Goal: Task Accomplishment & Management: Manage account settings

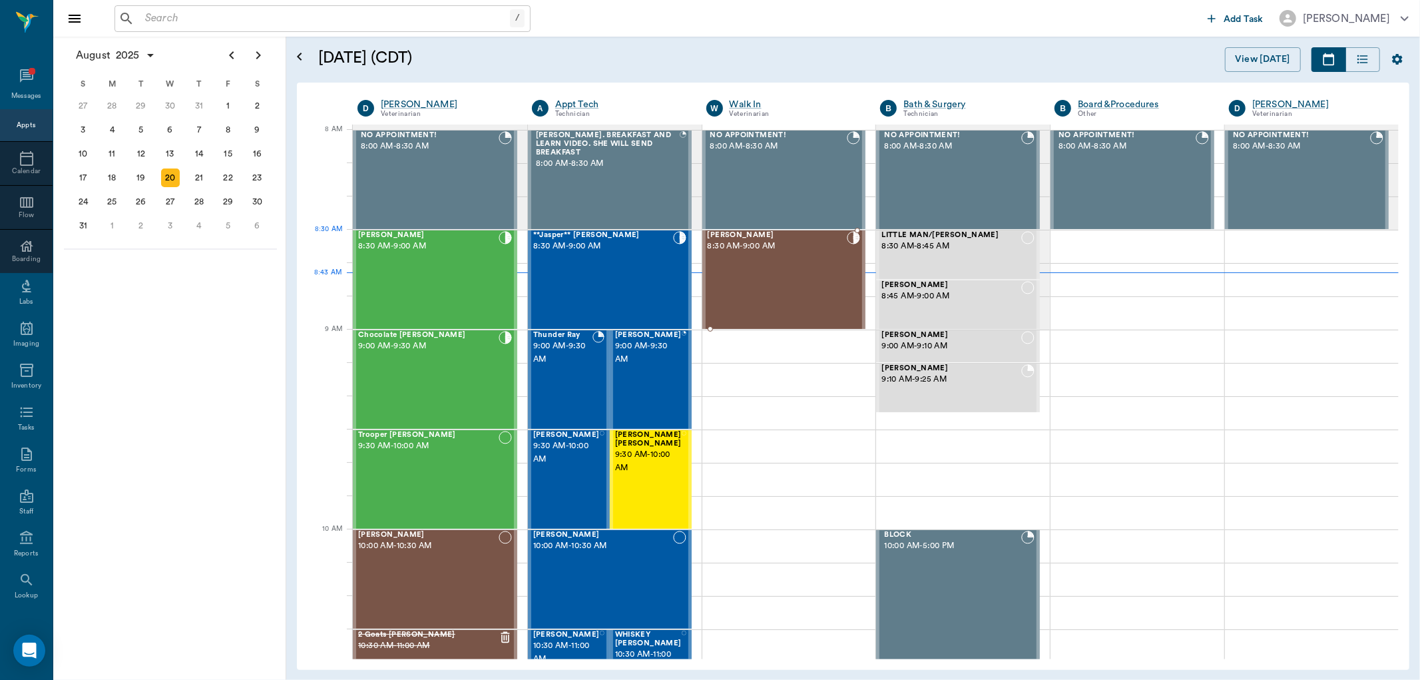
scroll to position [1, 0]
click at [628, 285] on div "**Jasper** [PERSON_NAME] 8:30 AM - 9:00 AM" at bounding box center [603, 278] width 140 height 97
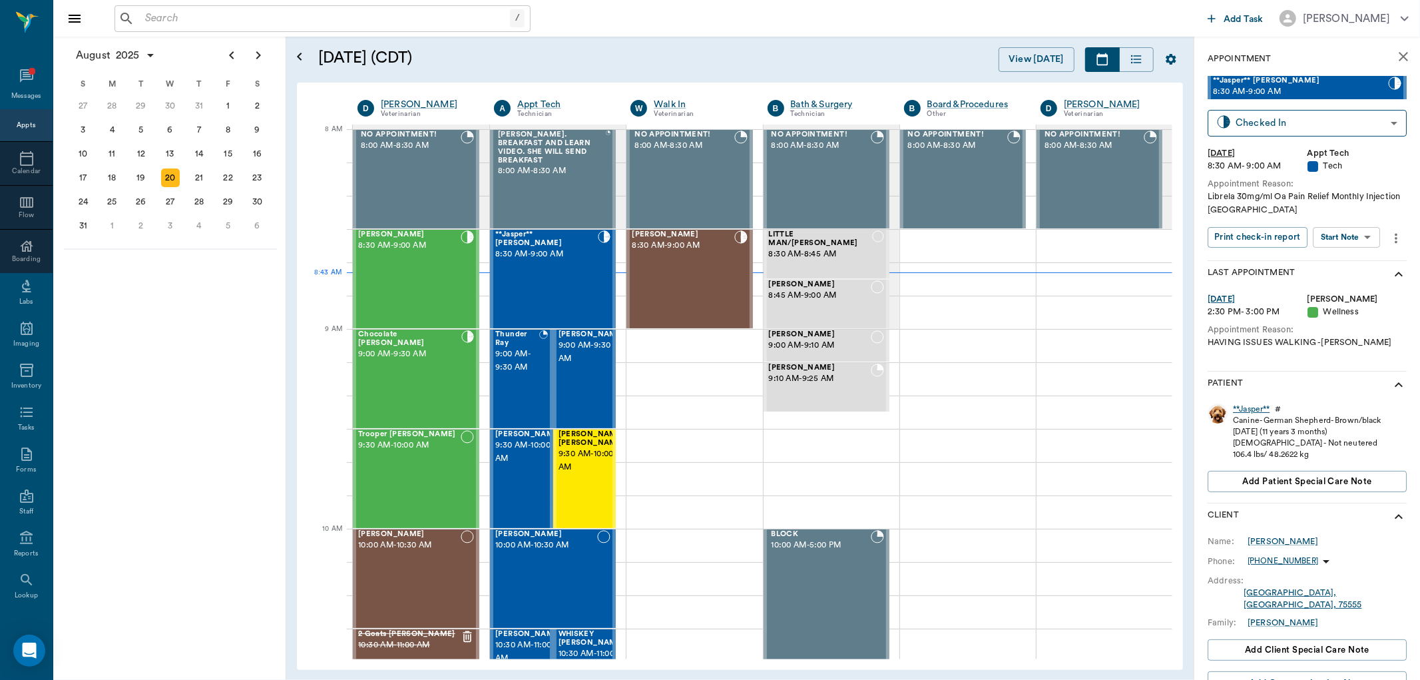
click at [1243, 409] on div "**Jasper**" at bounding box center [1251, 408] width 37 height 11
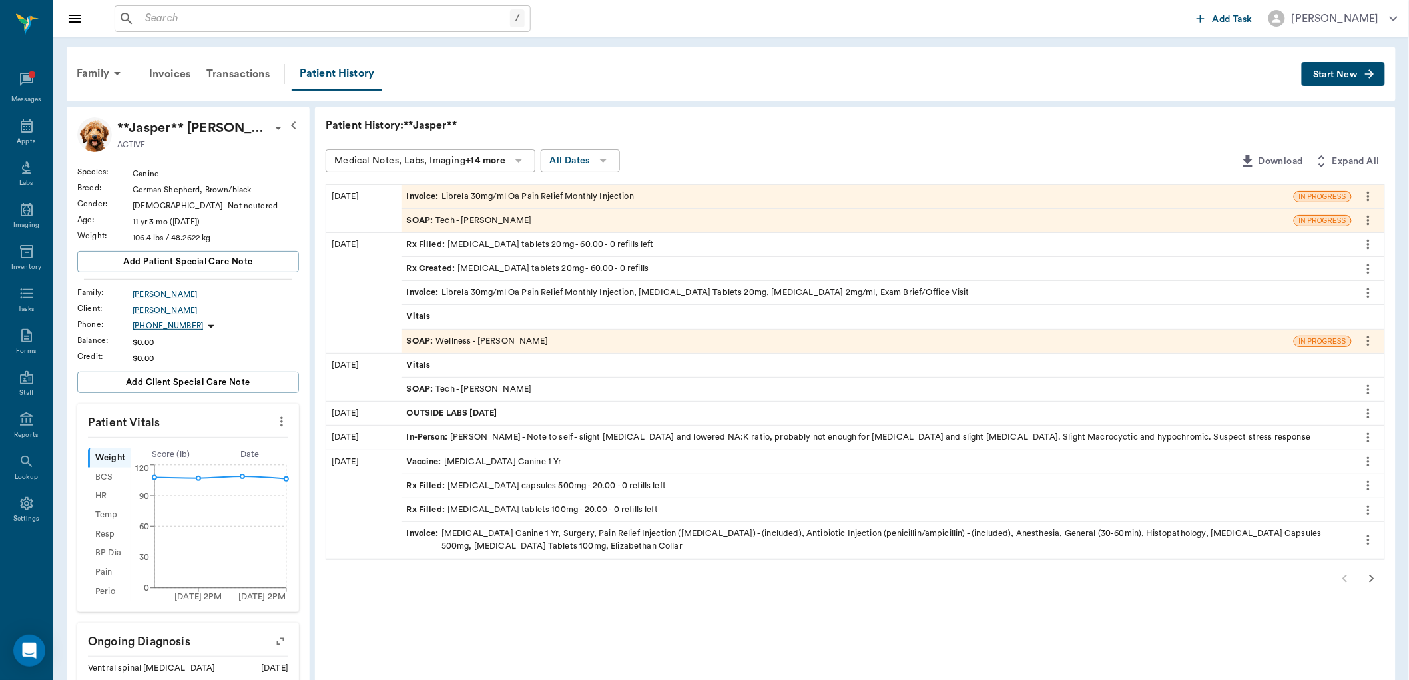
click at [491, 343] on div "SOAP : Wellness - Dr. Bert Ellsworth" at bounding box center [477, 341] width 141 height 13
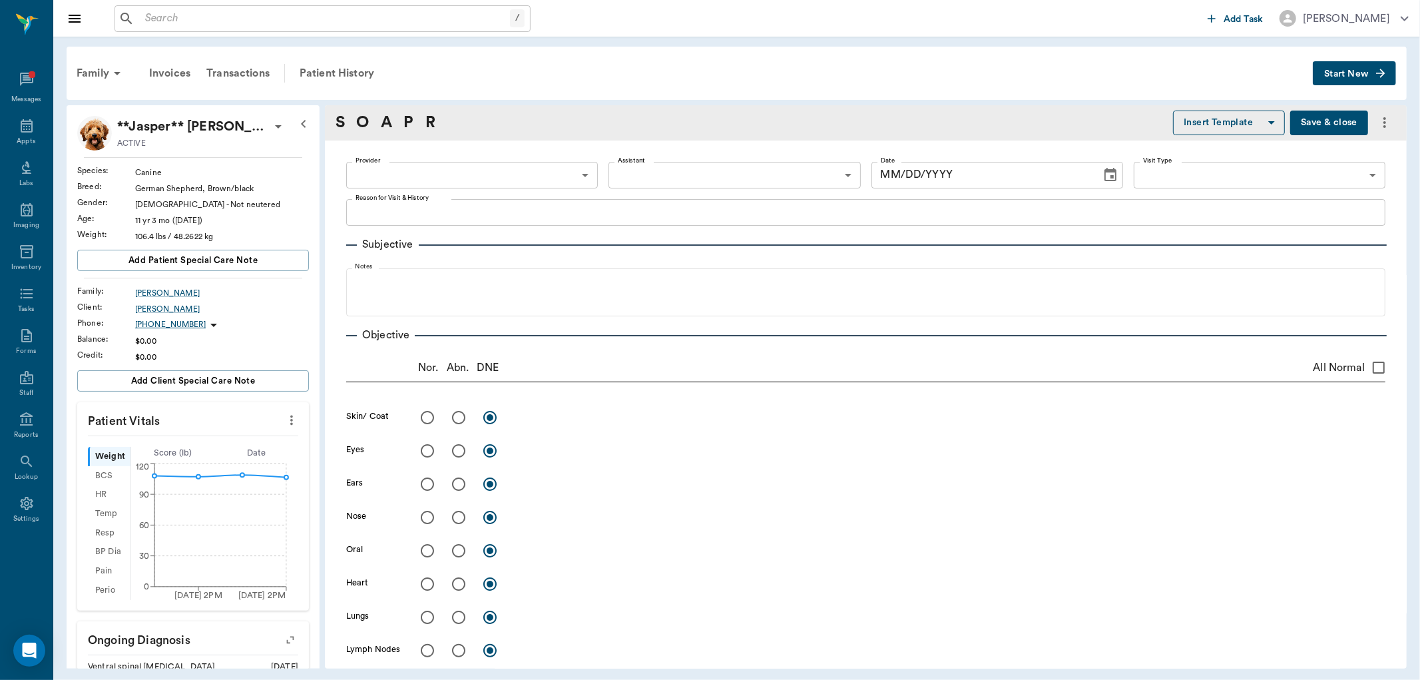
type input "63ec2f075fda476ae8351a4d"
type input "642ef10e332a41444de2bad1"
type input "65d2be4f46e3a538d89b8c14"
type textarea "HAVING ISSUES WALKING -LORY"
radio input "true"
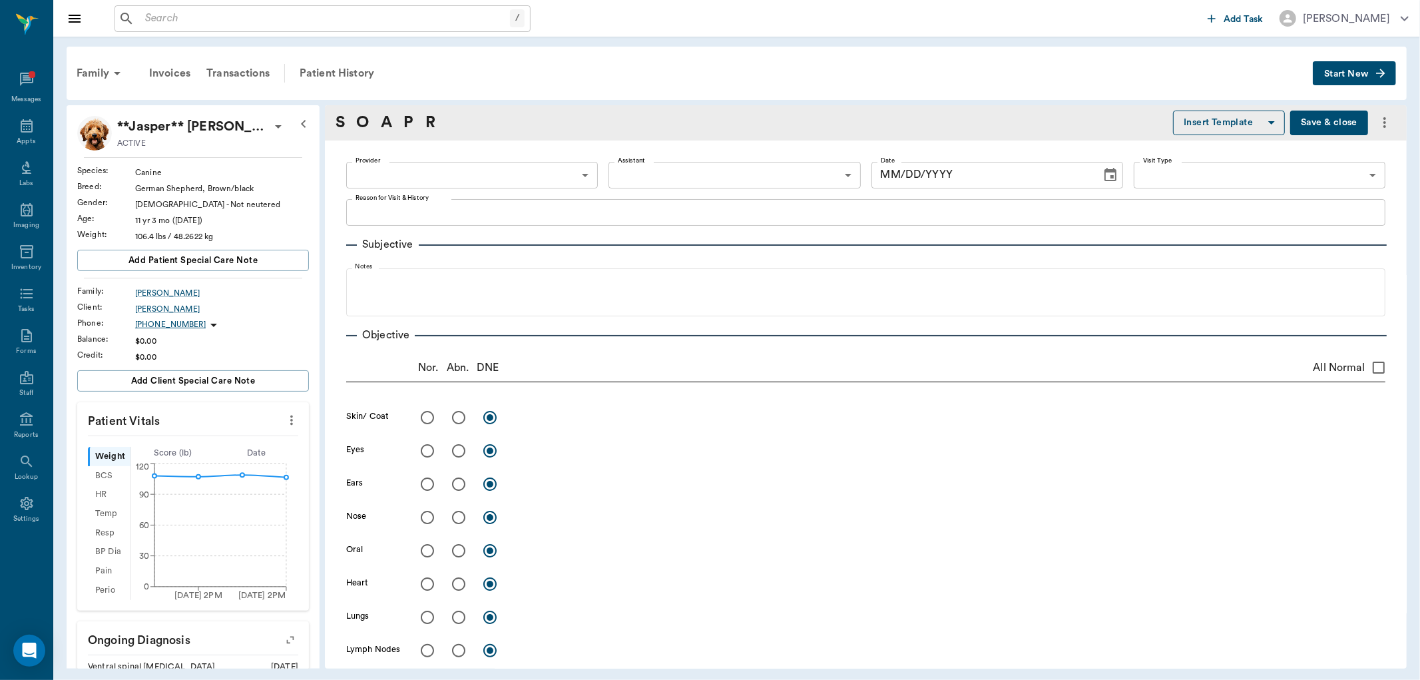
type textarea "Both hips are arthritic"
radio input "true"
type textarea "Bilateral weakness, ataxia. Suspect due to ventral spinal arthritis"
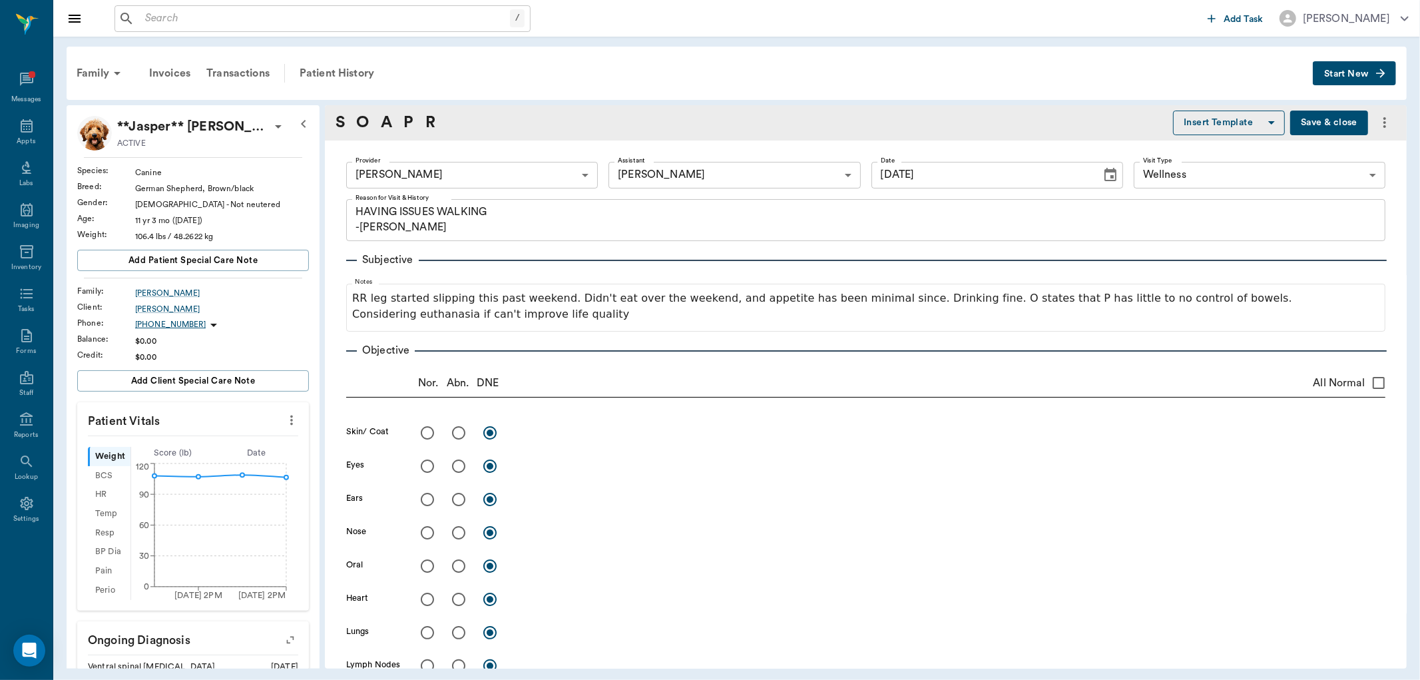
type input "07/23/2025"
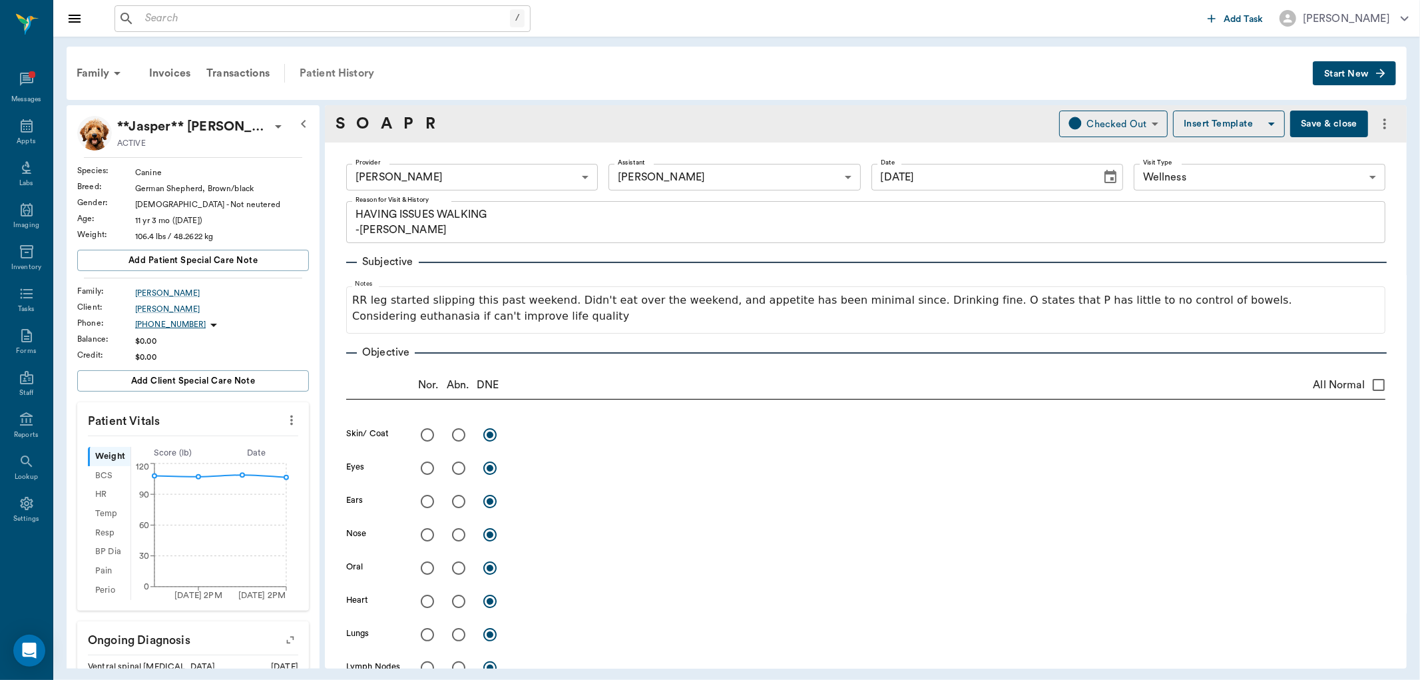
click at [320, 65] on div "Patient History" at bounding box center [337, 73] width 91 height 32
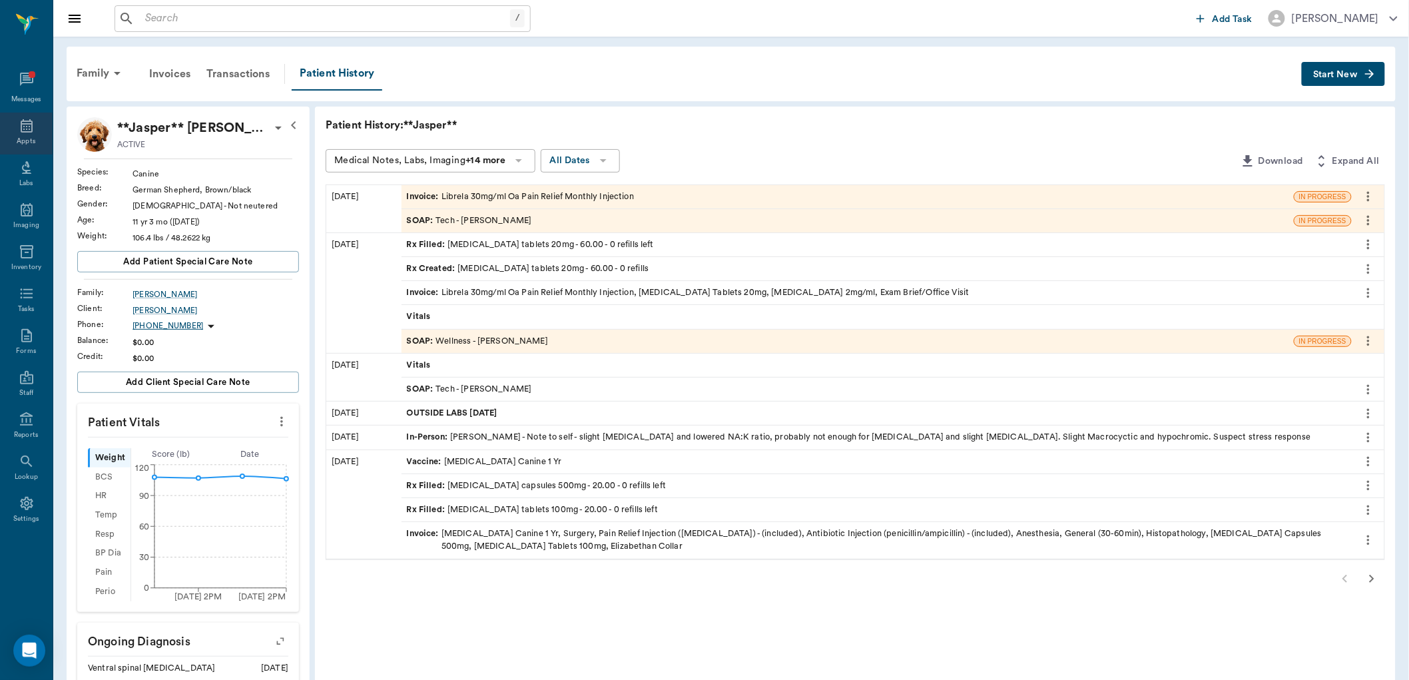
click at [27, 128] on icon at bounding box center [27, 126] width 16 height 16
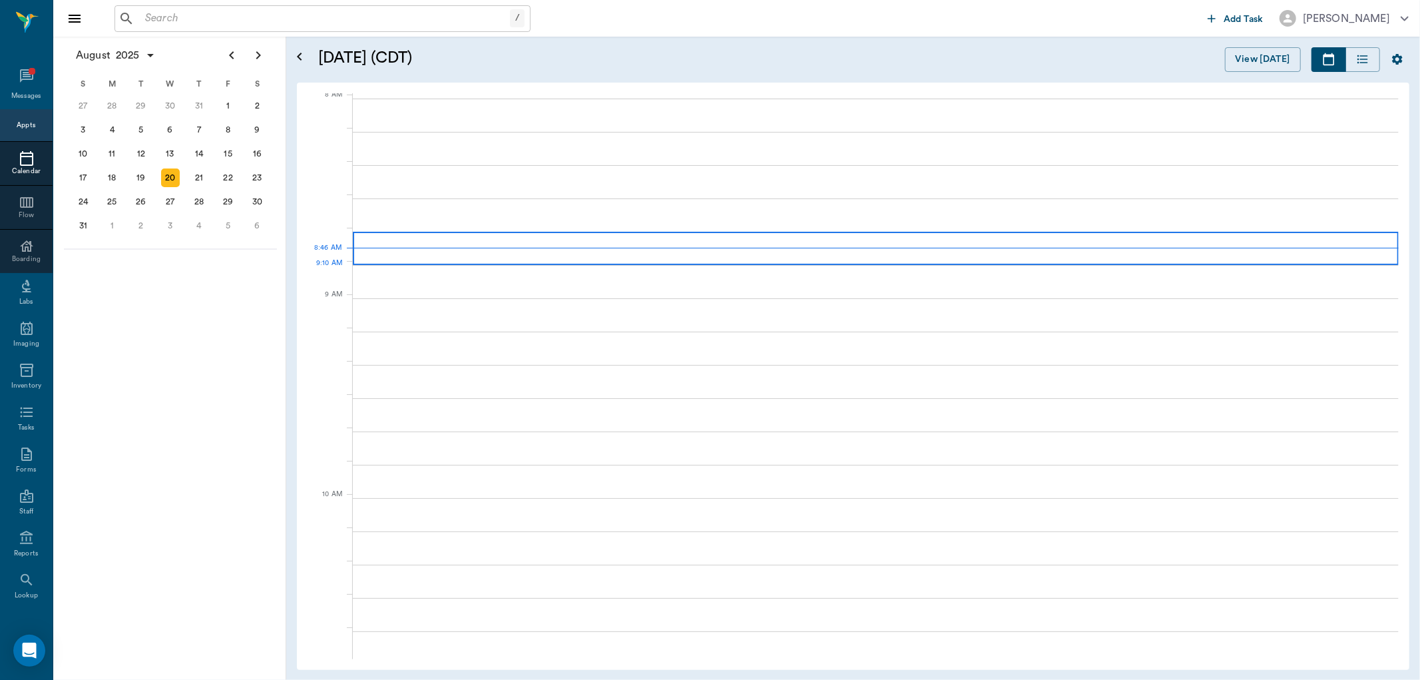
scroll to position [3, 0]
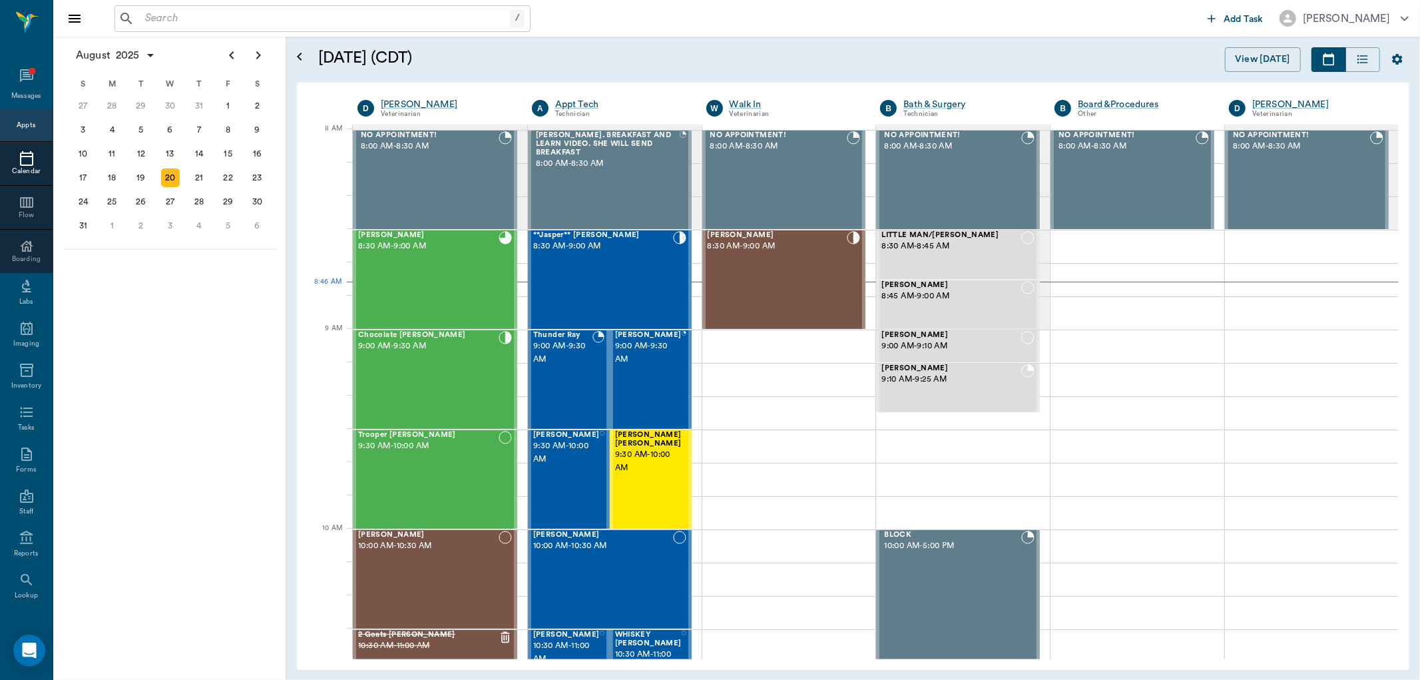
scroll to position [3, 0]
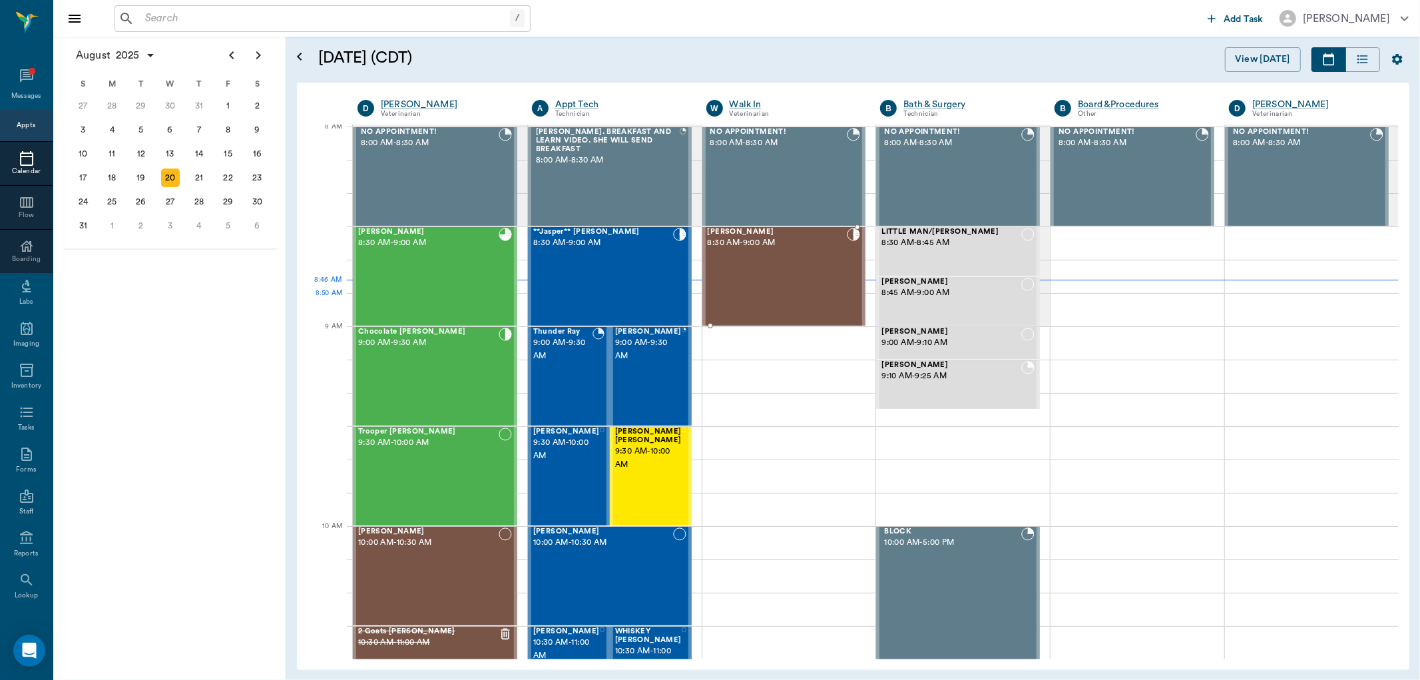
click at [800, 292] on div "Lola Arnold 8:30 AM - 9:00 AM" at bounding box center [778, 276] width 140 height 97
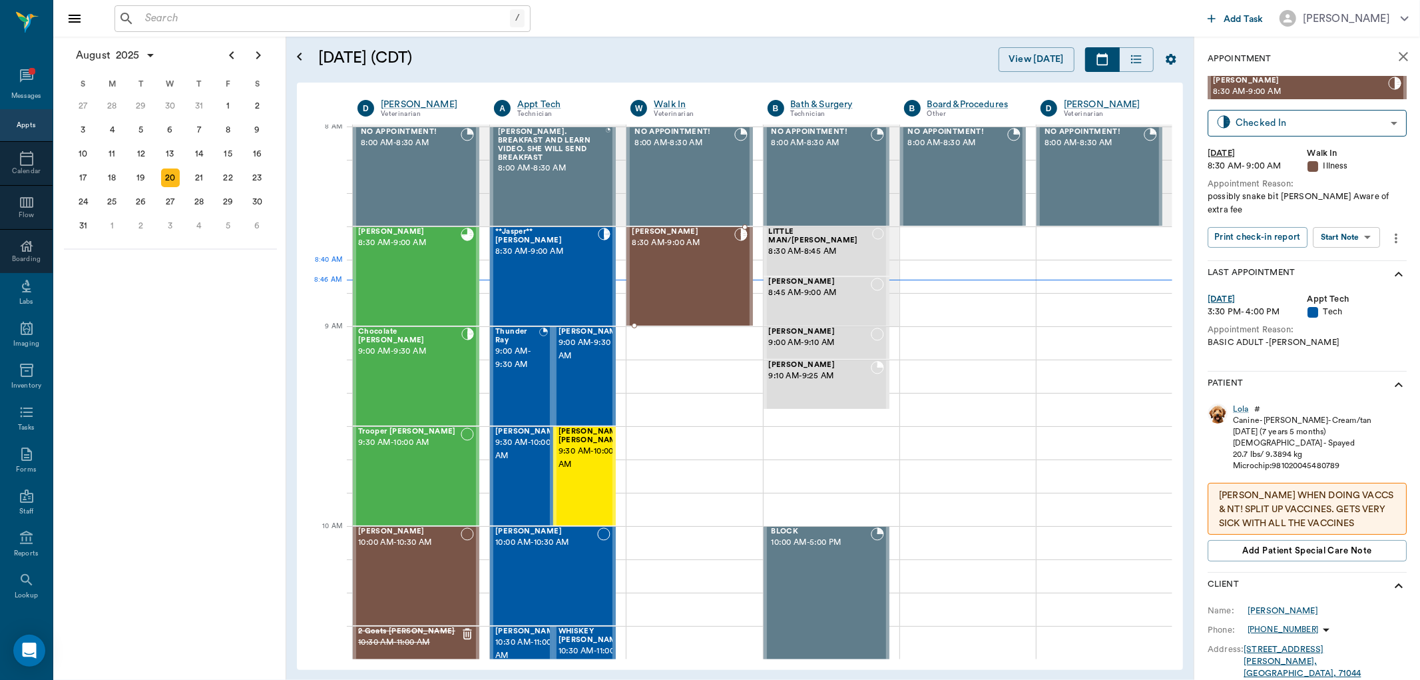
click at [682, 260] on div "Lola Arnold 8:30 AM - 9:00 AM" at bounding box center [683, 276] width 102 height 97
click at [1368, 218] on body "/ ​ Add Task Dr. Bert Ellsworth Nectar Messages Appts Calendar Flow Boarding La…" at bounding box center [710, 340] width 1420 height 680
click at [1347, 250] on button "Start SOAP" at bounding box center [1332, 251] width 45 height 15
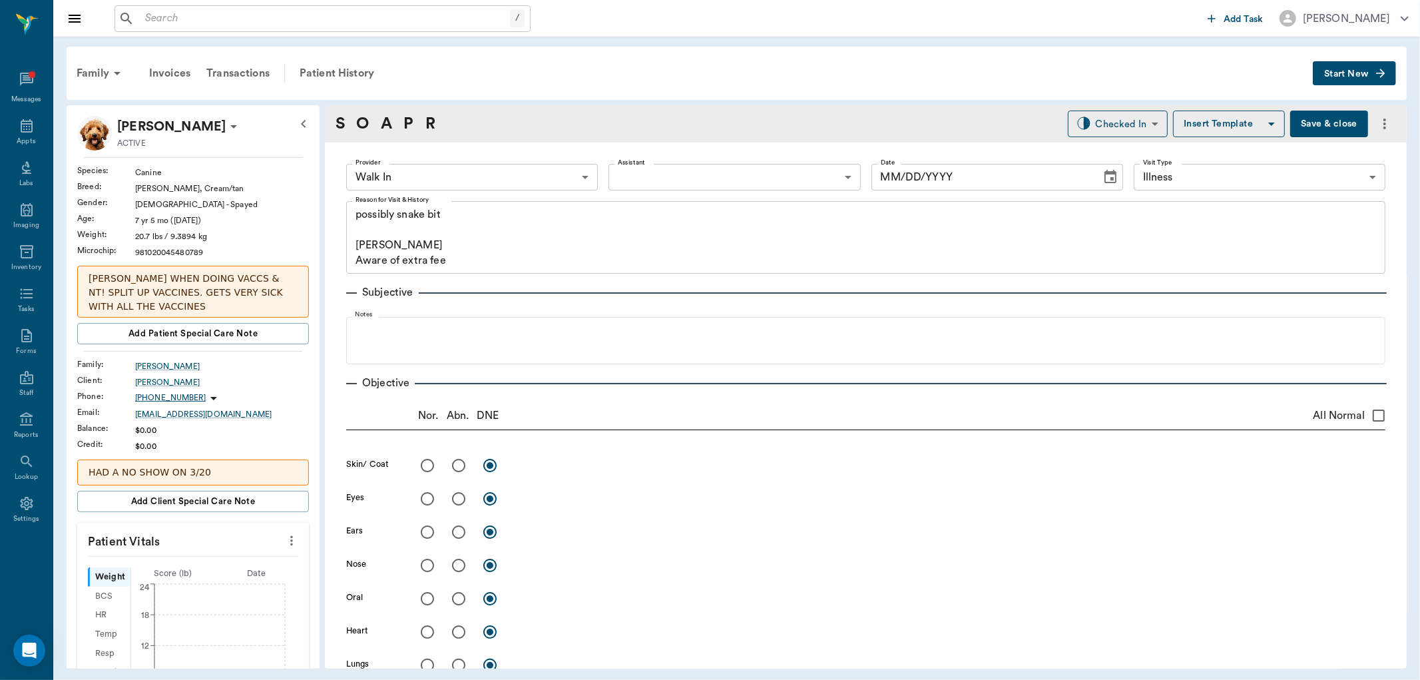
type input "63ee68728bdb516679580557"
type input "65d2be4f46e3a538d89b8c15"
type textarea "possibly snake bit Caryn Aware of extra fee"
type input "[DATE]"
click at [517, 178] on body "/ ​ Add Task Dr. Bert Ellsworth Nectar Messages Appts Labs Imaging Inventory Ta…" at bounding box center [710, 340] width 1420 height 680
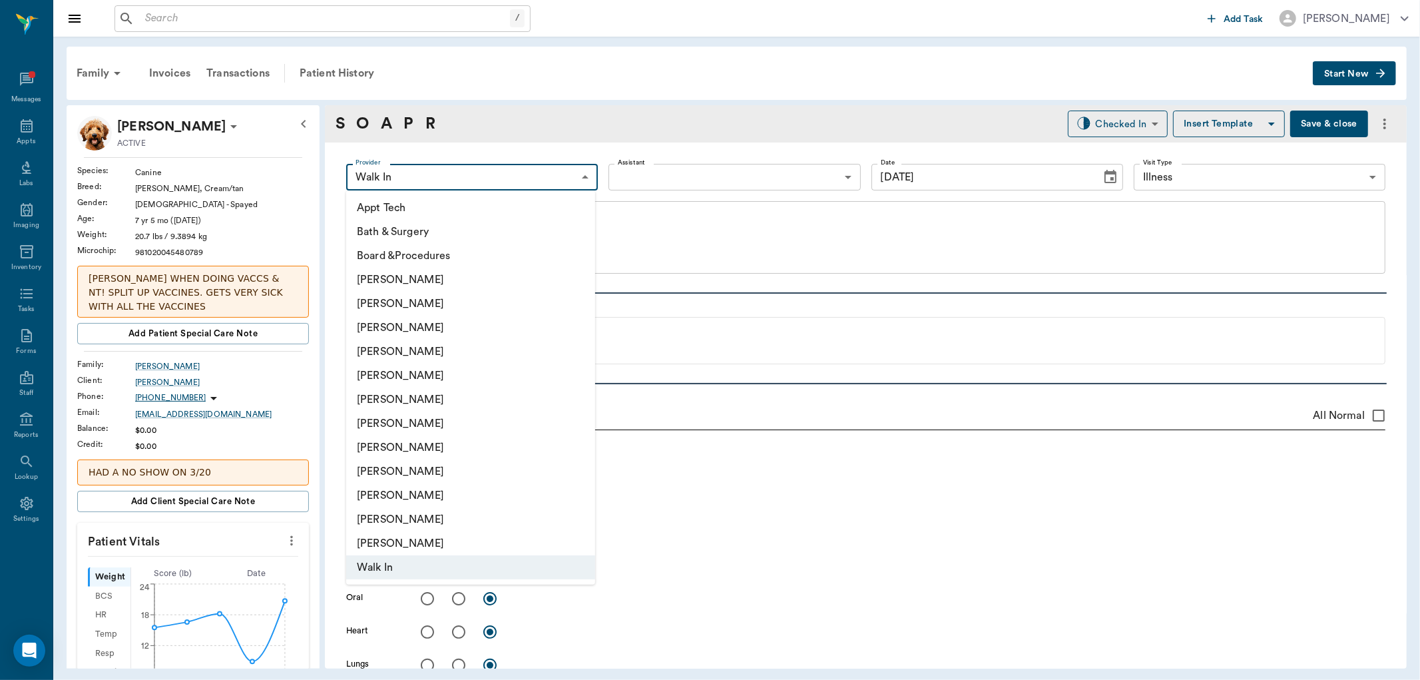
click at [457, 324] on li "[PERSON_NAME]" at bounding box center [470, 328] width 249 height 24
type input "63ec2f075fda476ae8351a4d"
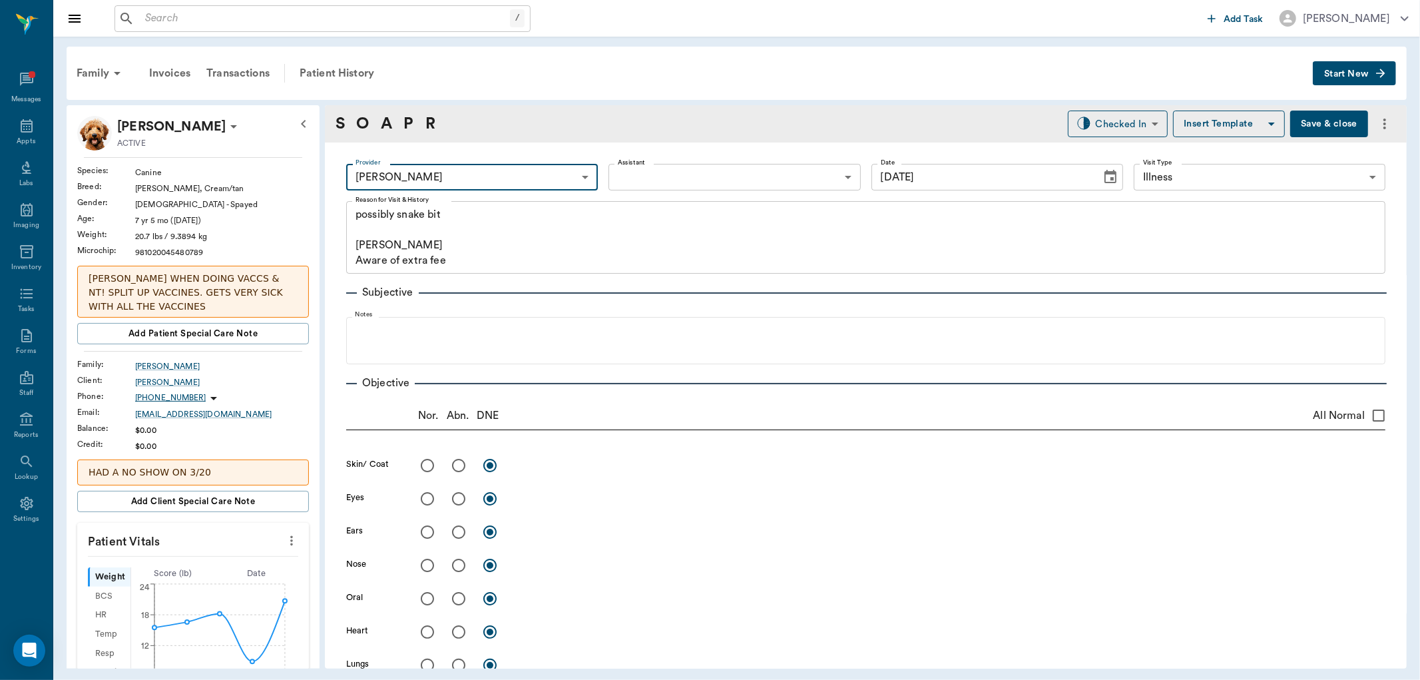
click at [288, 533] on button "more" at bounding box center [291, 540] width 21 height 23
click at [254, 559] on span "Enter Vitals" at bounding box center [224, 564] width 112 height 14
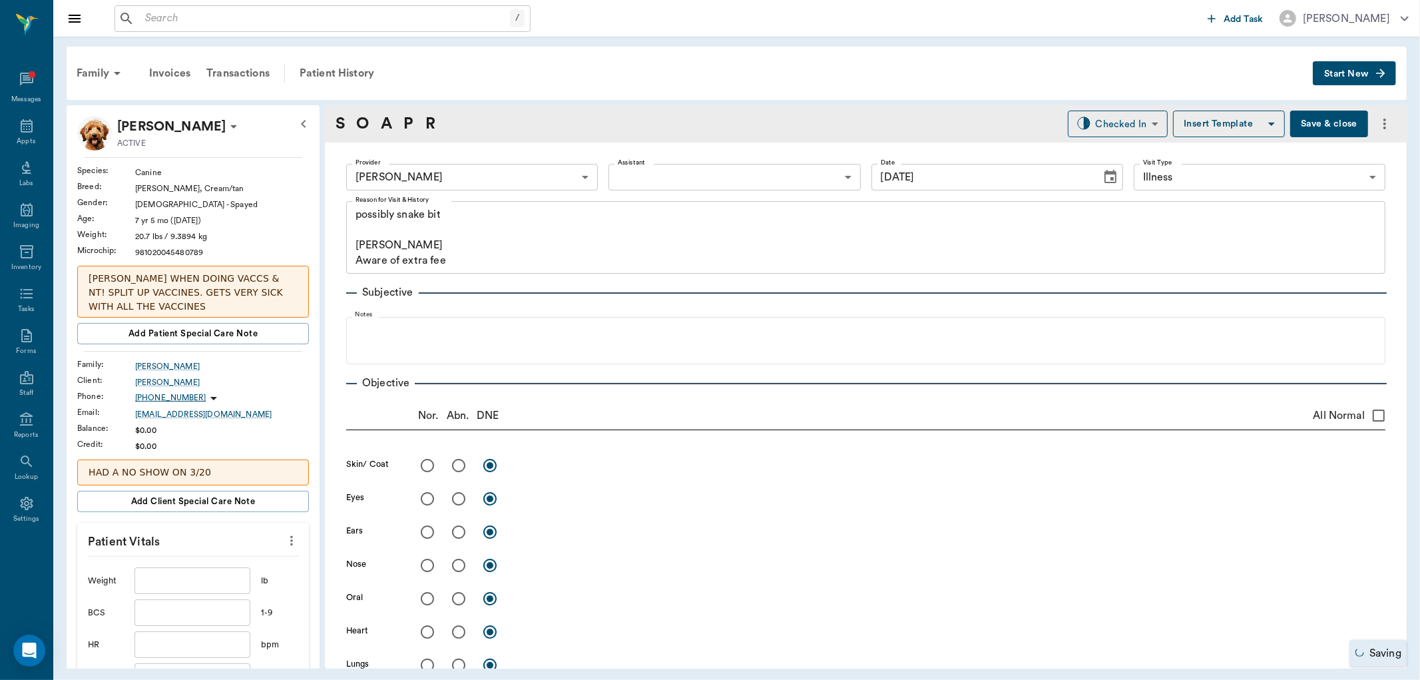
click at [182, 573] on input "text" at bounding box center [192, 580] width 116 height 27
type input "19.4"
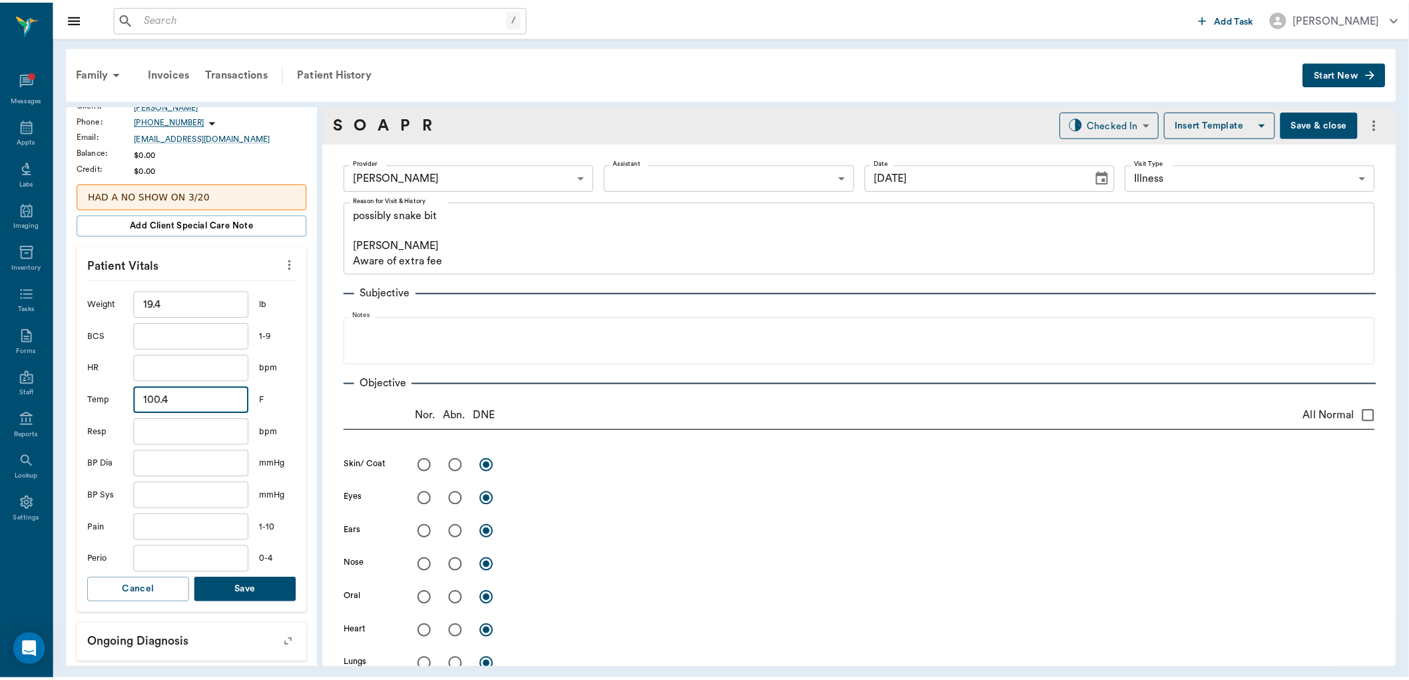
scroll to position [392, 0]
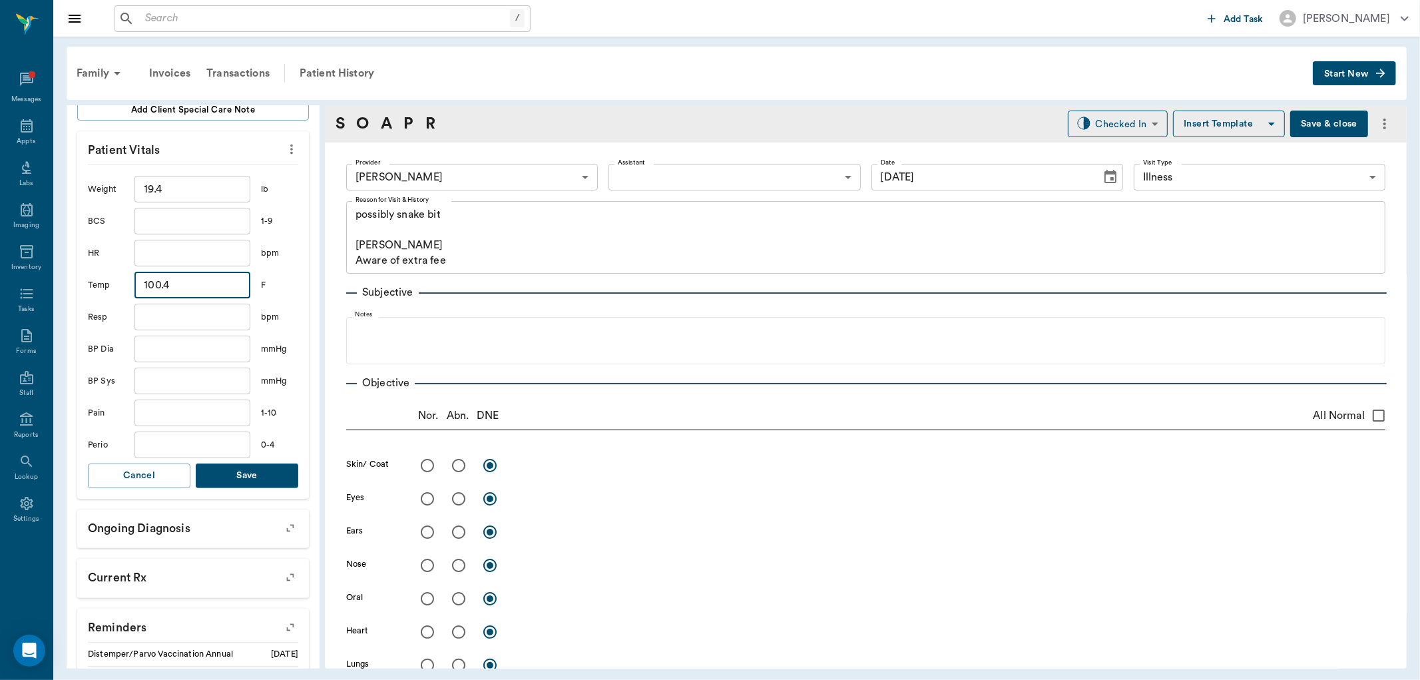
type input "100.4"
click at [270, 471] on button "Save" at bounding box center [247, 475] width 103 height 25
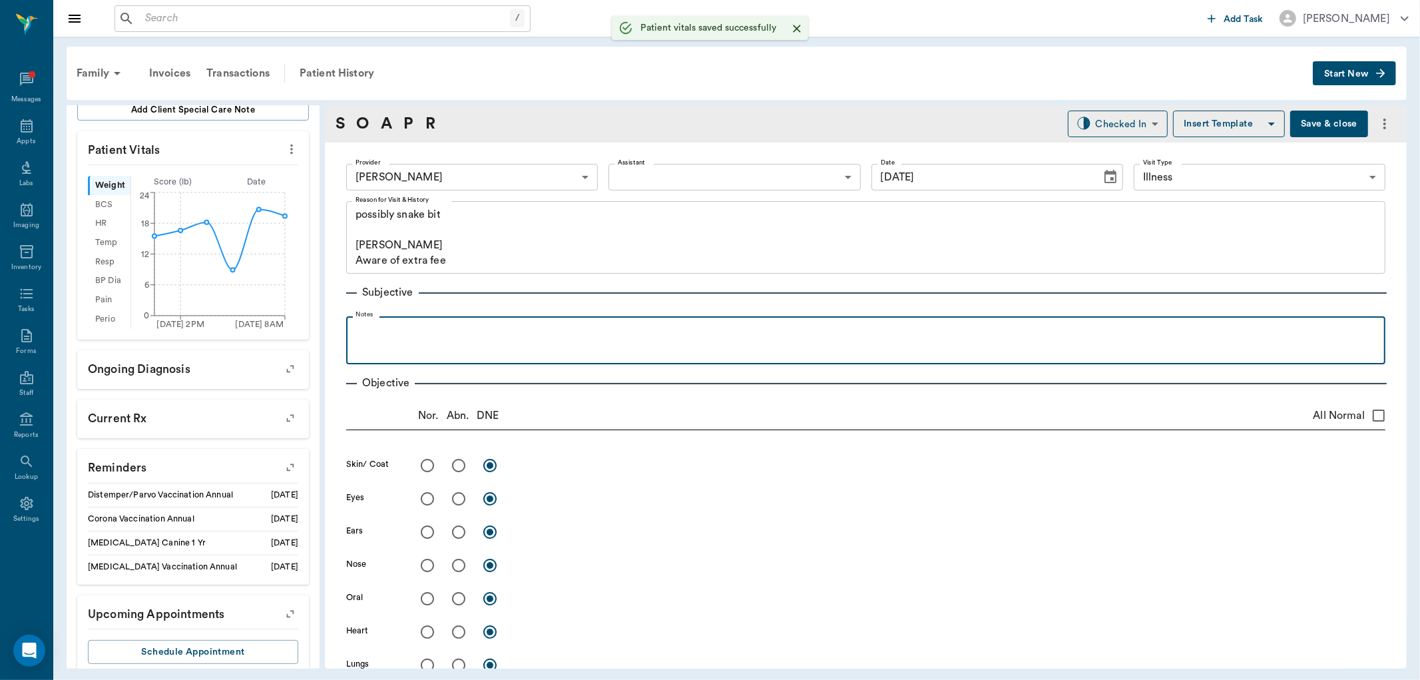
click at [660, 340] on div at bounding box center [866, 339] width 1026 height 33
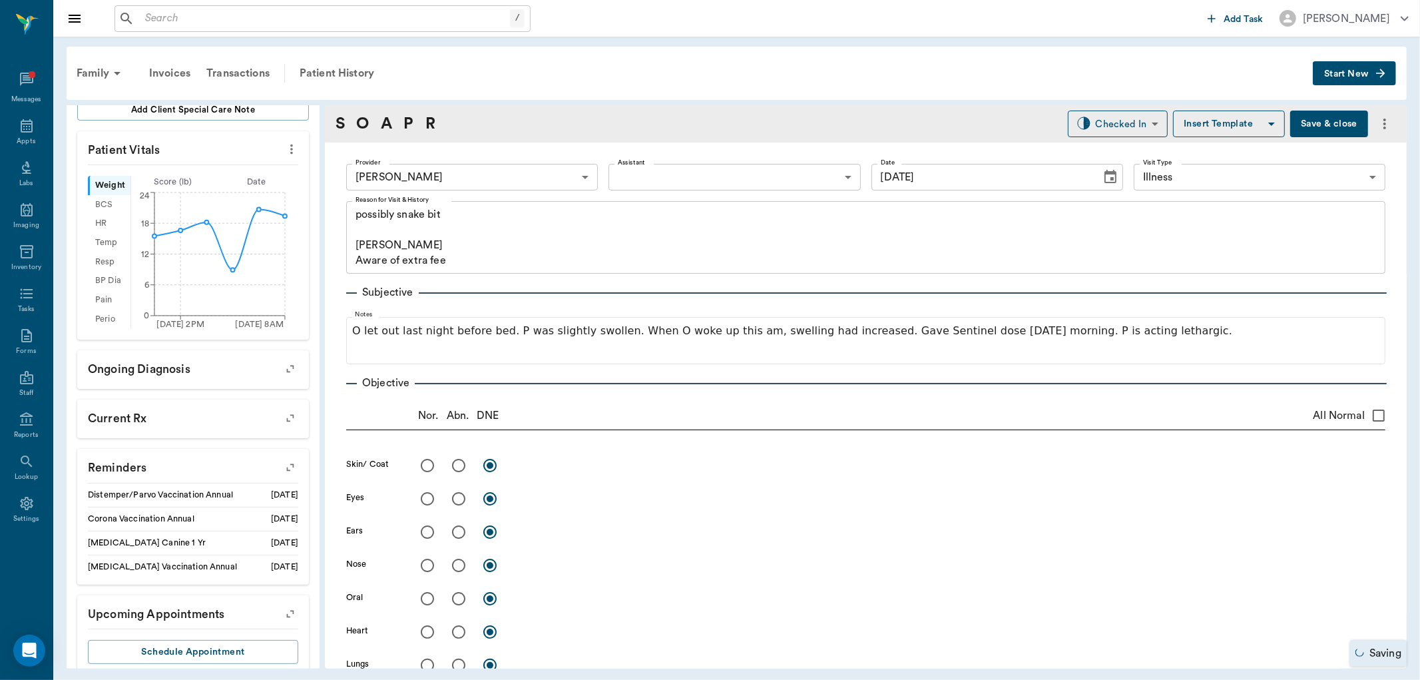
click at [1322, 129] on button "Save & close" at bounding box center [1329, 124] width 78 height 27
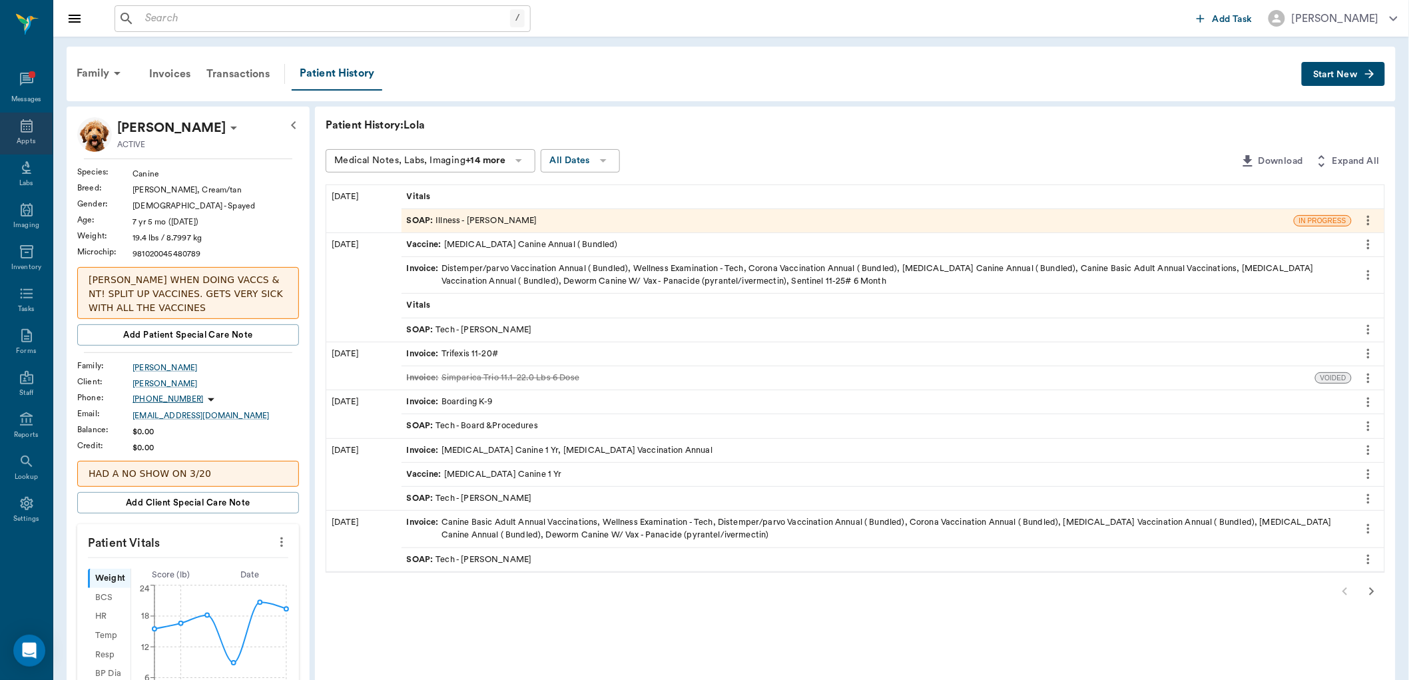
click at [24, 137] on div "Appts" at bounding box center [26, 141] width 19 height 10
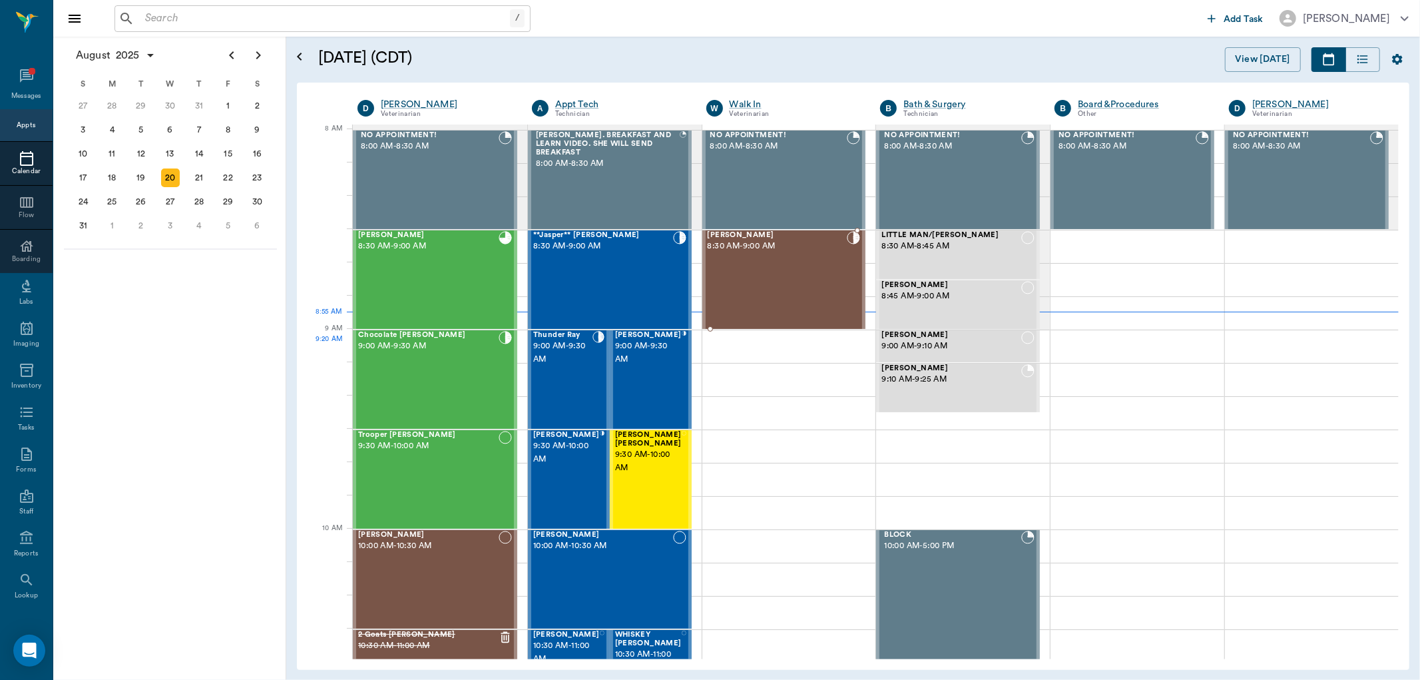
scroll to position [2, 0]
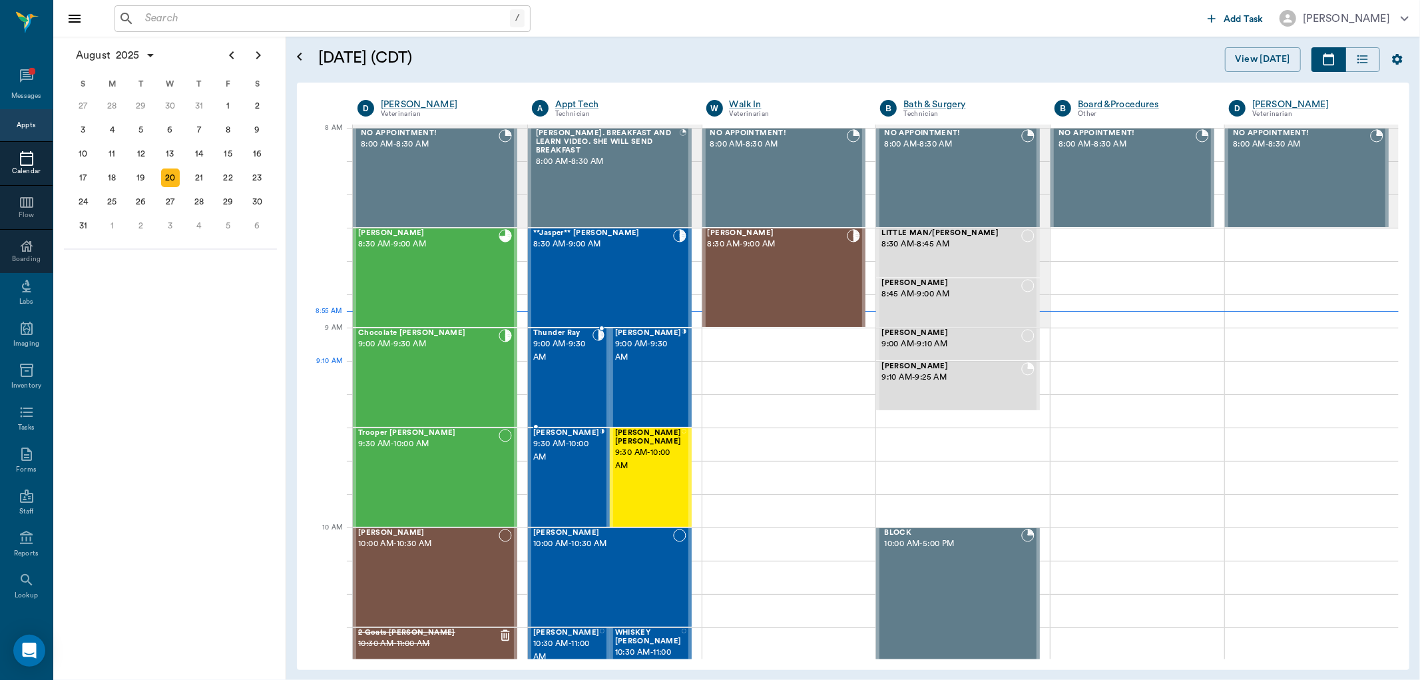
drag, startPoint x: 557, startPoint y: 373, endPoint x: 571, endPoint y: 378, distance: 14.1
click at [558, 373] on div "Thunder Ray 9:00 AM - 9:30 AM" at bounding box center [562, 377] width 59 height 97
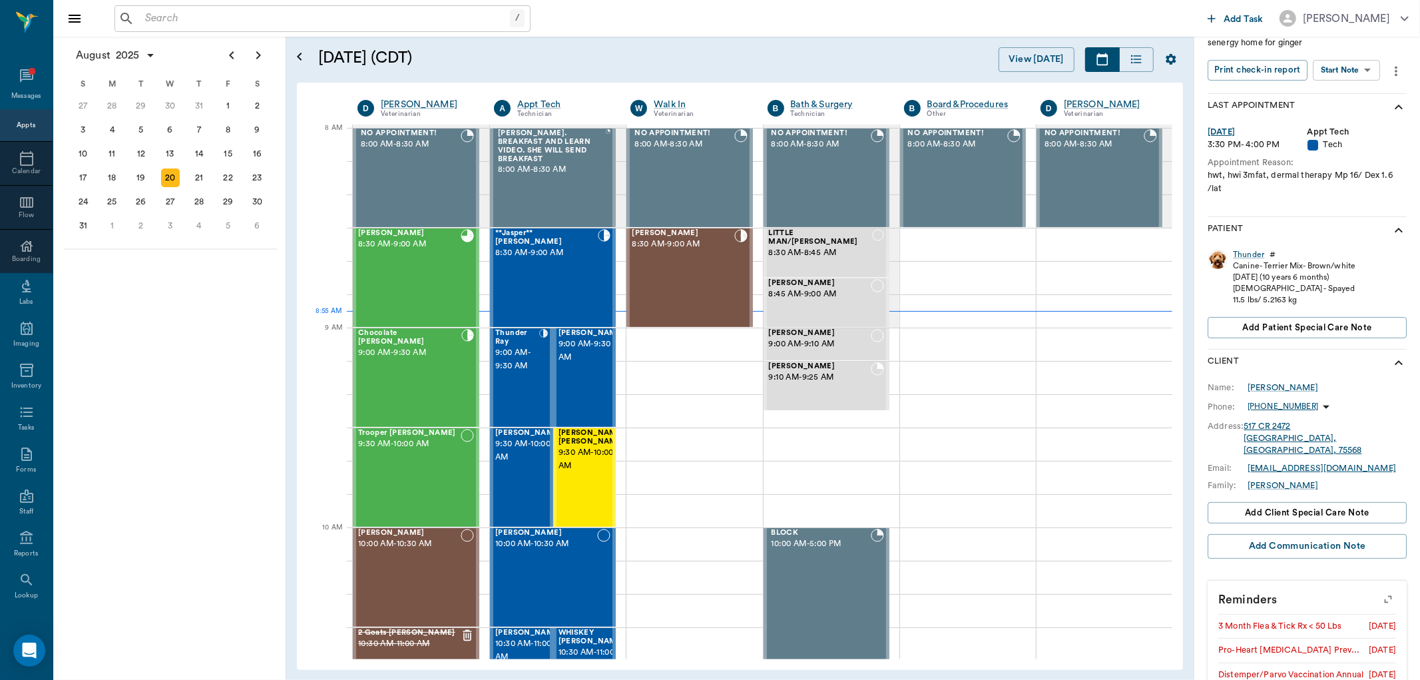
scroll to position [204, 0]
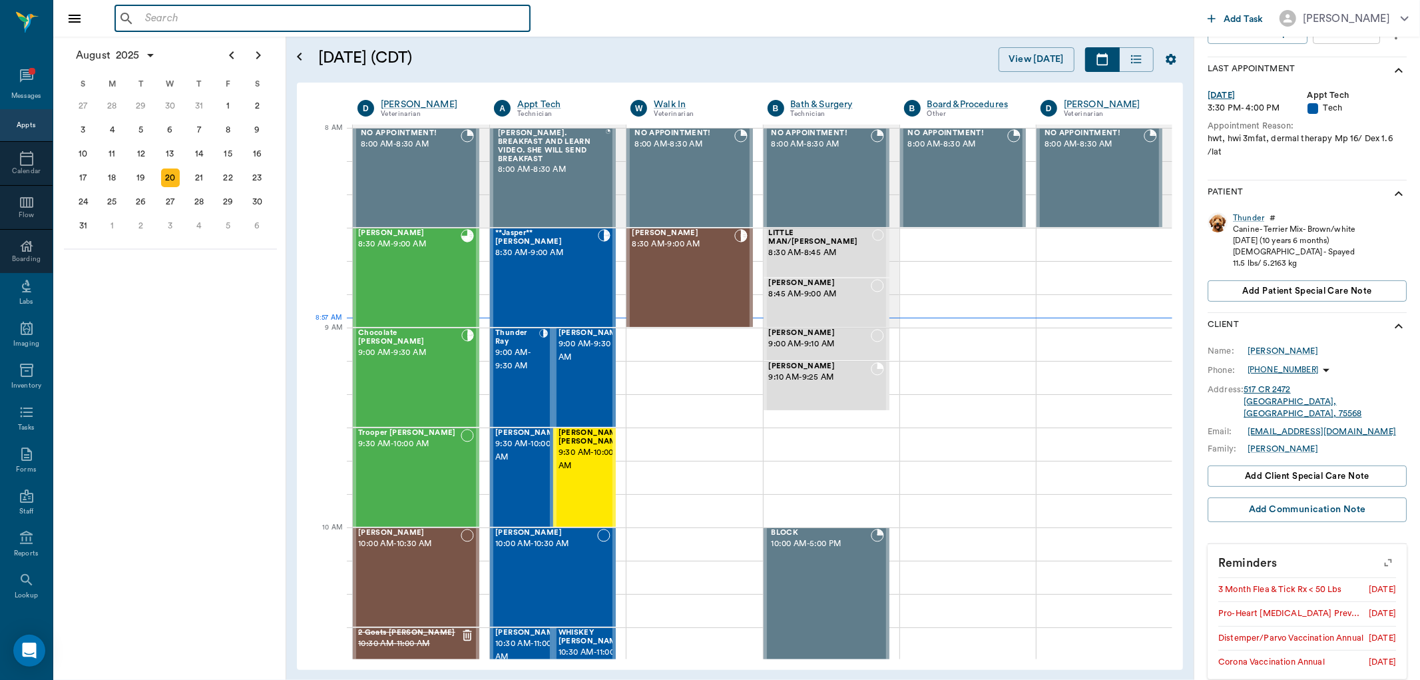
click at [192, 20] on input "text" at bounding box center [332, 18] width 385 height 19
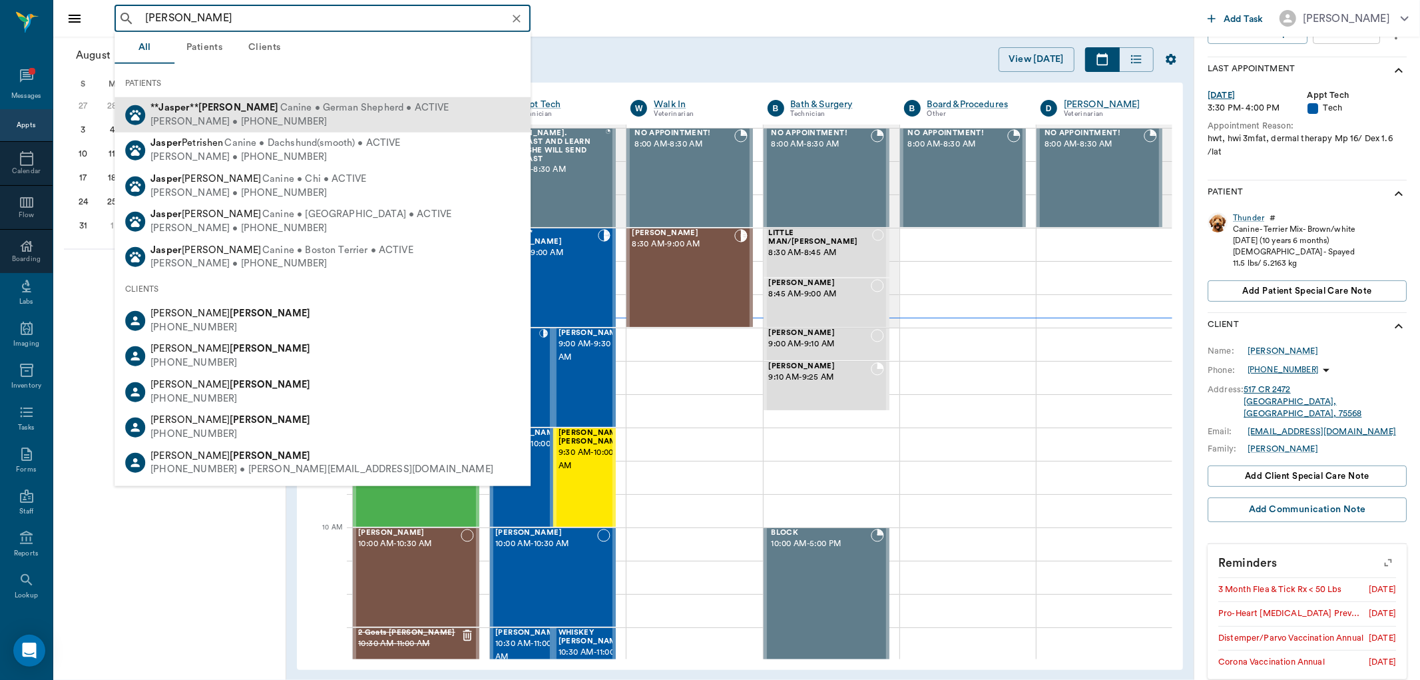
click at [198, 121] on div "Jill Crocker • (903) 665-4475" at bounding box center [299, 122] width 298 height 14
type input "jasper crocker"
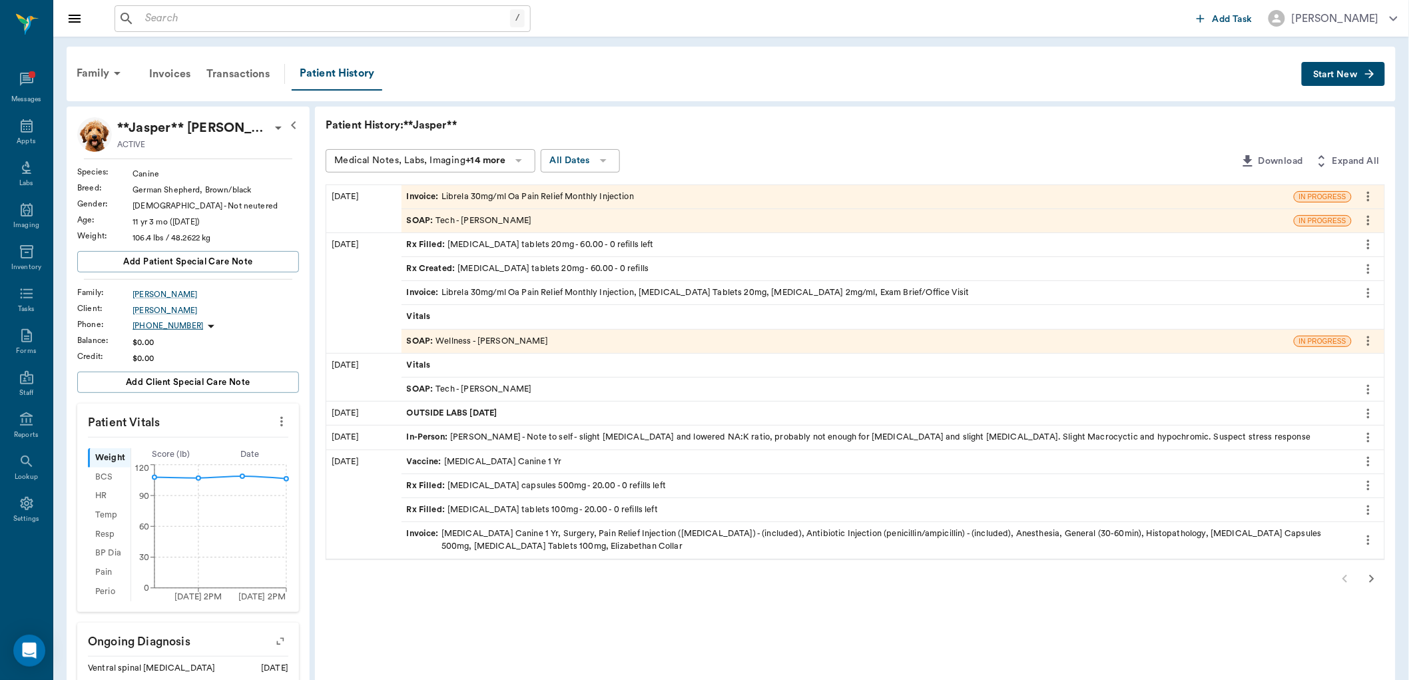
click at [459, 220] on div "SOAP : Tech - Lisa Taylor" at bounding box center [469, 220] width 125 height 13
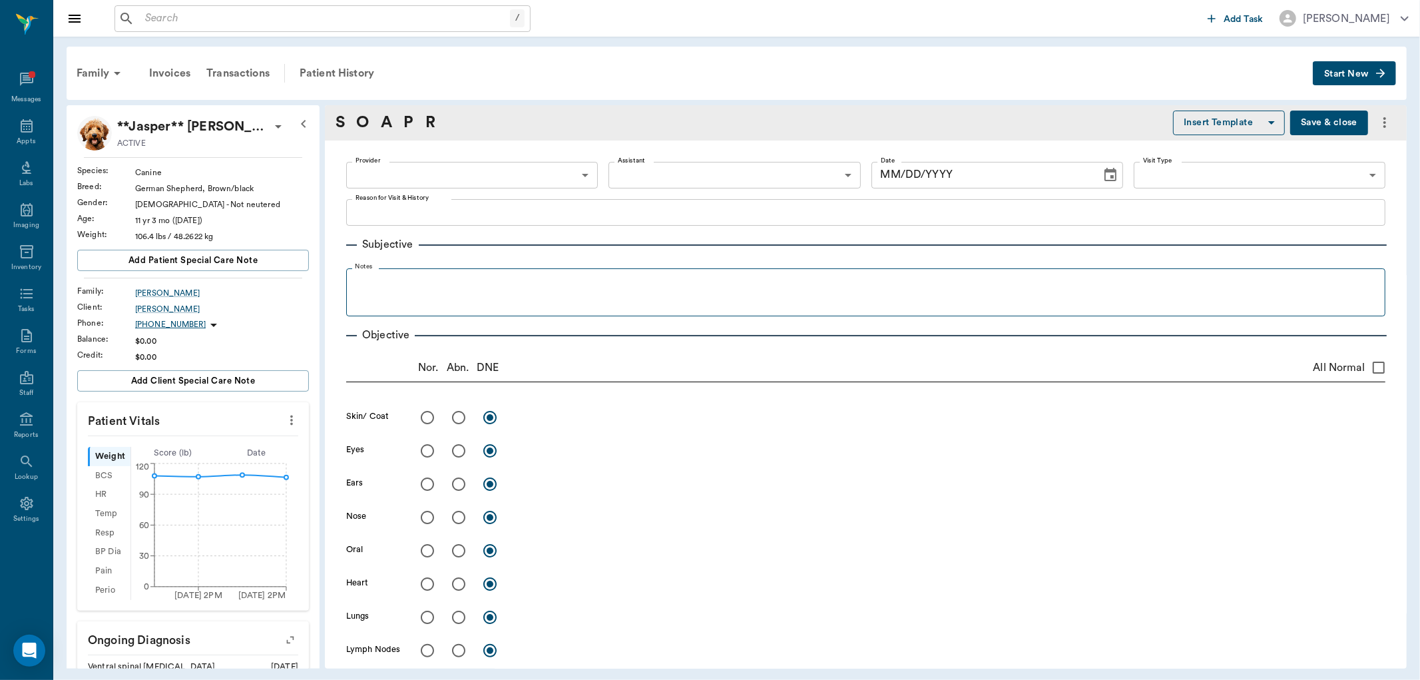
type input "63ec2ede52e12b0ba117d0d7"
type input "63ec2ece52e12b0ba117cc90"
type input "65d2be4f46e3a538d89b8c1a"
type textarea "Librela 30mg/ml Oa Pain Relief Monthly Injection Caryn"
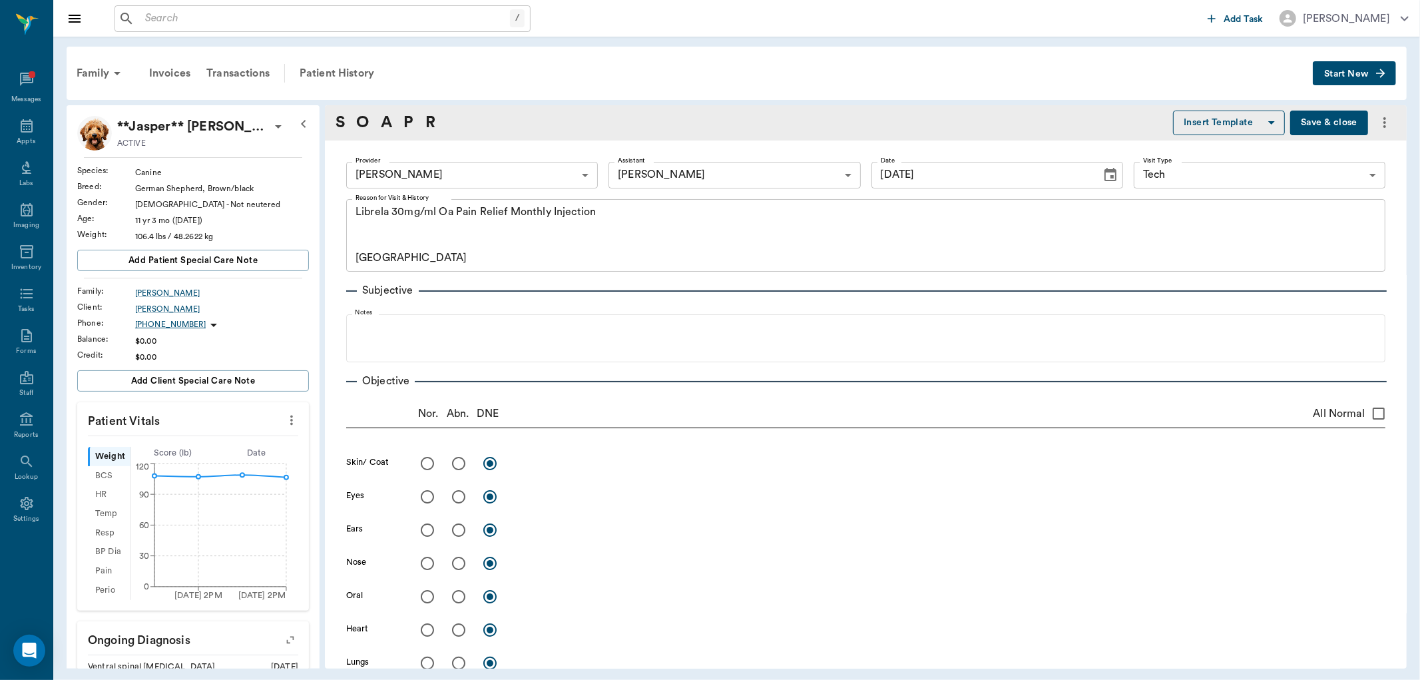
type input "[DATE]"
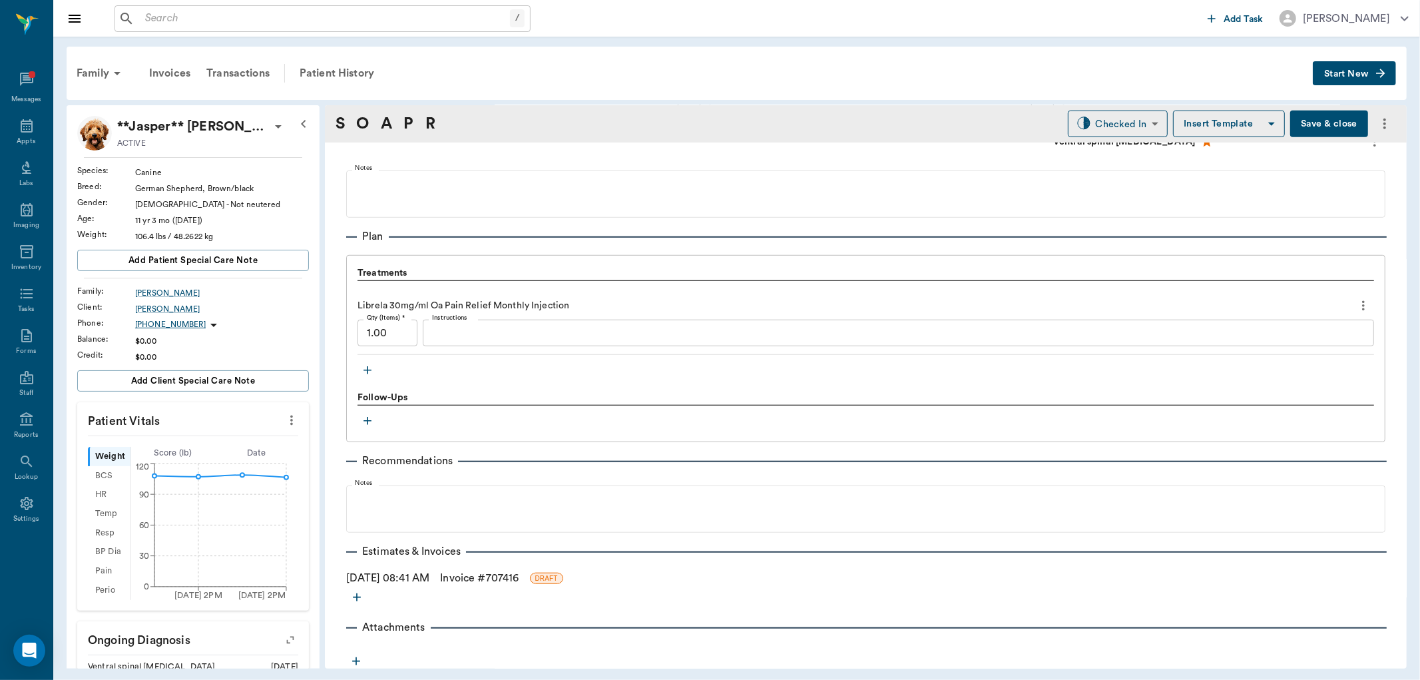
scroll to position [863, 0]
click at [367, 365] on icon "button" at bounding box center [367, 368] width 13 height 13
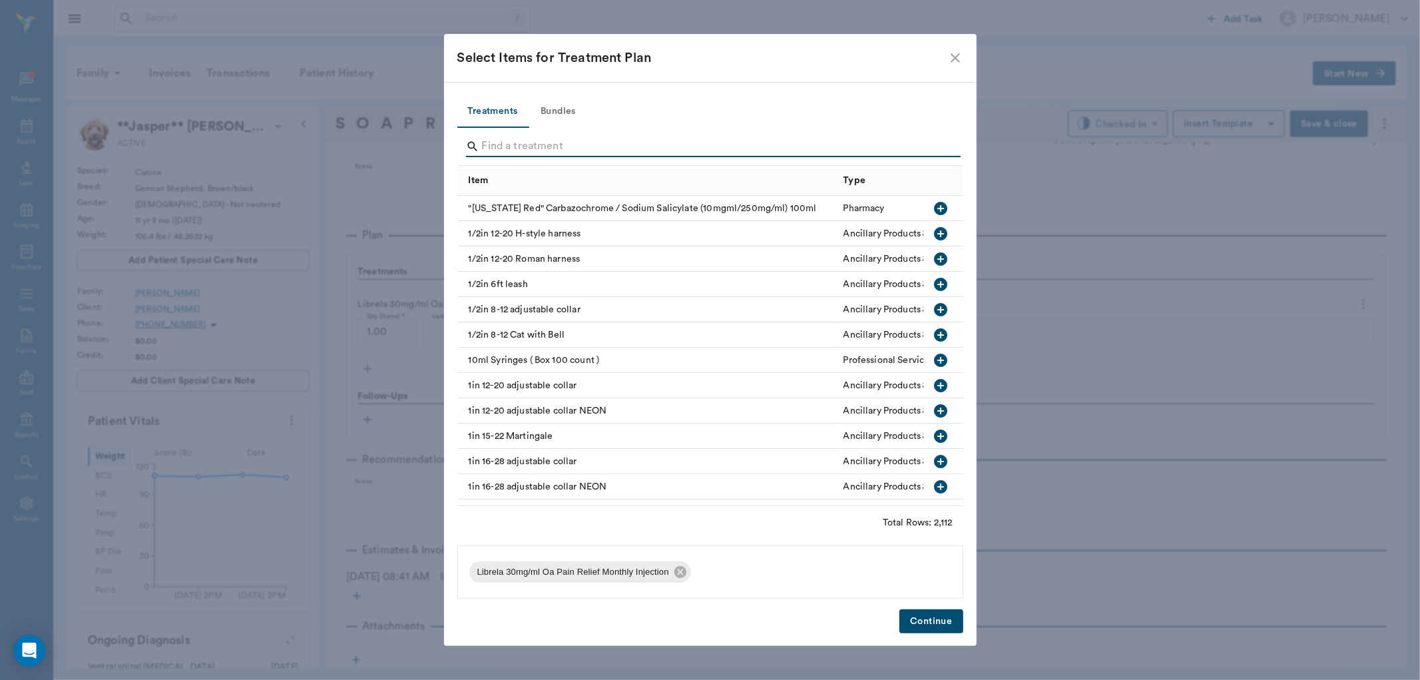
click at [491, 148] on input "Search" at bounding box center [711, 146] width 459 height 21
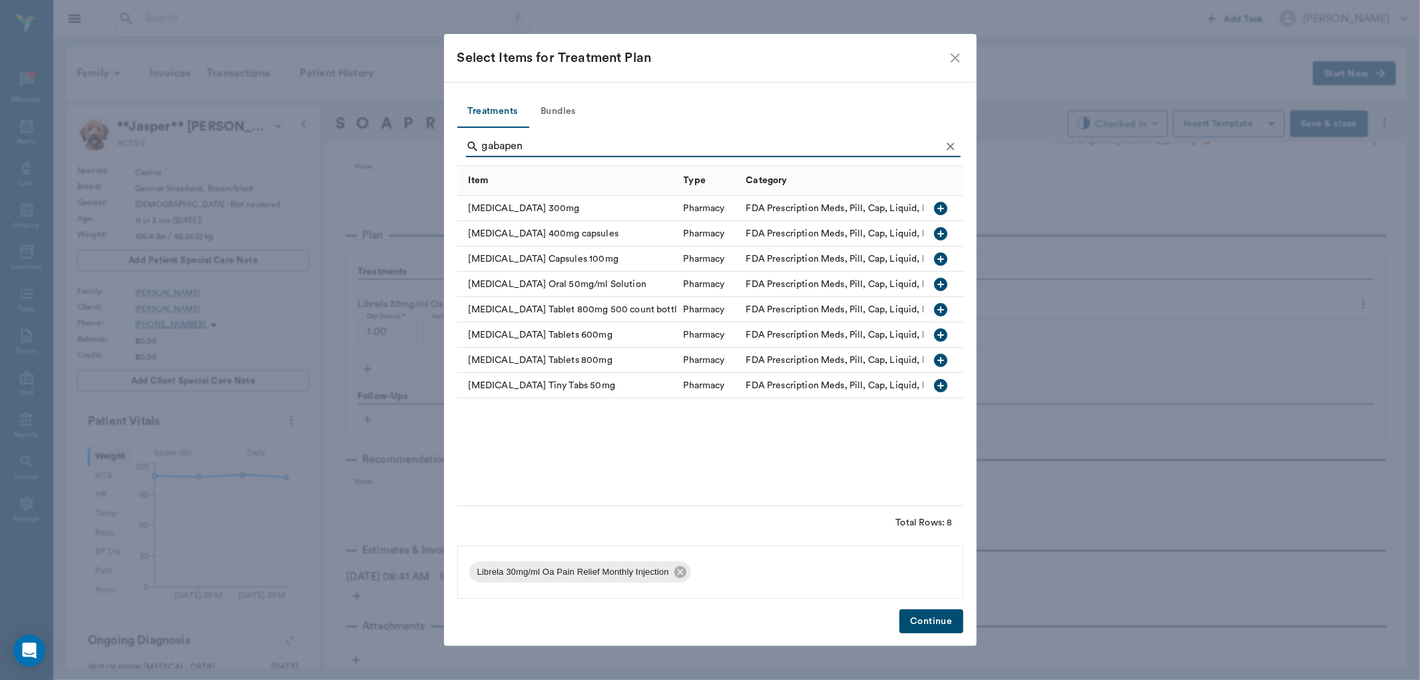
type input "gabapen"
click at [941, 334] on icon "button" at bounding box center [941, 335] width 16 height 16
click at [939, 618] on button "Continue" at bounding box center [931, 621] width 63 height 25
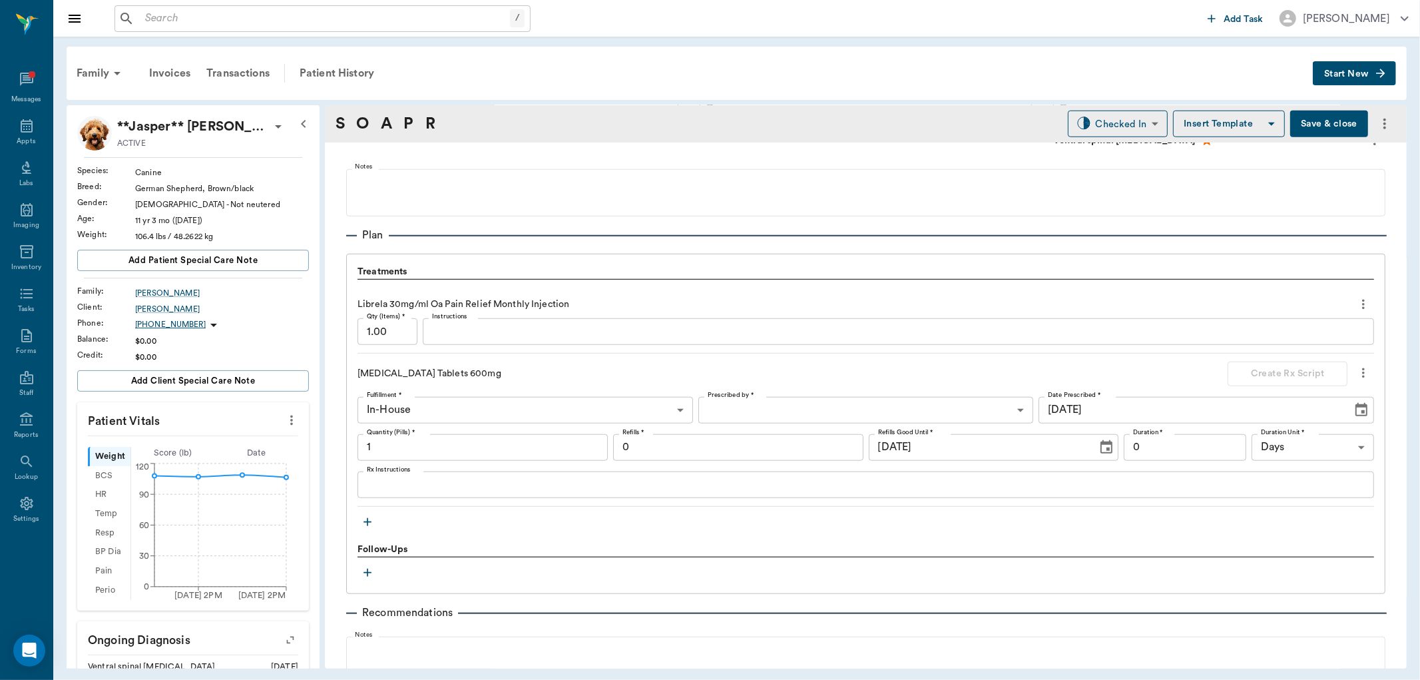
click at [723, 409] on body "/ ​ Add Task Dr. Bert Ellsworth Nectar Messages Appts Labs Imaging Inventory Ta…" at bounding box center [710, 340] width 1420 height 680
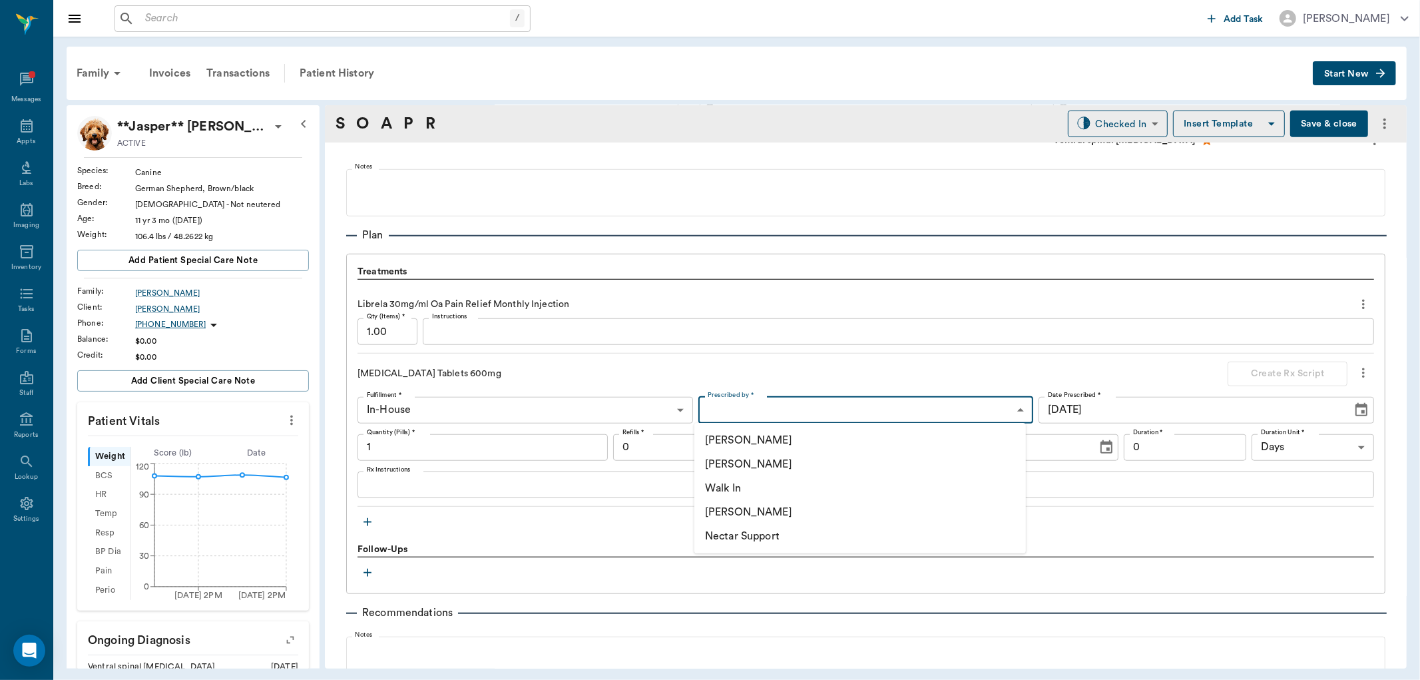
click at [723, 464] on li "[PERSON_NAME]" at bounding box center [860, 464] width 332 height 24
type input "63ec2f075fda476ae8351a4d"
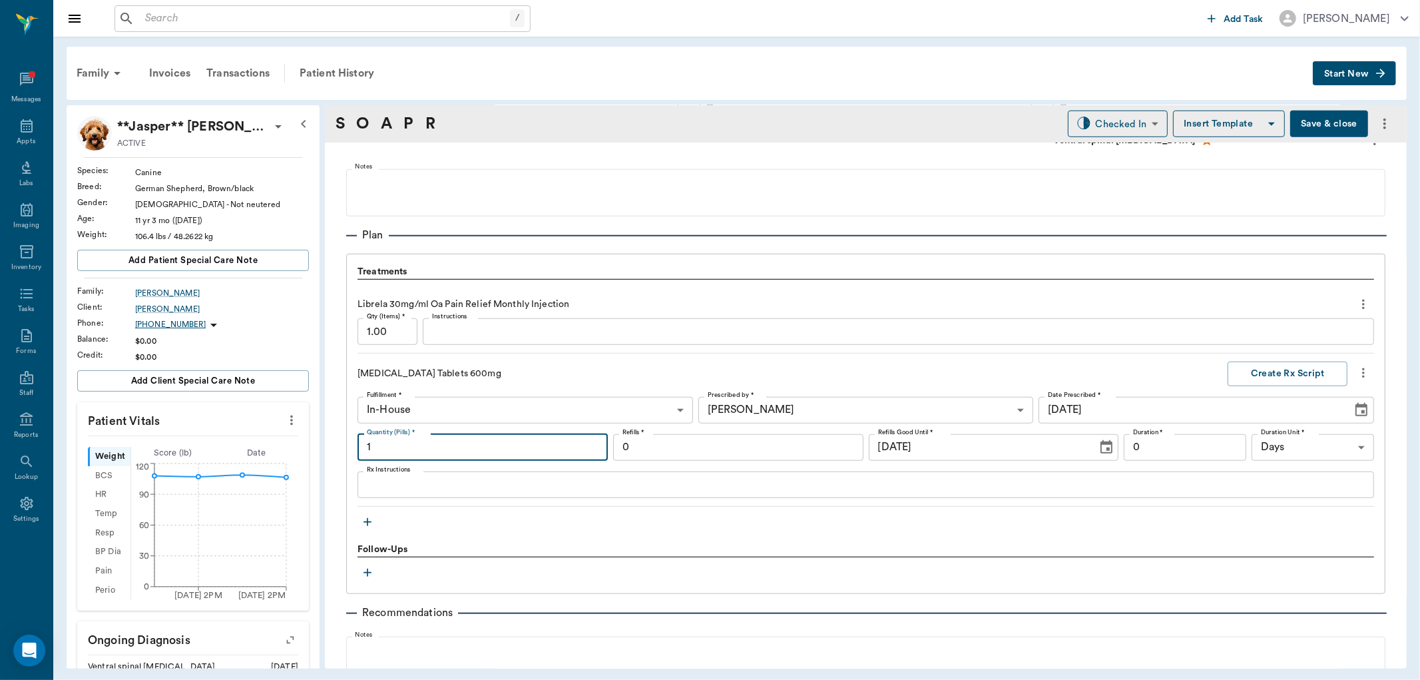
drag, startPoint x: 376, startPoint y: 446, endPoint x: 384, endPoint y: 445, distance: 7.4
click at [378, 445] on input "1" at bounding box center [483, 447] width 250 height 27
type input "45"
click at [1137, 453] on input "0" at bounding box center [1185, 447] width 123 height 27
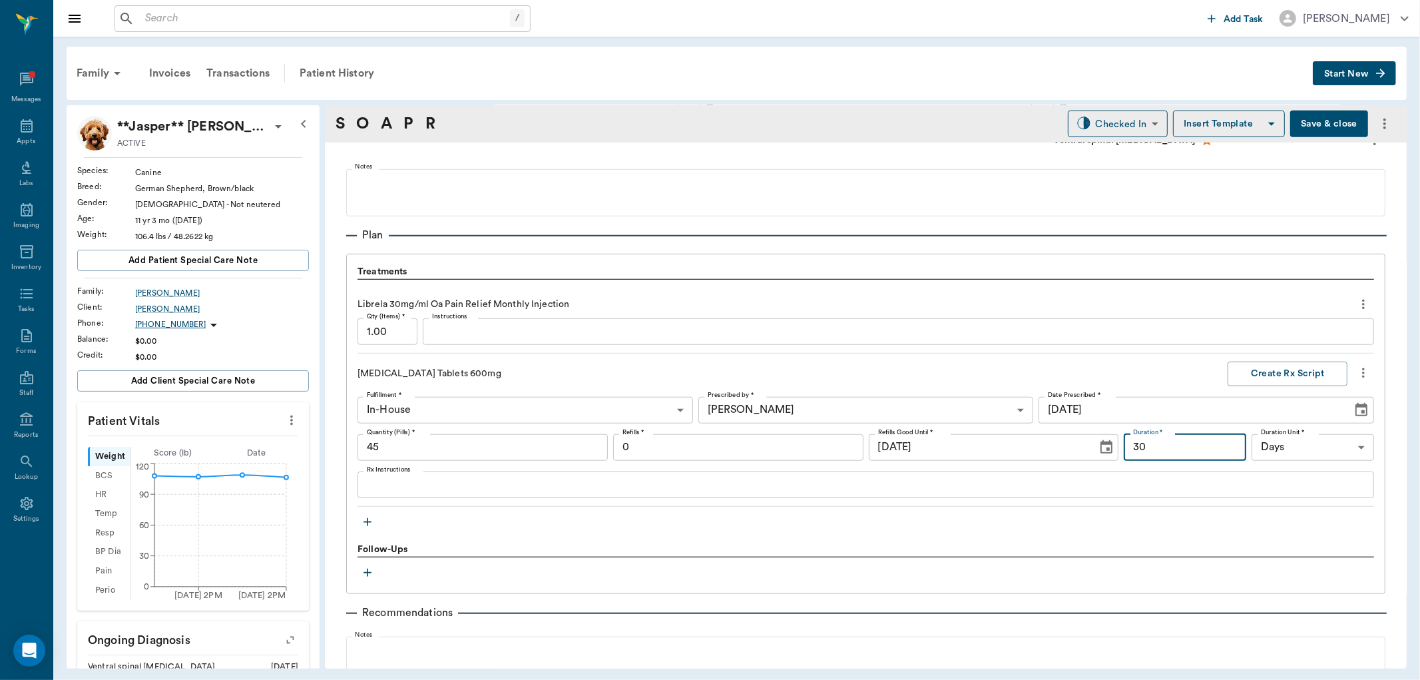
type input "30"
click at [375, 484] on textarea "Rx Instructions" at bounding box center [866, 484] width 998 height 15
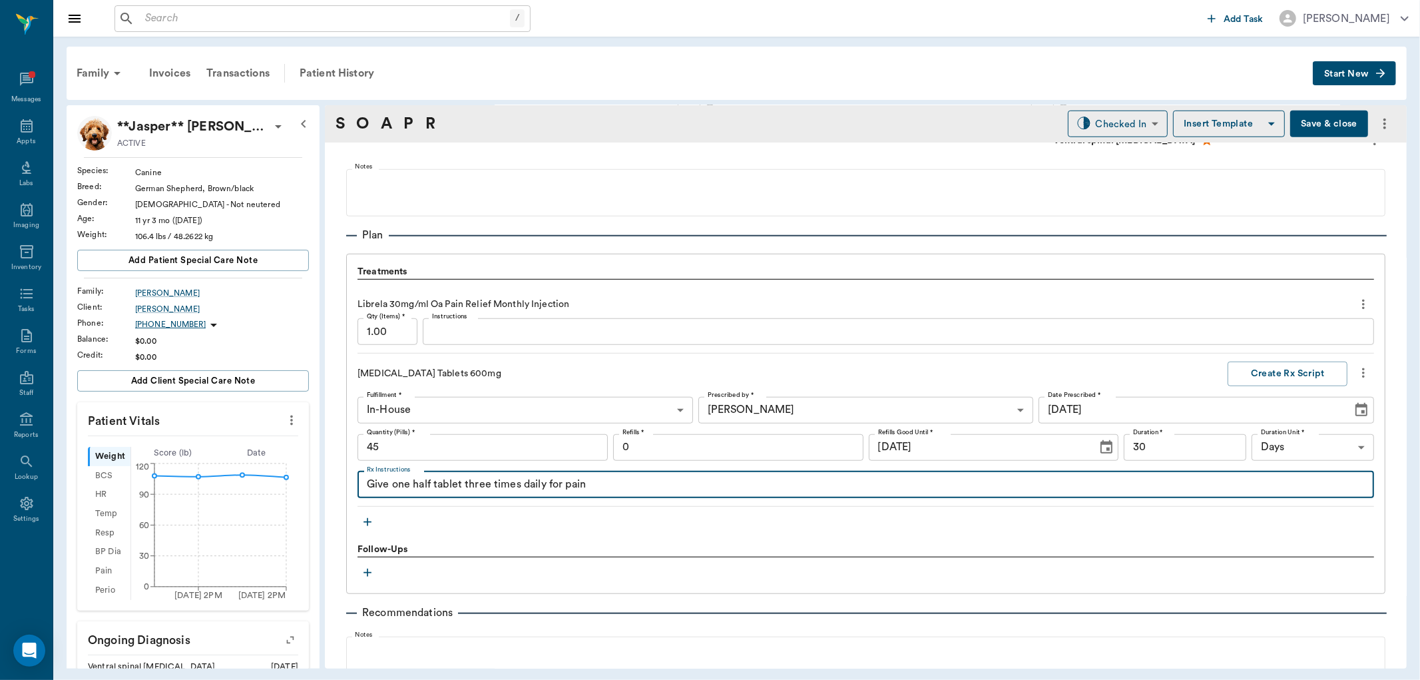
type textarea "Give one half tablet three times daily for pain"
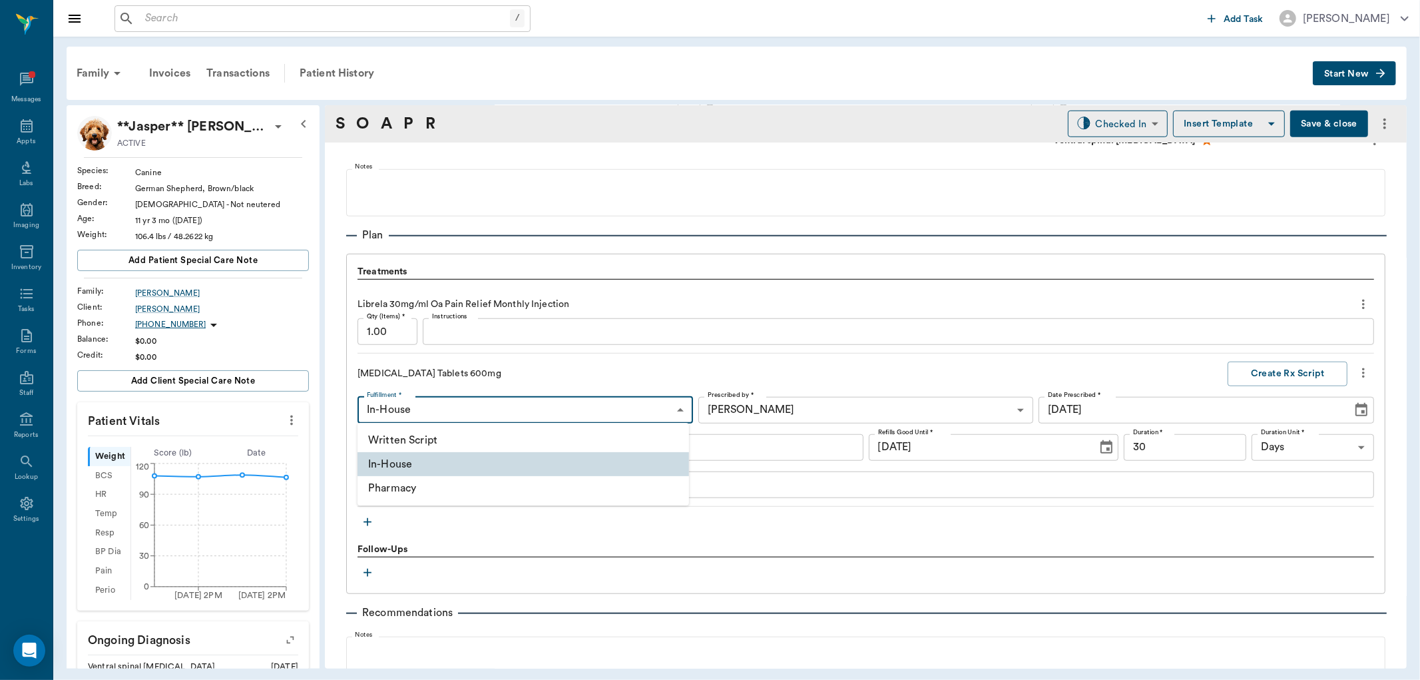
click at [440, 409] on body "/ ​ Add Task Dr. Bert Ellsworth Nectar Messages Appts Labs Imaging Inventory Ta…" at bounding box center [710, 340] width 1420 height 680
click at [420, 466] on li "In-House" at bounding box center [524, 464] width 332 height 24
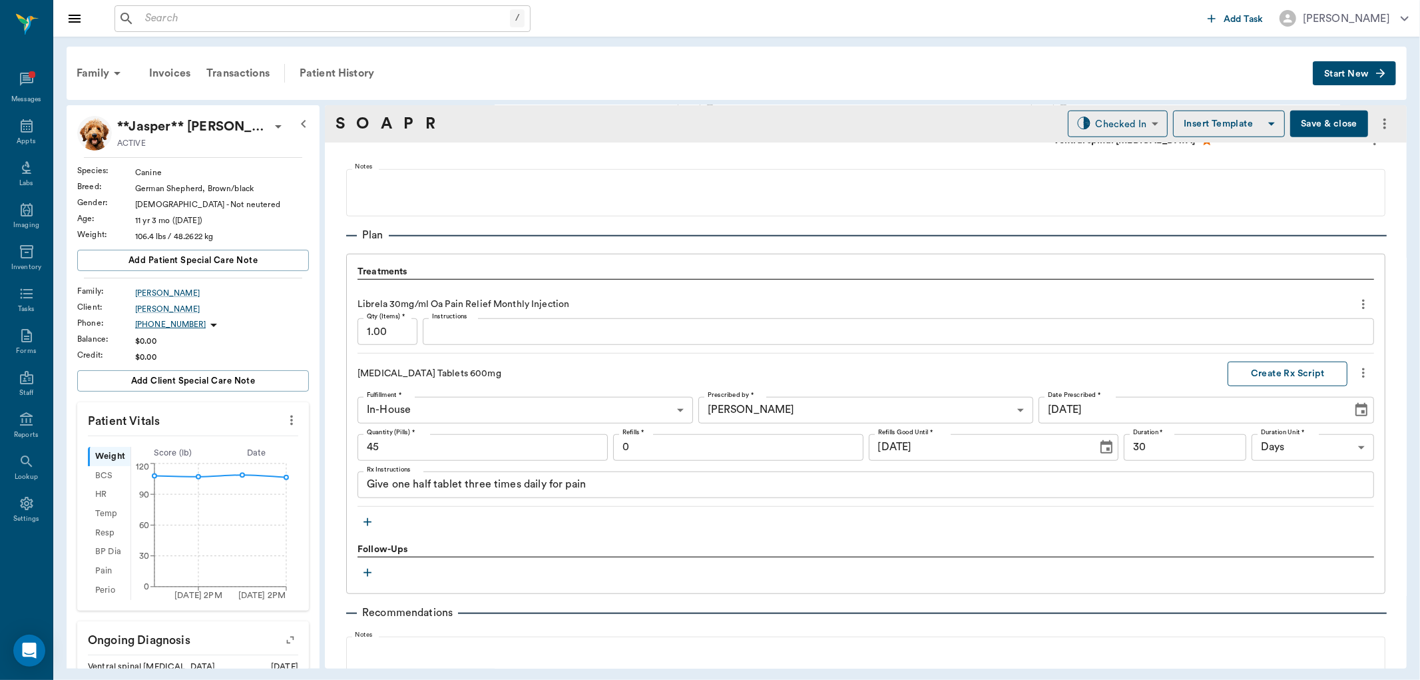
click at [1293, 373] on button "Create Rx Script" at bounding box center [1288, 374] width 120 height 25
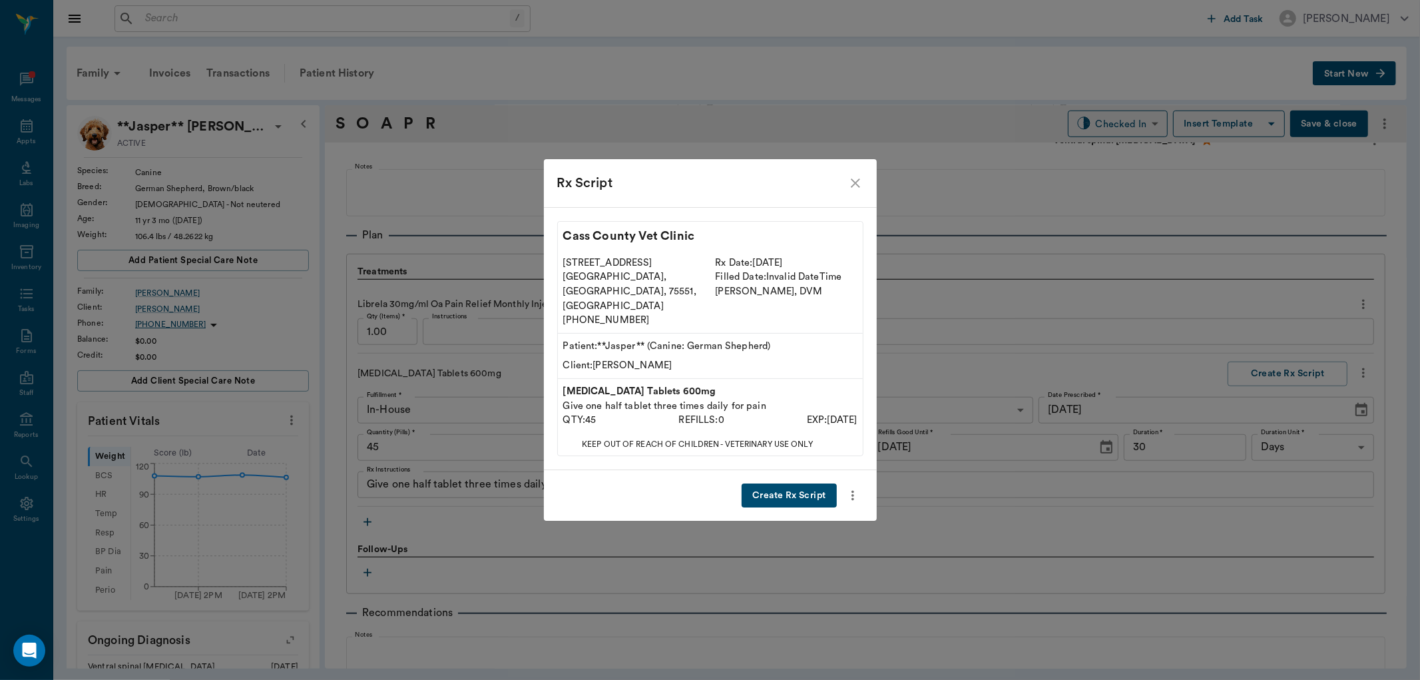
click at [792, 483] on button "Create Rx Script" at bounding box center [789, 495] width 95 height 25
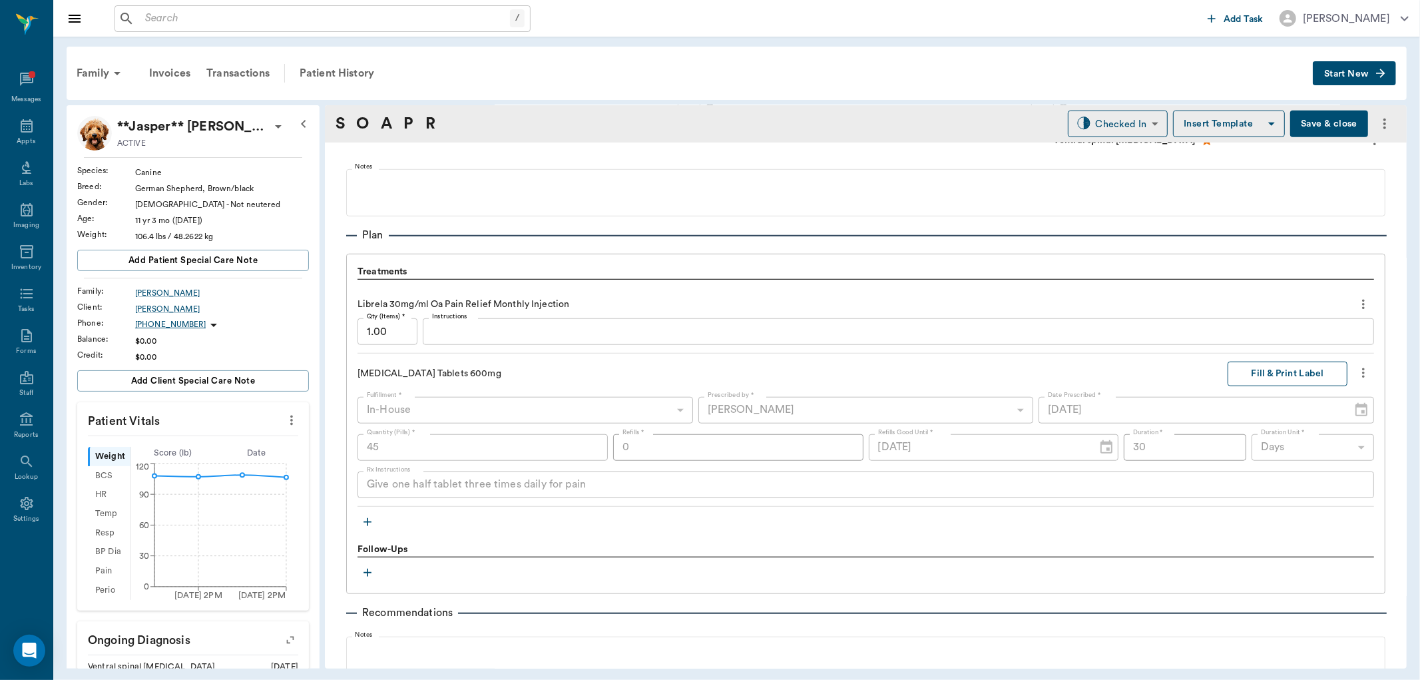
click at [1280, 370] on button "Fill & Print Label" at bounding box center [1288, 374] width 120 height 25
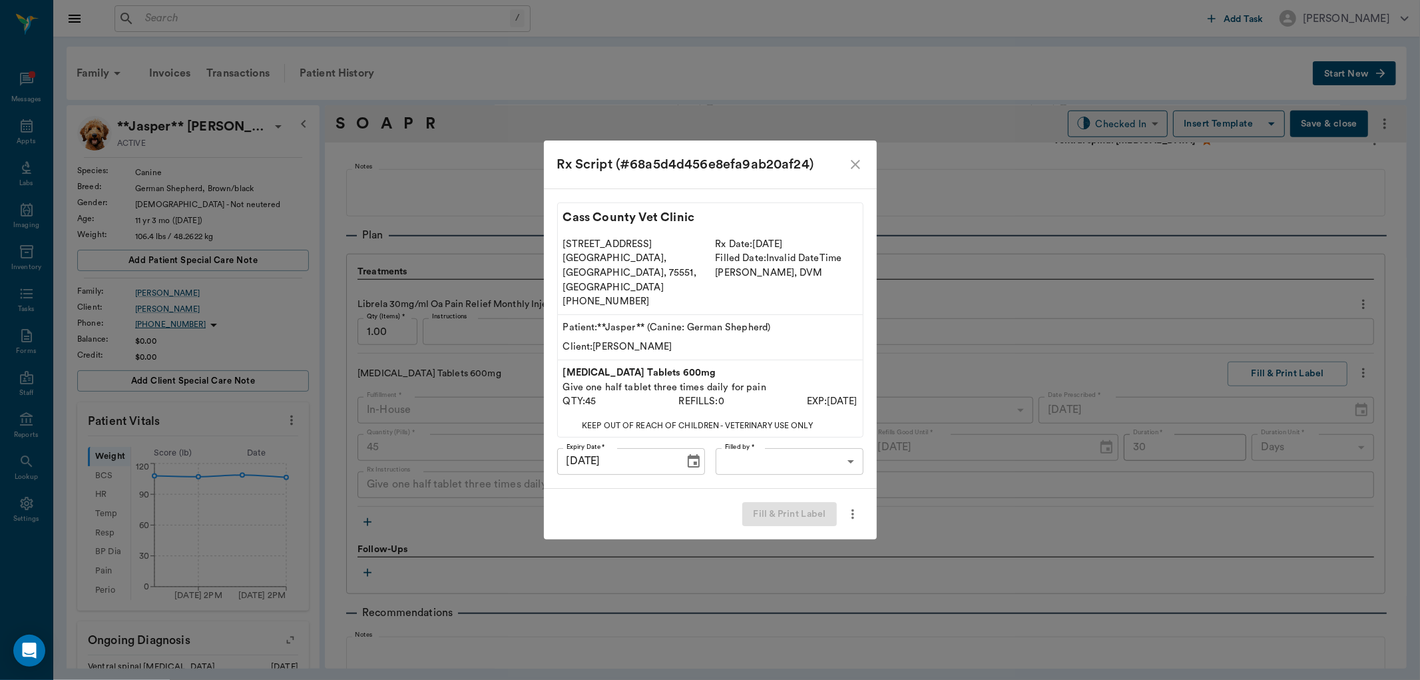
click at [754, 449] on body "/ ​ Add Task Dr. Bert Ellsworth Nectar Messages Appts Labs Imaging Inventory Ta…" at bounding box center [710, 340] width 1420 height 680
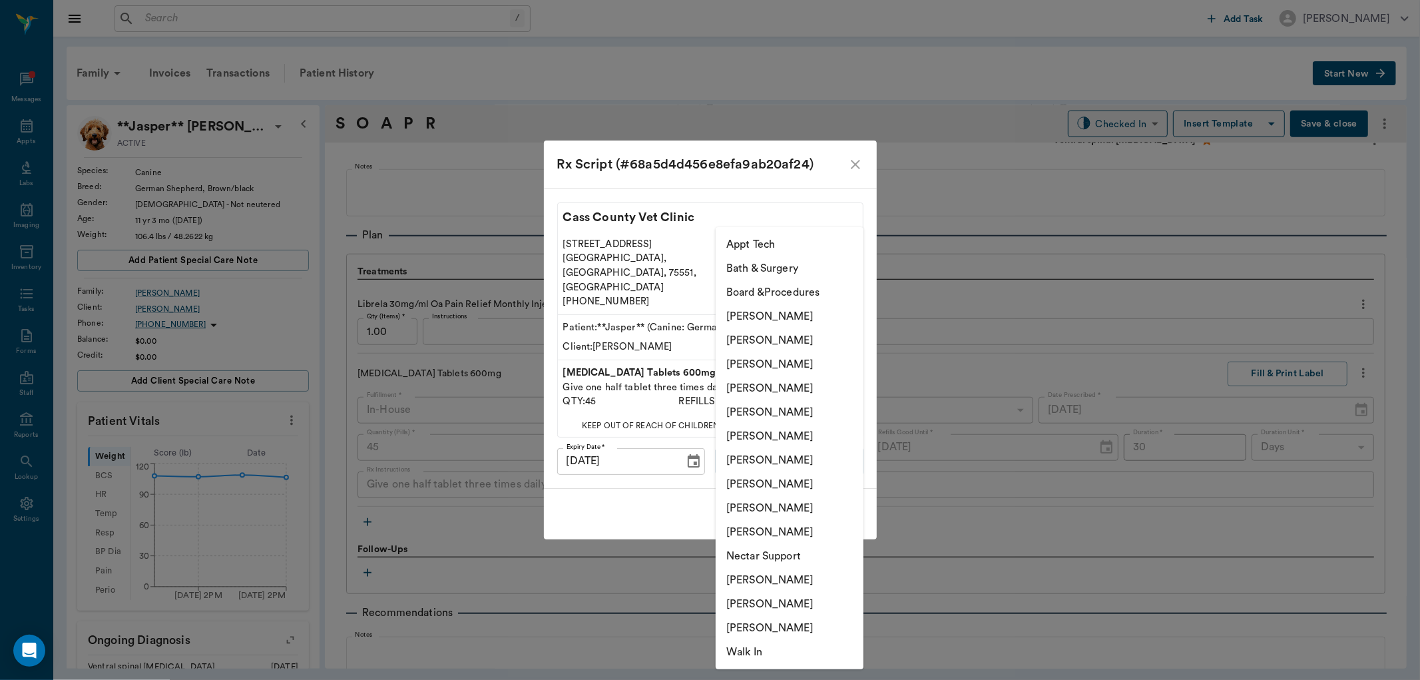
click at [762, 509] on li "[PERSON_NAME]" at bounding box center [790, 508] width 148 height 24
type input "63ec2ede52e12b0ba117d0d7"
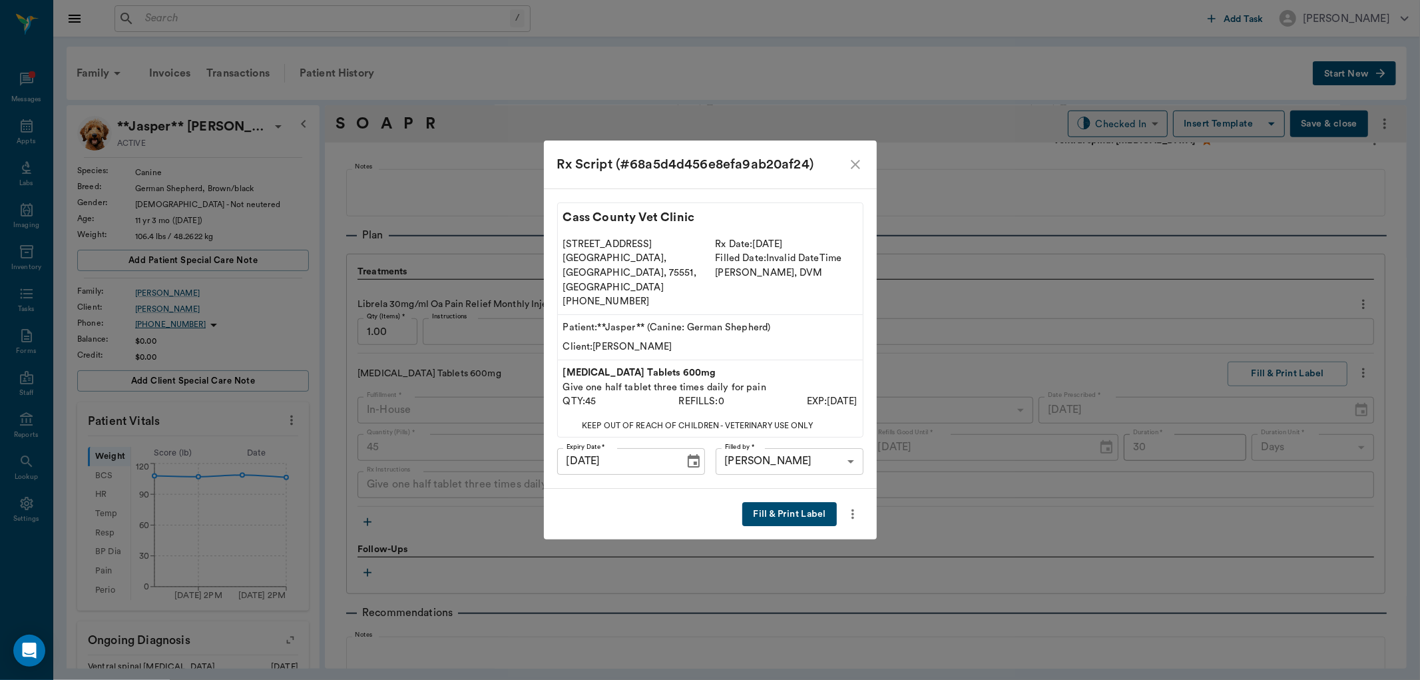
click at [770, 503] on button "Fill & Print Label" at bounding box center [789, 514] width 94 height 25
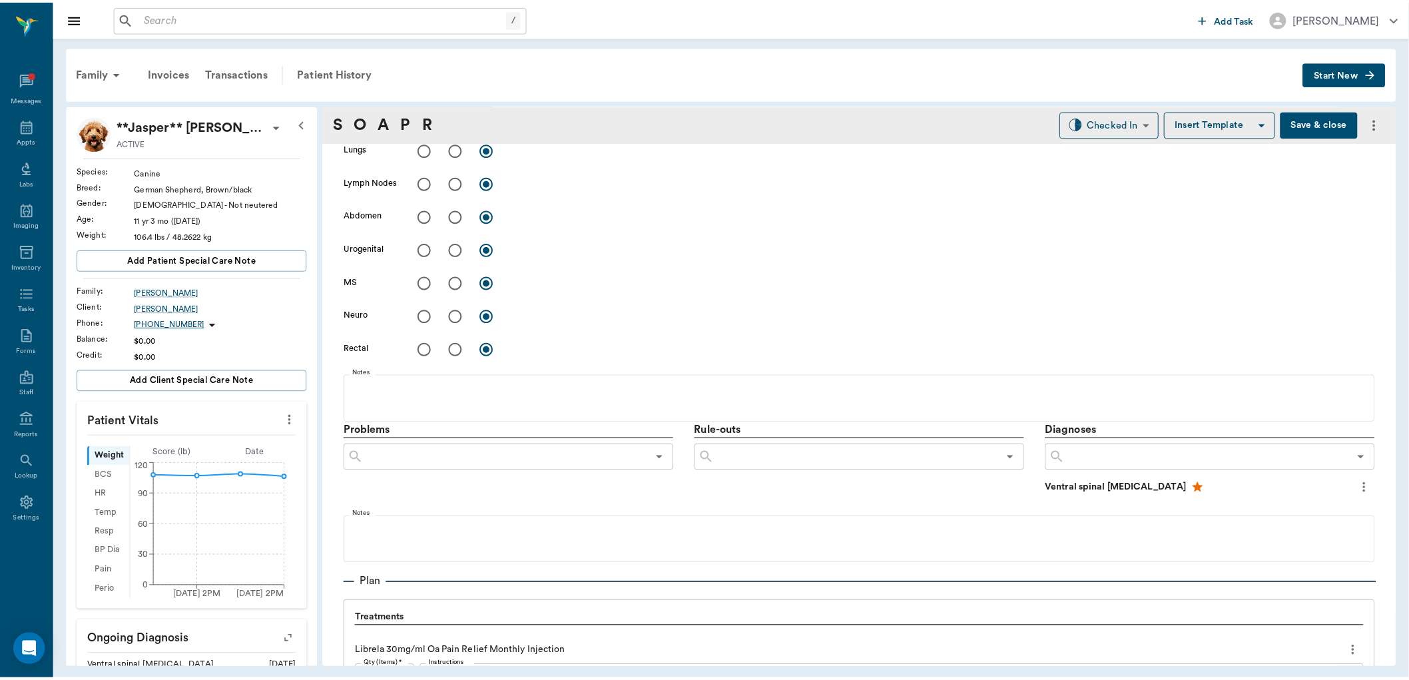
scroll to position [498, 0]
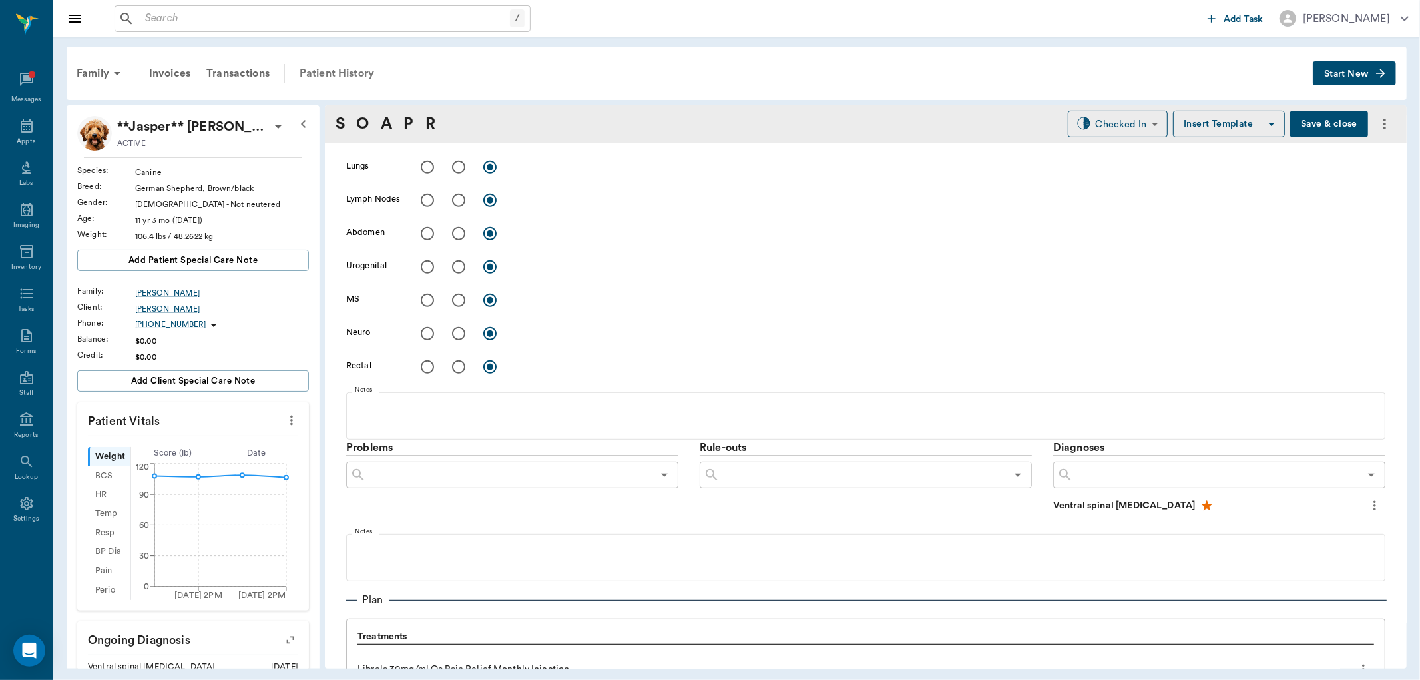
click at [333, 71] on div "Patient History" at bounding box center [337, 73] width 91 height 32
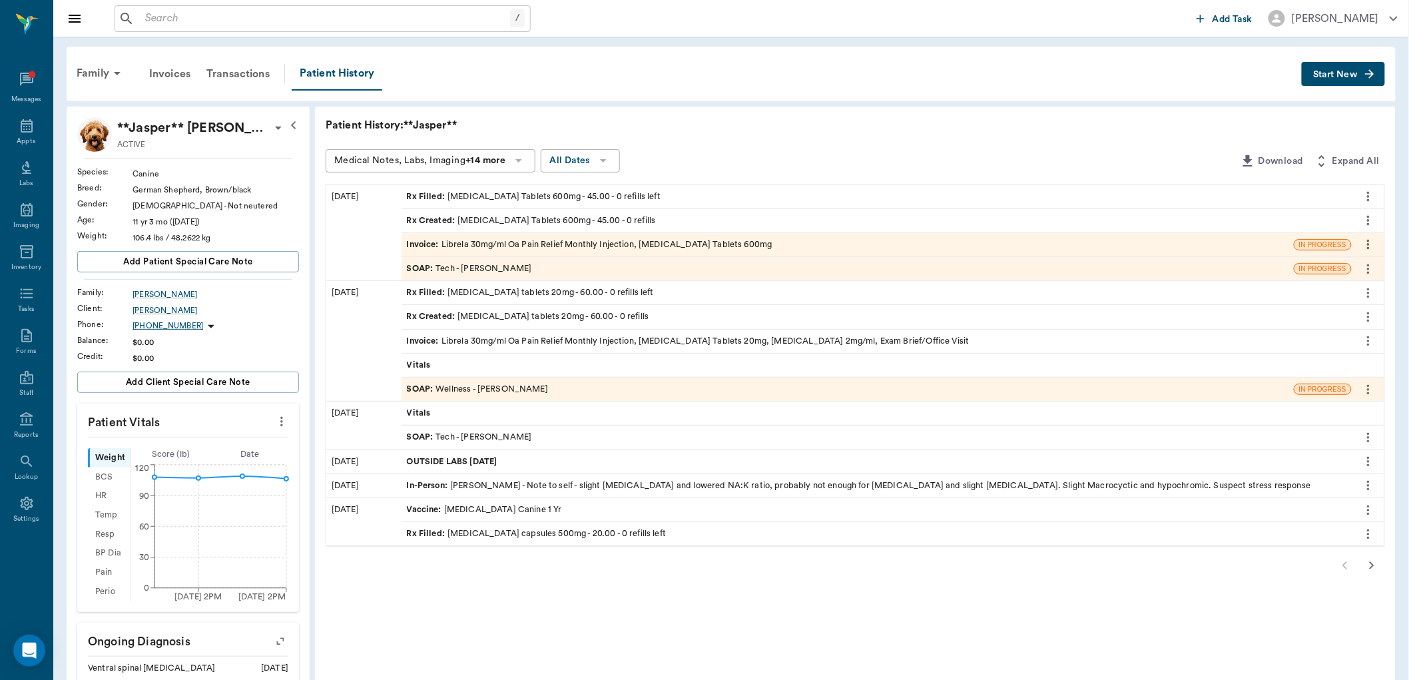
click at [555, 247] on div "Invoice : Librela 30mg/ml Oa Pain Relief Monthly Injection, Gabapentin Tablets …" at bounding box center [590, 244] width 366 height 13
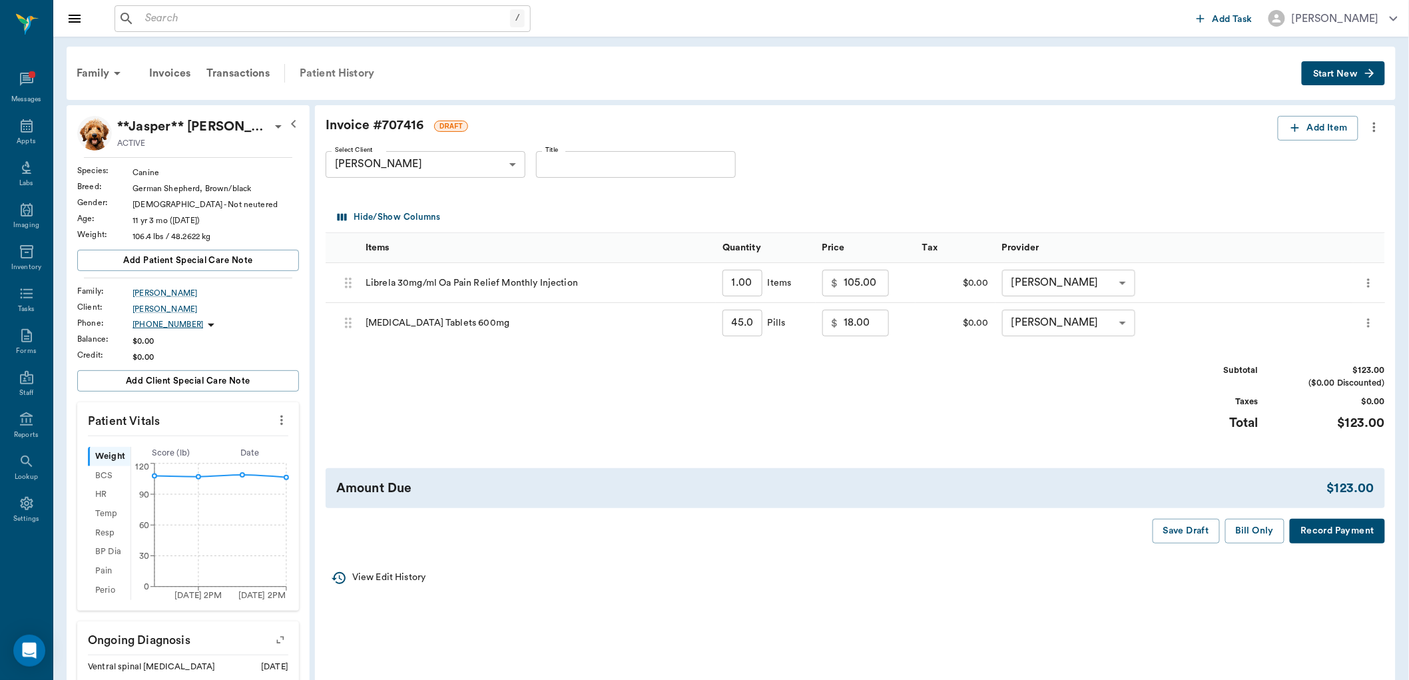
click at [350, 71] on div "Patient History" at bounding box center [337, 73] width 91 height 32
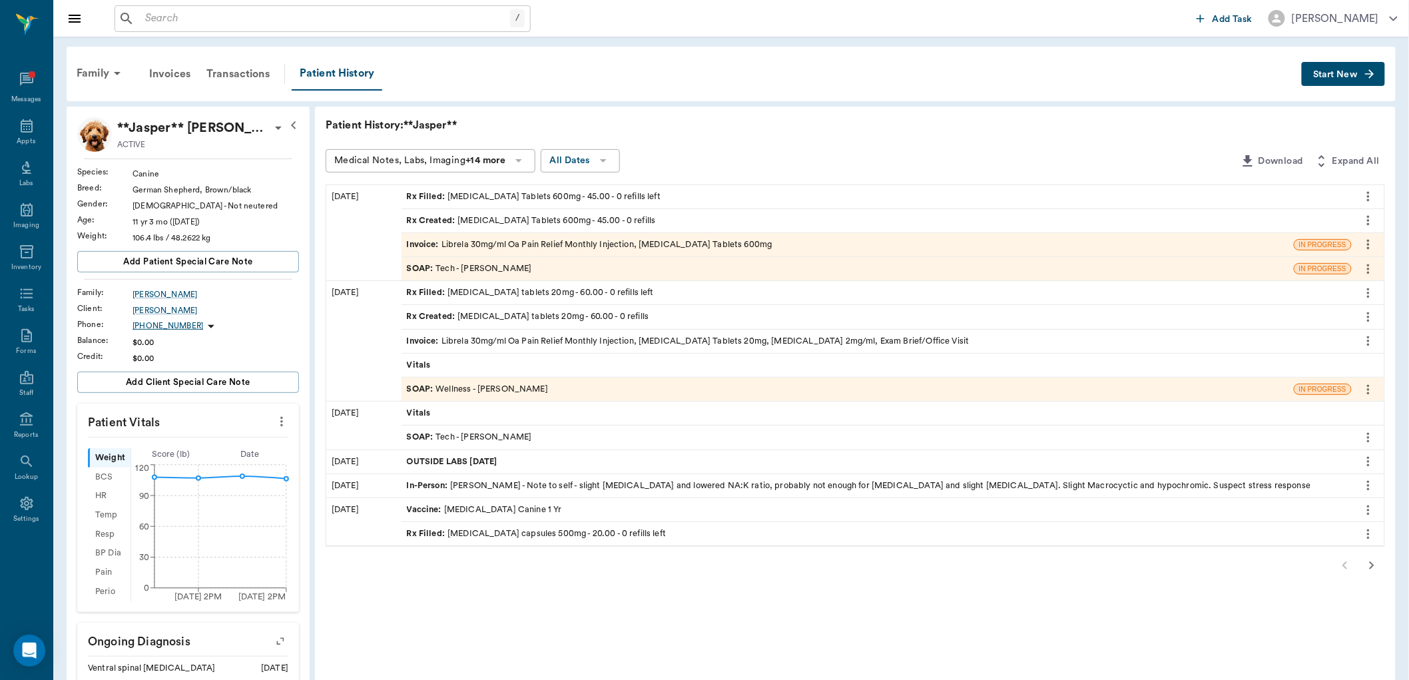
click at [275, 415] on icon "more" at bounding box center [281, 421] width 15 height 16
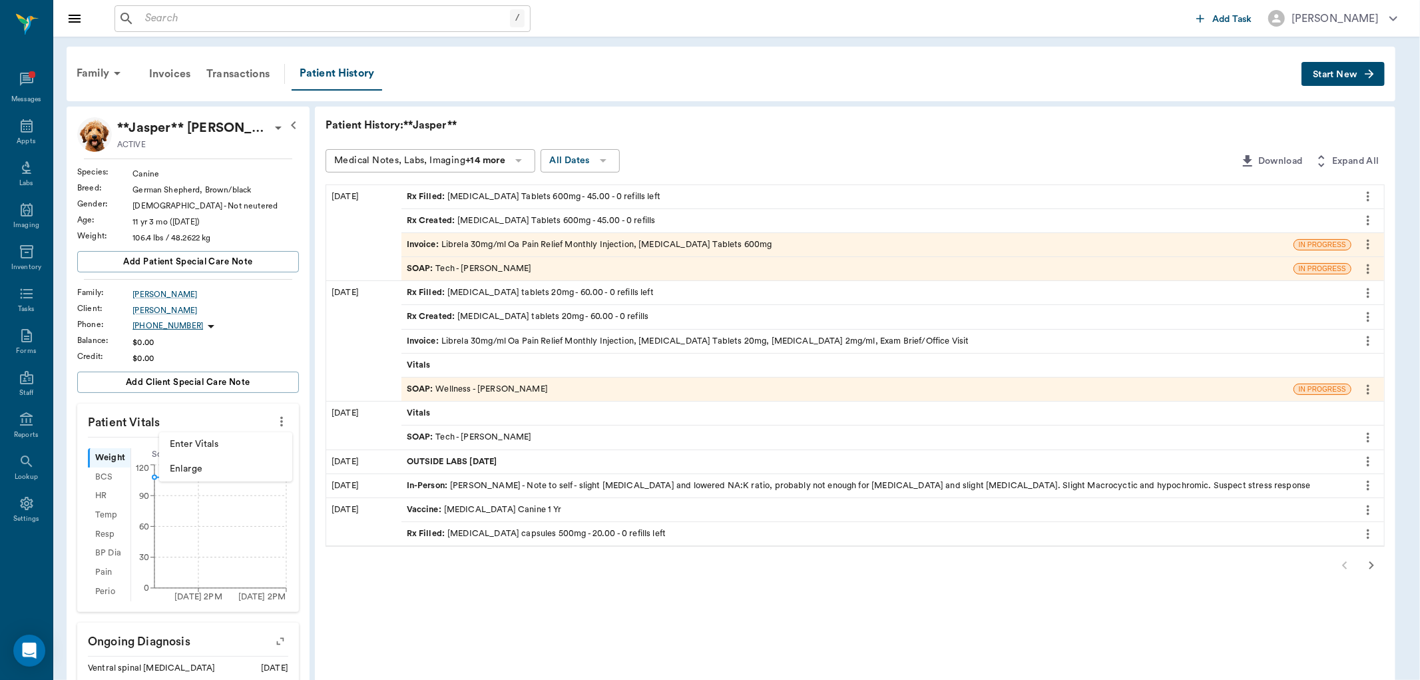
click at [247, 441] on span "Enter Vitals" at bounding box center [226, 444] width 112 height 14
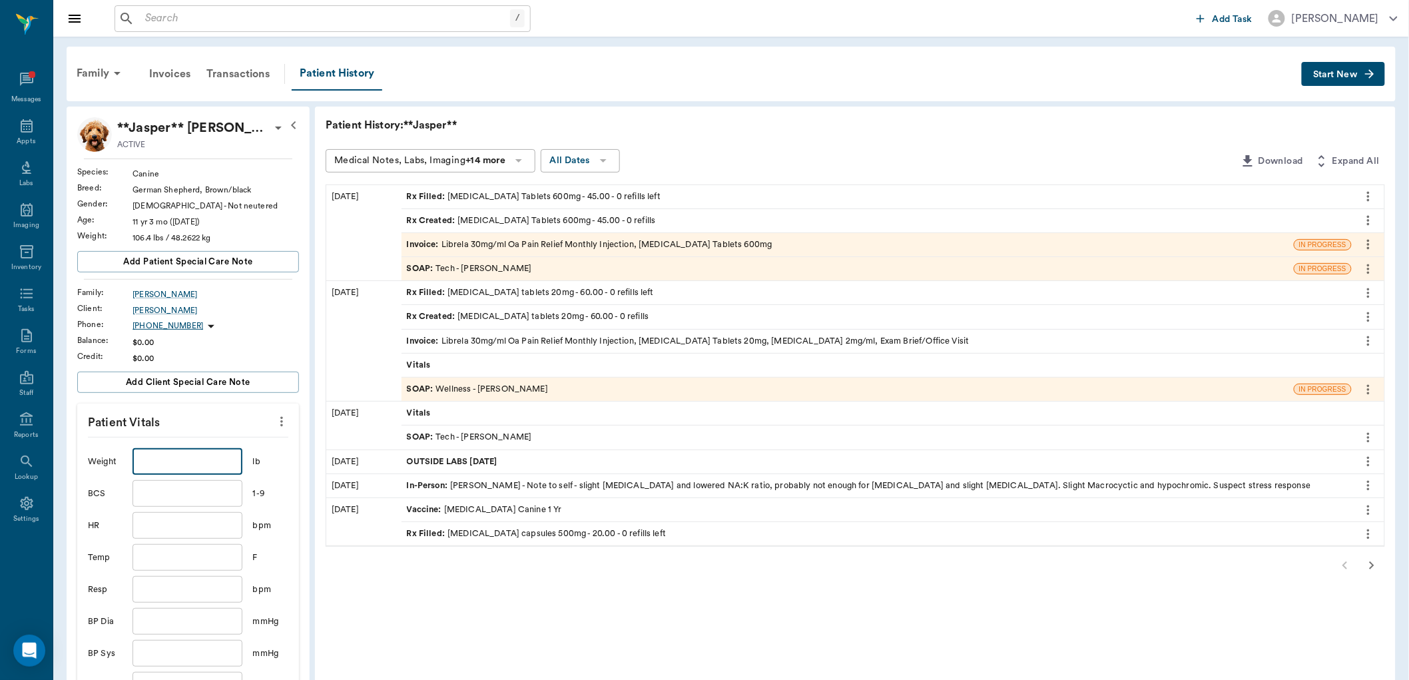
click at [204, 460] on input "text" at bounding box center [186, 461] width 109 height 27
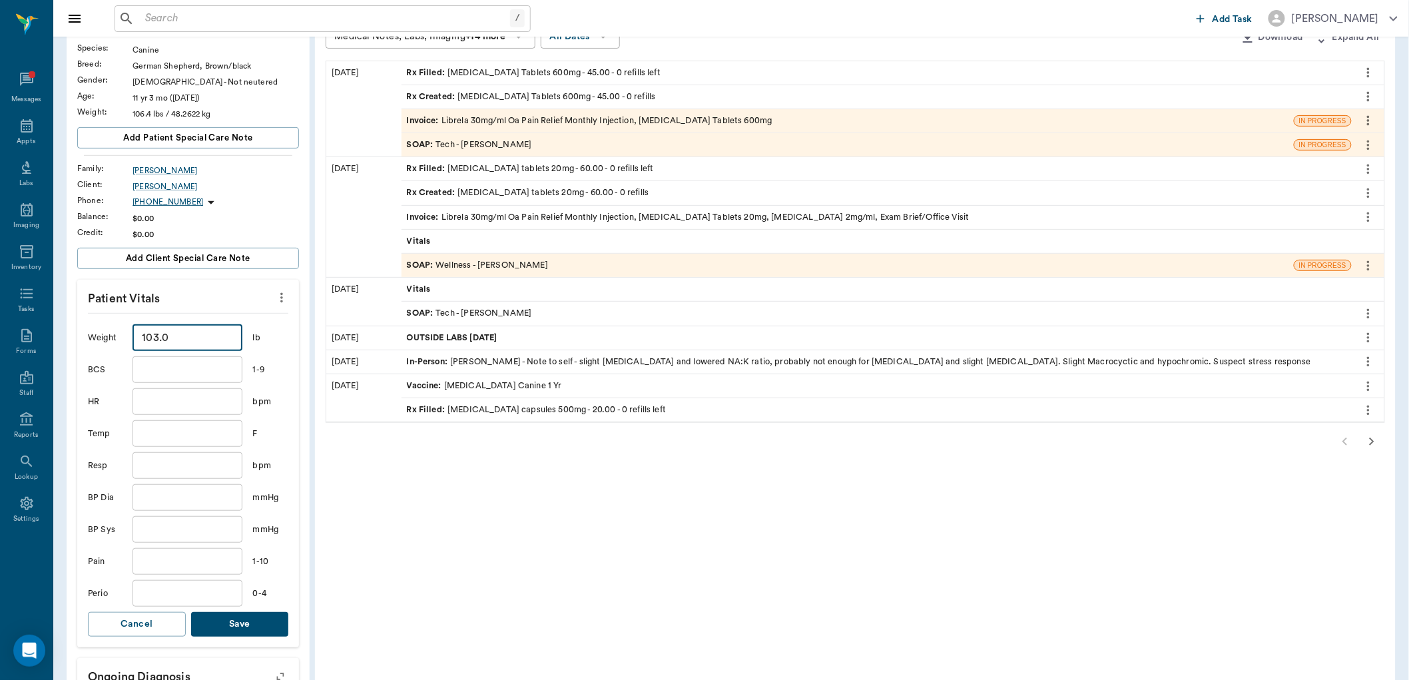
scroll to position [370, 0]
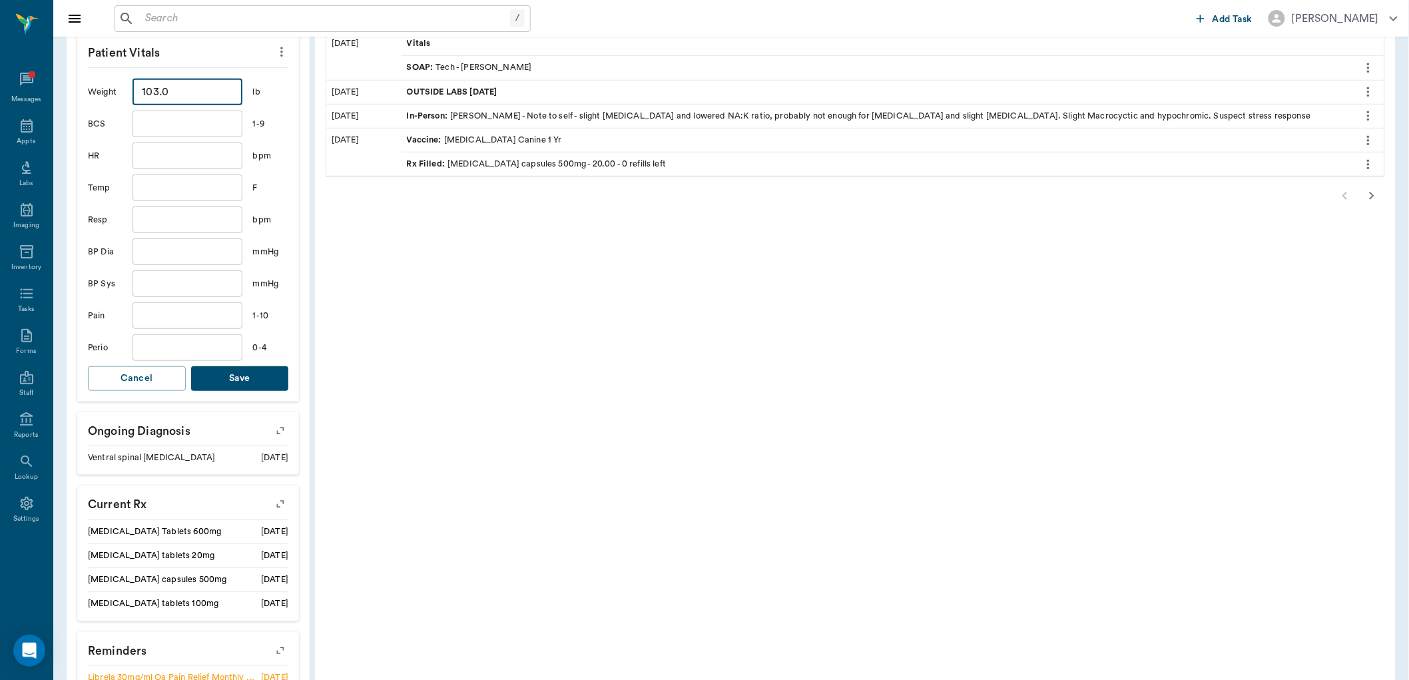
type input "103"
click at [274, 381] on button "Save" at bounding box center [240, 378] width 98 height 25
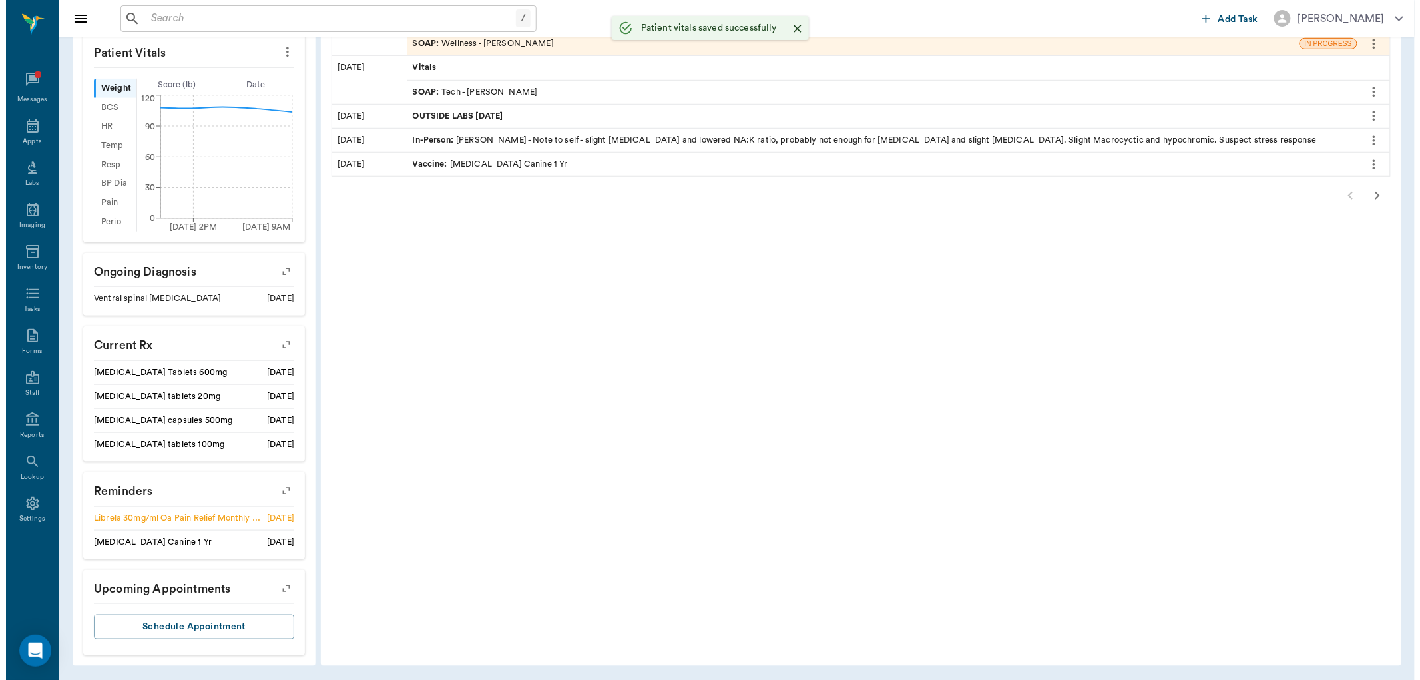
scroll to position [0, 0]
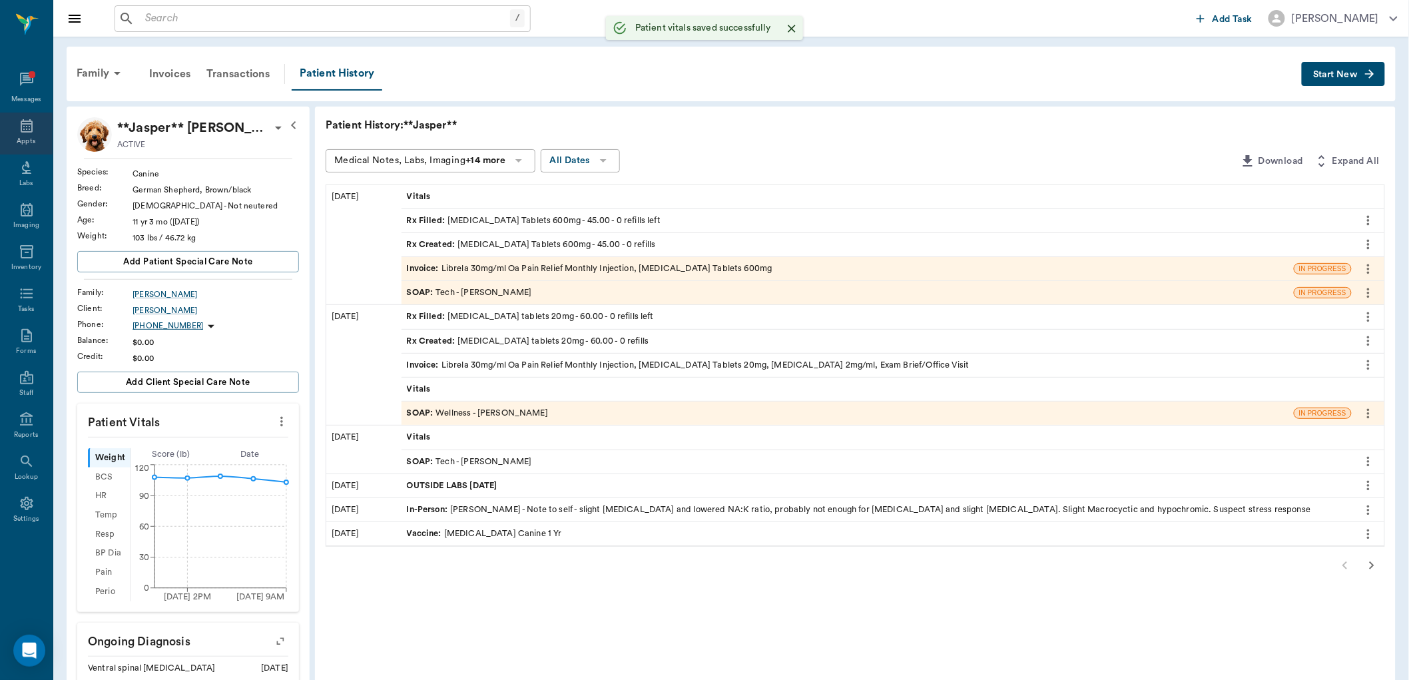
click at [27, 141] on div "Appts" at bounding box center [26, 141] width 19 height 10
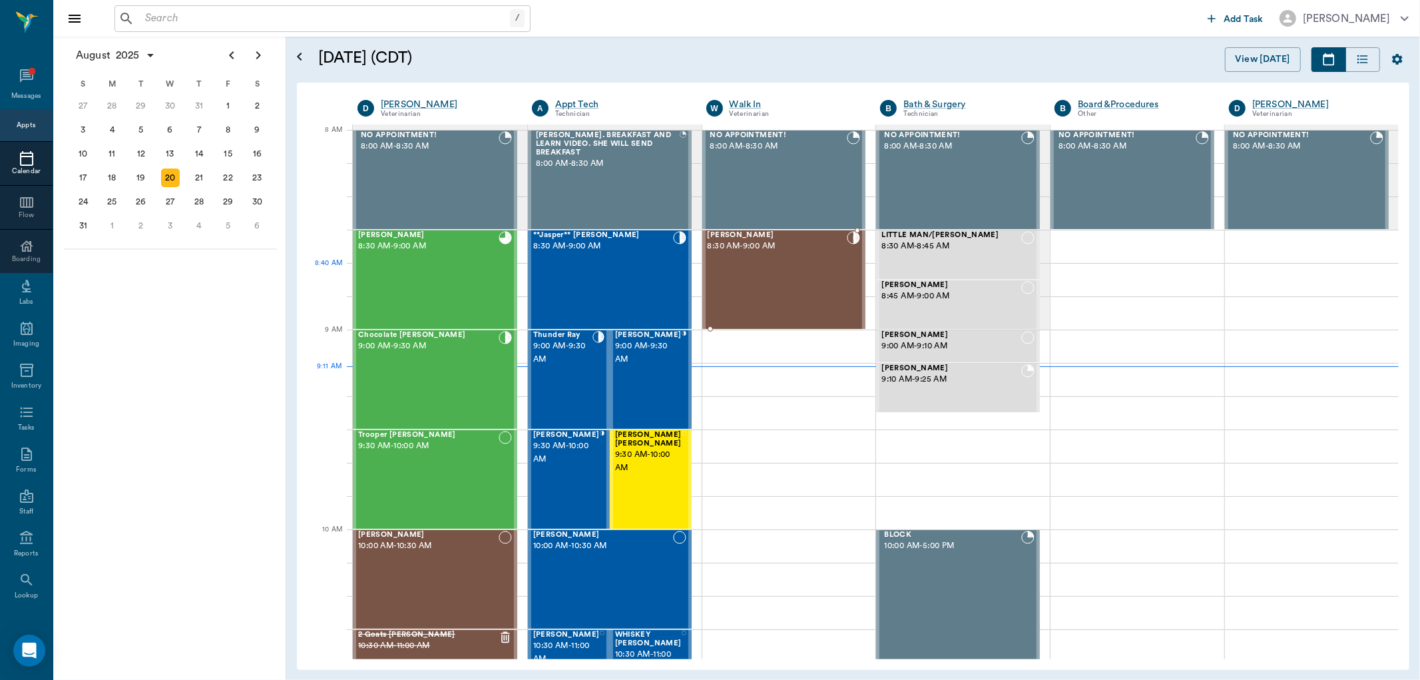
click at [748, 276] on div "Lola Arnold 8:30 AM - 9:00 AM" at bounding box center [778, 279] width 140 height 97
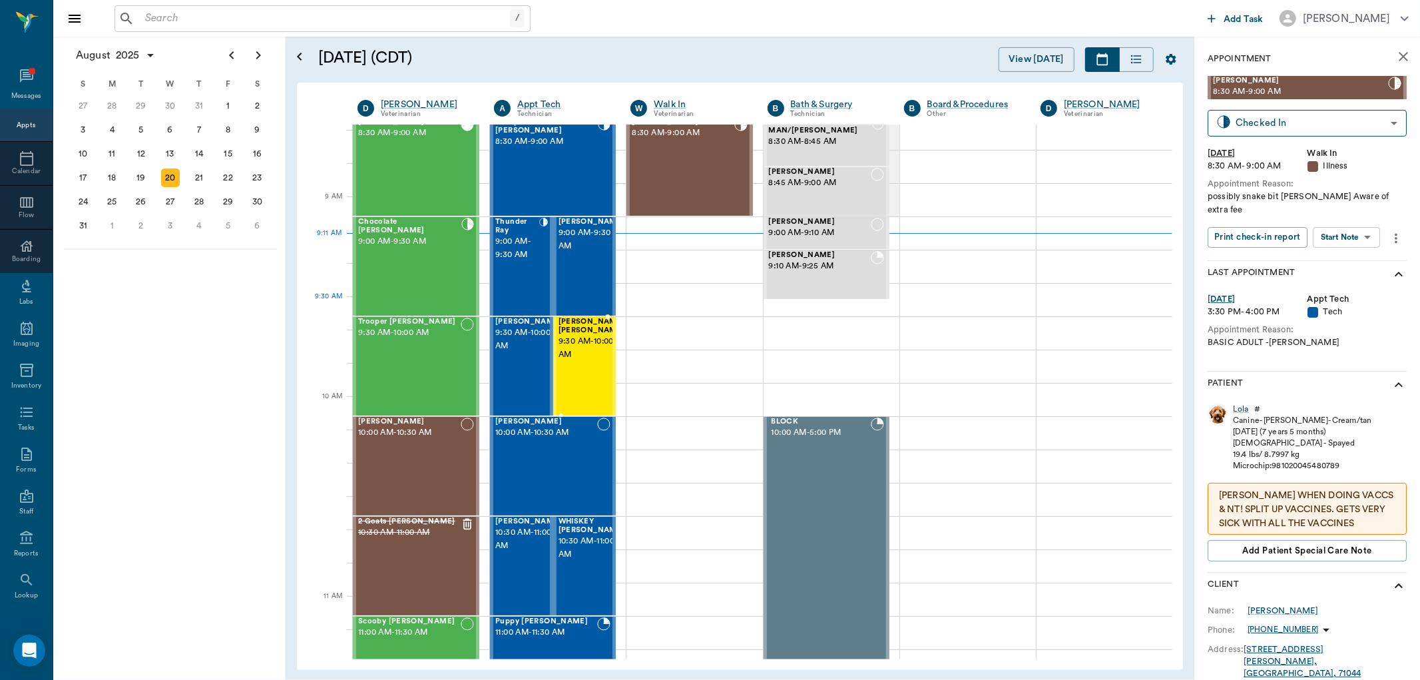
scroll to position [148, 0]
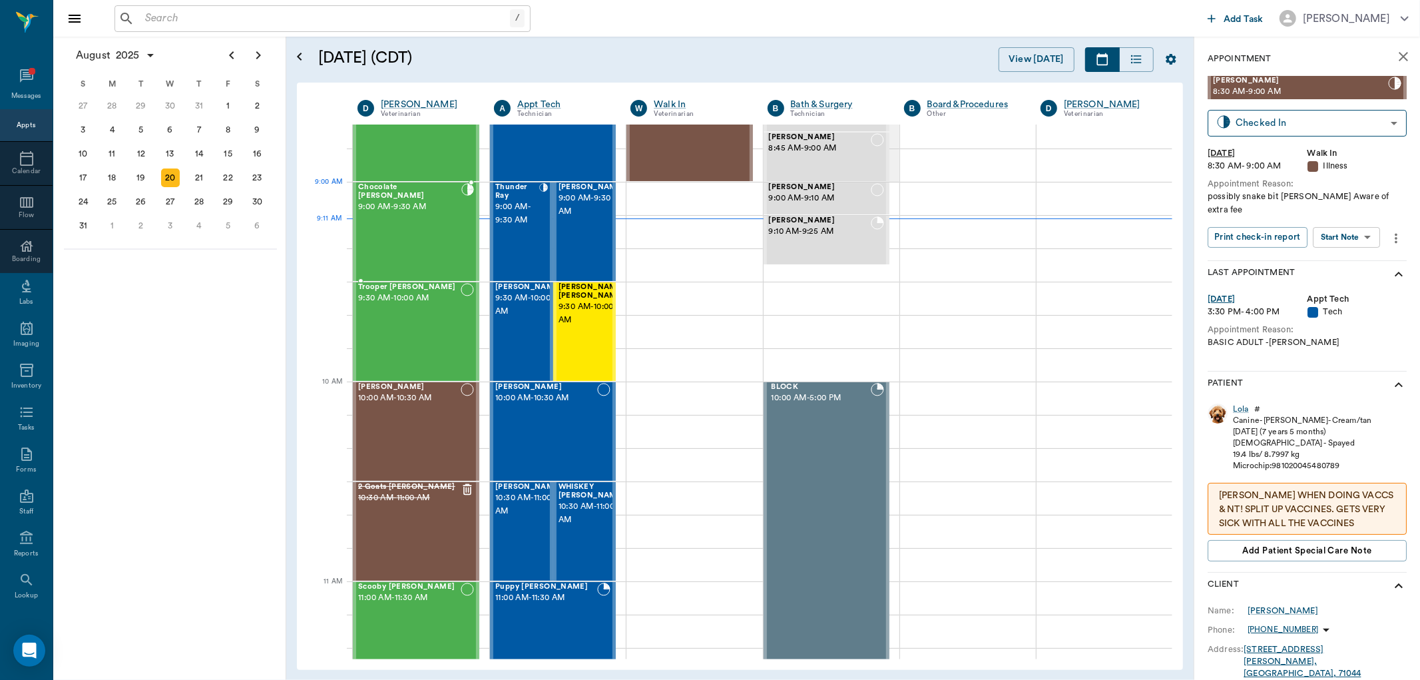
click at [425, 208] on div "Chocolate Chip Fincher 9:00 AM - 9:30 AM" at bounding box center [409, 231] width 103 height 97
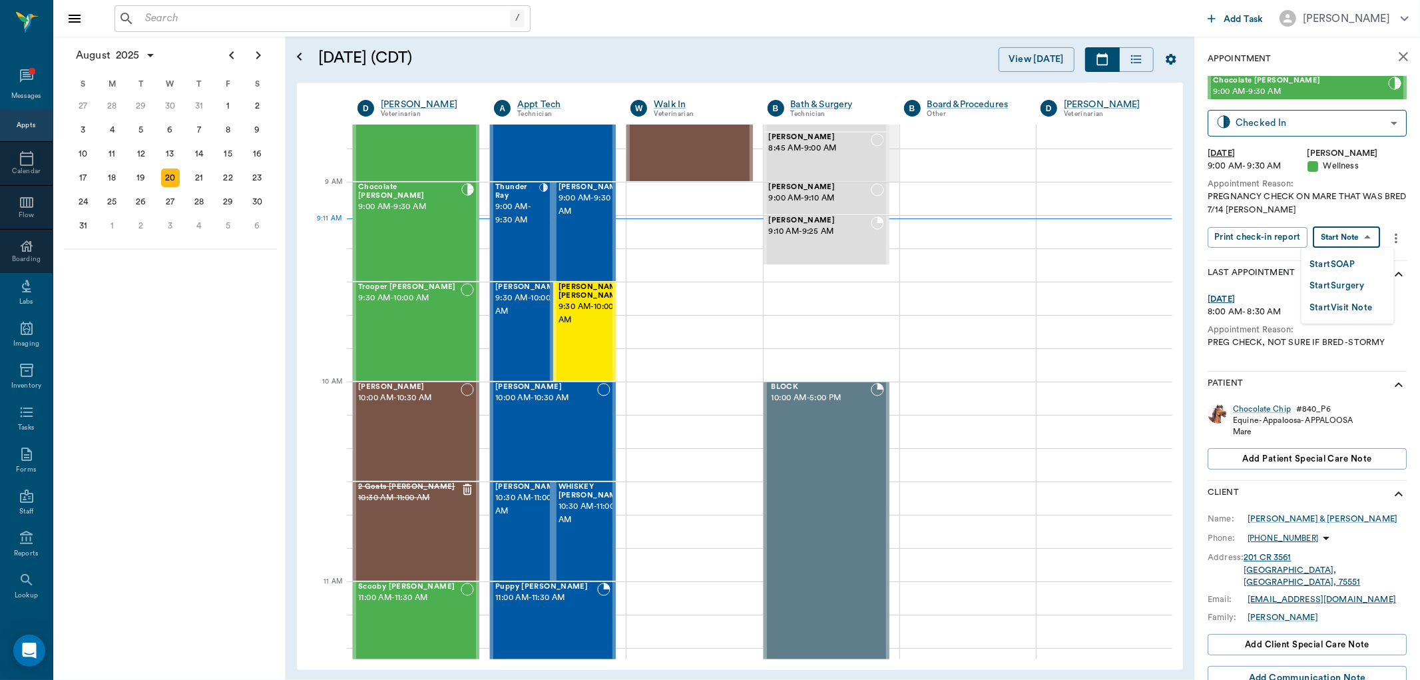
click at [1346, 236] on body "/ ​ Add Task Dr. Bert Ellsworth Nectar Messages Appts Calendar Flow Boarding La…" at bounding box center [710, 340] width 1420 height 680
click at [1330, 300] on button "Start Visit Note" at bounding box center [1341, 307] width 63 height 15
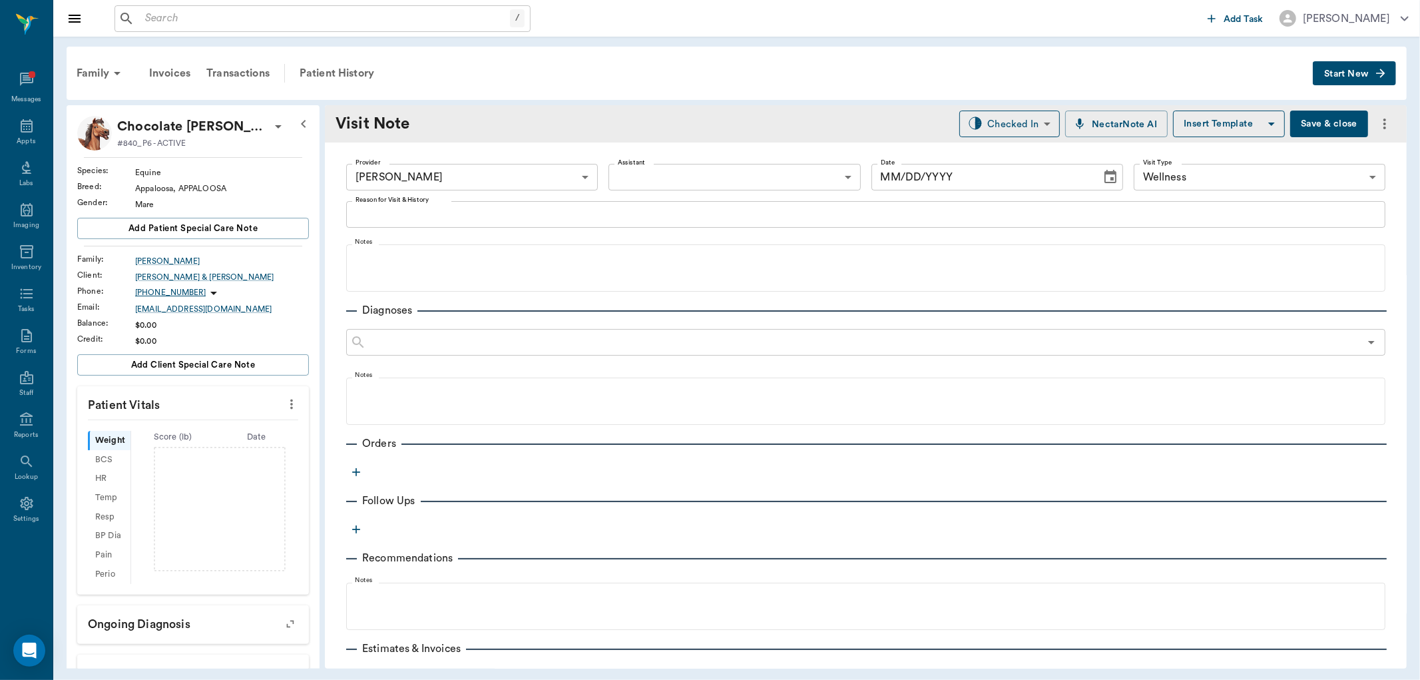
type input "63ec2f075fda476ae8351a4d"
type input "65d2be4f46e3a538d89b8c14"
type input "[DATE]"
click at [1033, 123] on body "/ ​ Add Task Dr. Bert Ellsworth Nectar Messages Appts Labs Imaging Inventory Ta…" at bounding box center [710, 340] width 1420 height 680
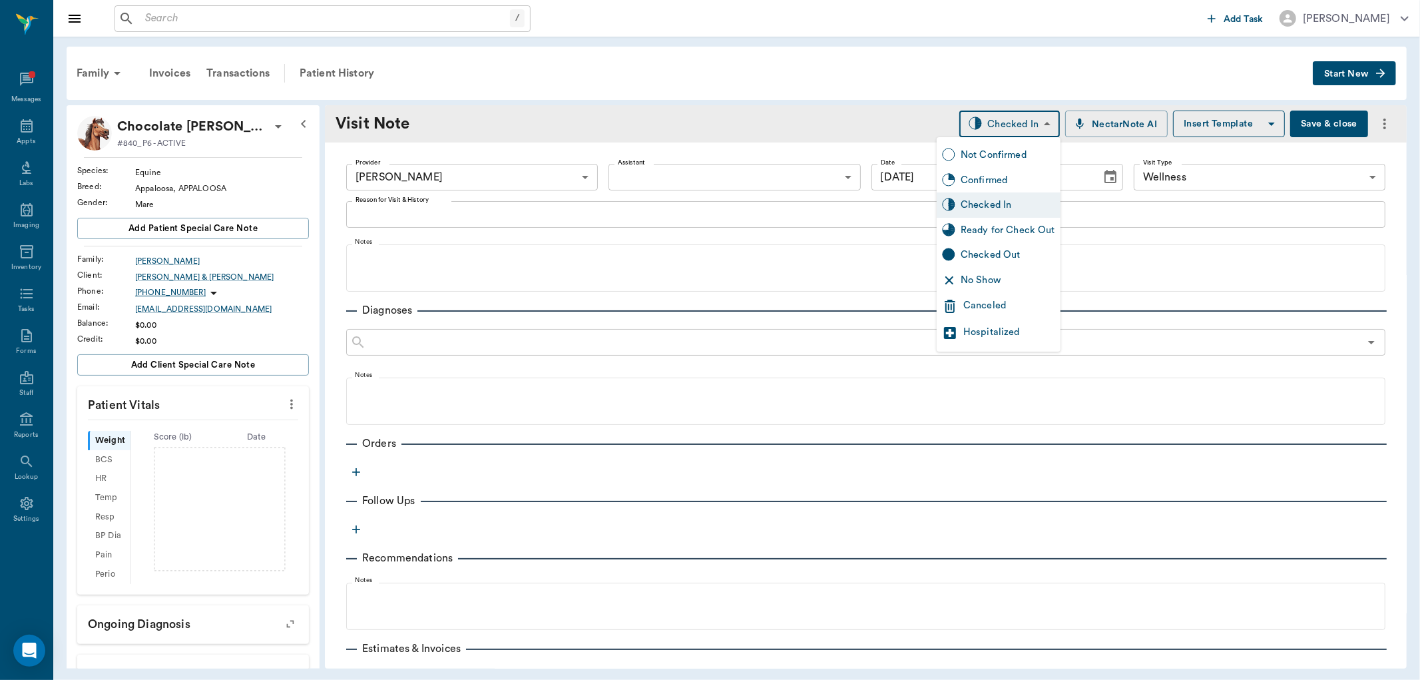
click at [1000, 225] on div "Ready for Check Out" at bounding box center [1008, 230] width 95 height 15
type input "READY_TO_CHECKOUT"
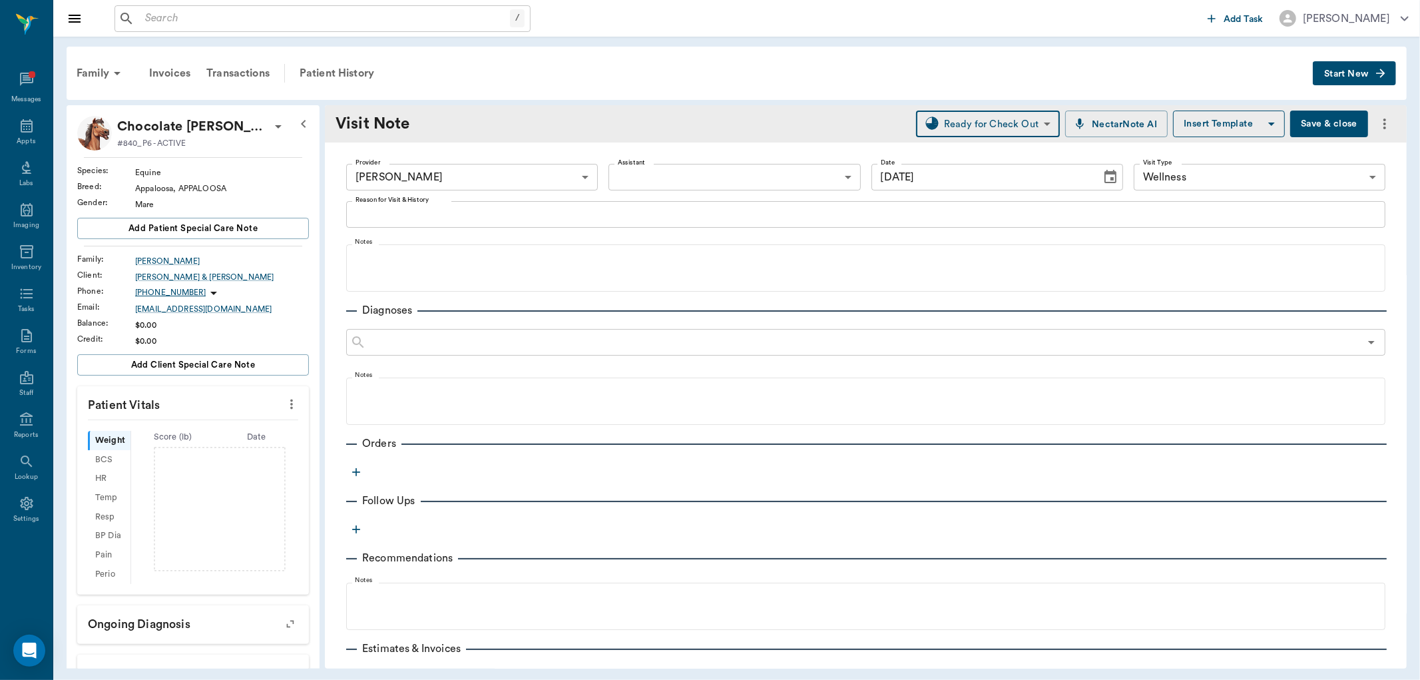
click at [356, 467] on icon "button" at bounding box center [356, 471] width 13 height 13
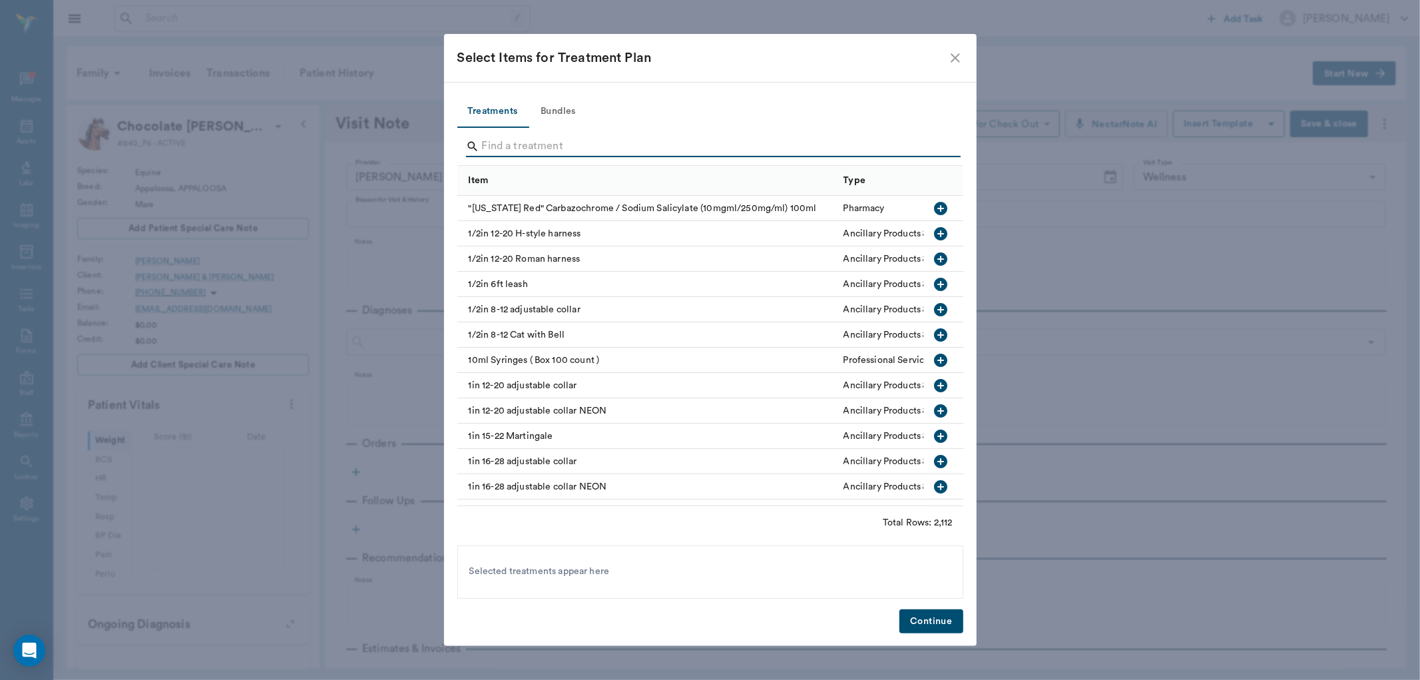
click at [544, 153] on input "Search" at bounding box center [711, 146] width 459 height 21
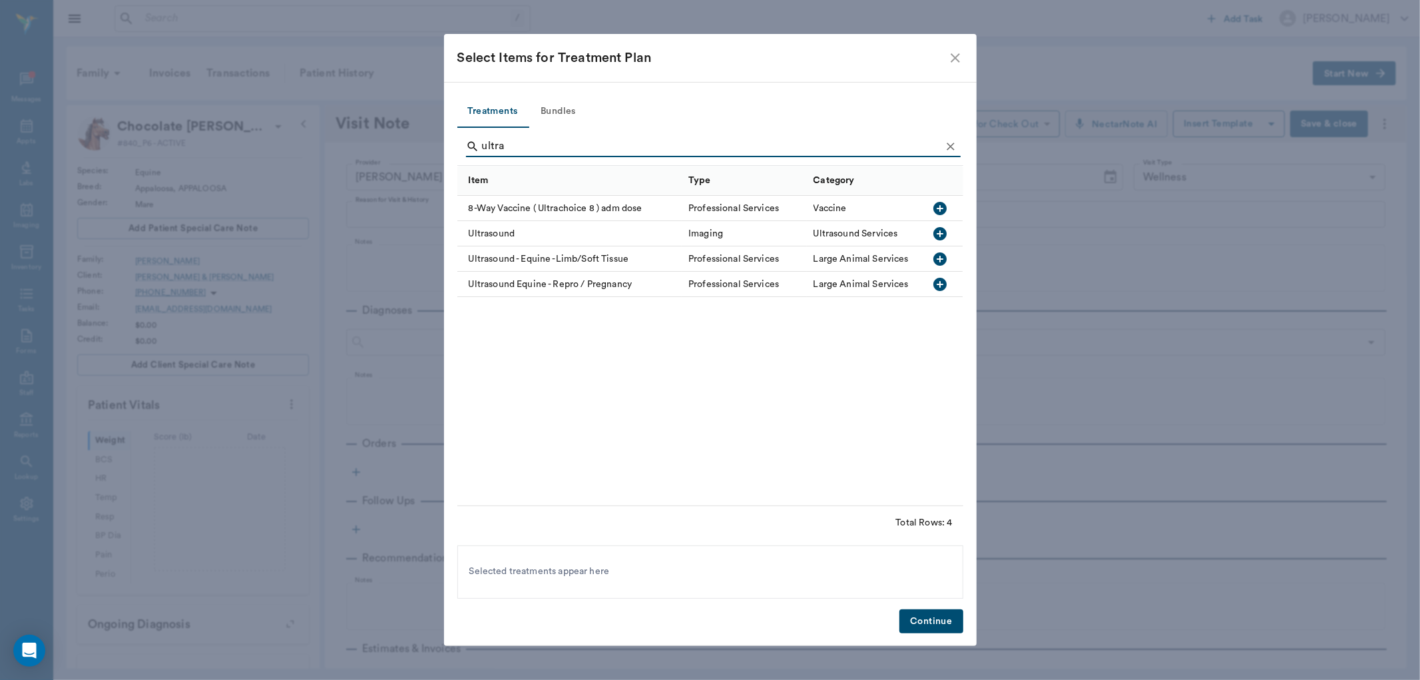
type input "ultra"
click at [937, 282] on icon "button" at bounding box center [940, 284] width 13 height 13
click at [921, 621] on button "Continue" at bounding box center [931, 621] width 63 height 25
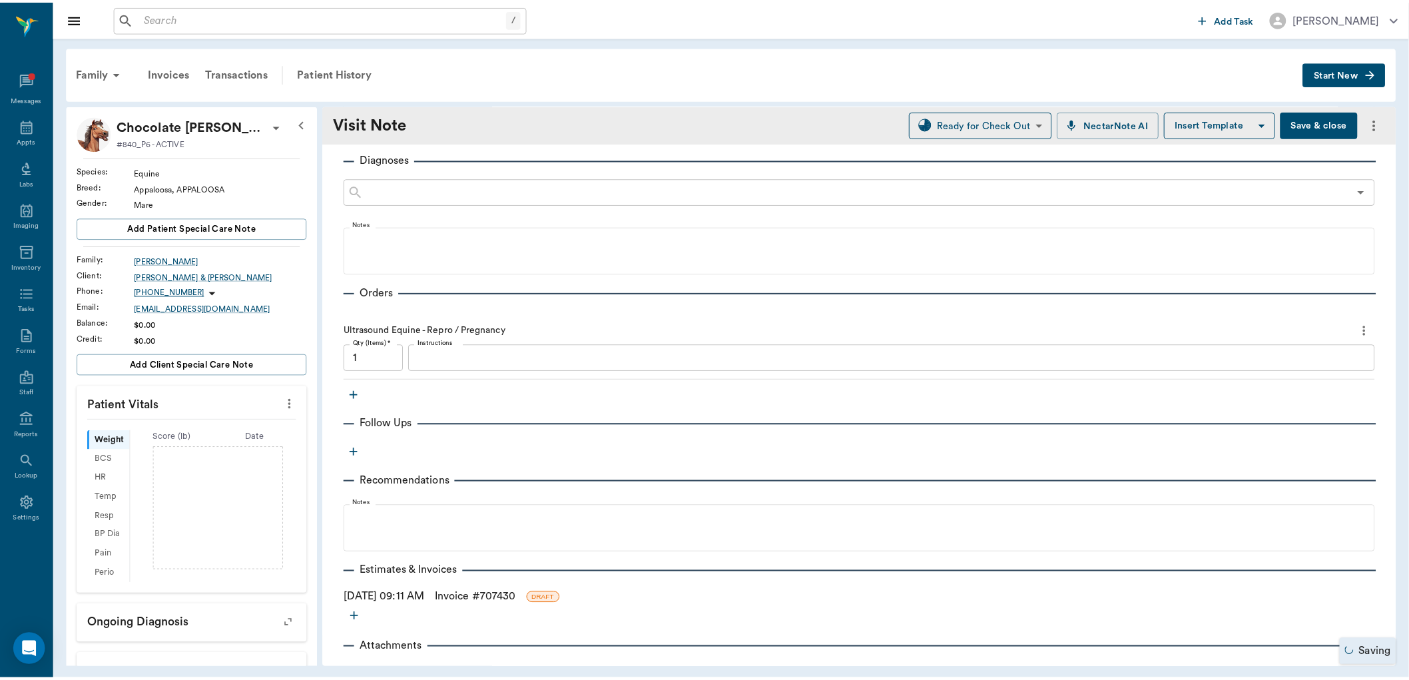
scroll to position [121, 0]
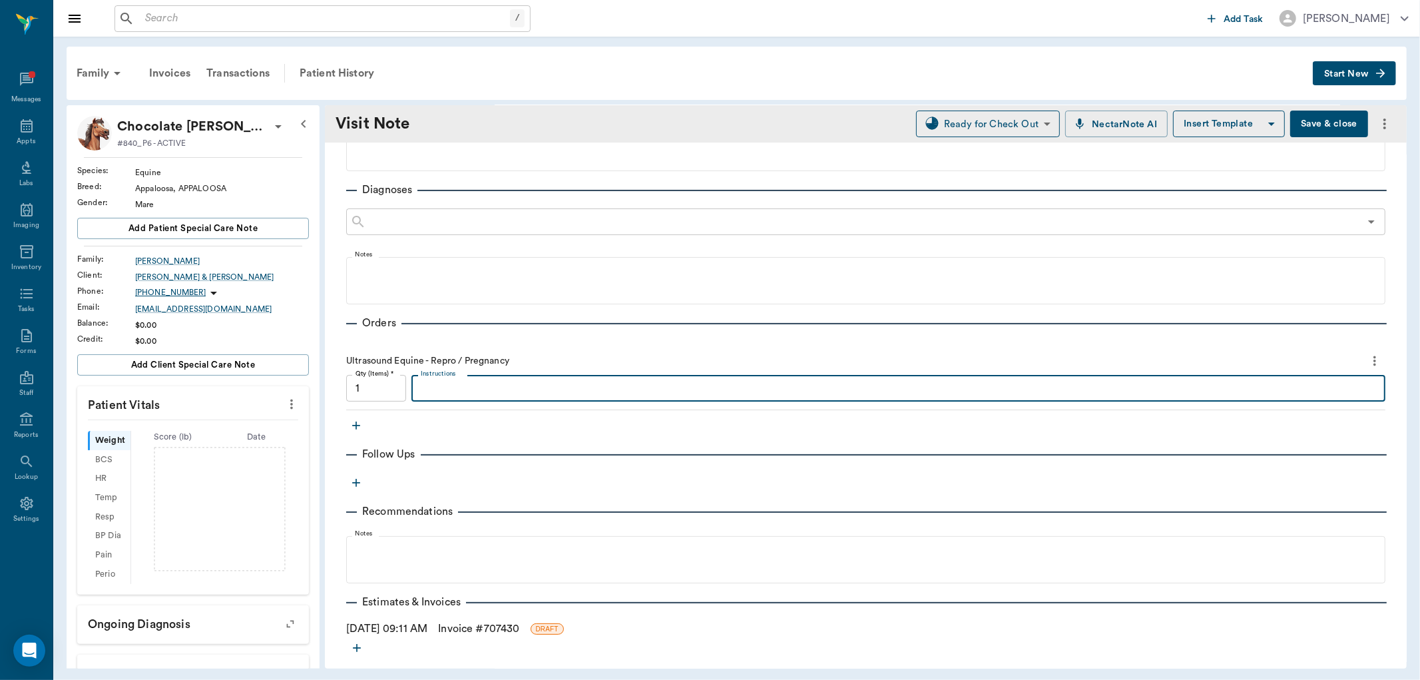
click at [509, 384] on textarea "Instructions" at bounding box center [898, 388] width 955 height 15
type textarea "PG R horn - looks normal ~ 40 days"
click at [1318, 124] on button "Save & close" at bounding box center [1329, 124] width 78 height 27
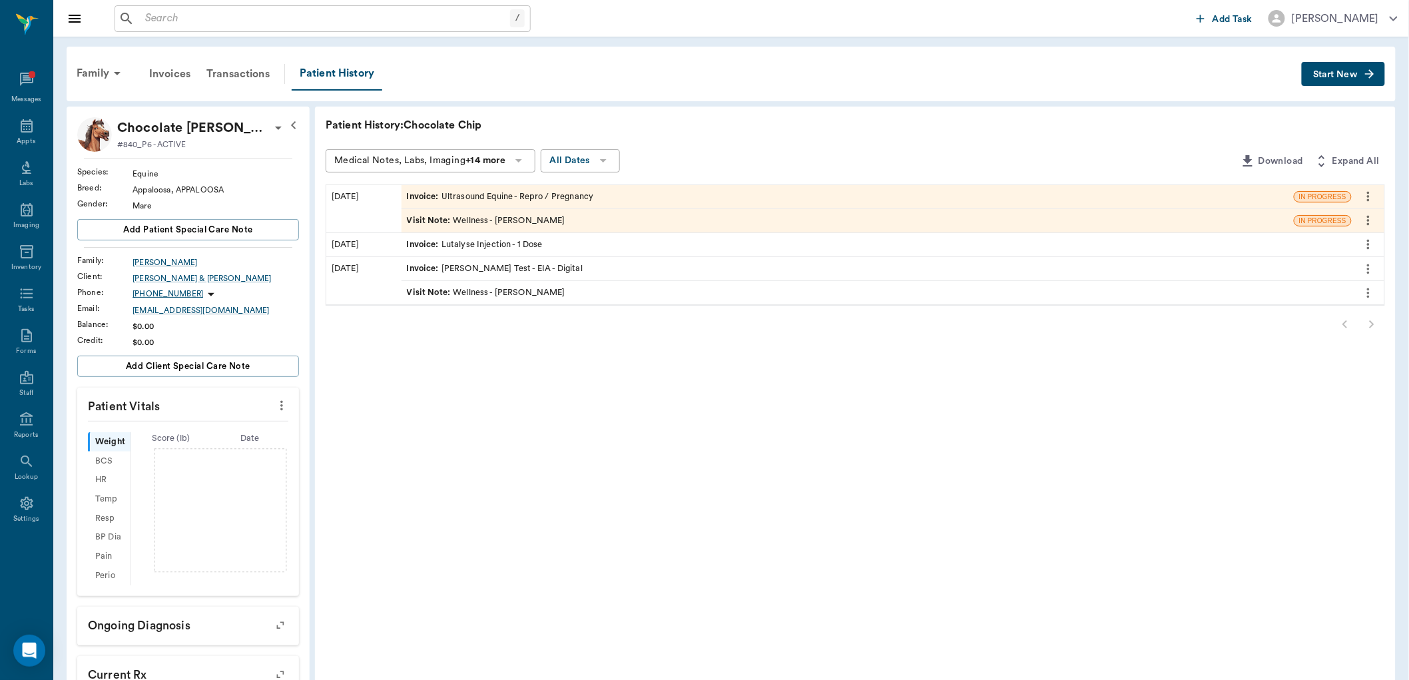
click at [547, 222] on div "Visit Note : Wellness - Dr. Bert Ellsworth" at bounding box center [486, 220] width 158 height 13
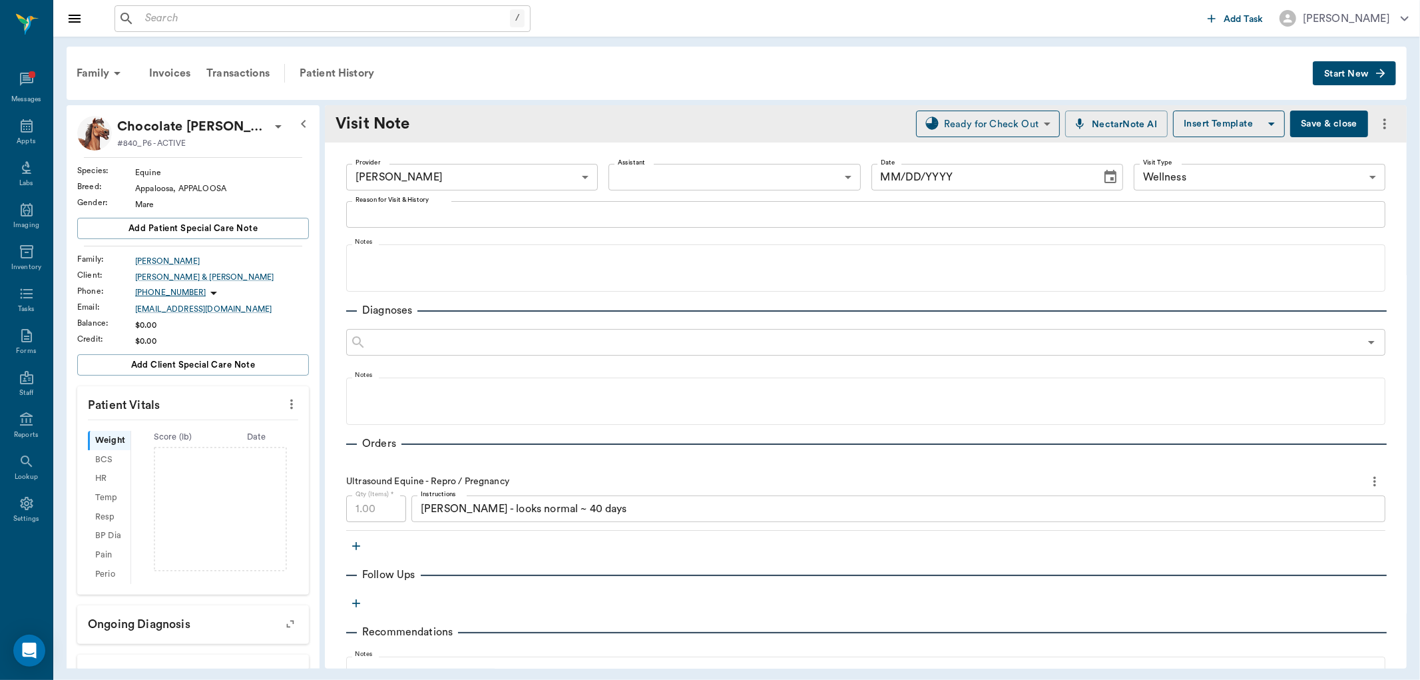
type input "63ec2f075fda476ae8351a4d"
type input "65d2be4f46e3a538d89b8c14"
type input "[DATE]"
click at [23, 131] on icon at bounding box center [27, 125] width 12 height 13
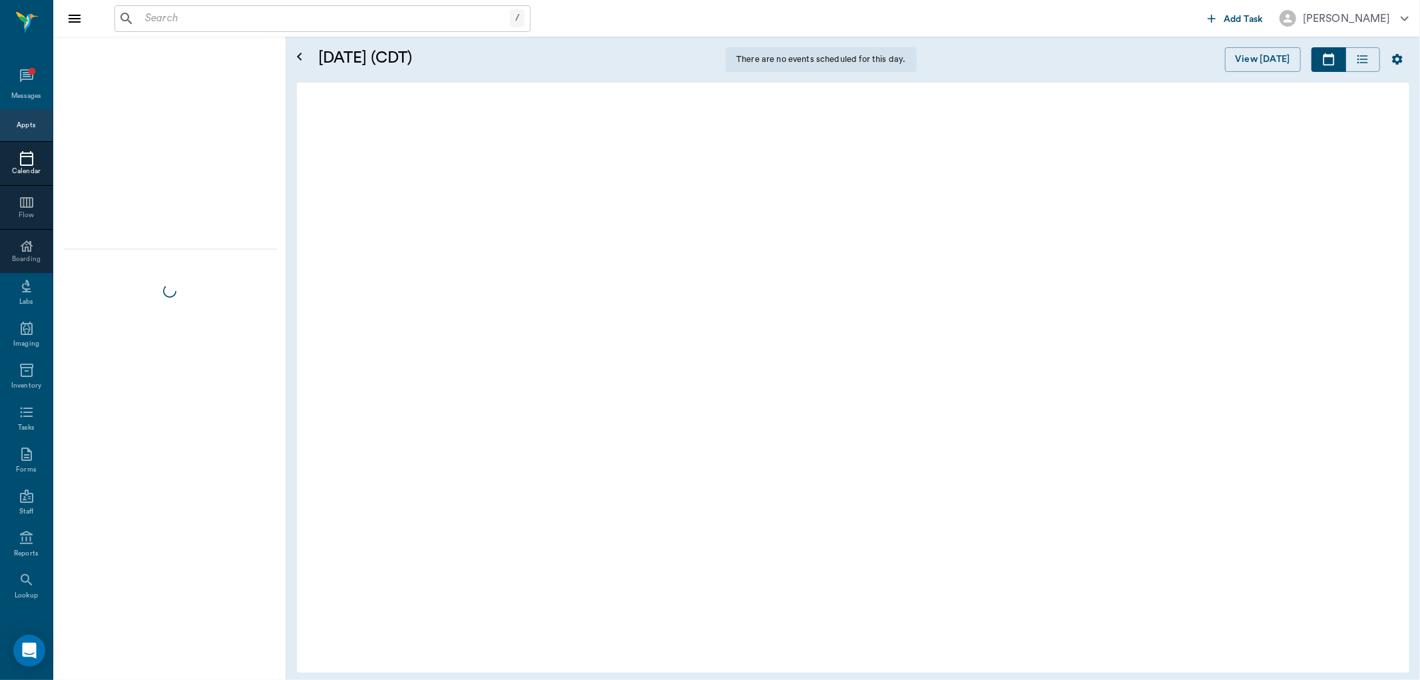
click at [23, 80] on icon at bounding box center [26, 75] width 13 height 13
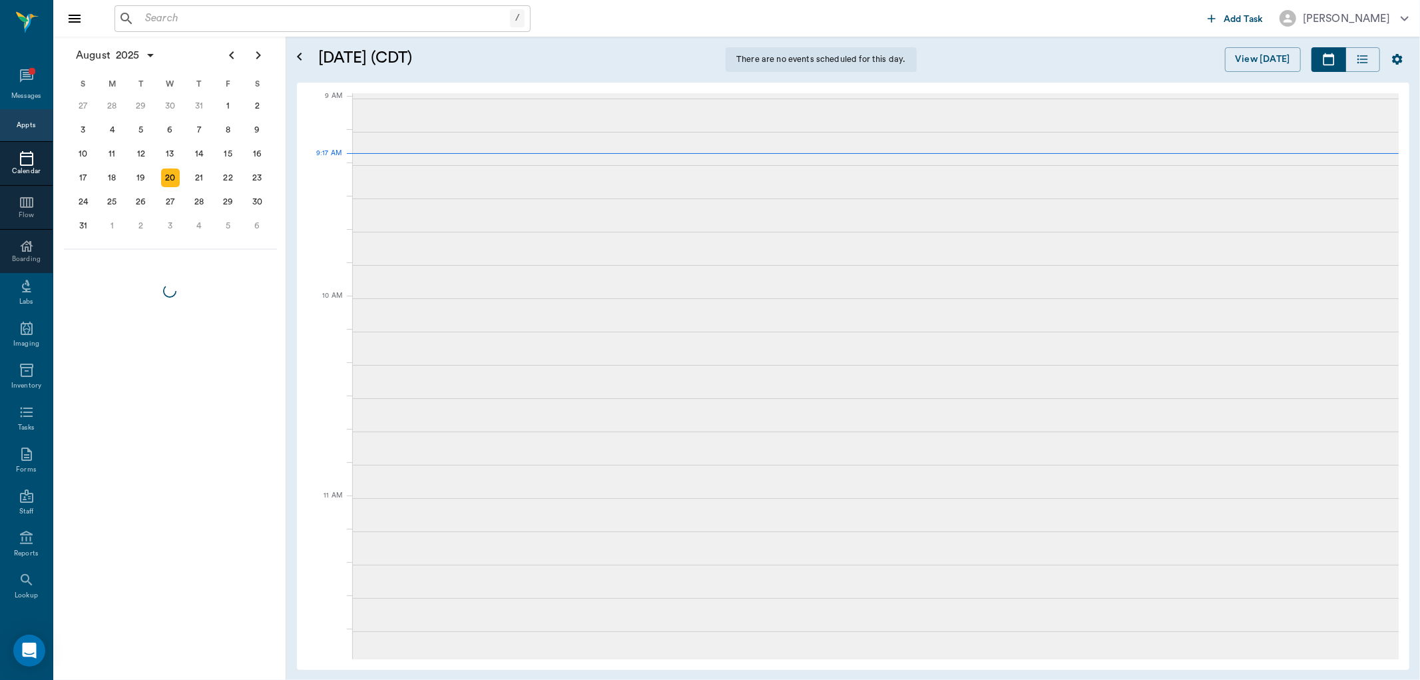
scroll to position [102, 0]
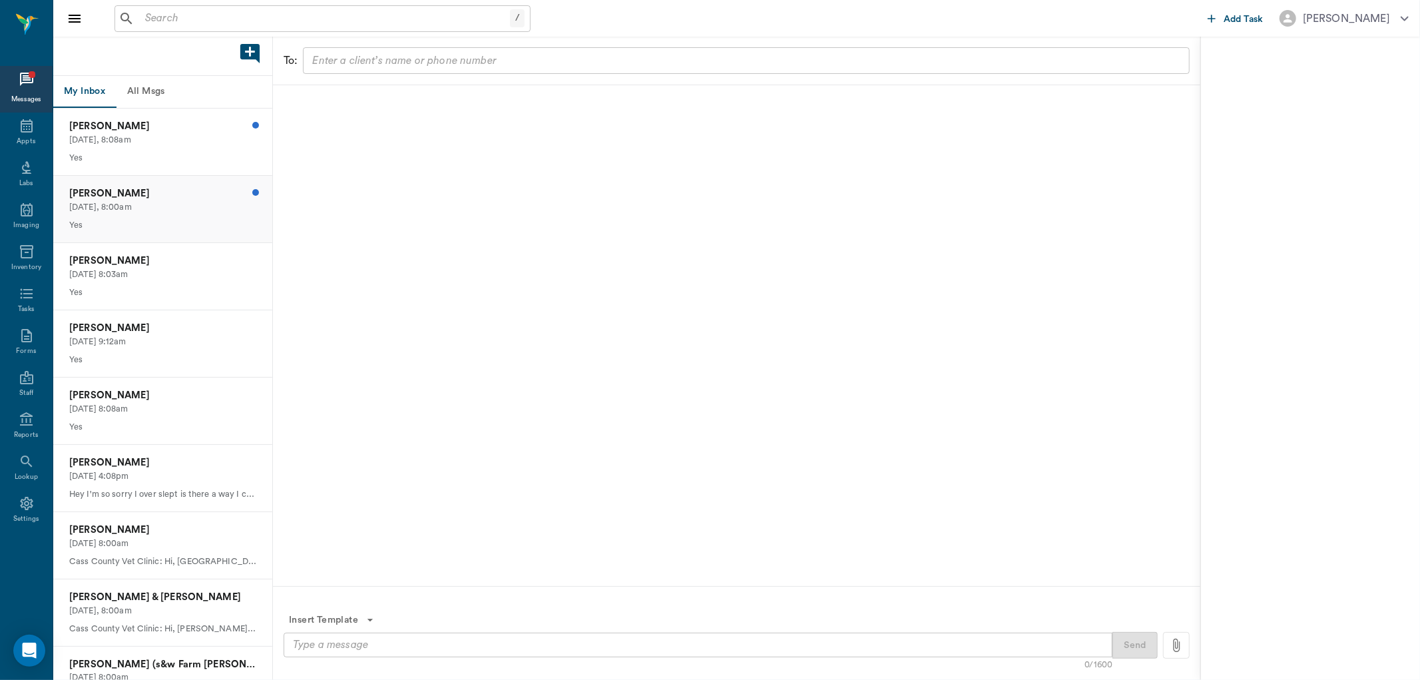
click at [120, 208] on p "Today, 8:00am" at bounding box center [162, 207] width 187 height 13
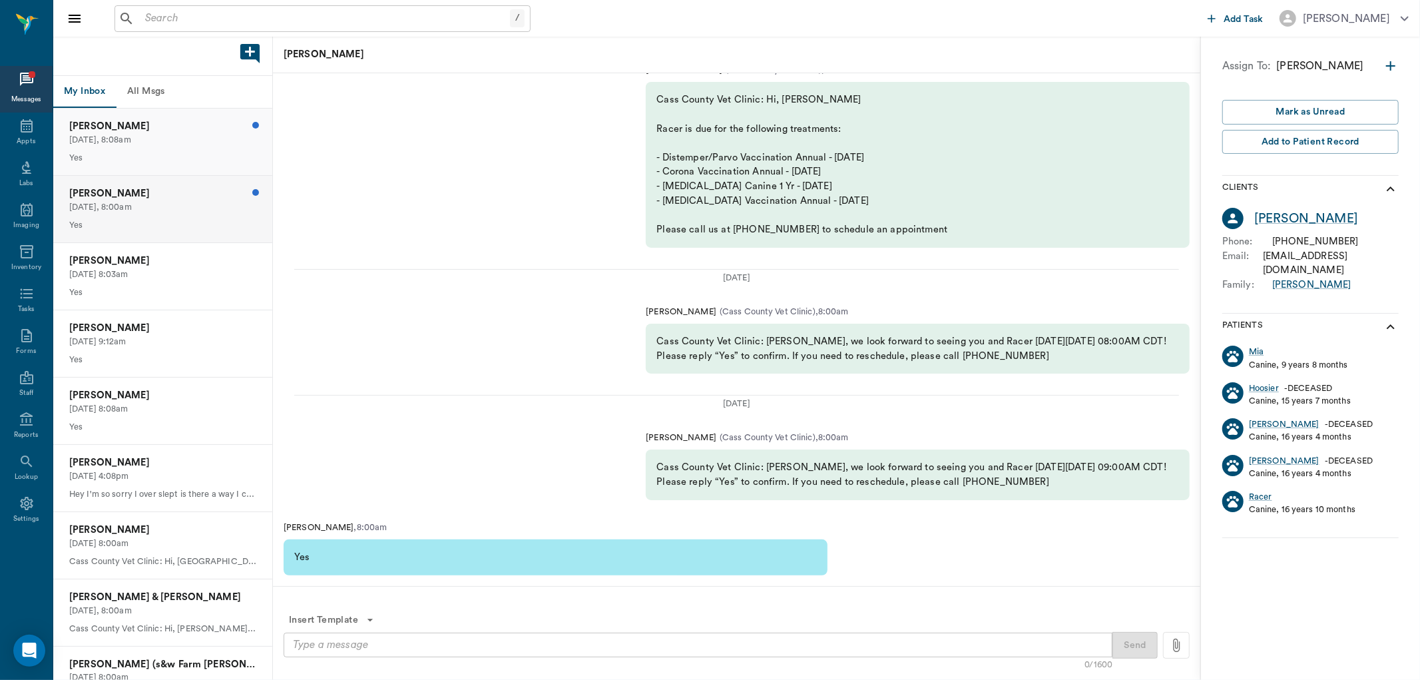
click at [200, 148] on div "Allison Buhrer Today, 8:08am Yes" at bounding box center [162, 142] width 219 height 67
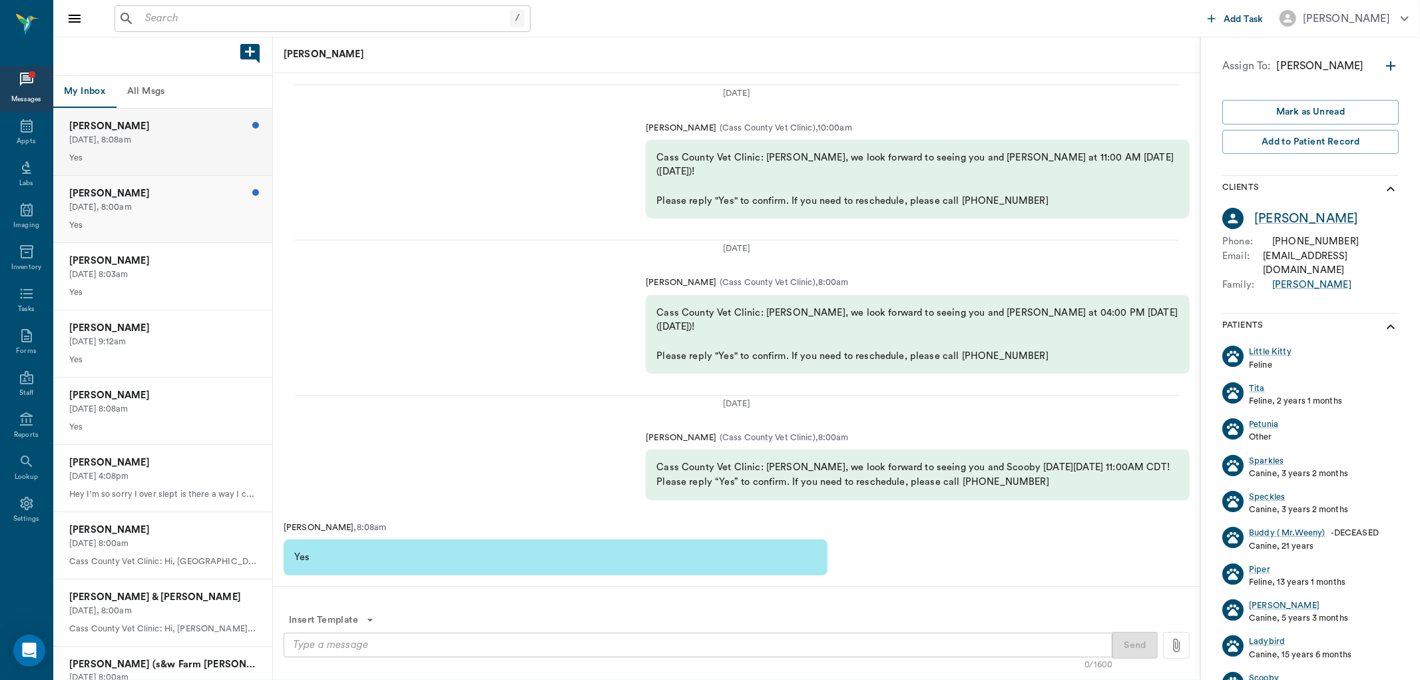
click at [182, 202] on p "Today, 8:00am" at bounding box center [162, 207] width 187 height 13
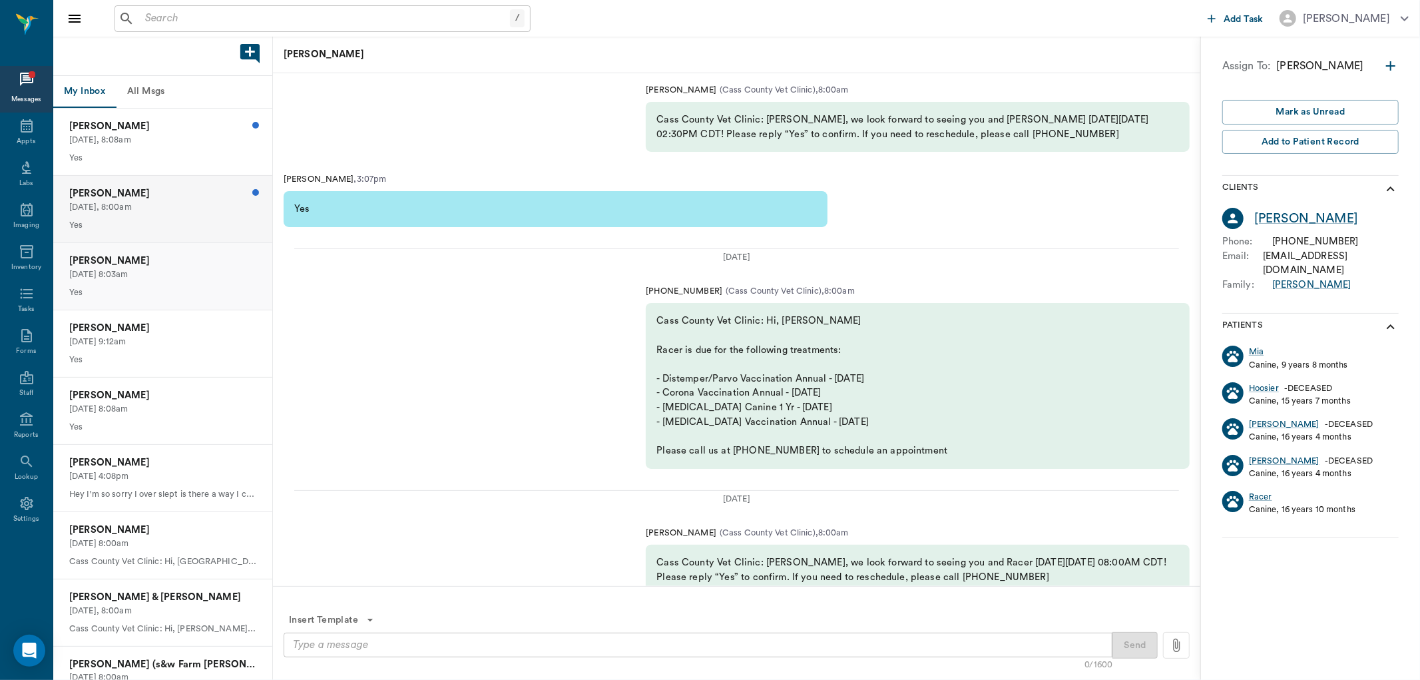
scroll to position [-370, 0]
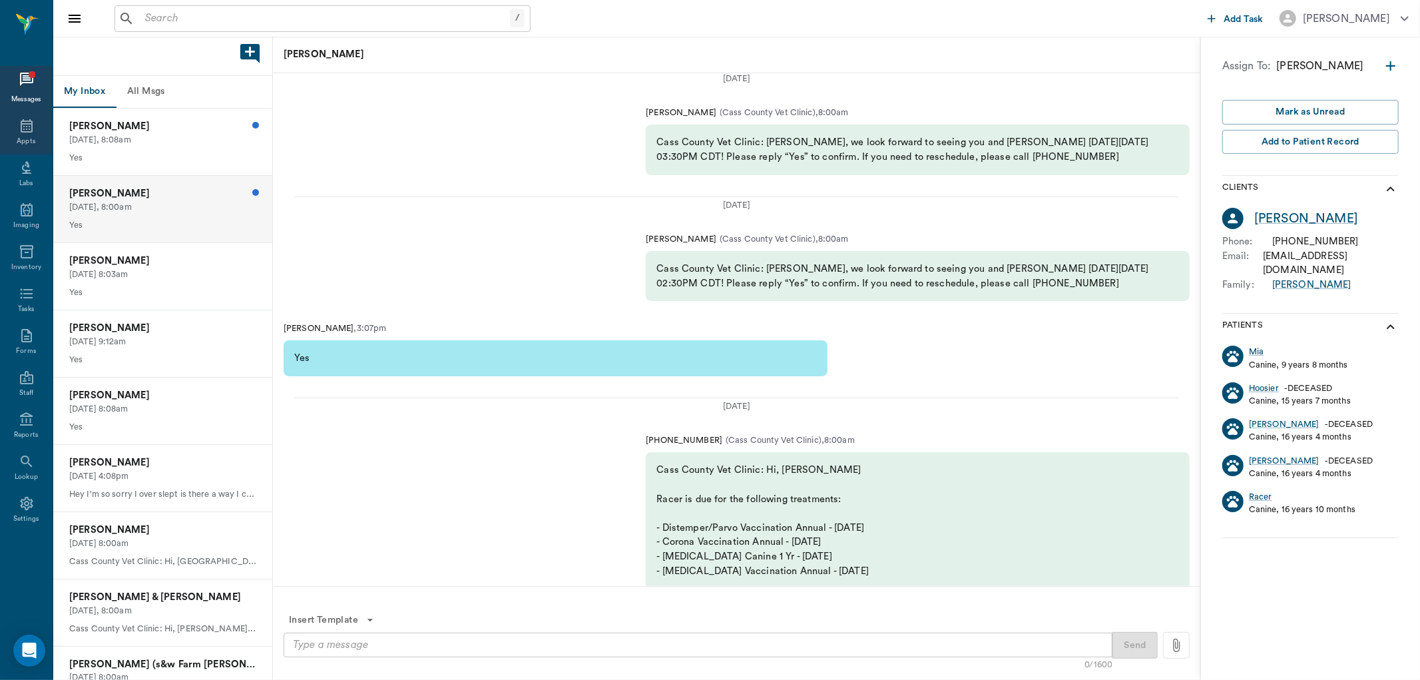
click at [27, 130] on icon at bounding box center [27, 126] width 16 height 16
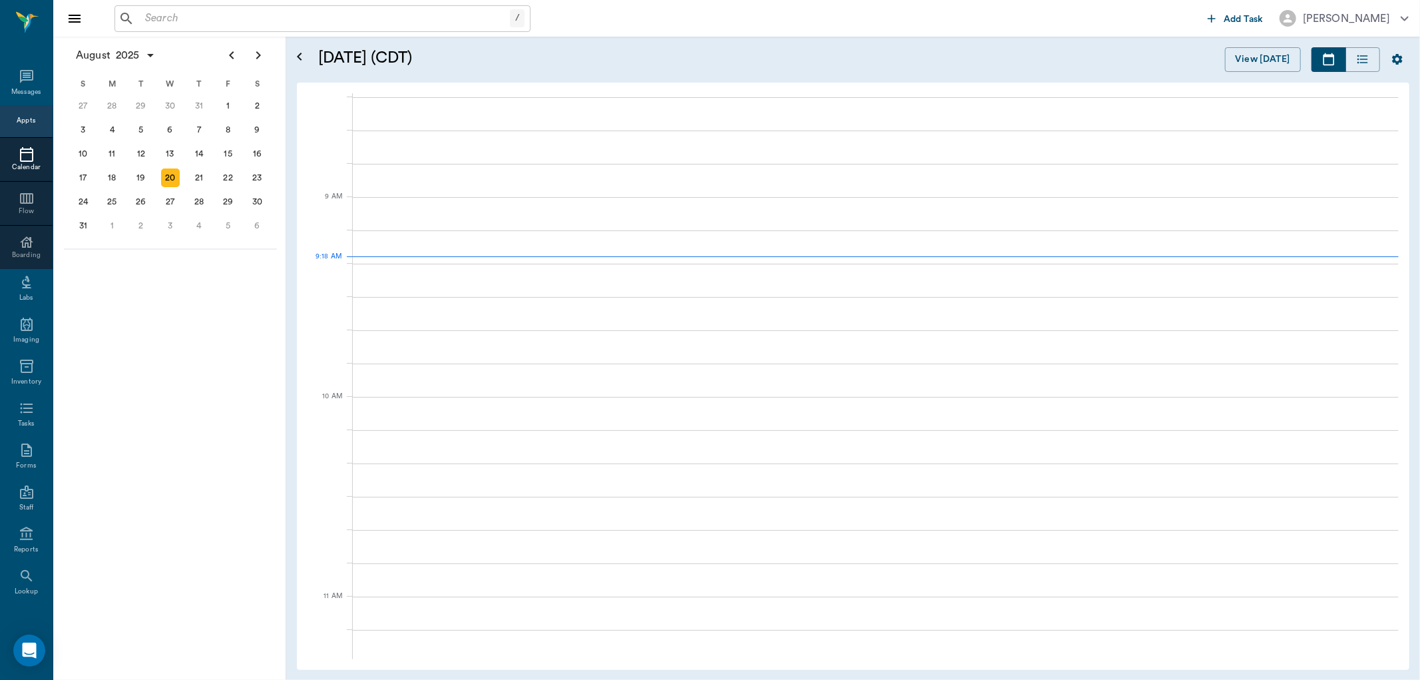
scroll to position [201, 0]
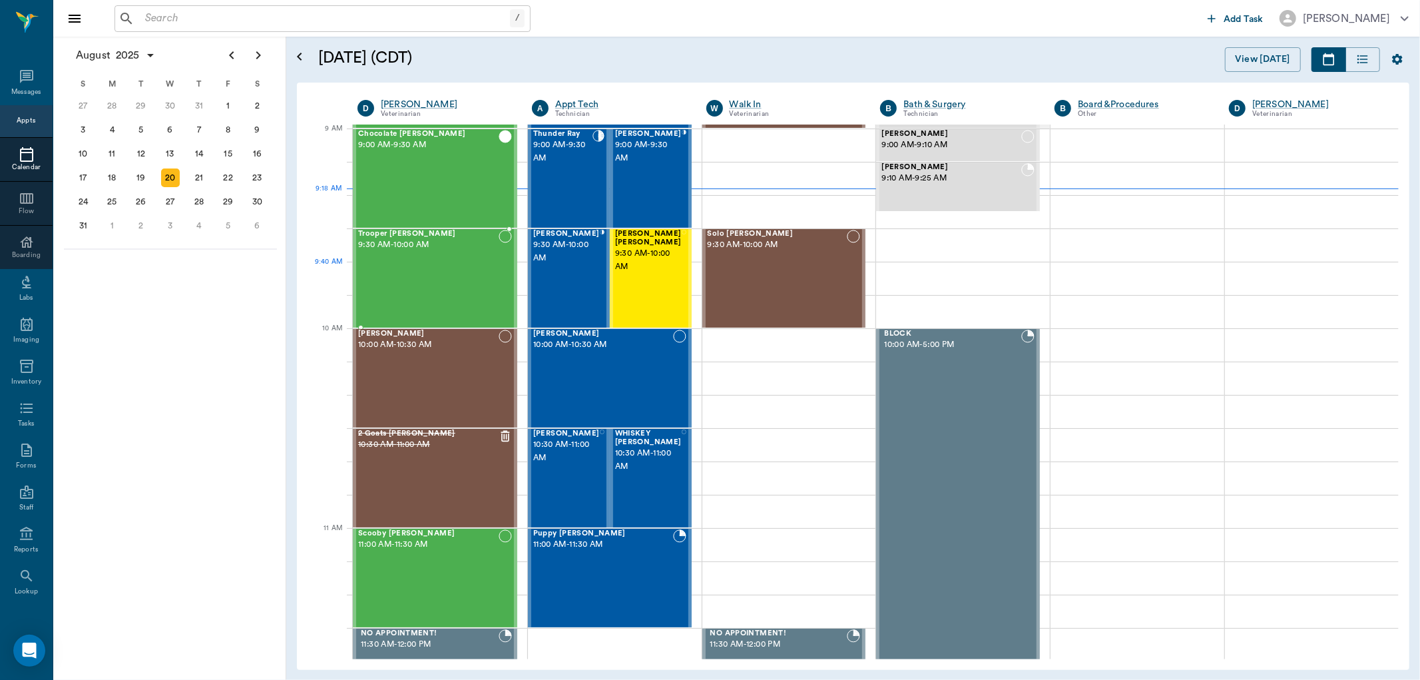
click at [417, 269] on div "Trooper Neff 9:30 AM - 10:00 AM" at bounding box center [428, 278] width 140 height 97
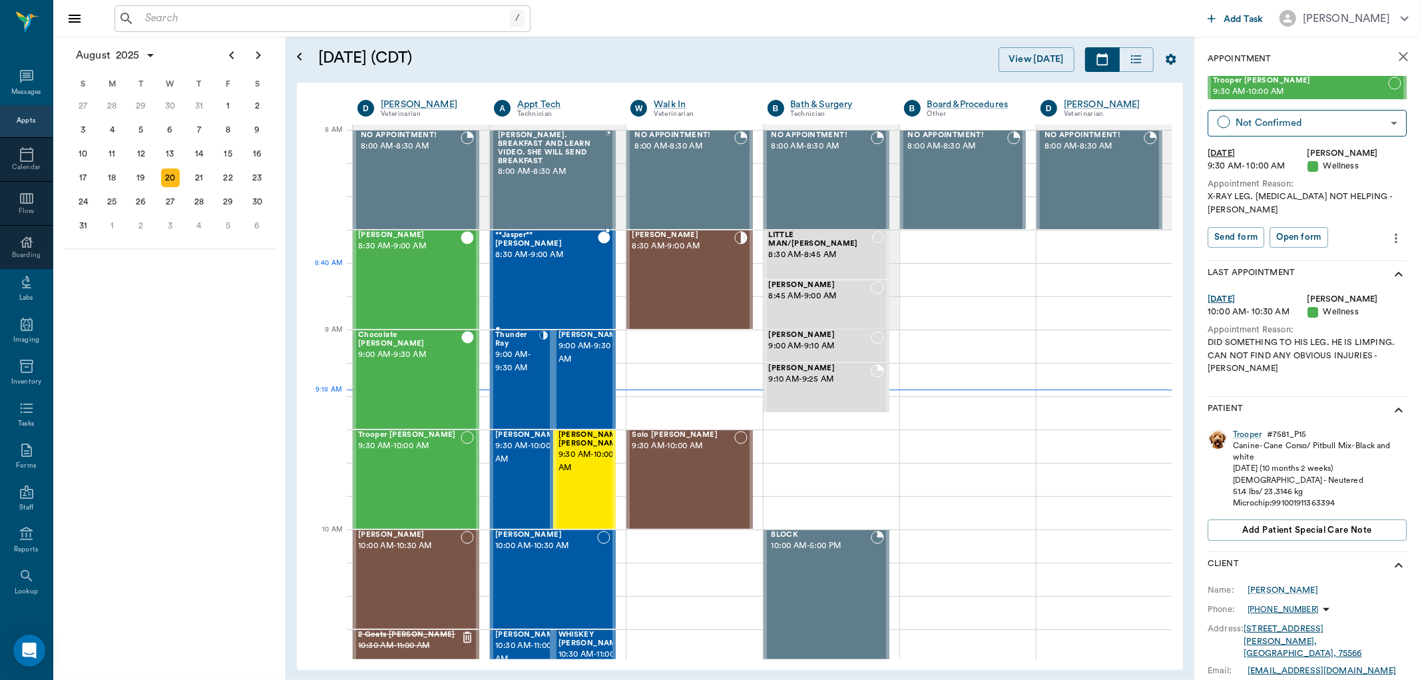
click at [557, 275] on div "**Jasper** Crocker 8:30 AM - 9:00 AM" at bounding box center [546, 279] width 103 height 97
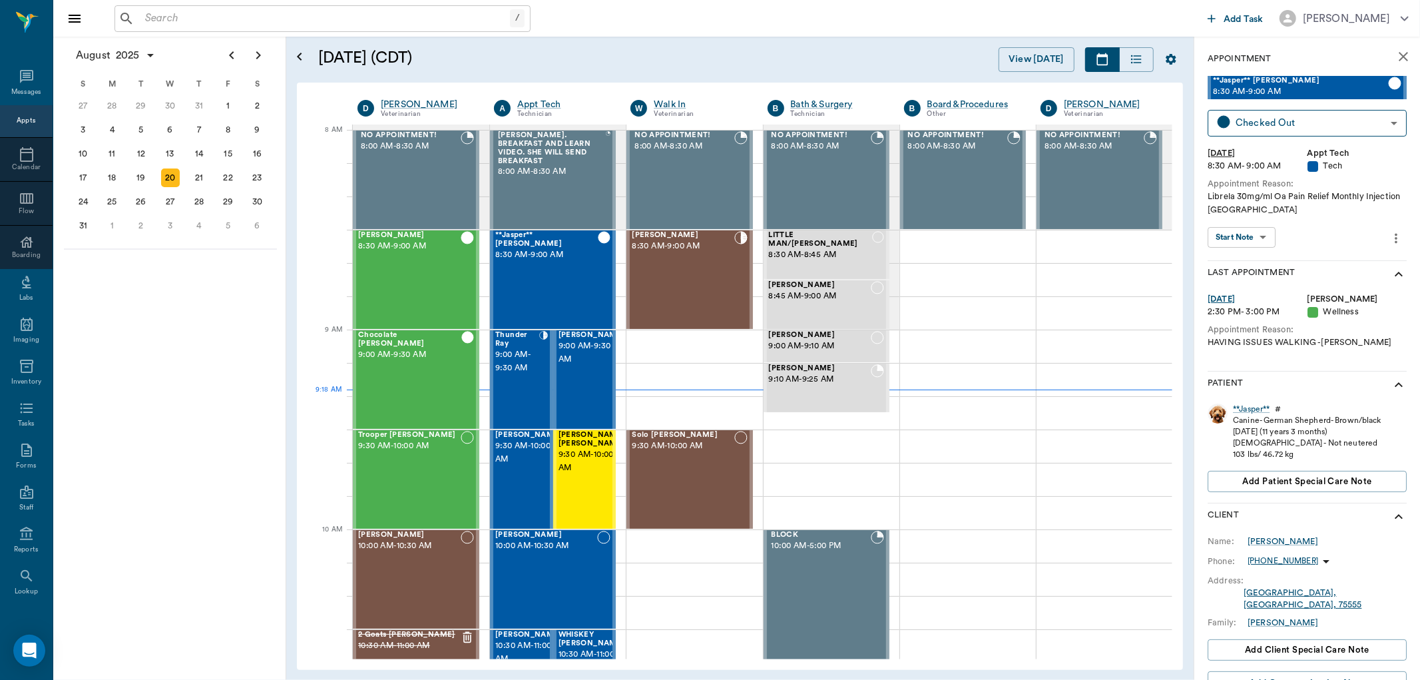
click at [1243, 230] on body "/ ​ Add Task Dr. Bert Ellsworth Nectar Messages Appts Calendar Flow Boarding La…" at bounding box center [710, 340] width 1420 height 680
click at [1236, 260] on button "View SOAP" at bounding box center [1234, 264] width 45 height 15
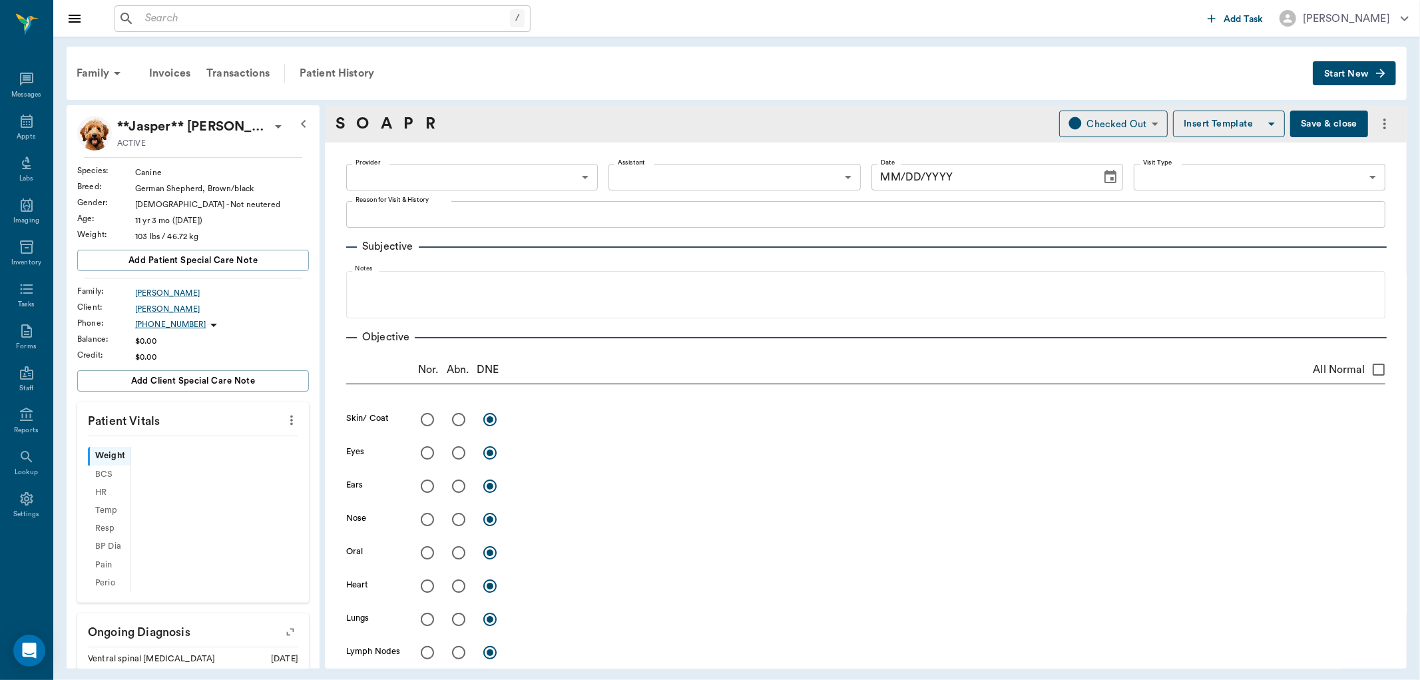
type input "63ec2ede52e12b0ba117d0d7"
type input "63ec2ece52e12b0ba117cc90"
type input "65d2be4f46e3a538d89b8c1a"
type textarea "Librela 30mg/ml Oa Pain Relief Monthly Injection Caryn"
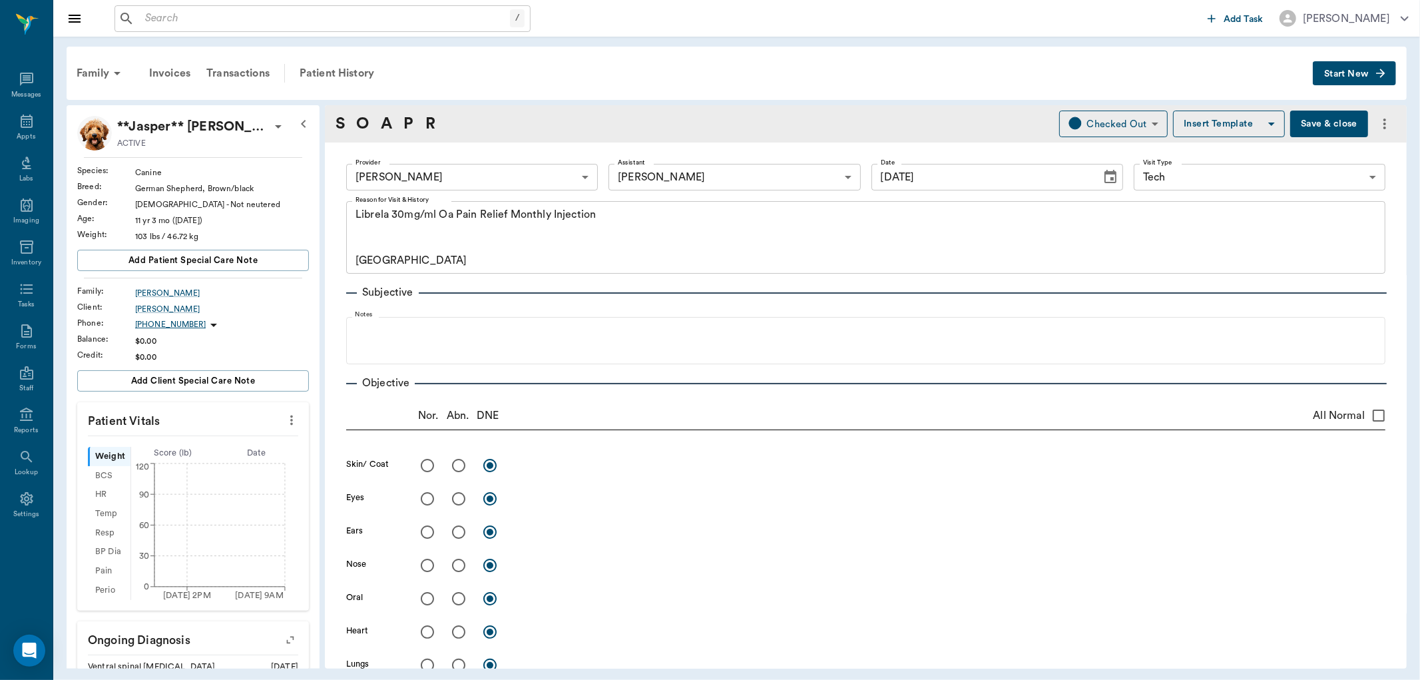
type input "[DATE]"
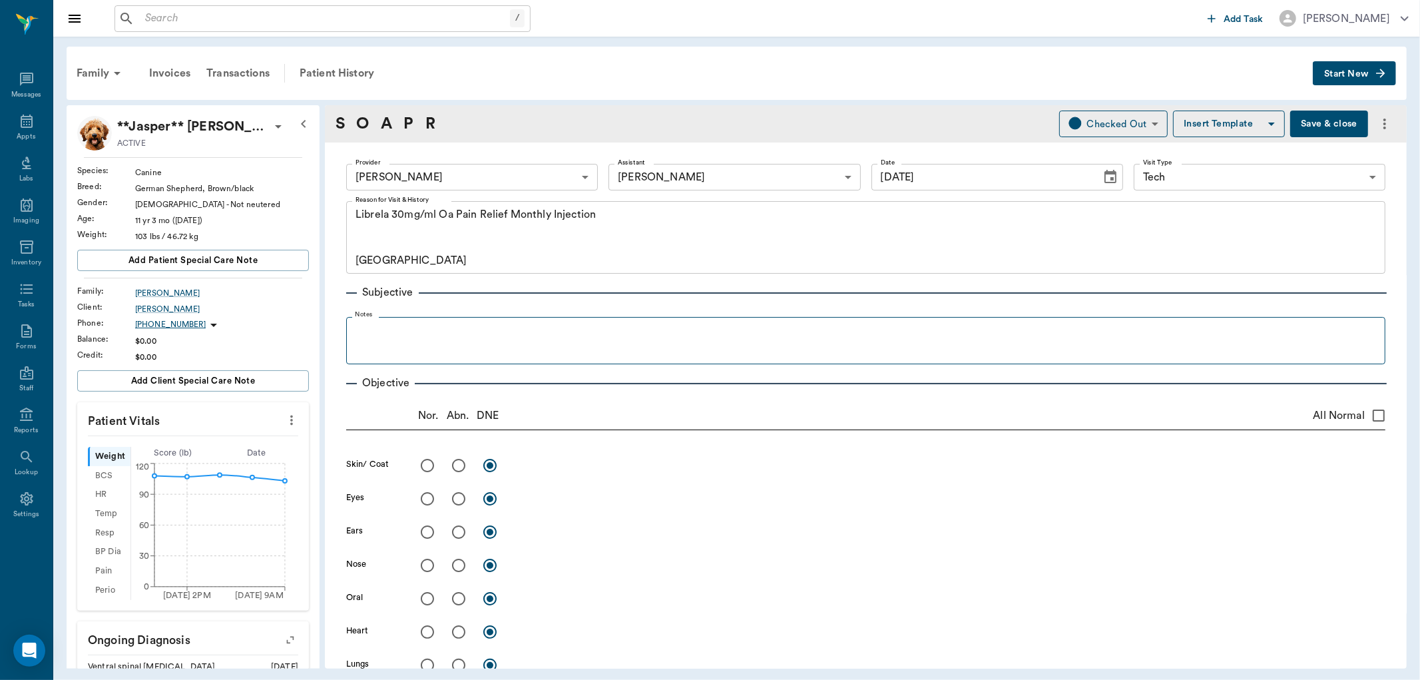
click at [597, 314] on fieldset "Notes" at bounding box center [865, 337] width 1039 height 53
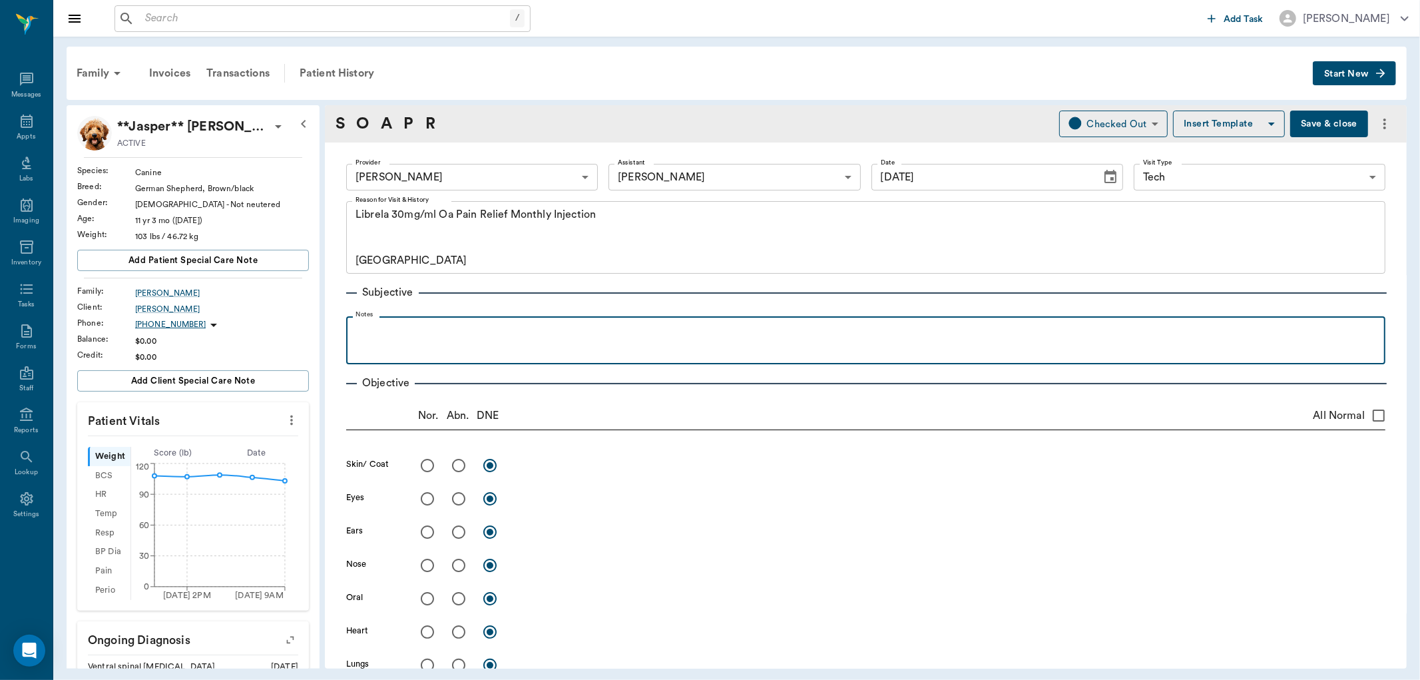
click at [588, 329] on p at bounding box center [866, 331] width 1026 height 16
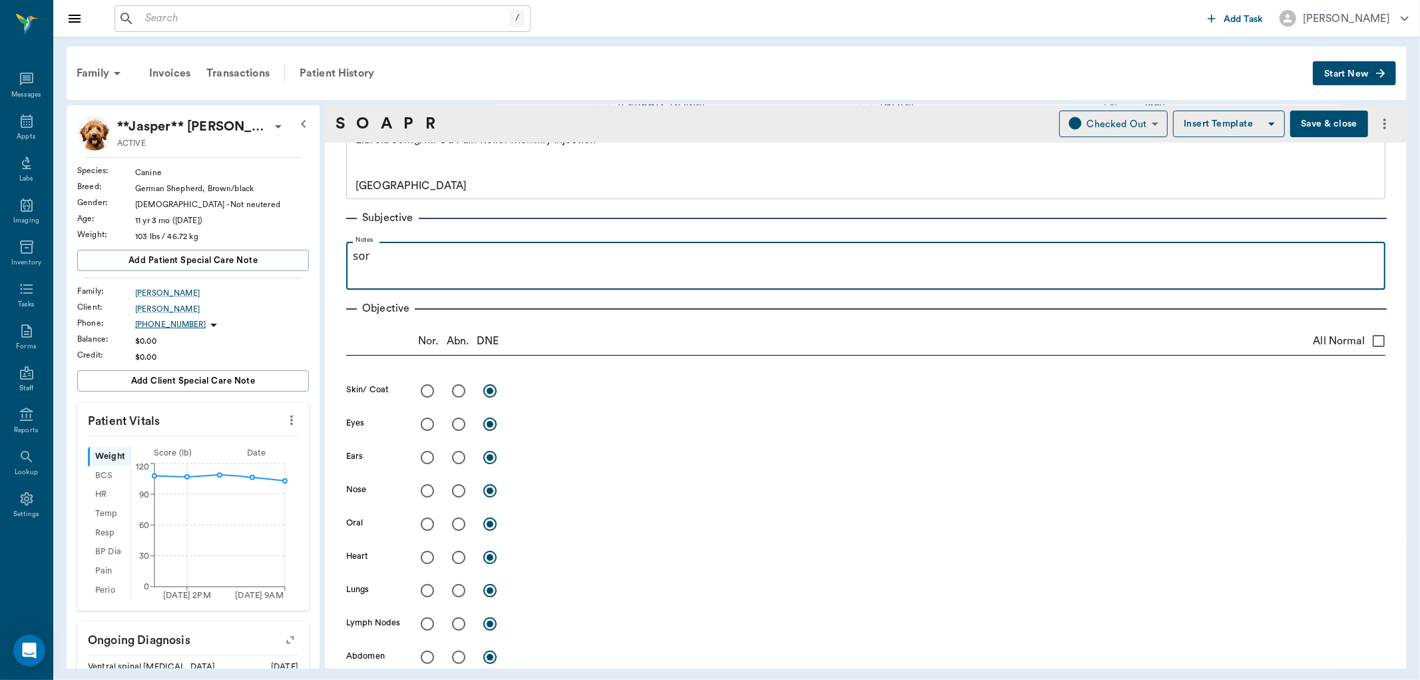
scroll to position [74, 0]
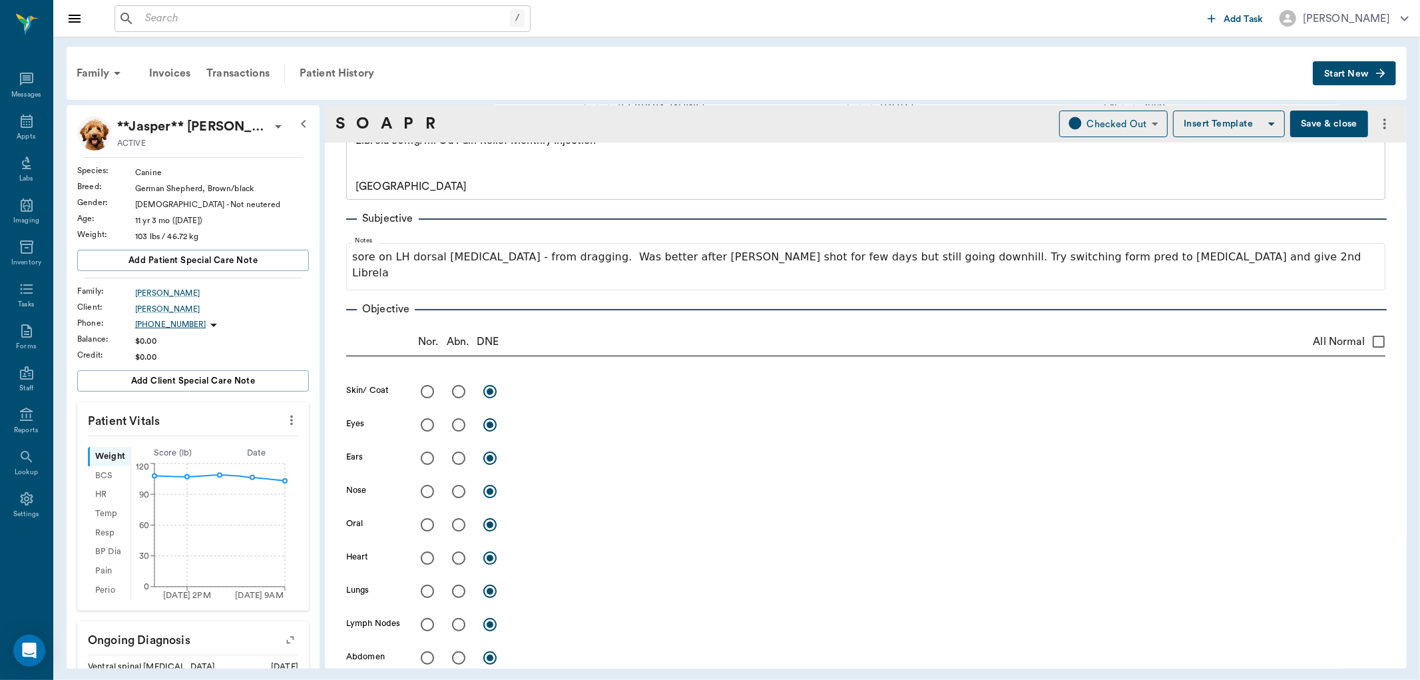
click at [1323, 117] on button "Save & close" at bounding box center [1329, 124] width 78 height 27
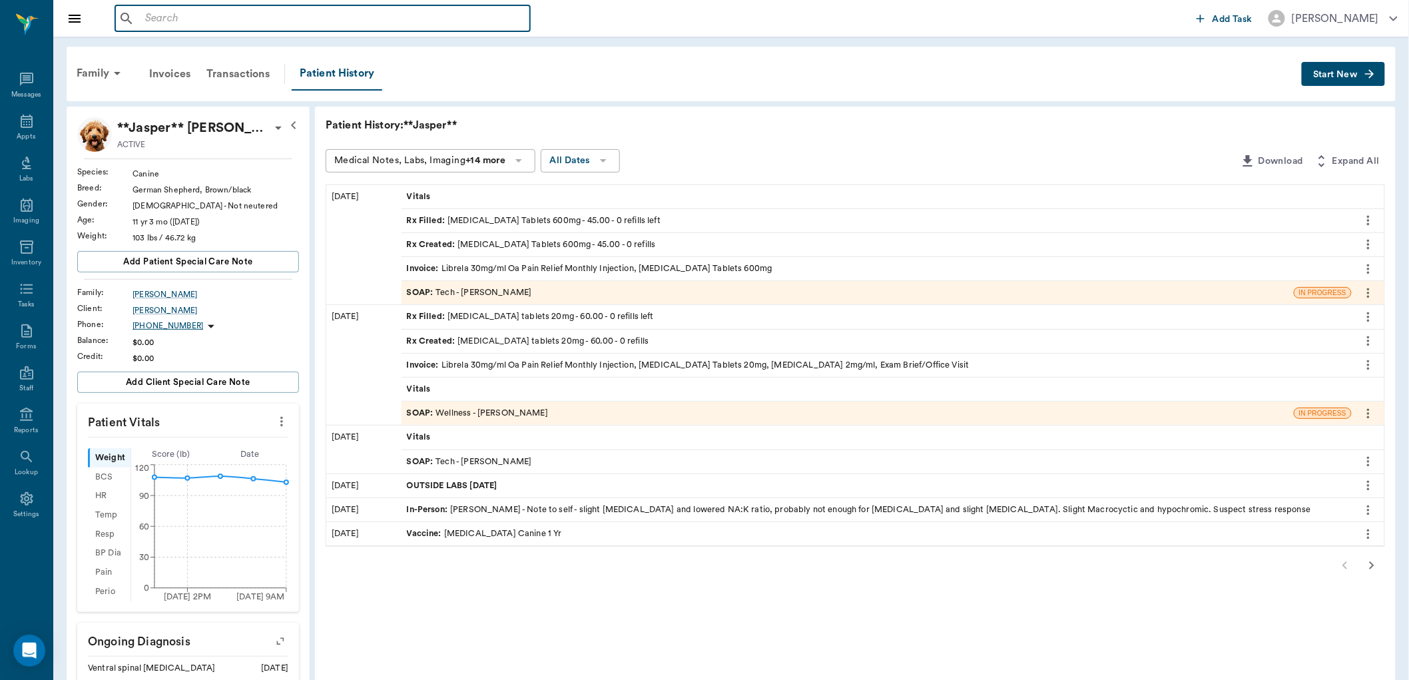
click at [164, 17] on input "text" at bounding box center [332, 18] width 385 height 19
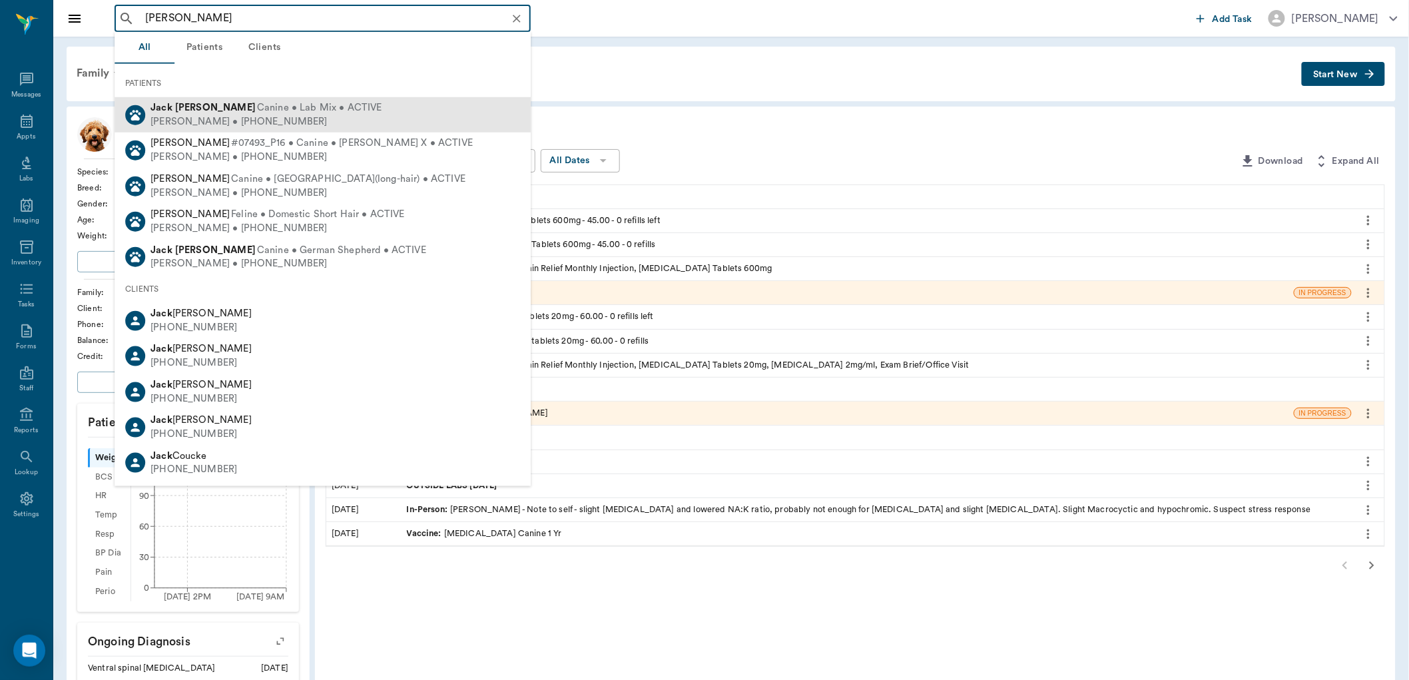
click at [257, 114] on span "Canine • Lab Mix • ACTIVE" at bounding box center [319, 108] width 125 height 14
type input "jack kief"
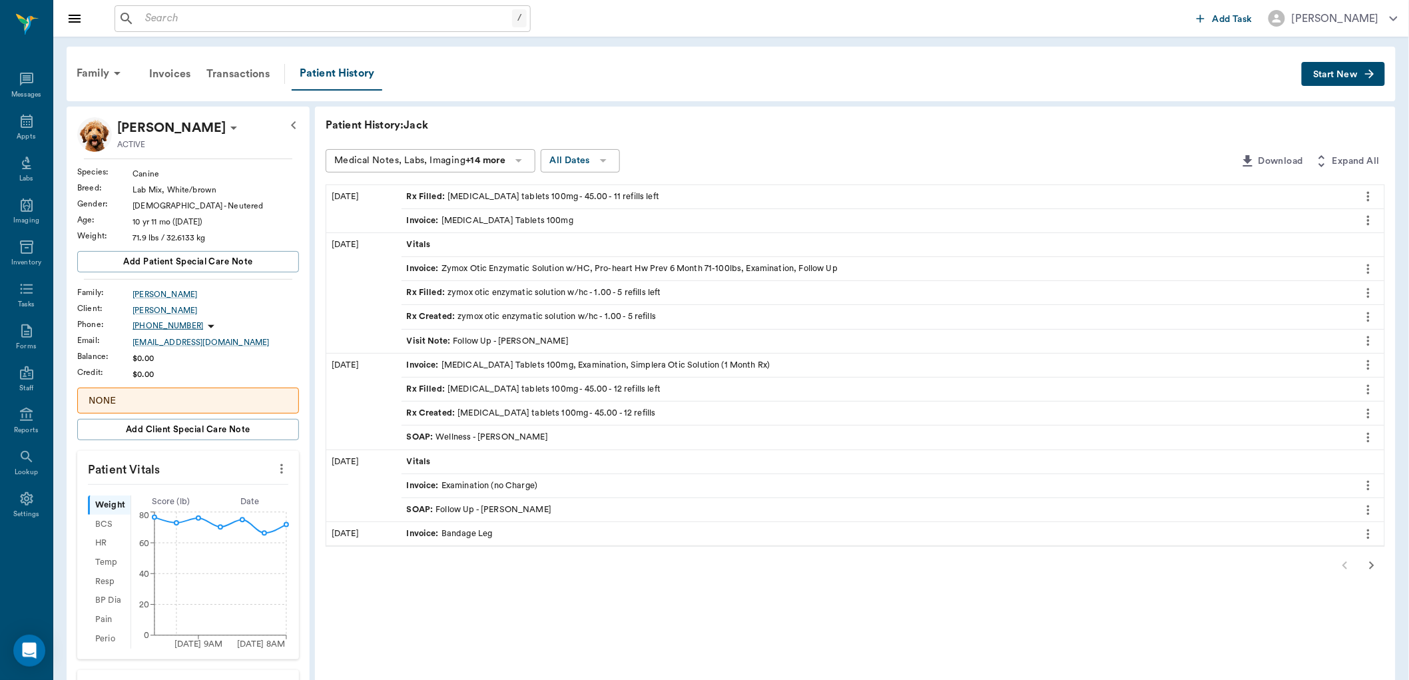
click at [515, 198] on div "Rx Filled : carprofen tablets 100mg - 45.00 - 11 refills left" at bounding box center [533, 196] width 253 height 13
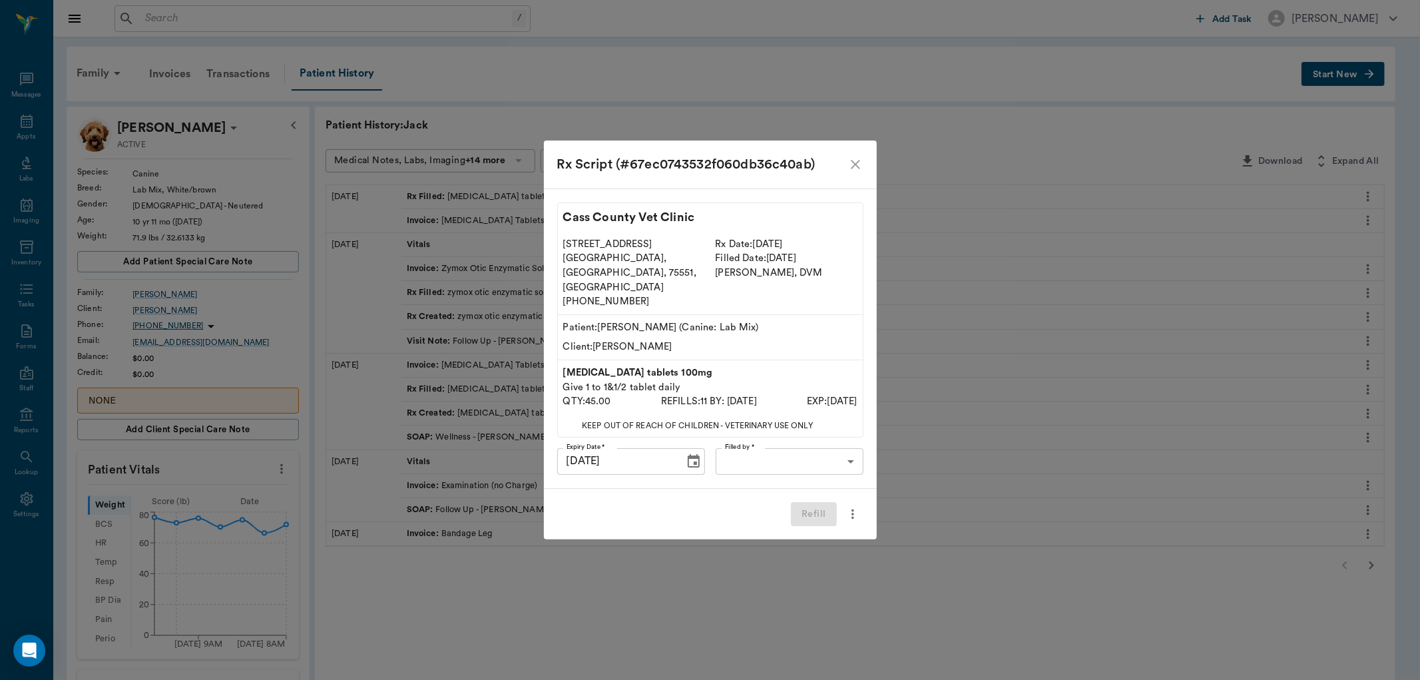
click at [850, 172] on icon "close" at bounding box center [856, 164] width 16 height 16
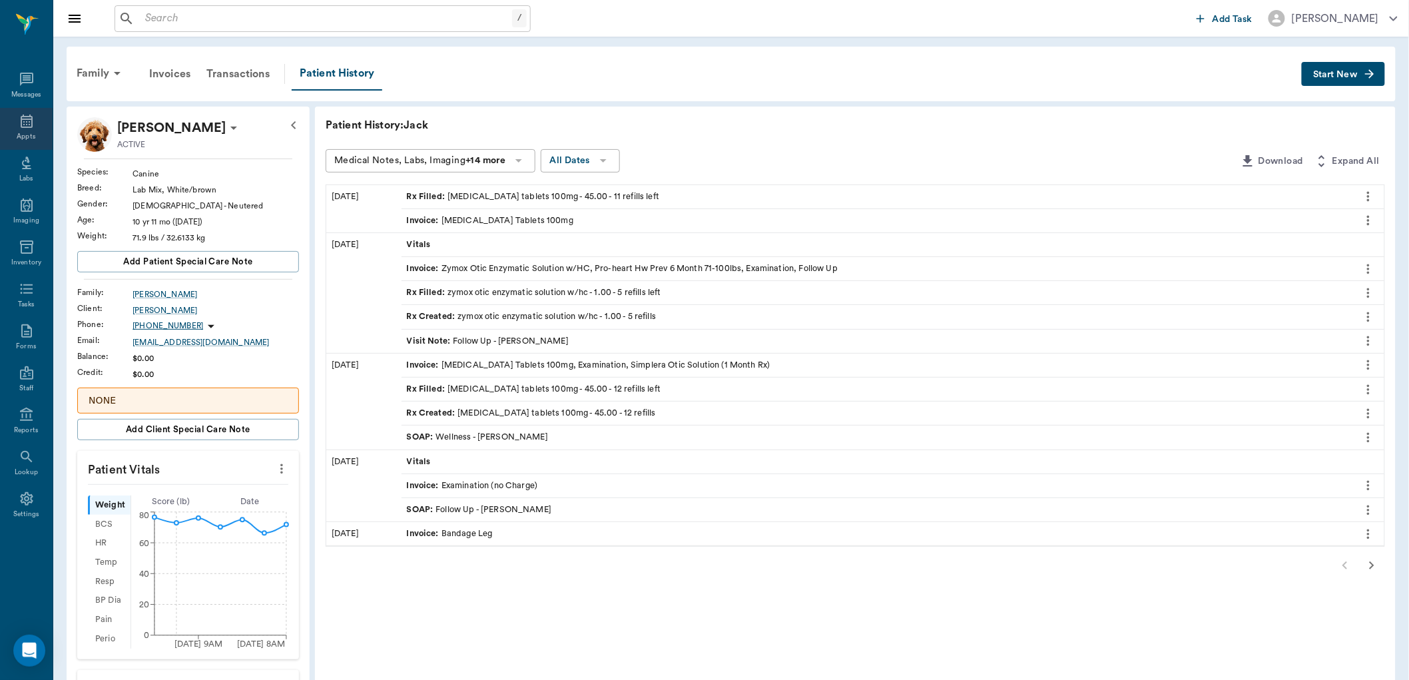
drag, startPoint x: 29, startPoint y: 123, endPoint x: 49, endPoint y: 109, distance: 24.8
click at [28, 123] on icon at bounding box center [27, 121] width 16 height 16
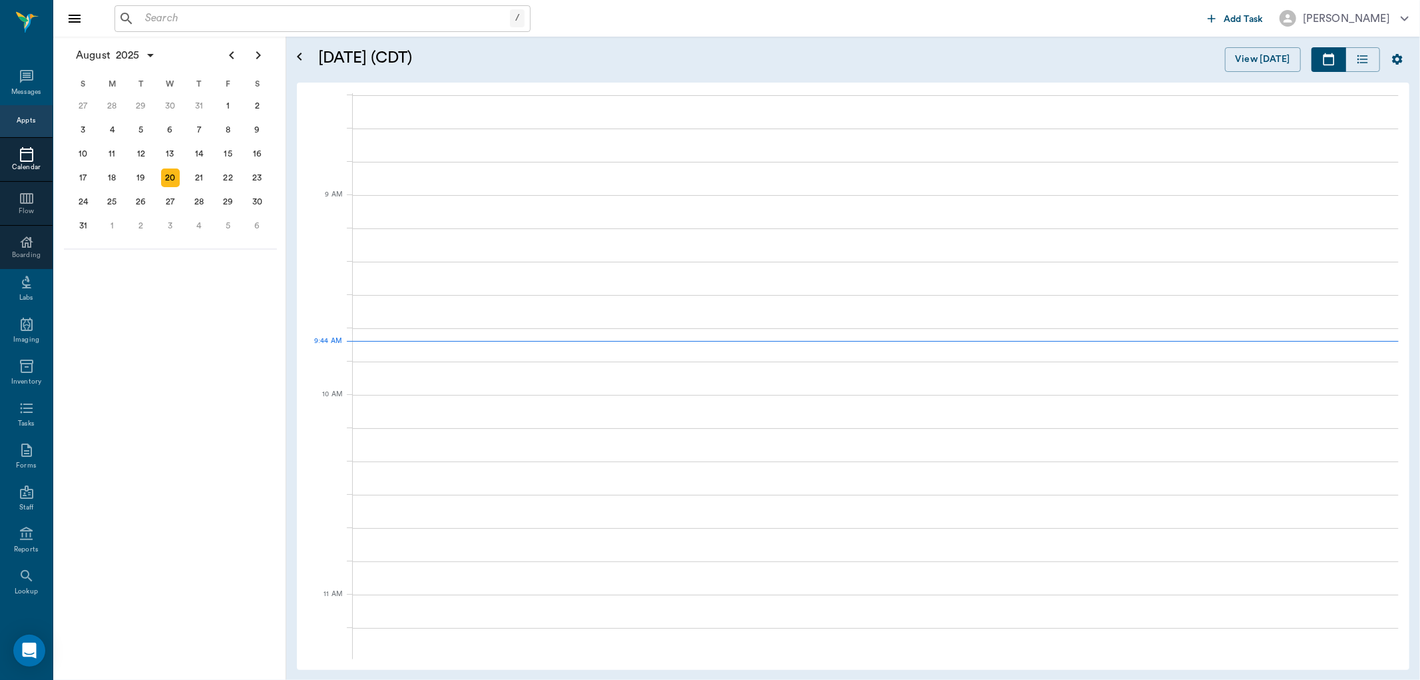
scroll to position [203, 0]
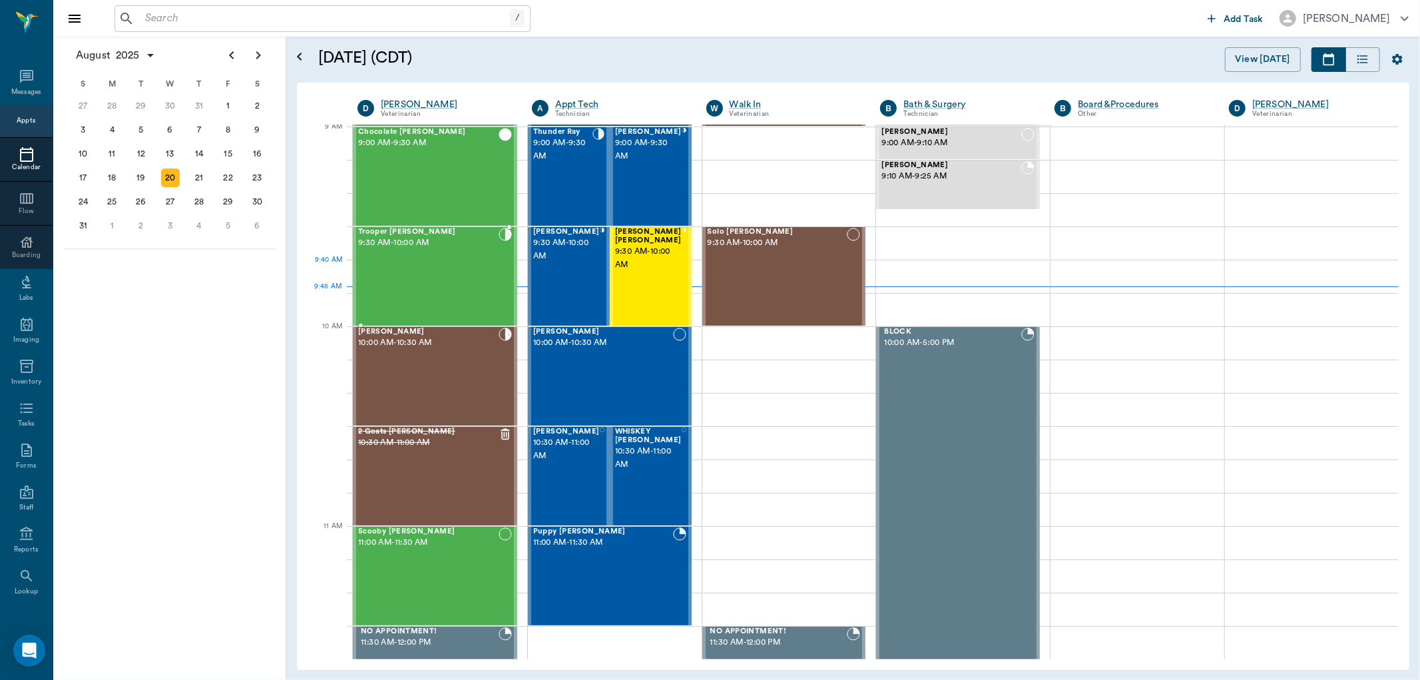
click at [450, 270] on div "Trooper Neff 9:30 AM - 10:00 AM" at bounding box center [428, 276] width 140 height 97
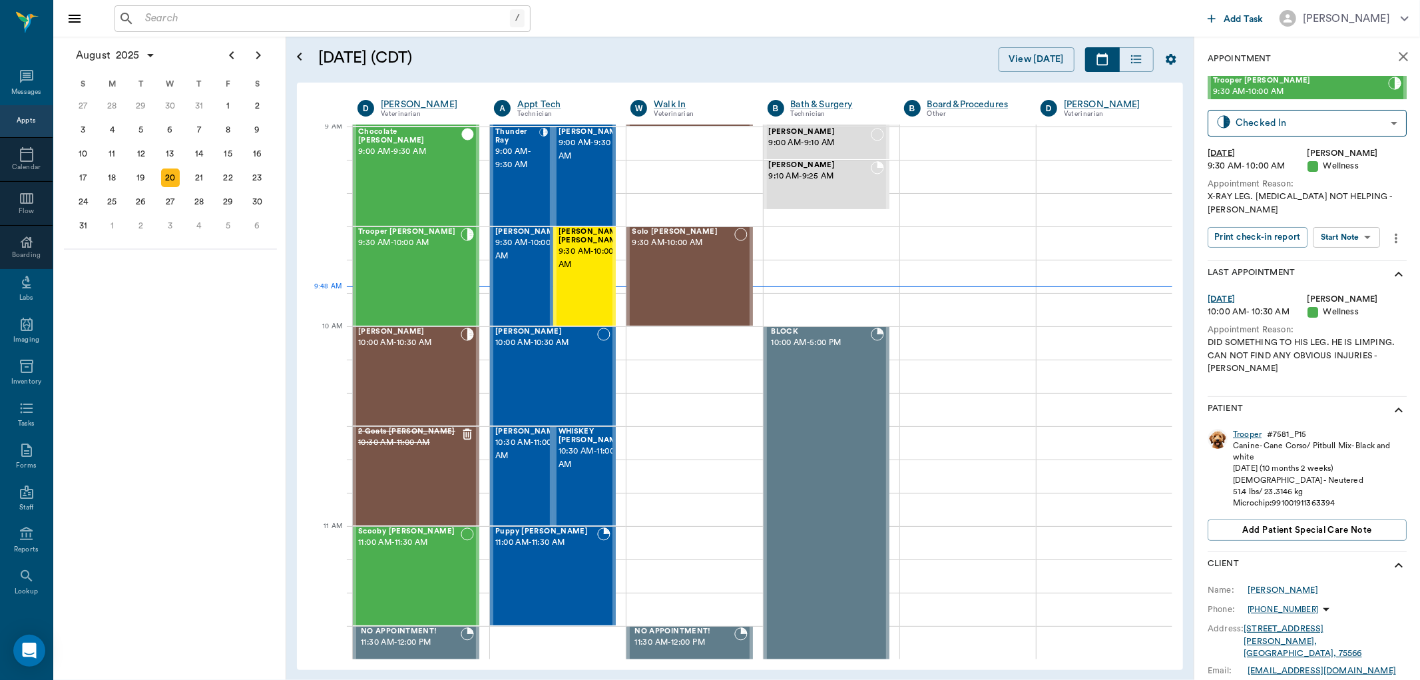
click at [1248, 429] on div "Trooper" at bounding box center [1247, 434] width 29 height 11
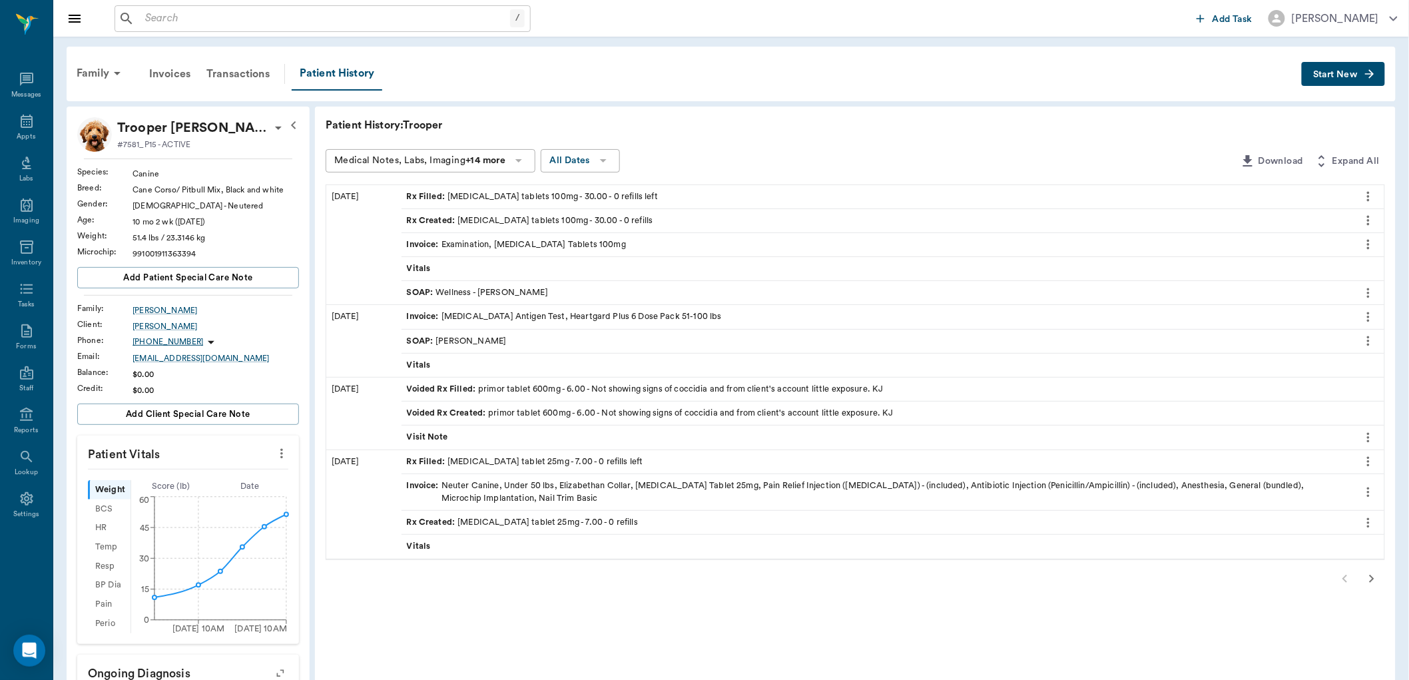
click at [504, 290] on div "SOAP : Wellness - Dr. Bert Ellsworth" at bounding box center [477, 292] width 141 height 13
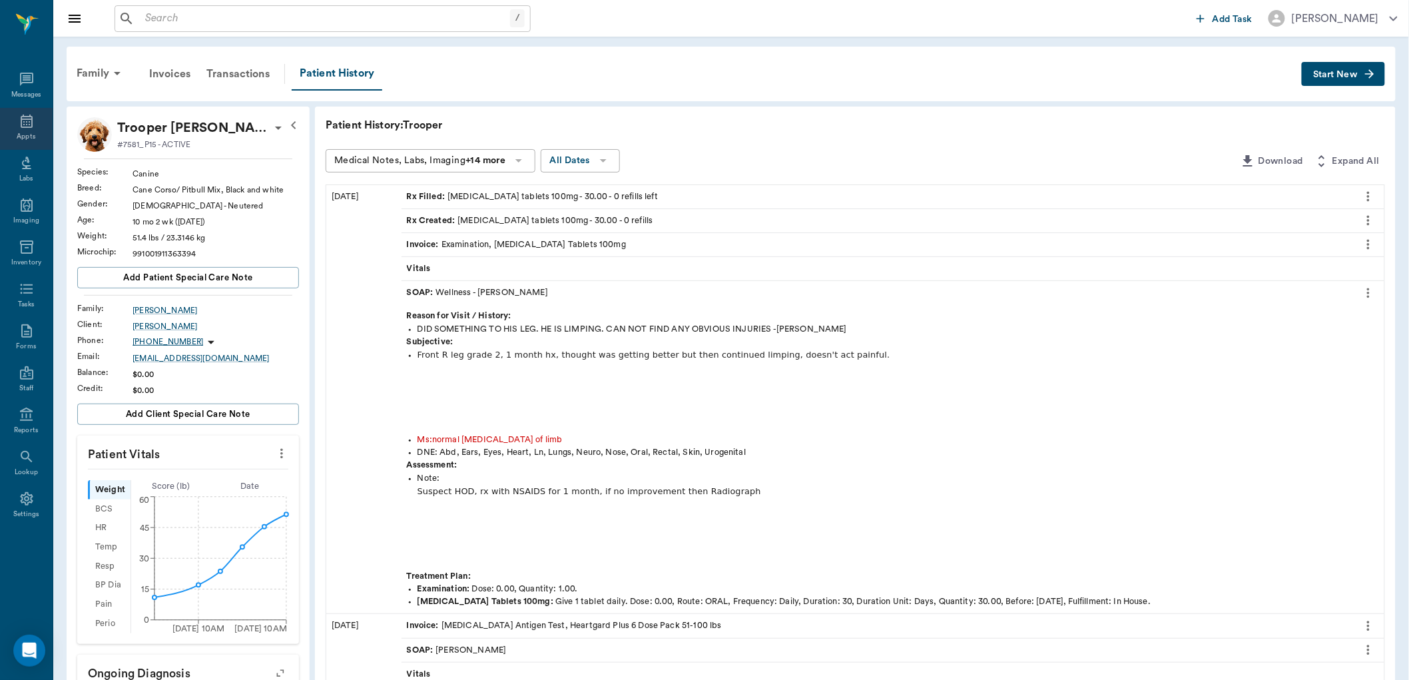
click at [38, 125] on div "Appts" at bounding box center [26, 129] width 53 height 42
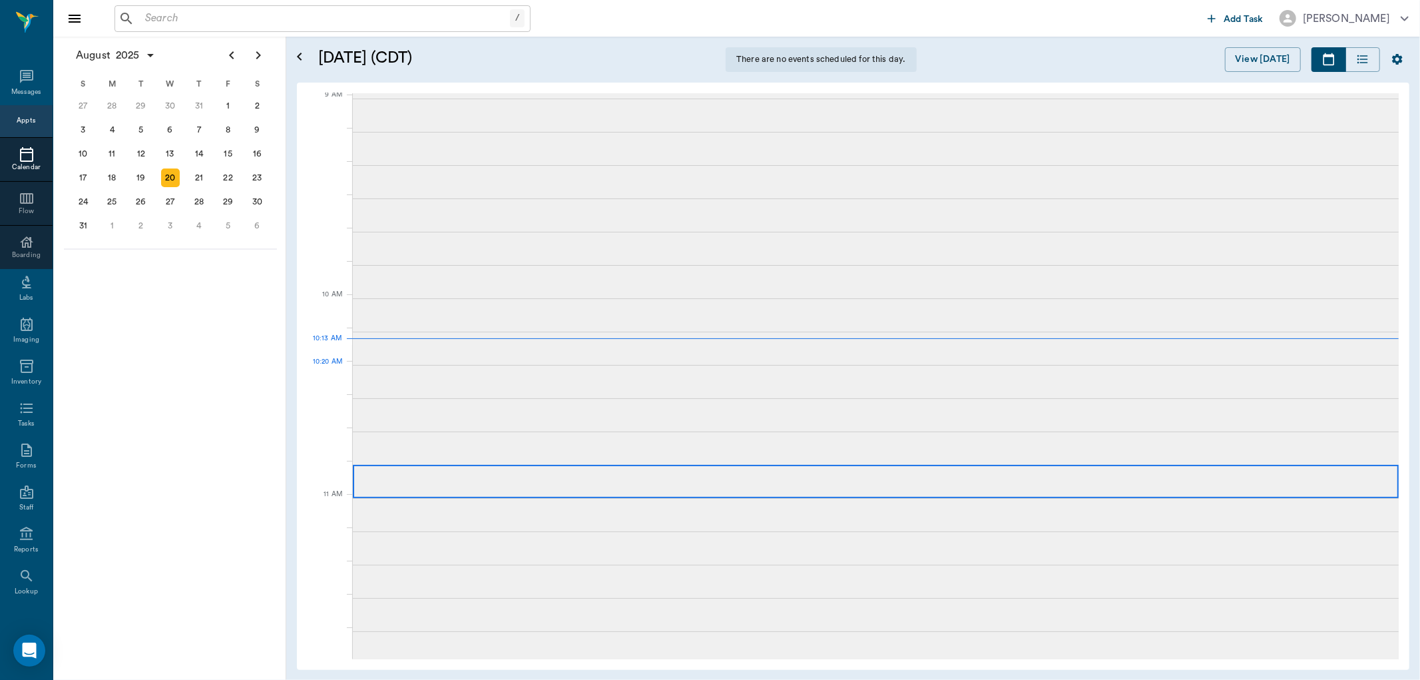
scroll to position [103, 0]
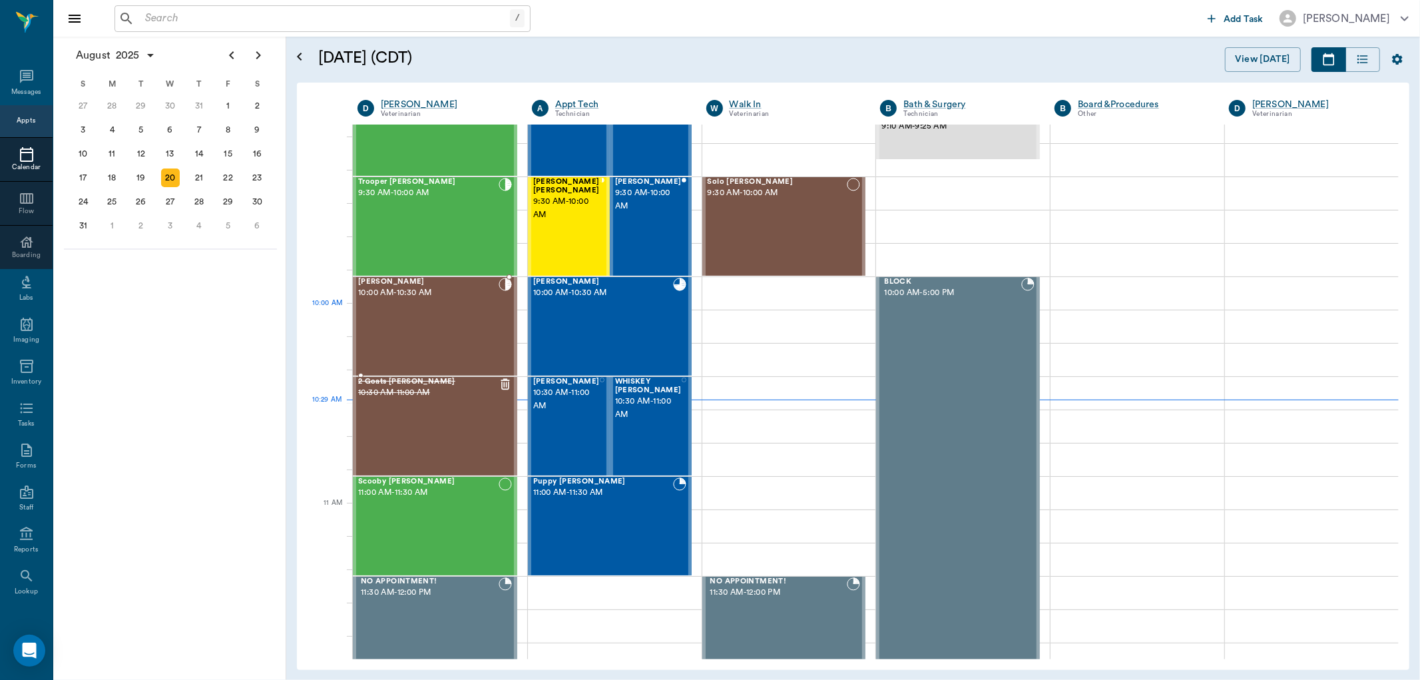
scroll to position [178, 0]
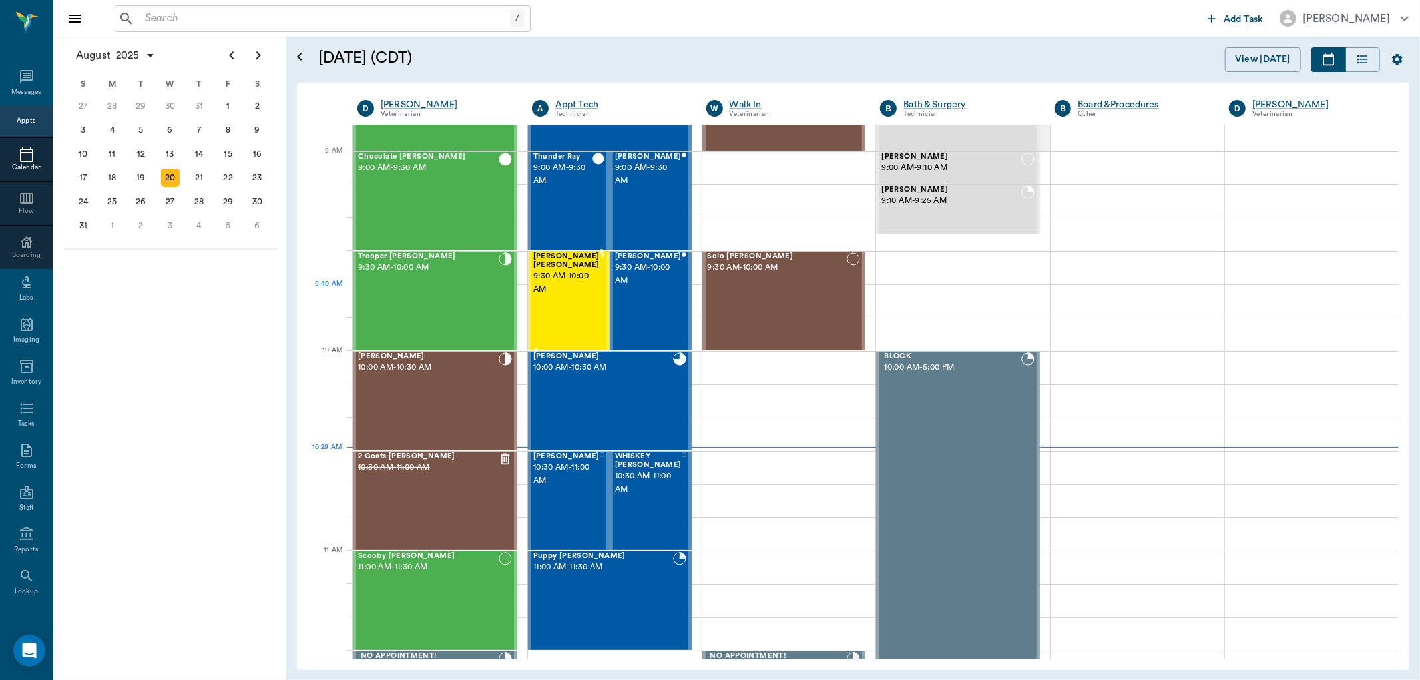
click at [557, 296] on div "Gracie Mae Sanders 9:30 AM - 10:00 AM" at bounding box center [566, 300] width 67 height 97
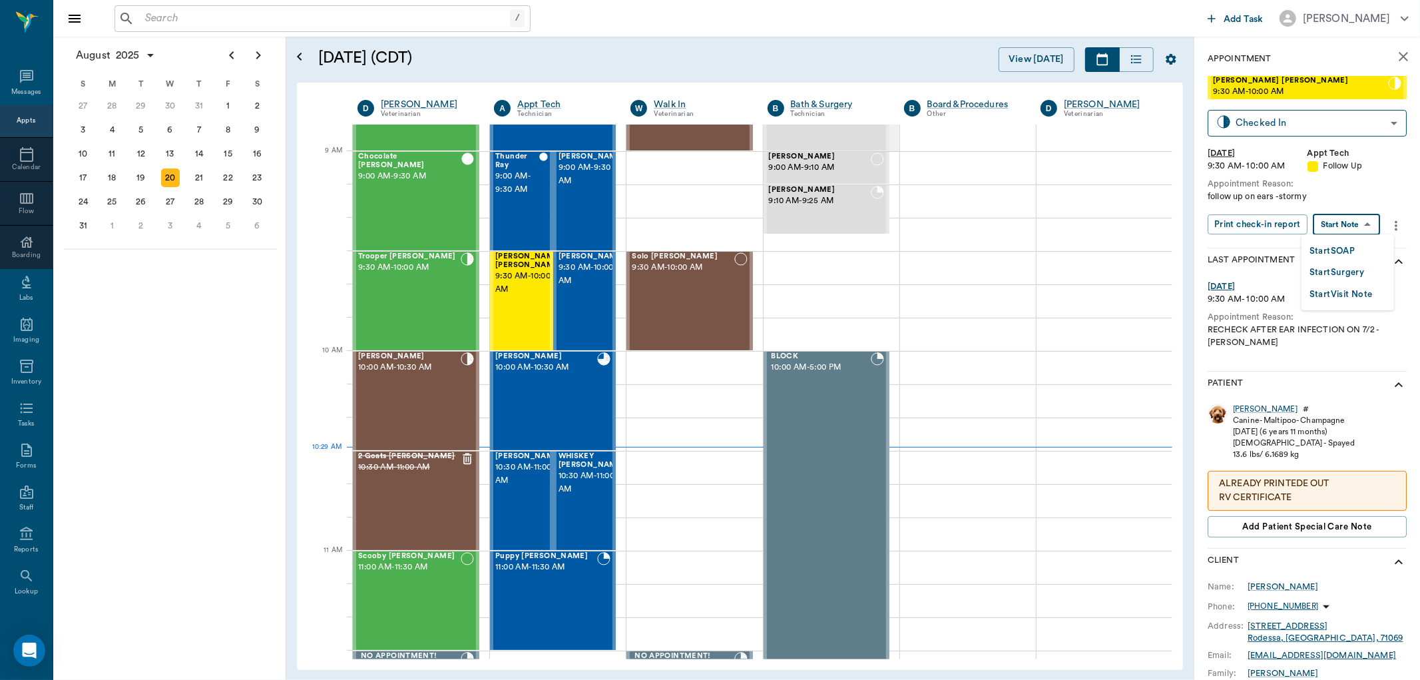
click at [1334, 226] on body "/ ​ Add Task Dr. Bert Ellsworth Nectar Messages Appts Calendar Flow Boarding La…" at bounding box center [710, 340] width 1420 height 680
click at [1317, 247] on button "Start SOAP" at bounding box center [1332, 251] width 45 height 15
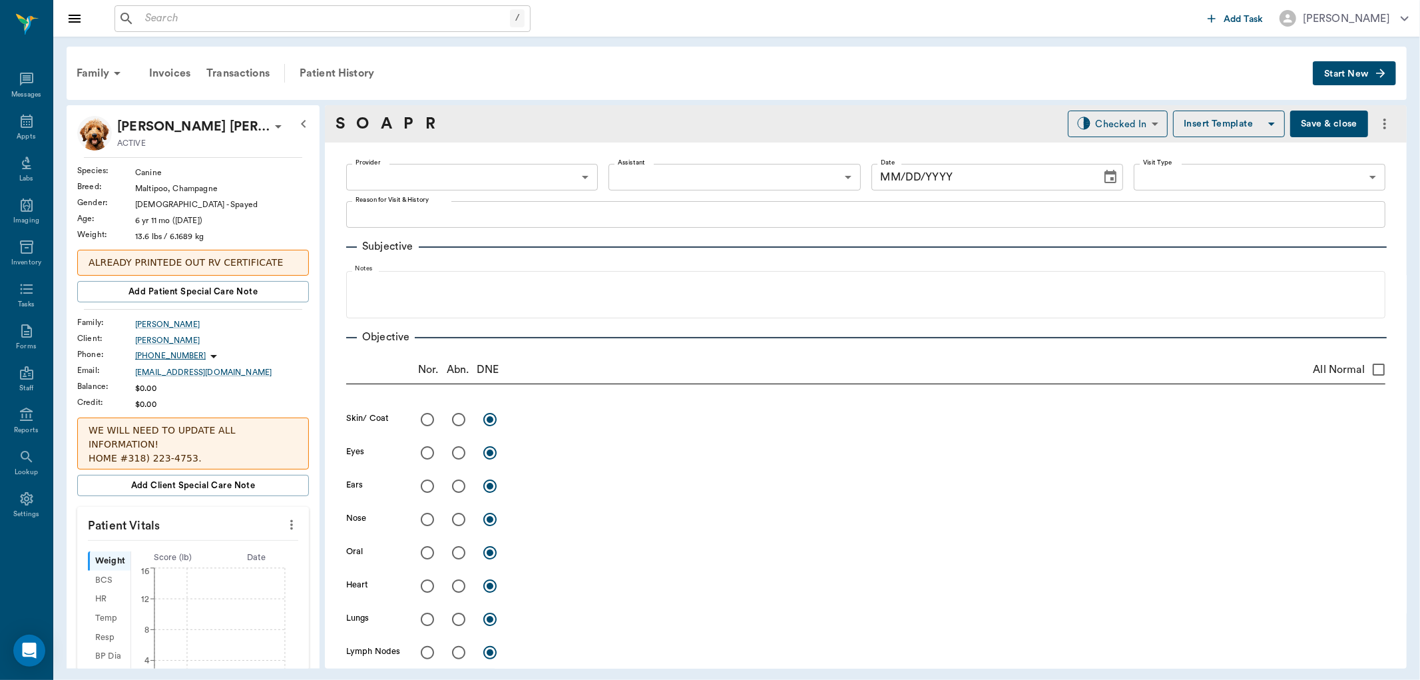
type input "63ec2f075fda476ae8351a4c"
type input "65d2be4f46e3a538d89b8c16"
type textarea "follow up on ears -stormy"
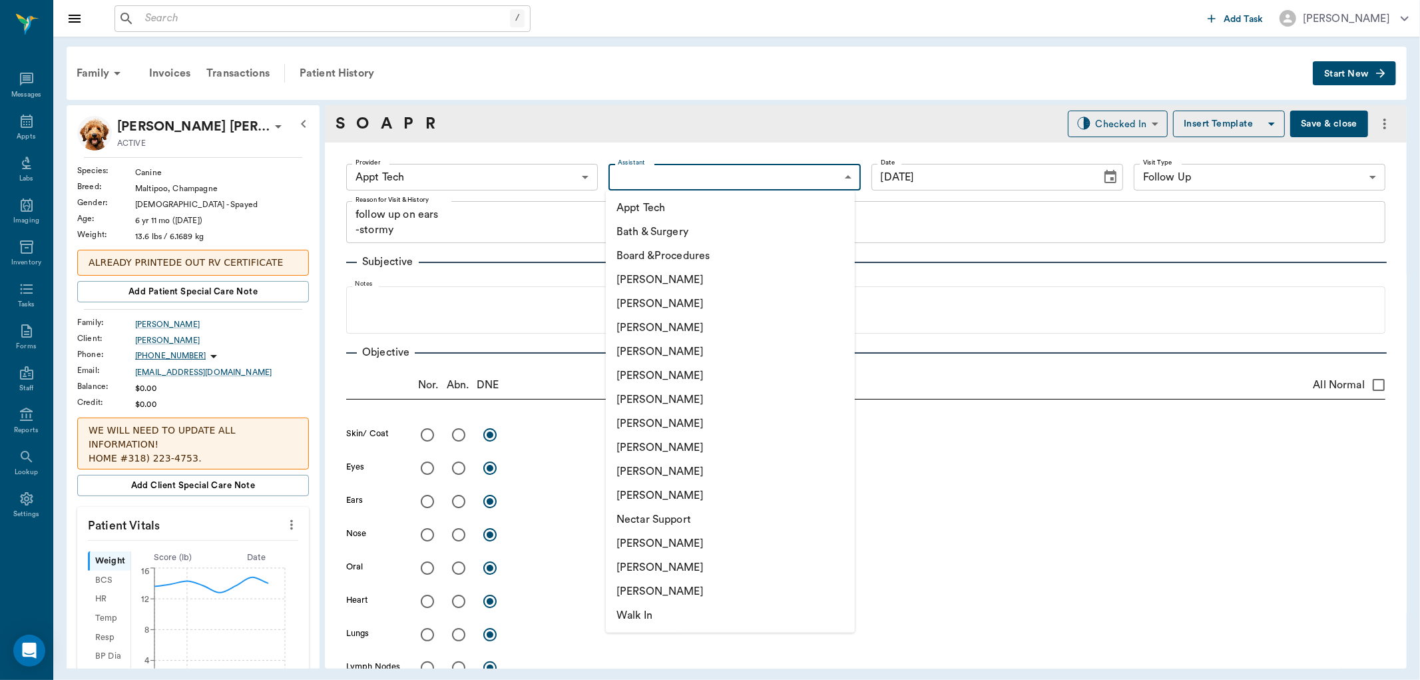
click at [672, 180] on body "/ ​ Add Task Dr. Bert Ellsworth Nectar Messages Appts Labs Imaging Inventory Ta…" at bounding box center [710, 340] width 1420 height 680
type input "[DATE]"
click at [631, 441] on li "[PERSON_NAME]" at bounding box center [730, 447] width 249 height 24
type input "63ec2e7e52e12b0ba117b124"
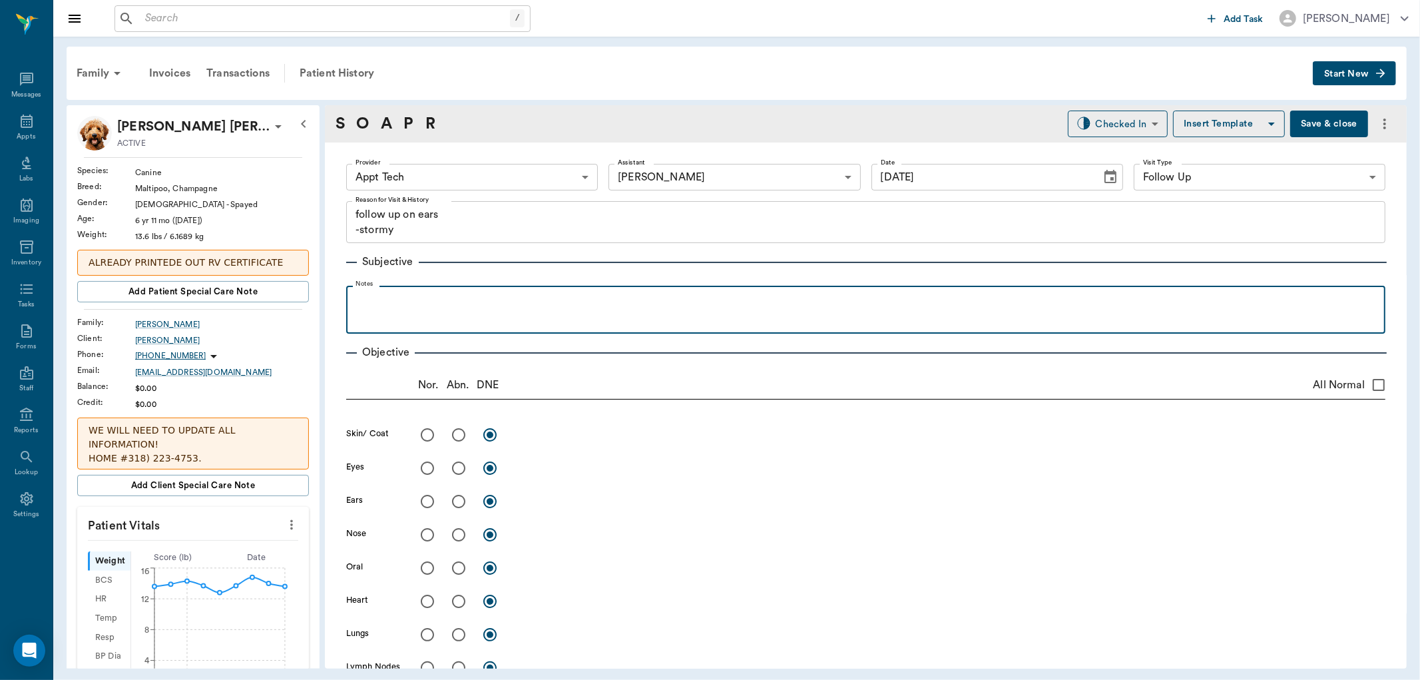
click at [414, 310] on div at bounding box center [866, 308] width 1026 height 33
click at [509, 320] on div "owner thinks she's" at bounding box center [866, 308] width 1026 height 33
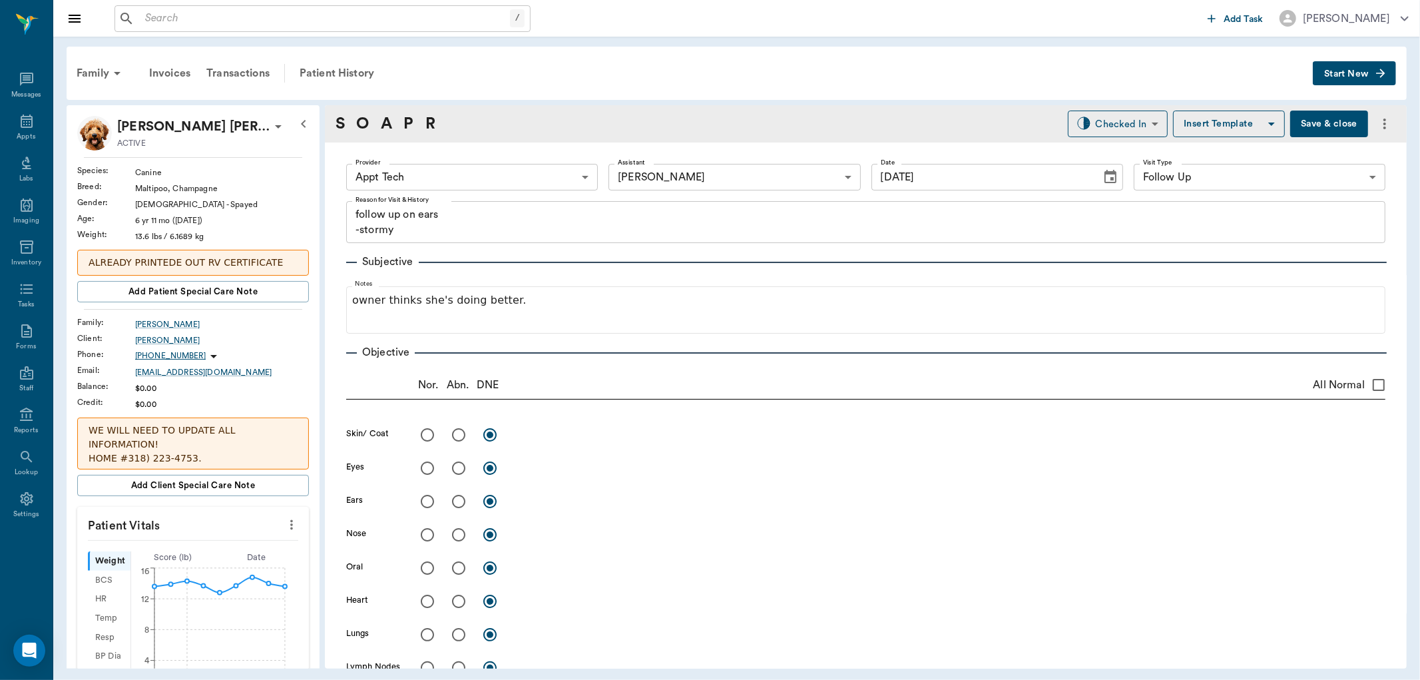
click at [1325, 129] on button "Save & close" at bounding box center [1329, 124] width 78 height 27
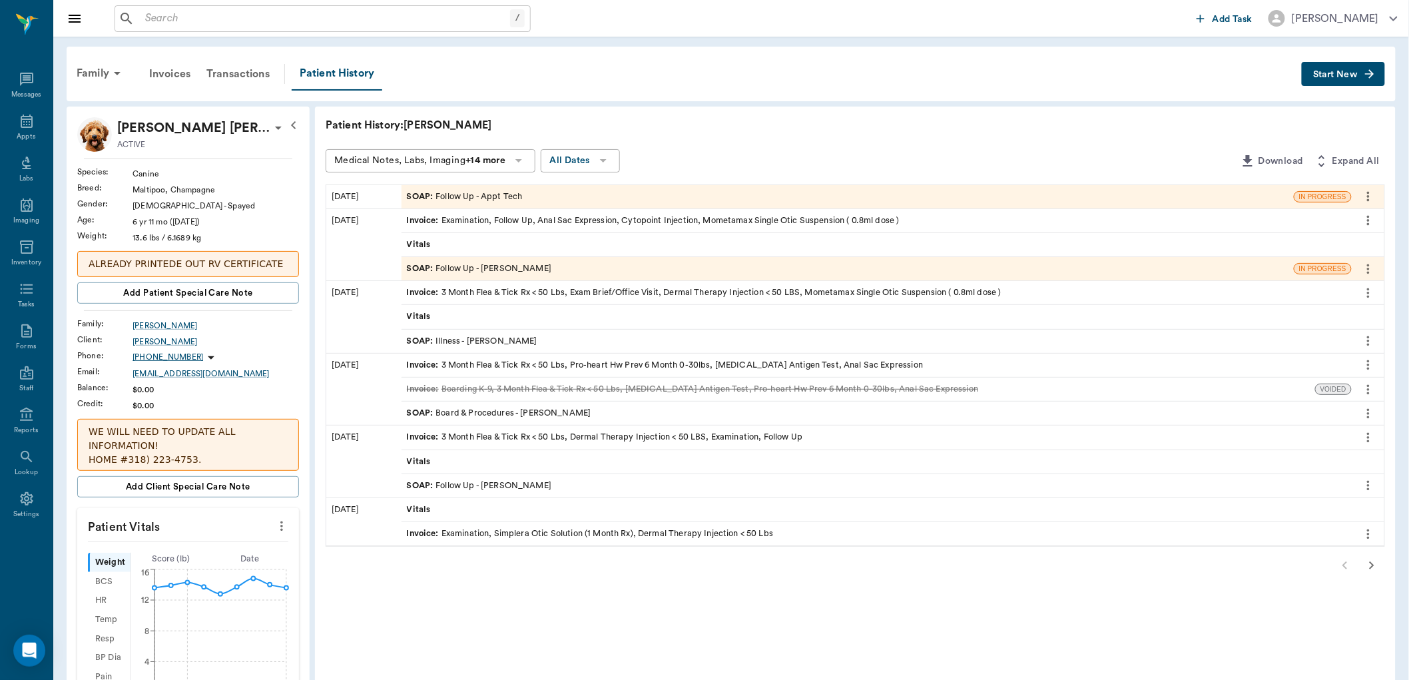
click at [420, 264] on span "SOAP :" at bounding box center [421, 268] width 29 height 13
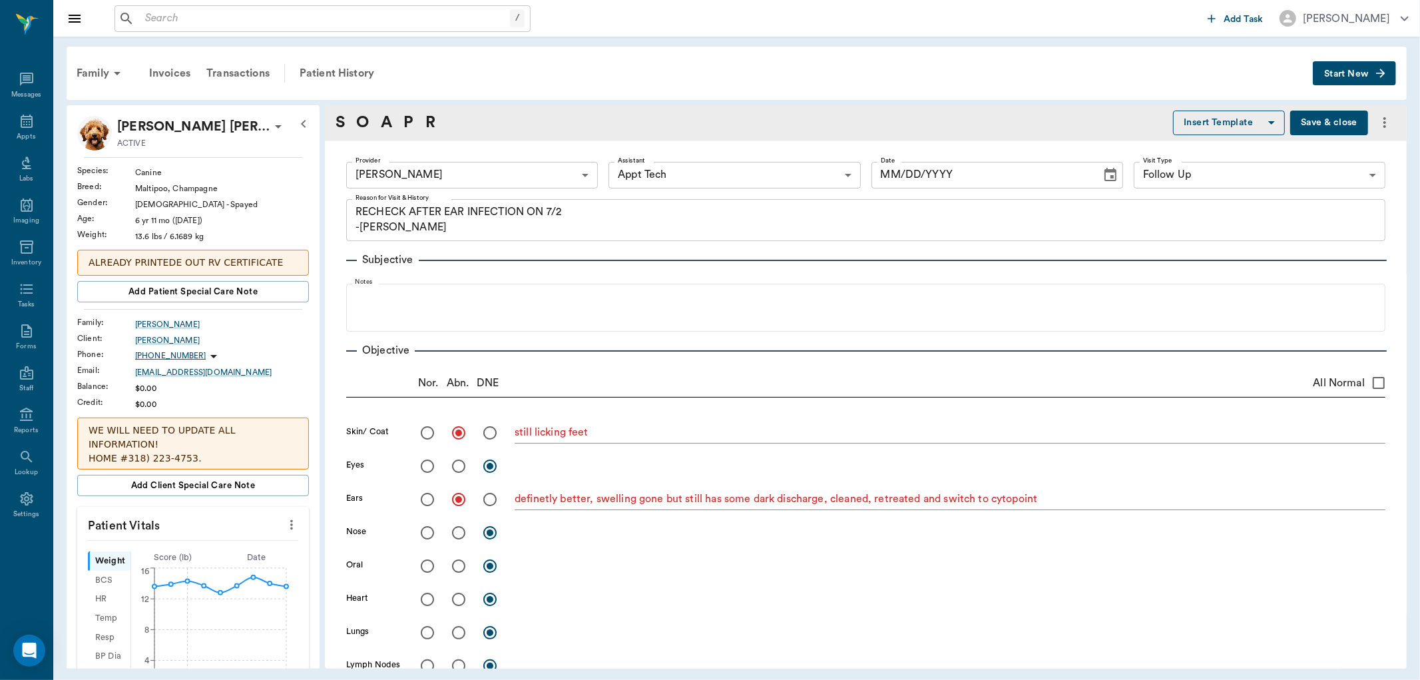
type input "642ef10e332a41444de2bad1"
type input "63ec2f075fda476ae8351a4c"
type input "65d2be4f46e3a538d89b8c16"
type textarea "RECHECK AFTER EAR INFECTION ON 7/2 -JESS"
radio input "true"
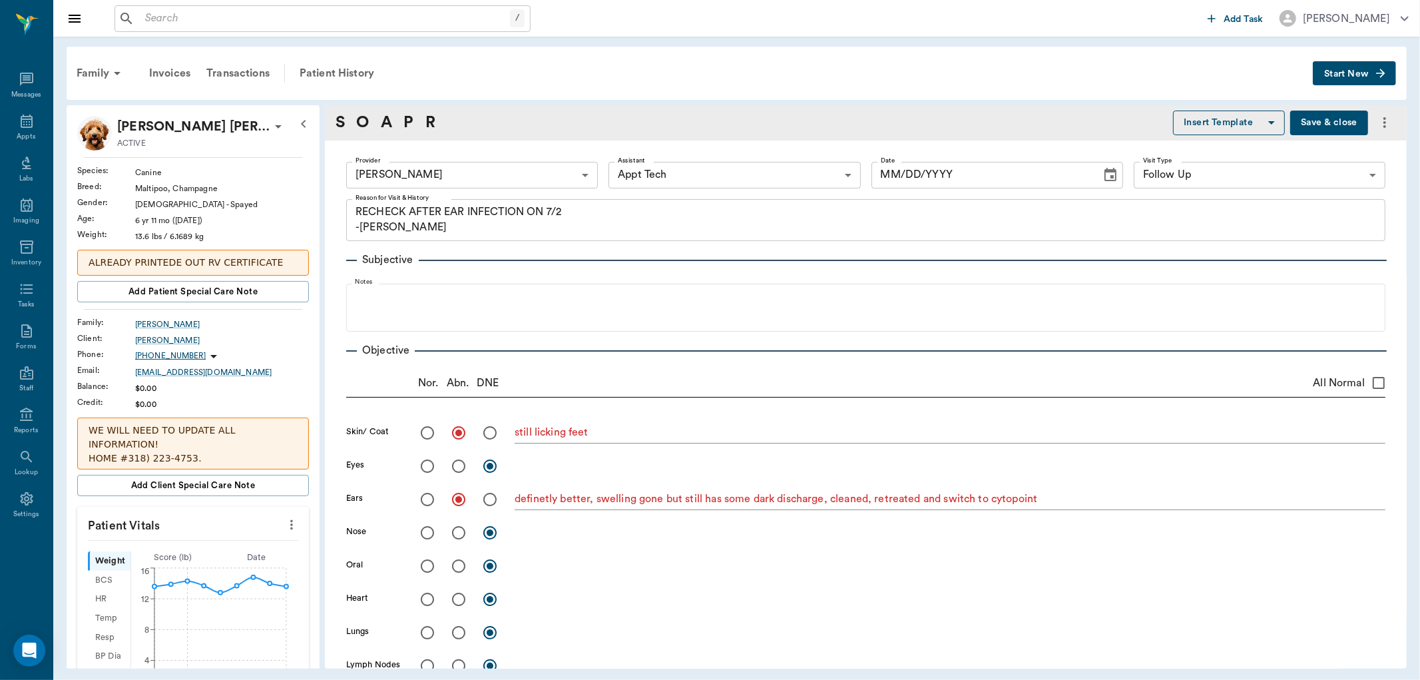
type textarea "still licking feet"
radio input "true"
type textarea "definetly better, swelling gone but still has some dark discharge, cleaned, ret…"
type input "07/23/2025"
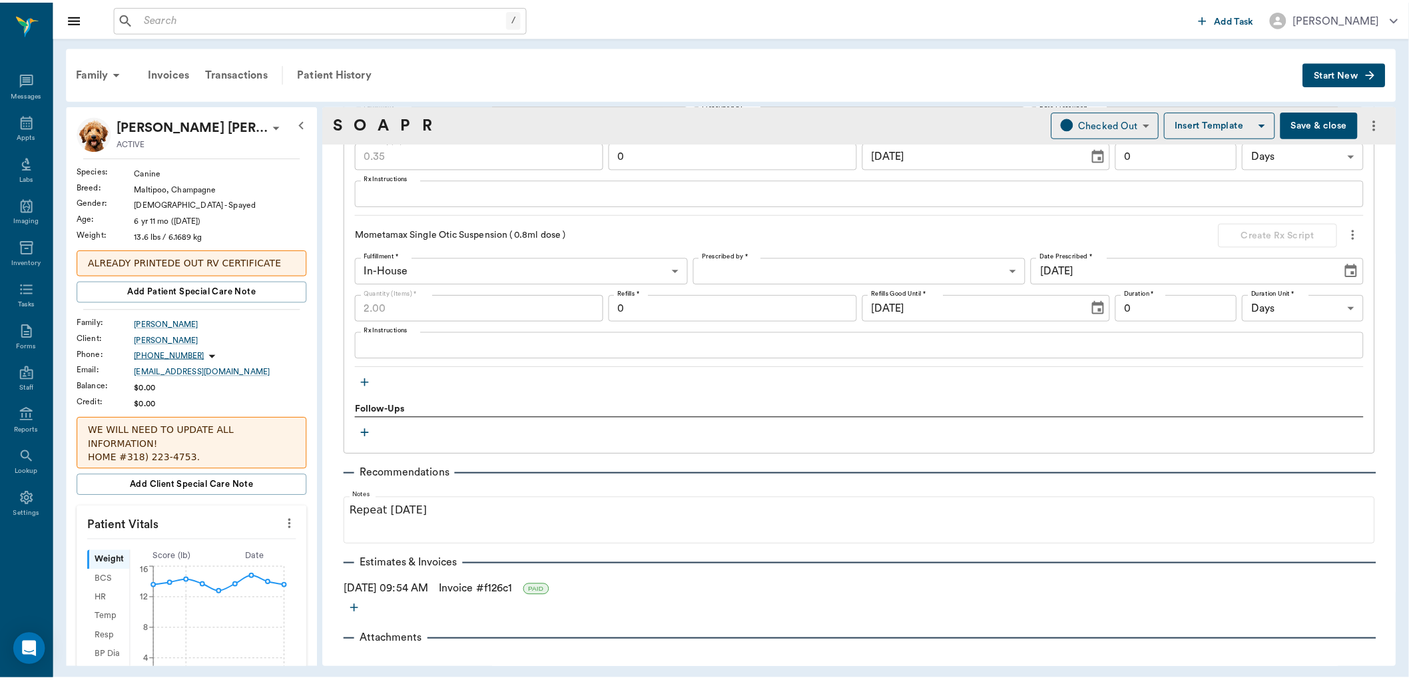
scroll to position [1232, 0]
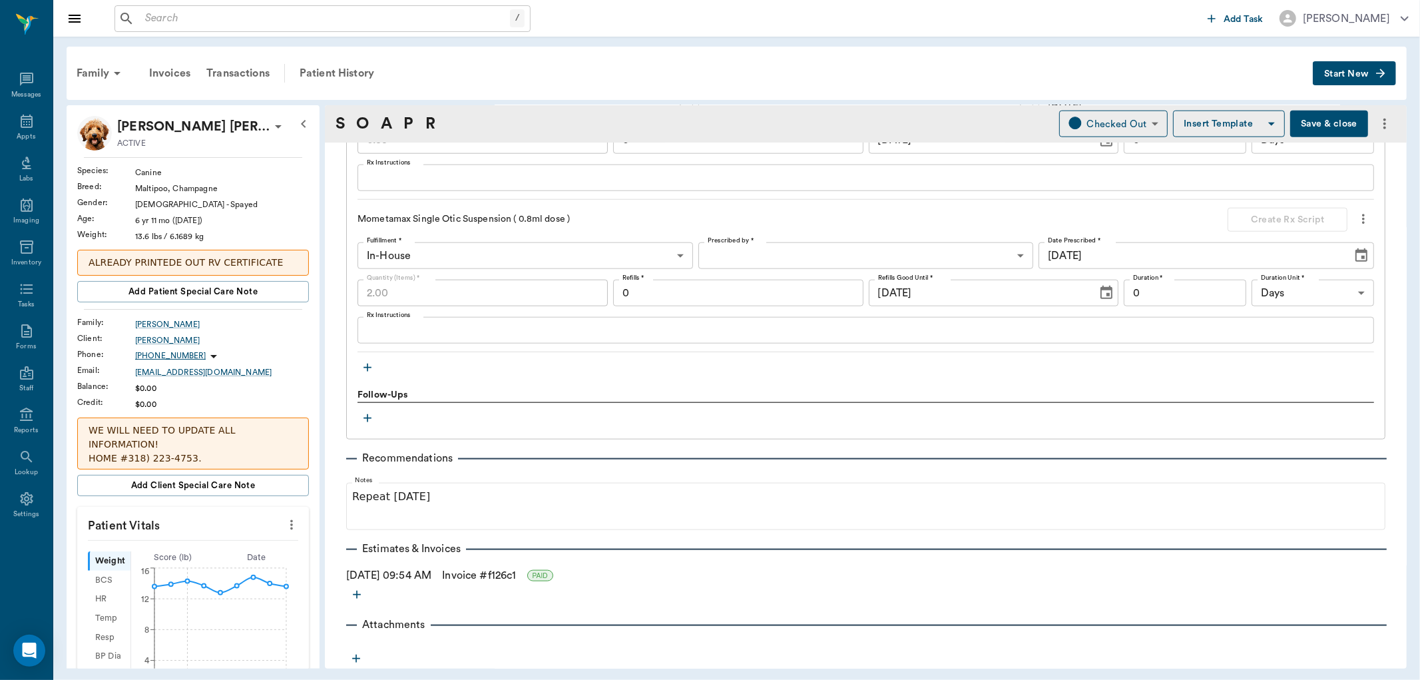
click at [473, 573] on link "Invoice # f126c1" at bounding box center [479, 575] width 74 height 16
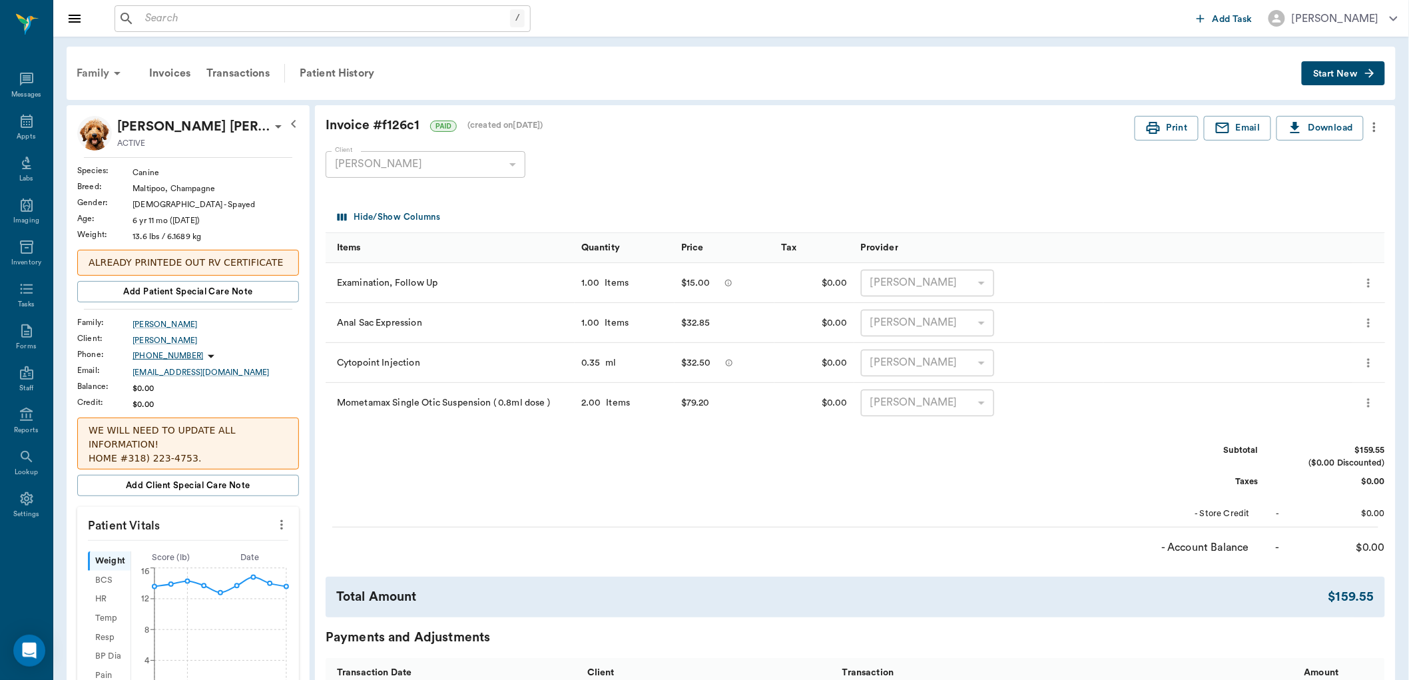
click at [107, 70] on div "Family" at bounding box center [101, 73] width 65 height 32
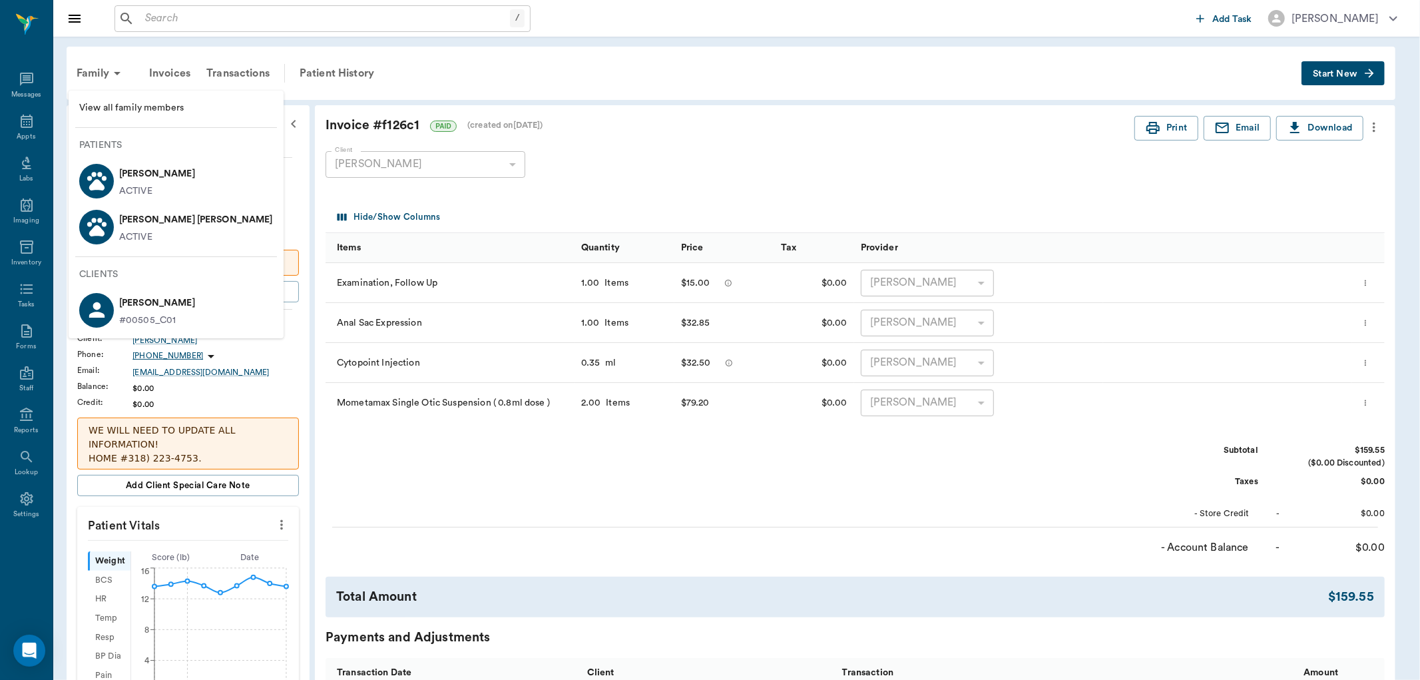
click at [160, 182] on p "Izzy Sanders" at bounding box center [157, 173] width 76 height 21
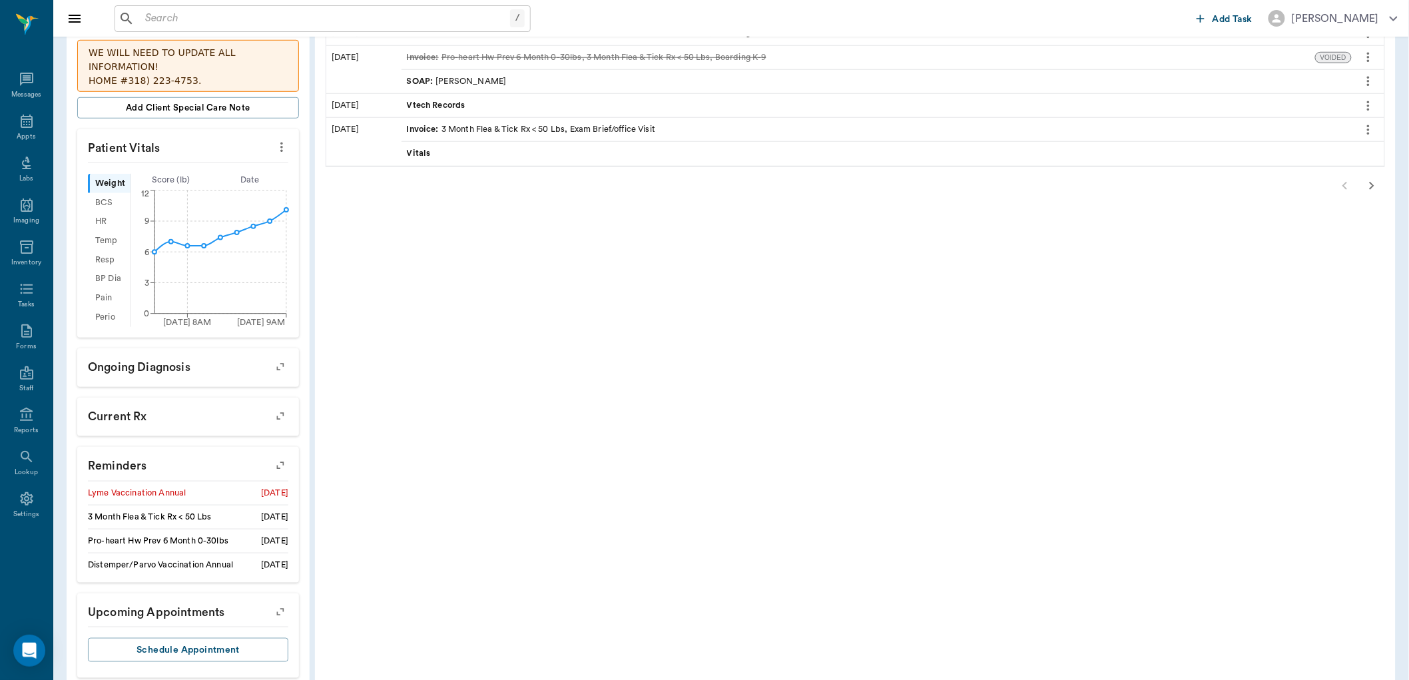
scroll to position [417, 0]
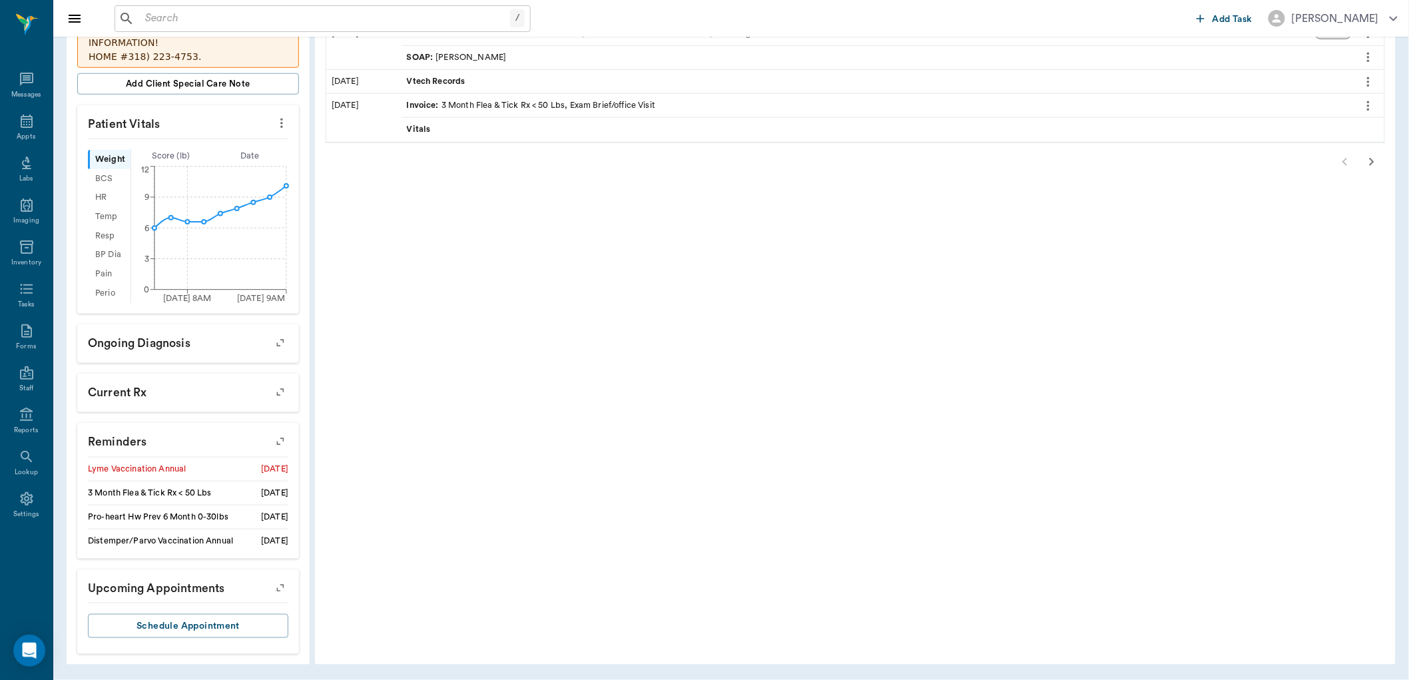
click at [224, 548] on li "Distemper/Parvo Vaccination Annual 01/22/26" at bounding box center [188, 541] width 200 height 24
click at [281, 438] on icon "button" at bounding box center [280, 441] width 19 height 19
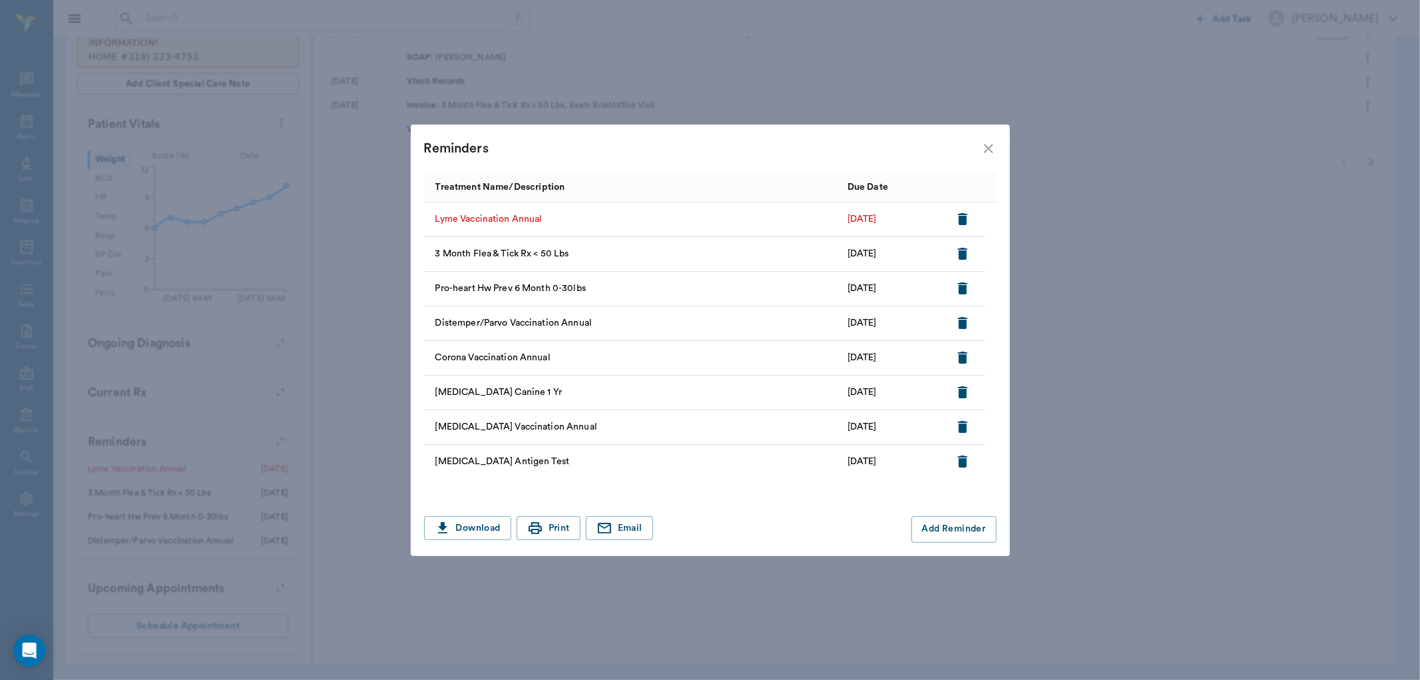
click at [987, 150] on icon "close" at bounding box center [989, 148] width 16 height 16
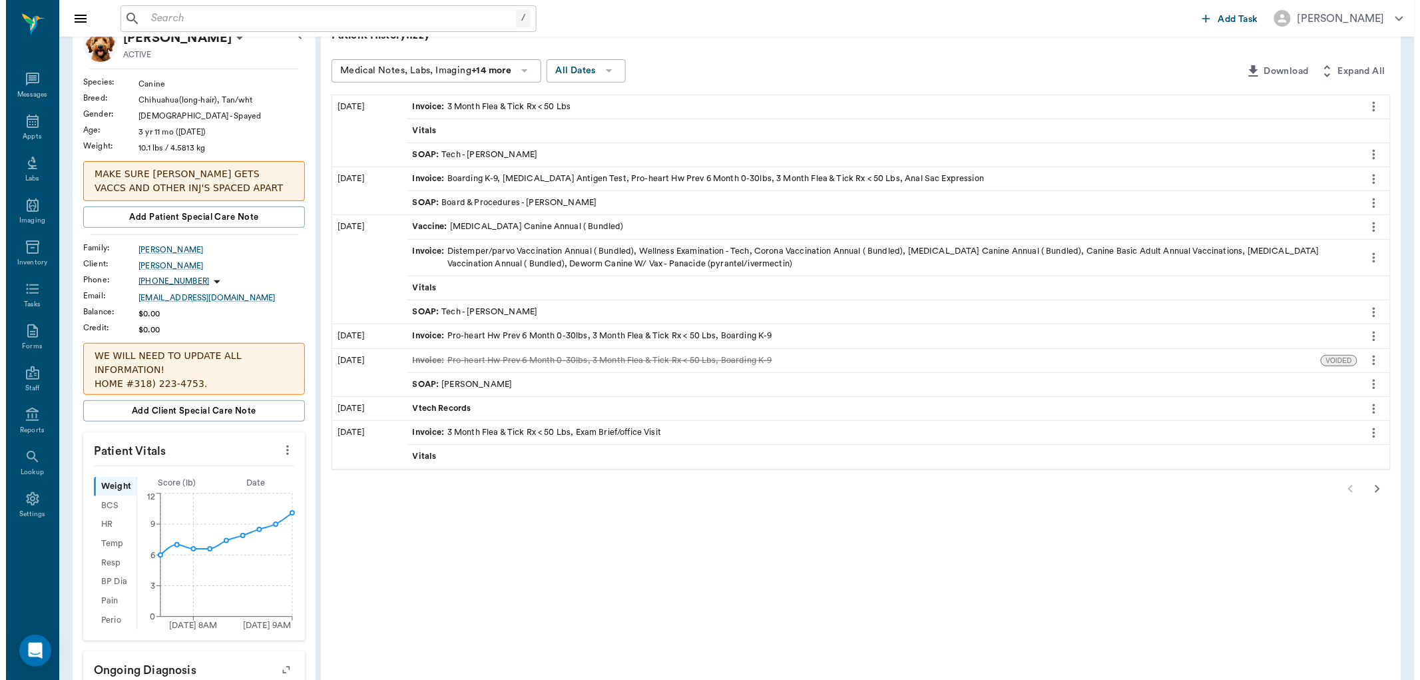
scroll to position [0, 0]
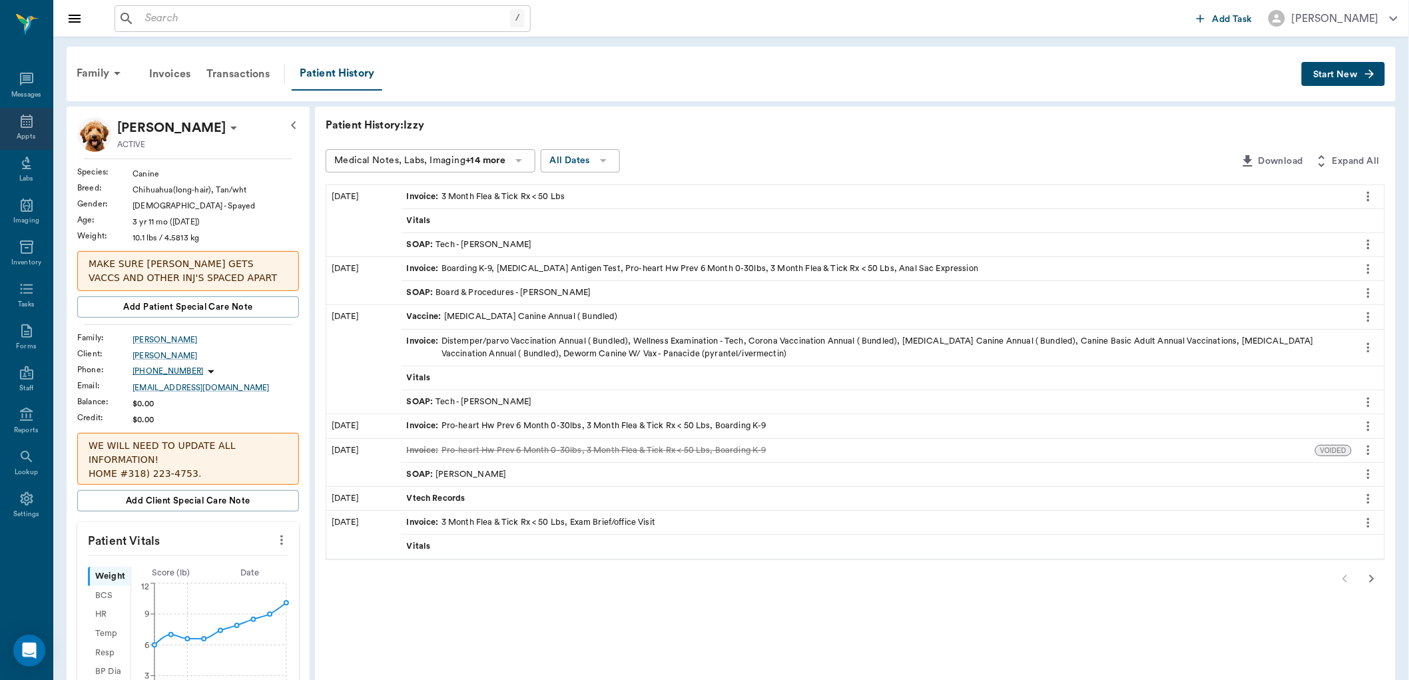
click at [39, 127] on div "Appts" at bounding box center [26, 129] width 53 height 42
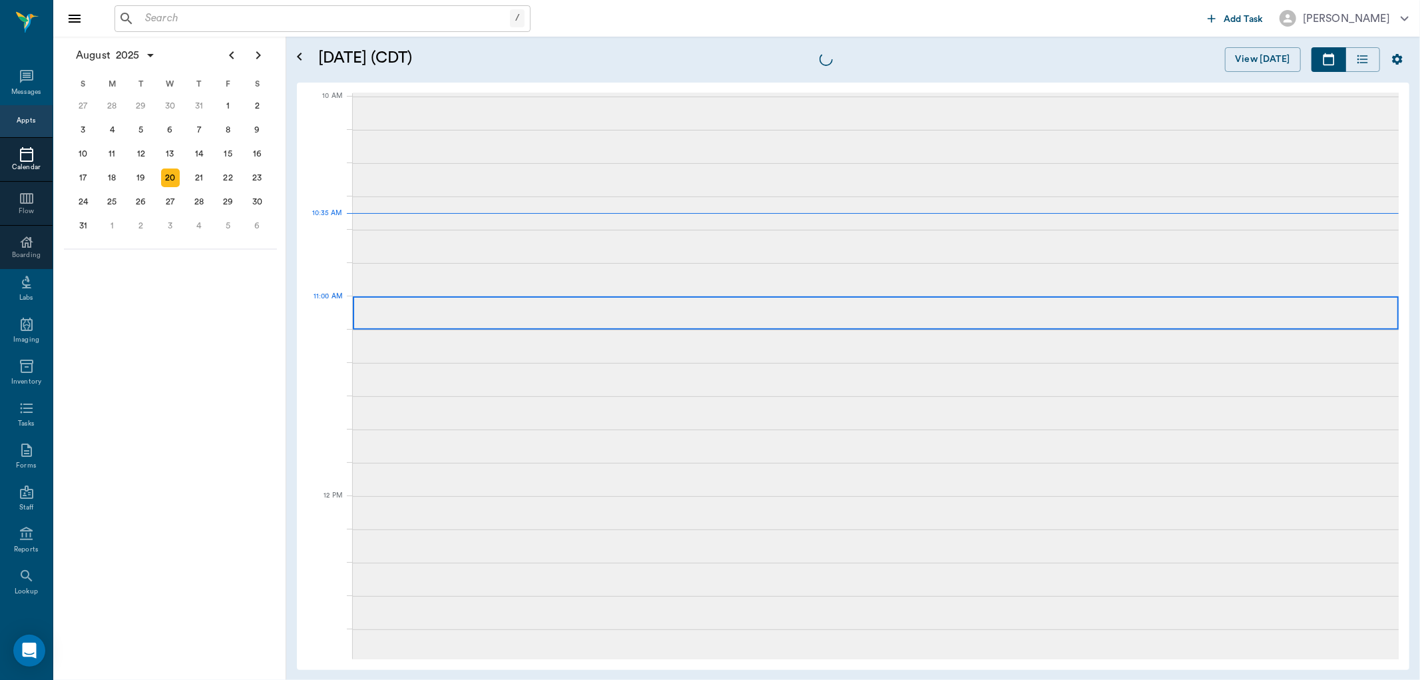
scroll to position [401, 0]
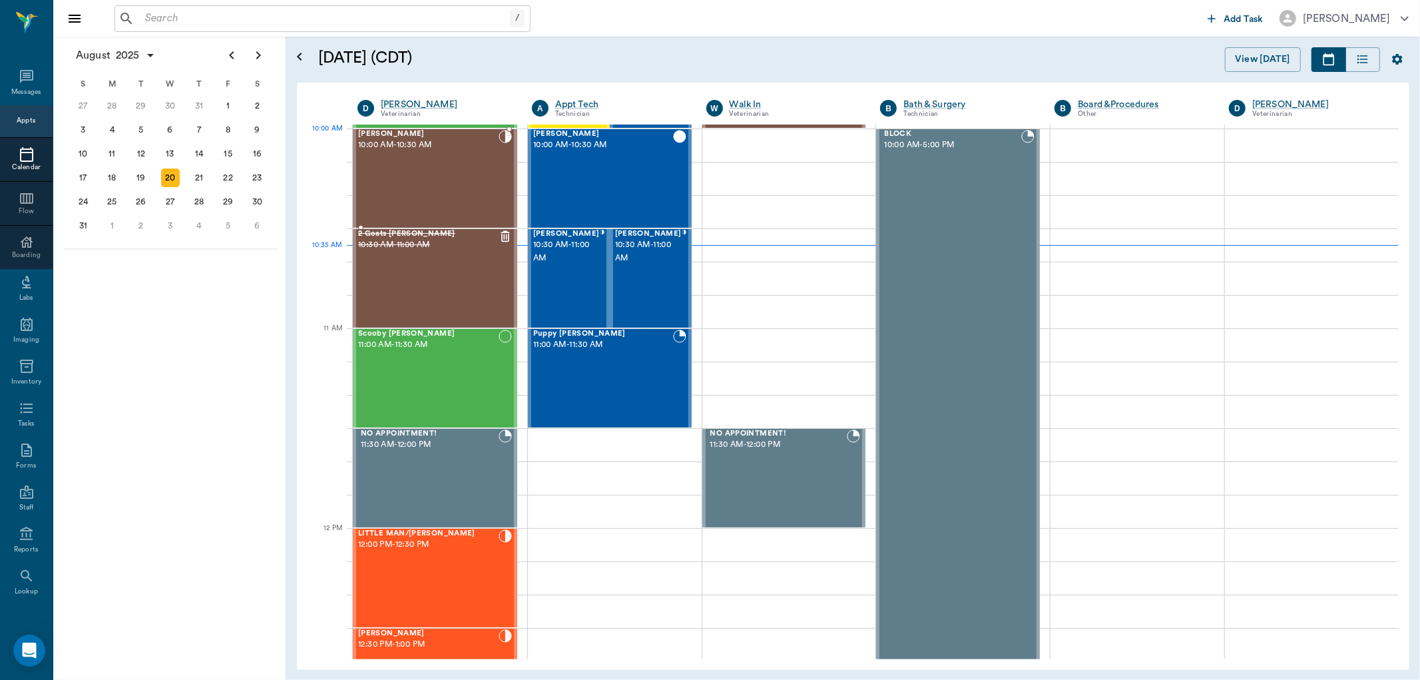
click at [464, 162] on div "Cooper Kent 10:00 AM - 10:30 AM" at bounding box center [428, 178] width 140 height 97
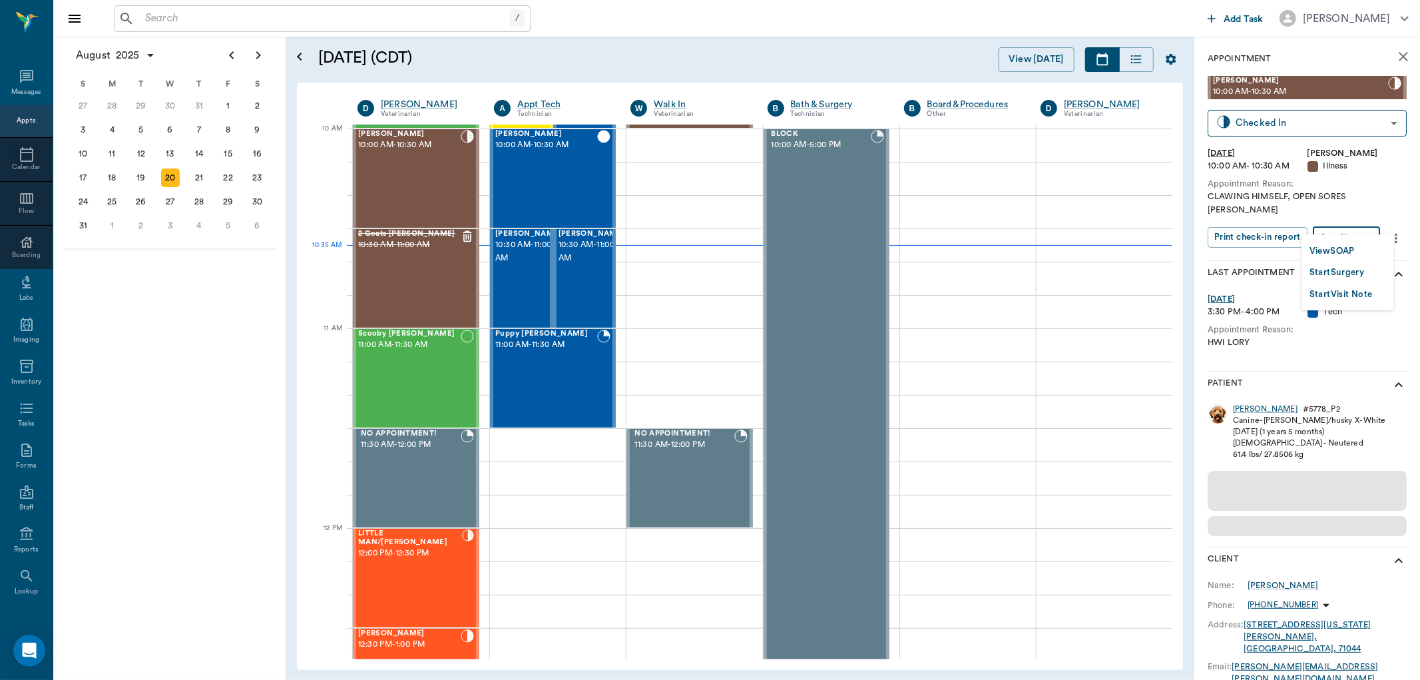
click at [1373, 222] on body "/ ​ Add Task Dr. Bert Ellsworth Nectar Messages Appts Calendar Flow Boarding La…" at bounding box center [710, 340] width 1420 height 680
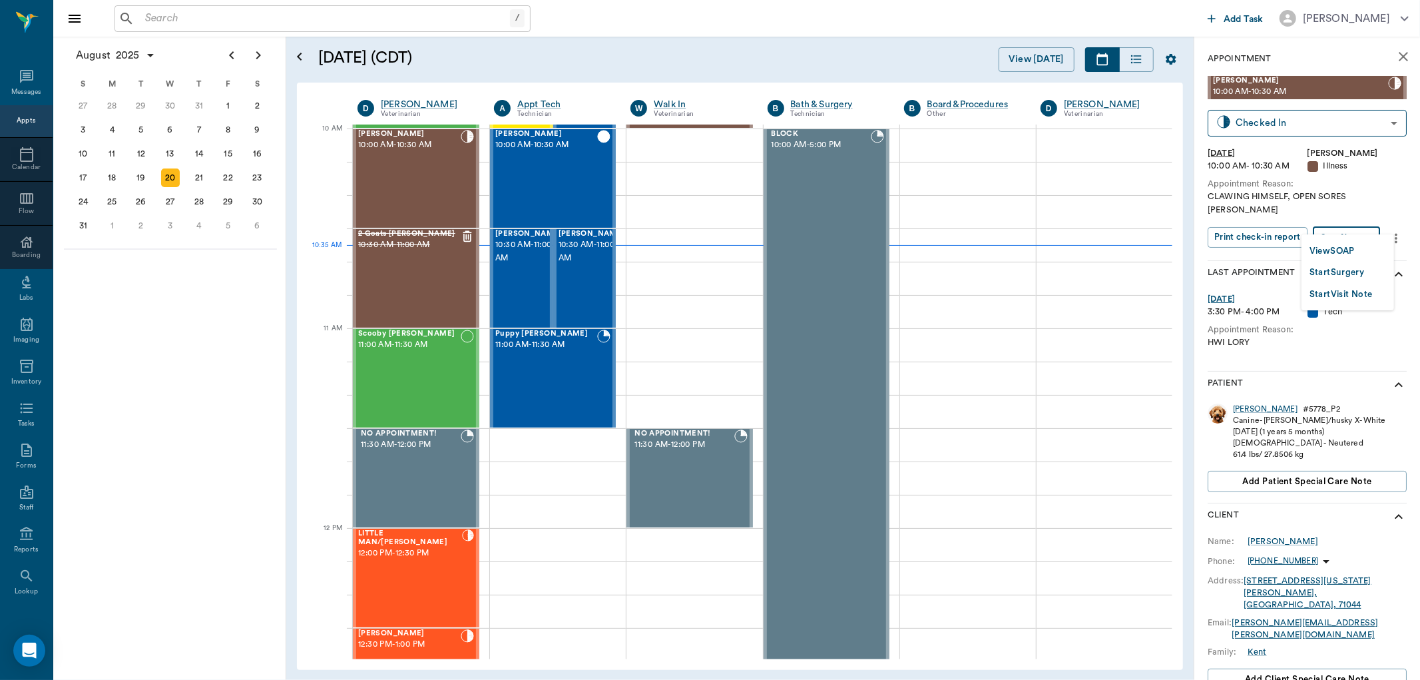
click at [1360, 250] on li "View SOAP" at bounding box center [1348, 251] width 93 height 22
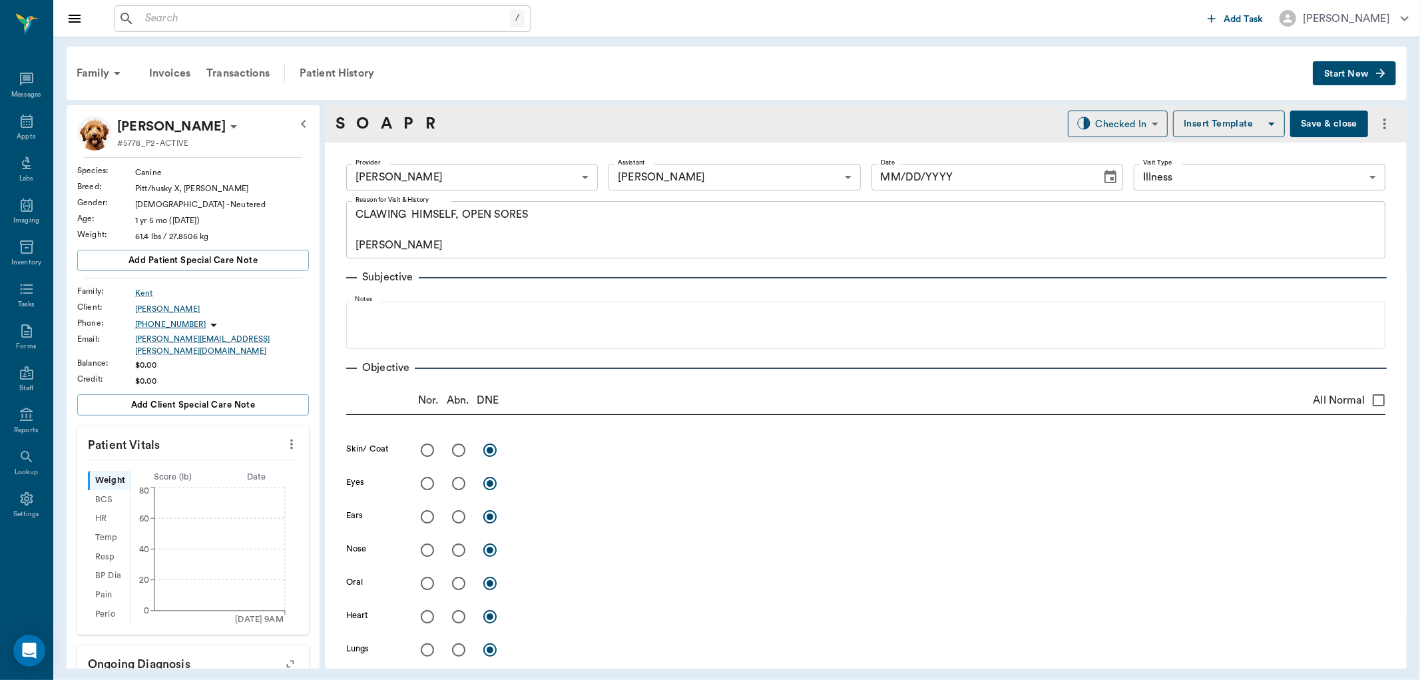
type input "63ec2f075fda476ae8351a4d"
type input "682b670d8bdc6f7f8feef3db"
type input "65d2be4f46e3a538d89b8c15"
type textarea "CLAWING HIMSELF, OPEN SORES CARYN"
type input "[DATE]"
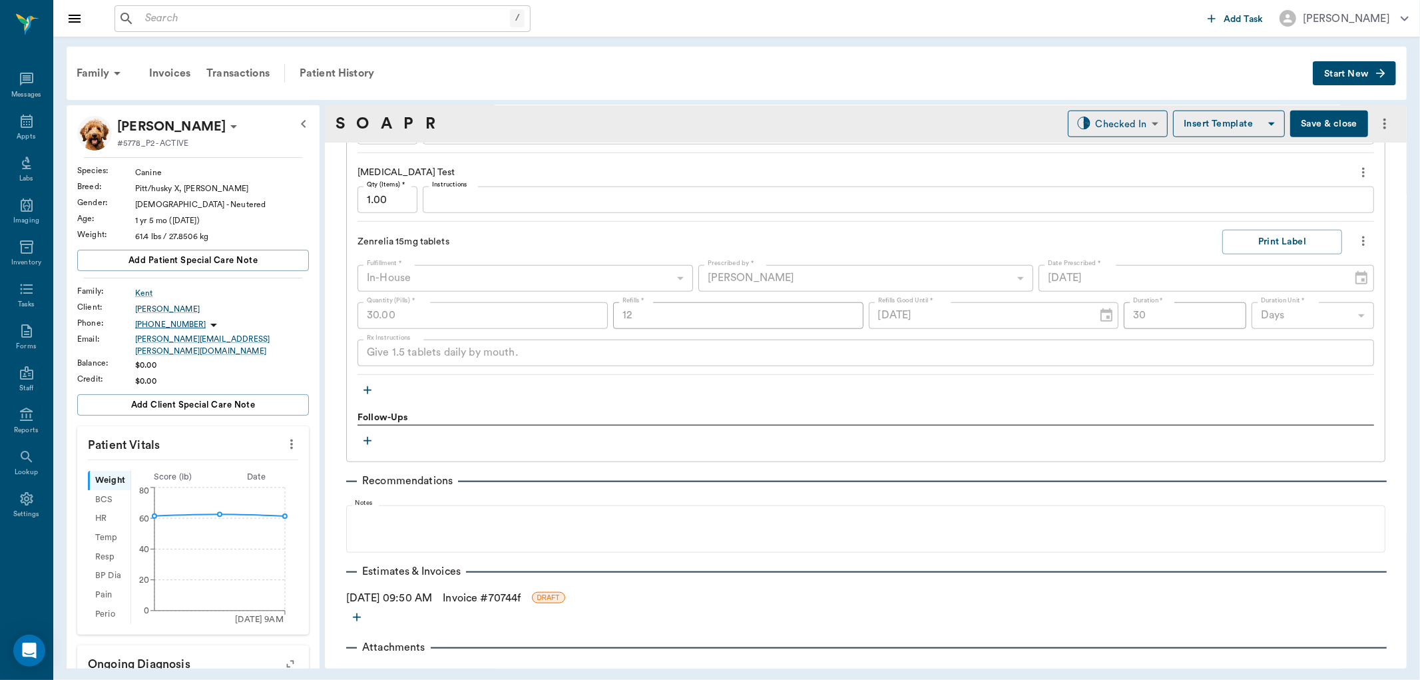
scroll to position [1117, 0]
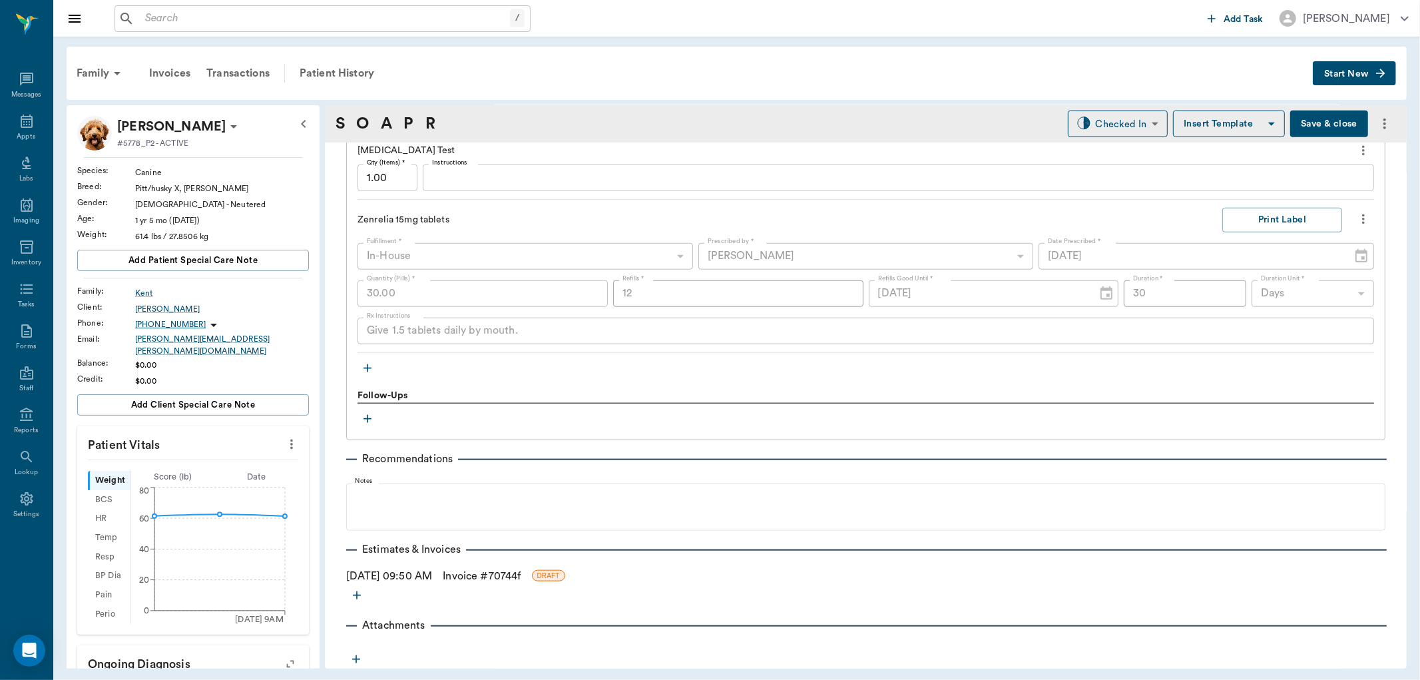
click at [362, 368] on icon "button" at bounding box center [367, 368] width 13 height 13
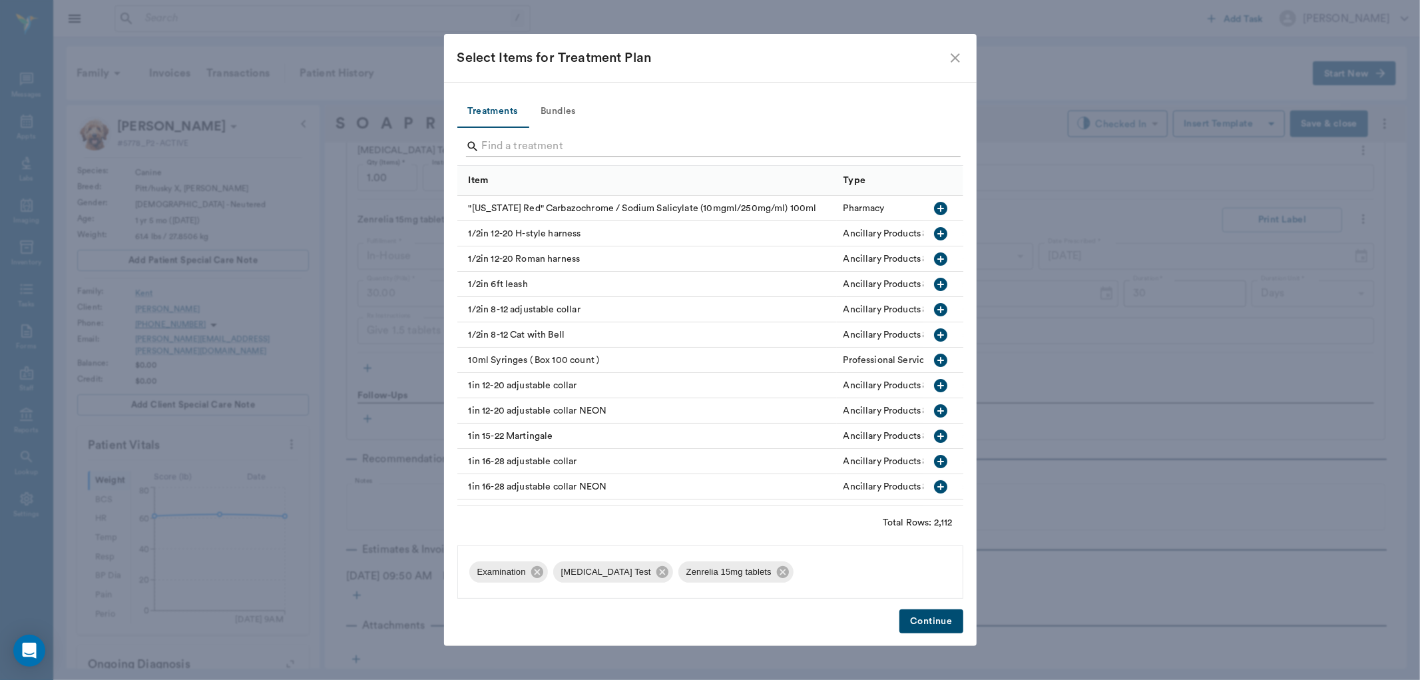
click at [511, 150] on input "Search" at bounding box center [711, 146] width 459 height 21
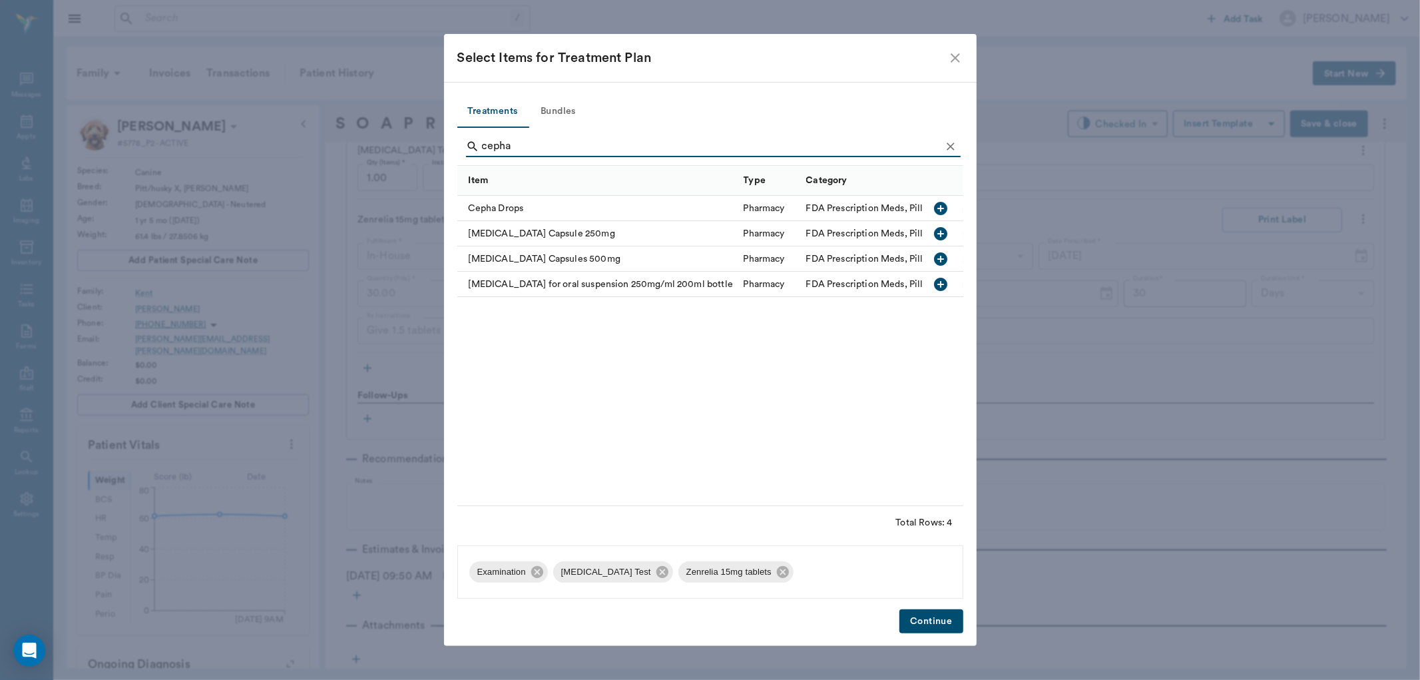
type input "cepha"
click at [946, 262] on icon "button" at bounding box center [941, 259] width 16 height 16
click at [926, 622] on button "Continue" at bounding box center [931, 621] width 63 height 25
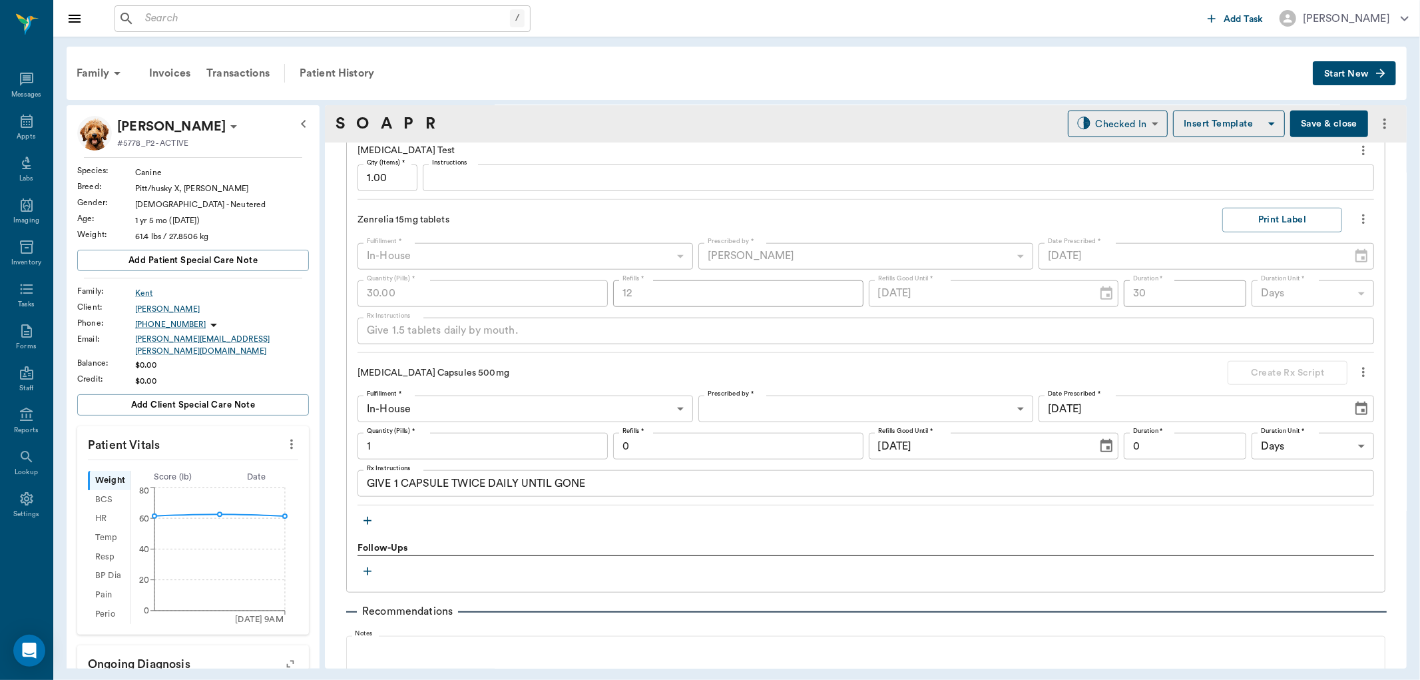
click at [617, 487] on textarea "GIVE 1 CAPSULE TWICE DAILY UNTIL GONE" at bounding box center [866, 483] width 998 height 15
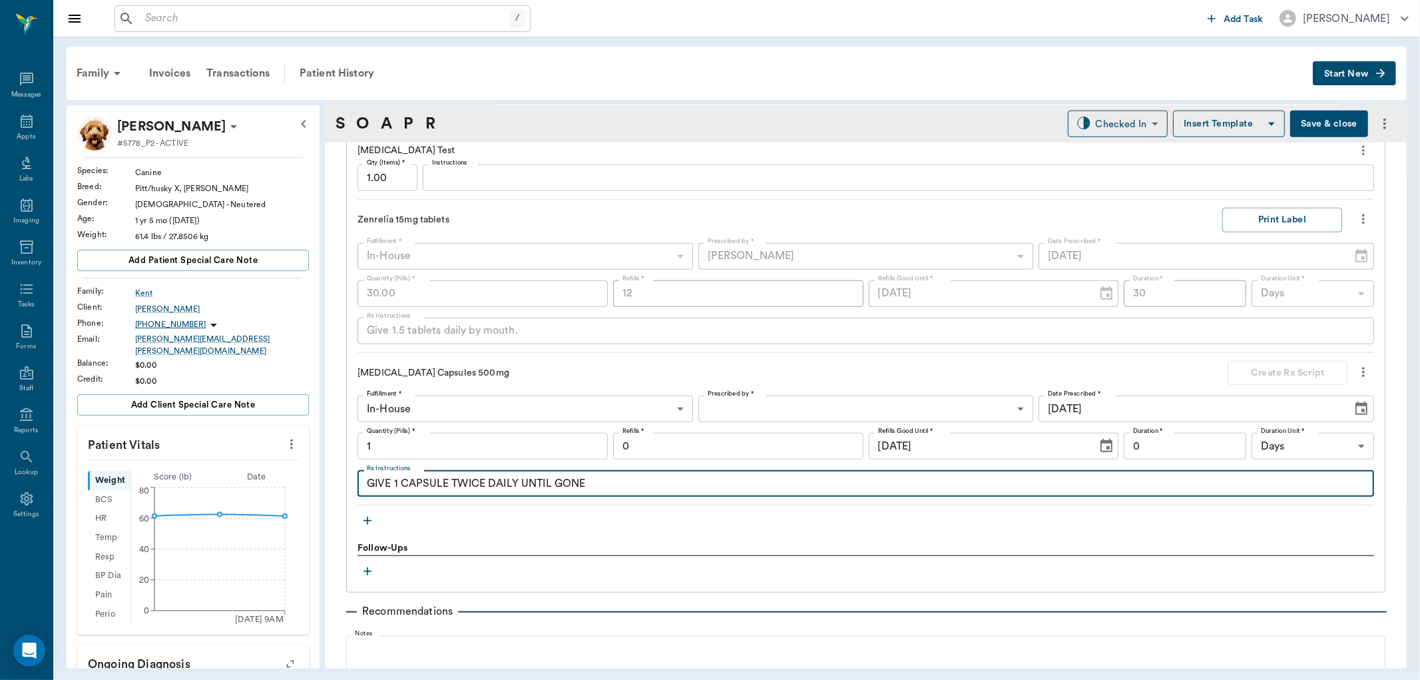
click at [523, 482] on textarea "GIVE 1 CAPSULE TWICE DAILY UNTIL GONE" at bounding box center [866, 483] width 998 height 15
click at [689, 482] on textarea "GIVE 1 CAPSULE TWICE DAILY BY MOUTH UNTIL GONE" at bounding box center [866, 483] width 998 height 15
type textarea "GIVE 1 CAPSULE TWICE DAILY BY MOUTH UNTIL GONE."
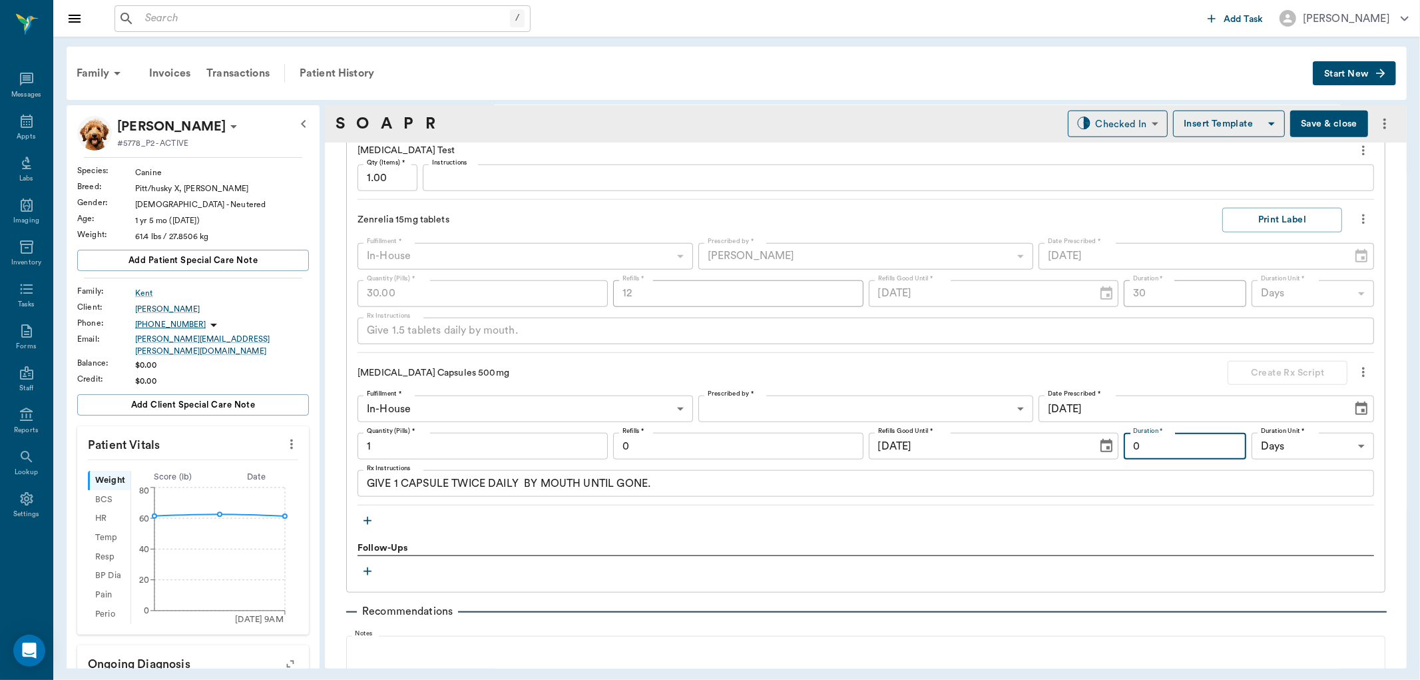
click at [1162, 440] on input "0" at bounding box center [1185, 446] width 123 height 27
type input "10"
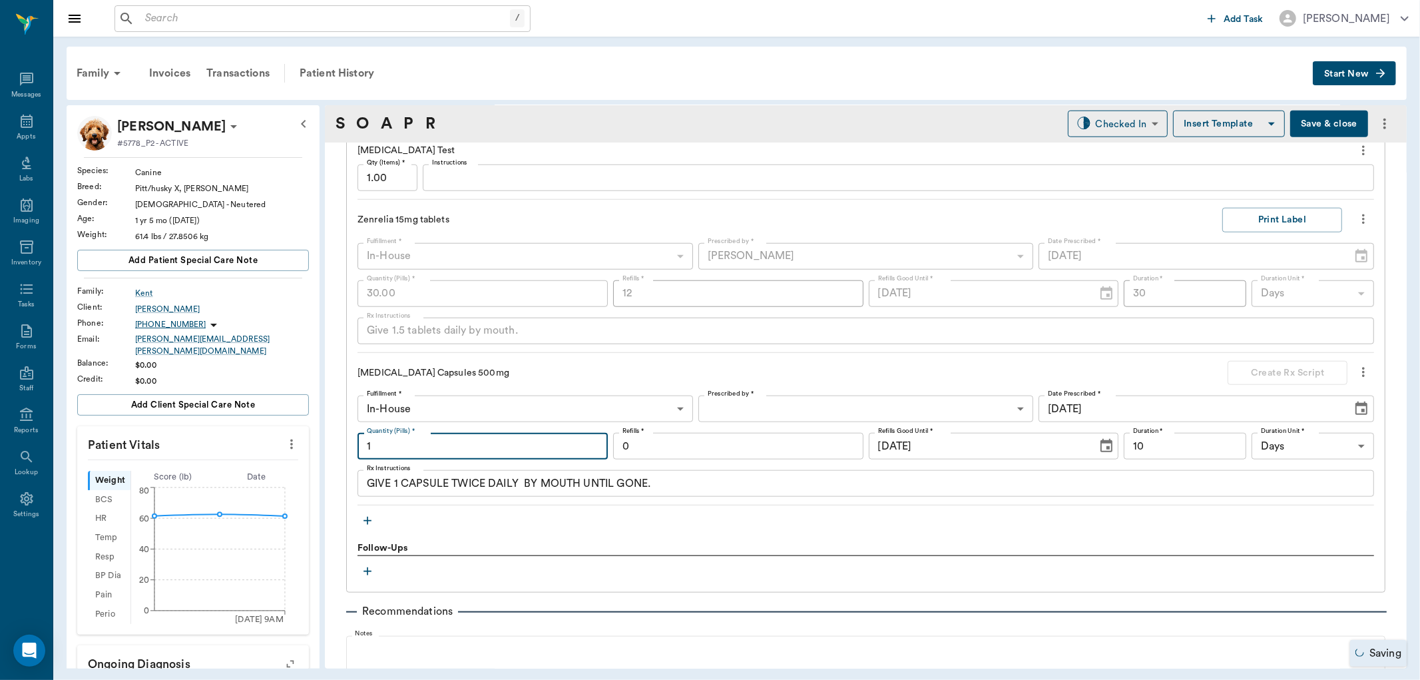
click at [504, 446] on input "1" at bounding box center [483, 446] width 250 height 27
type input "0"
type input "20"
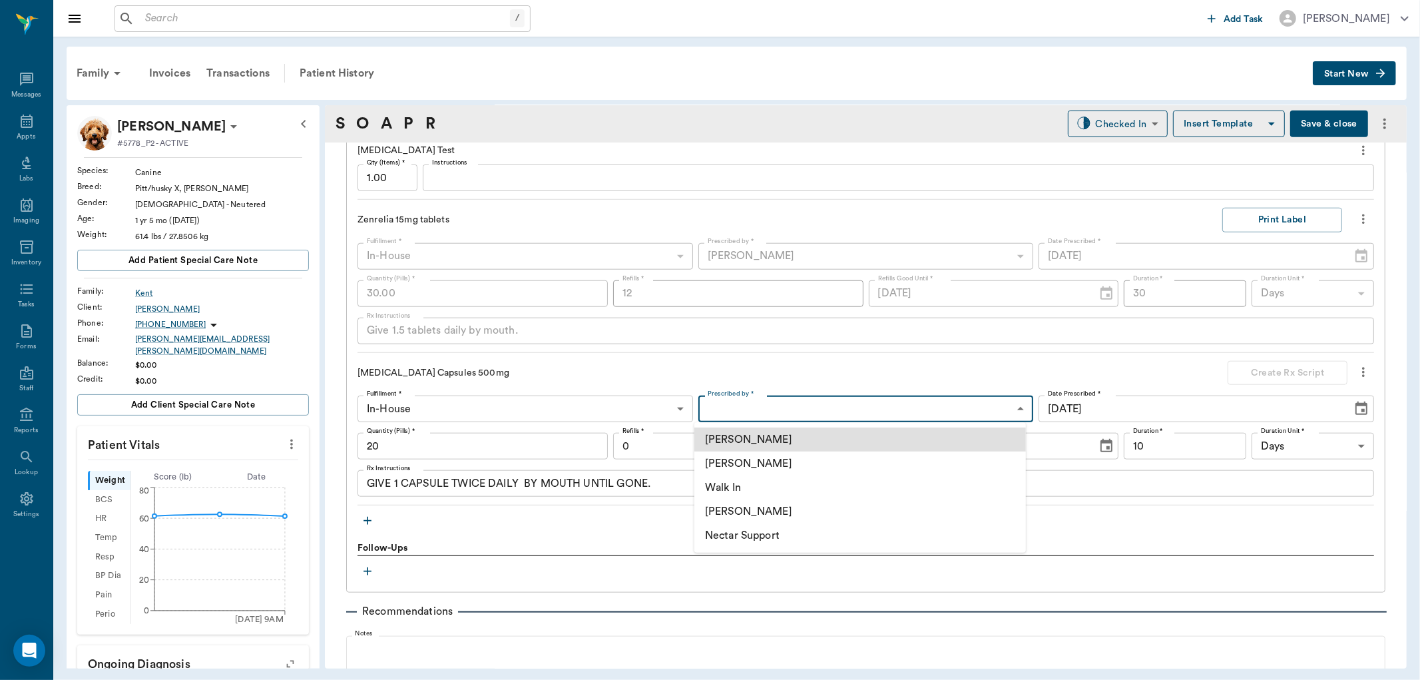
click at [860, 403] on body "/ ​ Add Task Dr. Bert Ellsworth Nectar Messages Appts Labs Imaging Inventory Ta…" at bounding box center [710, 340] width 1420 height 680
click at [849, 461] on li "[PERSON_NAME]" at bounding box center [860, 463] width 332 height 24
type input "63ec2f075fda476ae8351a4d"
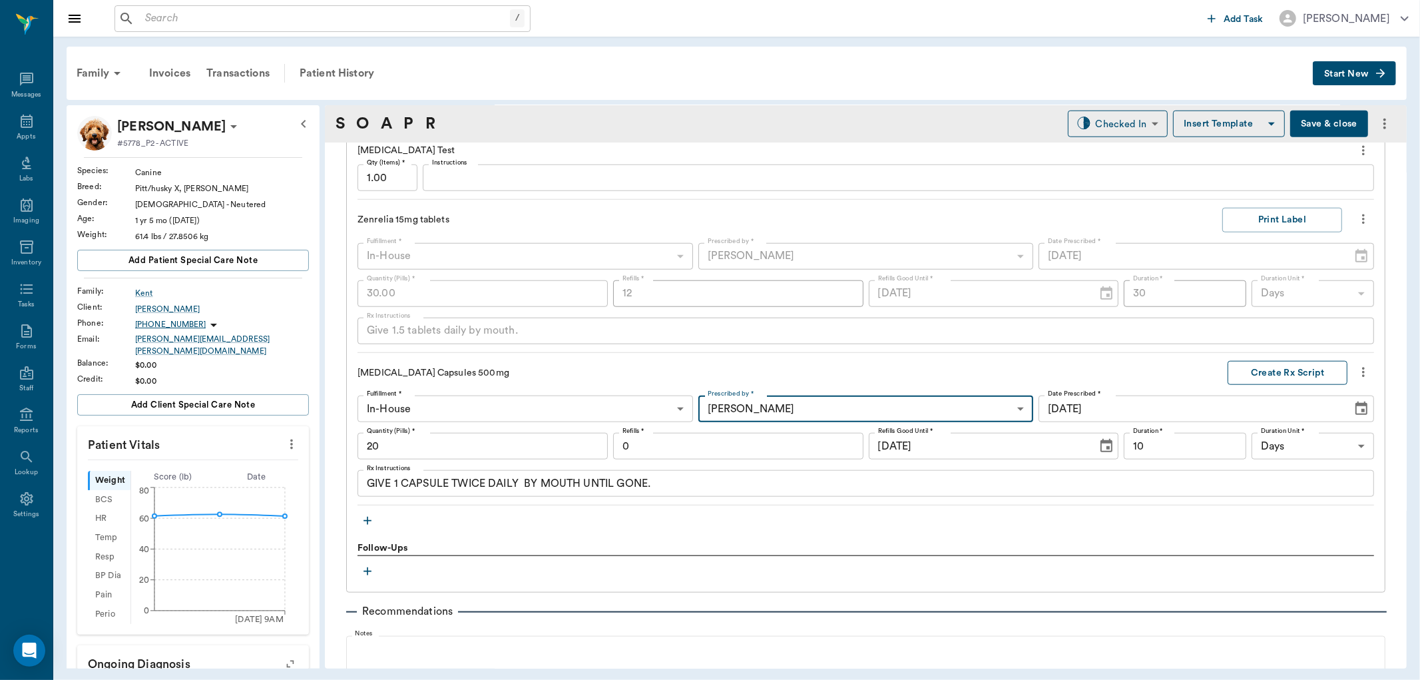
click at [1305, 376] on button "Create Rx Script" at bounding box center [1288, 373] width 120 height 25
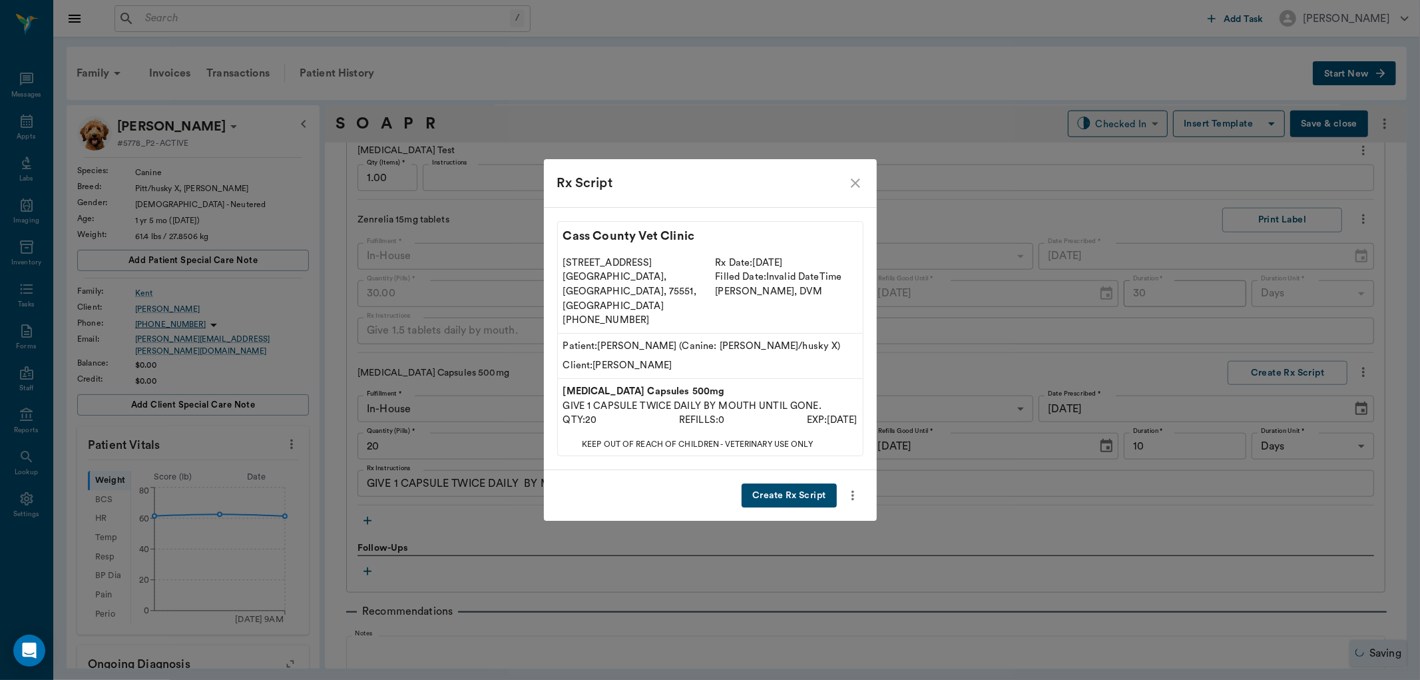
click at [779, 483] on button "Create Rx Script" at bounding box center [789, 495] width 95 height 25
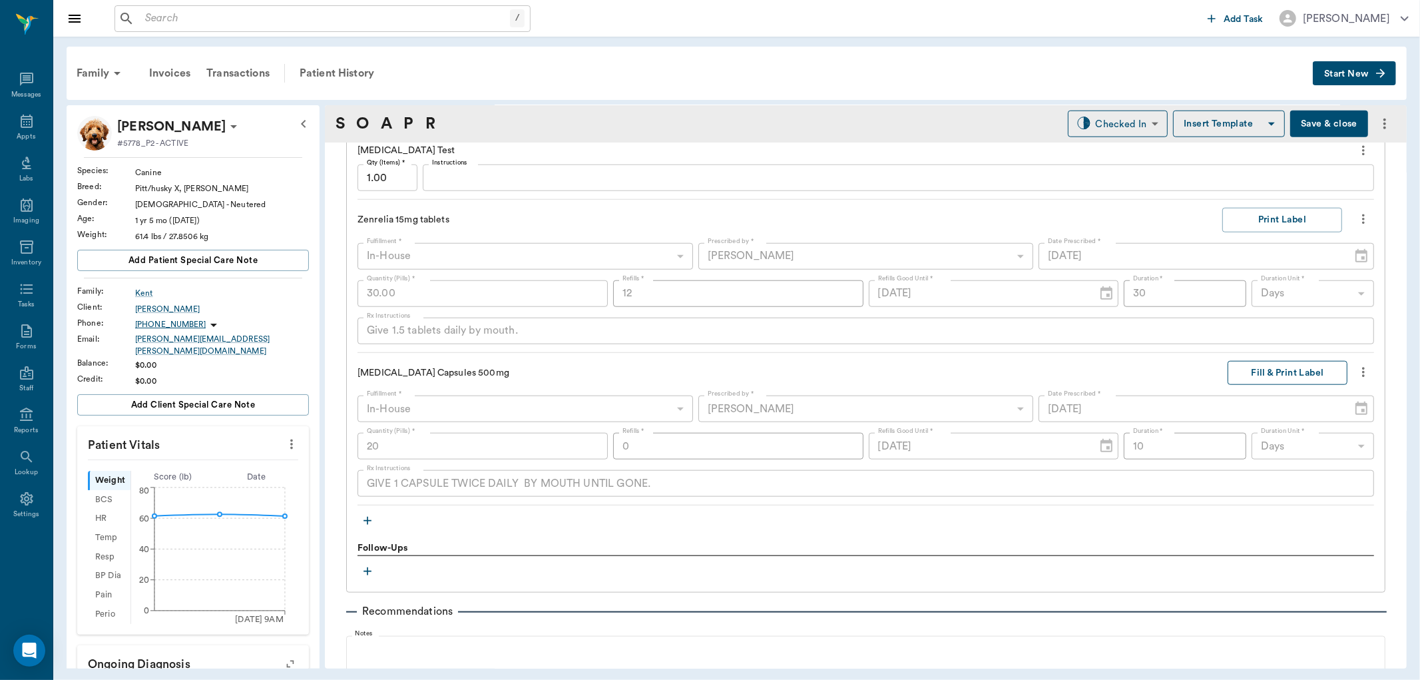
click at [1257, 369] on button "Fill & Print Label" at bounding box center [1288, 373] width 120 height 25
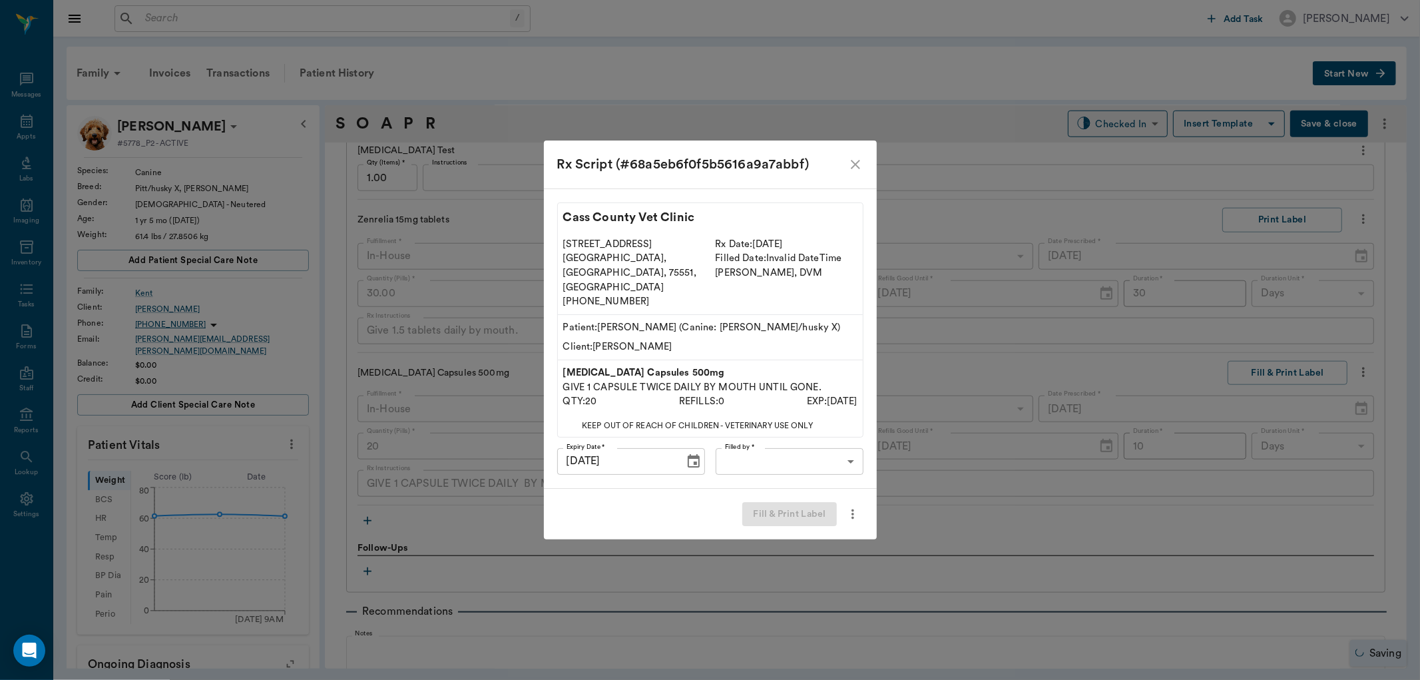
click at [814, 448] on body "/ ​ Add Task Dr. Bert Ellsworth Nectar Messages Appts Labs Imaging Inventory Ta…" at bounding box center [710, 340] width 1420 height 680
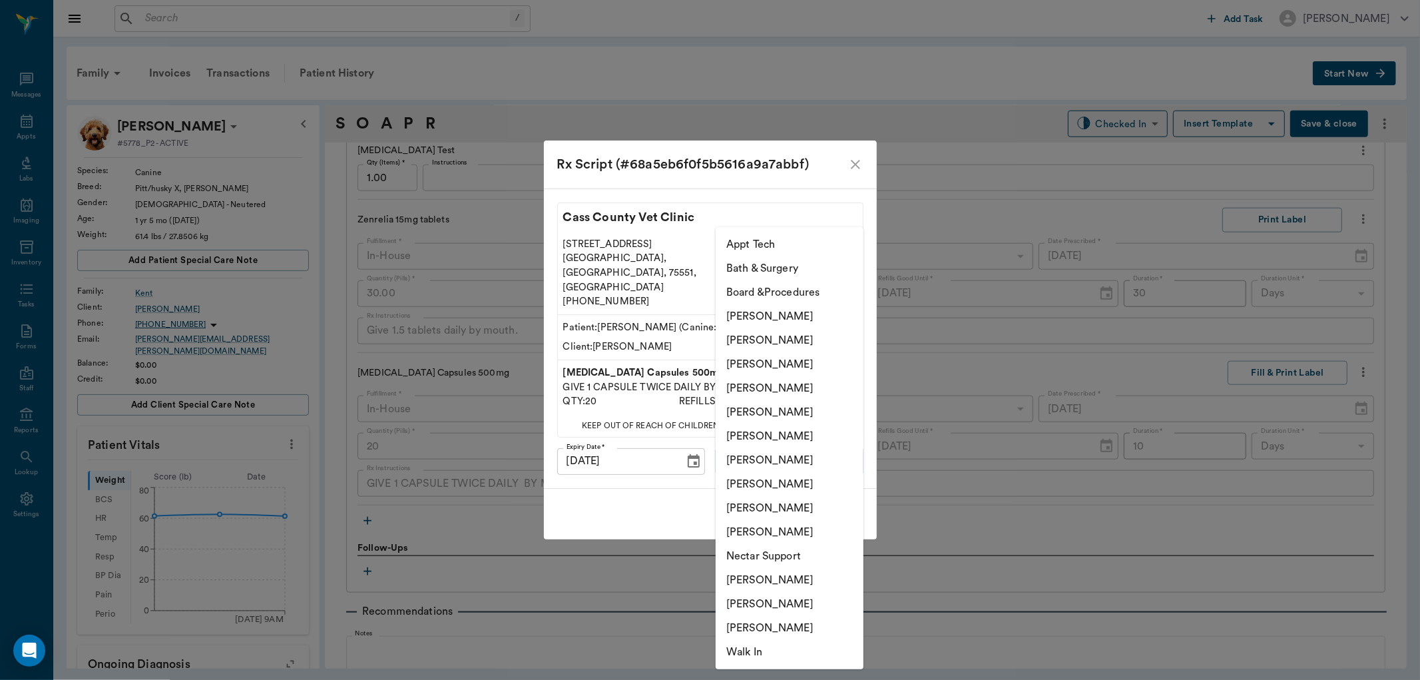
click at [800, 441] on li "[PERSON_NAME]" at bounding box center [790, 436] width 148 height 24
type input "682b670d8bdc6f7f8feef3db"
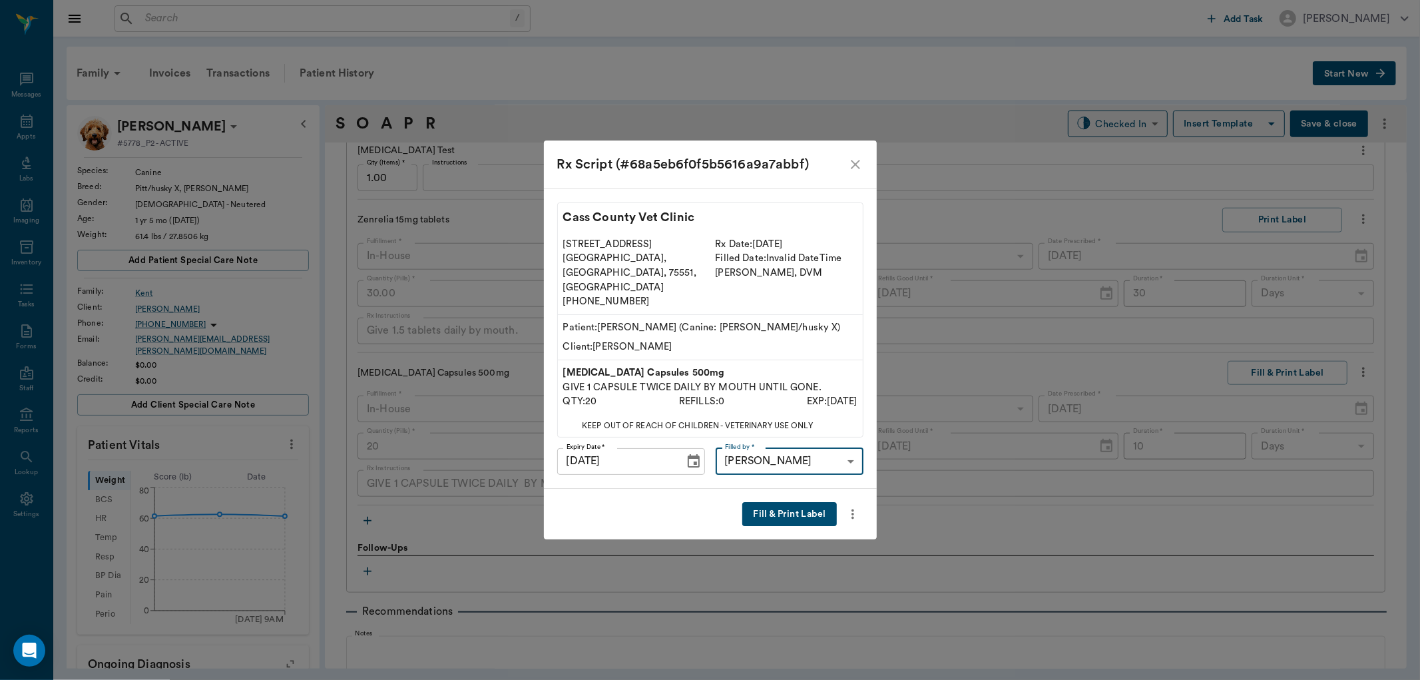
click at [788, 502] on button "Fill & Print Label" at bounding box center [789, 514] width 94 height 25
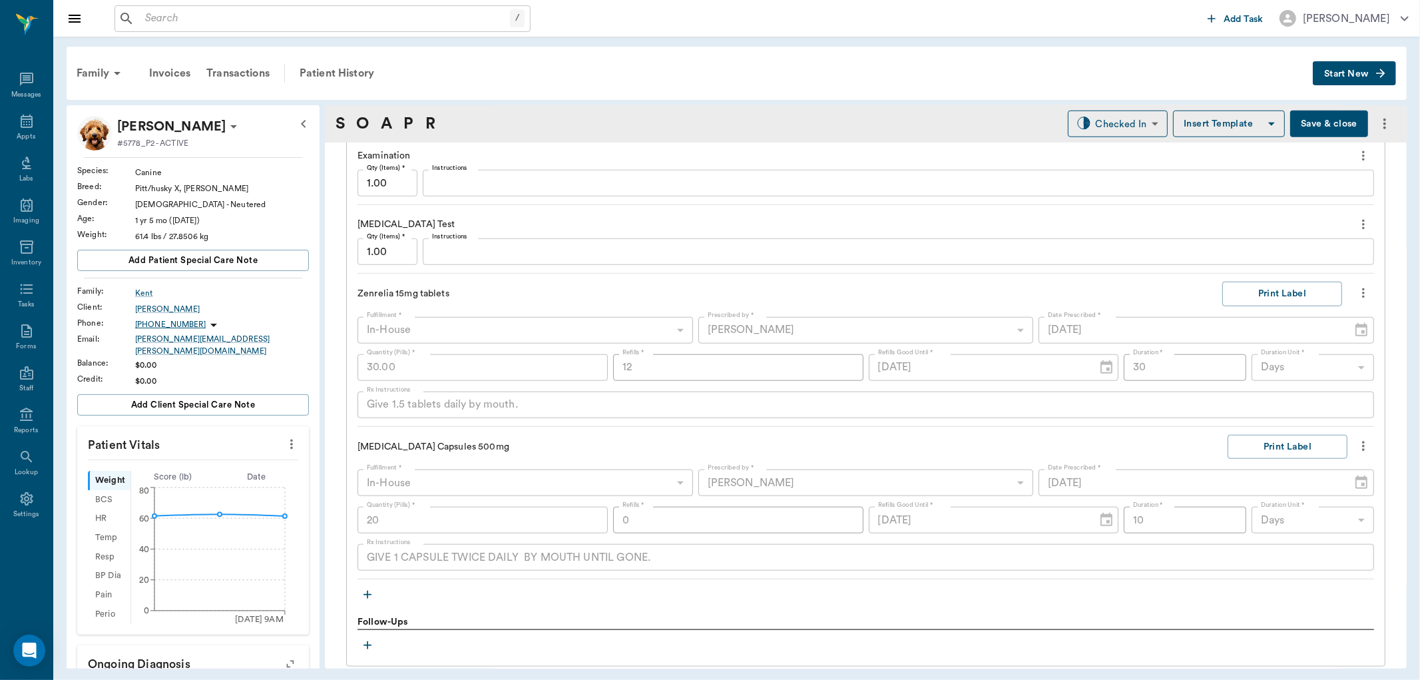
scroll to position [1270, 0]
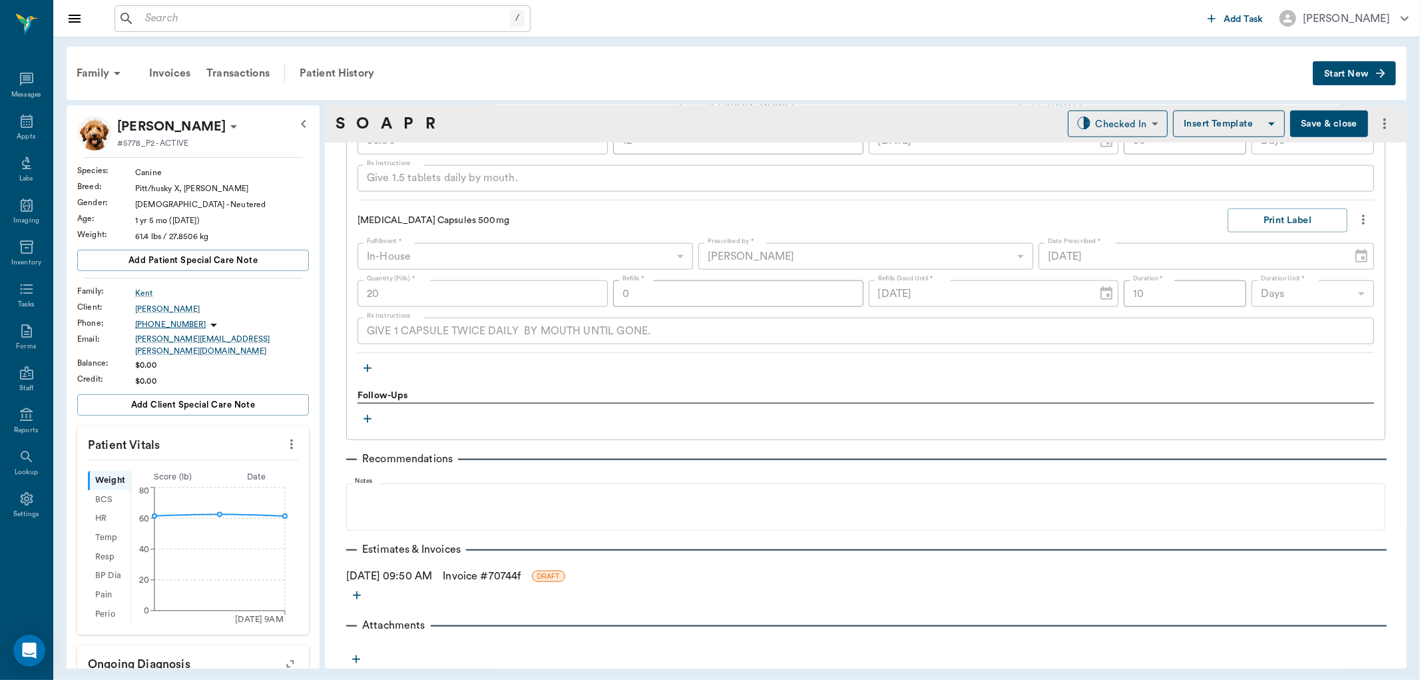
click at [470, 573] on link "Invoice # 70744f" at bounding box center [482, 576] width 78 height 16
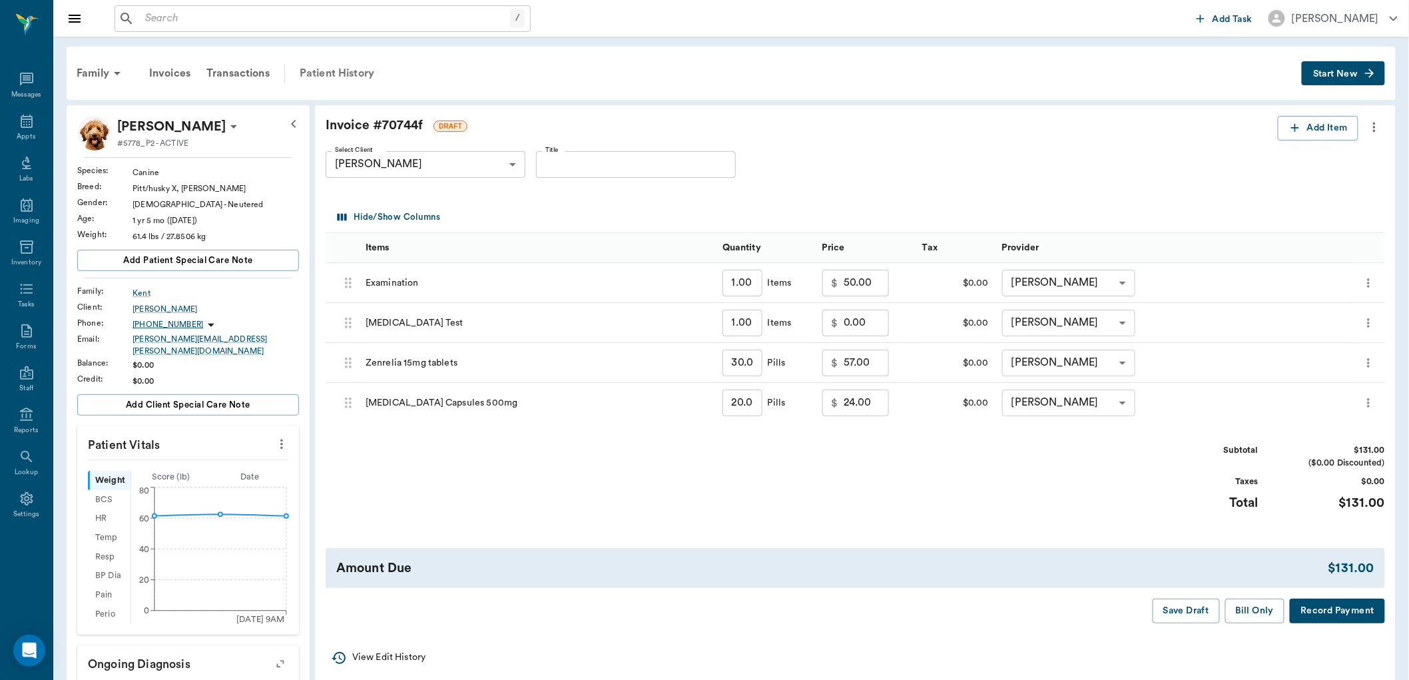
click at [329, 64] on div "Patient History" at bounding box center [337, 73] width 91 height 32
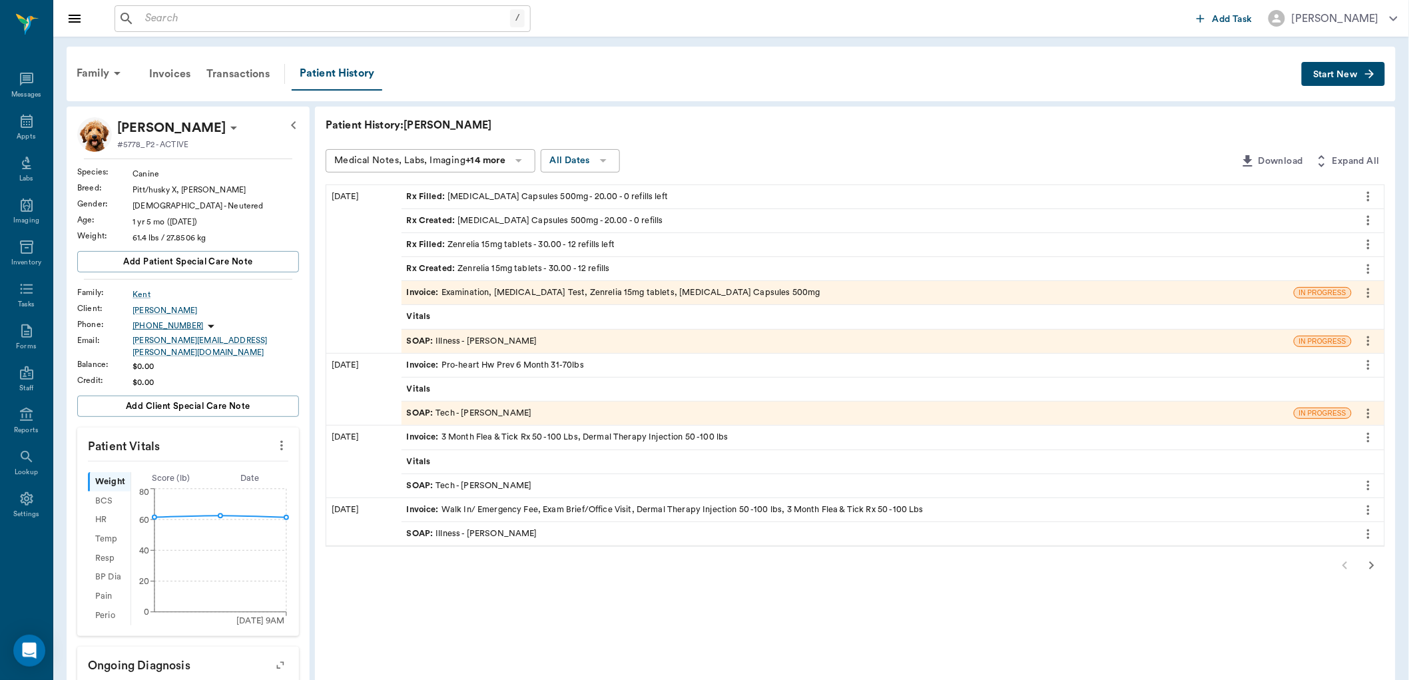
click at [457, 340] on div "SOAP : Illness - Dr. Bert Ellsworth" at bounding box center [472, 341] width 131 height 13
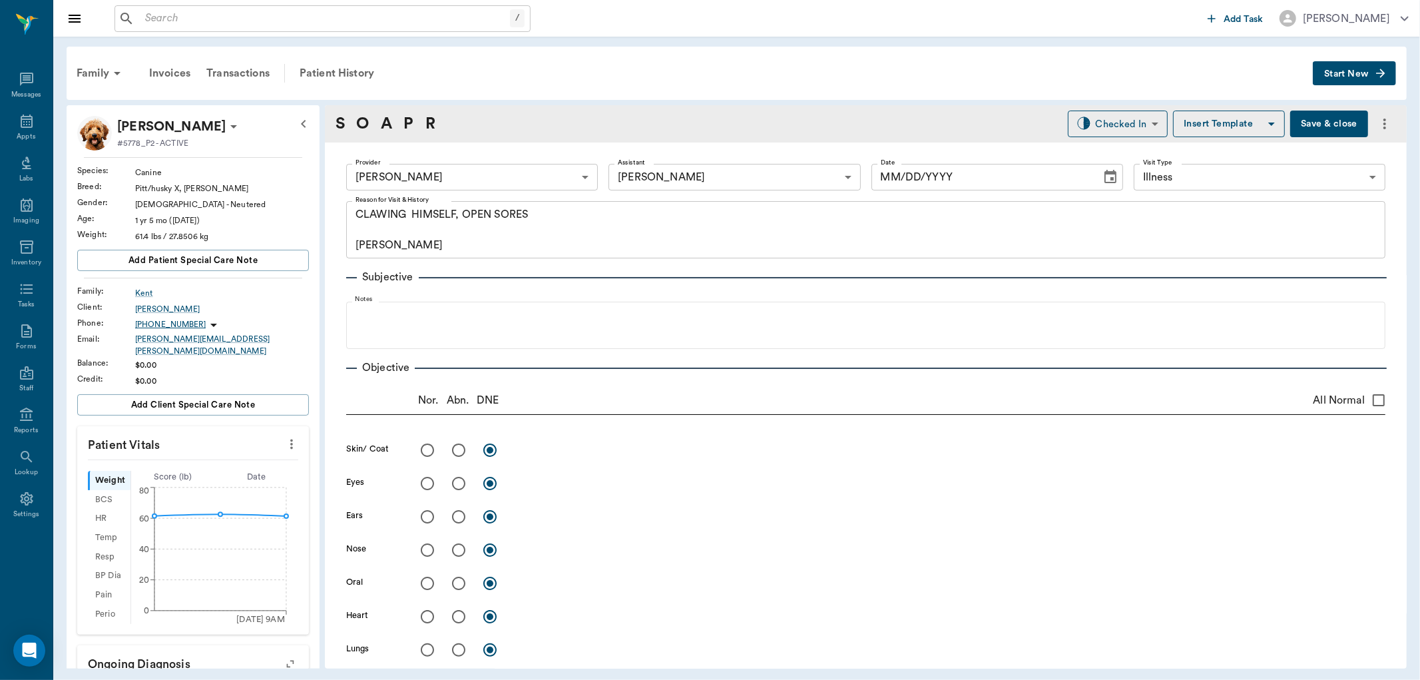
type input "63ec2f075fda476ae8351a4d"
type input "682b670d8bdc6f7f8feef3db"
type input "65d2be4f46e3a538d89b8c15"
type textarea "CLAWING HIMSELF, OPEN SORES CARYN"
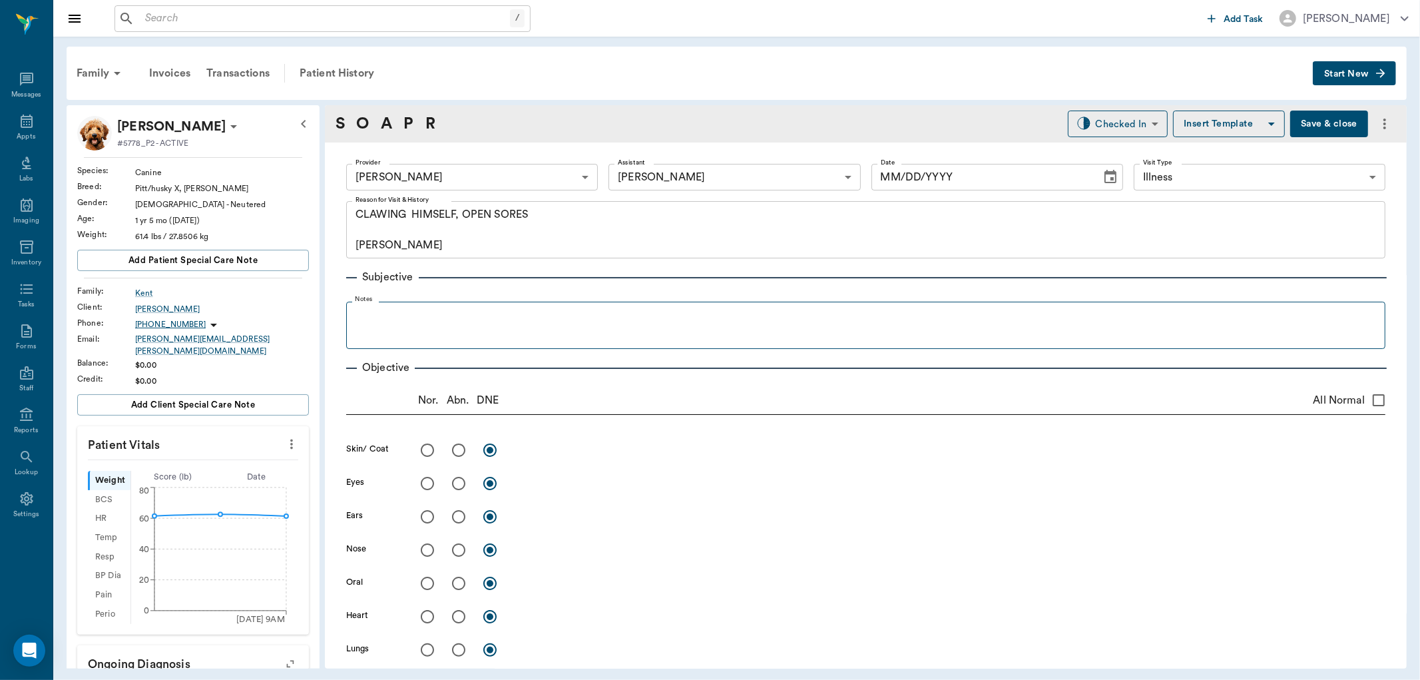
type input "[DATE]"
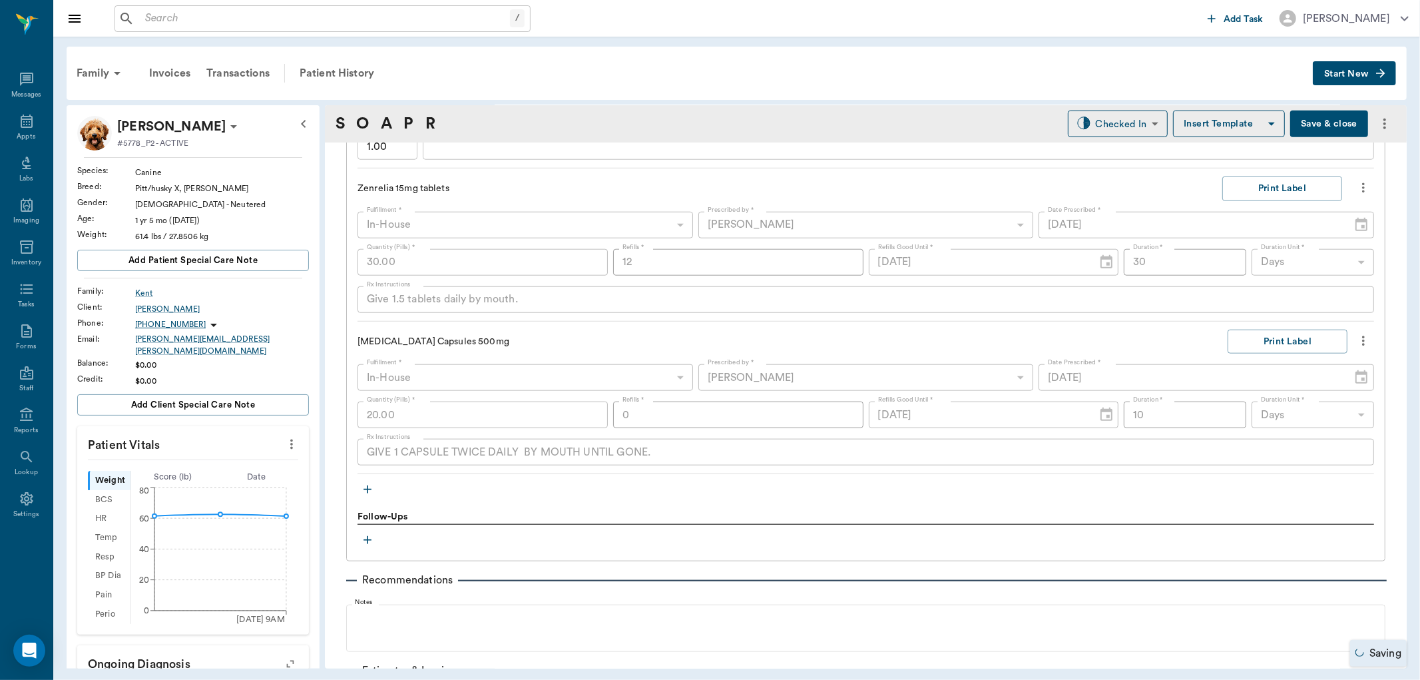
scroll to position [1049, 0]
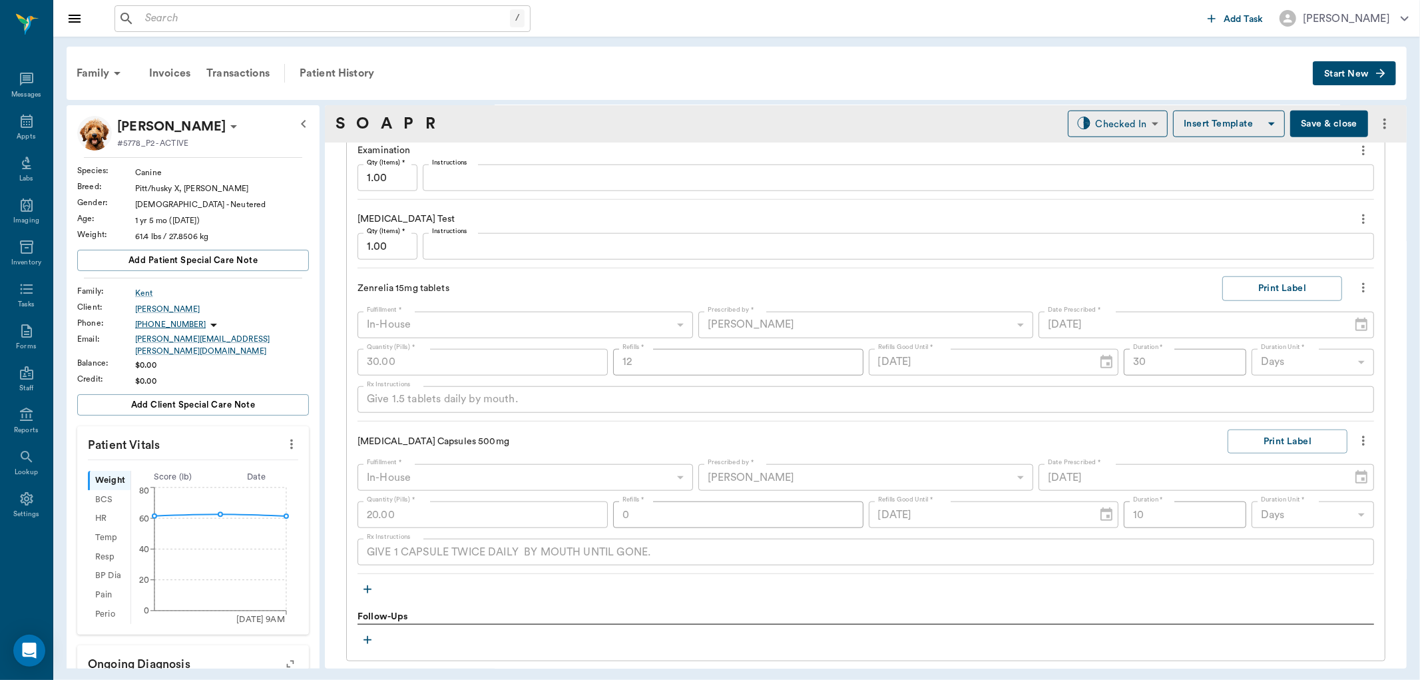
click at [365, 400] on div "Give 1.5 tablets daily by mouth. x Rx Instructions" at bounding box center [866, 399] width 1017 height 27
click at [1356, 293] on icon "more" at bounding box center [1363, 288] width 15 height 16
click at [1272, 362] on span "Delete" at bounding box center [1297, 360] width 112 height 14
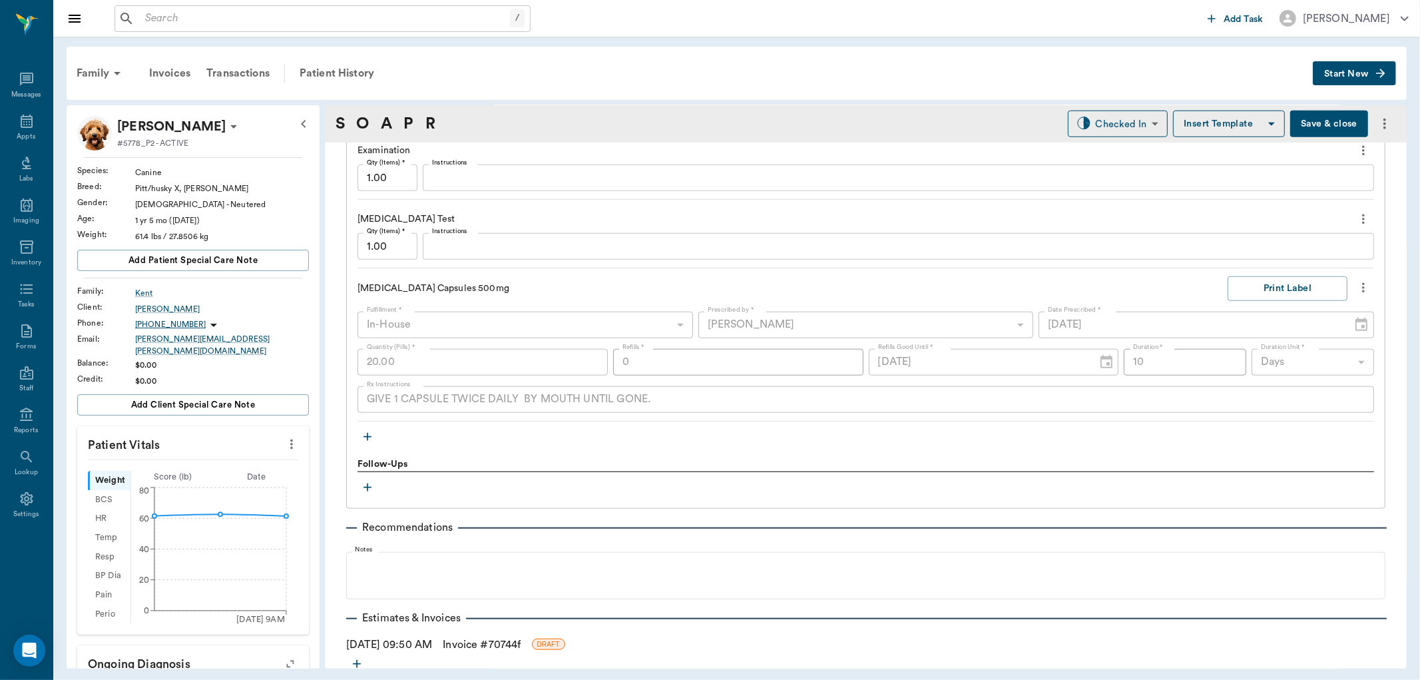
click at [367, 439] on icon "button" at bounding box center [367, 436] width 13 height 13
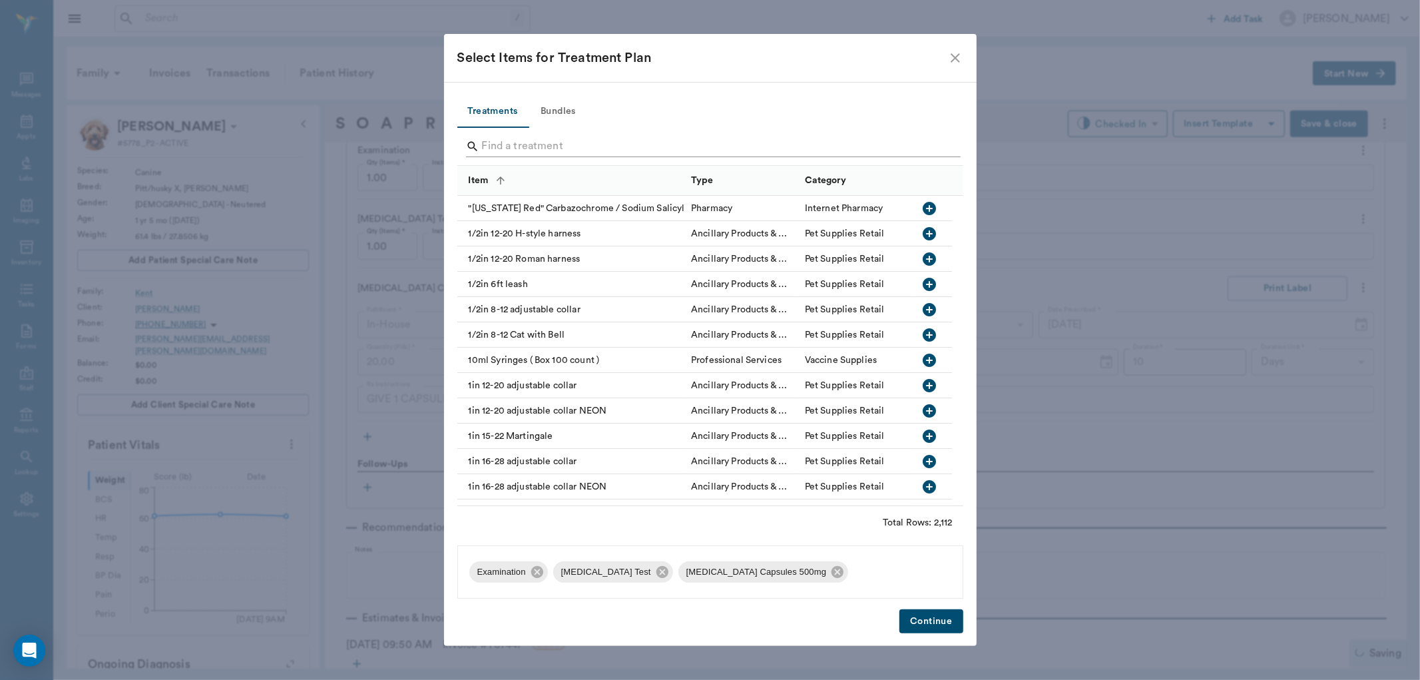
click at [503, 141] on input "Search" at bounding box center [711, 146] width 459 height 21
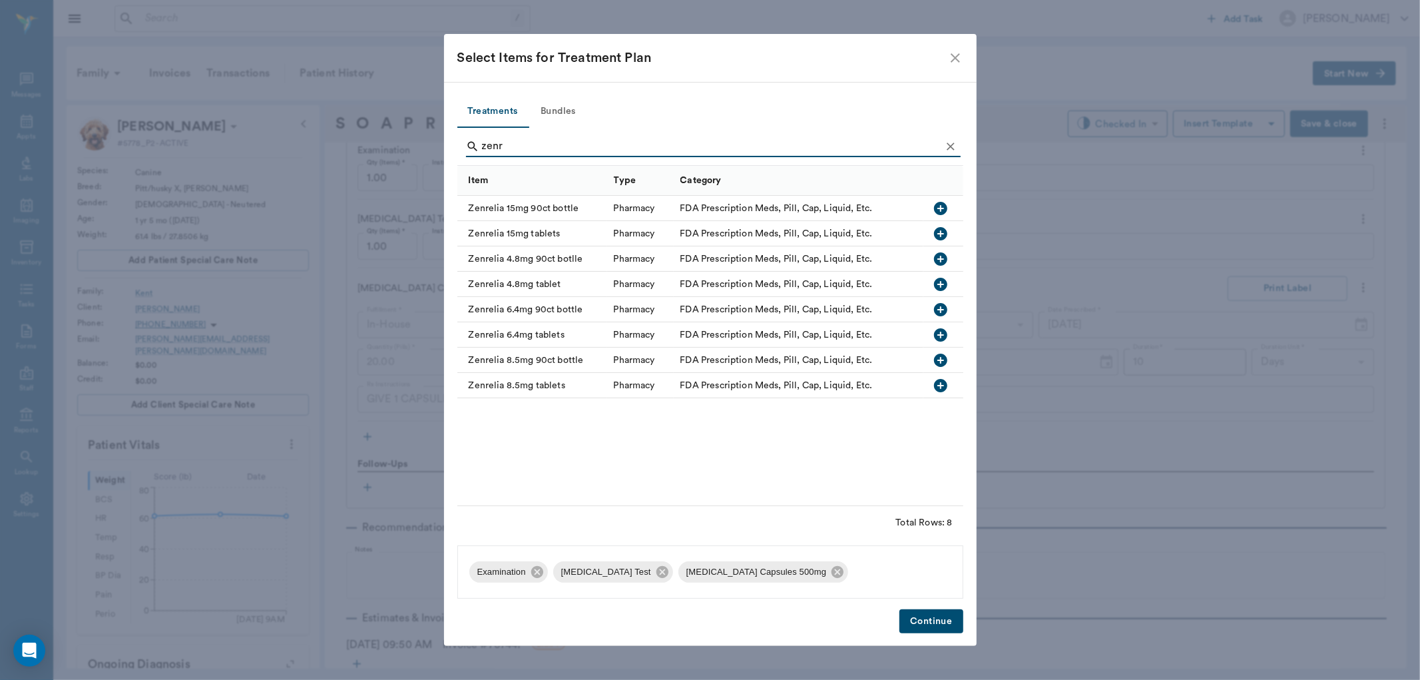
type input "zenr"
click at [942, 233] on icon "button" at bounding box center [941, 234] width 16 height 16
click at [923, 620] on button "Continue" at bounding box center [931, 621] width 63 height 25
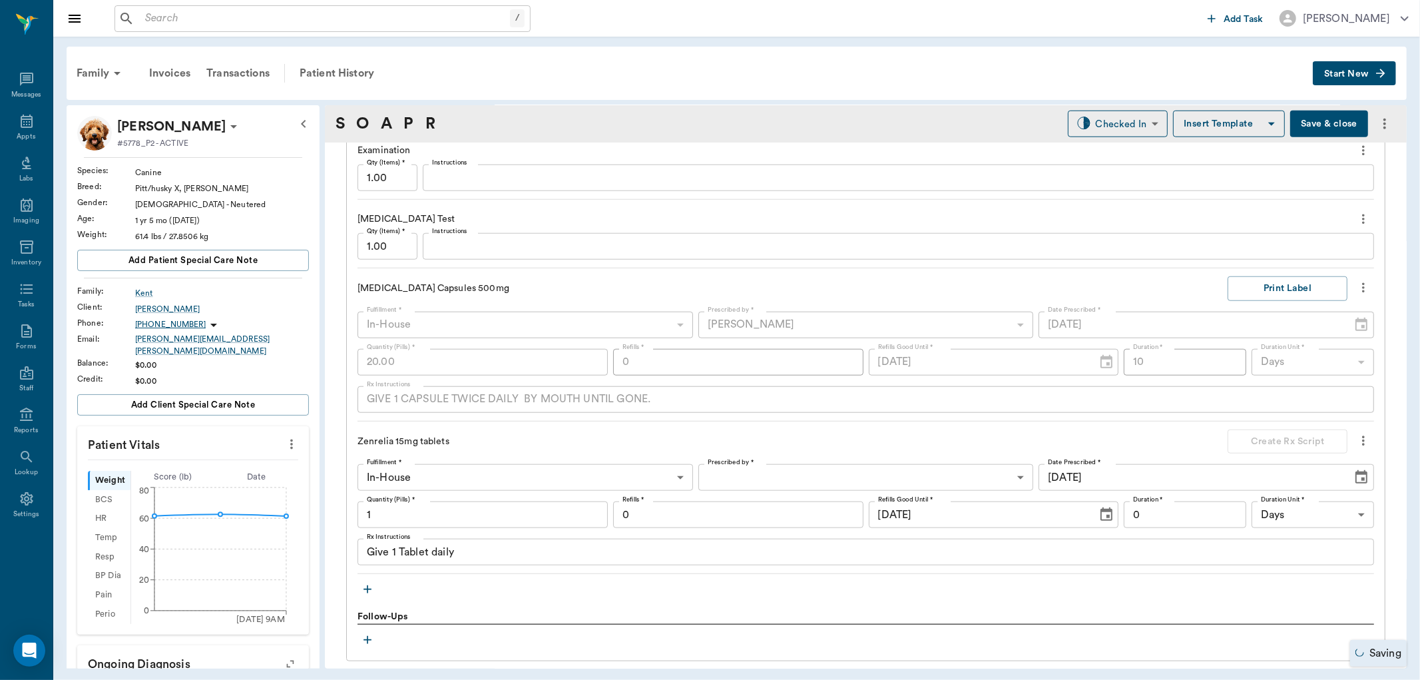
click at [732, 469] on body "/ ​ Add Task Dr. Bert Ellsworth Nectar Messages Appts Labs Imaging Inventory Ta…" at bounding box center [710, 340] width 1420 height 680
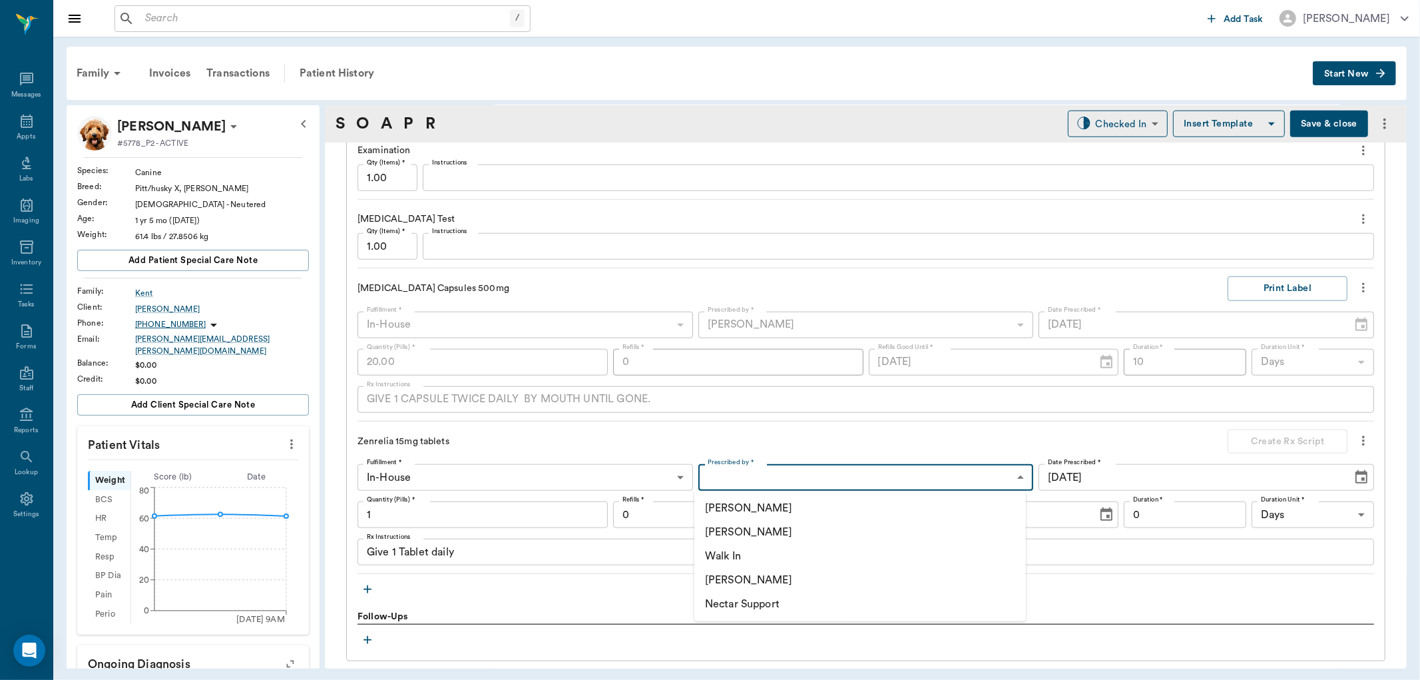
click at [742, 531] on li "[PERSON_NAME]" at bounding box center [860, 532] width 332 height 24
type input "63ec2f075fda476ae8351a4d"
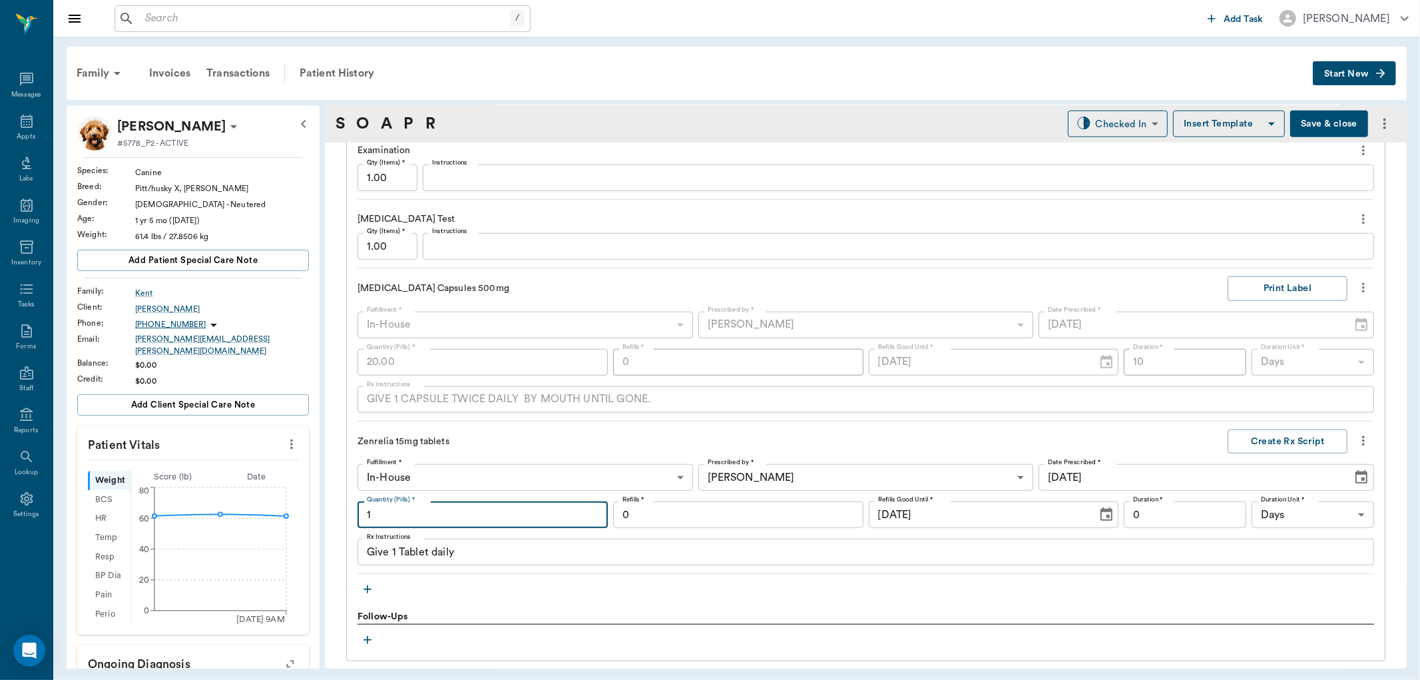
click at [501, 519] on input "1" at bounding box center [483, 514] width 250 height 27
type input "45"
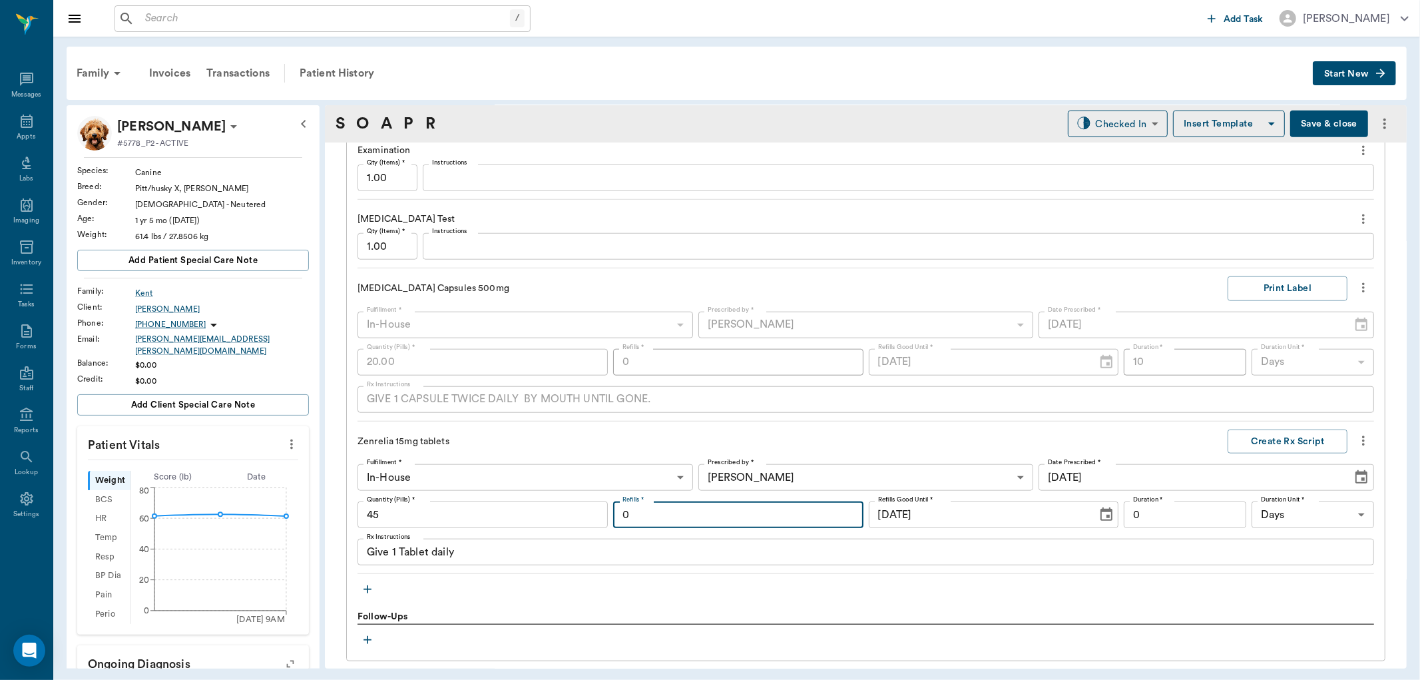
click at [668, 522] on input "0" at bounding box center [738, 514] width 250 height 27
type input "12"
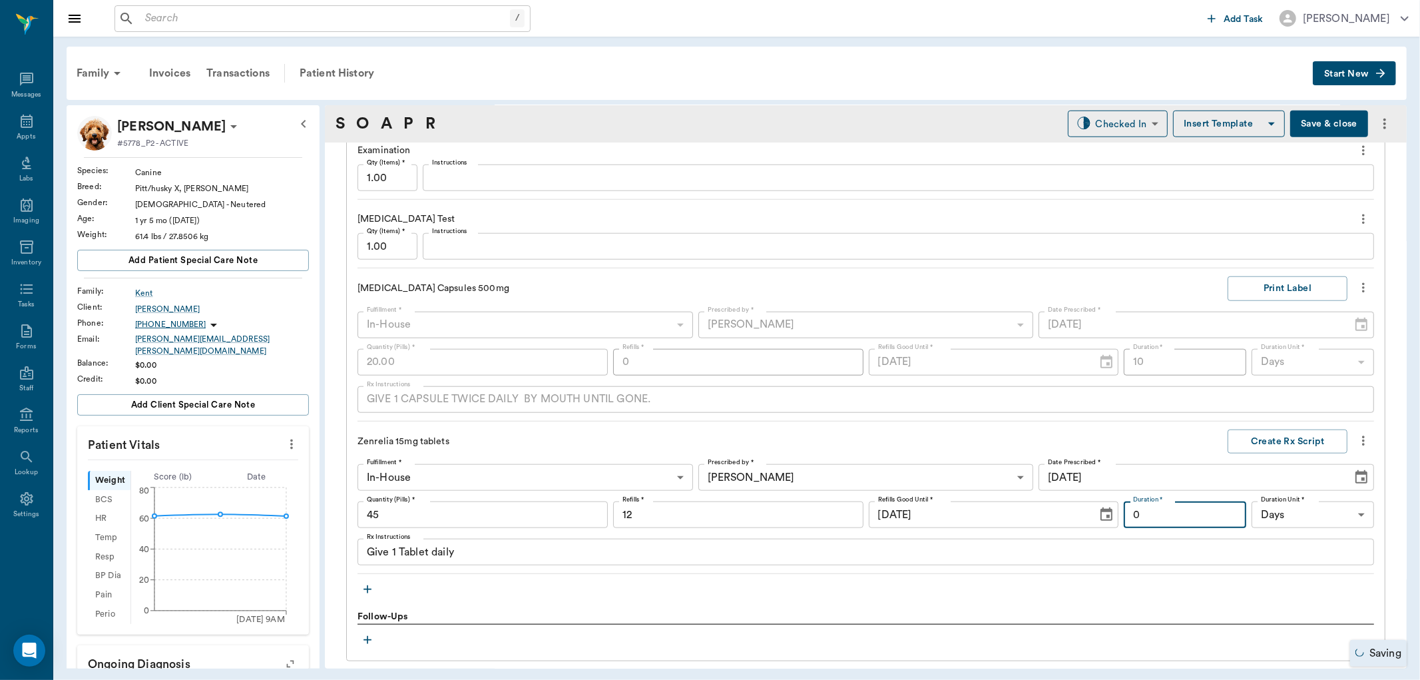
click at [1194, 523] on input "0" at bounding box center [1185, 514] width 123 height 27
type input "30"
drag, startPoint x: 773, startPoint y: 563, endPoint x: 355, endPoint y: 554, distance: 418.2
click at [354, 560] on div "Treatments Examination Qty (Items) * 1.00 Qty (Items) * Instructions x Instruct…" at bounding box center [865, 380] width 1039 height 561
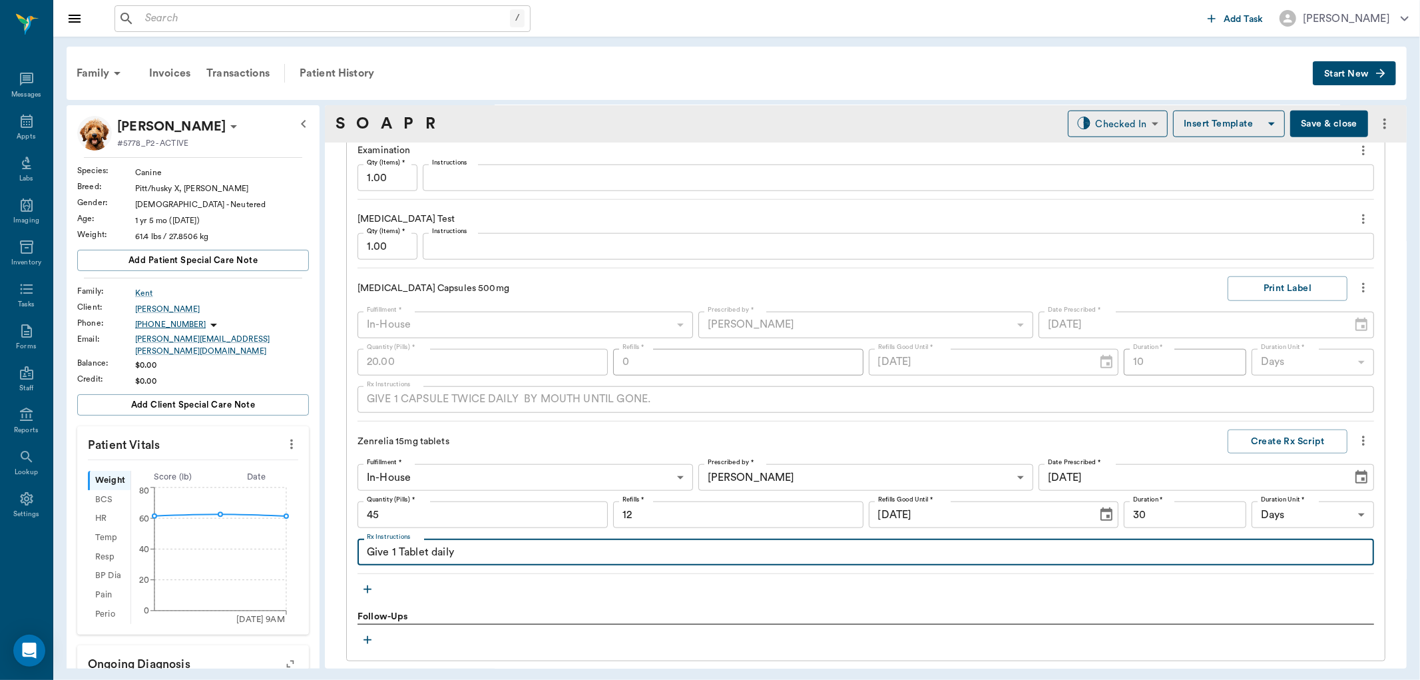
drag, startPoint x: 463, startPoint y: 549, endPoint x: 324, endPoint y: 551, distance: 139.2
paste textarea ".5 tablets daily by mouth."
type textarea "Give 1.5 tablets daily by mouth."
click at [1304, 441] on button "Create Rx Script" at bounding box center [1288, 441] width 120 height 25
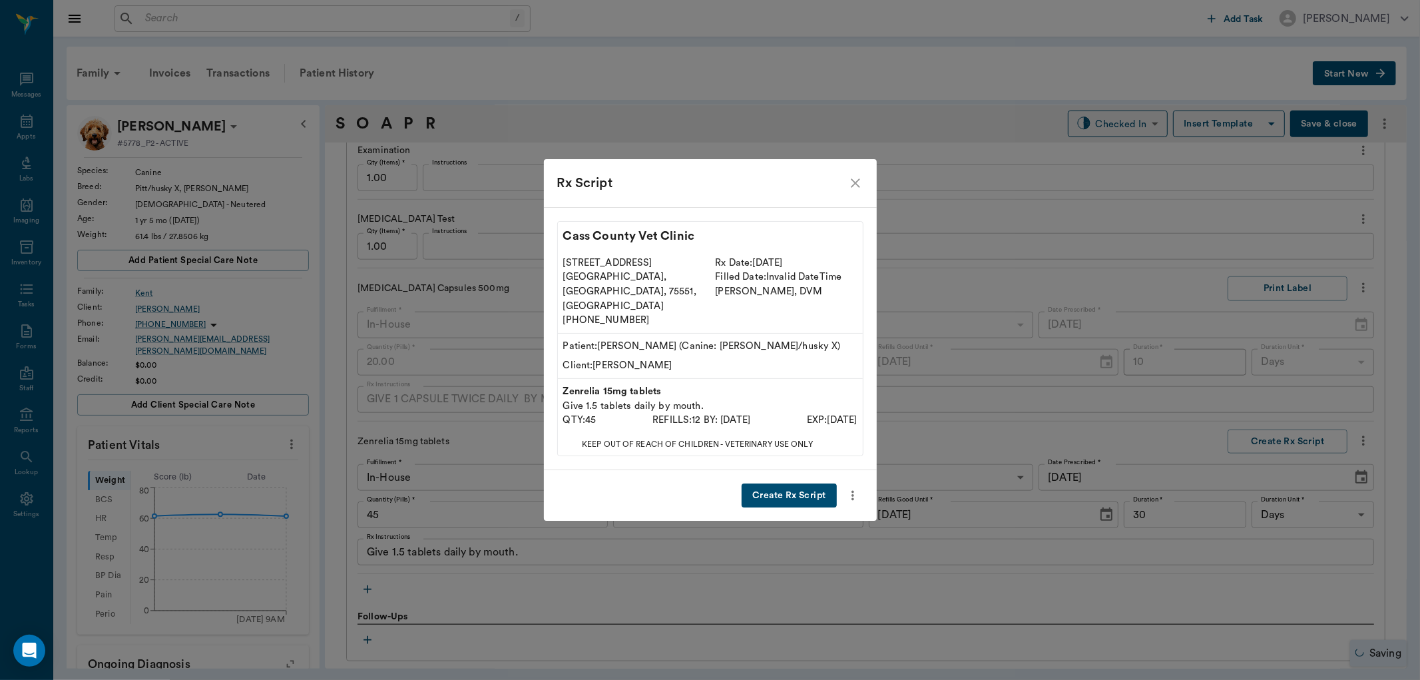
click at [781, 483] on button "Create Rx Script" at bounding box center [789, 495] width 95 height 25
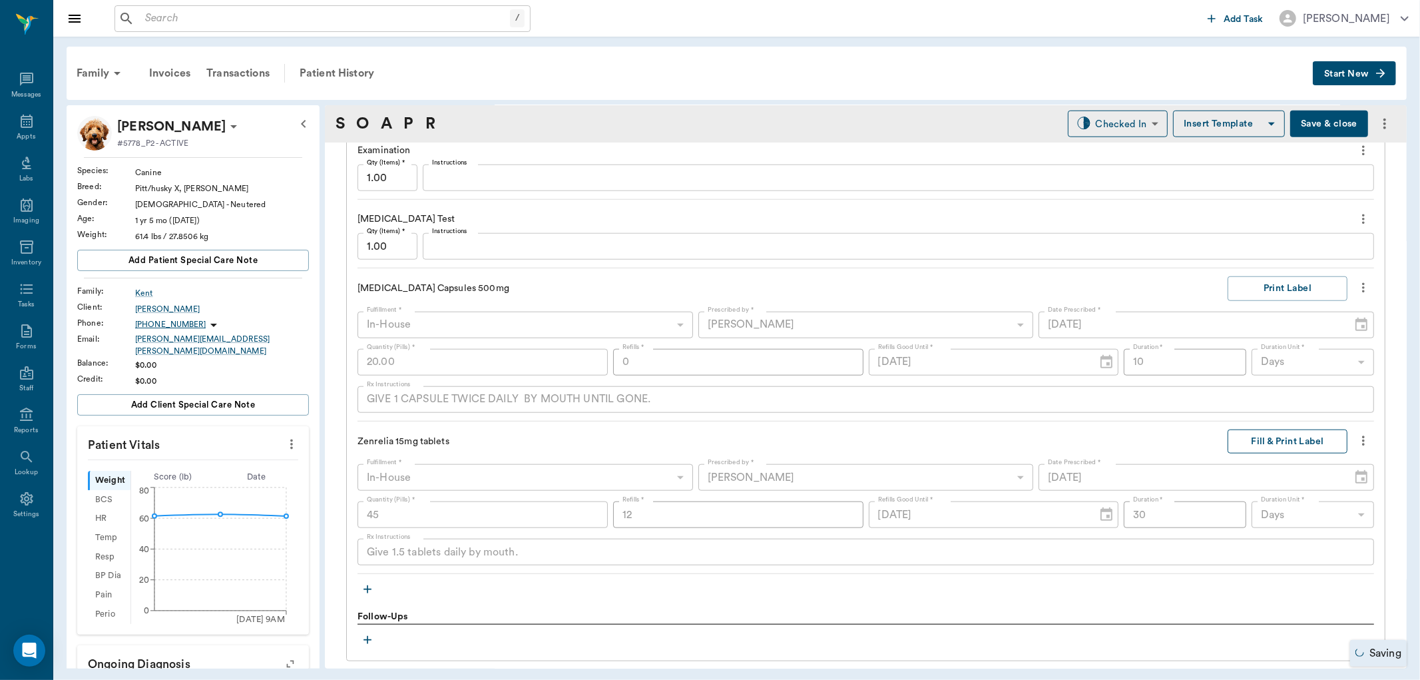
click at [1289, 448] on button "Fill & Print Label" at bounding box center [1288, 441] width 120 height 25
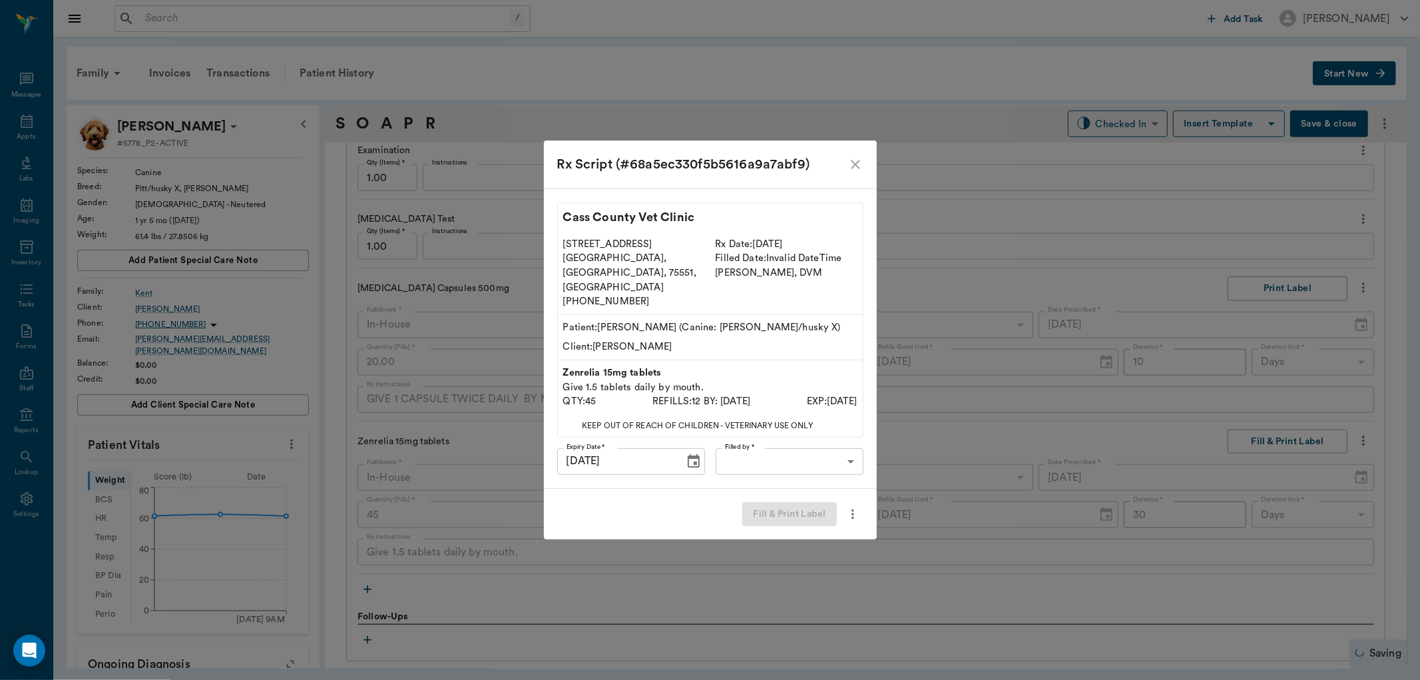
click at [800, 448] on body "/ ​ Add Task Dr. Bert Ellsworth Nectar Messages Appts Labs Imaging Inventory Ta…" at bounding box center [710, 340] width 1420 height 680
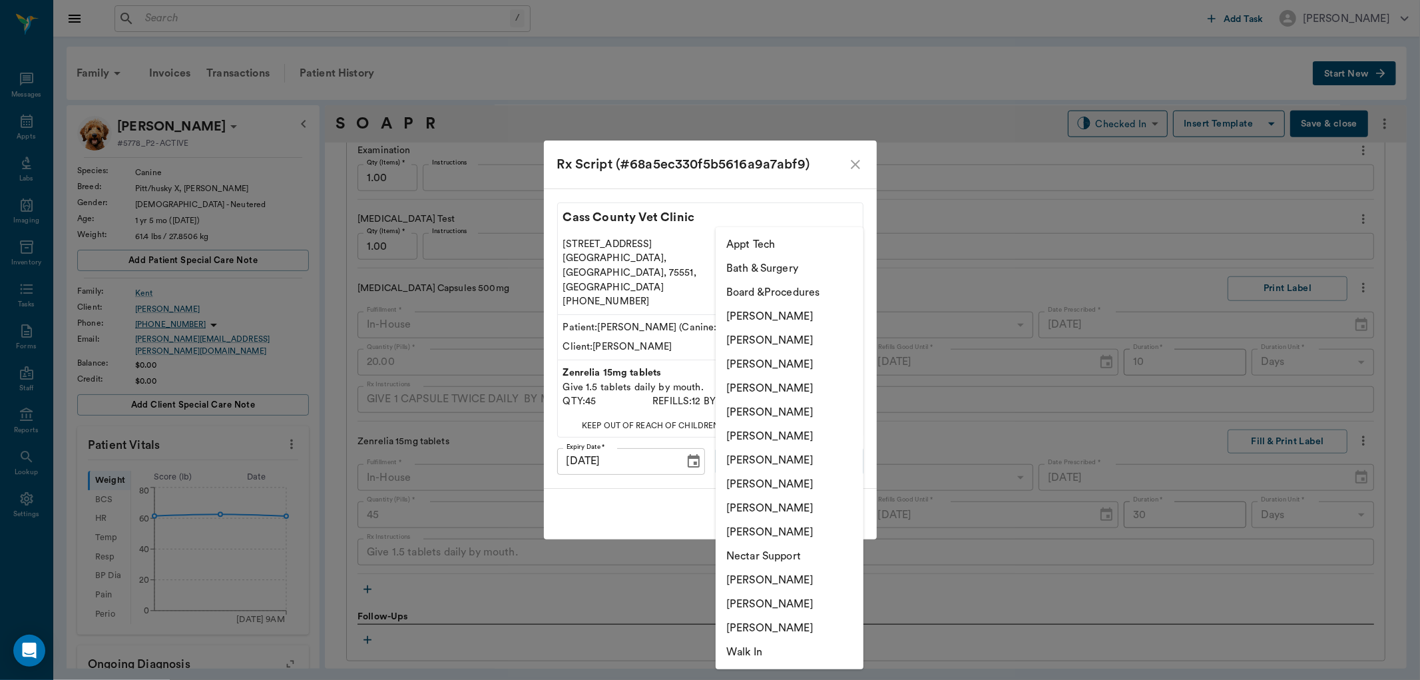
click at [782, 433] on li "[PERSON_NAME]" at bounding box center [790, 436] width 148 height 24
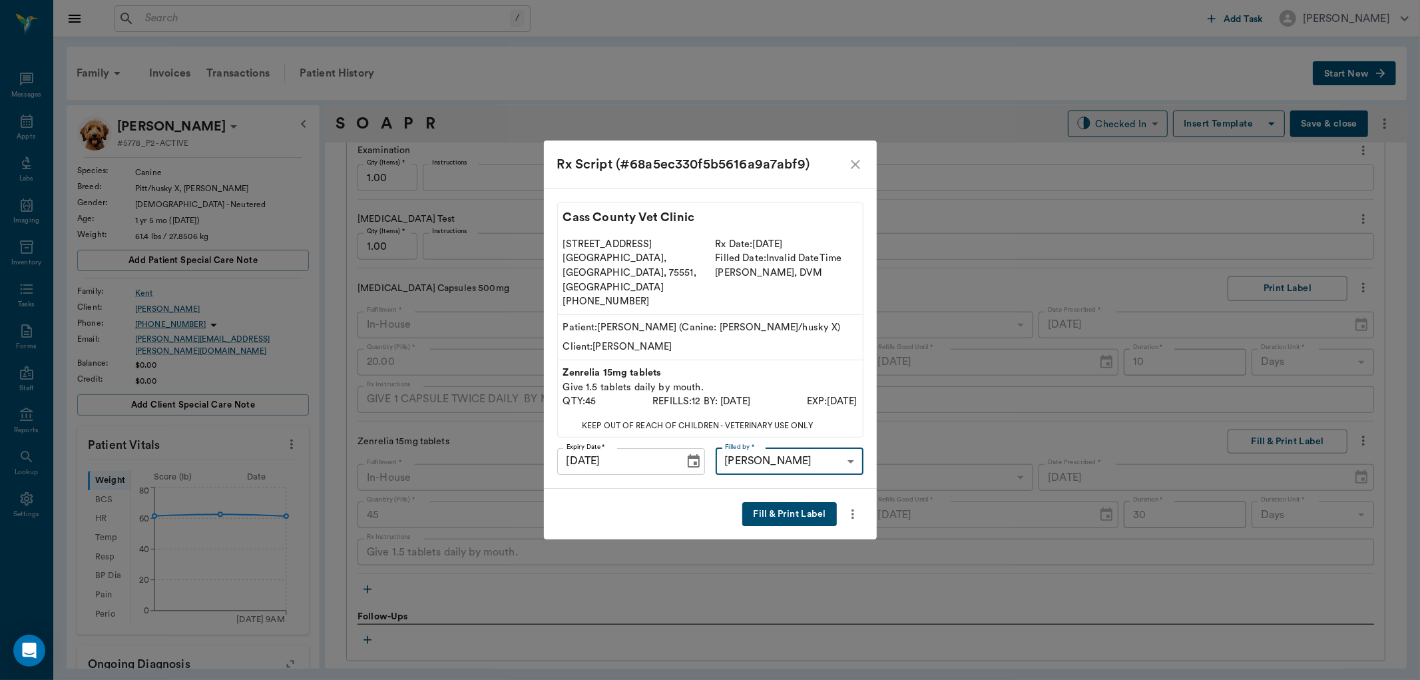
type input "682b670d8bdc6f7f8feef3db"
click at [796, 505] on button "Fill & Print Label" at bounding box center [789, 514] width 94 height 25
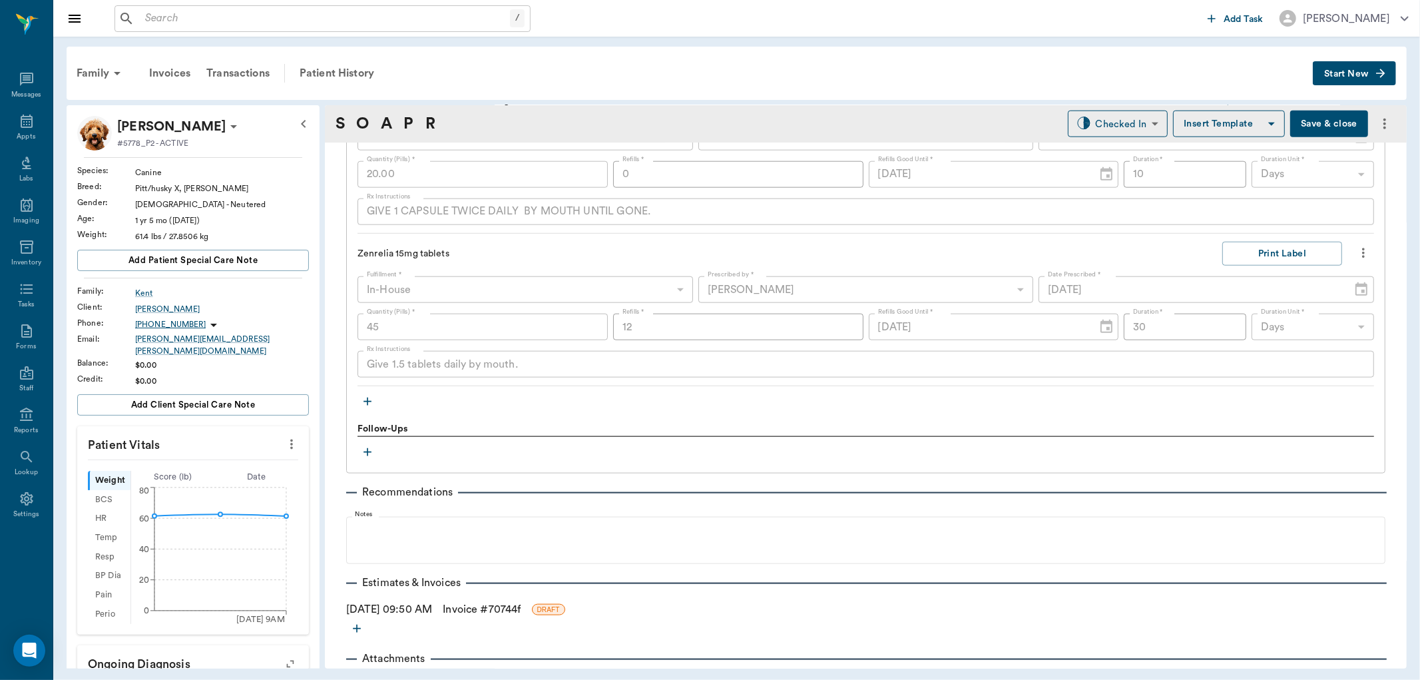
scroll to position [1270, 0]
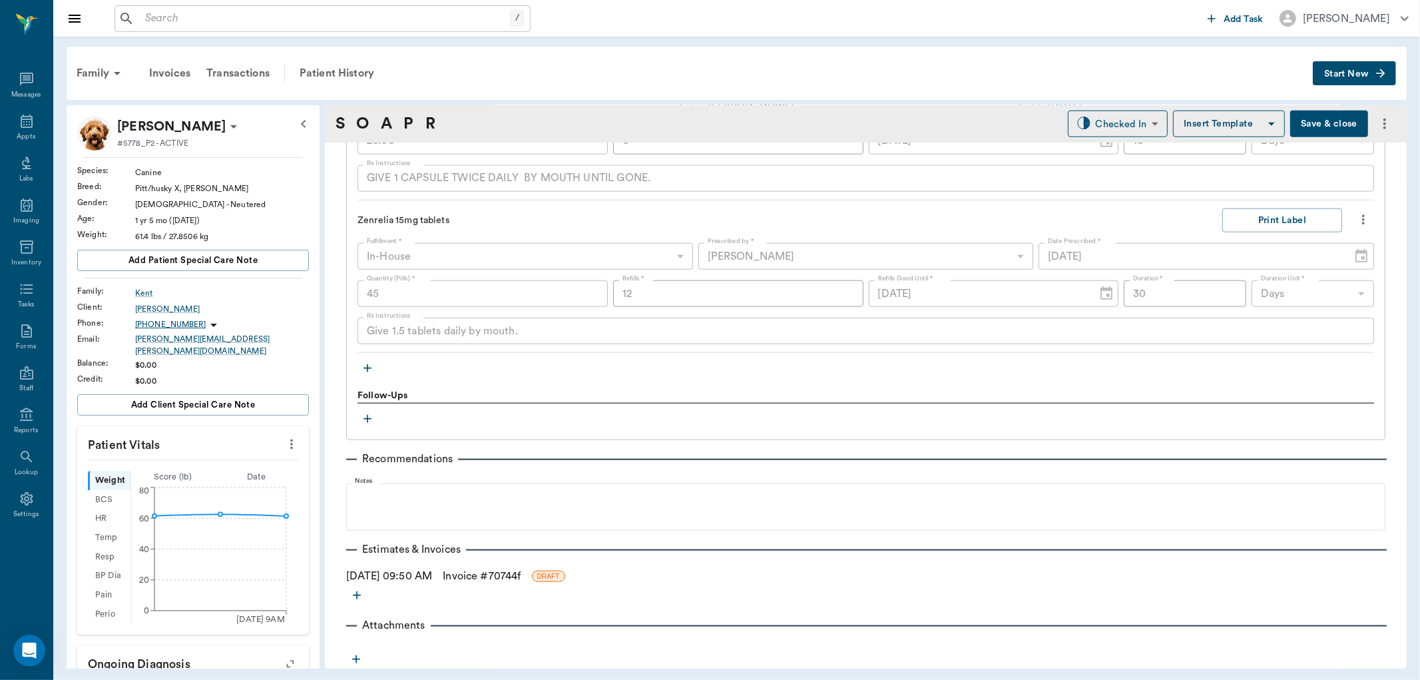
click at [486, 577] on link "Invoice # 70744f" at bounding box center [482, 576] width 78 height 16
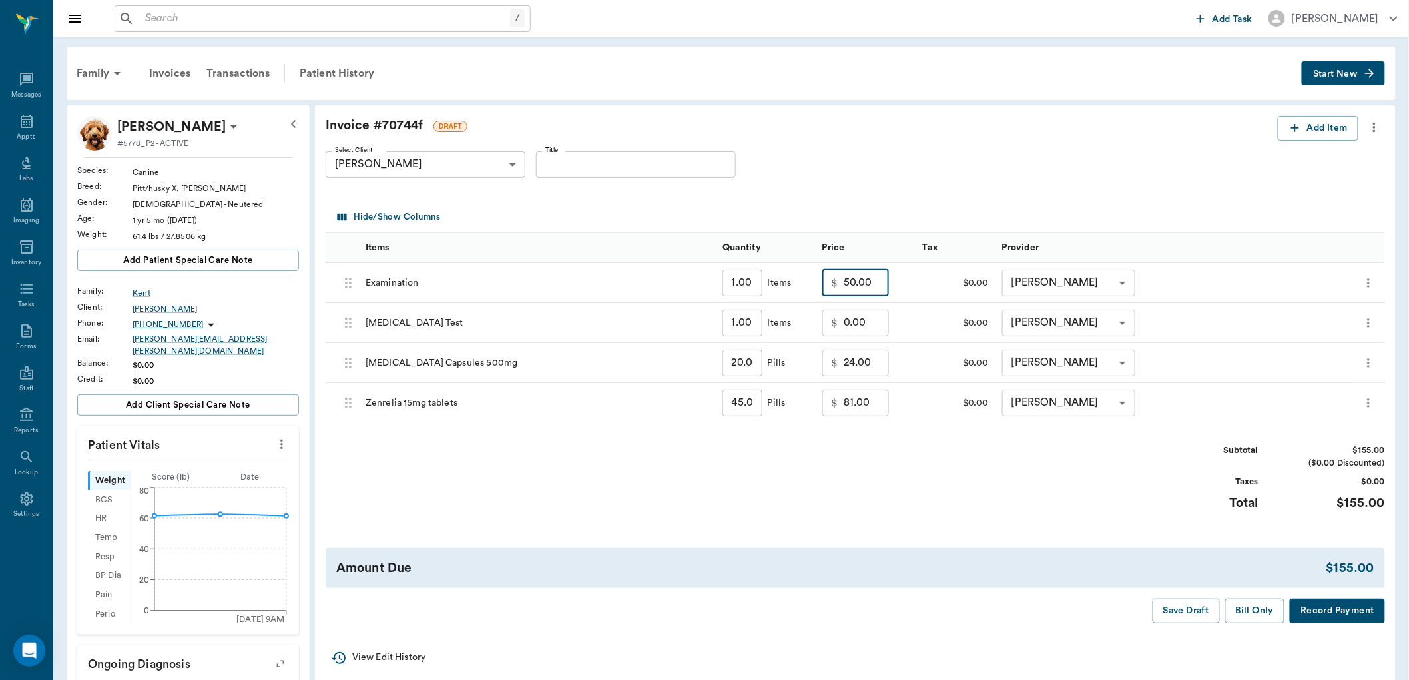
click at [876, 289] on input "50.00" at bounding box center [866, 283] width 45 height 27
type input "35.00"
click at [906, 485] on div "Subtotal $140.00 ($0.00 Discounted) Taxes $0.00 Total $140.00" at bounding box center [855, 485] width 1059 height 82
click at [1237, 617] on button "Bill Only" at bounding box center [1255, 611] width 60 height 25
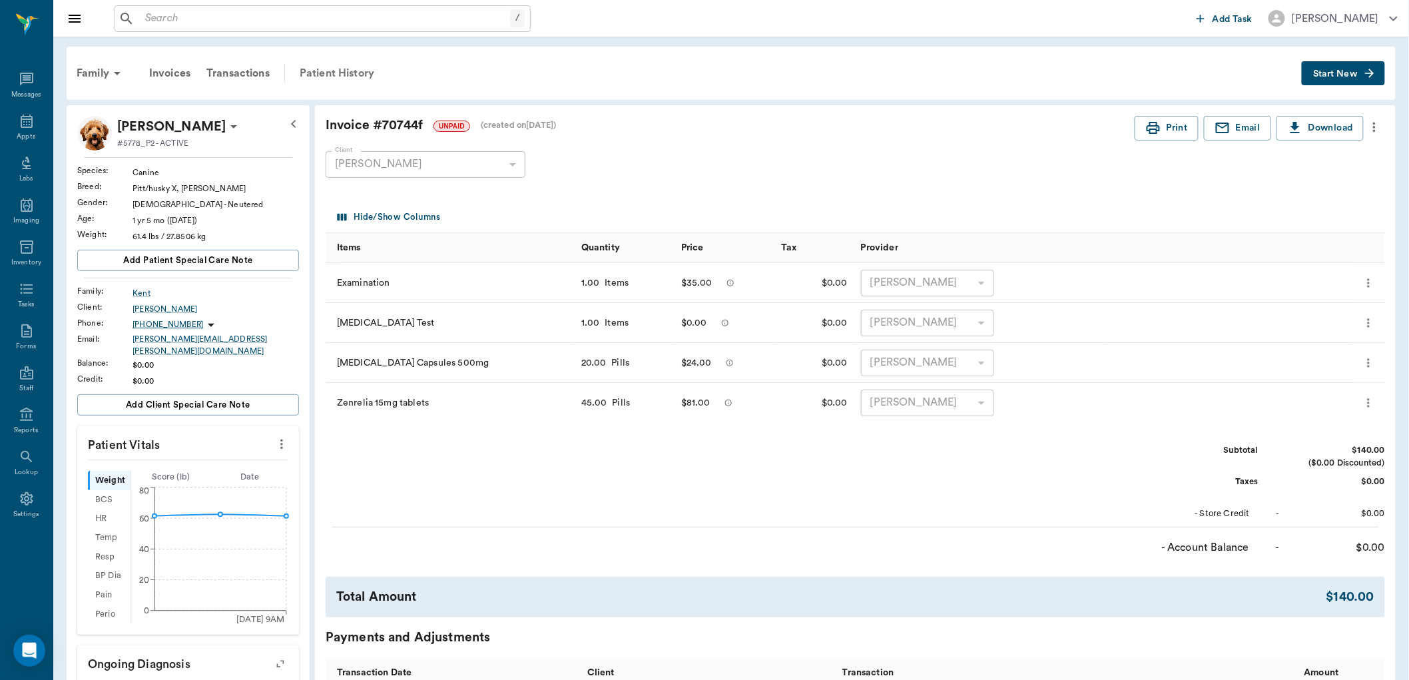
click at [341, 75] on div "Patient History" at bounding box center [337, 73] width 91 height 32
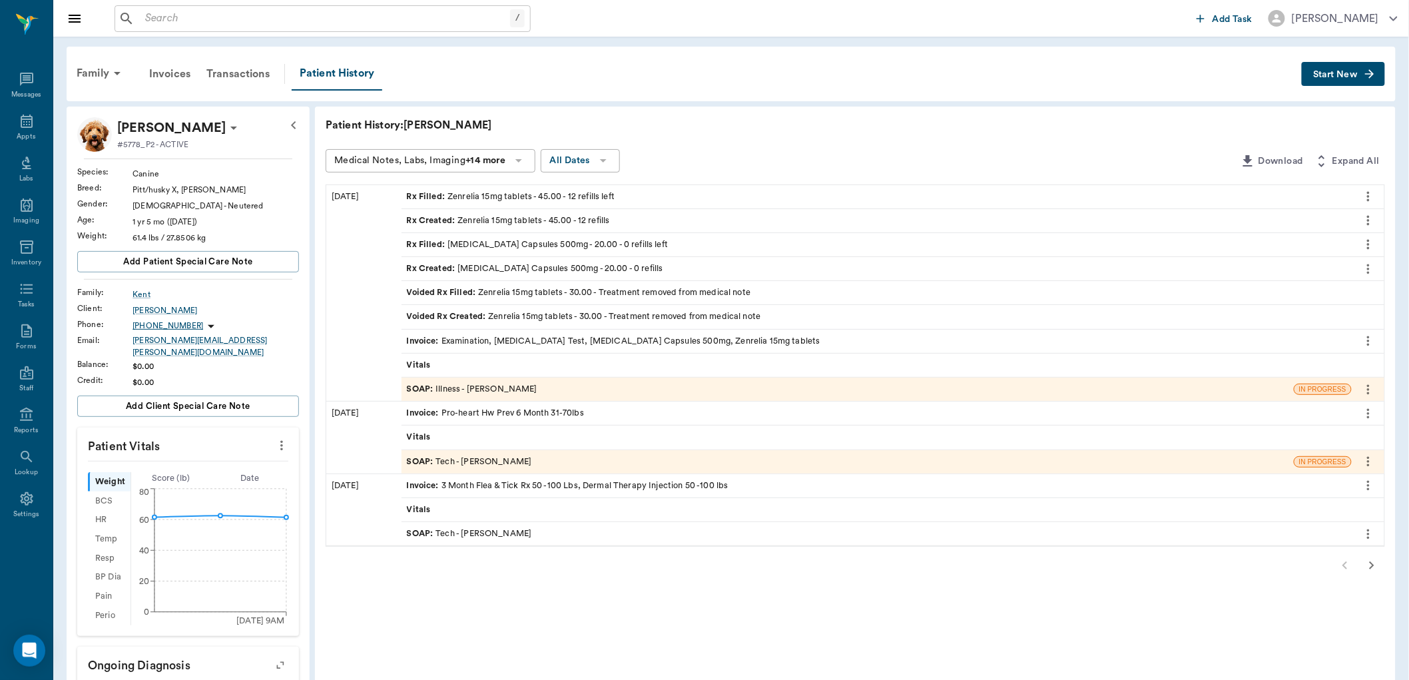
click at [477, 393] on div "SOAP : Illness - Dr. Bert Ellsworth" at bounding box center [472, 389] width 131 height 13
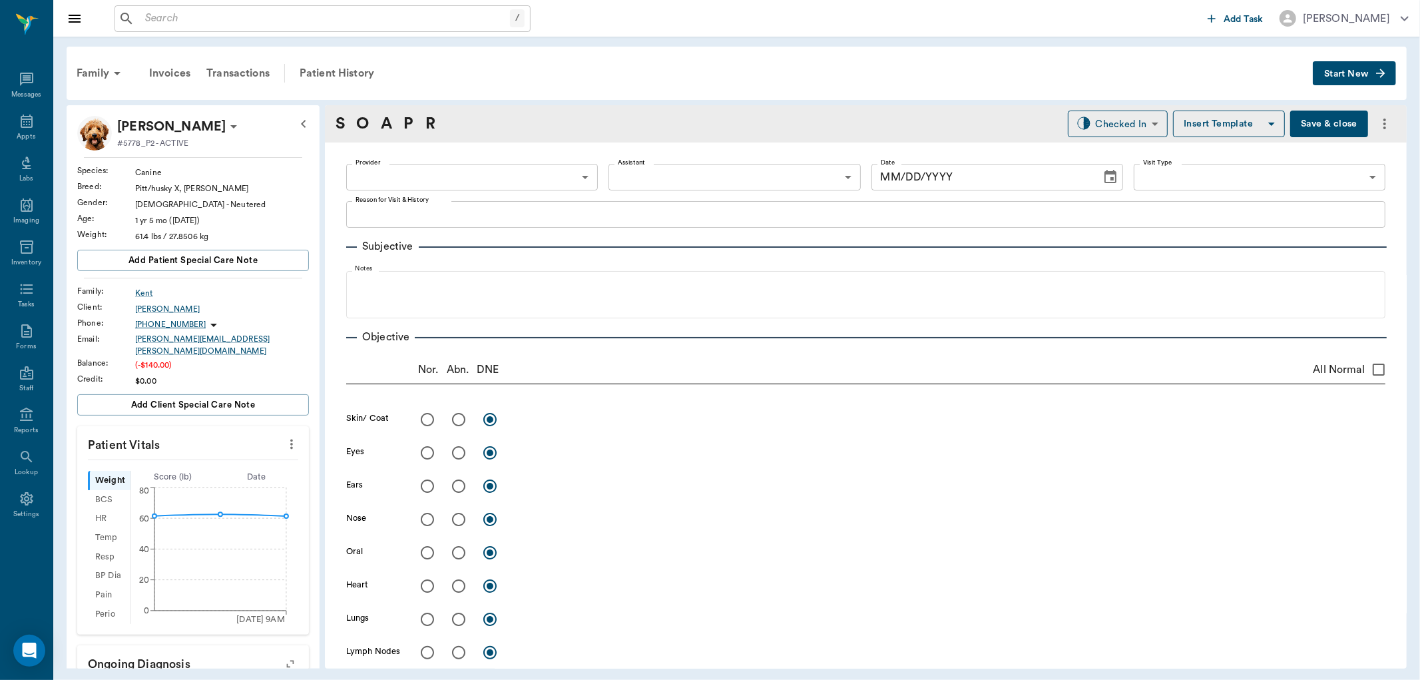
type input "63ec2f075fda476ae8351a4d"
type input "682b670d8bdc6f7f8feef3db"
type input "65d2be4f46e3a538d89b8c15"
type textarea "CLAWING HIMSELF, OPEN SORES CARYN"
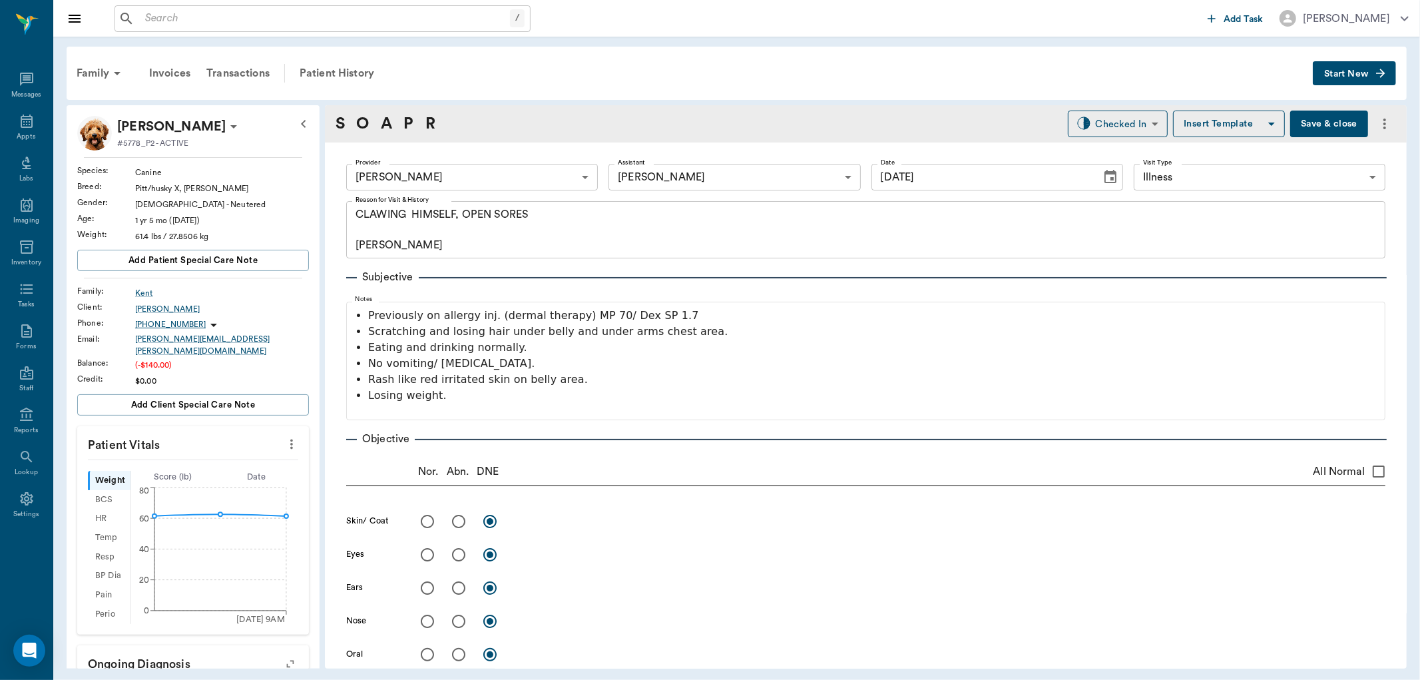
type input "[DATE]"
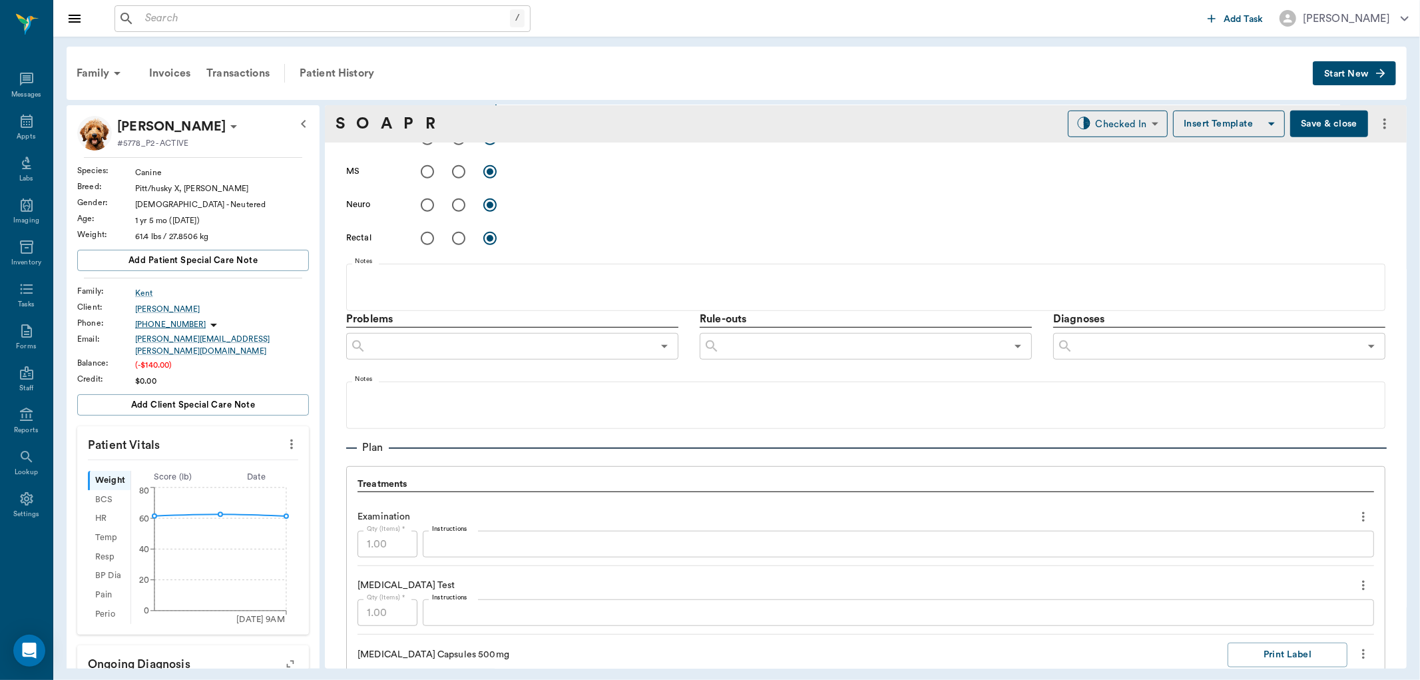
scroll to position [814, 0]
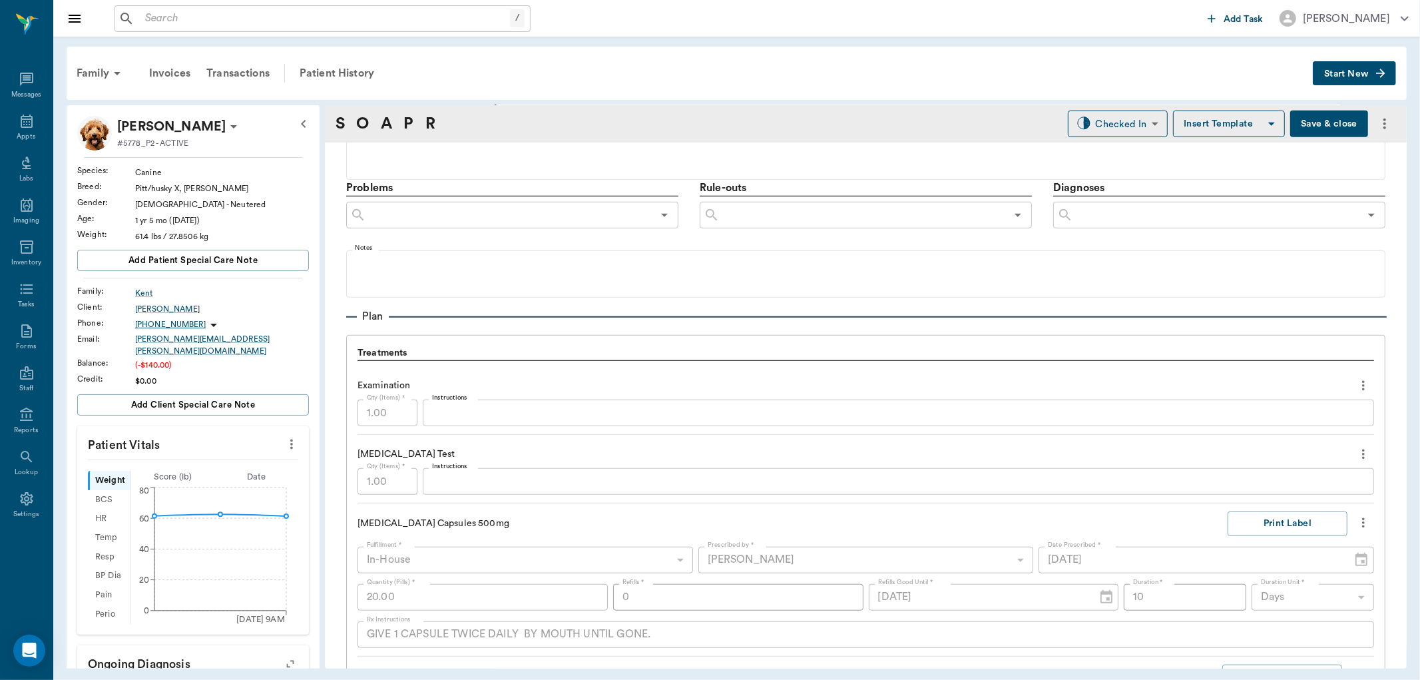
click at [466, 481] on textarea "Instructions" at bounding box center [898, 481] width 933 height 15
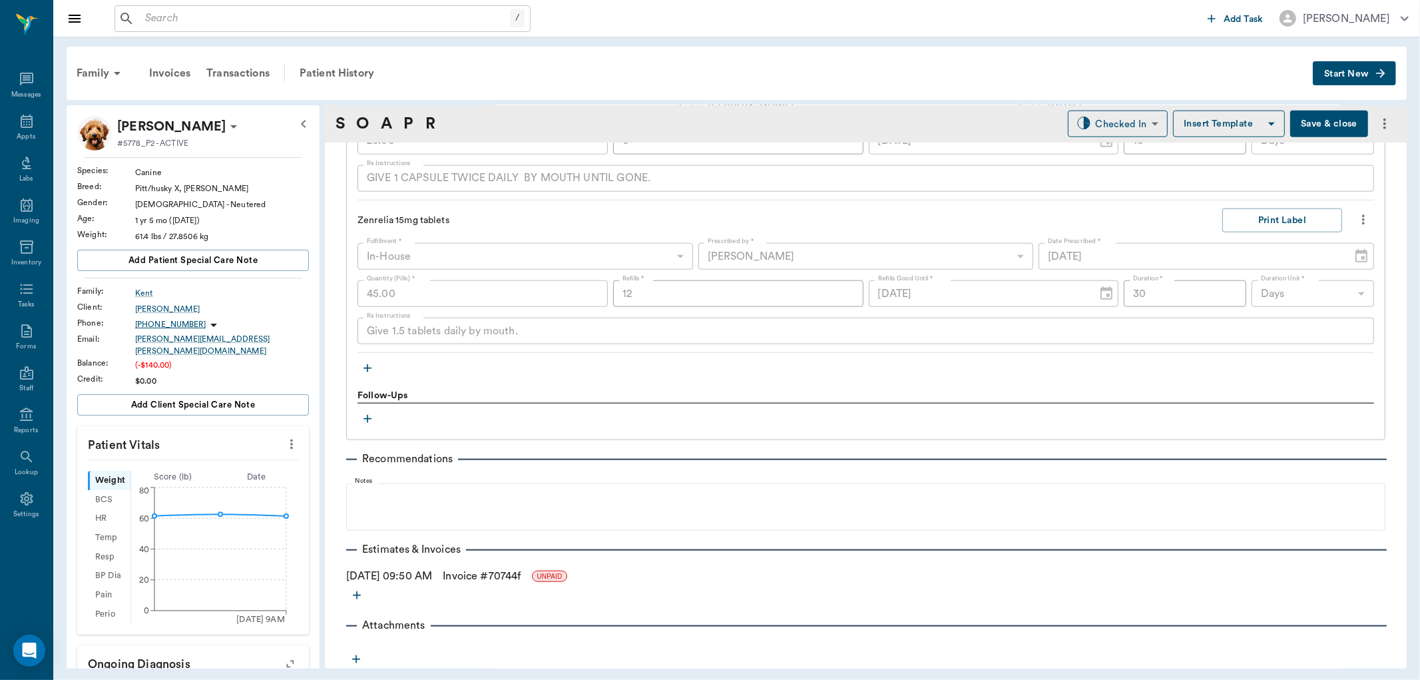
scroll to position [1196, 0]
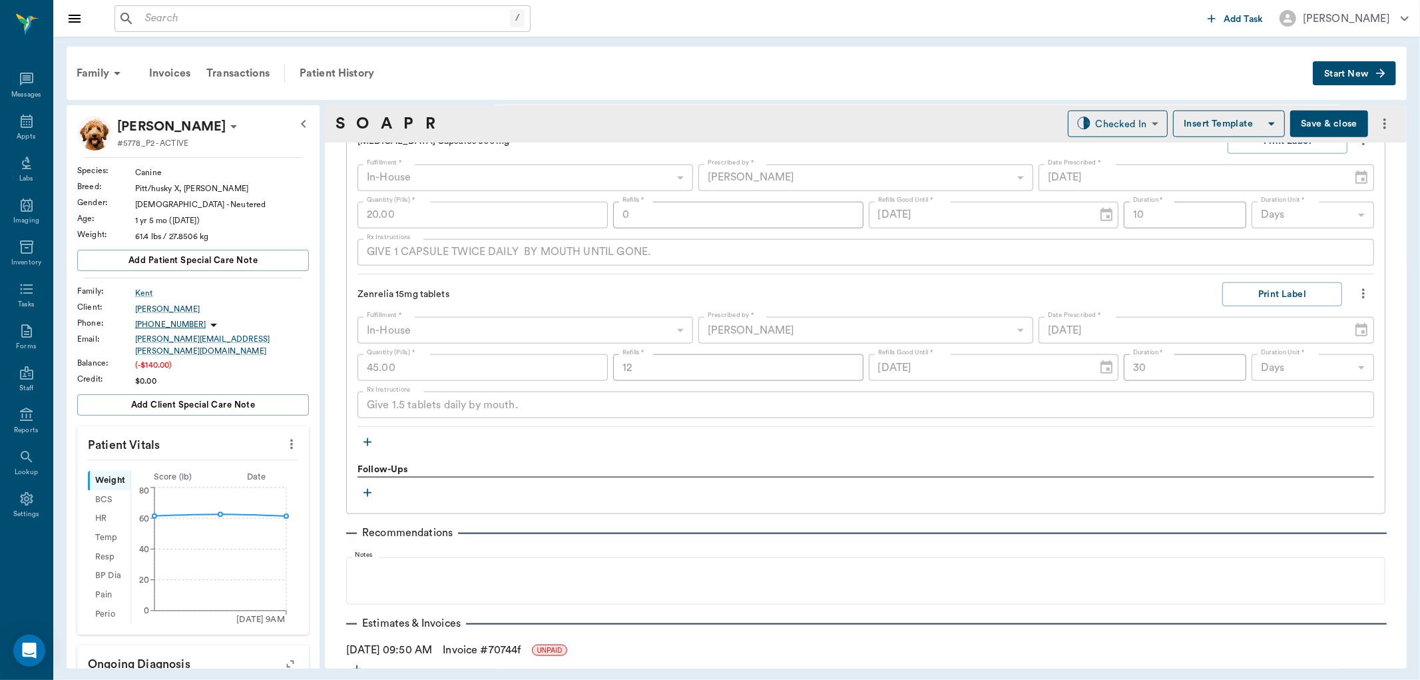
type textarea "neg, cyto: some cocci. no yeast"
click at [476, 646] on link "Invoice # 70744f" at bounding box center [482, 650] width 78 height 16
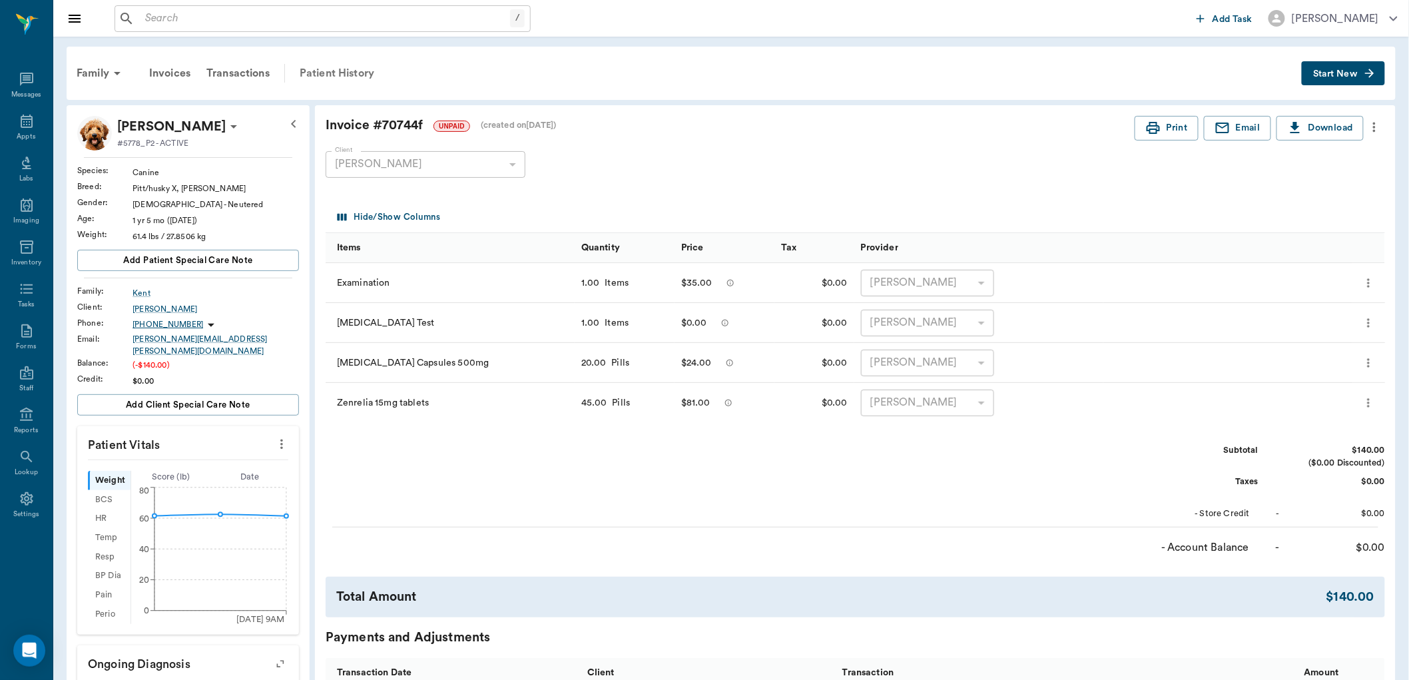
click at [342, 75] on div "Patient History" at bounding box center [337, 73] width 91 height 32
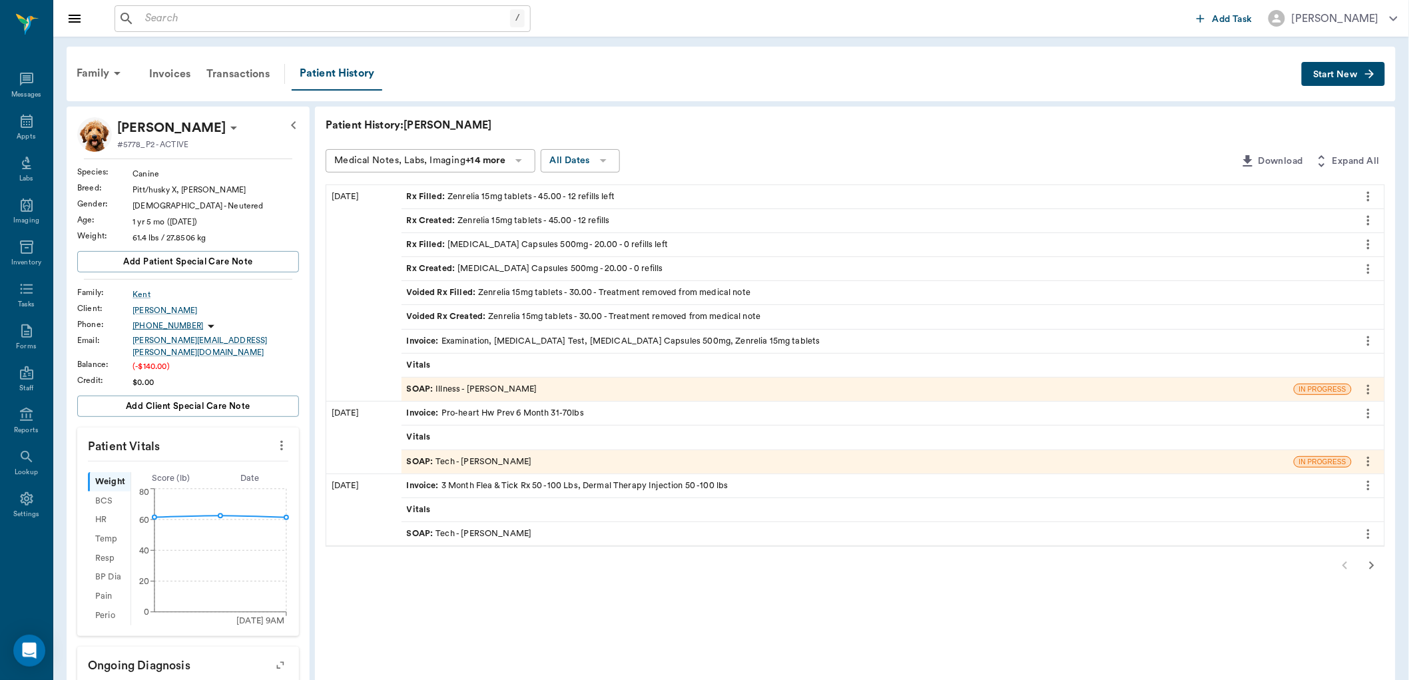
click at [511, 390] on div "SOAP : Illness - Dr. Bert Ellsworth" at bounding box center [472, 389] width 131 height 13
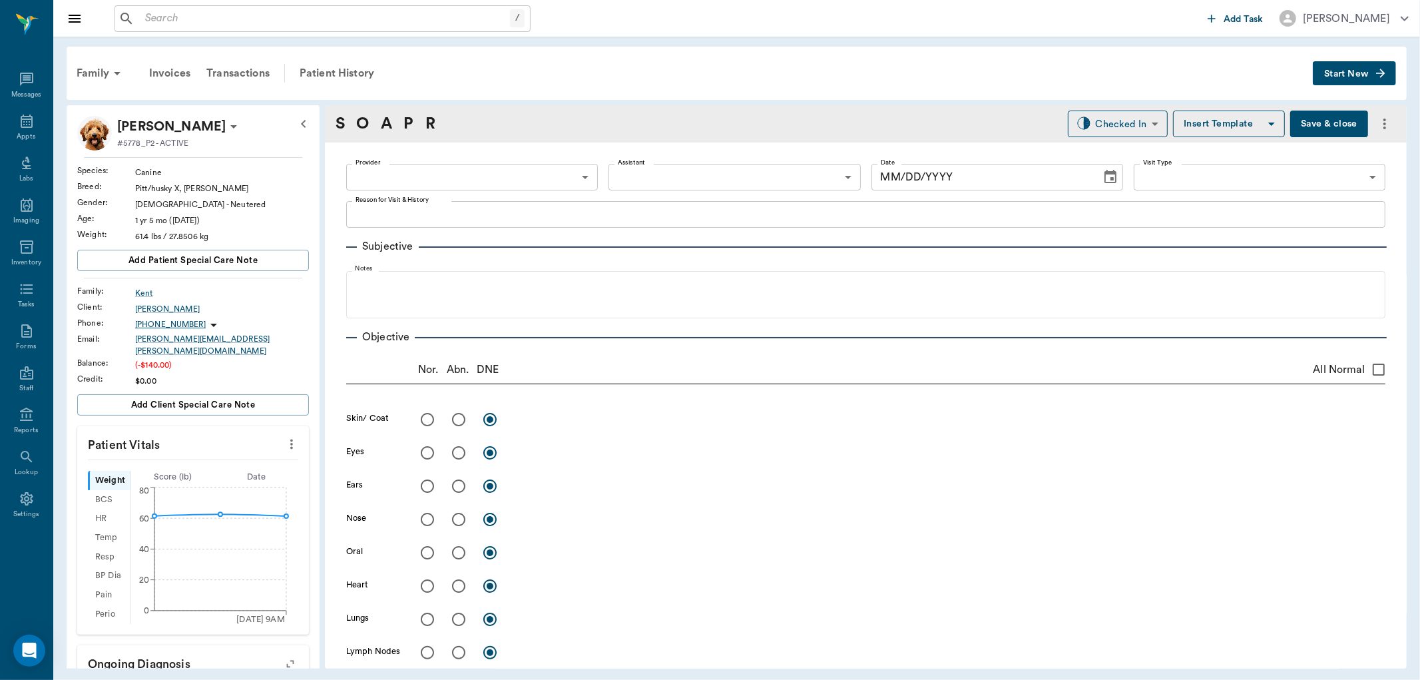
type input "63ec2f075fda476ae8351a4d"
type input "682b670d8bdc6f7f8feef3db"
type input "65d2be4f46e3a538d89b8c15"
type textarea "CLAWING HIMSELF, OPEN SORES CARYN"
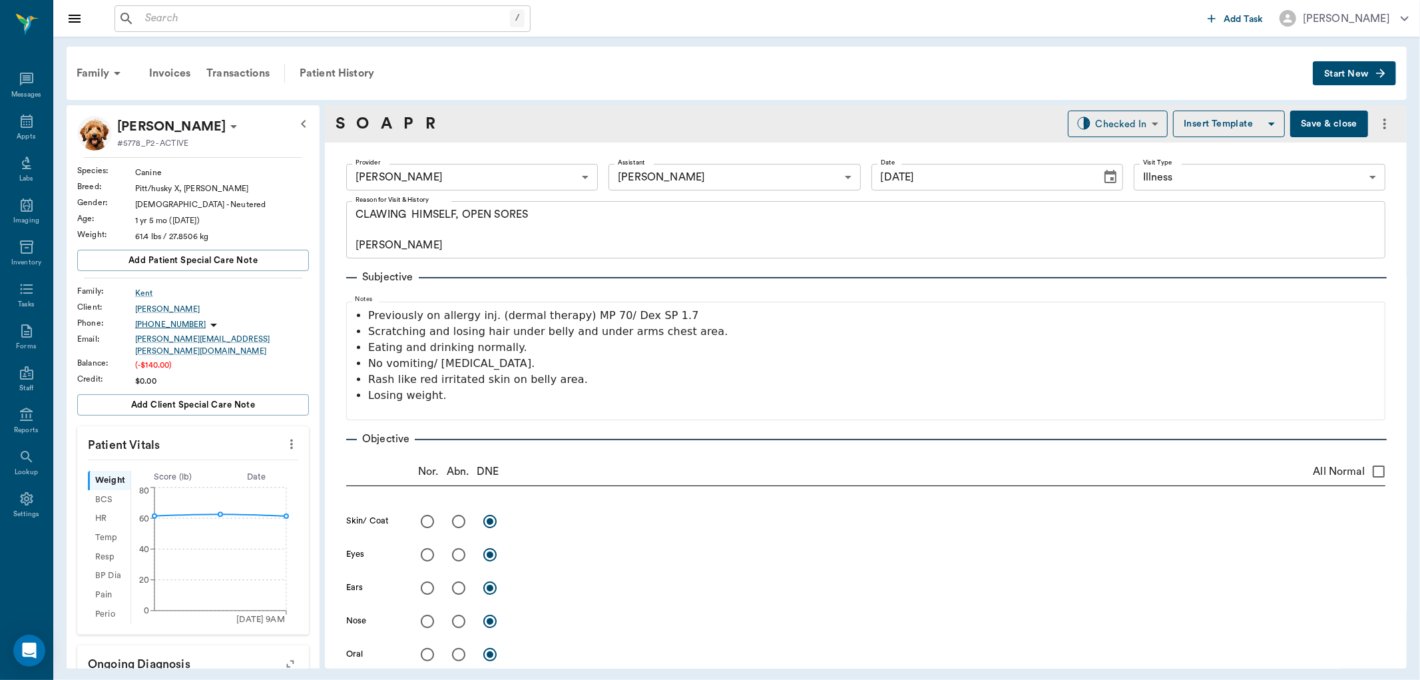
type input "[DATE]"
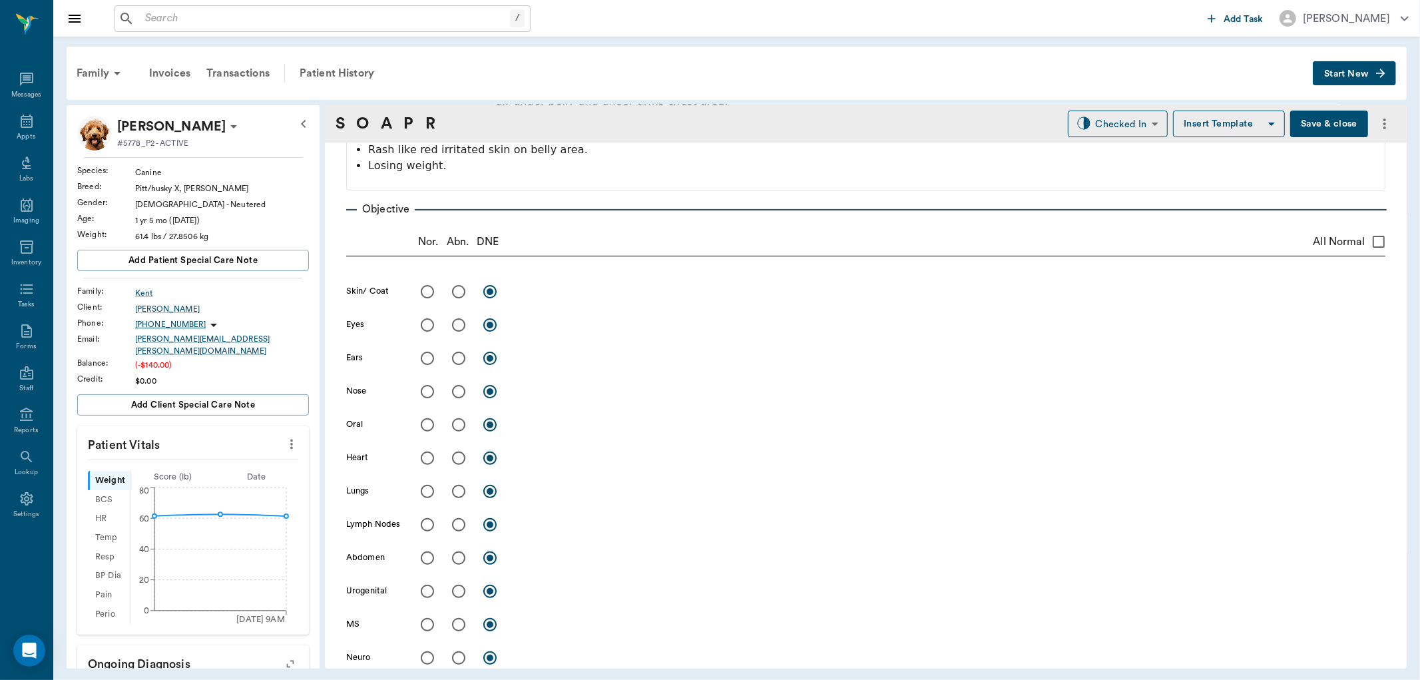
scroll to position [222, 0]
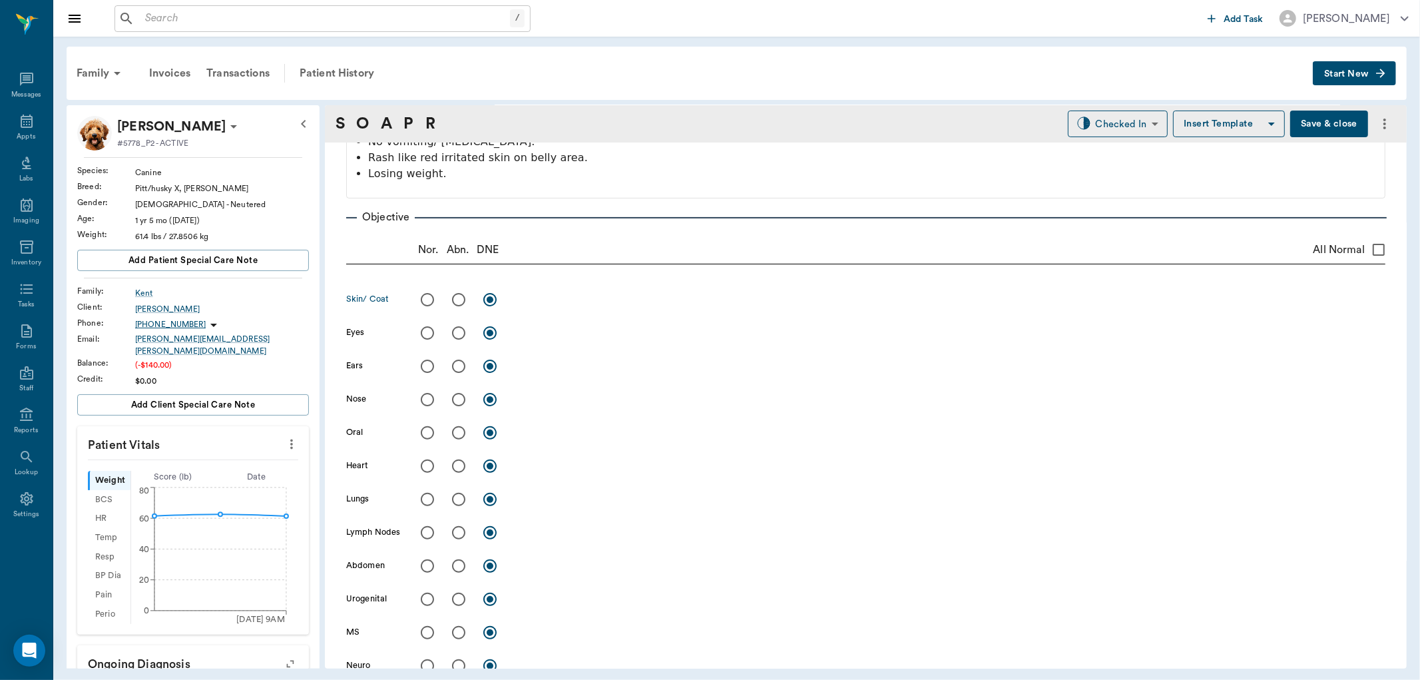
click at [461, 296] on input "radio" at bounding box center [459, 300] width 28 height 28
radio input "true"
click at [543, 308] on div "x" at bounding box center [950, 300] width 871 height 19
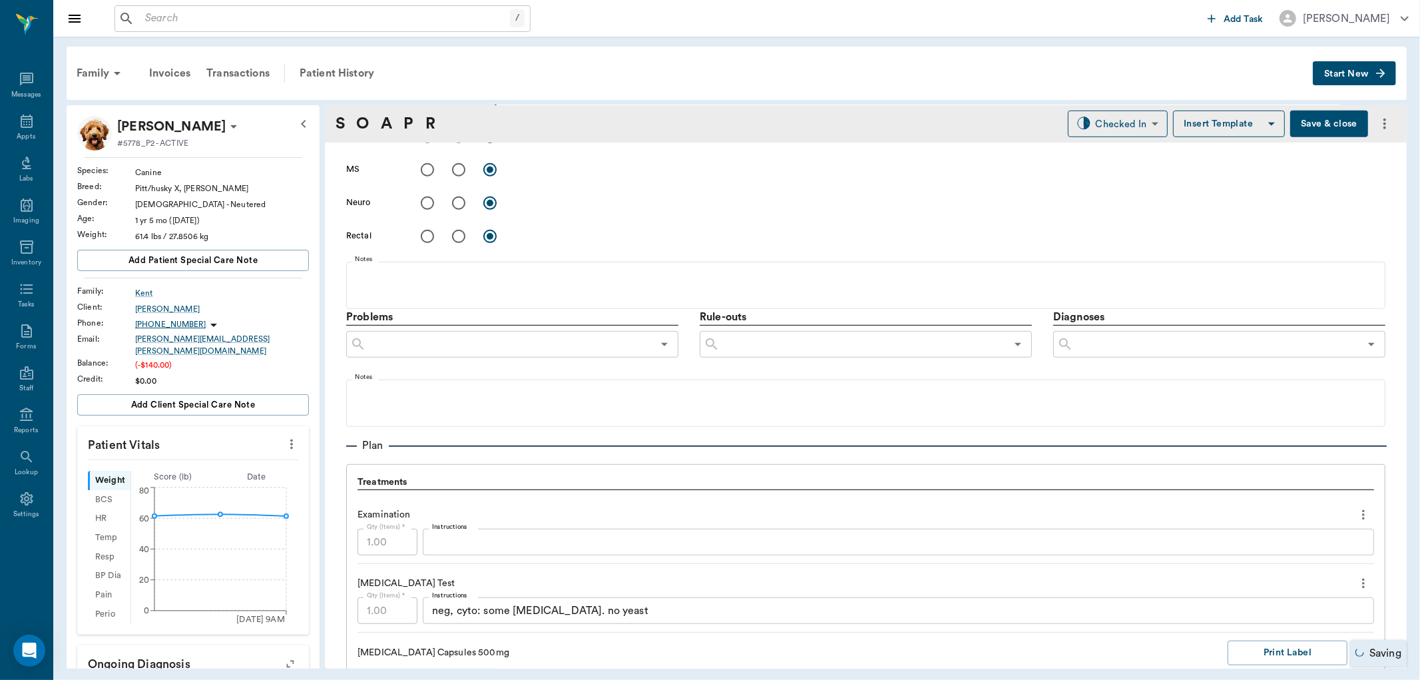
scroll to position [740, 0]
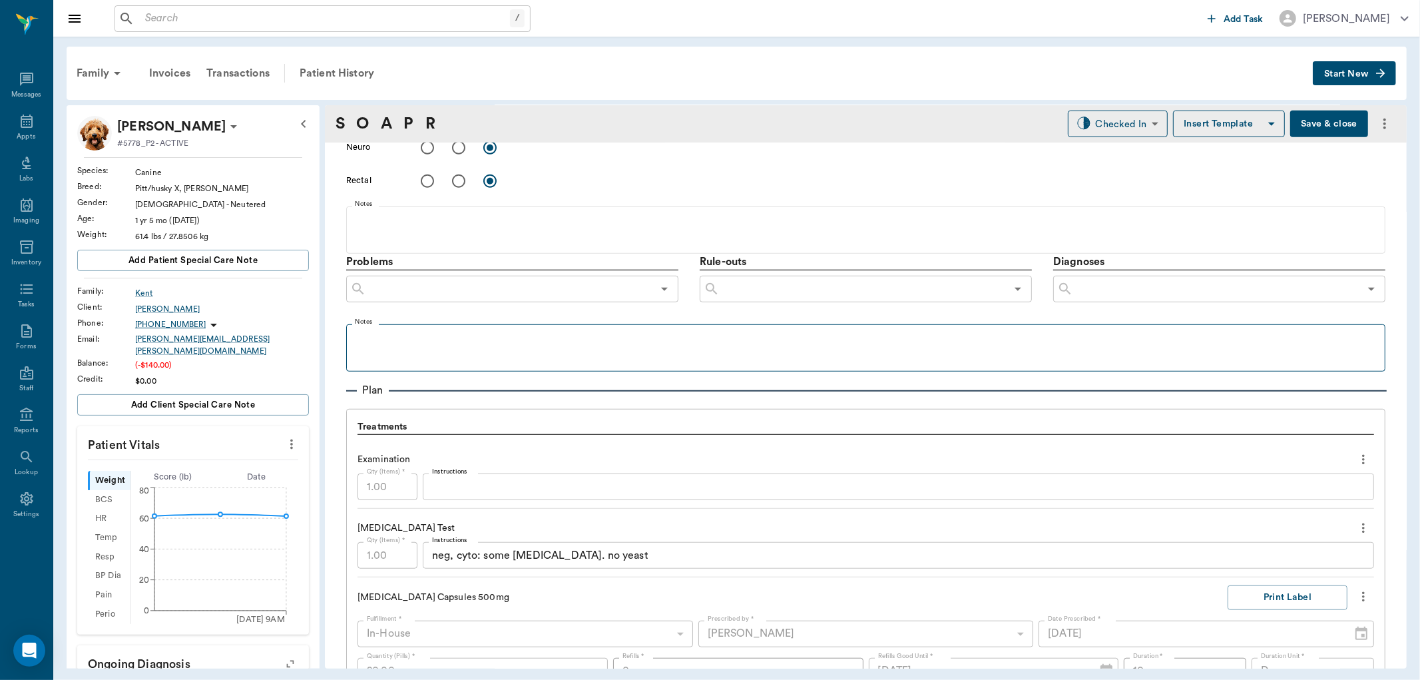
type textarea "alopecia, diffuse and punctate. Papules and pustules. Dorsum looks normal. scra…"
click at [444, 342] on p at bounding box center [866, 339] width 1026 height 16
click at [1207, 294] on input "text" at bounding box center [1216, 289] width 286 height 19
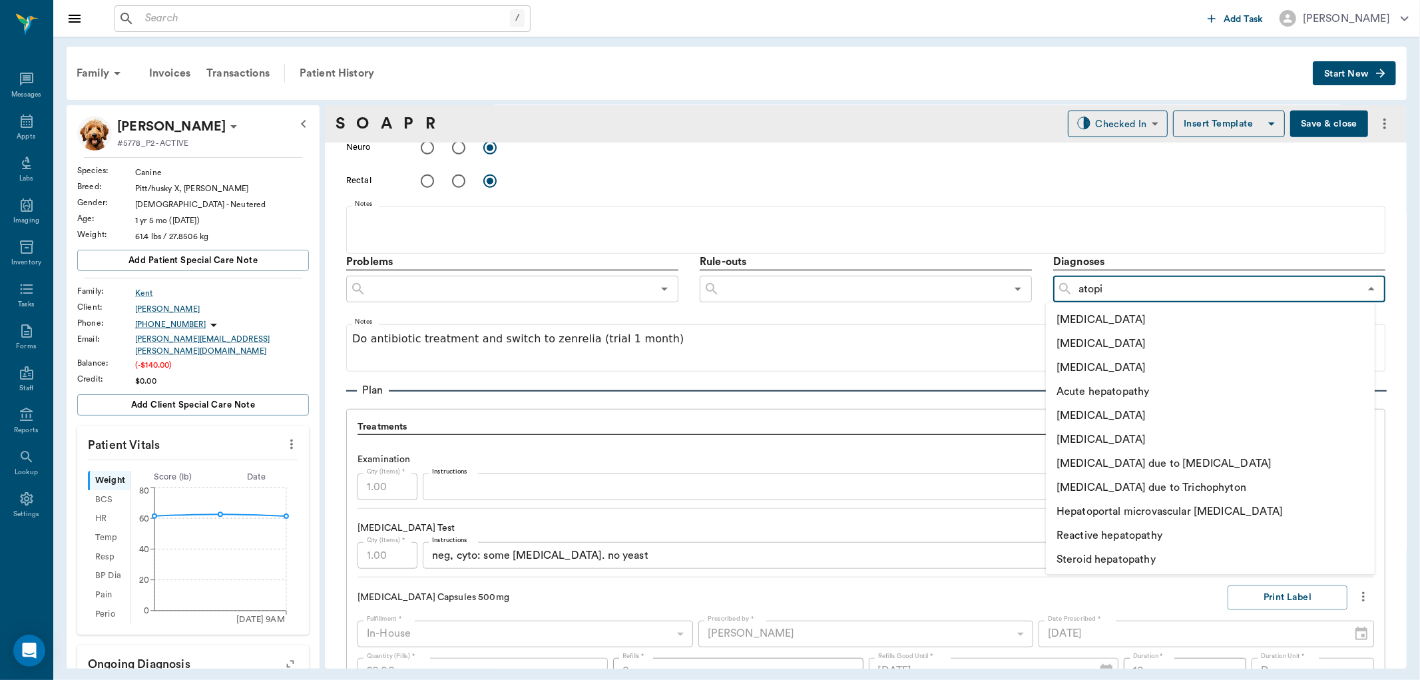
type input "atopic"
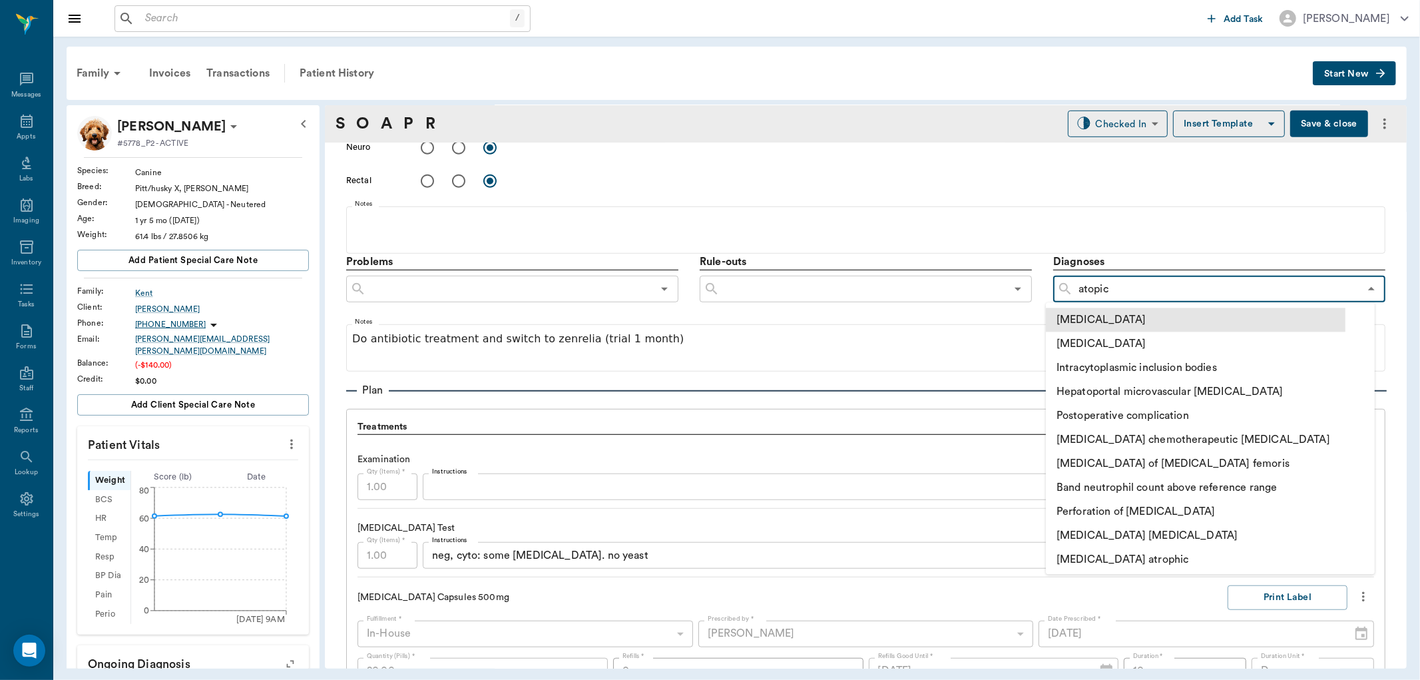
click at [1137, 320] on li "Atopic dermatitis" at bounding box center [1196, 320] width 300 height 24
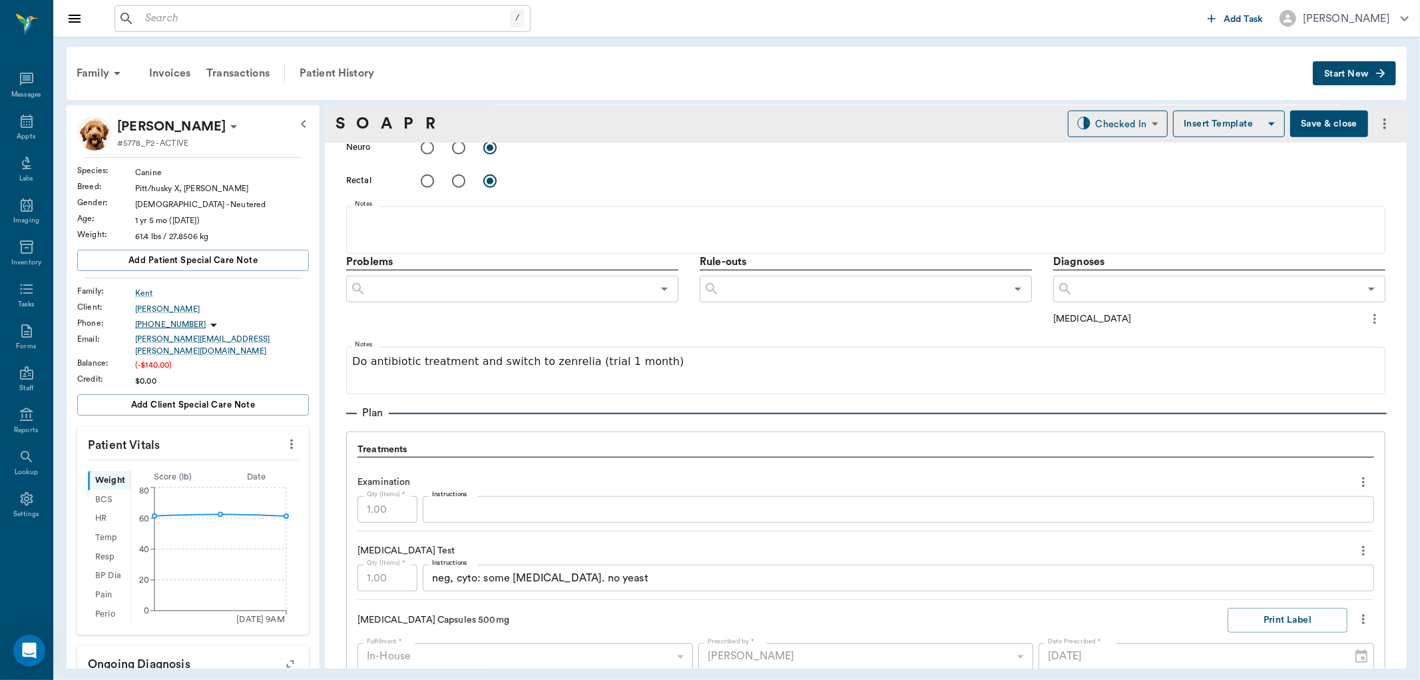
click at [1374, 314] on icon "more" at bounding box center [1375, 319] width 3 height 10
click at [1315, 342] on span "Add to ongoing diagnosis" at bounding box center [1308, 342] width 112 height 14
click at [34, 129] on icon at bounding box center [27, 121] width 16 height 16
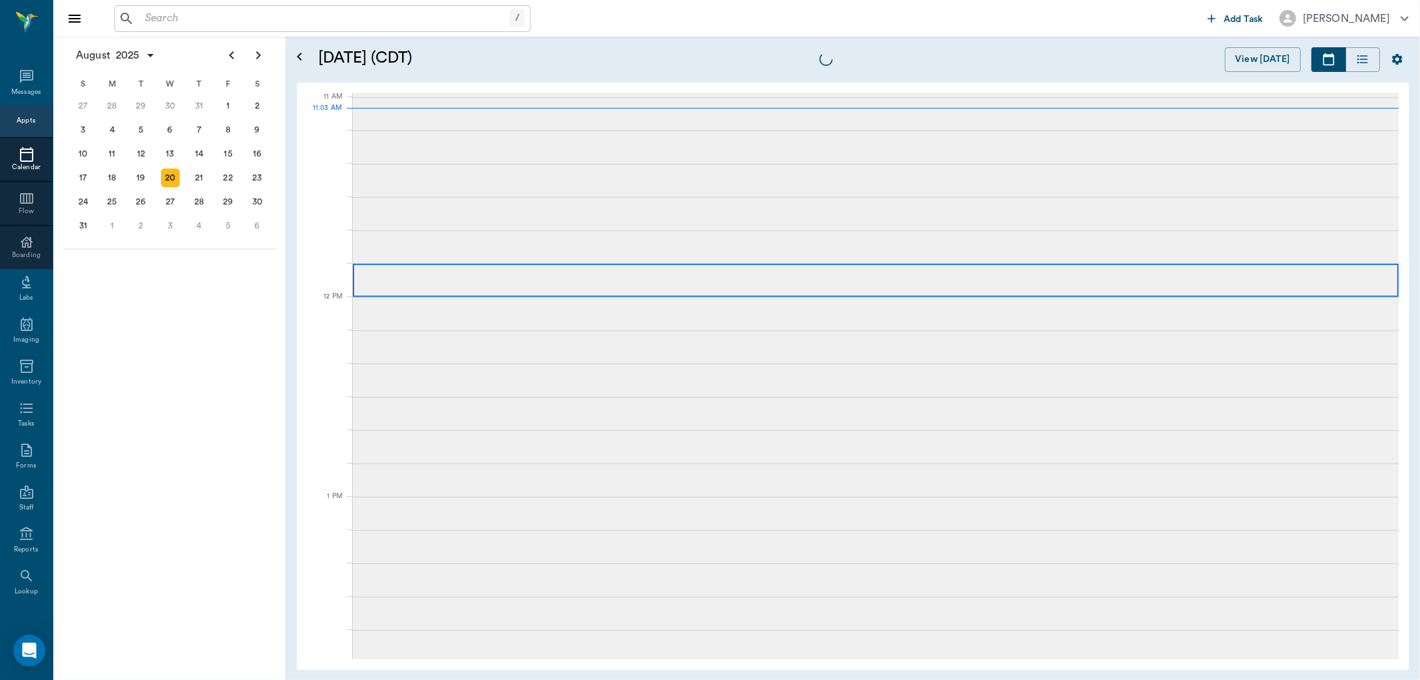
scroll to position [600, 0]
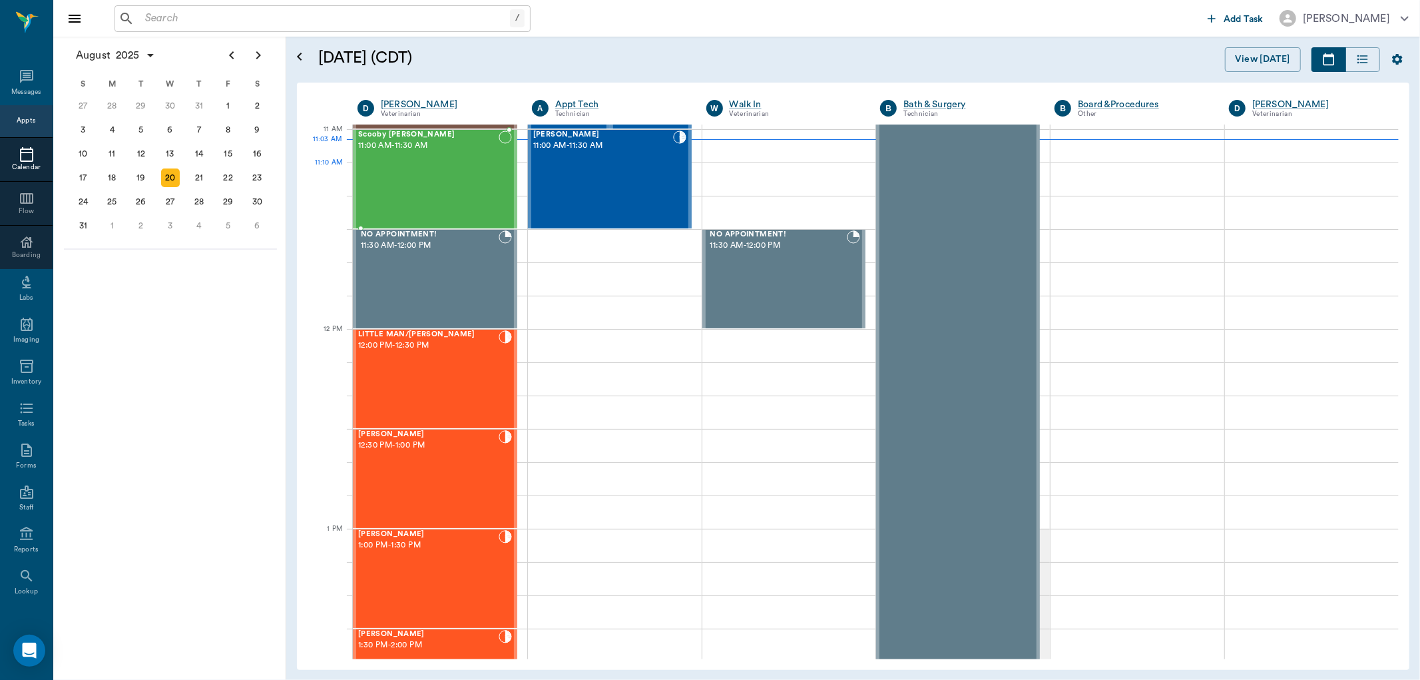
click at [470, 169] on div "Scooby Buhrer 11:00 AM - 11:30 AM" at bounding box center [428, 179] width 140 height 97
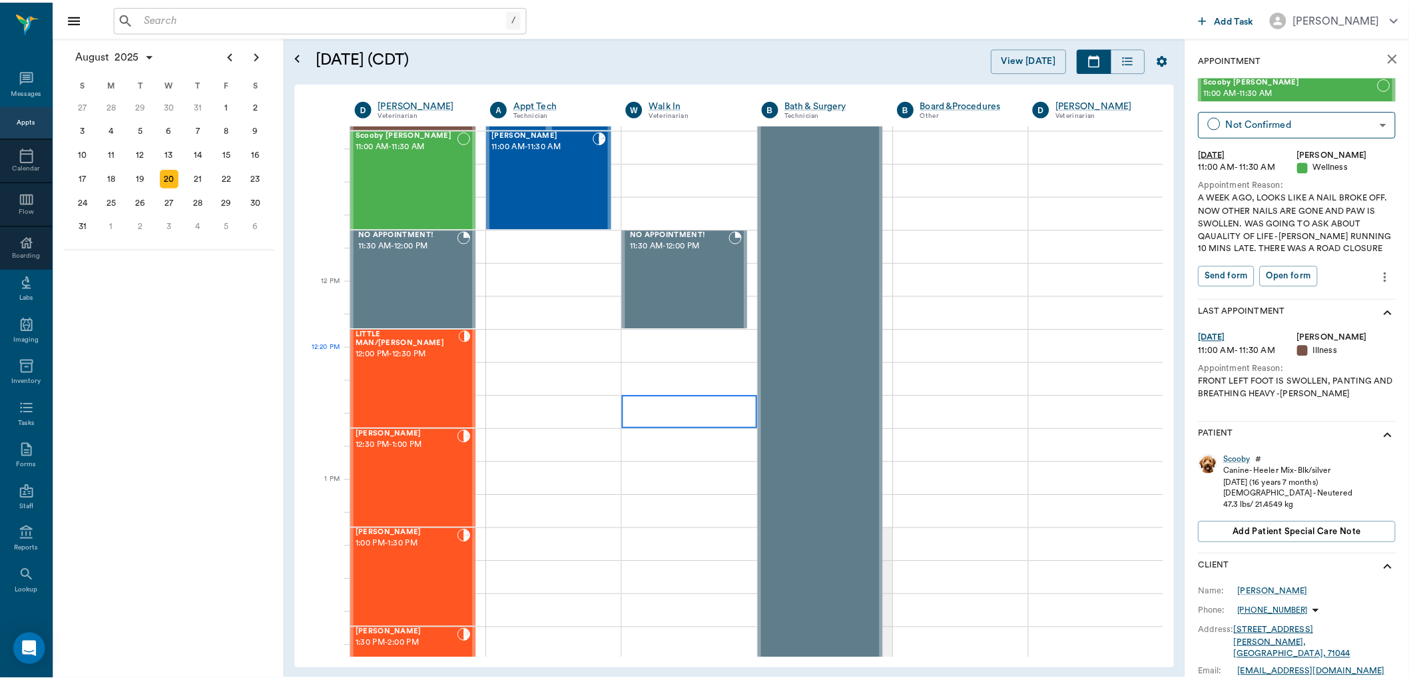
scroll to position [674, 0]
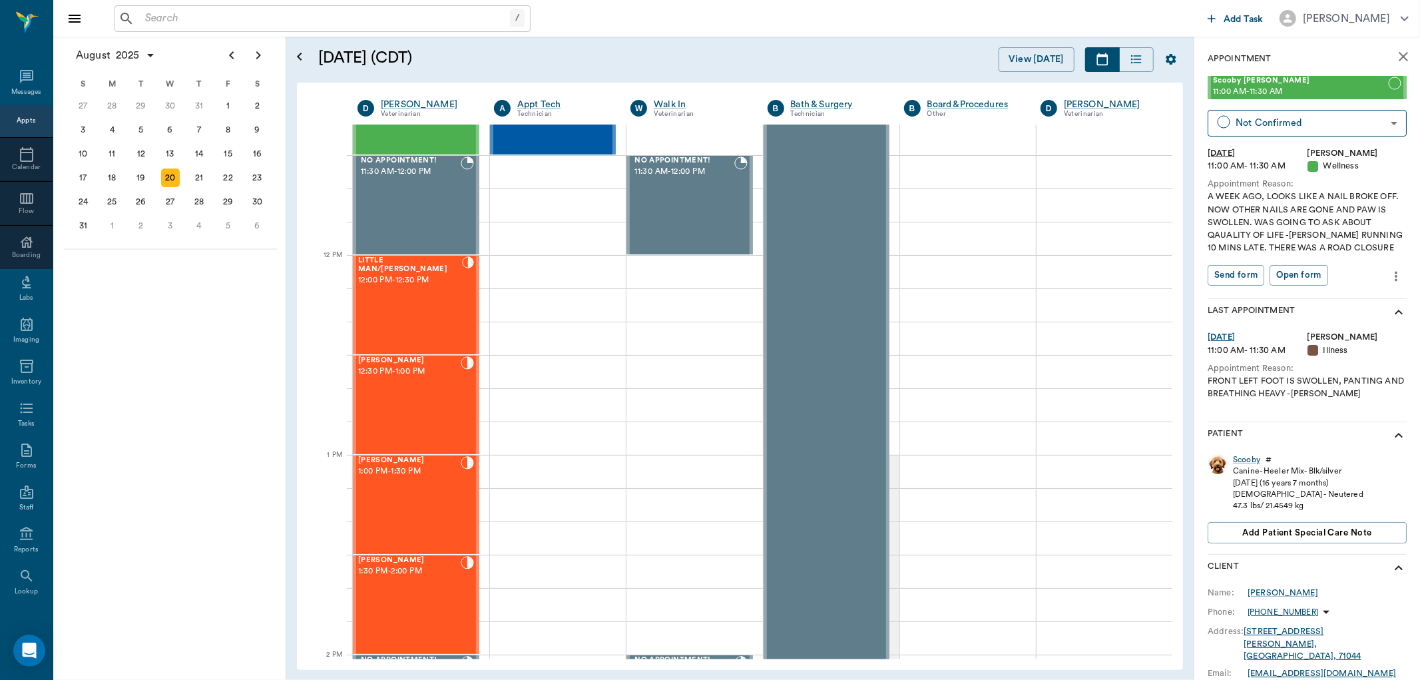
click at [170, 21] on input "text" at bounding box center [325, 18] width 370 height 19
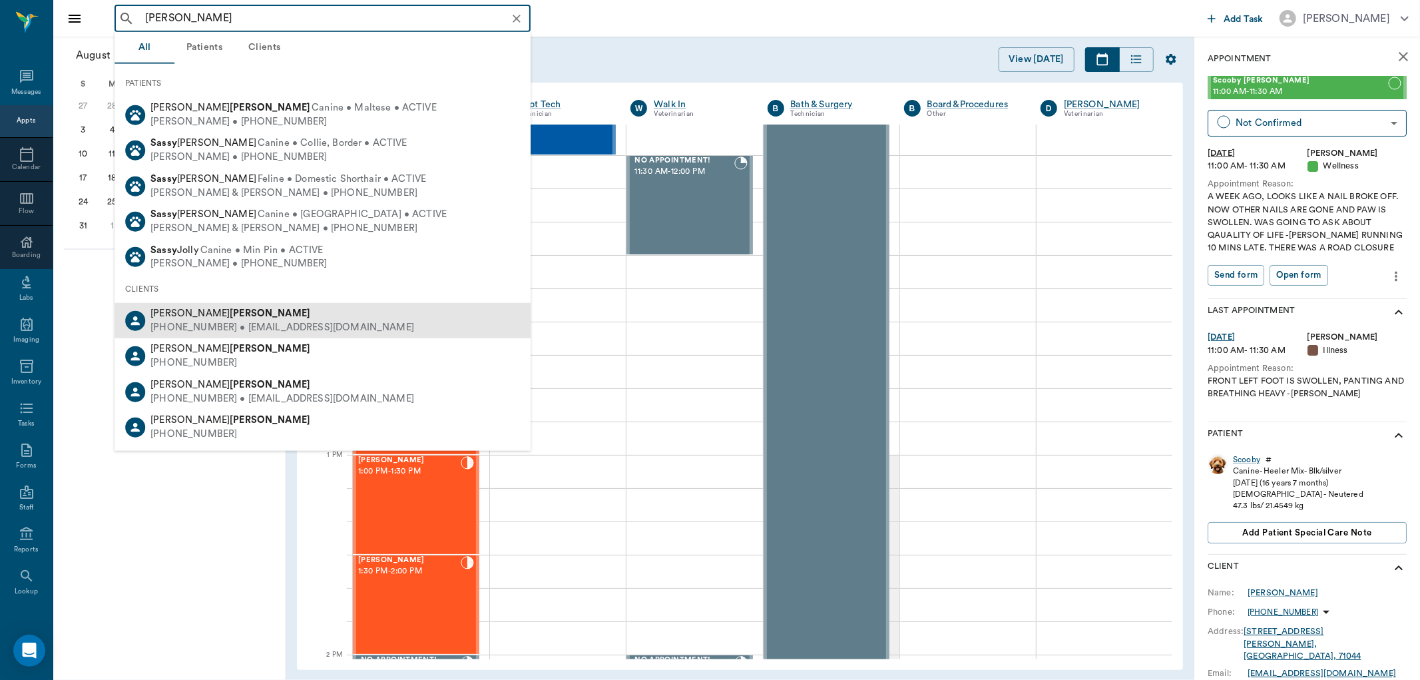
click at [227, 323] on div "(903) 413-7118 • NINNYSIX@yahoo.com" at bounding box center [282, 328] width 264 height 14
type input "sassy vloed"
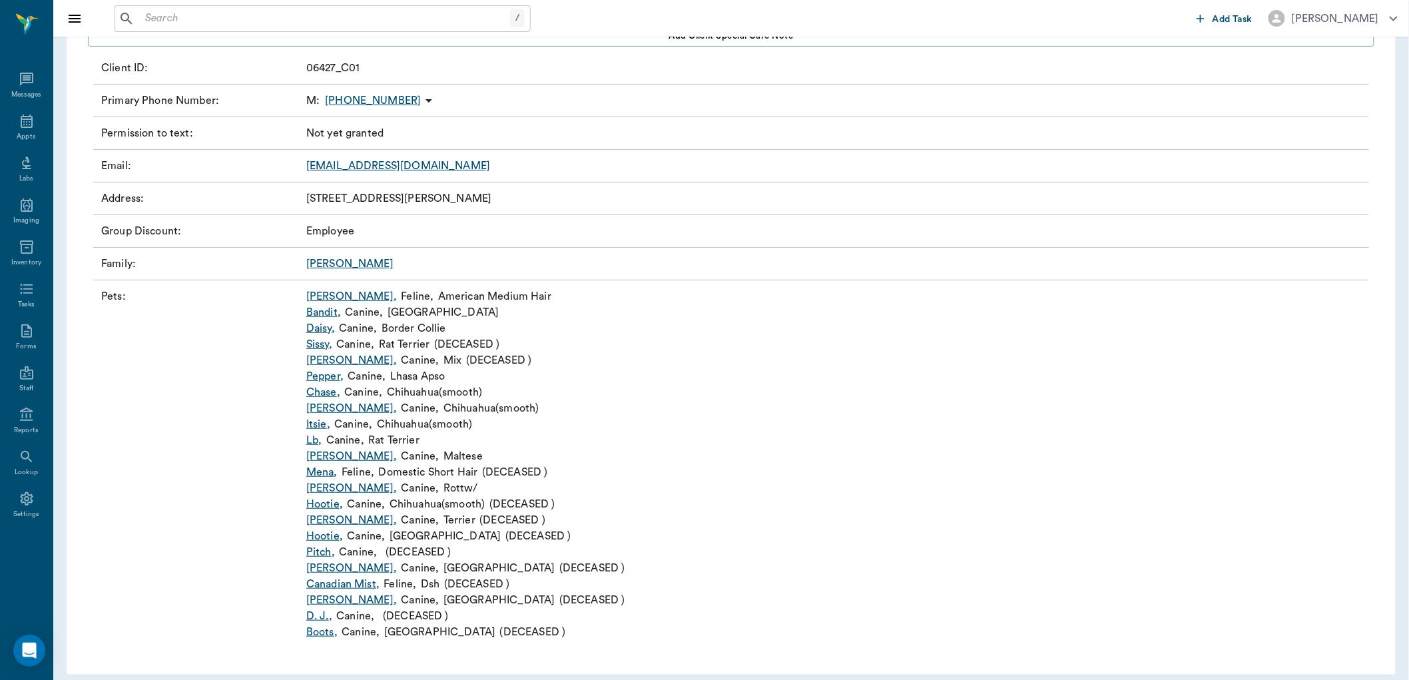
scroll to position [149, 0]
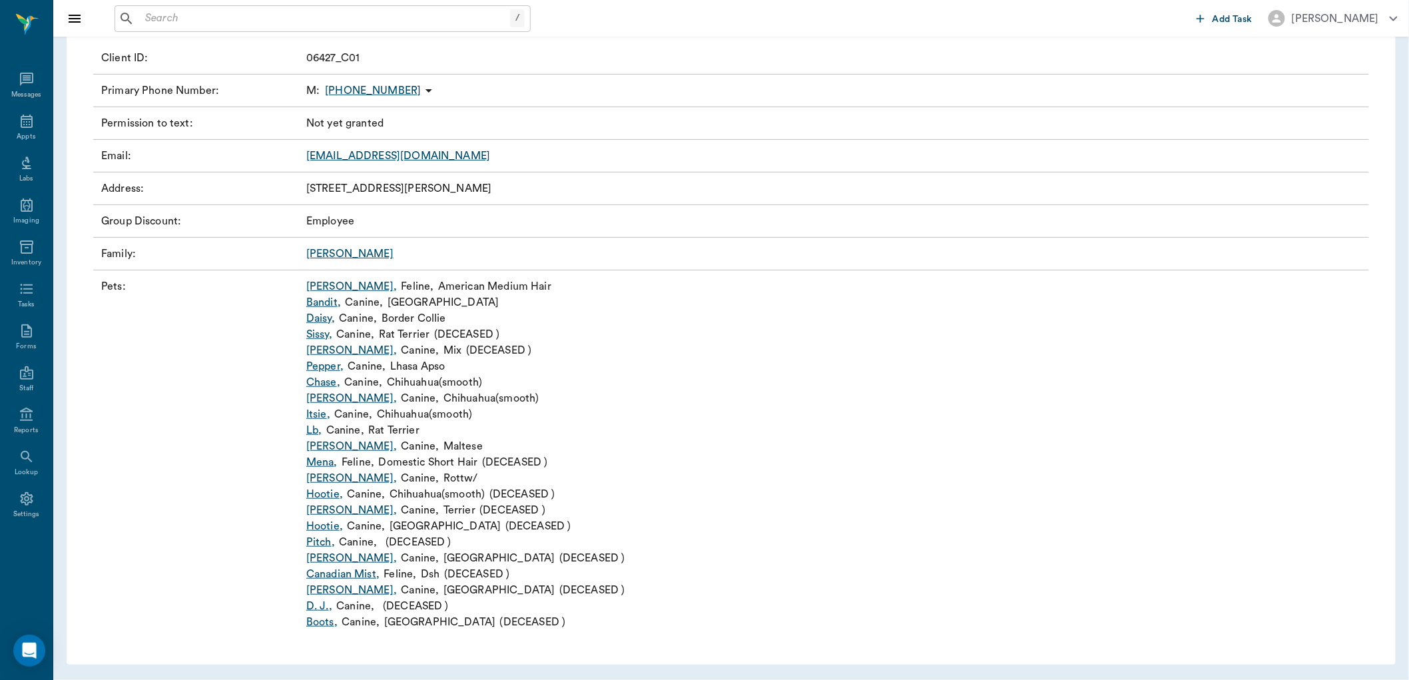
click at [330, 446] on link "Sassy Belle ," at bounding box center [351, 446] width 91 height 16
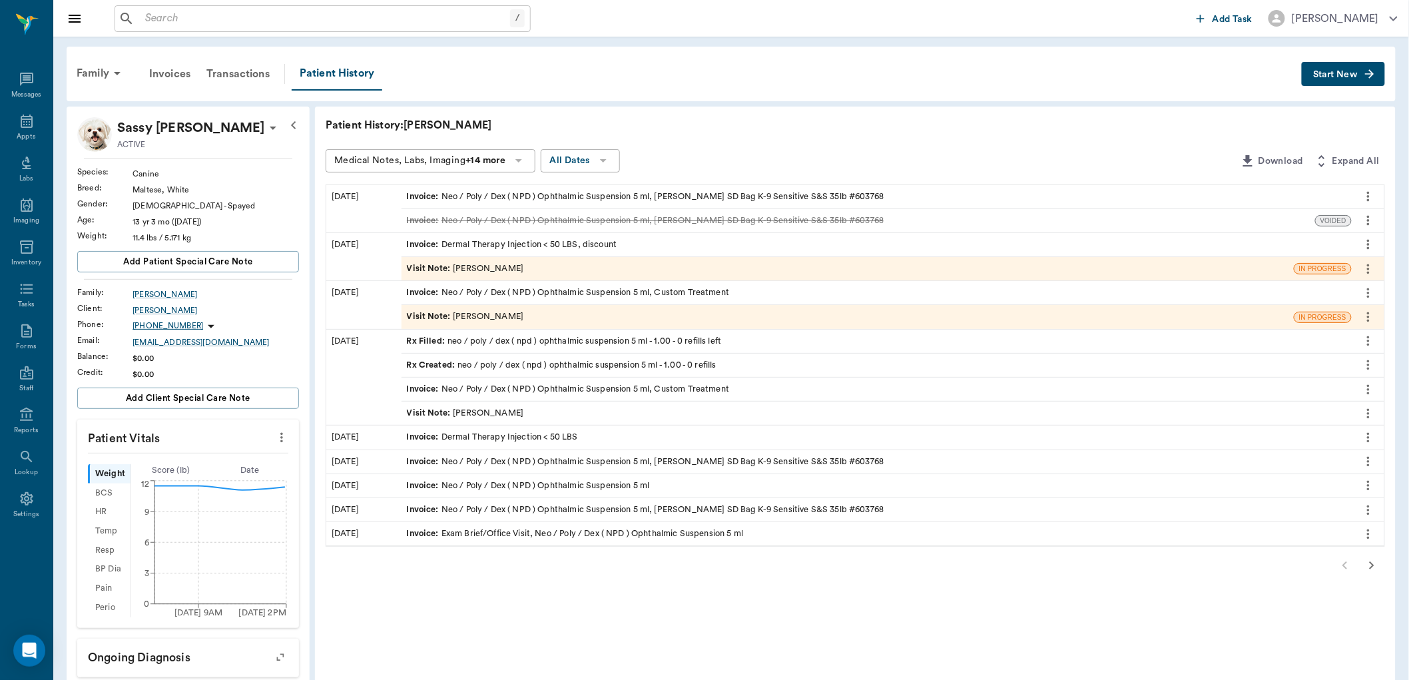
click at [1323, 75] on span "Start New" at bounding box center [1335, 75] width 45 height 0
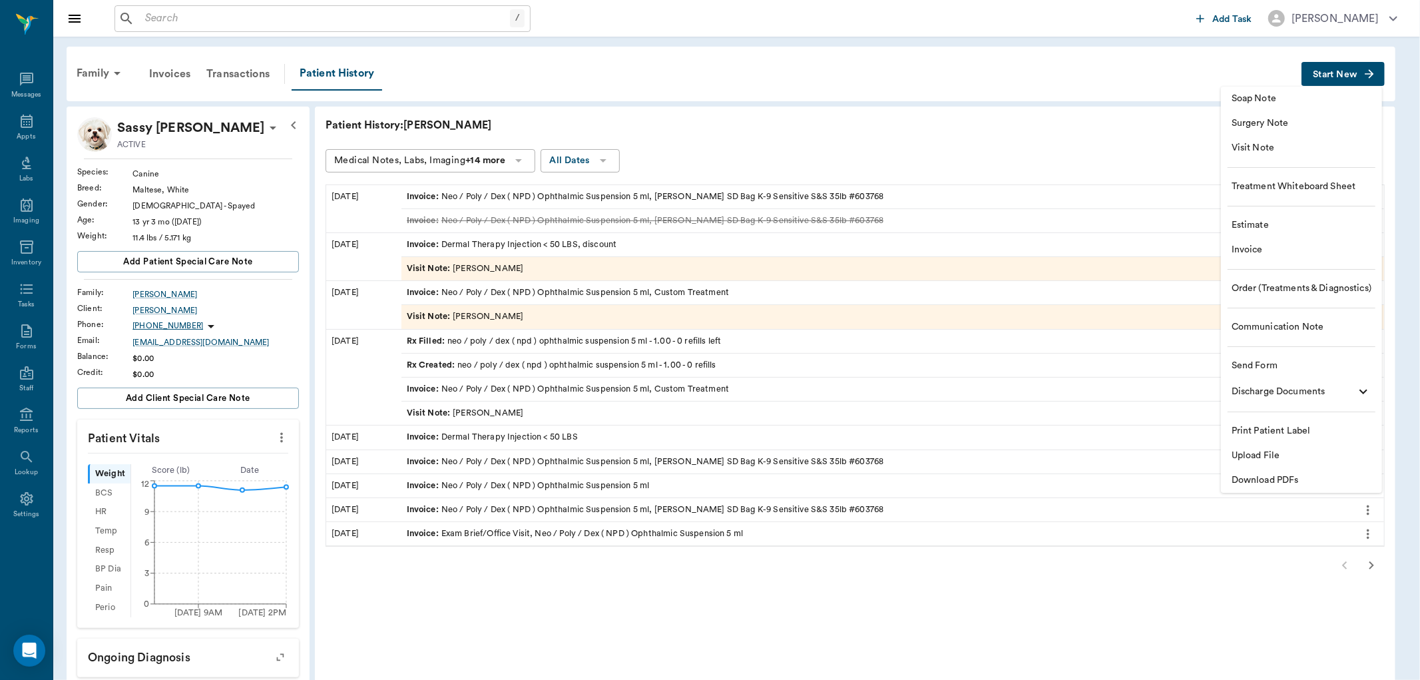
click at [1261, 148] on span "Visit Note" at bounding box center [1302, 148] width 140 height 14
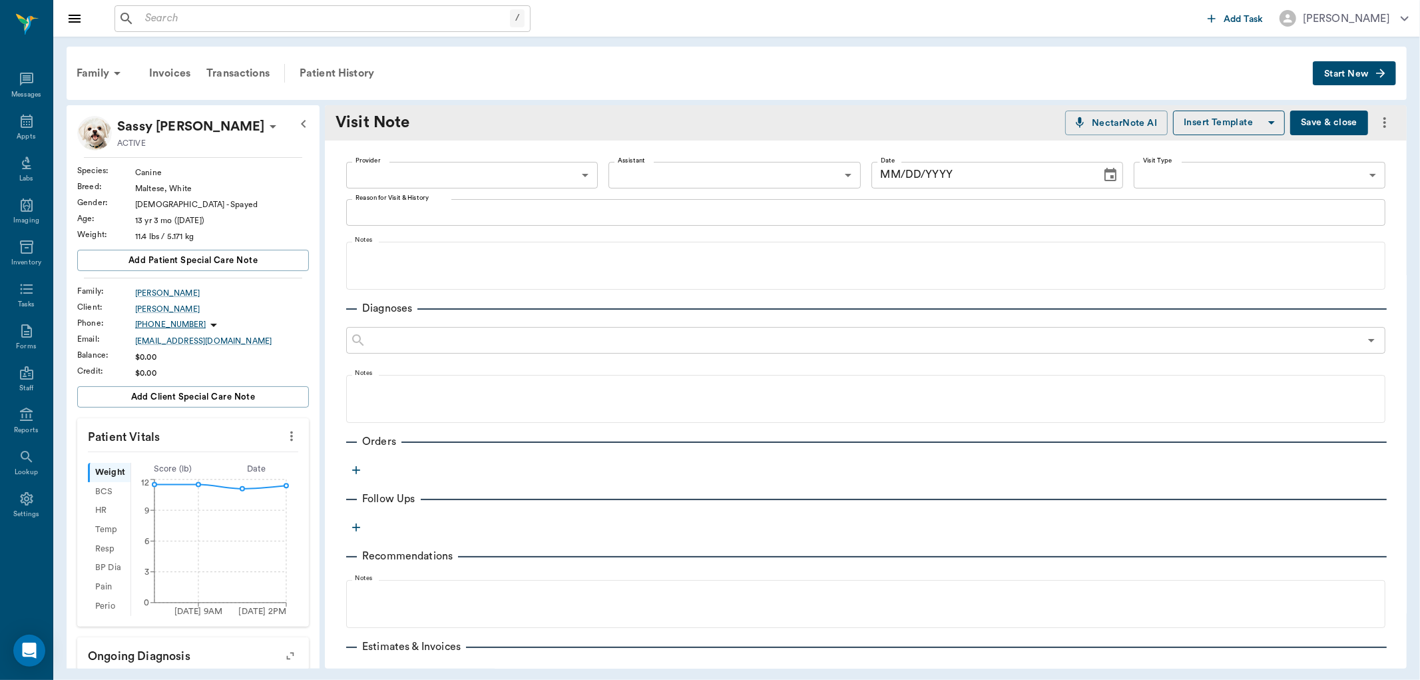
type input "[DATE]"
click at [385, 175] on body "/ ​ Add Task [PERSON_NAME] Nectar Messages Appts Labs Imaging Inventory Tasks F…" at bounding box center [710, 340] width 1420 height 680
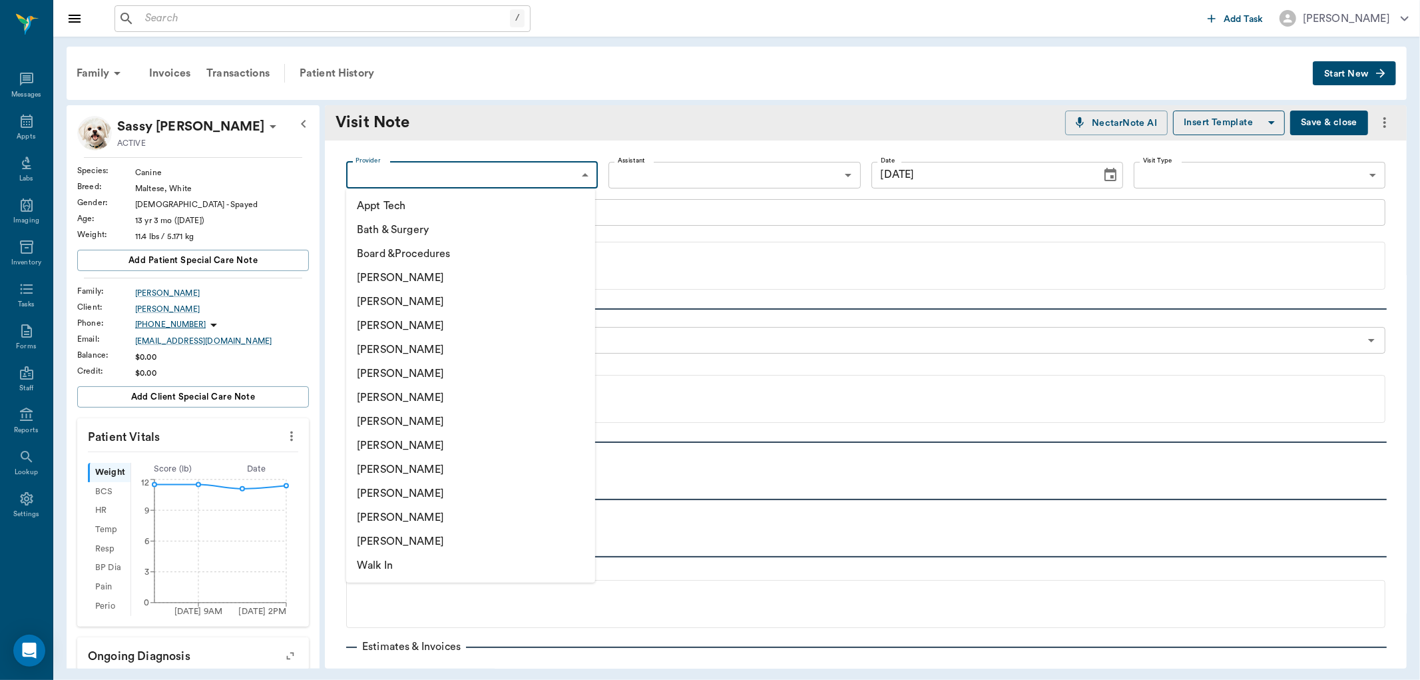
click at [417, 470] on li "[PERSON_NAME]" at bounding box center [470, 469] width 249 height 24
type input "63ec2ede52e12b0ba117d0d7"
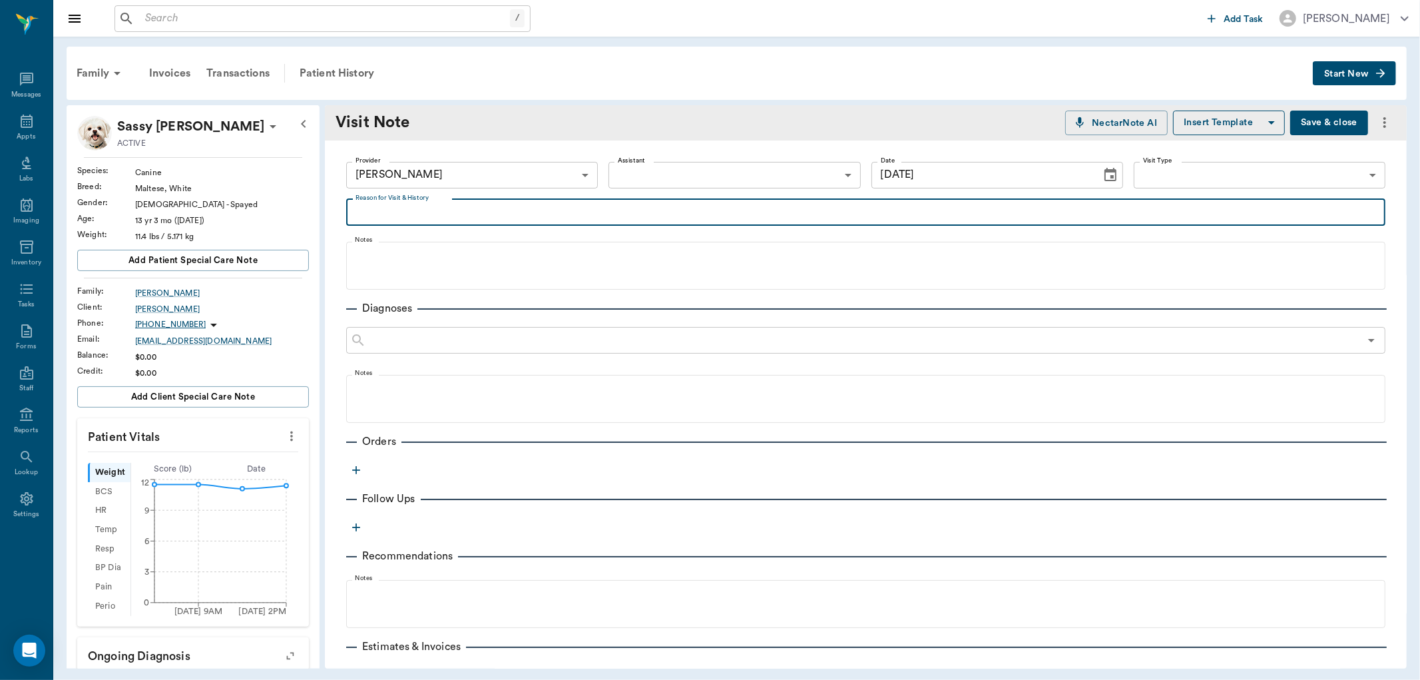
click at [374, 216] on textarea "Reason for Visit & History" at bounding box center [866, 211] width 1021 height 15
type textarea "owner called and wated to switch injections bc the other one was making her pot…"
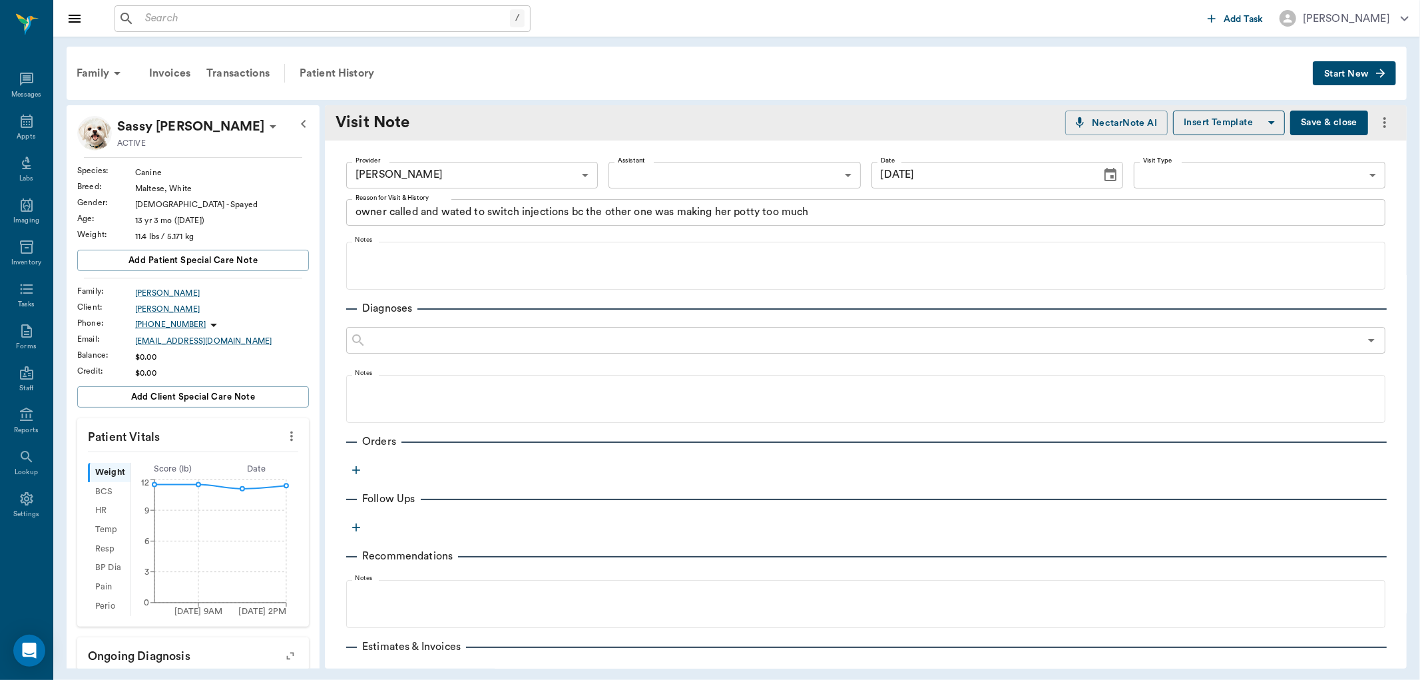
click at [356, 470] on icon "button" at bounding box center [356, 470] width 8 height 8
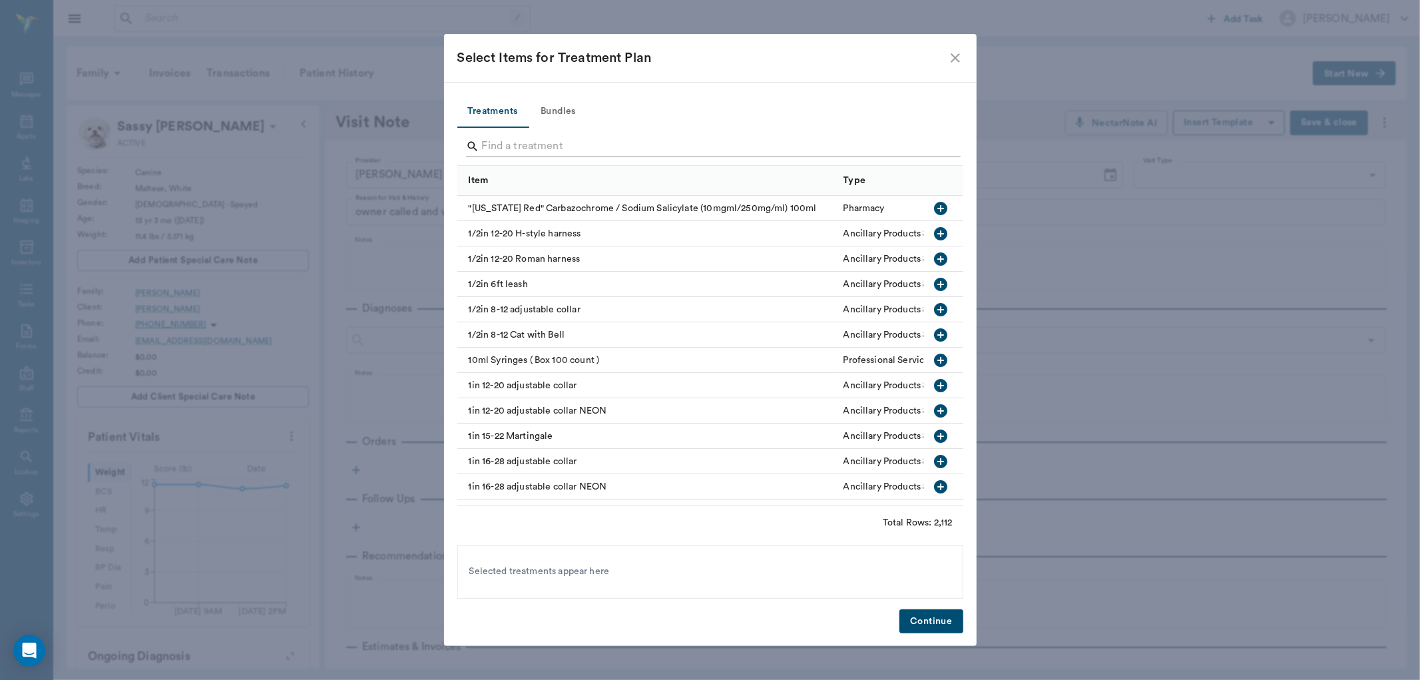
click at [493, 150] on input "Search" at bounding box center [711, 146] width 459 height 21
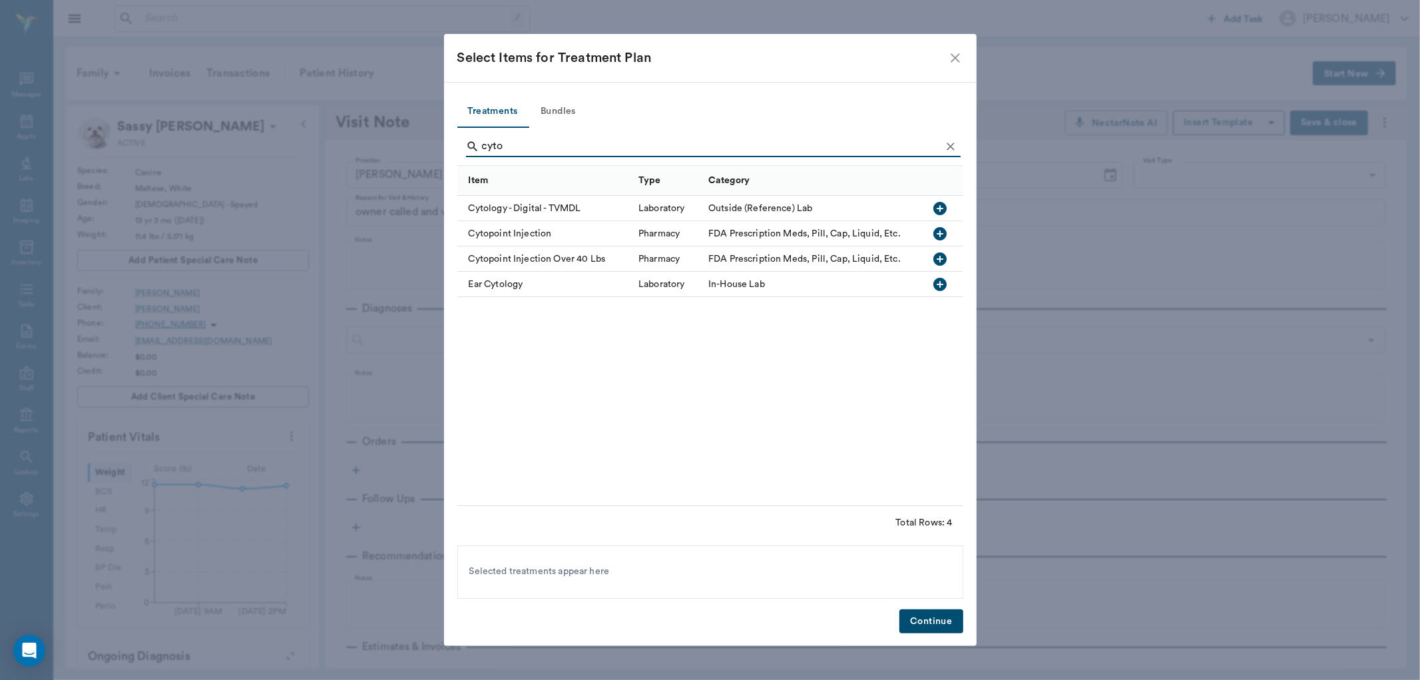
type input "cyto"
click at [943, 230] on icon "button" at bounding box center [940, 233] width 13 height 13
click at [933, 622] on button "Continue" at bounding box center [931, 621] width 63 height 25
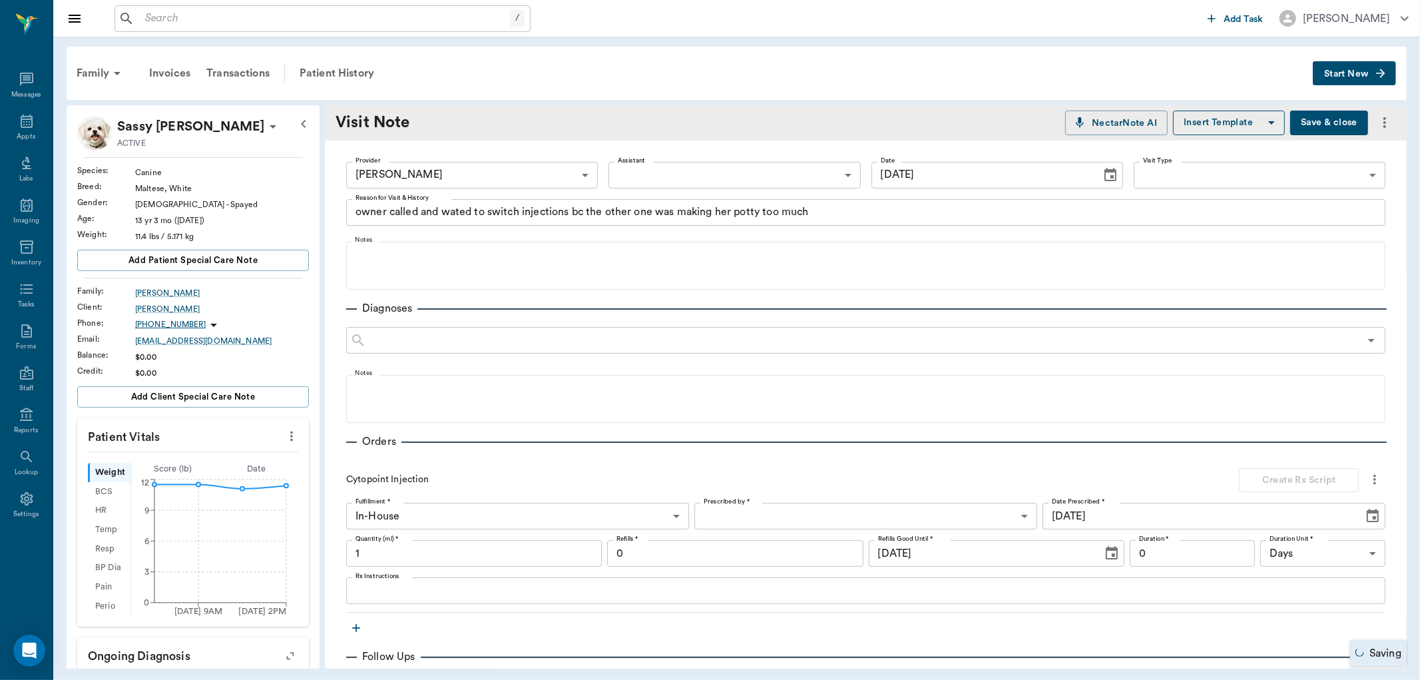
click at [364, 549] on input "1" at bounding box center [474, 553] width 256 height 27
type input ".3"
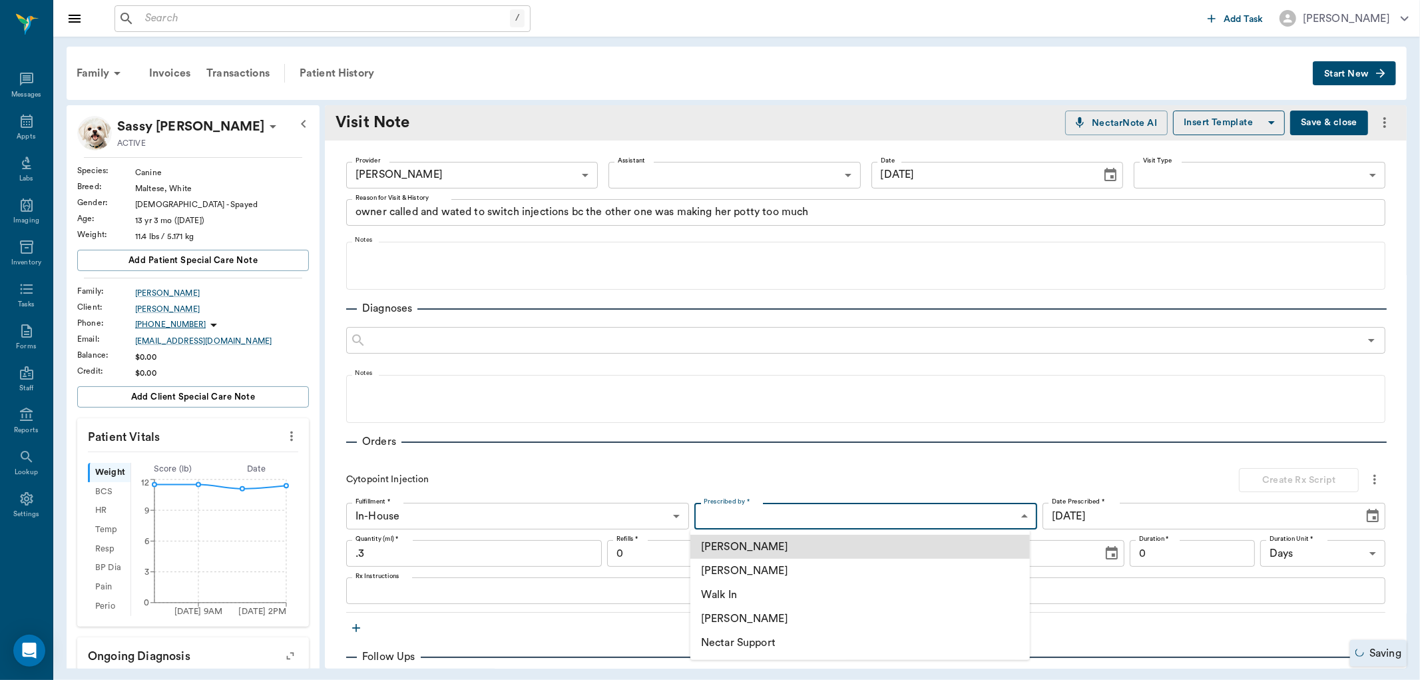
click at [741, 514] on body "/ ​ Add Task Dr. Bert Ellsworth Nectar Messages Appts Labs Imaging Inventory Ta…" at bounding box center [710, 340] width 1420 height 680
click at [736, 566] on li "[PERSON_NAME]" at bounding box center [860, 571] width 340 height 24
type input "63ec2f075fda476ae8351a4d"
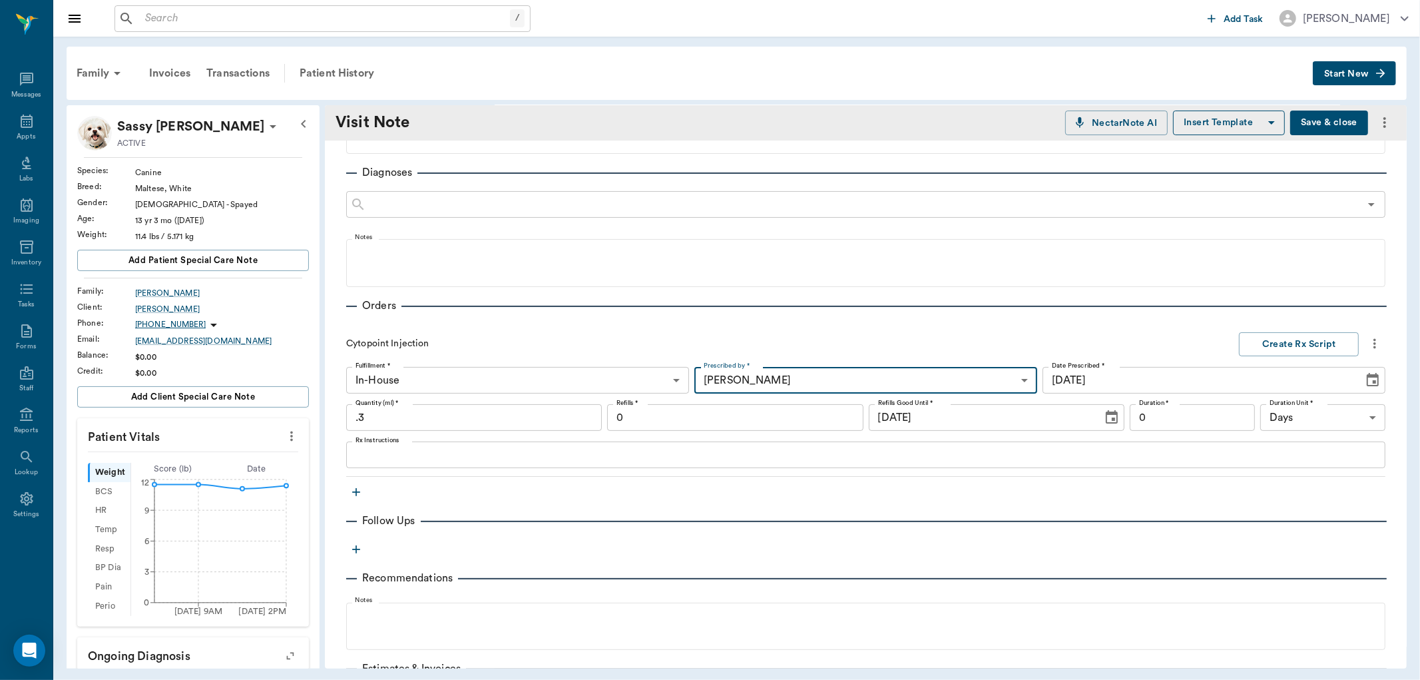
scroll to position [276, 0]
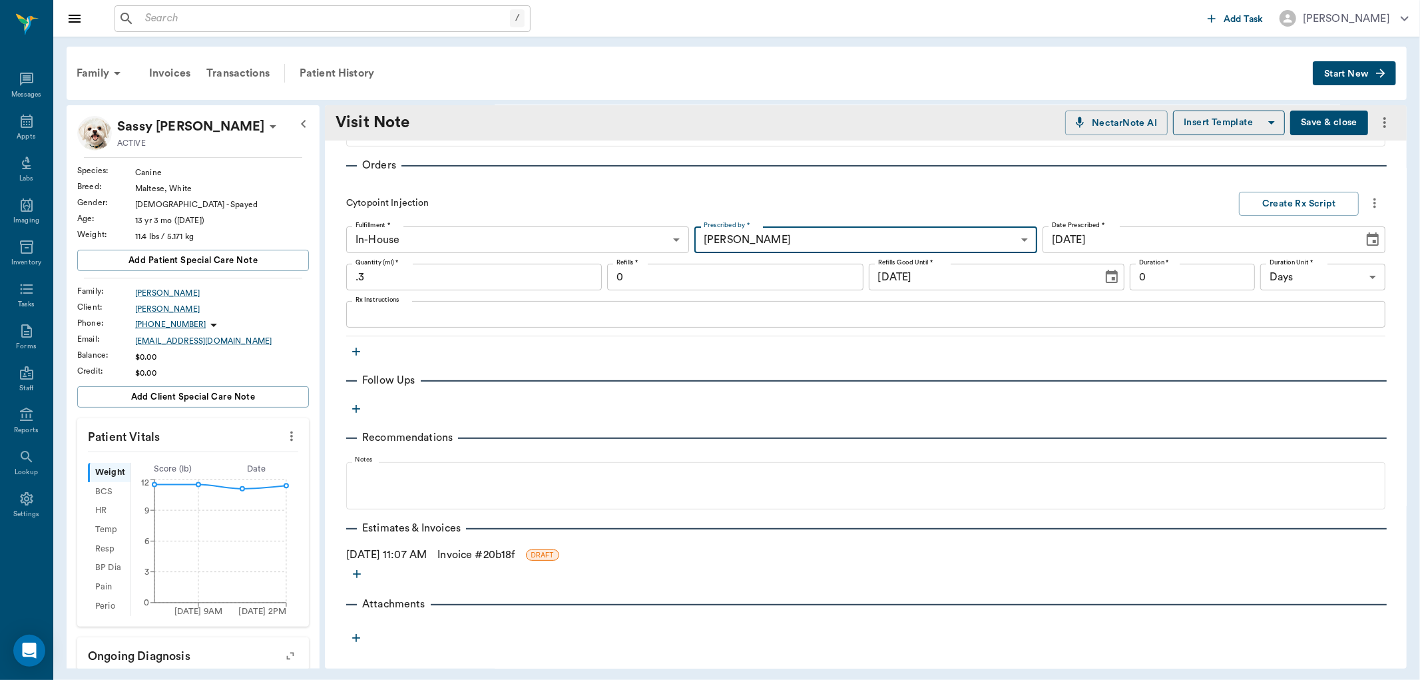
click at [394, 308] on textarea "Rx Instructions" at bounding box center [866, 314] width 1021 height 15
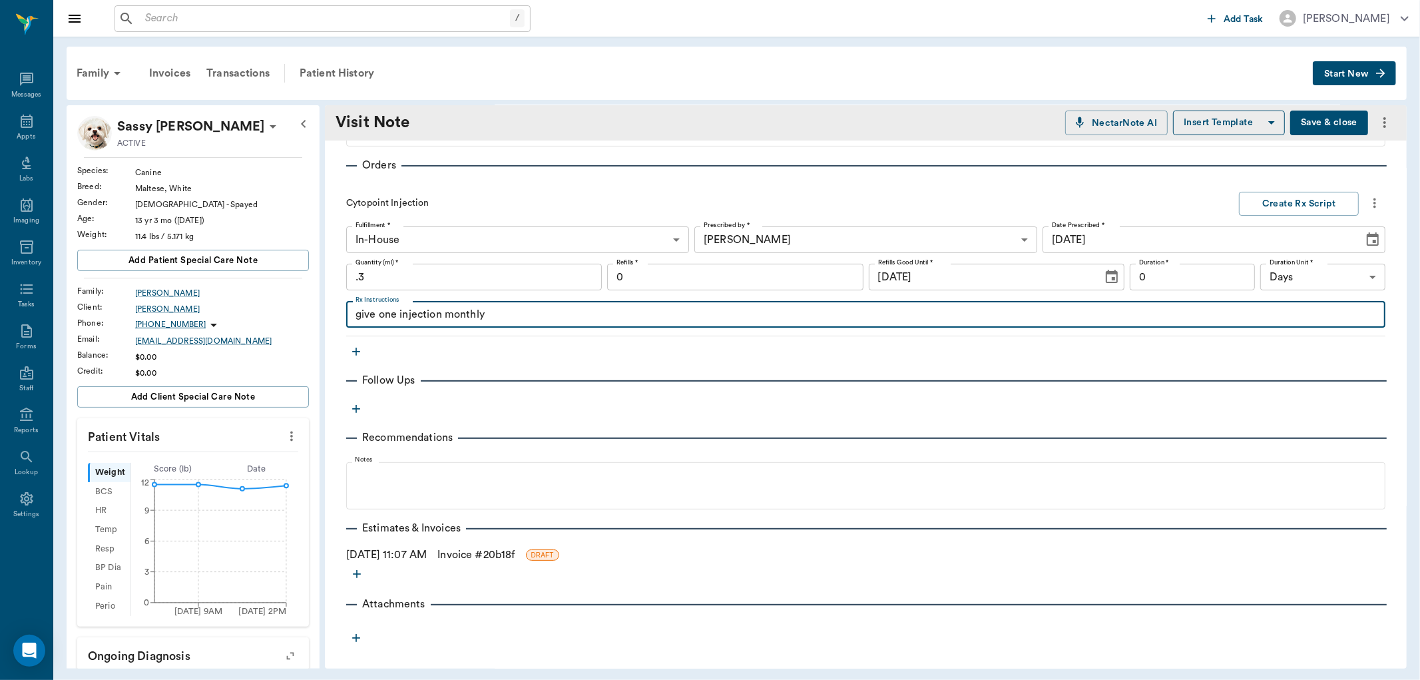
scroll to position [129, 0]
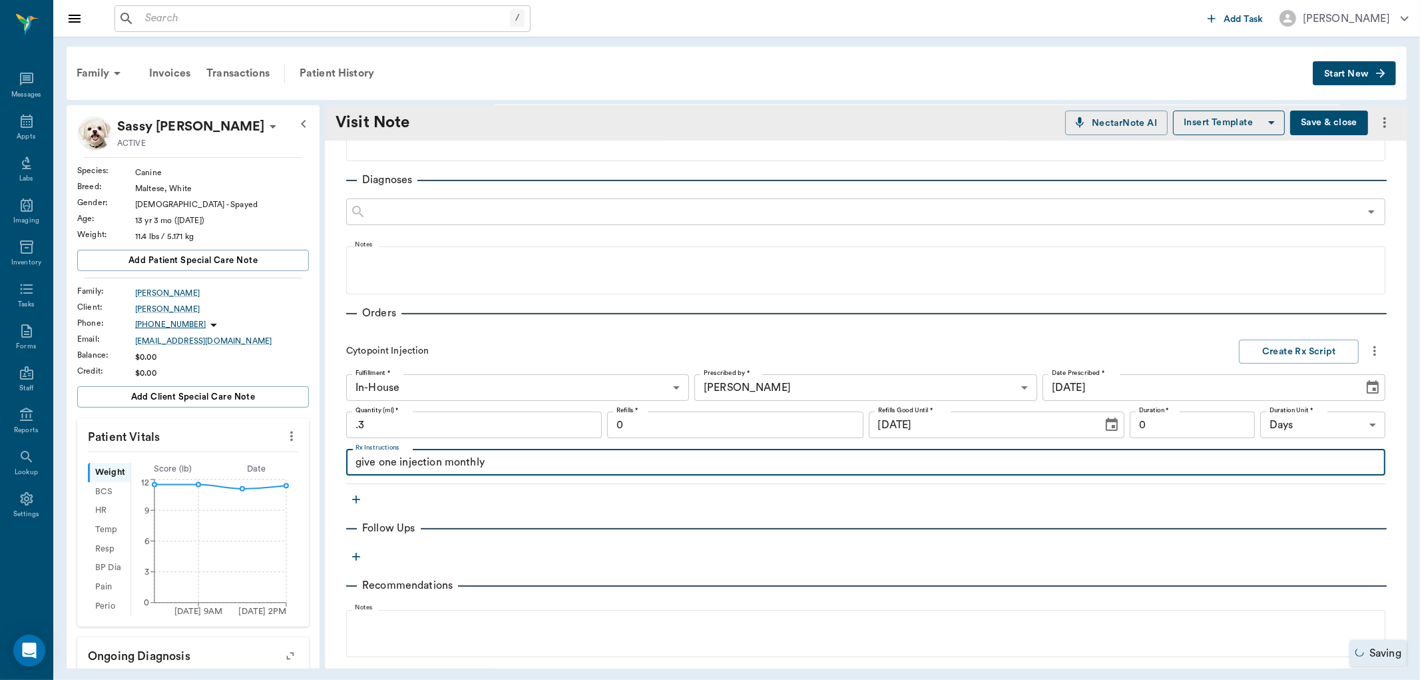
type textarea "give one injection monthly"
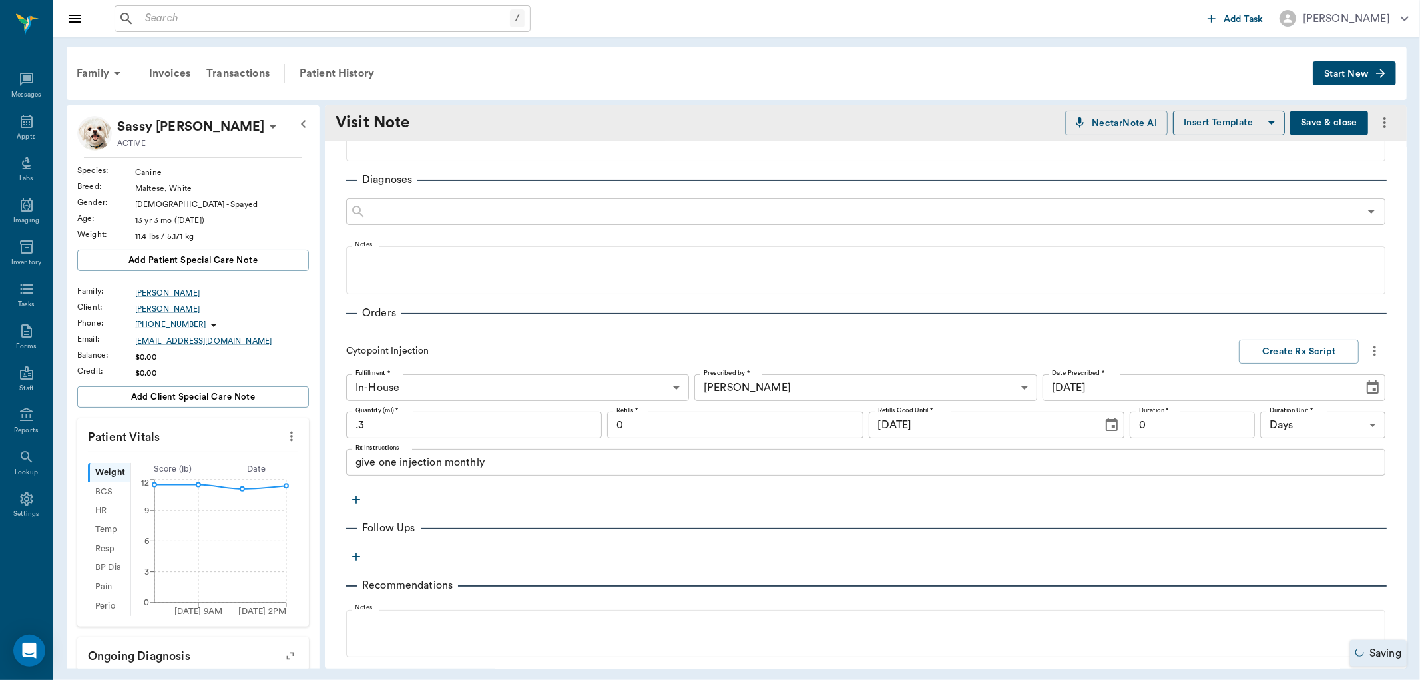
click at [1299, 125] on button "Save & close" at bounding box center [1329, 123] width 78 height 25
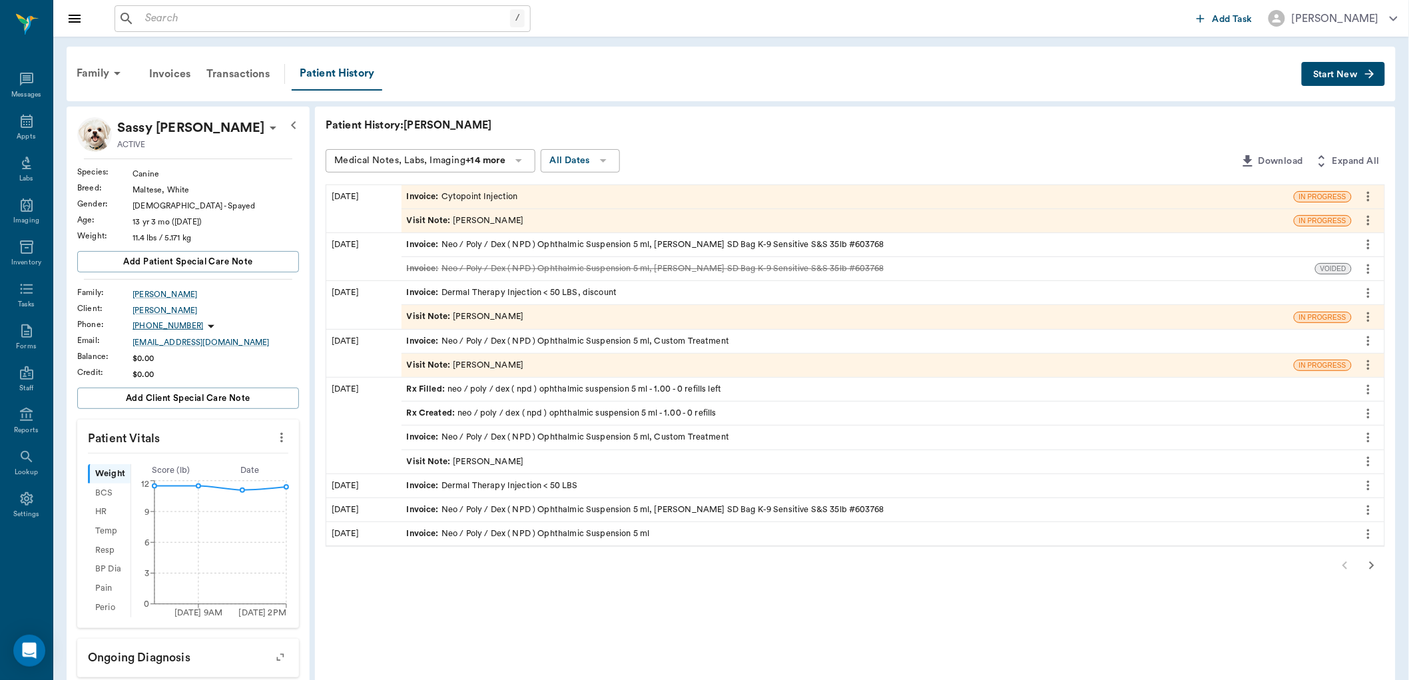
click at [431, 196] on span "Invoice :" at bounding box center [424, 196] width 35 height 13
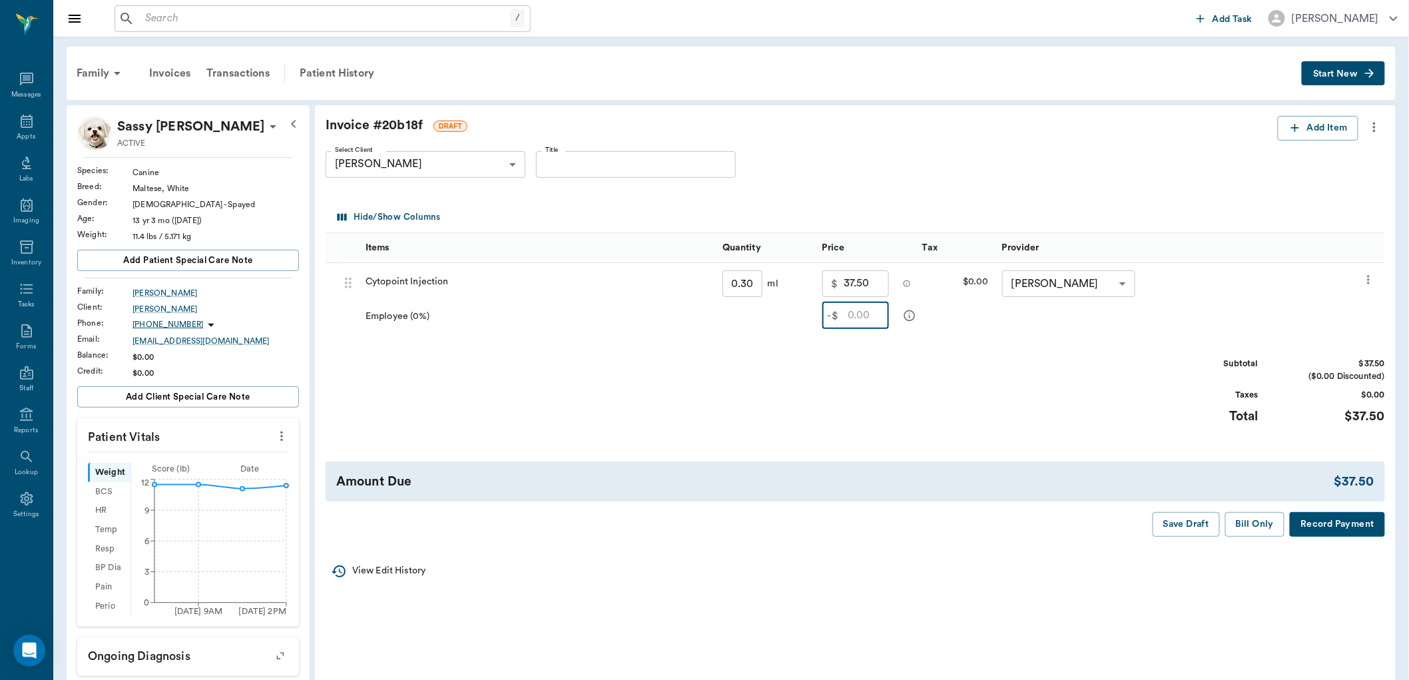
click at [859, 320] on input "text" at bounding box center [868, 315] width 41 height 27
type input "7.50"
click at [1272, 527] on button "Bill Only" at bounding box center [1255, 524] width 60 height 25
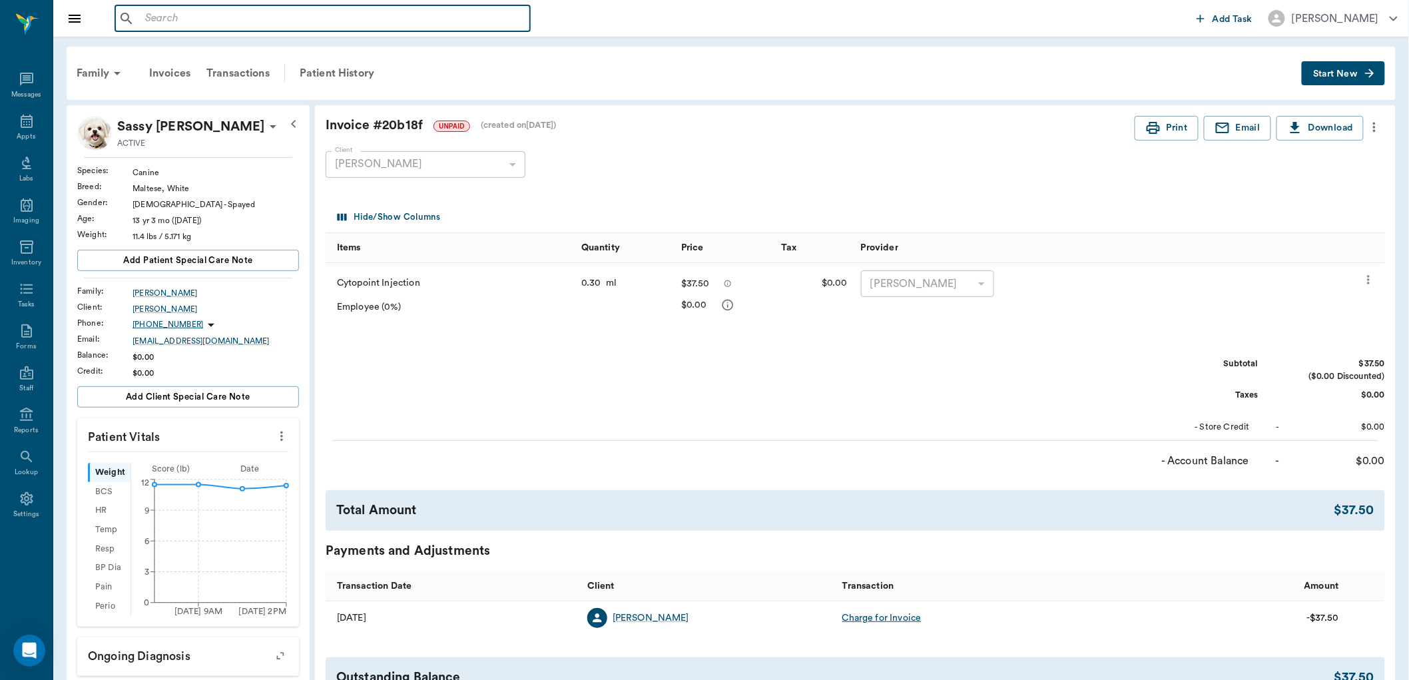
click at [204, 11] on input "text" at bounding box center [332, 18] width 385 height 19
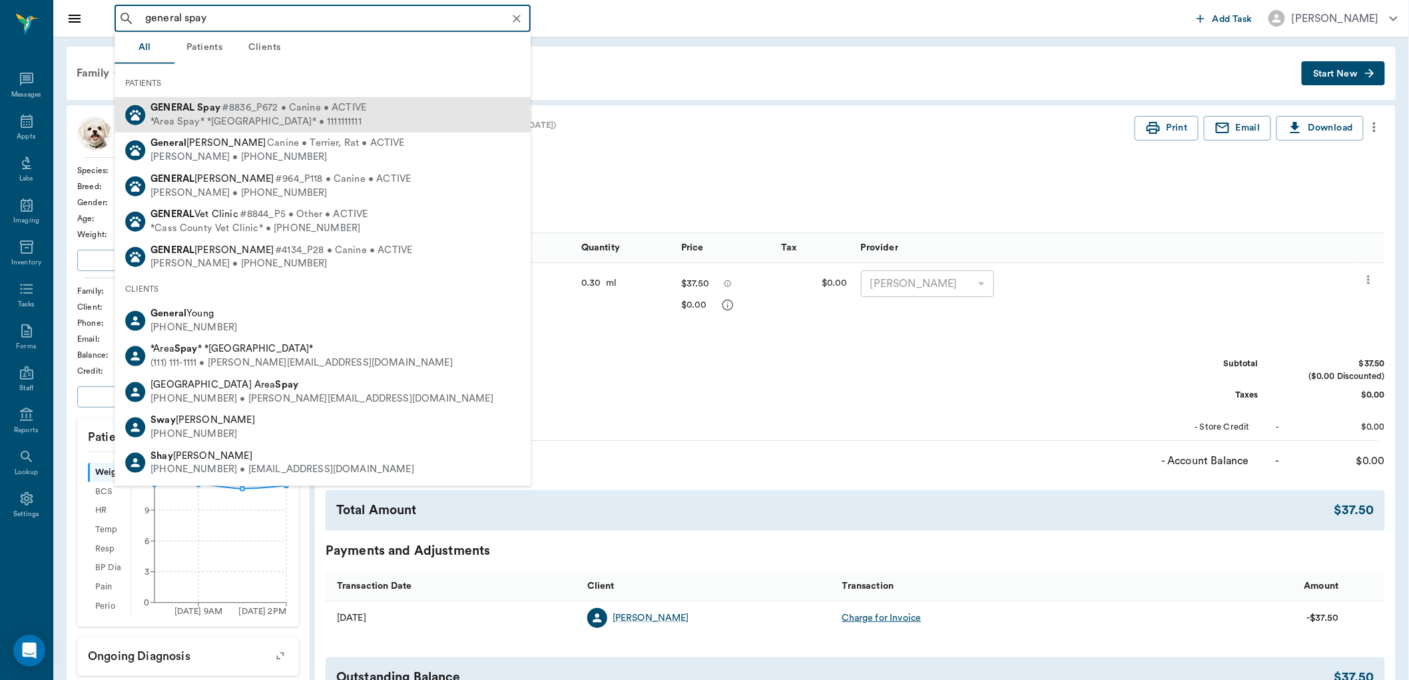
click at [300, 116] on div "*Area Spay* *Atlanta* • 1111111111" at bounding box center [258, 122] width 216 height 14
type input "general spay"
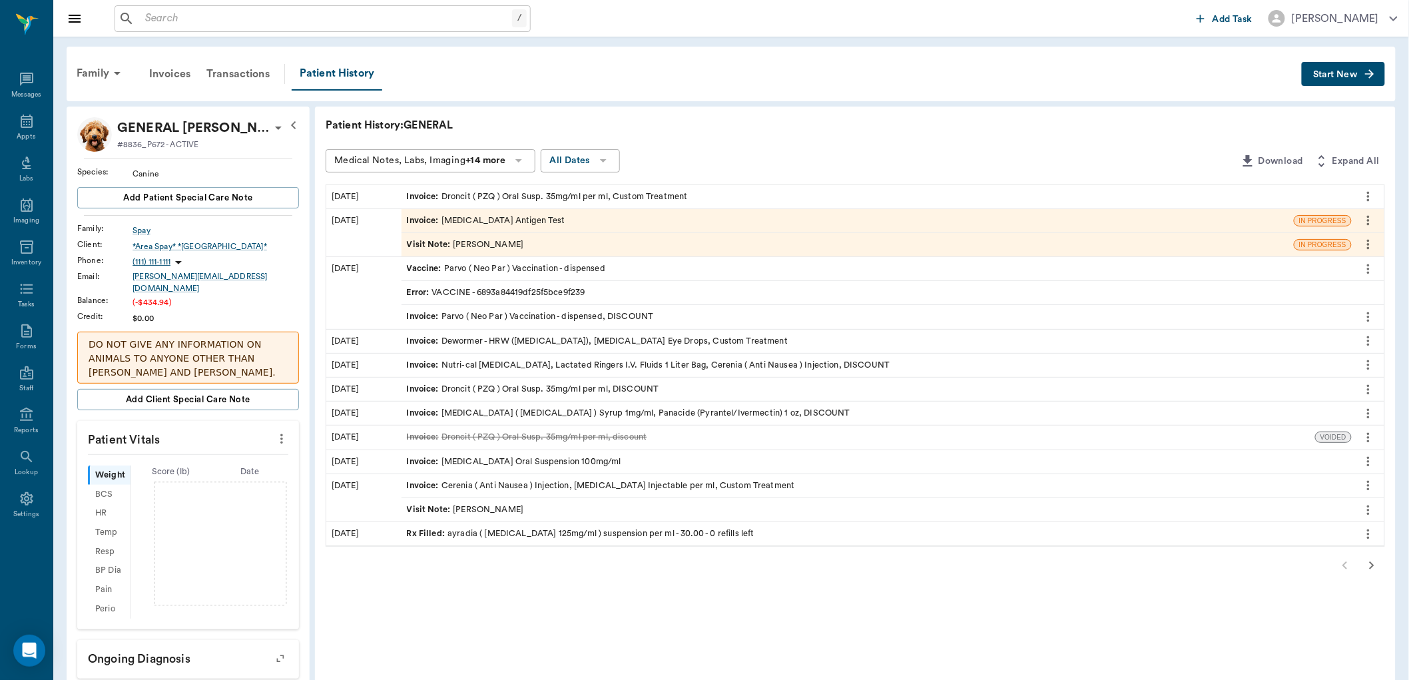
click at [1326, 75] on span "Start New" at bounding box center [1335, 75] width 45 height 0
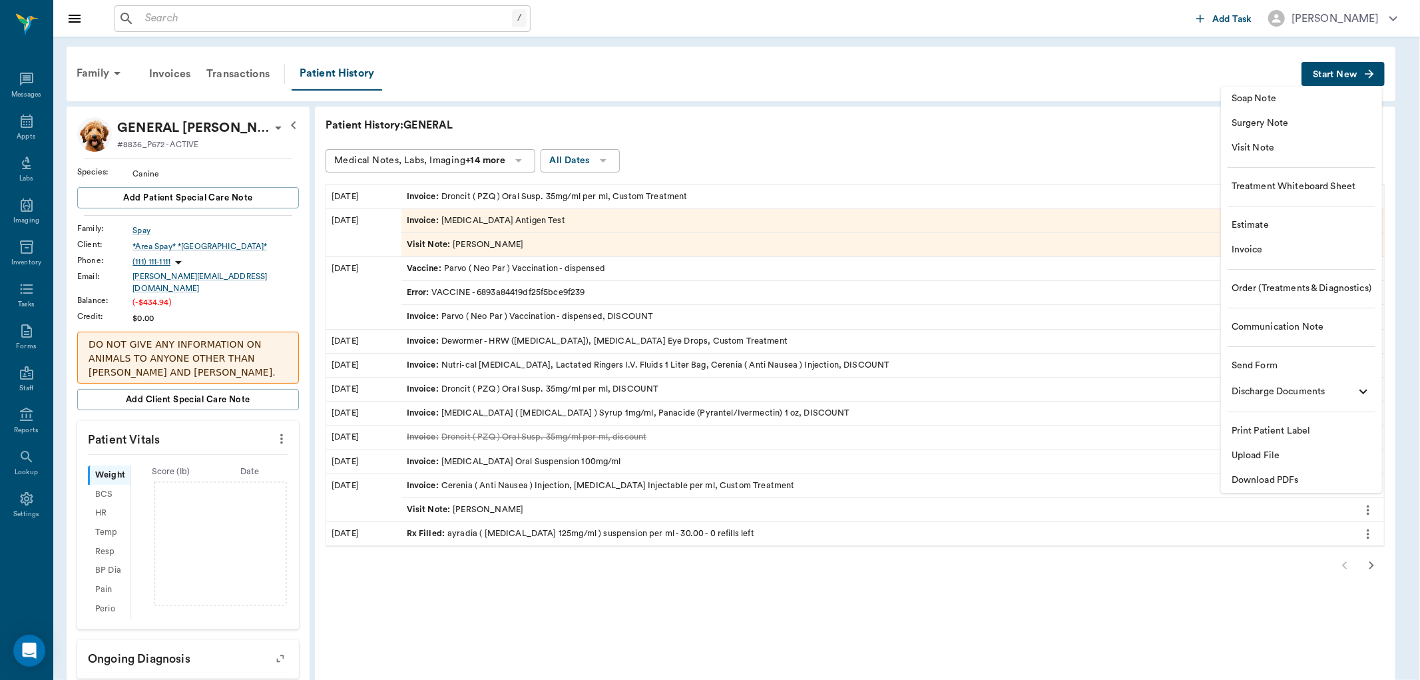
click at [1274, 142] on span "Visit Note" at bounding box center [1302, 148] width 140 height 14
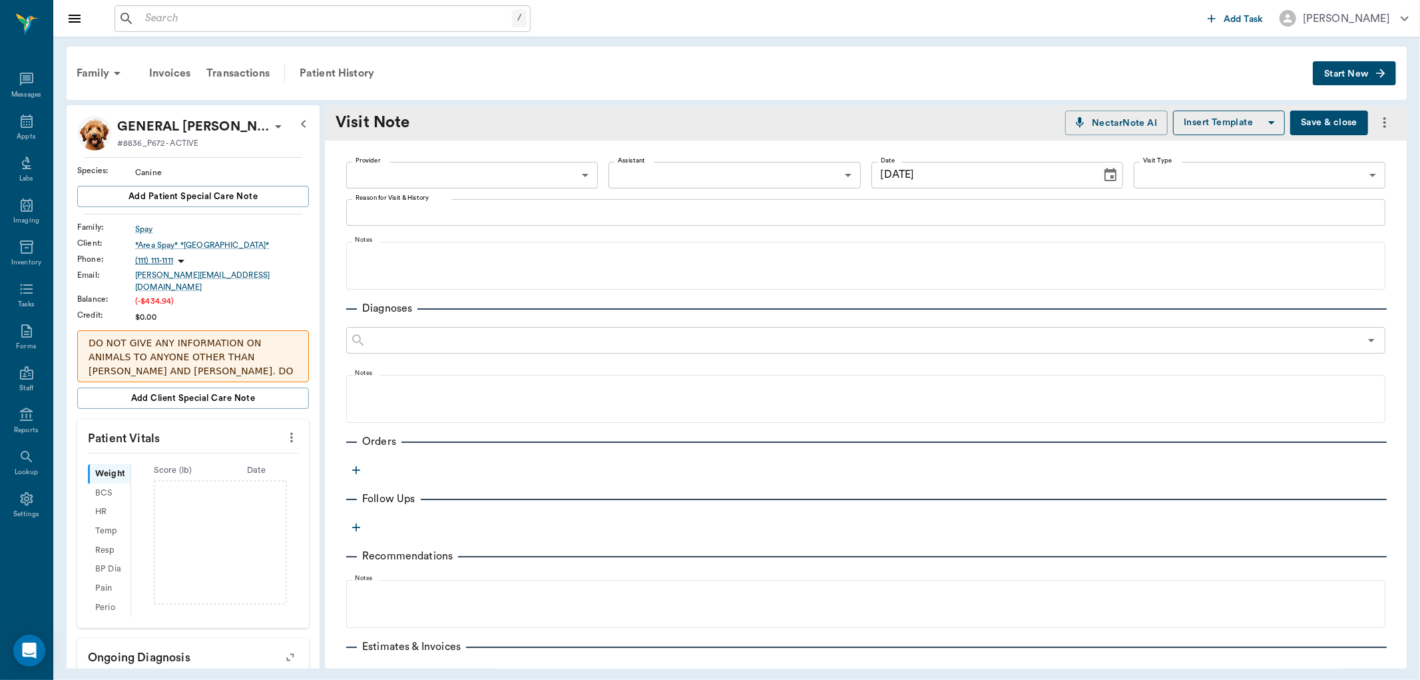
type input "[DATE]"
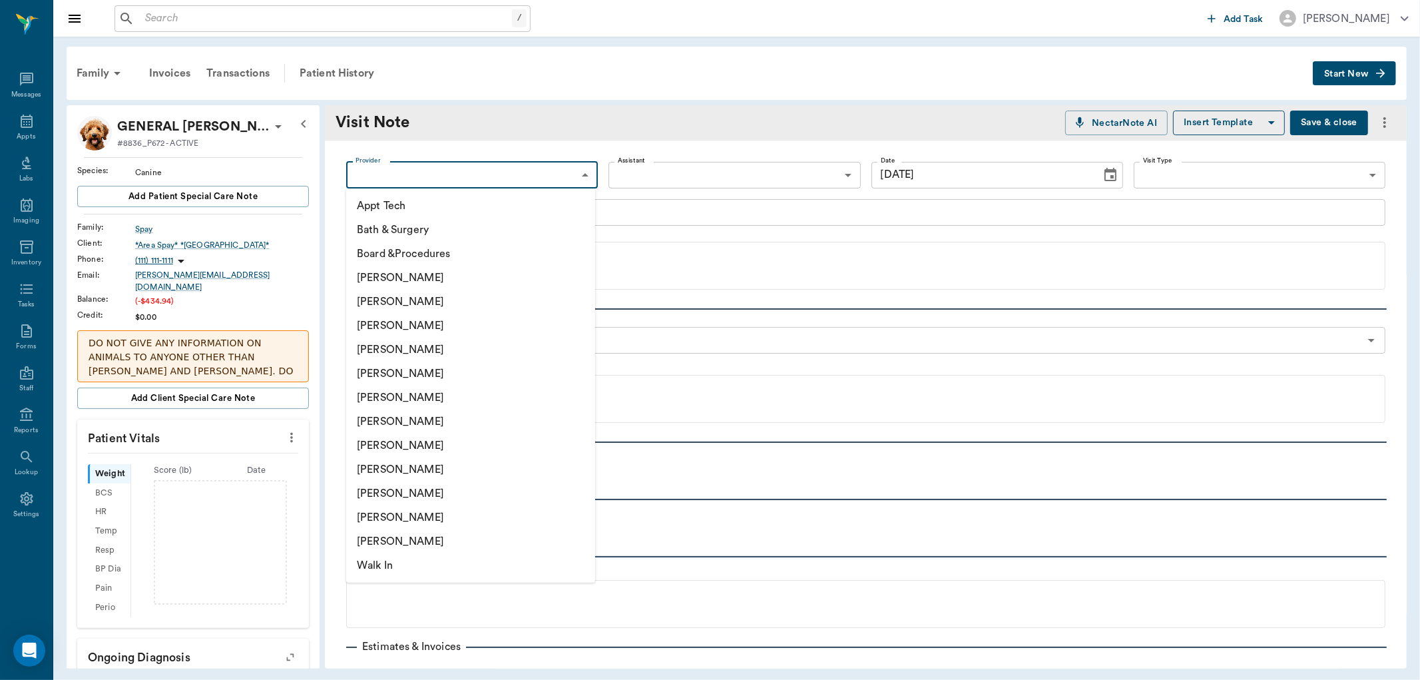
click at [410, 171] on body "/ ​ Add Task Dr. Bert Ellsworth Nectar Messages Appts Labs Imaging Inventory Ta…" at bounding box center [710, 340] width 1420 height 680
click at [380, 441] on li "[PERSON_NAME]" at bounding box center [470, 445] width 249 height 24
type input "63ec2e7e52e12b0ba117b124"
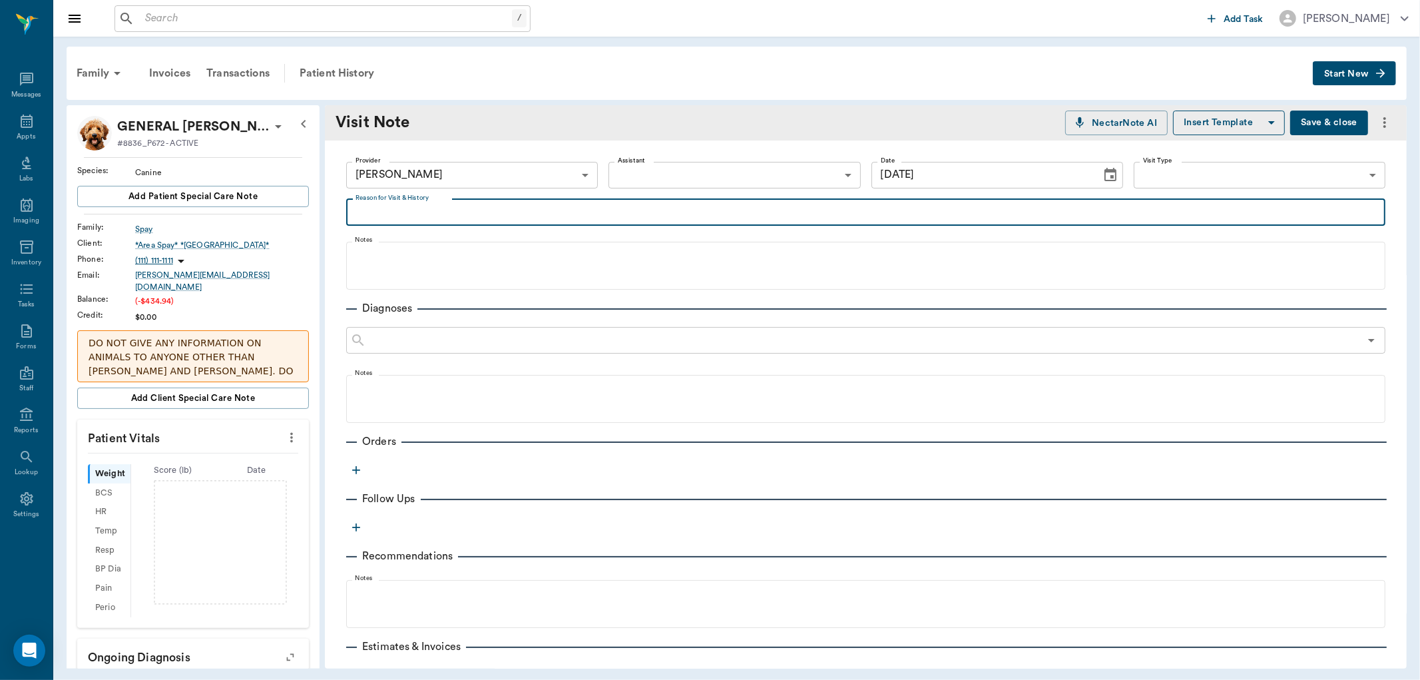
click at [378, 210] on textarea "Reason for Visit & History" at bounding box center [866, 211] width 1021 height 15
type textarea "b"
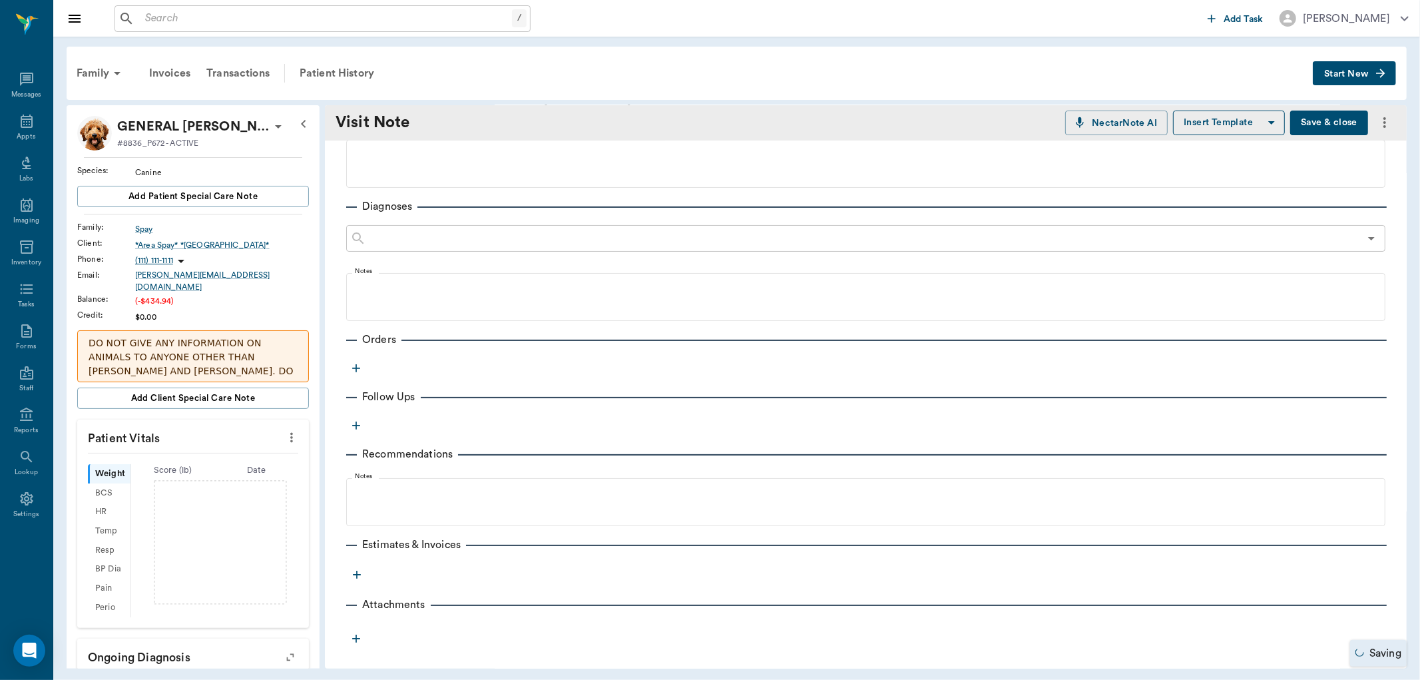
type textarea "mitzi brought a dog in for carissa her name is princess for hwt"
click at [360, 365] on icon "button" at bounding box center [356, 368] width 13 height 13
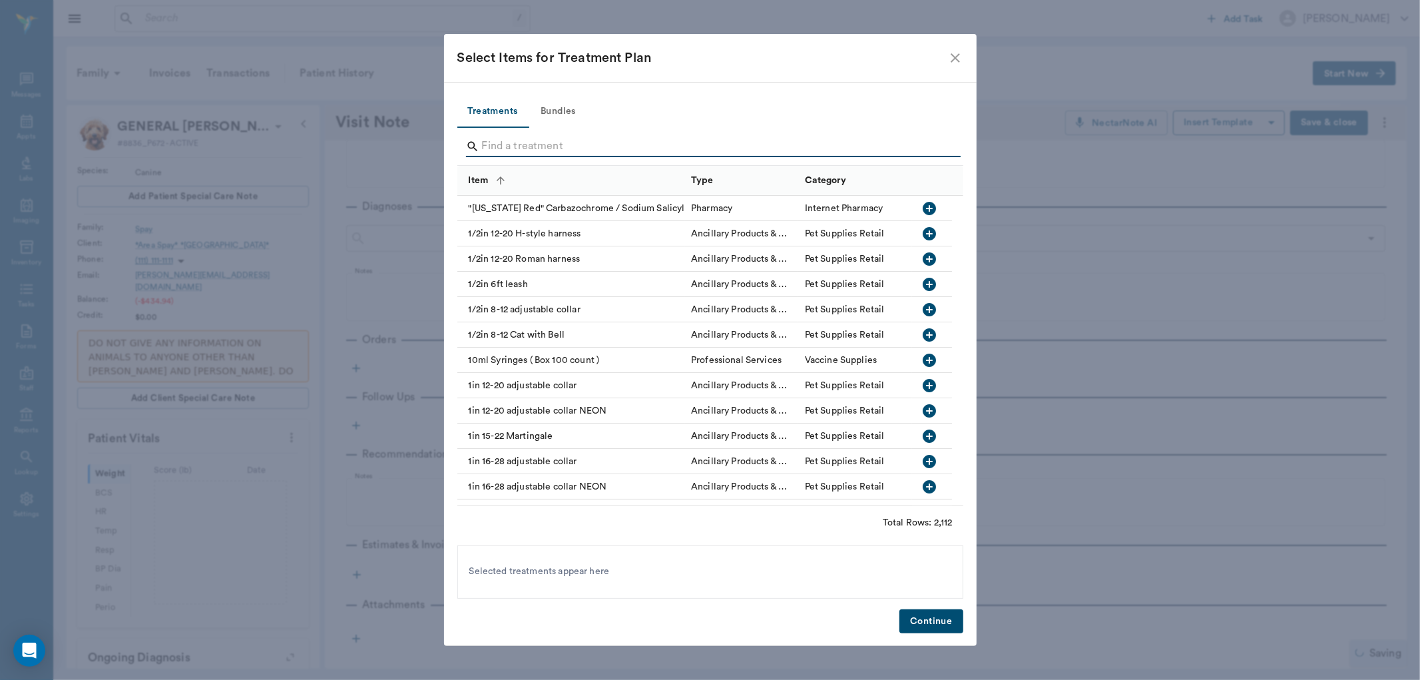
click at [501, 138] on input "Search" at bounding box center [711, 146] width 459 height 21
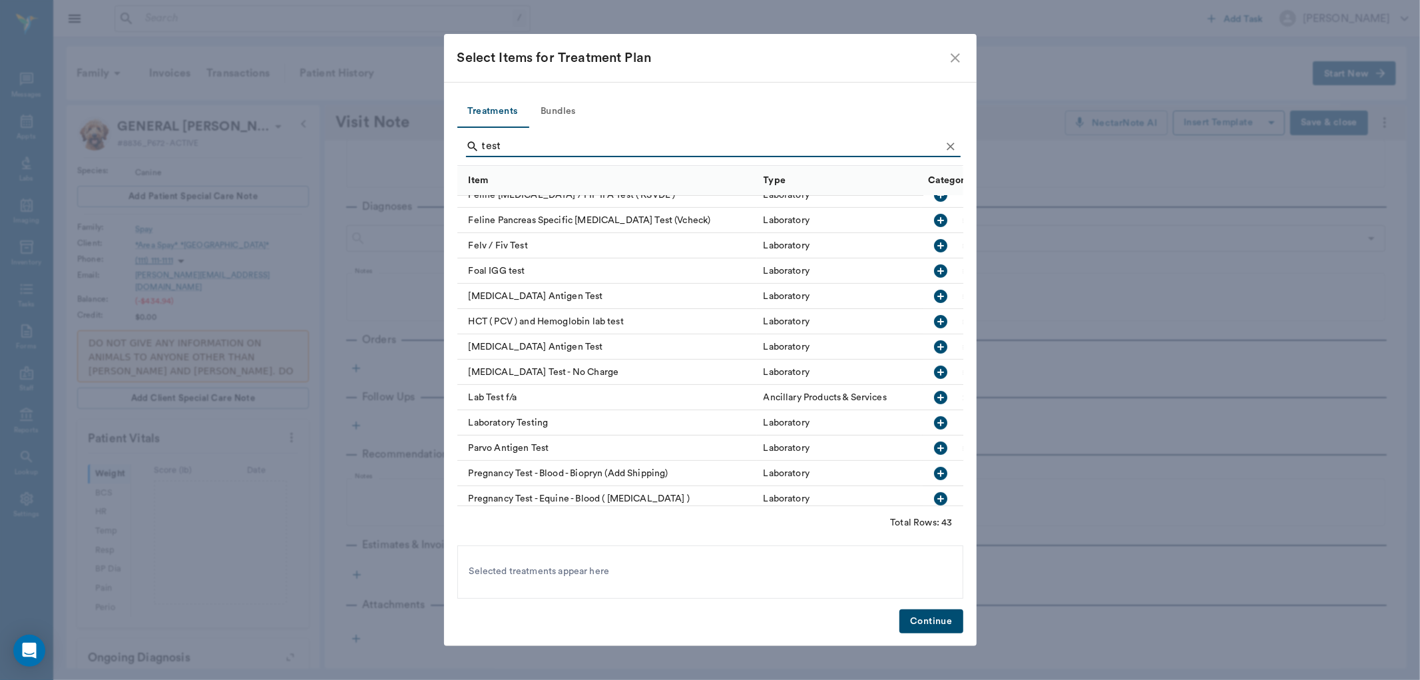
scroll to position [419, 0]
type input "test"
click at [934, 343] on icon "button" at bounding box center [940, 345] width 13 height 13
click at [929, 617] on button "Continue" at bounding box center [931, 621] width 63 height 25
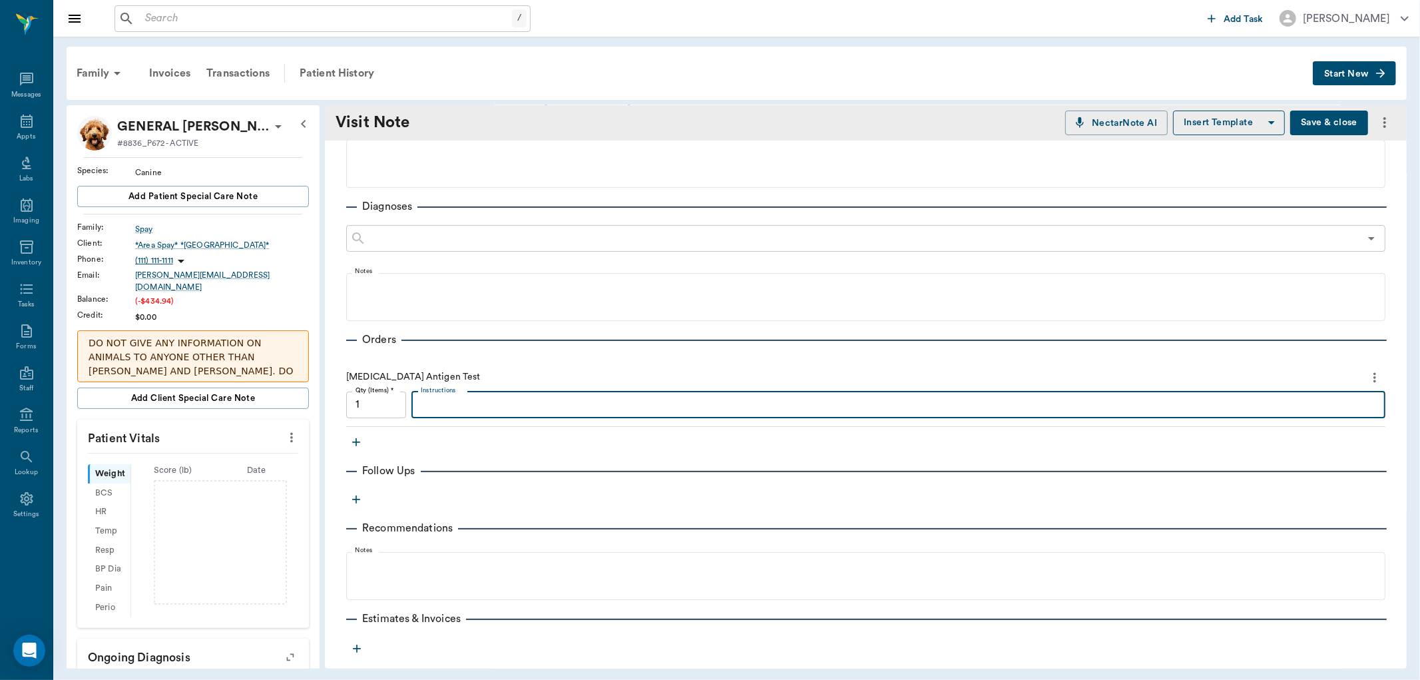
click at [463, 407] on textarea "Instructions" at bounding box center [898, 404] width 955 height 15
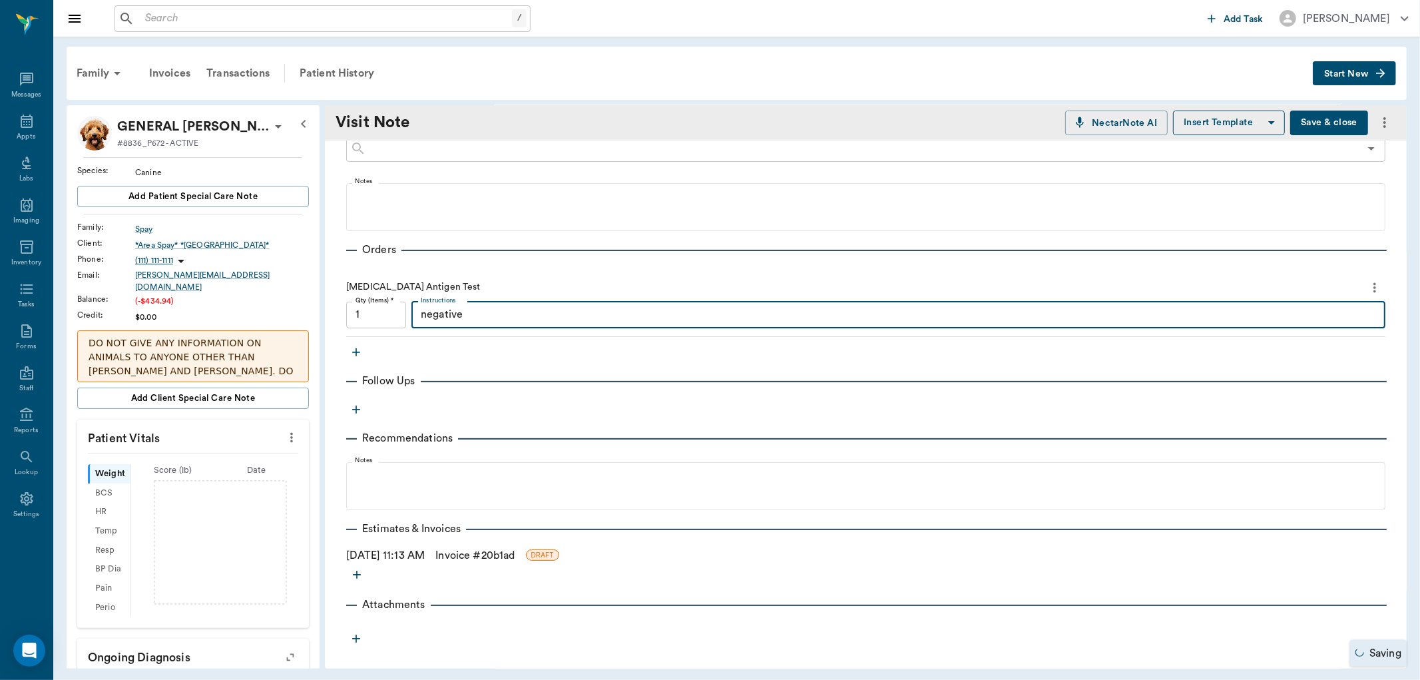
type textarea "negative"
click at [473, 554] on link "Invoice # 20b1ad" at bounding box center [474, 555] width 79 height 16
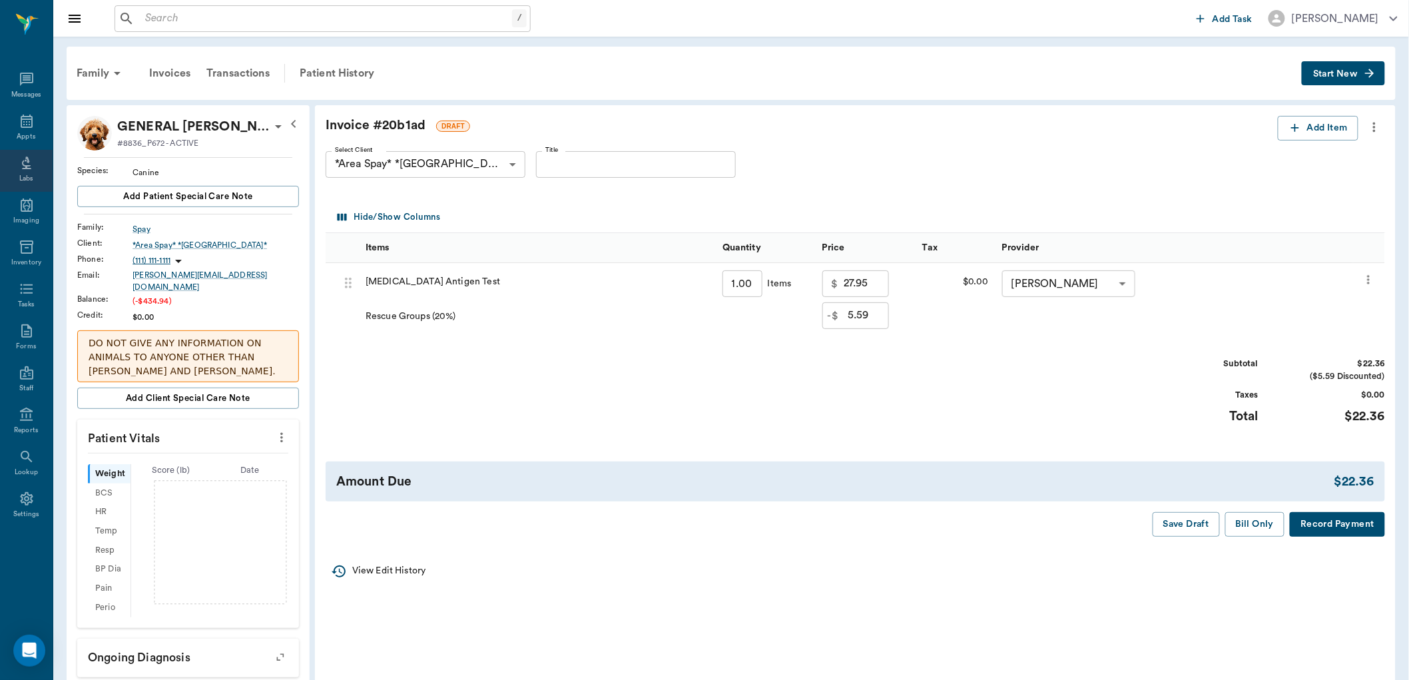
click at [1243, 531] on button "Bill Only" at bounding box center [1255, 524] width 60 height 25
click at [1274, 527] on button "Bill Only" at bounding box center [1255, 524] width 60 height 25
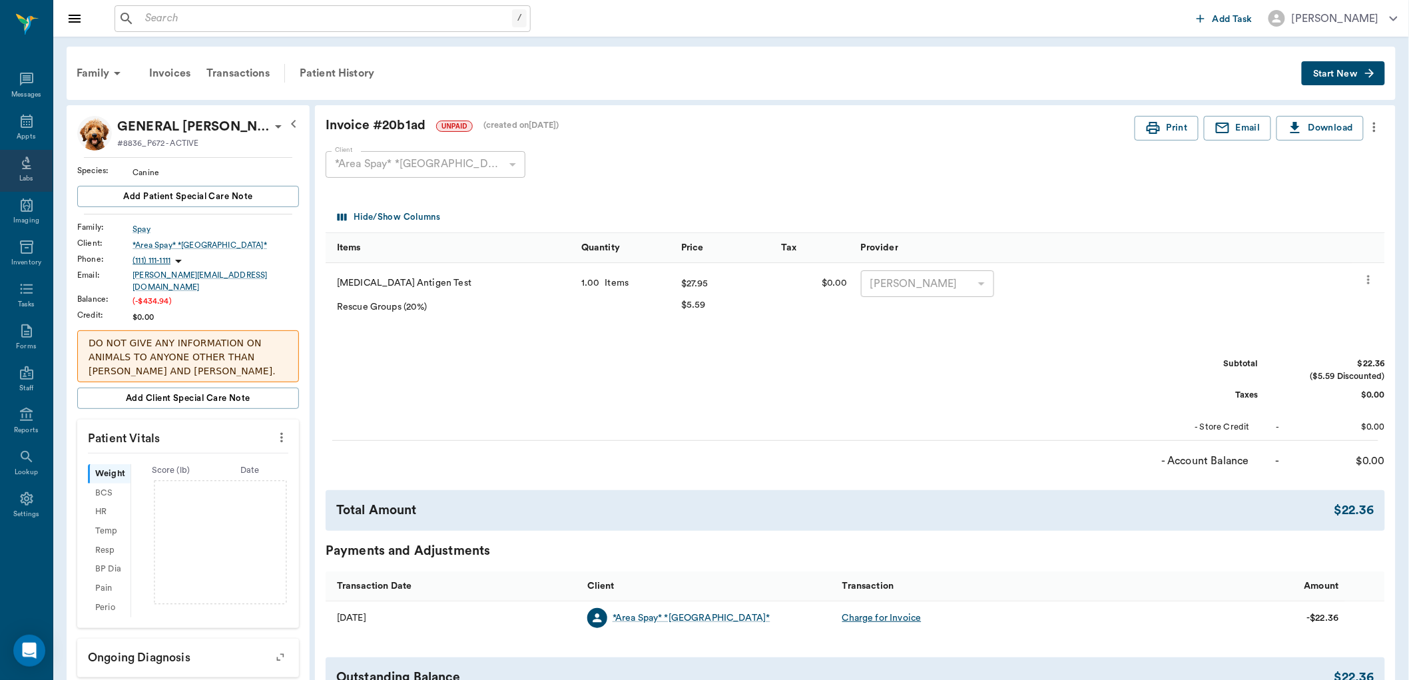
click at [36, 130] on div "Appts" at bounding box center [26, 129] width 53 height 42
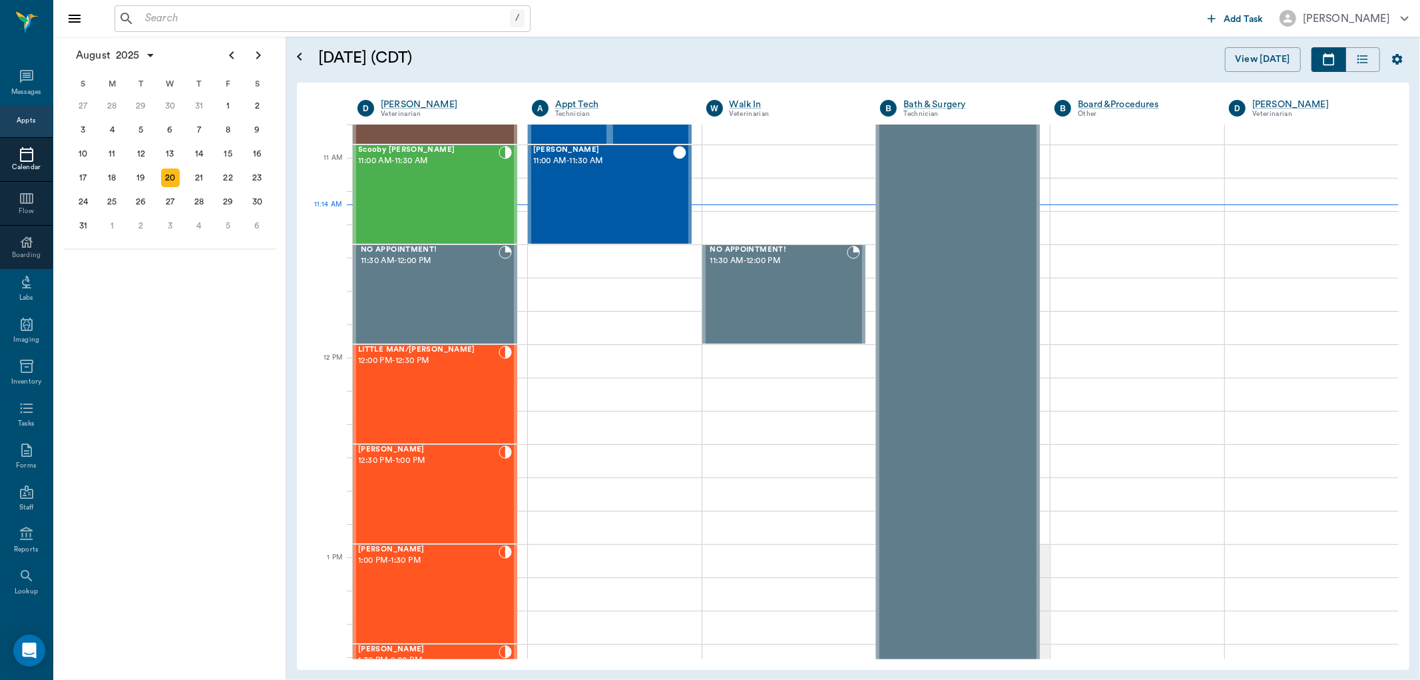
scroll to position [600, 0]
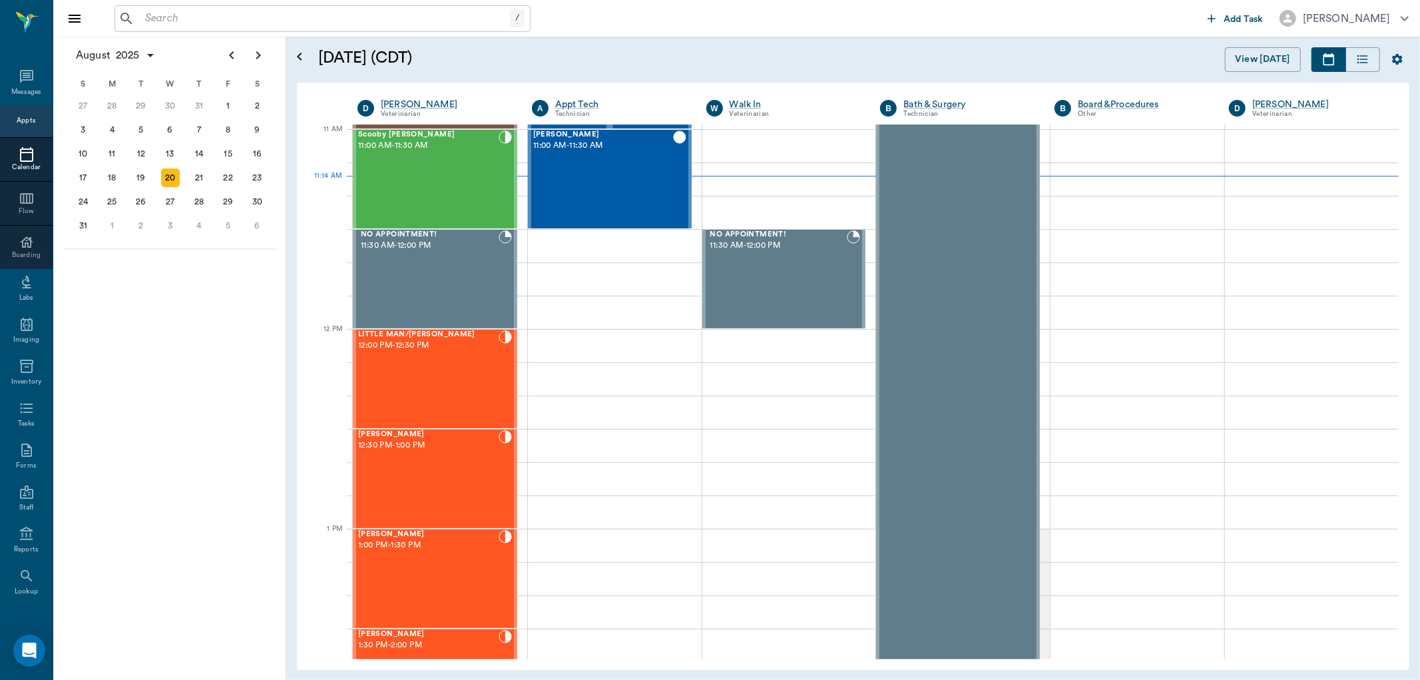
click at [200, 10] on input "text" at bounding box center [325, 18] width 370 height 19
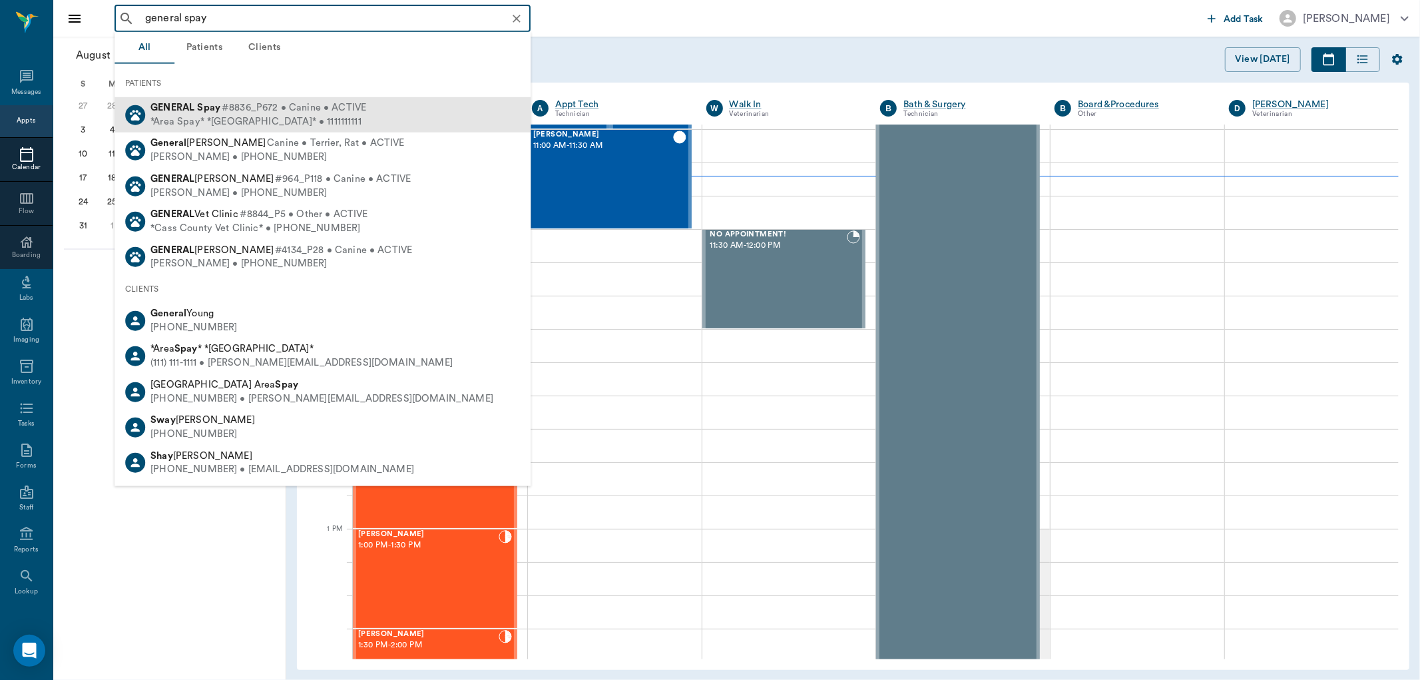
click at [324, 105] on span "#8836_P672 • Canine • ACTIVE" at bounding box center [294, 108] width 144 height 14
type input "general spay"
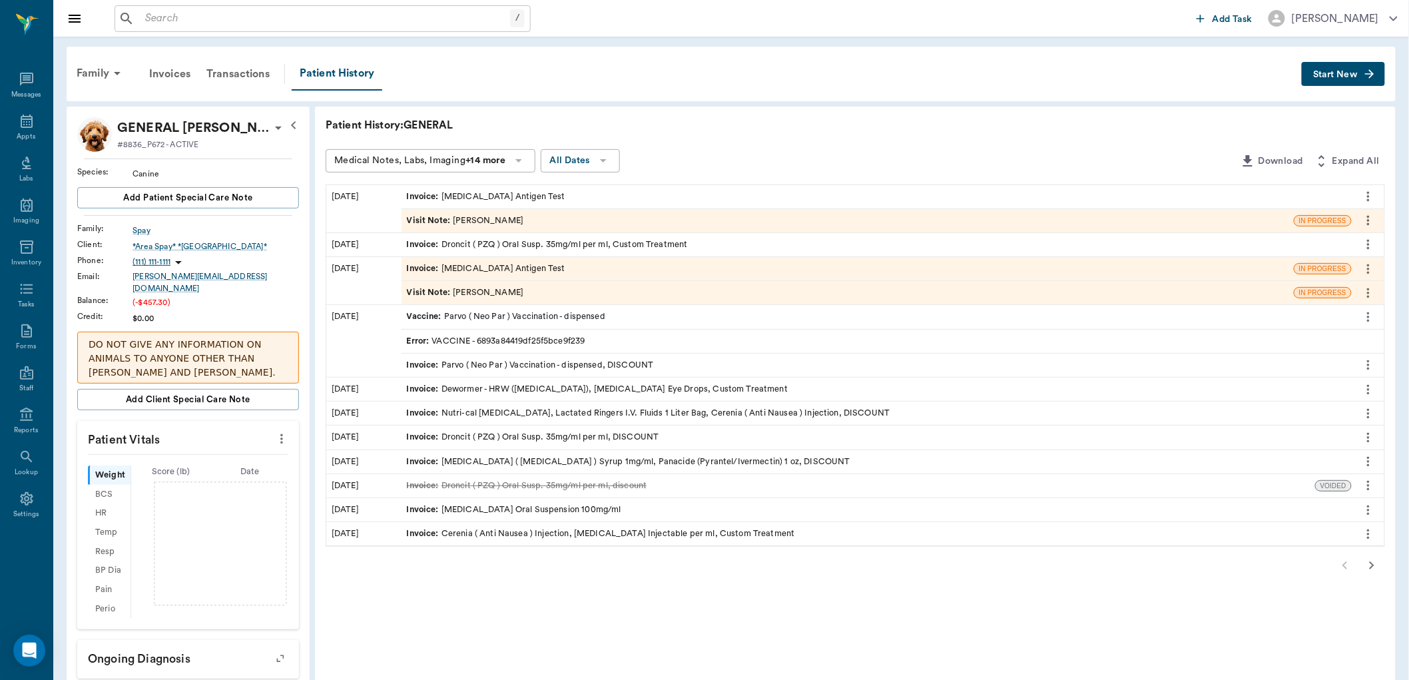
click at [417, 214] on span "Visit Note :" at bounding box center [430, 220] width 47 height 13
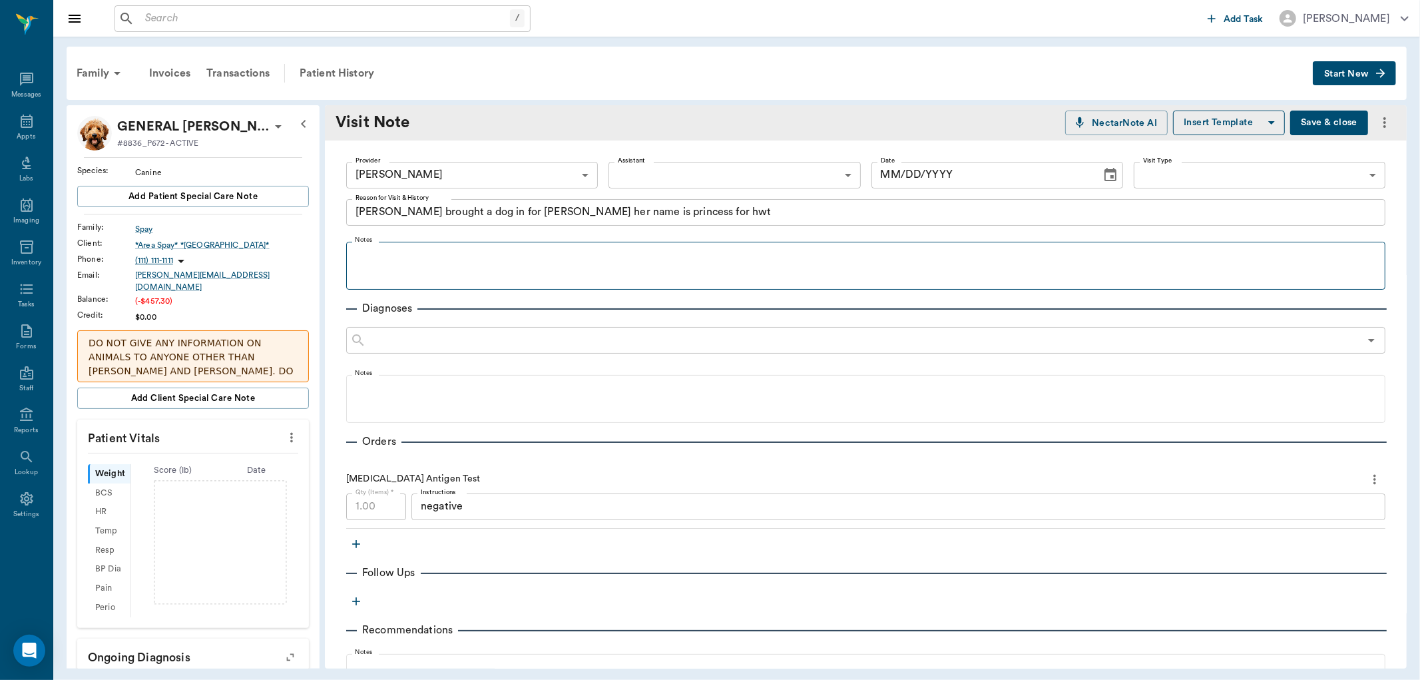
type input "63ec2e7e52e12b0ba117b124"
type textarea "mitzi brought a dog in for carissa her name is princess for hwt"
type input "08/20/2025"
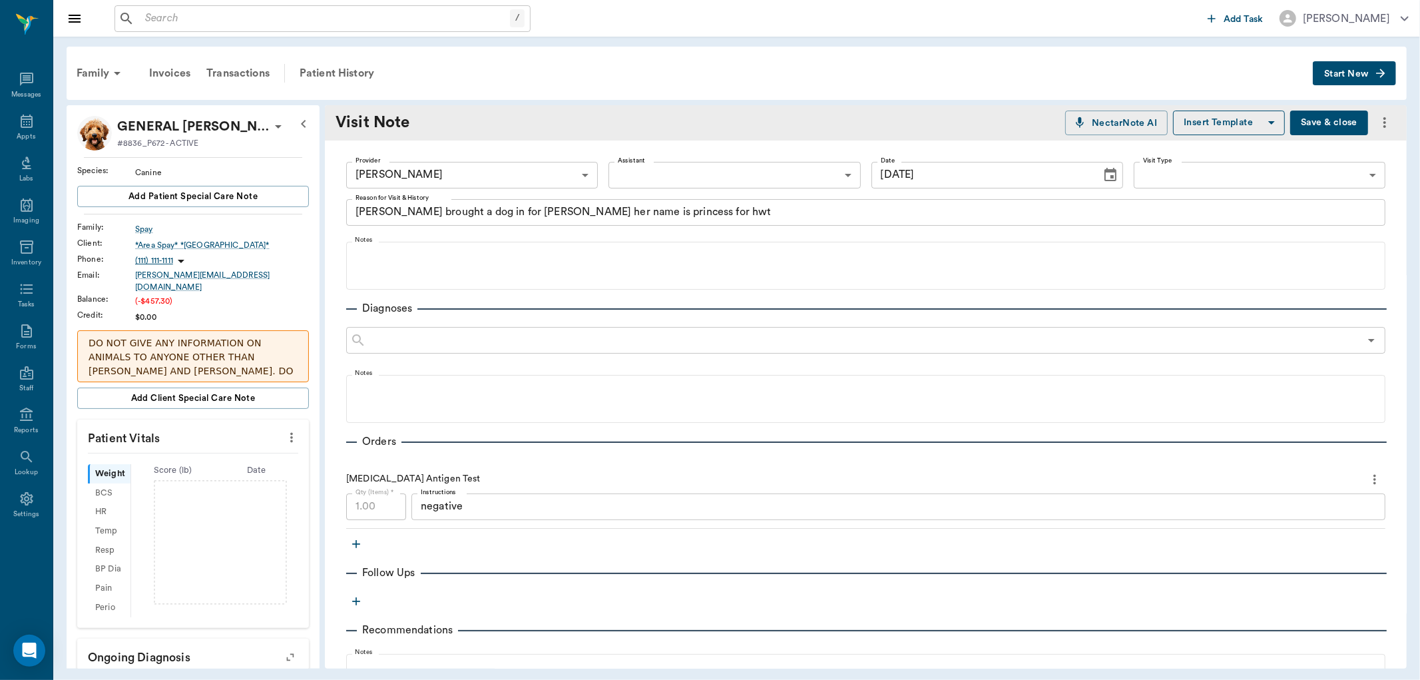
click at [660, 210] on textarea "mitzi brought a dog in for carissa her name is princess for hwt" at bounding box center [866, 211] width 1021 height 15
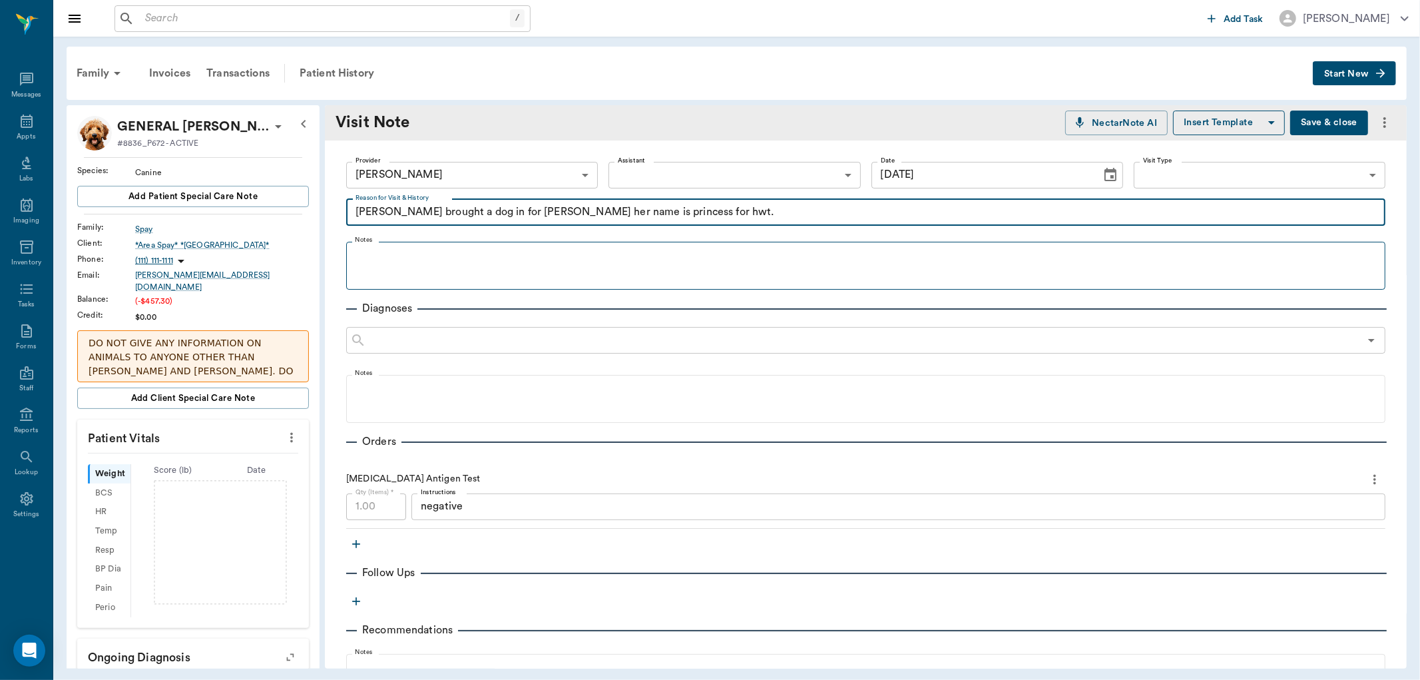
type textarea "mitzi brought a dog in for carissa her name is princess for hwt."
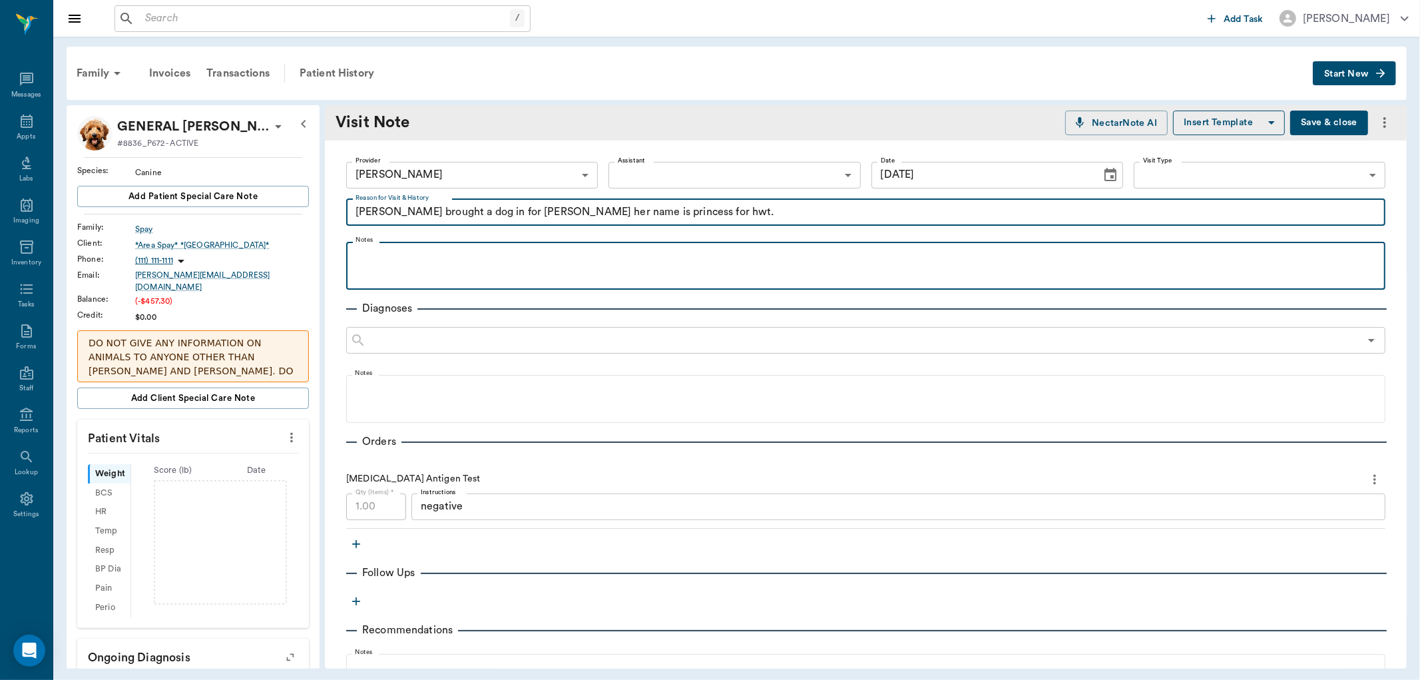
click at [428, 261] on p at bounding box center [866, 256] width 1026 height 16
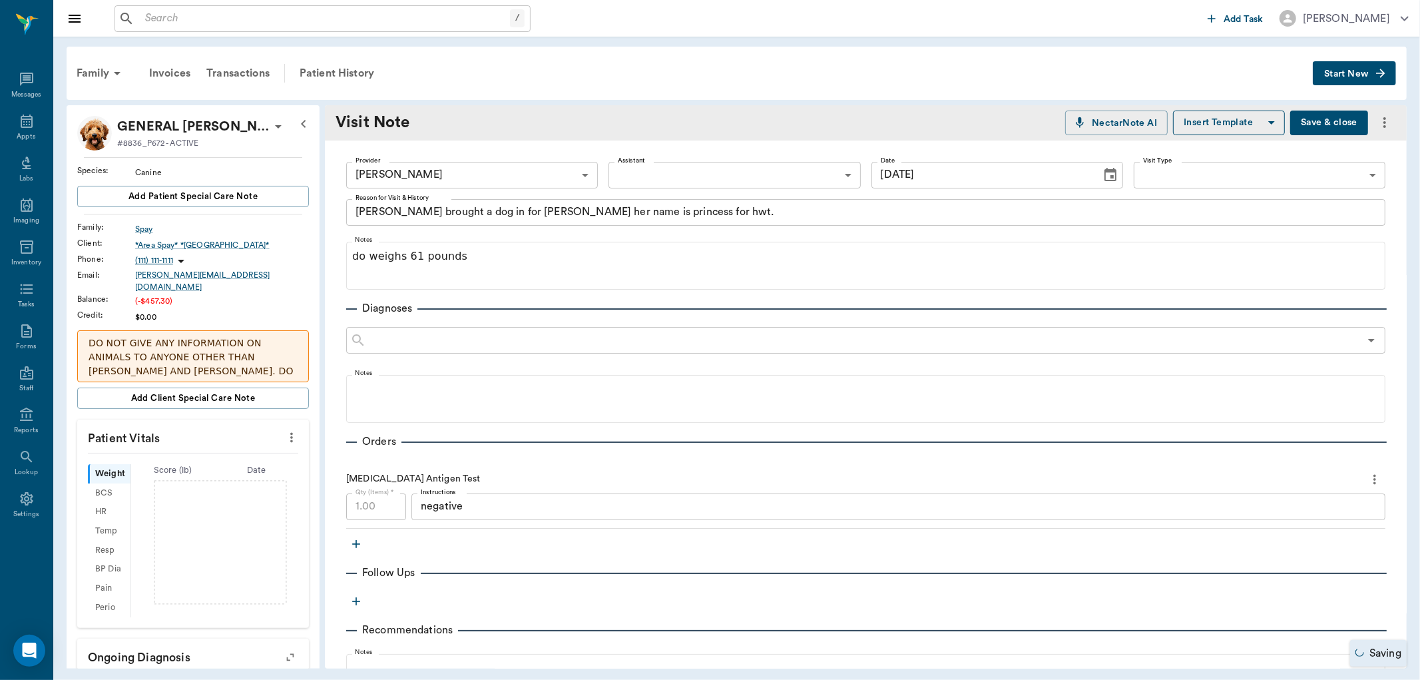
click at [1290, 123] on button "Save & close" at bounding box center [1329, 123] width 78 height 25
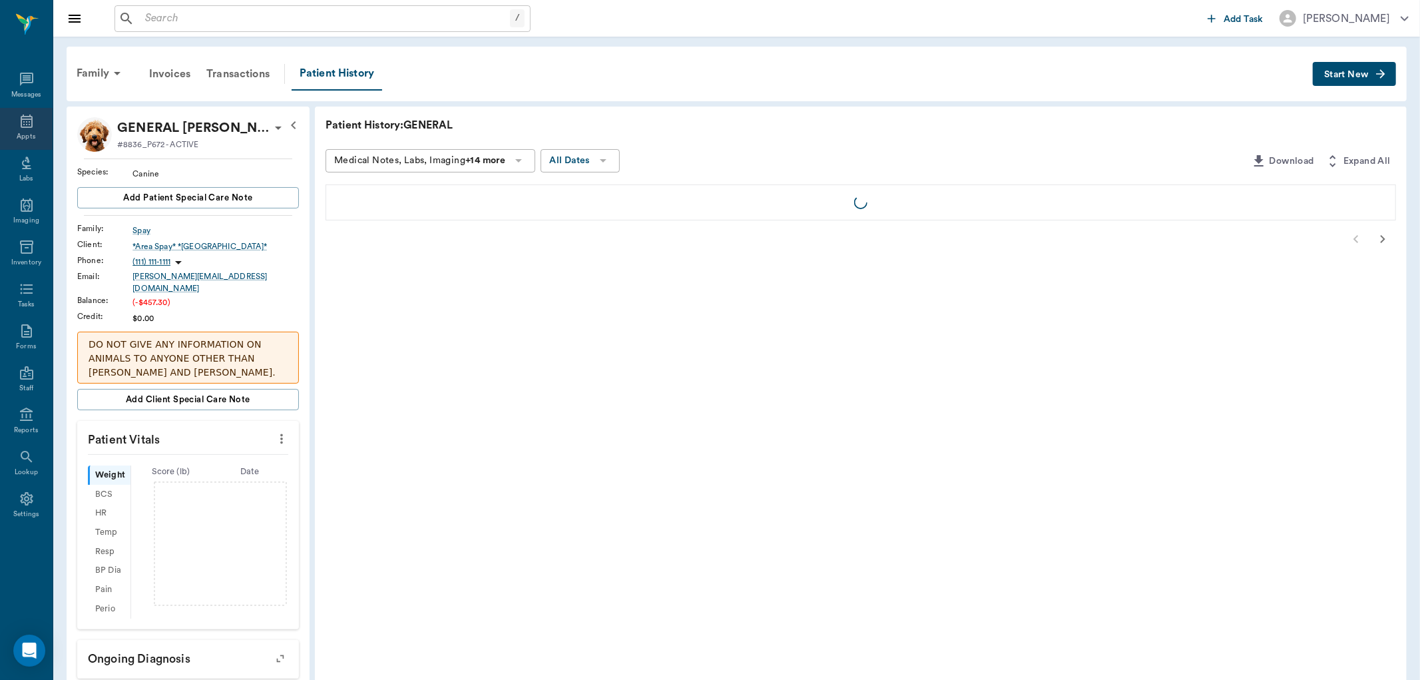
click at [38, 127] on div "Appts" at bounding box center [26, 129] width 53 height 42
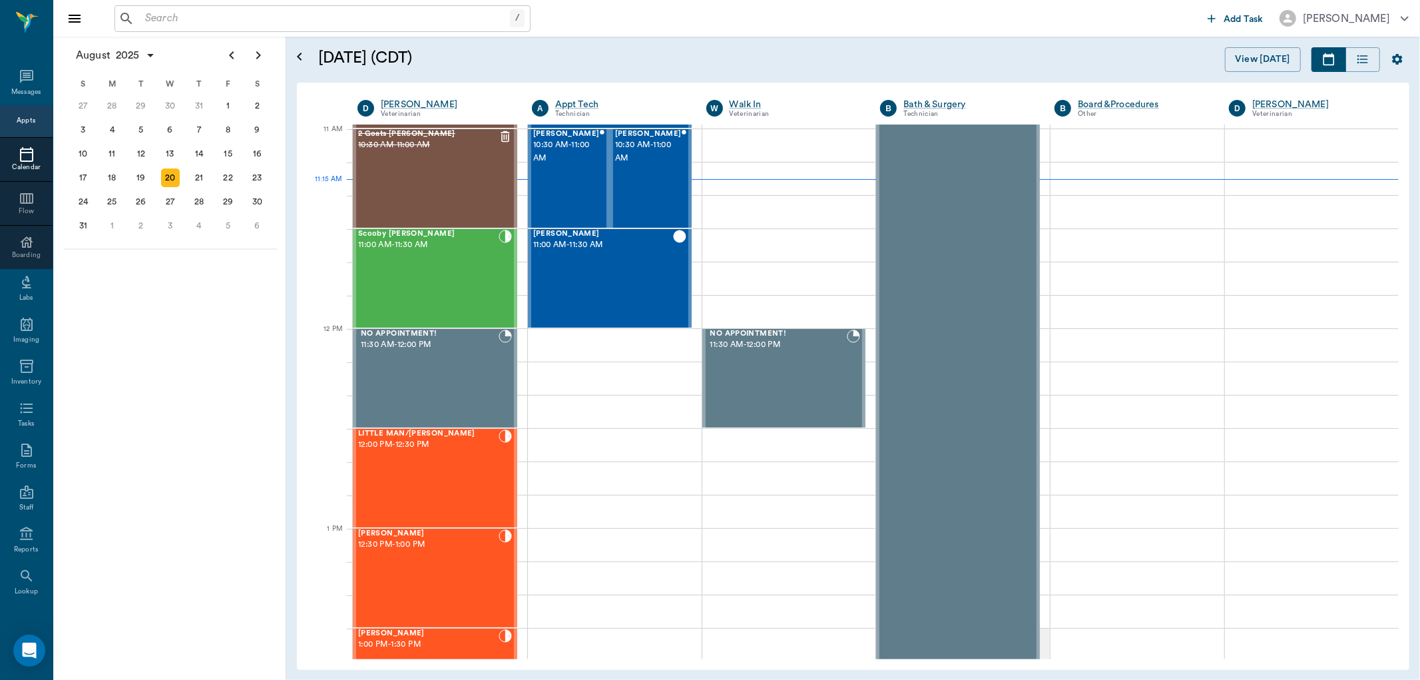
scroll to position [600, 0]
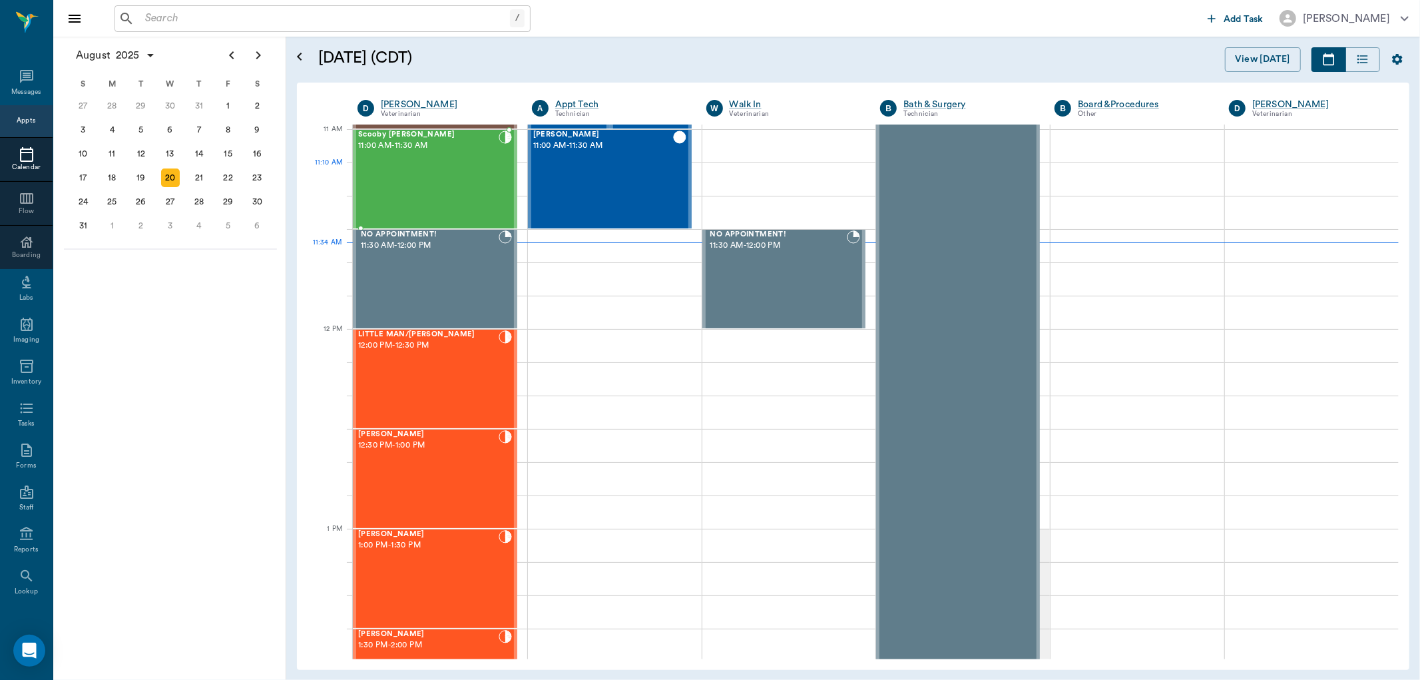
click at [421, 168] on div "Scooby Buhrer 11:00 AM - 11:30 AM" at bounding box center [428, 179] width 140 height 97
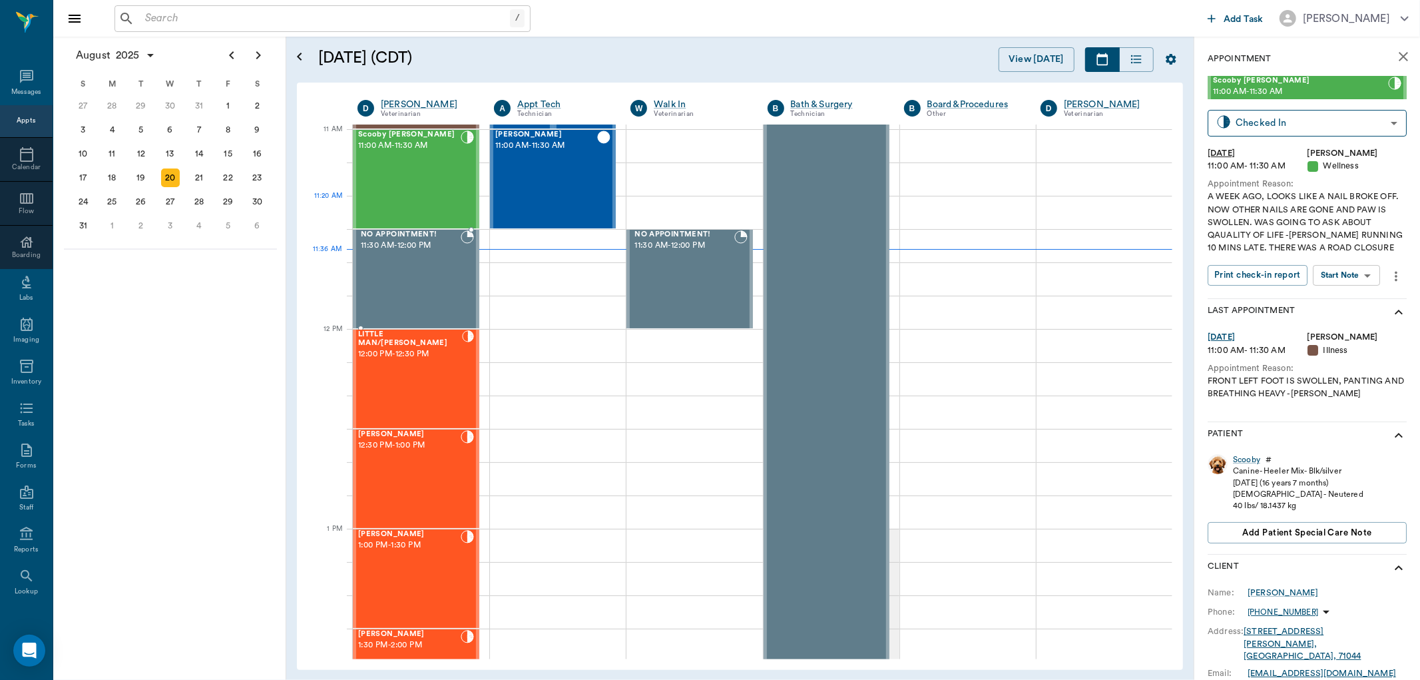
click at [440, 170] on div "Scooby Buhrer 11:00 AM - 11:30 AM" at bounding box center [409, 179] width 103 height 97
click at [1354, 276] on body "/ ​ Add Task Dr. Bert Ellsworth Nectar Messages Appts Calendar Flow Boarding La…" at bounding box center [710, 340] width 1420 height 680
click at [1339, 294] on div "View SOAP" at bounding box center [1332, 302] width 45 height 17
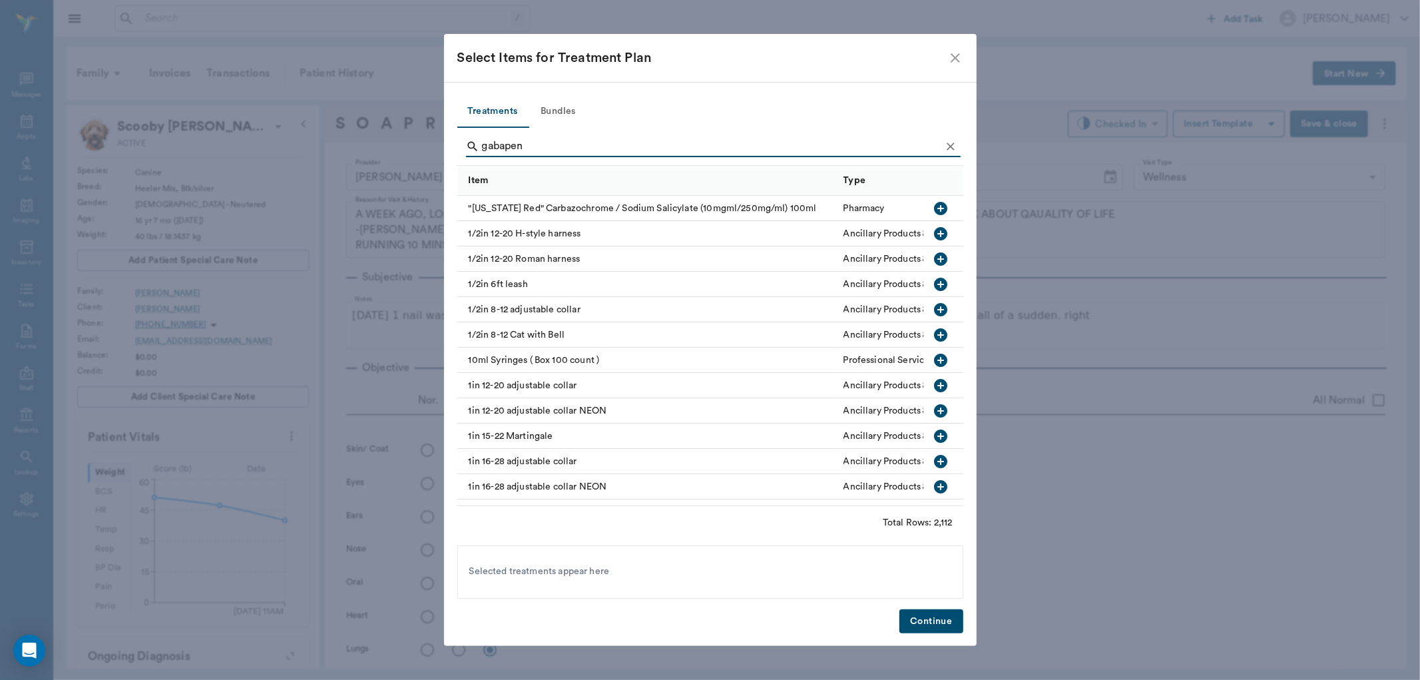
scroll to position [734, 0]
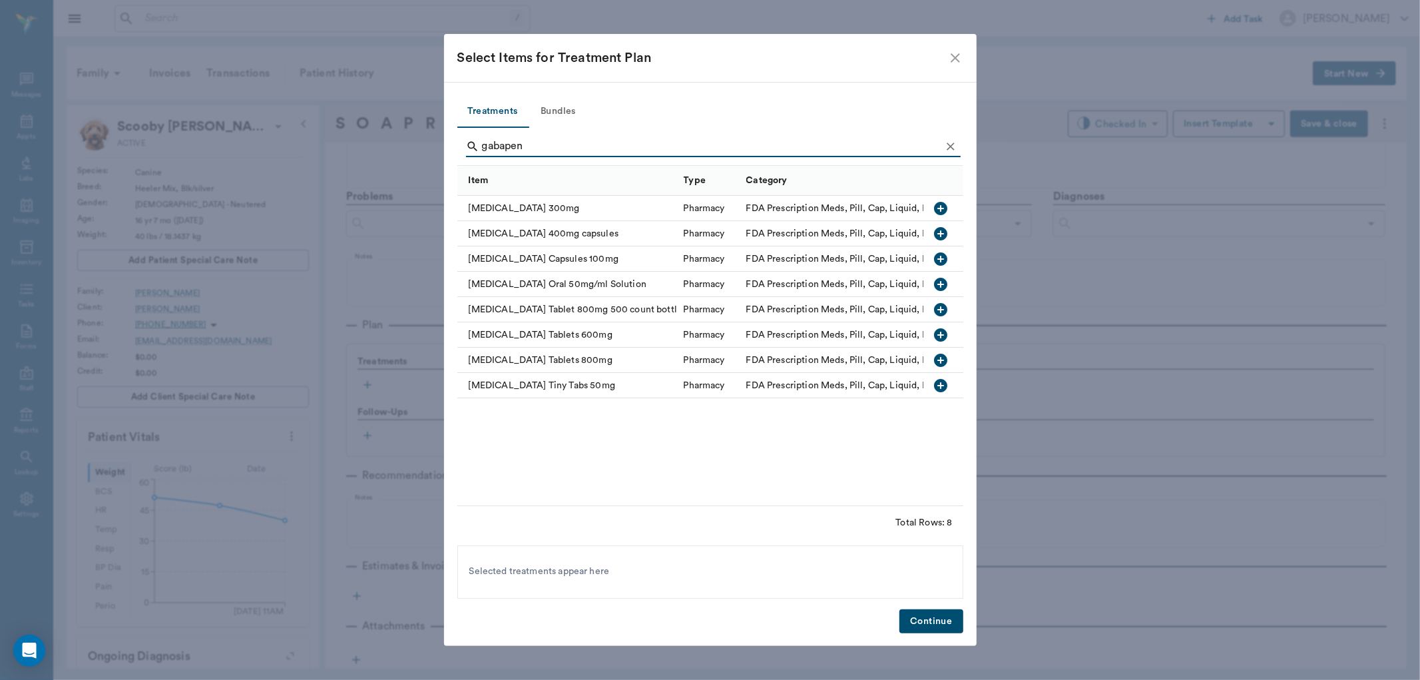
type input "gabapen"
click at [939, 334] on icon "button" at bounding box center [940, 334] width 13 height 13
click at [939, 619] on button "Continue" at bounding box center [931, 621] width 63 height 25
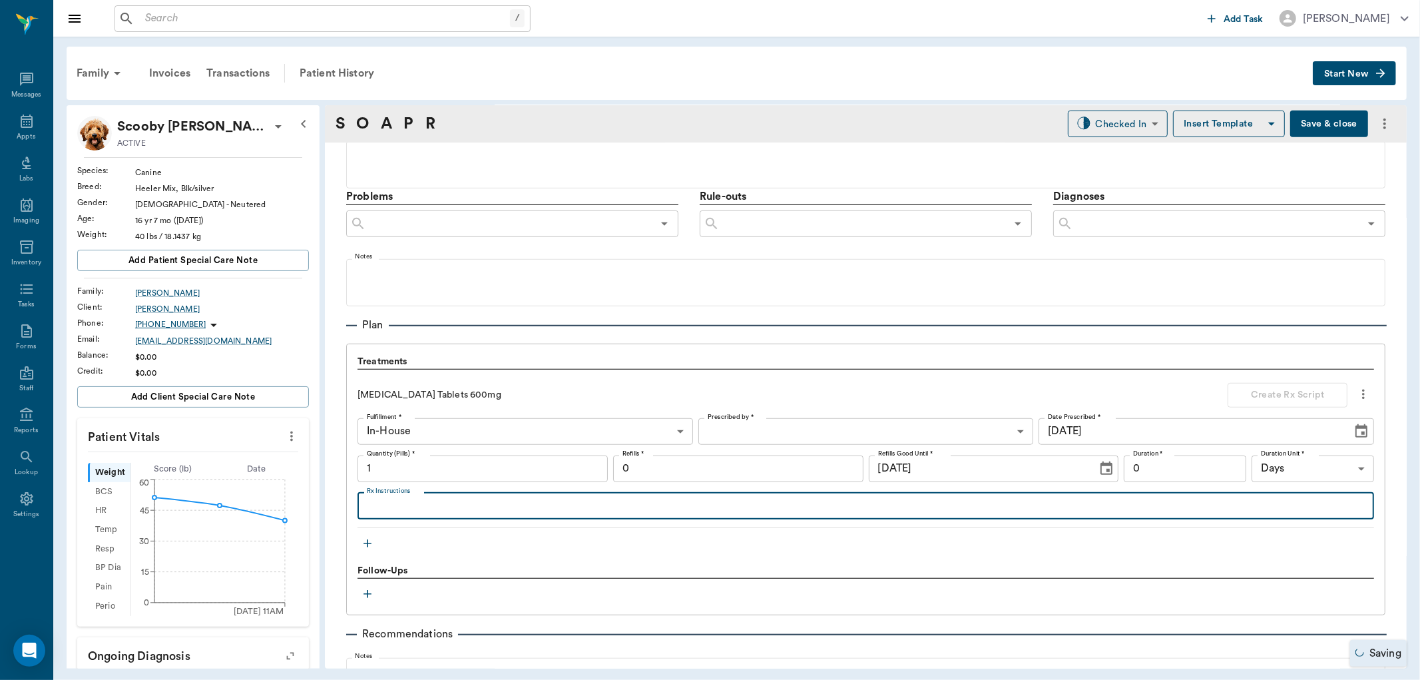
click at [444, 507] on textarea "Rx Instructions" at bounding box center [866, 505] width 998 height 15
type textarea "Give 1/2 tablet 2 to 3 times daily"
click at [856, 429] on body "/ ​ Add Task [PERSON_NAME] Nectar Messages Appts Labs Imaging Inventory Tasks F…" at bounding box center [710, 340] width 1420 height 680
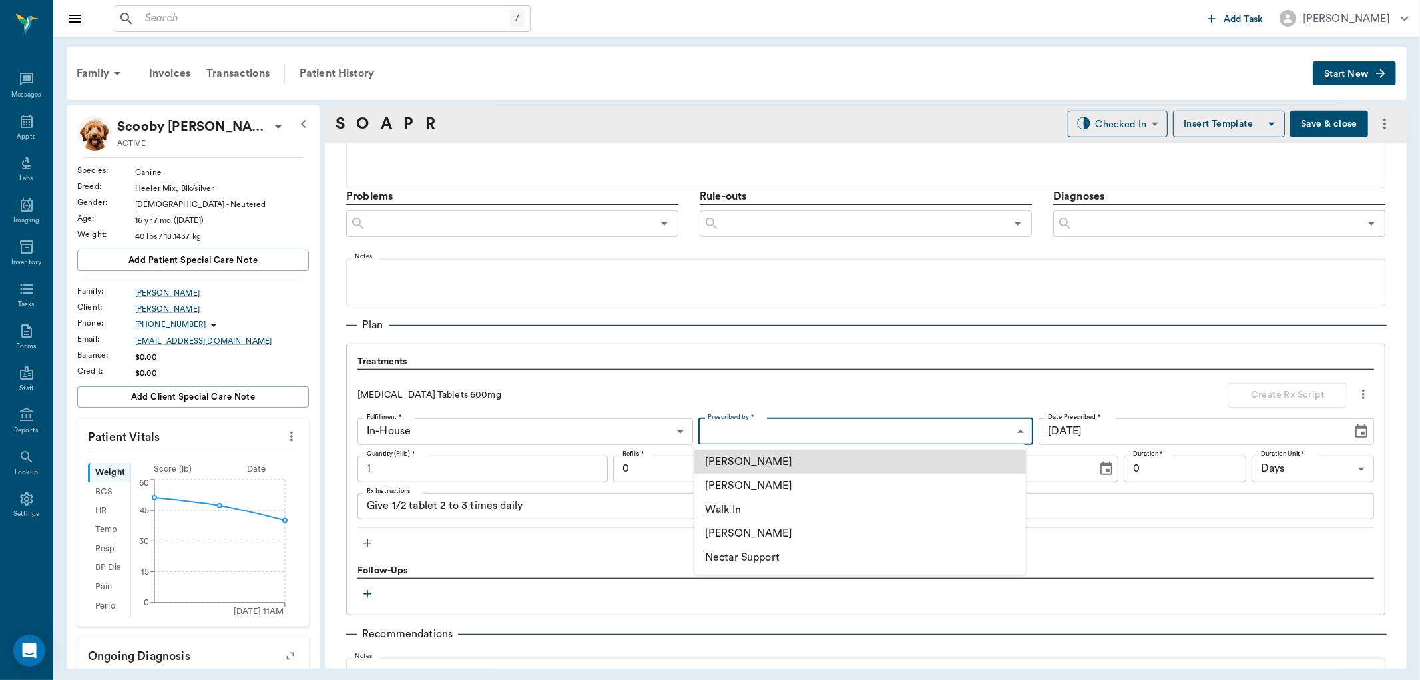
click at [790, 477] on li "[PERSON_NAME]" at bounding box center [860, 485] width 332 height 24
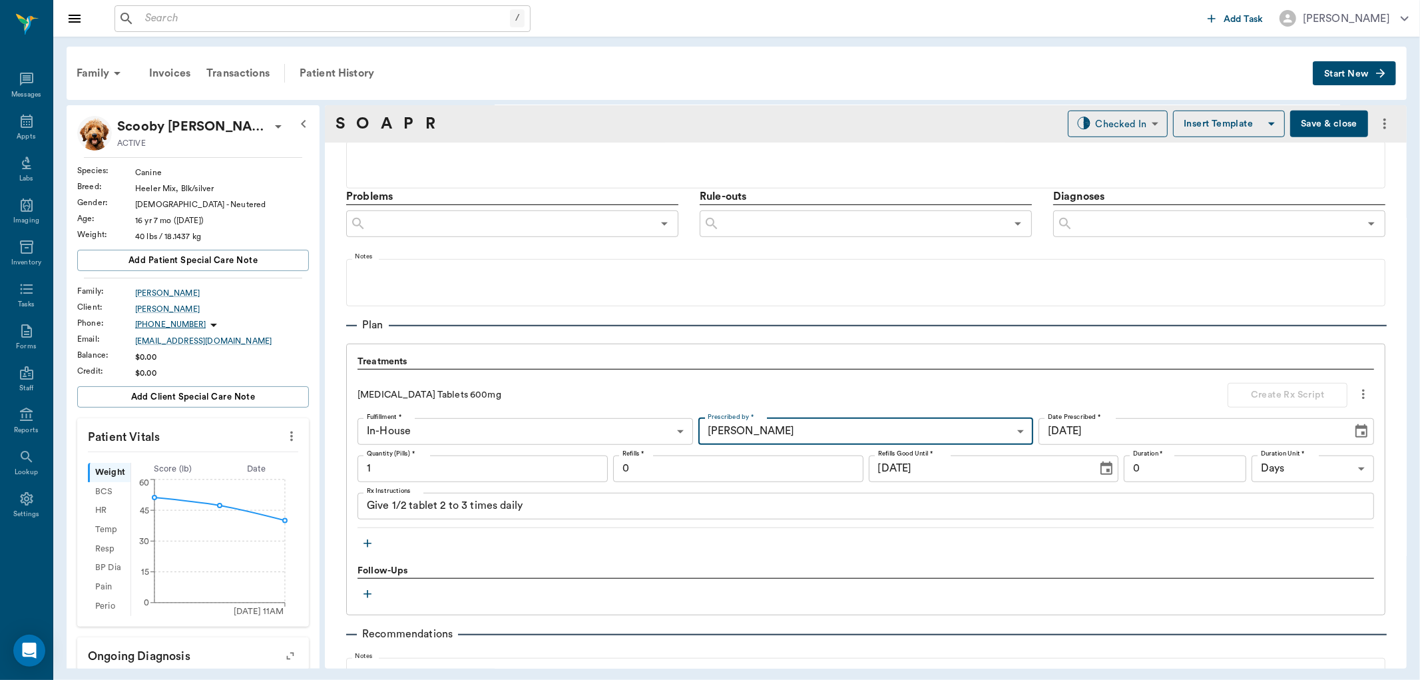
type input "63ec2f075fda476ae8351a4d"
click at [531, 462] on div "[PERSON_NAME] [PERSON_NAME] Walk In [PERSON_NAME] Nectar Support" at bounding box center [710, 340] width 1420 height 680
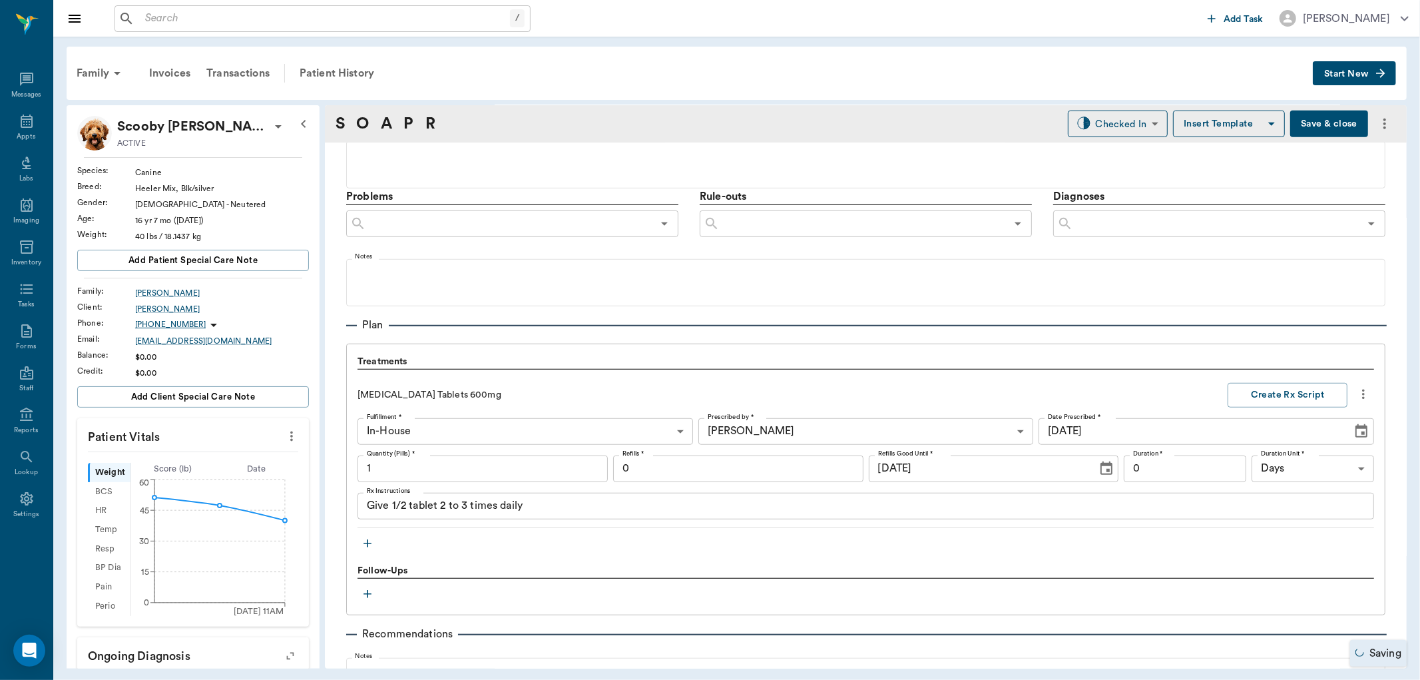
click at [501, 471] on input "1" at bounding box center [483, 468] width 250 height 27
type input "60"
click at [654, 475] on input "0" at bounding box center [738, 468] width 250 height 27
type input "0"
click at [1286, 388] on button "Create Rx Script" at bounding box center [1288, 395] width 120 height 25
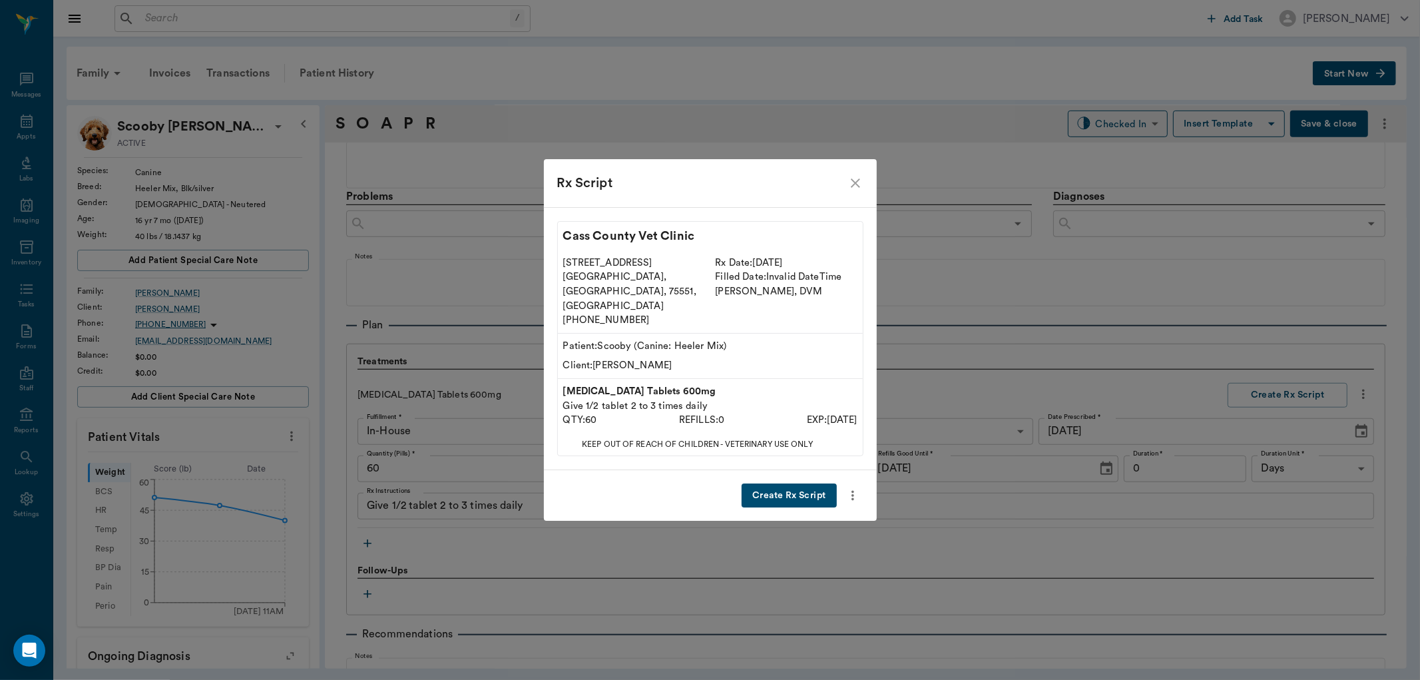
click at [786, 483] on button "Create Rx Script" at bounding box center [789, 495] width 95 height 25
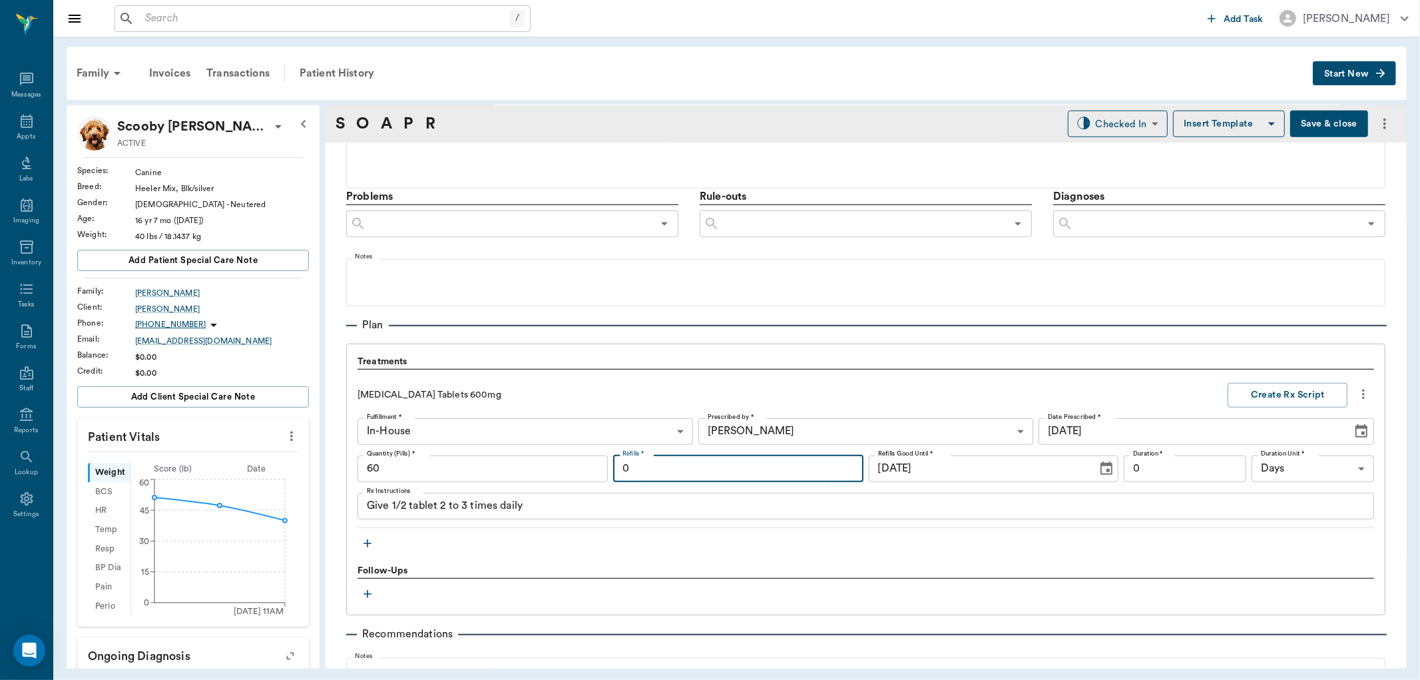
click at [775, 473] on input "0" at bounding box center [738, 468] width 250 height 27
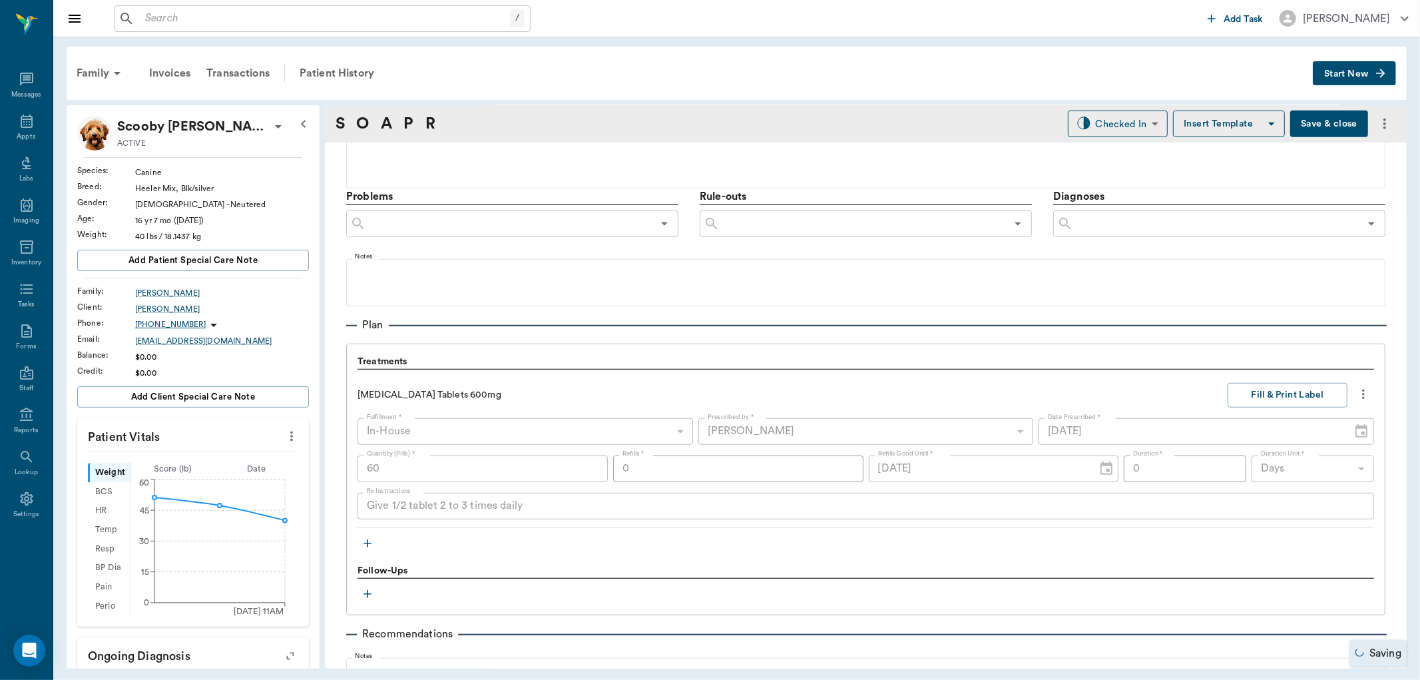
click at [913, 375] on div "[MEDICAL_DATA] Tablets 600mg Fill & Print Label Fulfillment * In-House In-House…" at bounding box center [866, 451] width 1017 height 153
click at [1248, 395] on button "Fill & Print Label" at bounding box center [1288, 395] width 120 height 25
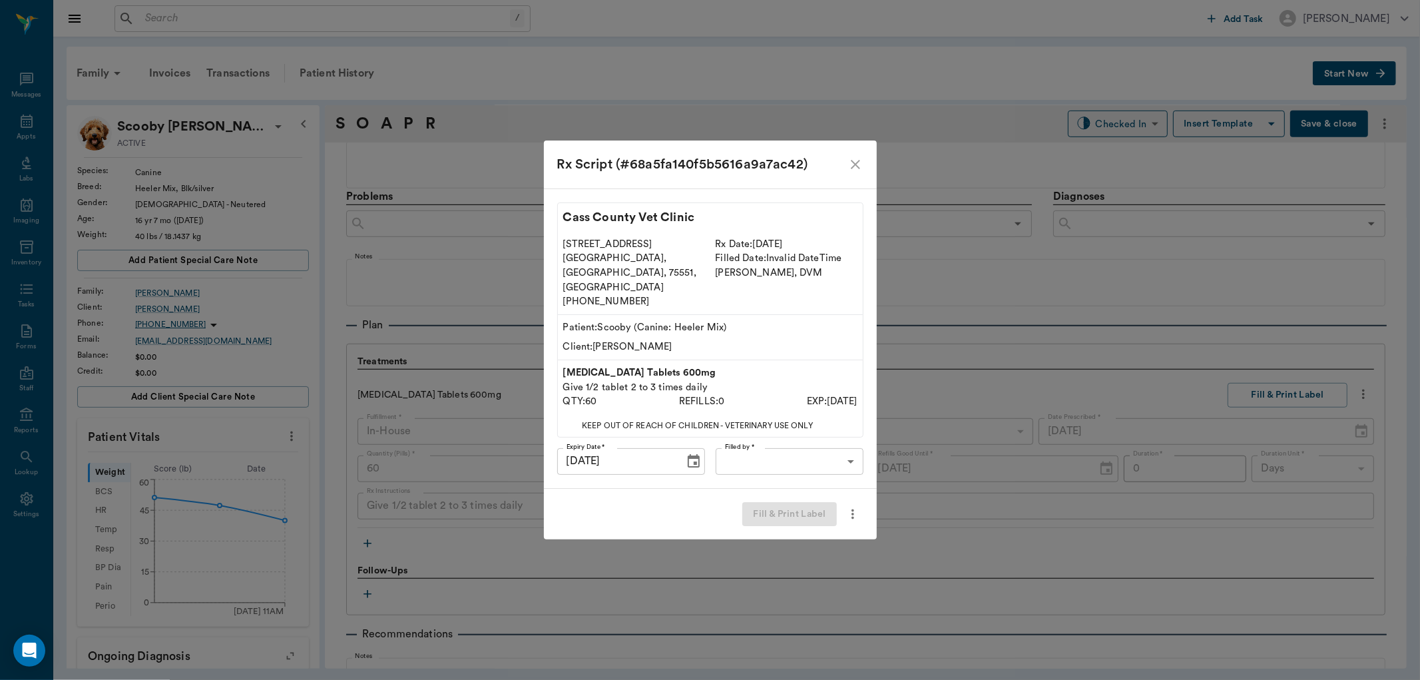
click at [807, 449] on body "/ ​ Add Task [PERSON_NAME] Nectar Messages Appts Labs Imaging Inventory Tasks F…" at bounding box center [710, 340] width 1420 height 680
click at [761, 494] on li "[PERSON_NAME]" at bounding box center [789, 500] width 111 height 13
type input "63ec2ece52e12b0ba117cc90"
click at [764, 504] on button "Fill & Print Label" at bounding box center [789, 514] width 94 height 25
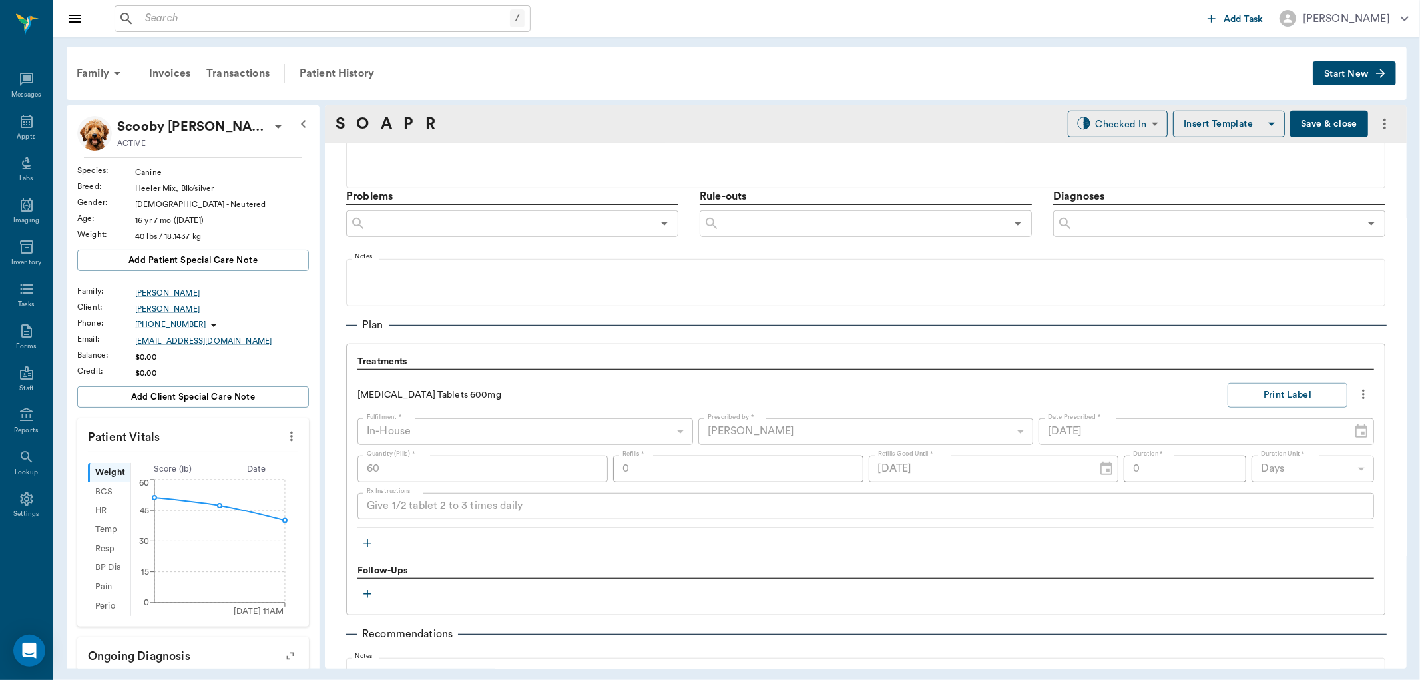
scroll to position [808, 0]
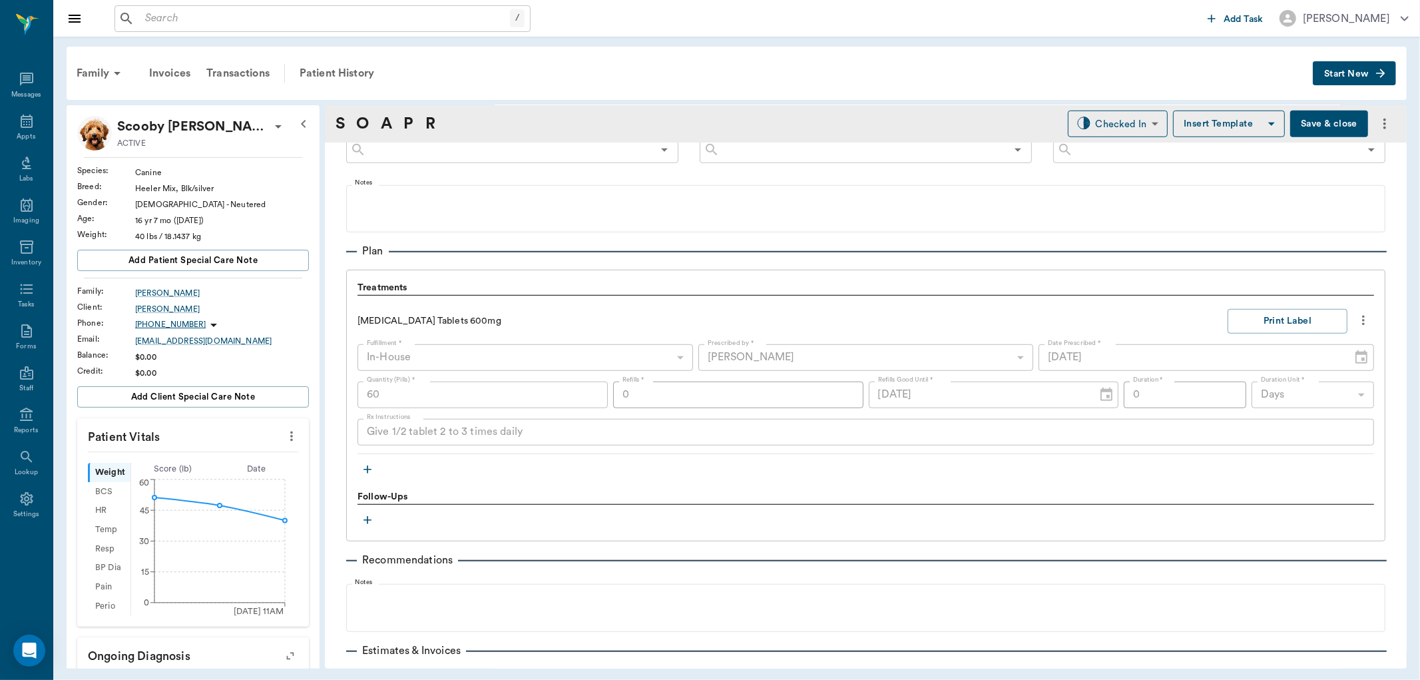
click at [364, 466] on icon "button" at bounding box center [367, 469] width 13 height 13
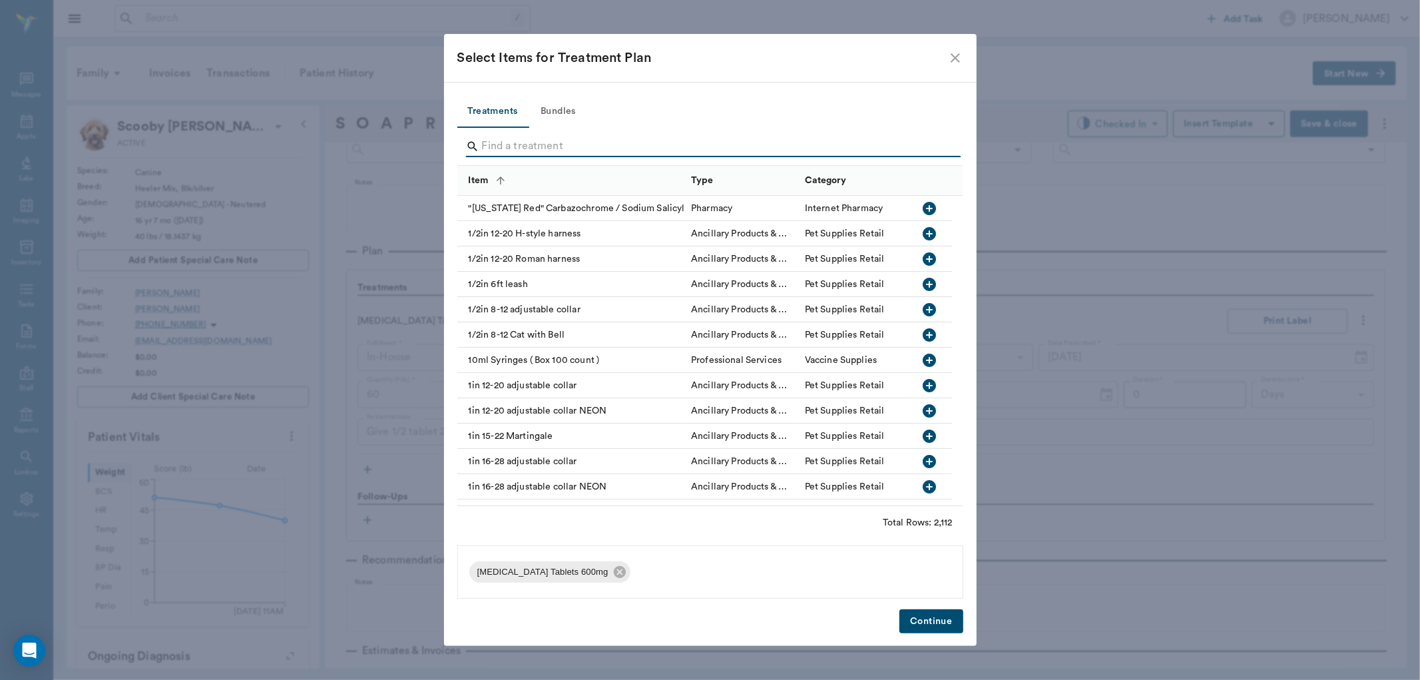
click at [535, 142] on input "Search" at bounding box center [711, 146] width 459 height 21
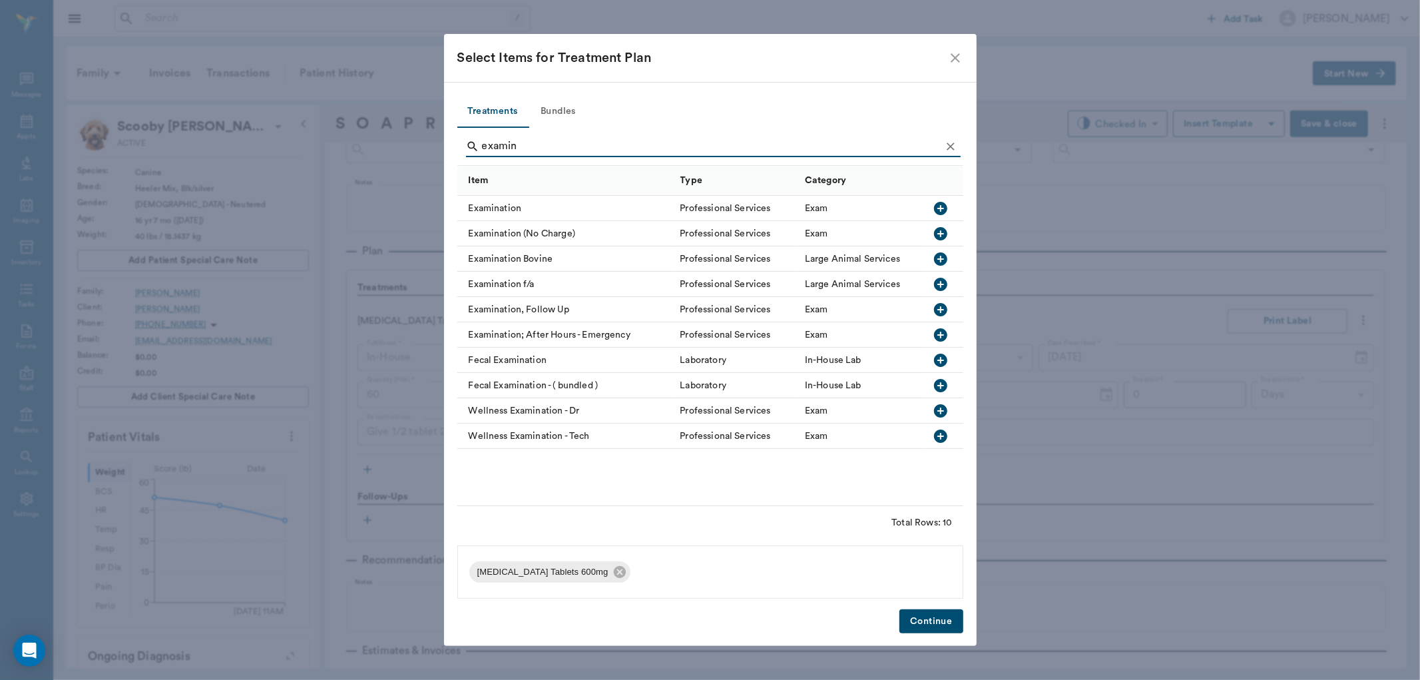
type input "examin"
click at [937, 202] on icon "button" at bounding box center [941, 208] width 16 height 16
click at [925, 621] on button "Continue" at bounding box center [931, 621] width 63 height 25
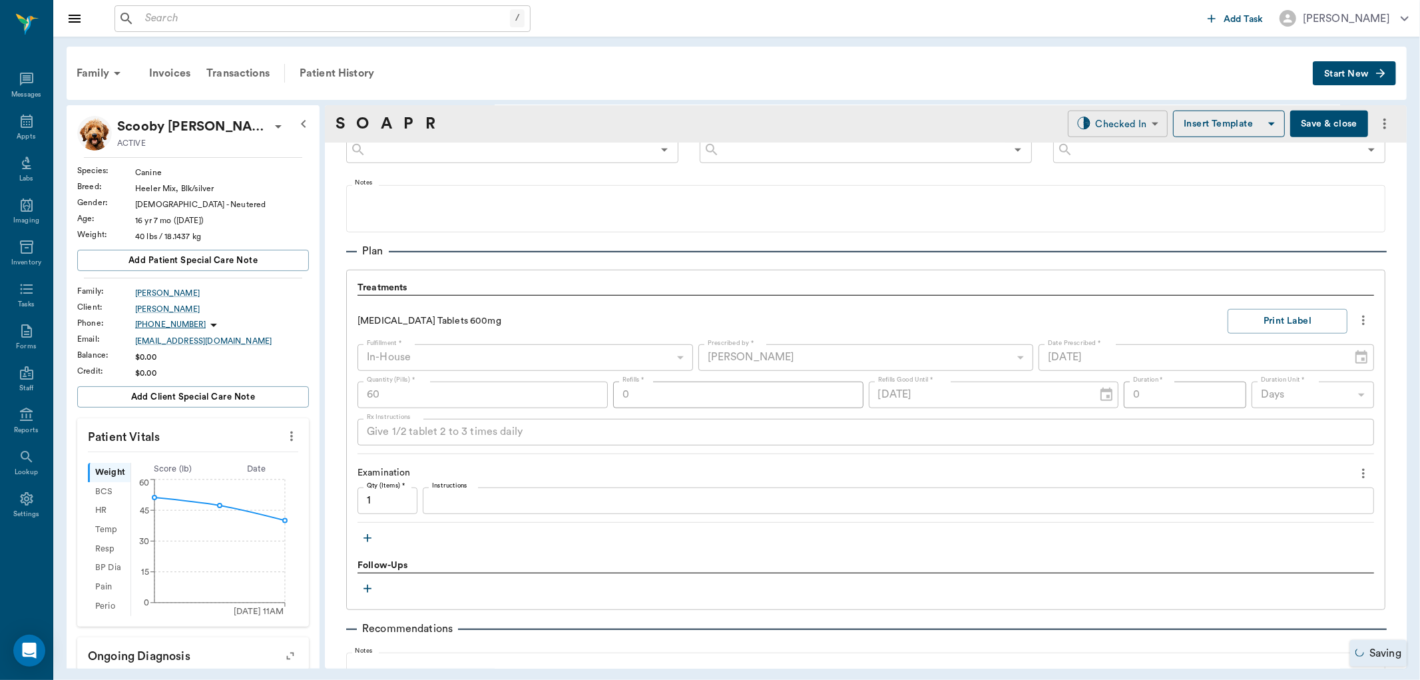
click at [1140, 122] on body "/ ​ Add Task [PERSON_NAME] Nectar Messages Appts Labs Imaging Inventory Tasks F…" at bounding box center [710, 340] width 1420 height 680
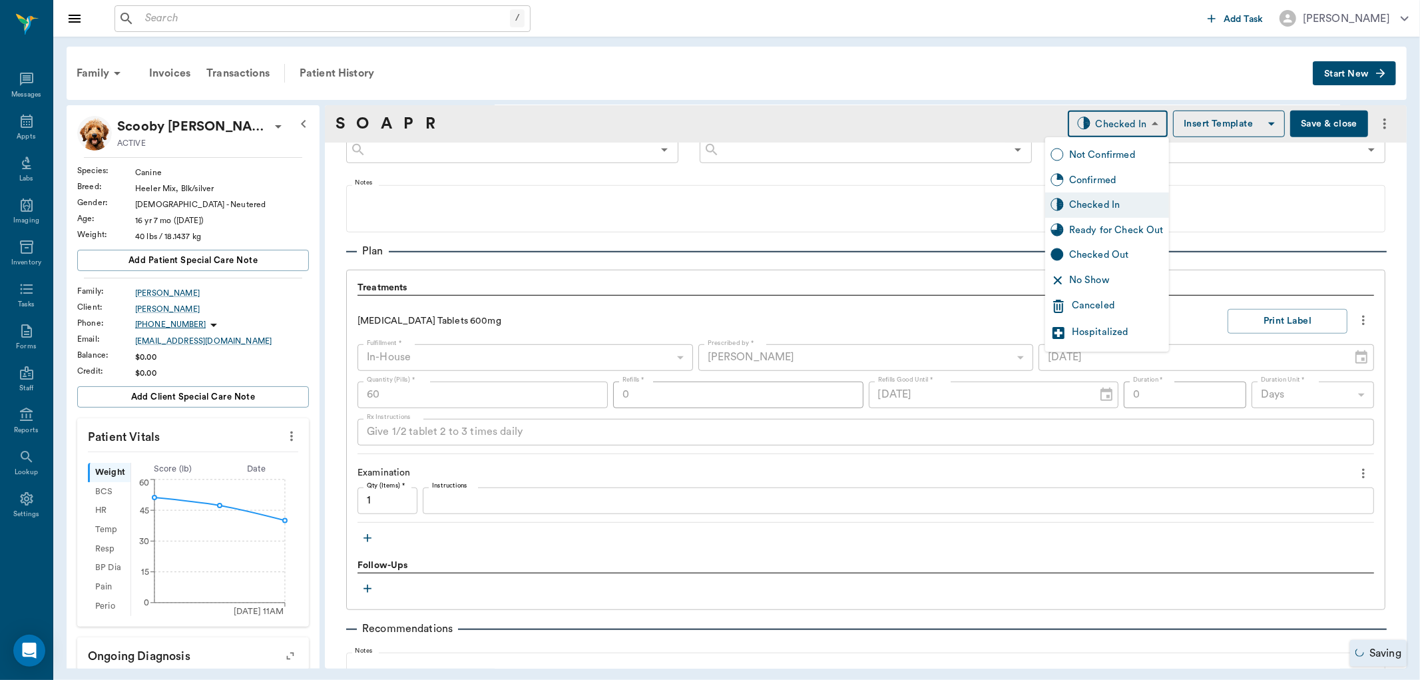
click at [1100, 231] on div "Ready for Check Out" at bounding box center [1116, 230] width 95 height 15
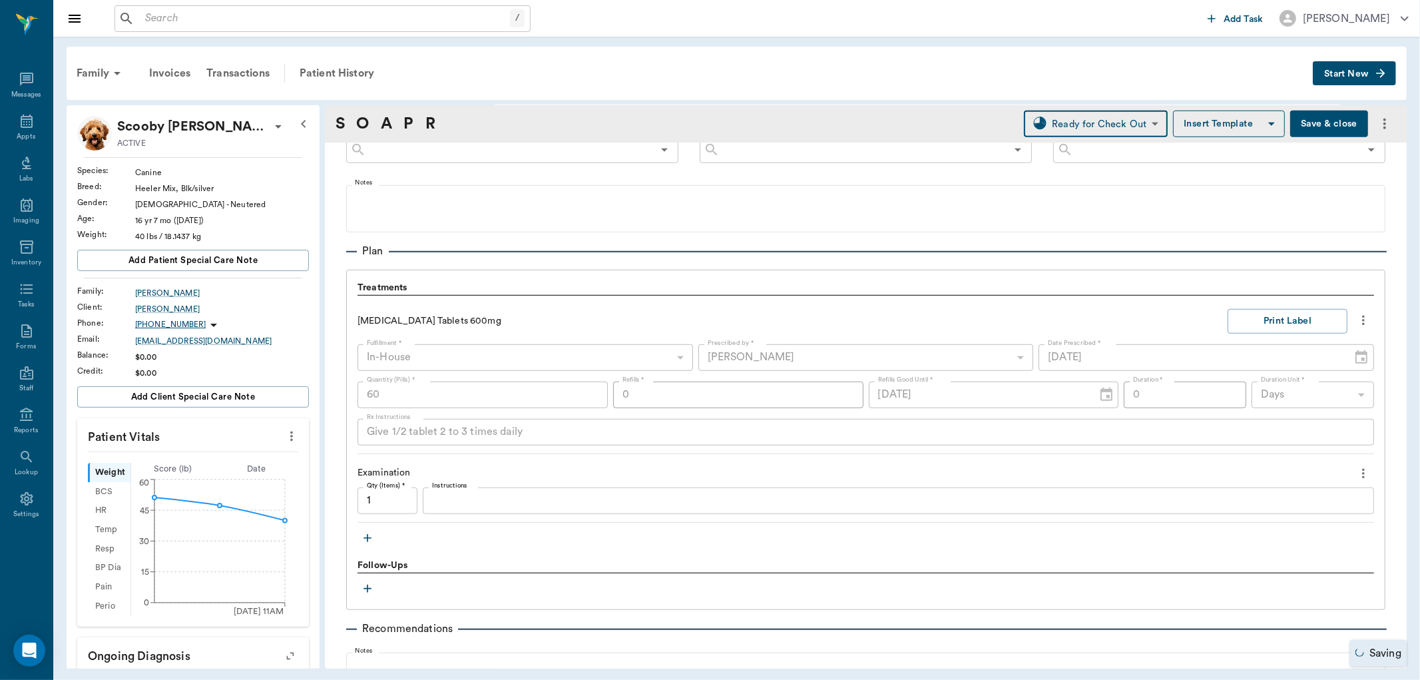
type input "READY_TO_CHECKOUT"
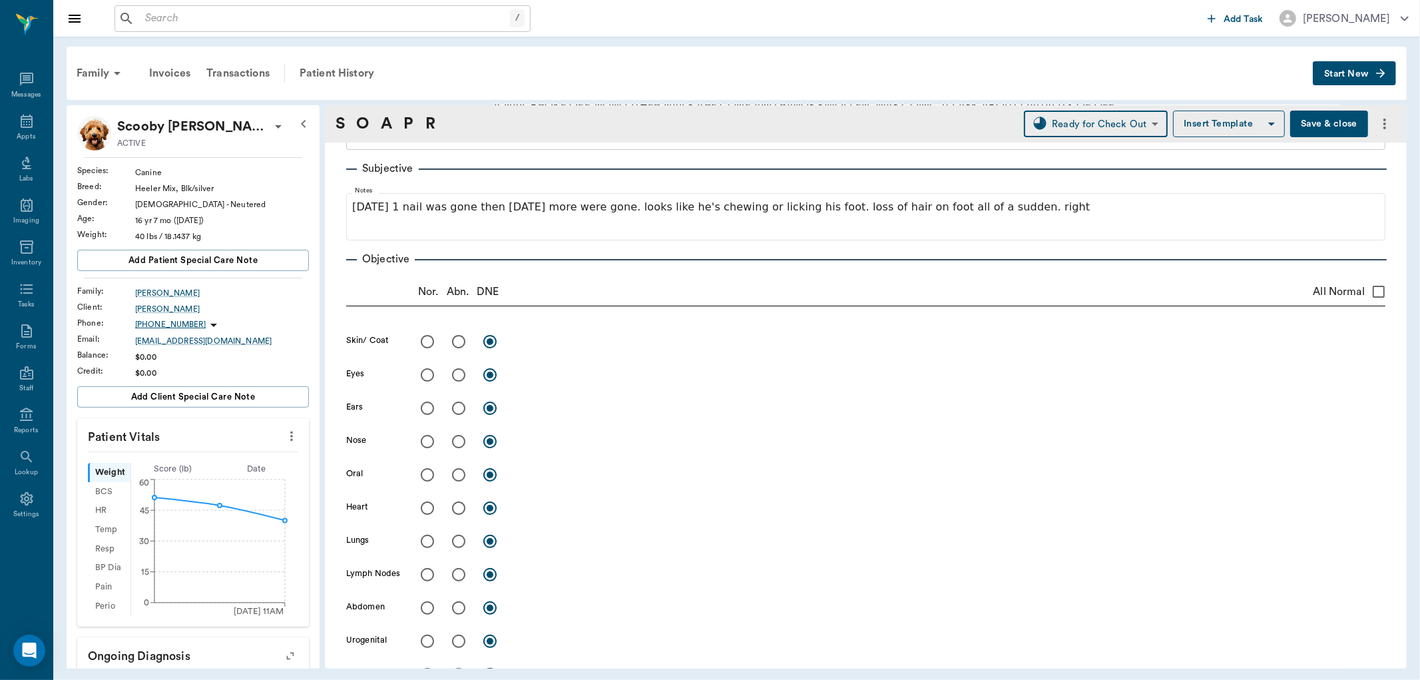
scroll to position [163, 0]
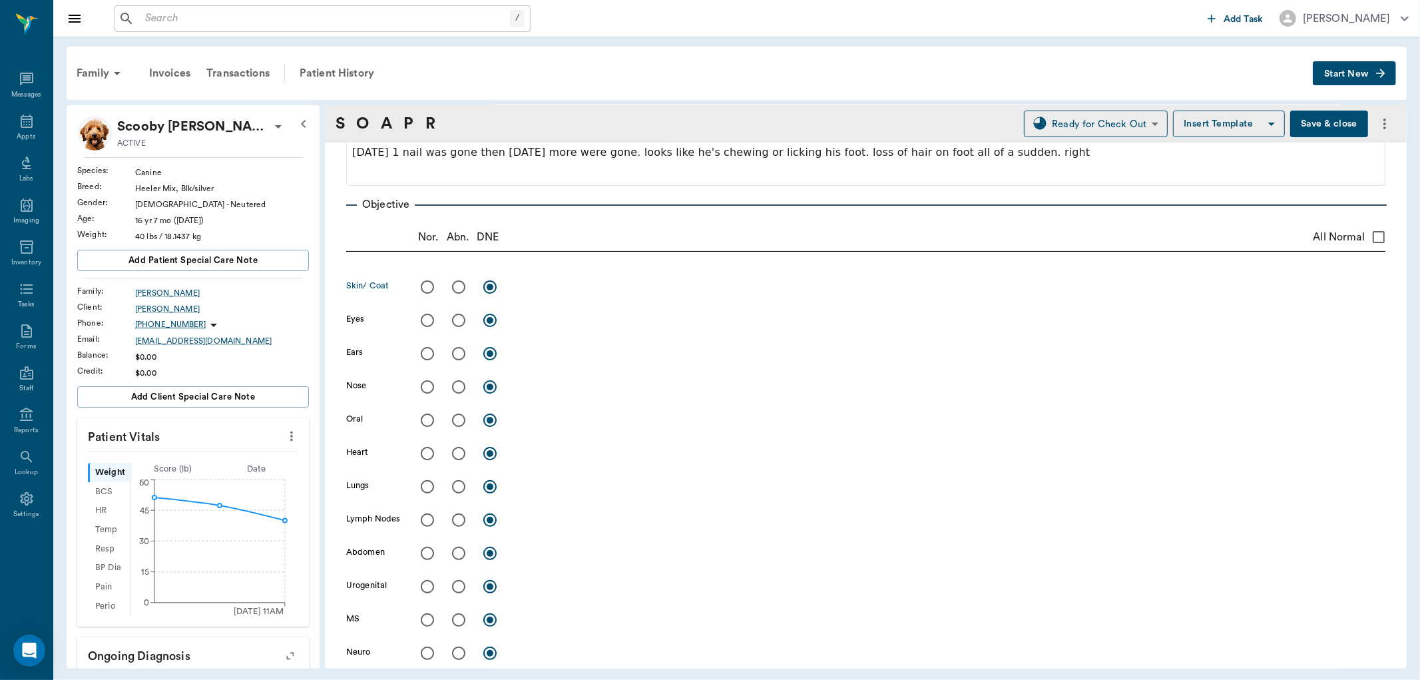
click at [457, 287] on input "radio" at bounding box center [459, 287] width 28 height 28
radio input "true"
click at [542, 290] on textarea at bounding box center [950, 286] width 871 height 15
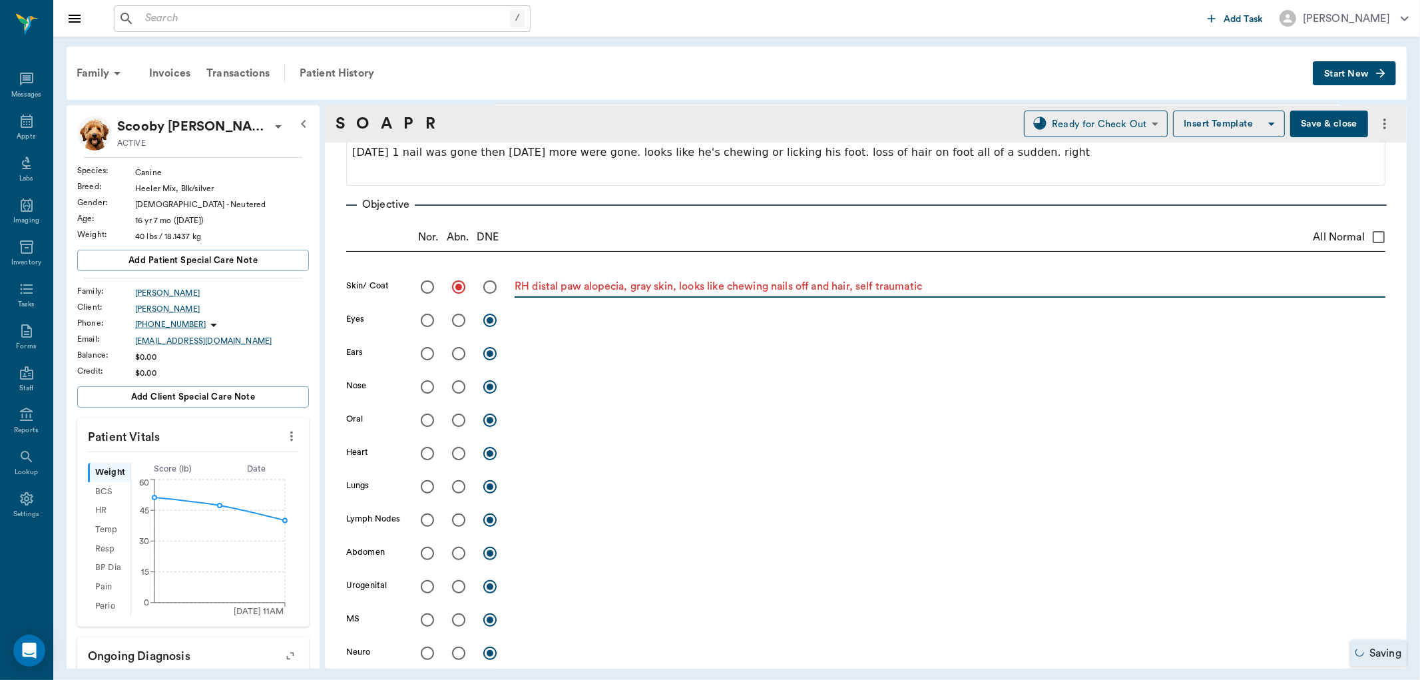
type textarea "RH distal paw alopecia, gray skin, looks like chewing nails off and hair, self …"
click at [459, 585] on input "radio" at bounding box center [459, 587] width 28 height 28
radio input "true"
click at [561, 587] on textarea at bounding box center [950, 586] width 871 height 15
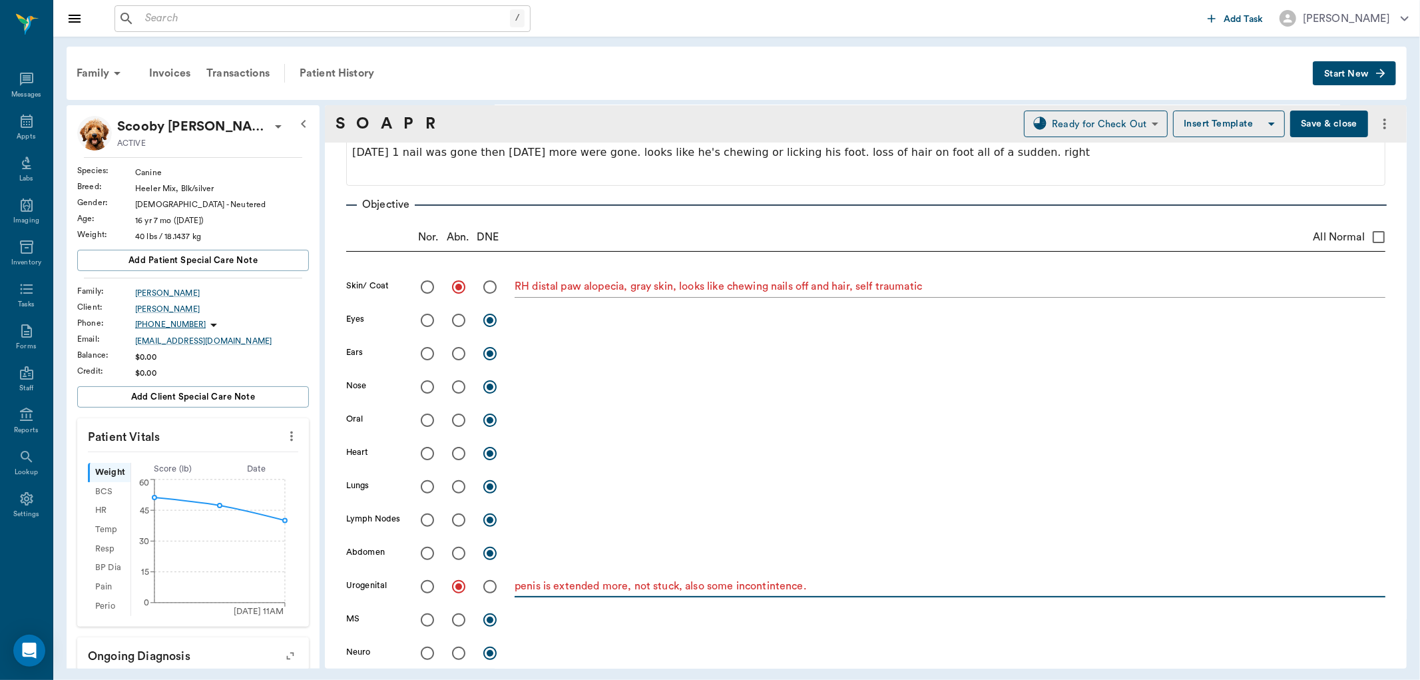
click at [842, 588] on textarea "penis is extended more, not stuck, also some incontintence." at bounding box center [950, 586] width 871 height 15
click at [834, 583] on textarea "penis is extended more, not stuck, also some incontintence." at bounding box center [950, 586] width 871 height 15
click at [856, 585] on textarea "penis is extended more, not stuck, also some incontinence." at bounding box center [950, 586] width 871 height 15
type textarea "penis is extended more, not stuck, also some incontinence."
click at [458, 451] on input "radio" at bounding box center [459, 453] width 28 height 28
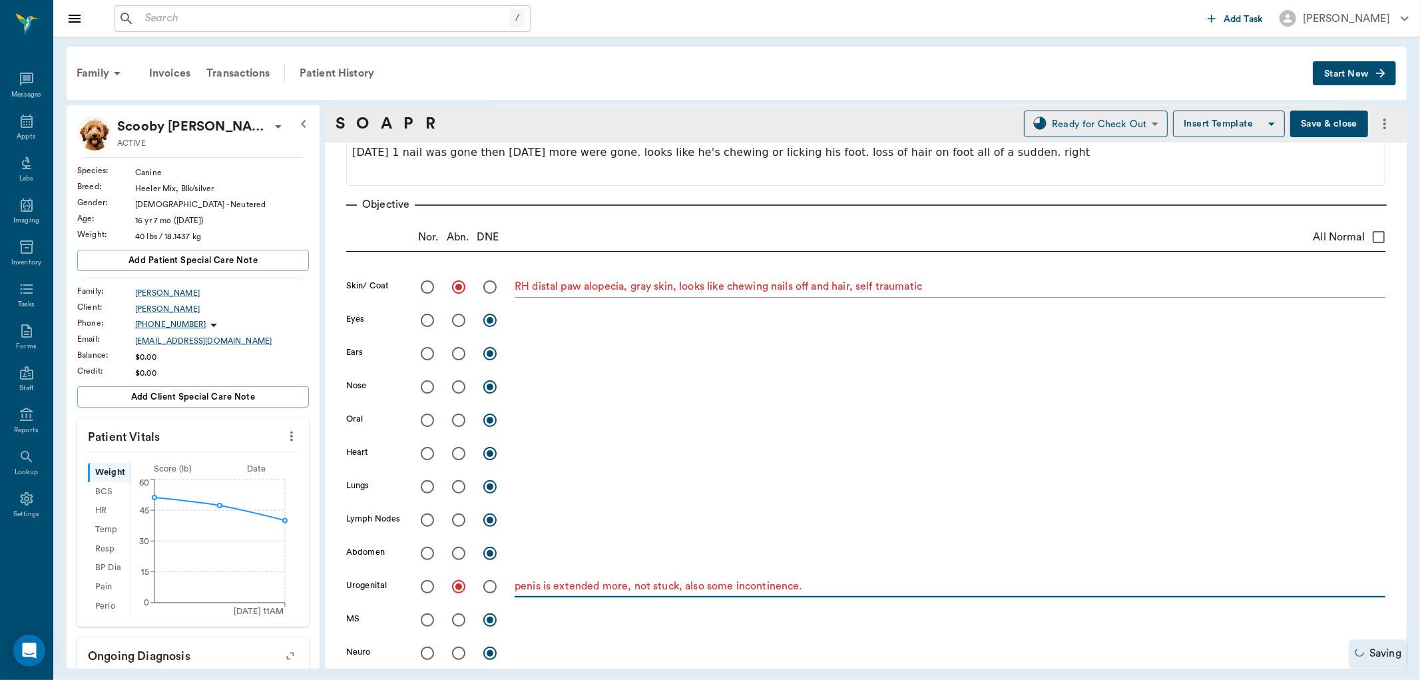
radio input "true"
click at [555, 457] on textarea at bounding box center [950, 452] width 871 height 15
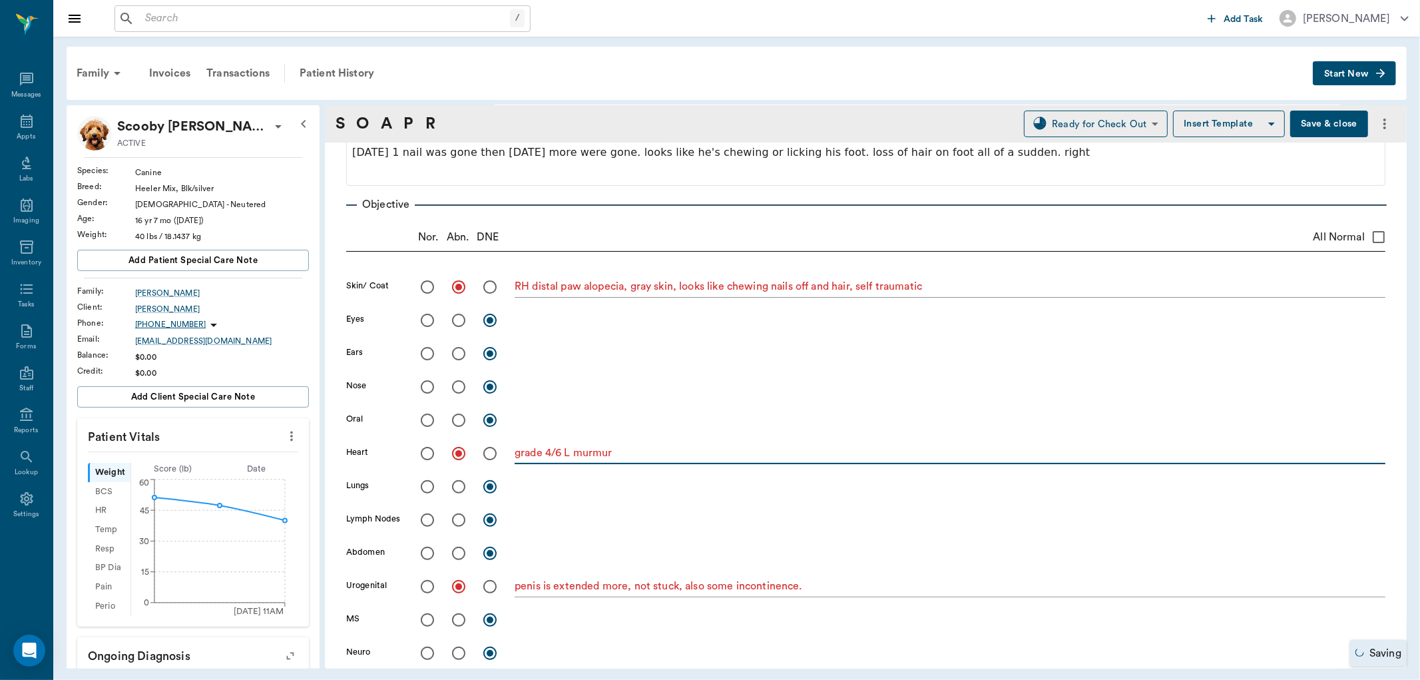
type textarea "grade 4/6 L murmur"
click at [928, 295] on div "RH distal paw alopecia, gray skin, looks like chewing nails off and hair, self …" at bounding box center [950, 287] width 871 height 19
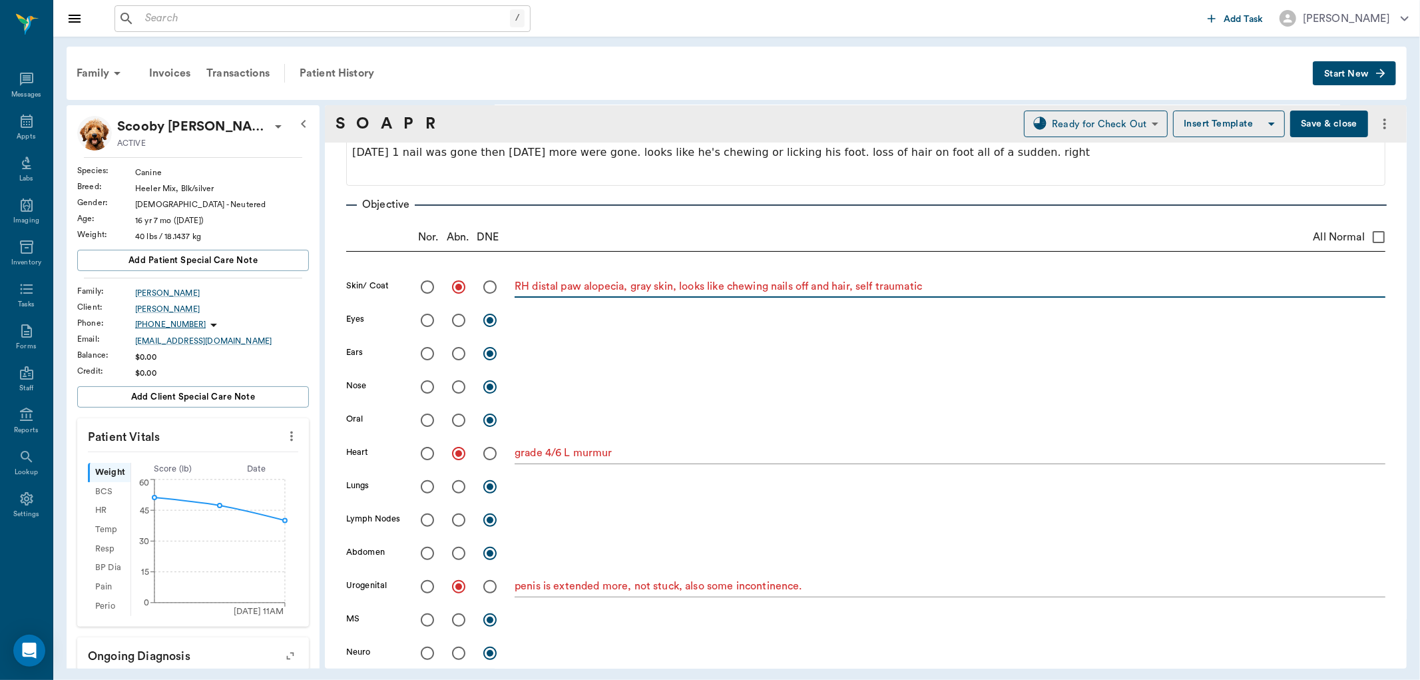
scroll to position [311, 0]
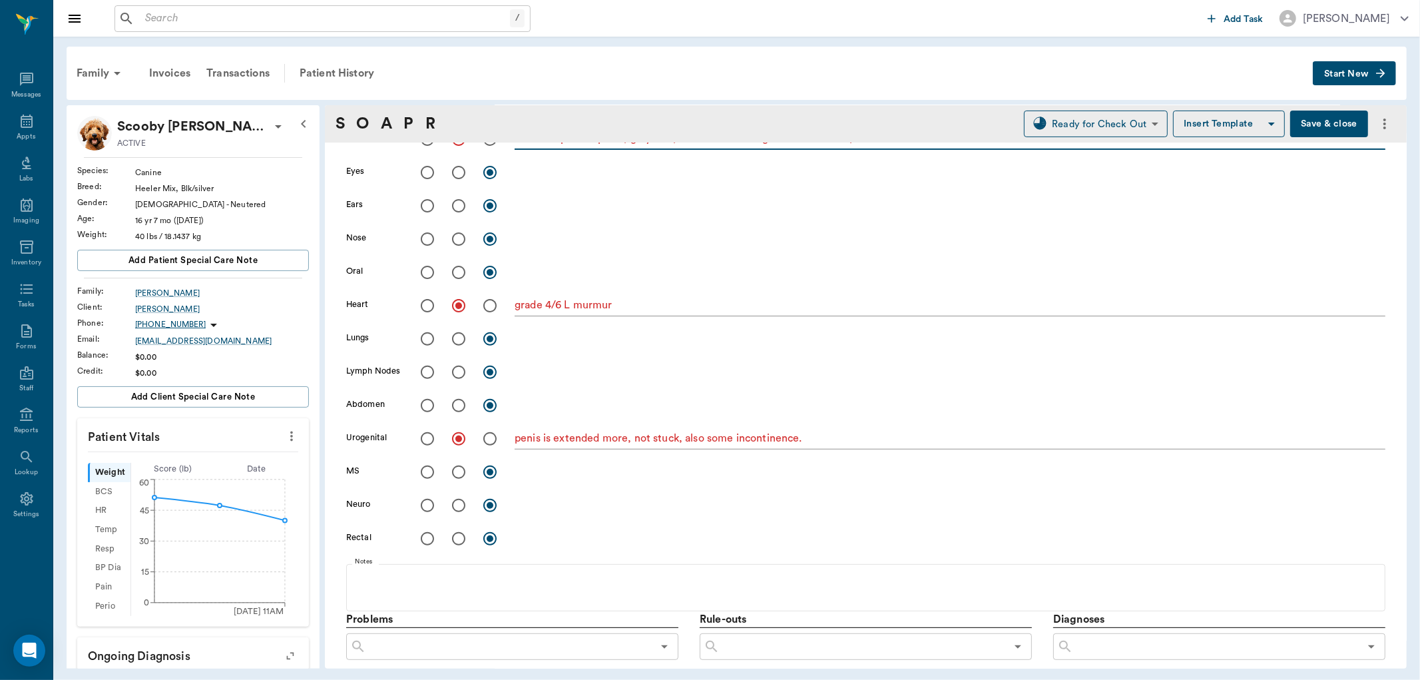
click at [876, 436] on textarea "penis is extended more, not stuck, also some incontinence." at bounding box center [950, 438] width 871 height 15
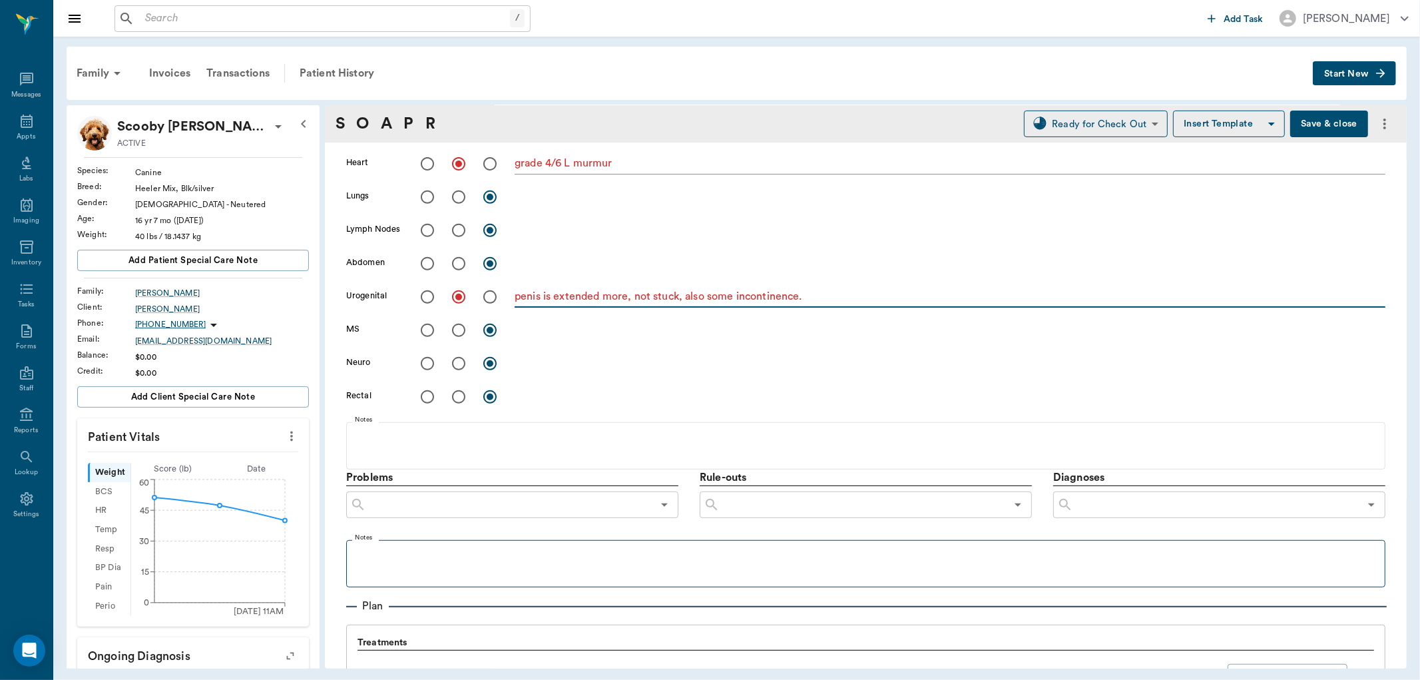
scroll to position [385, 0]
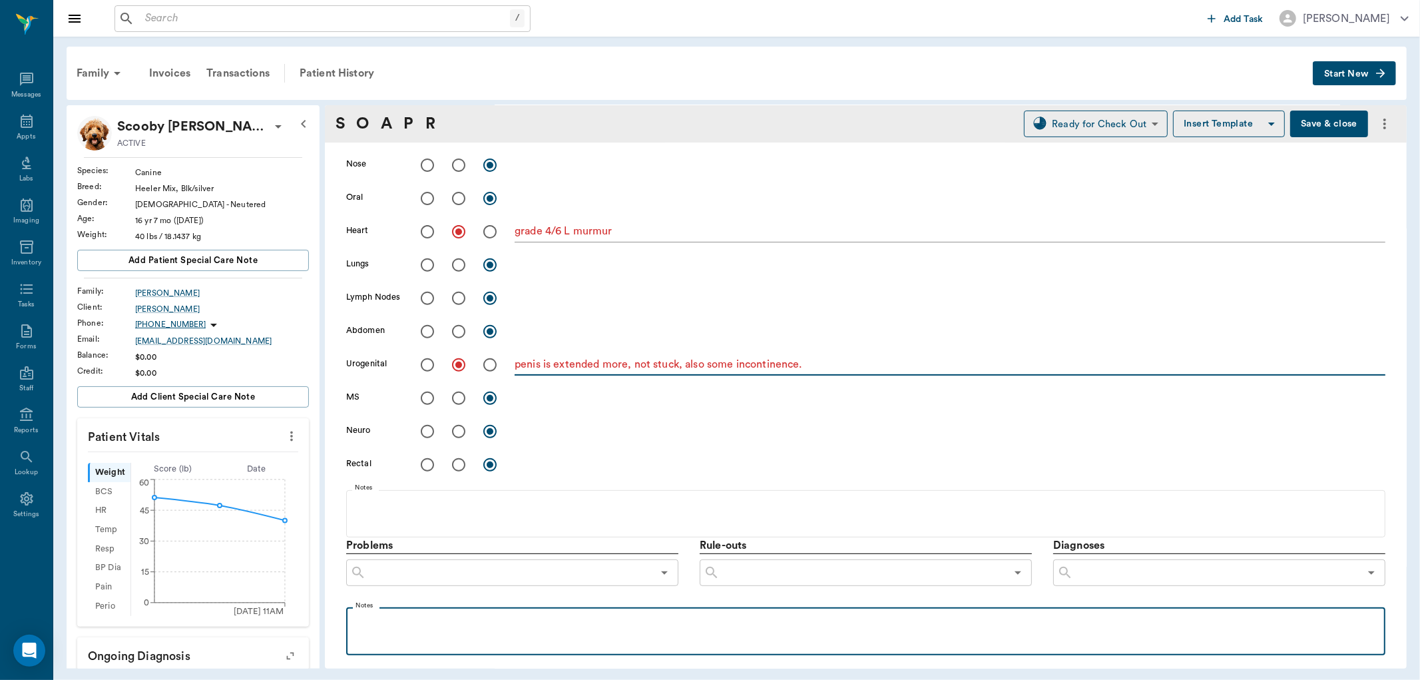
click at [403, 614] on p at bounding box center [866, 622] width 1026 height 16
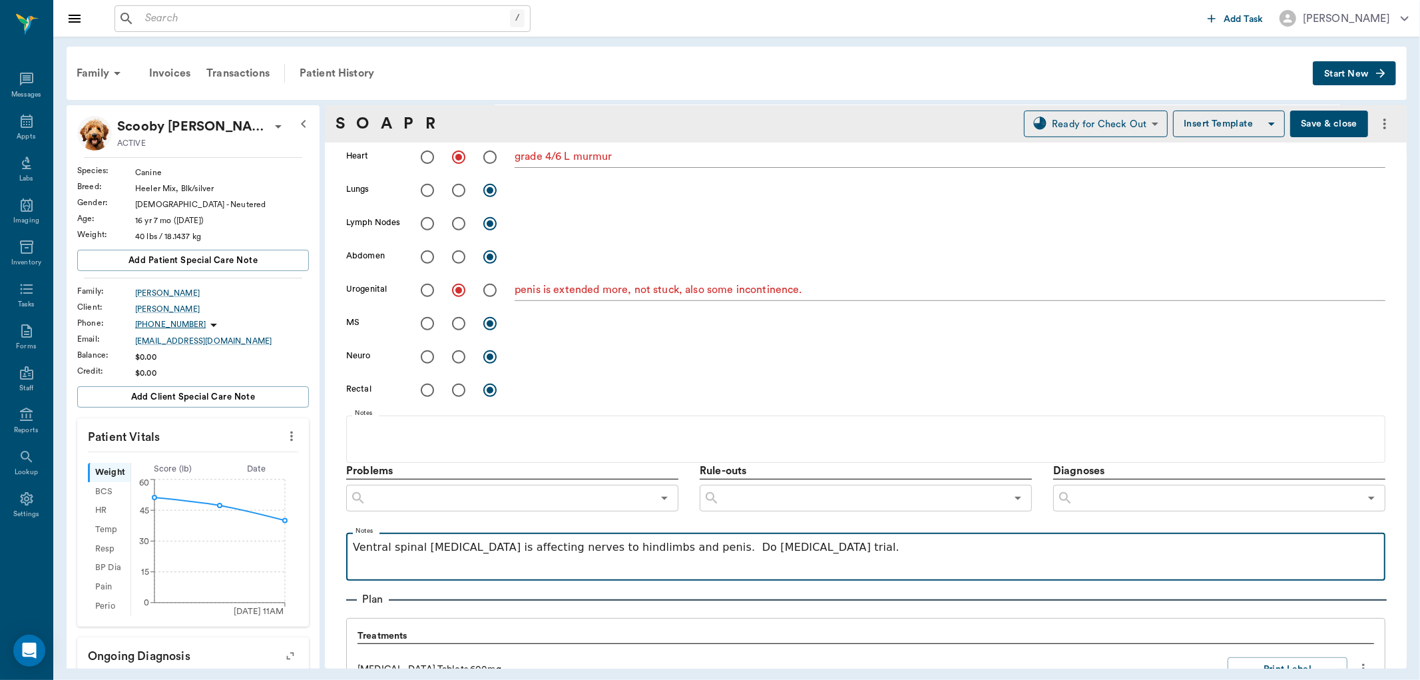
scroll to position [0, 0]
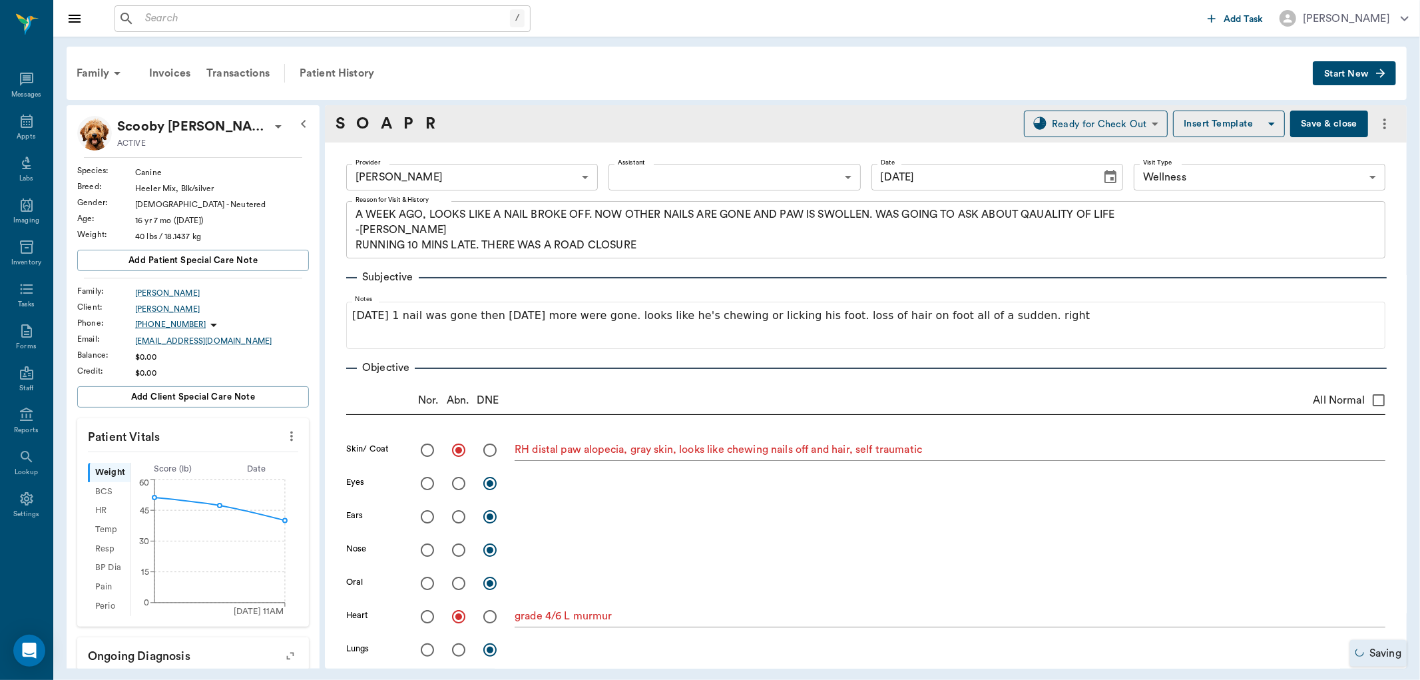
click at [1321, 119] on button "Save & close" at bounding box center [1329, 124] width 78 height 27
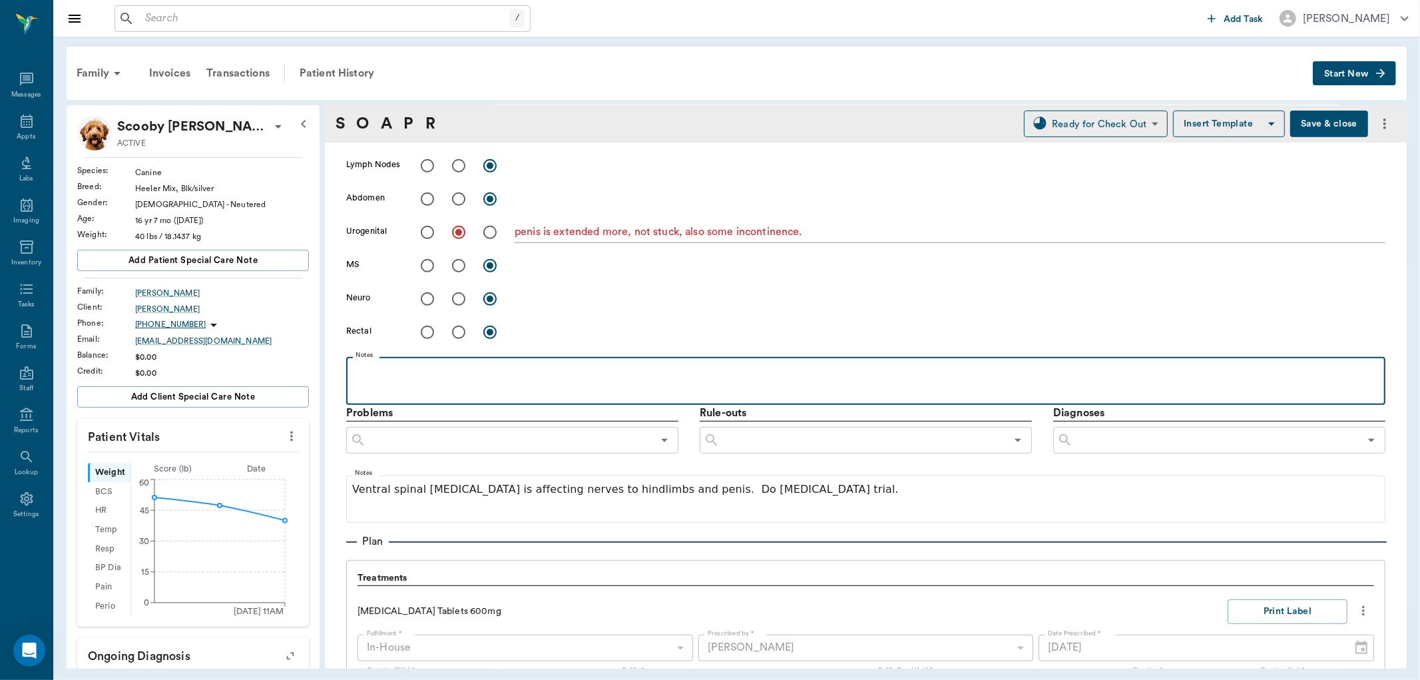
click at [407, 371] on p at bounding box center [866, 372] width 1026 height 16
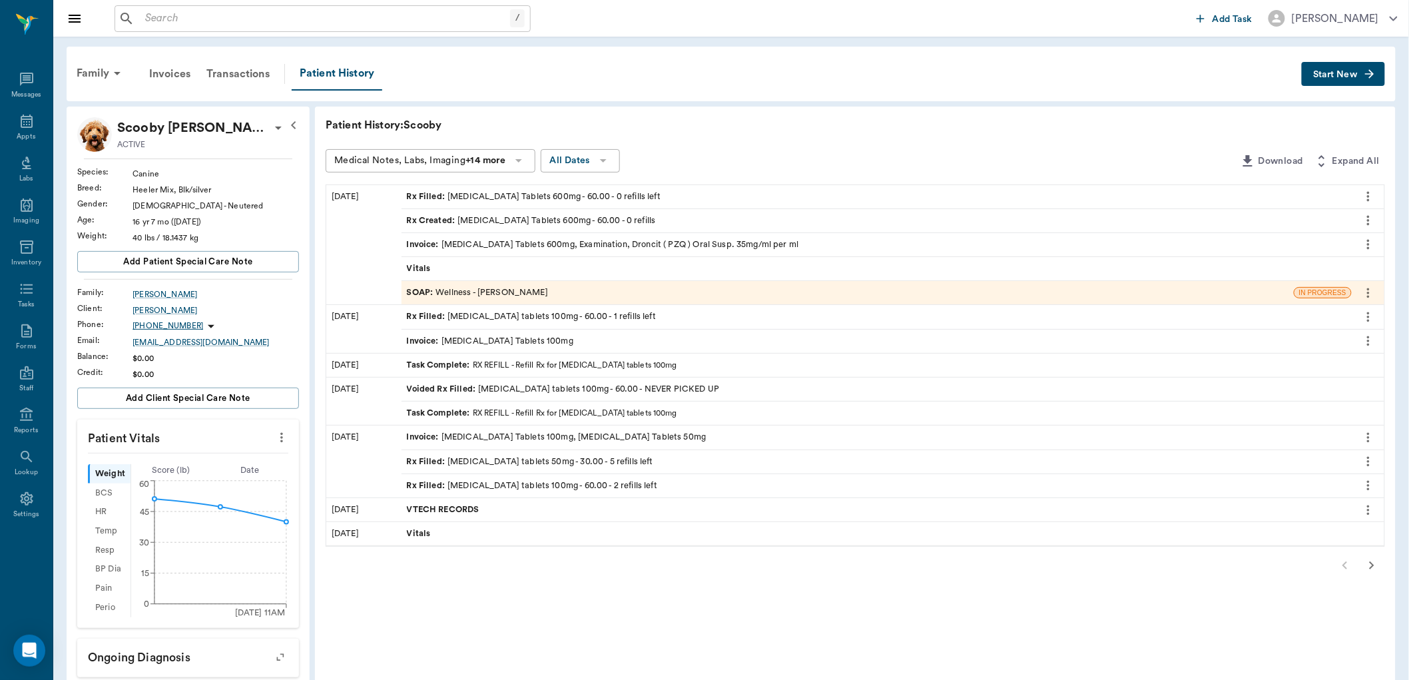
click at [294, 17] on input "text" at bounding box center [325, 18] width 370 height 19
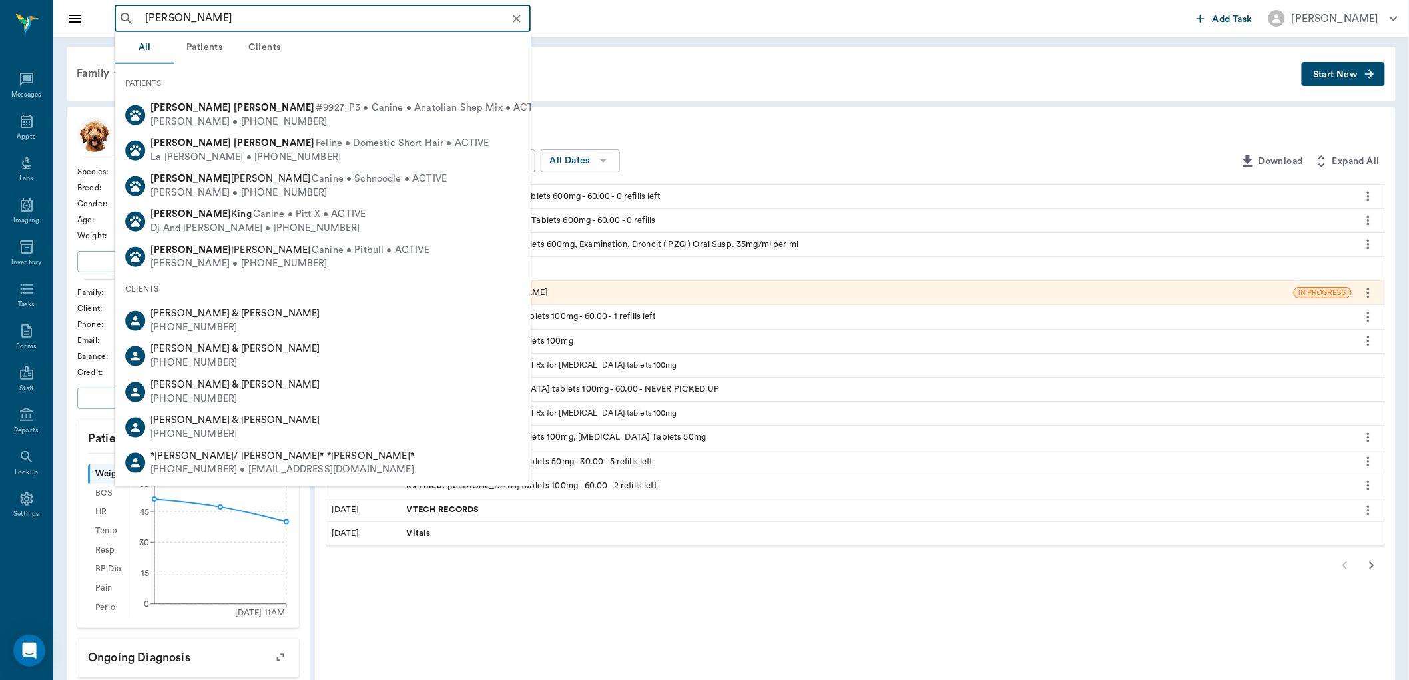
click at [316, 111] on span "#9927_P3 • Canine • Anatolian Shep Mix • ACTIVE" at bounding box center [432, 108] width 232 height 14
type input "marley shel"
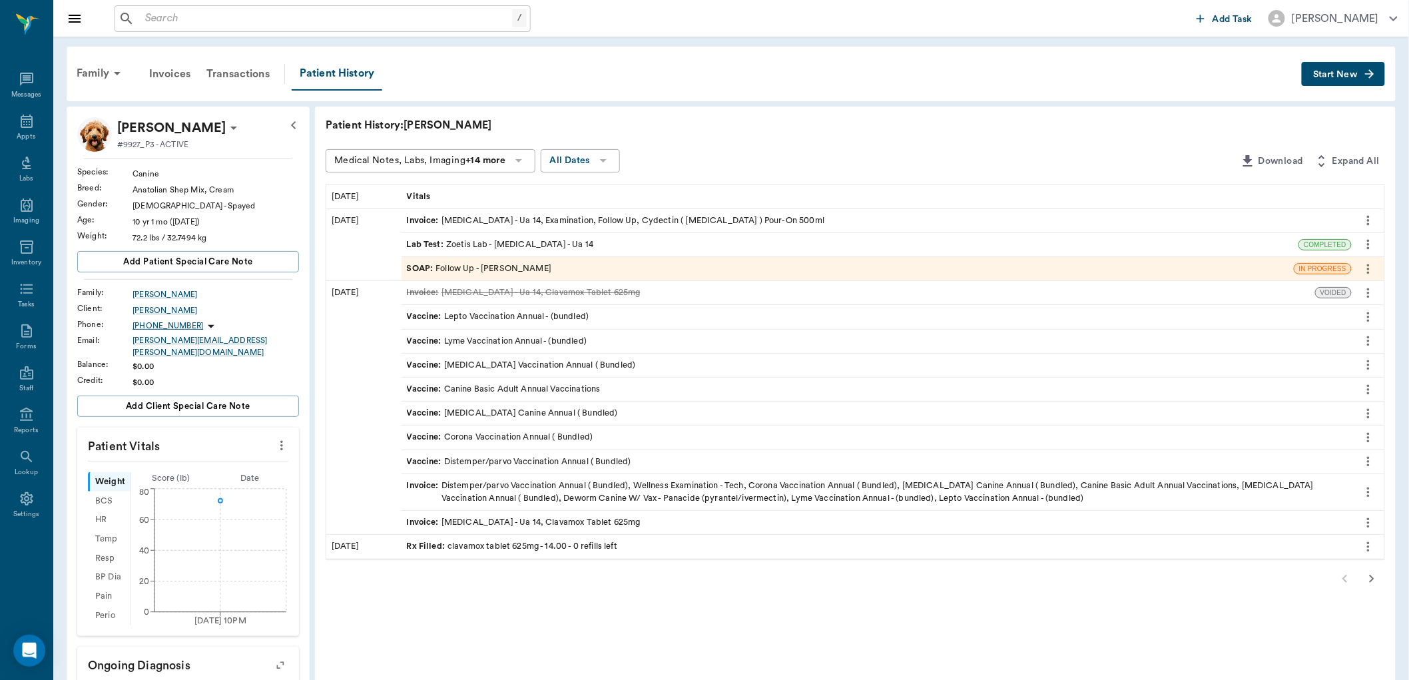
click at [1325, 75] on span "Start New" at bounding box center [1335, 75] width 45 height 0
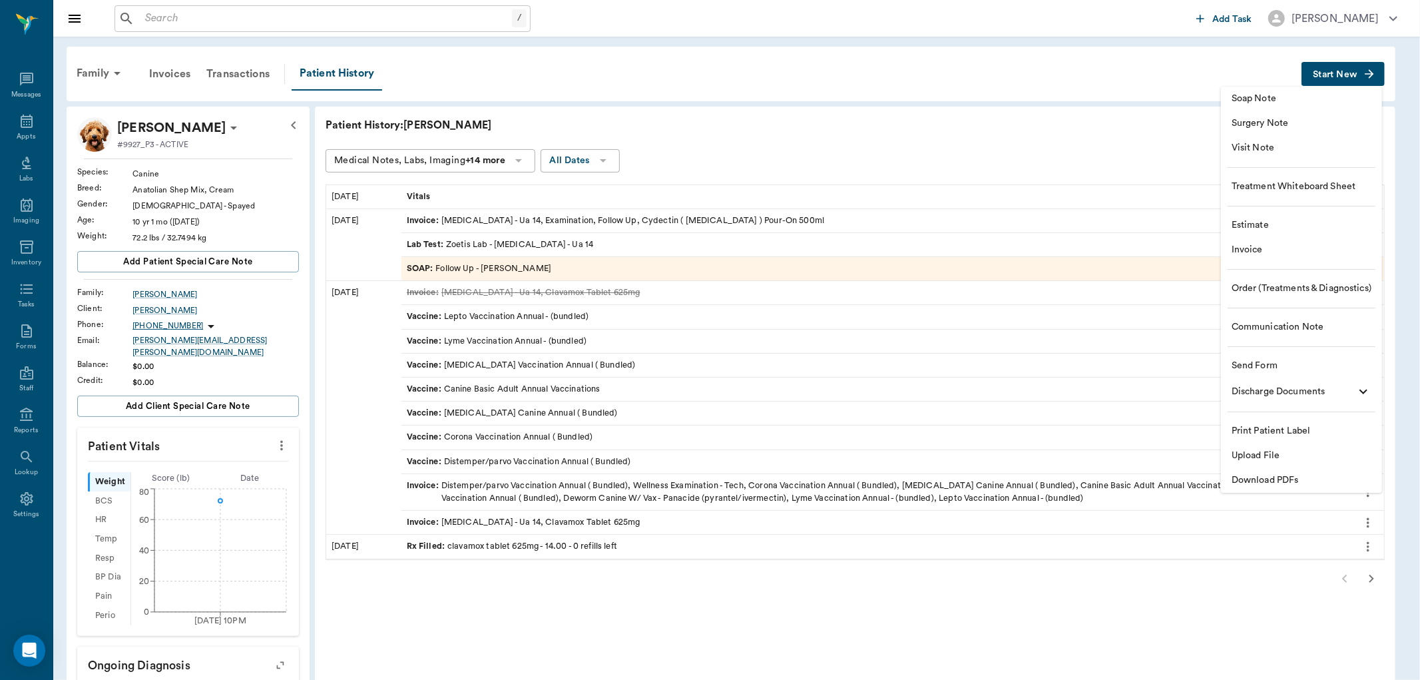
click at [1260, 147] on span "Visit Note" at bounding box center [1302, 148] width 140 height 14
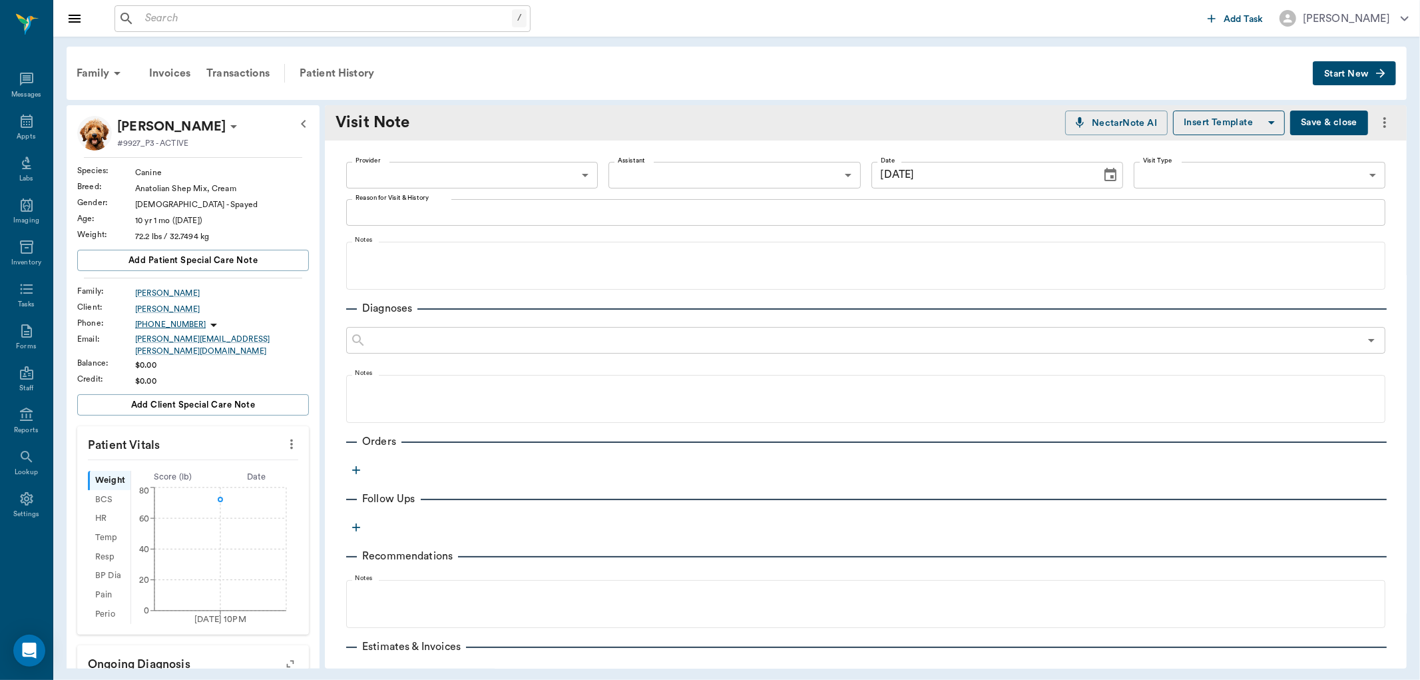
click at [573, 177] on body "/ ​ Add Task Dr. Bert Ellsworth Nectar Messages Appts Labs Imaging Inventory Ta…" at bounding box center [710, 340] width 1420 height 680
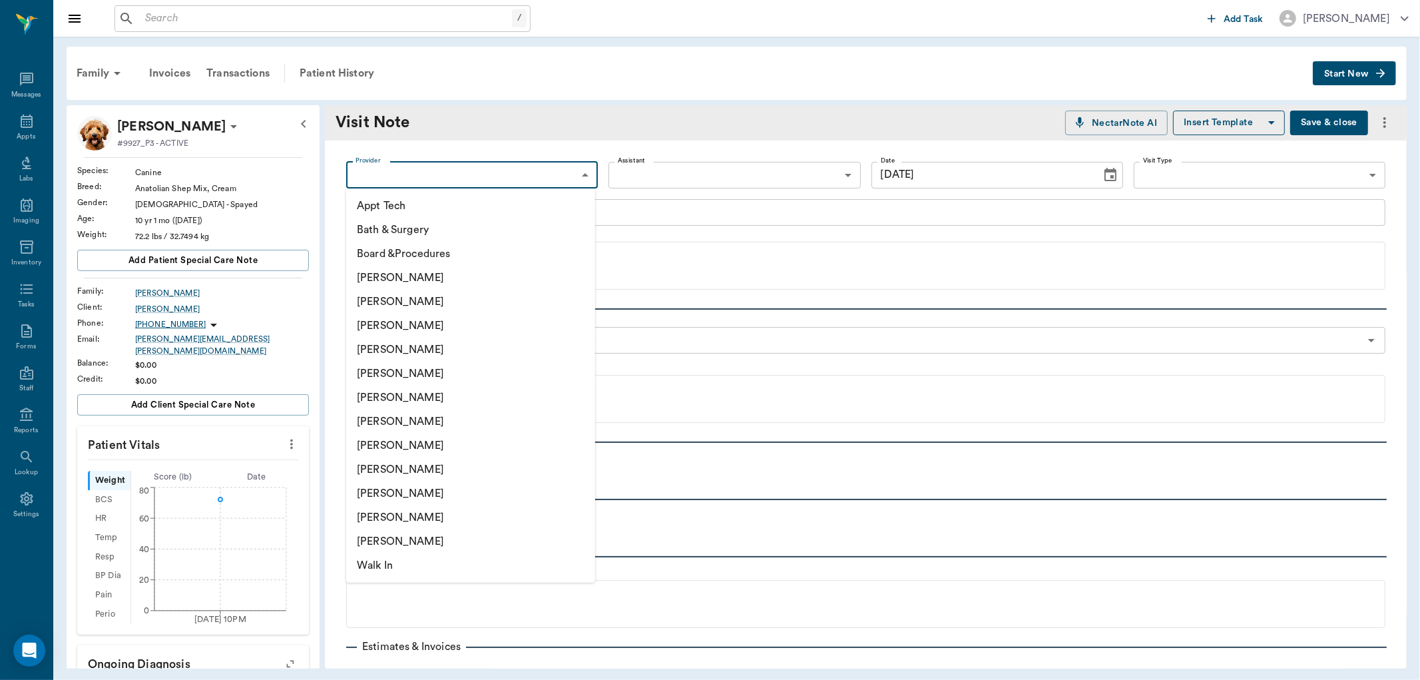
click at [419, 489] on li "[PERSON_NAME]" at bounding box center [470, 493] width 249 height 24
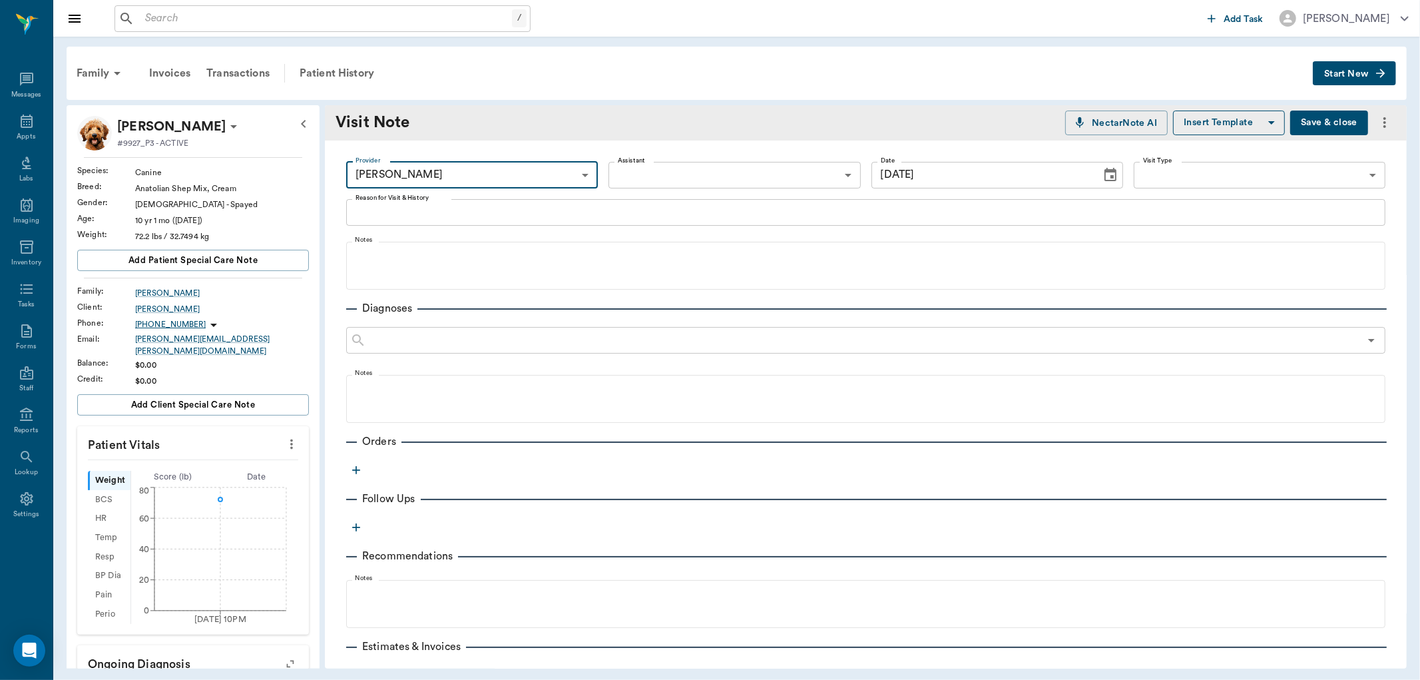
click at [462, 168] on body "/ ​ Add Task Dr. Bert Ellsworth Nectar Messages Appts Labs Imaging Inventory Ta…" at bounding box center [710, 340] width 1420 height 680
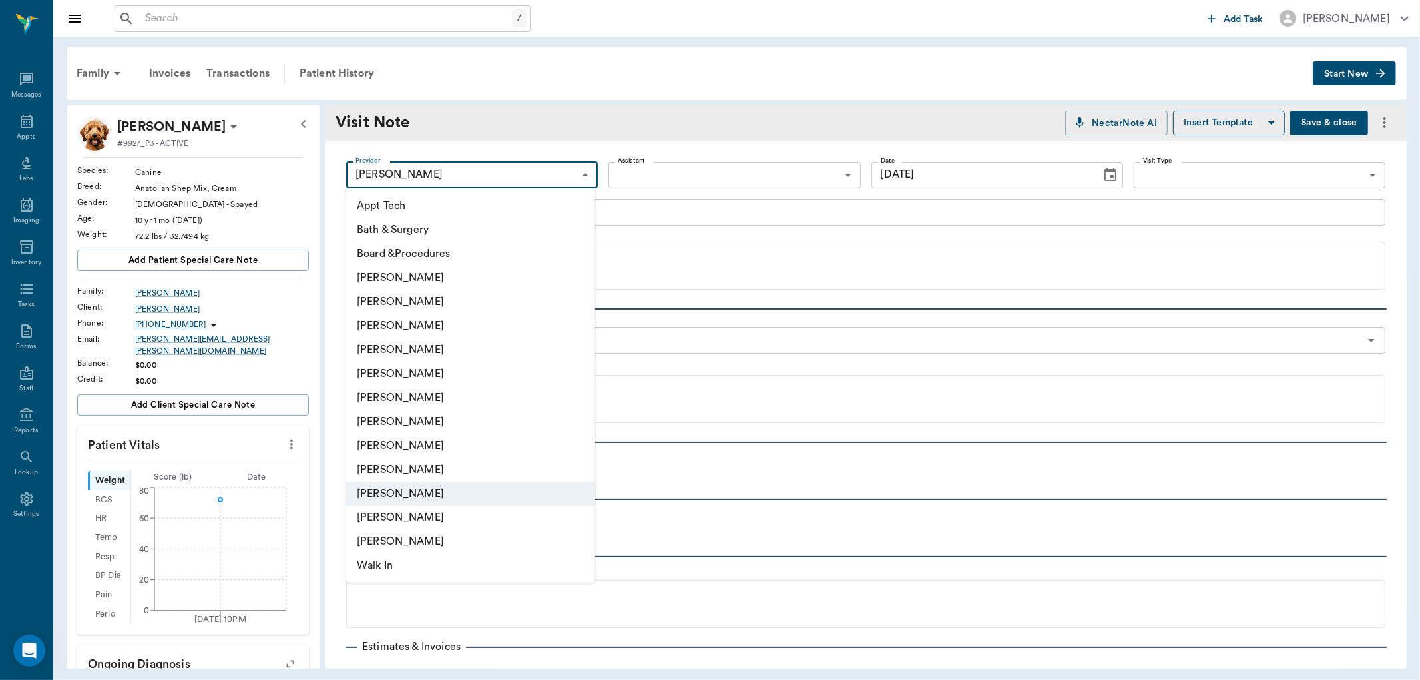
click at [418, 327] on li "[PERSON_NAME]" at bounding box center [470, 326] width 249 height 24
type input "63ec2f075fda476ae8351a4d"
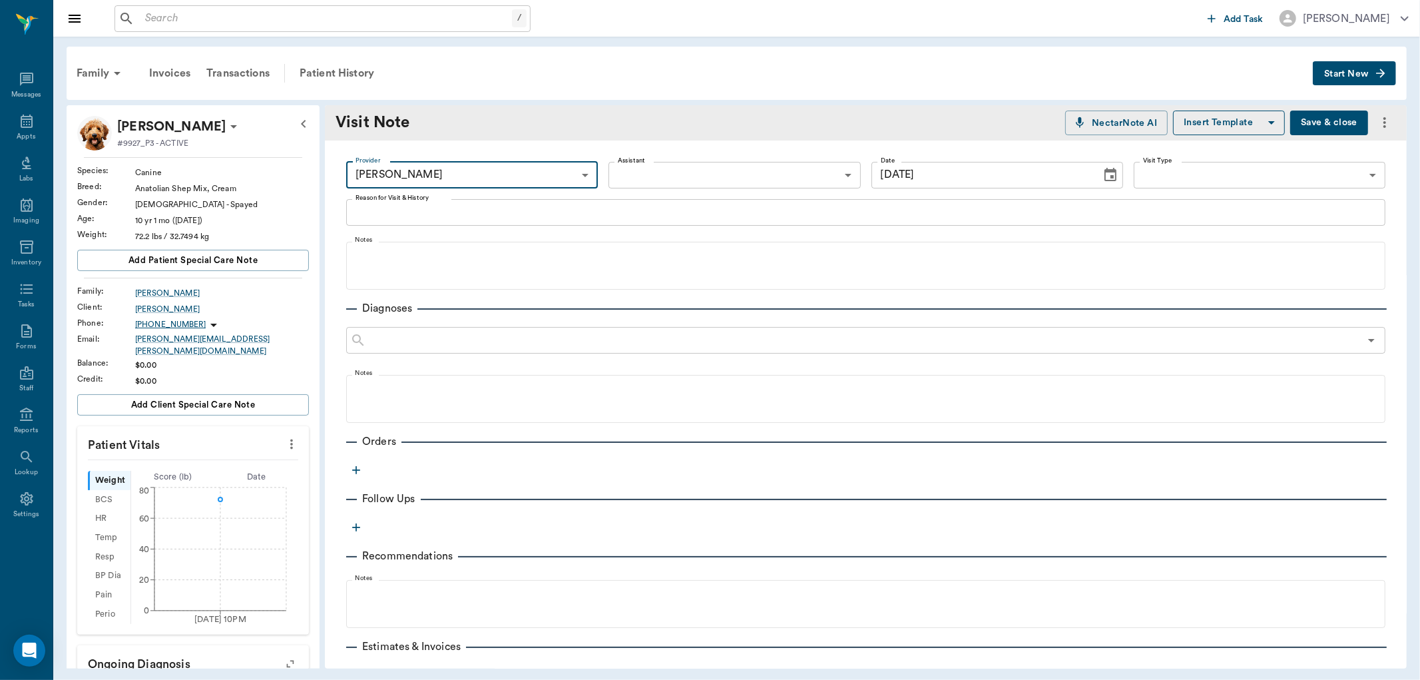
click at [637, 165] on body "/ ​ Add Task Dr. Bert Ellsworth Nectar Messages Appts Labs Imaging Inventory Ta…" at bounding box center [710, 340] width 1420 height 680
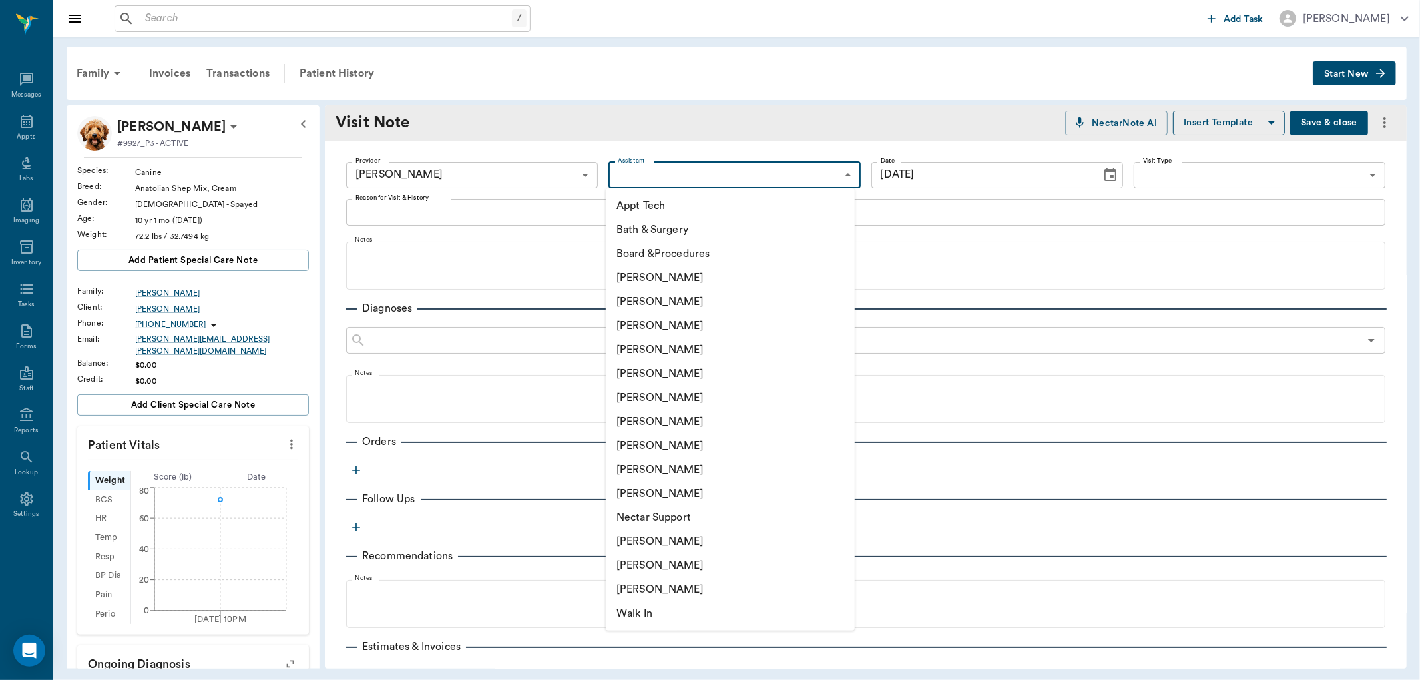
click at [653, 497] on li "[PERSON_NAME]" at bounding box center [730, 493] width 249 height 24
type input "63ec2ece52e12b0ba117cc90"
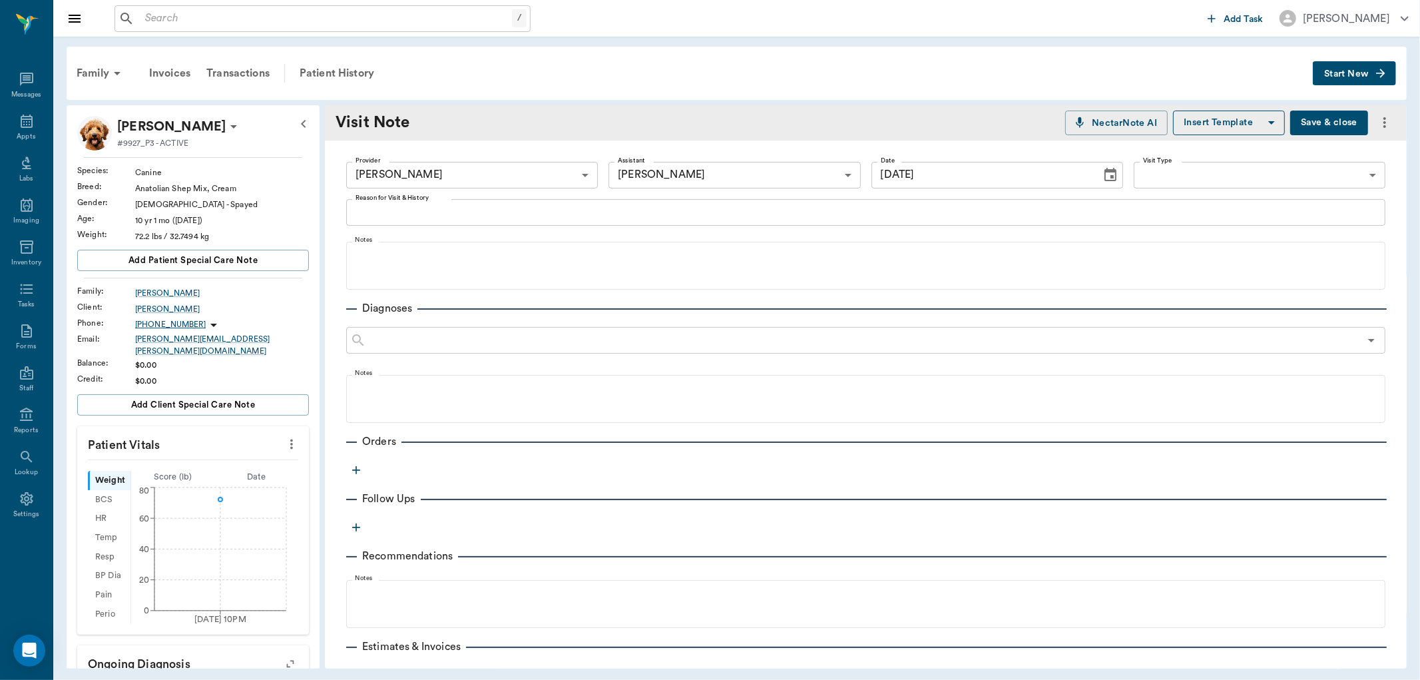
click at [467, 226] on div "Provider Dr. Bert Ellsworth 63ec2f075fda476ae8351a4d Provider Assistant Lorean …" at bounding box center [866, 445] width 1082 height 610
click at [469, 213] on textarea "Reason for Visit & History" at bounding box center [866, 211] width 1021 height 15
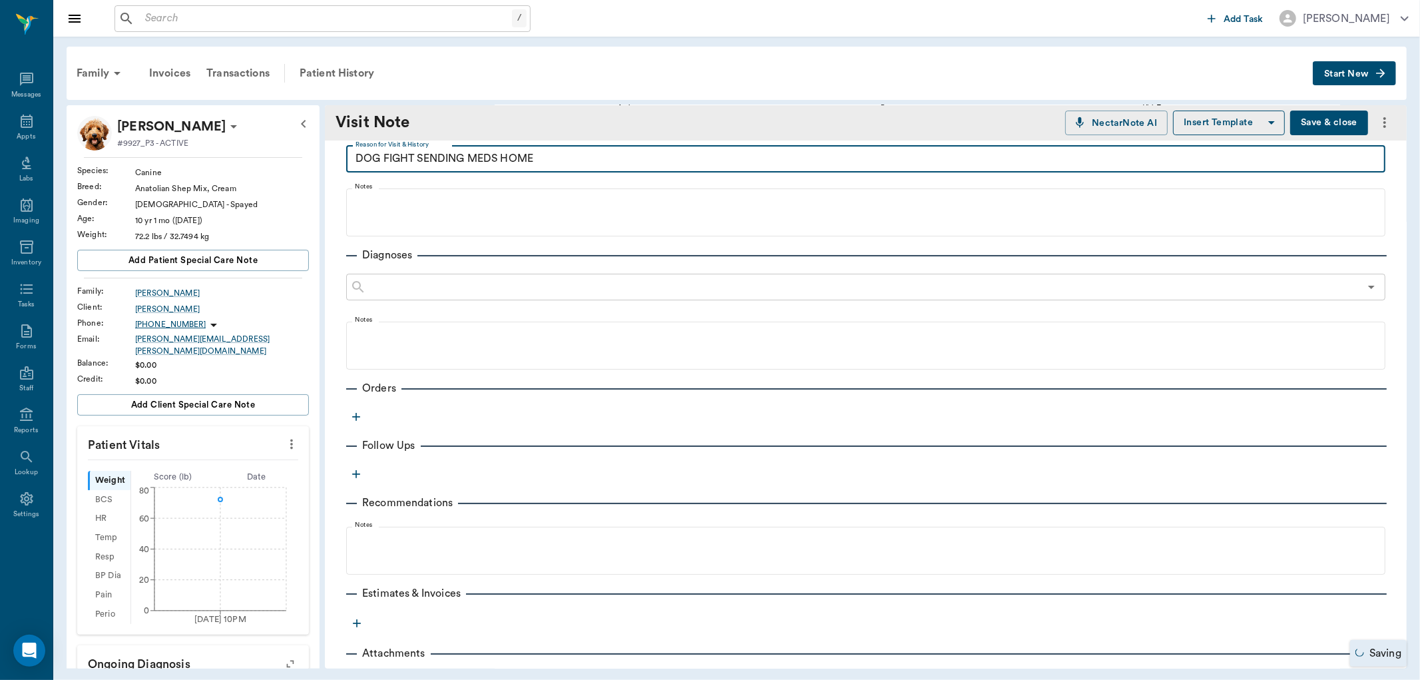
scroll to position [102, 0]
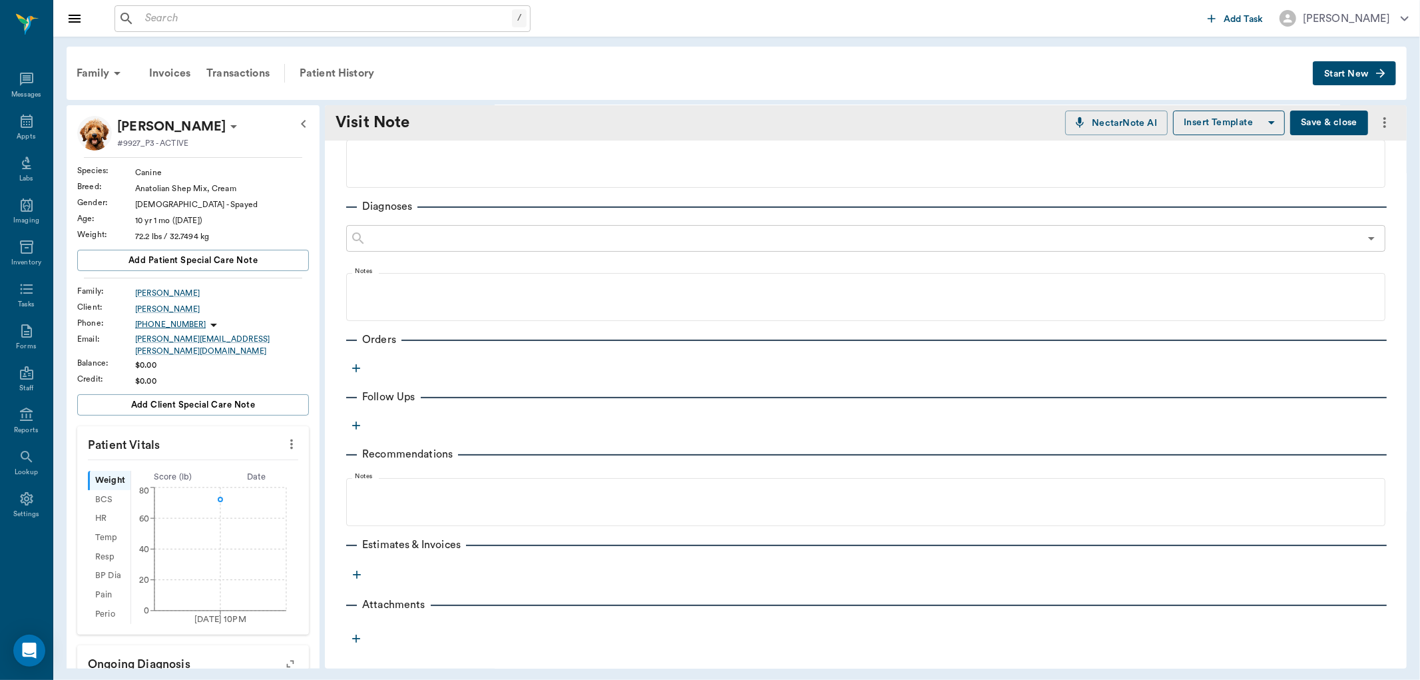
type textarea "DOG FIGHT SENDING MEDS HOME"
click at [358, 368] on icon "button" at bounding box center [356, 368] width 13 height 13
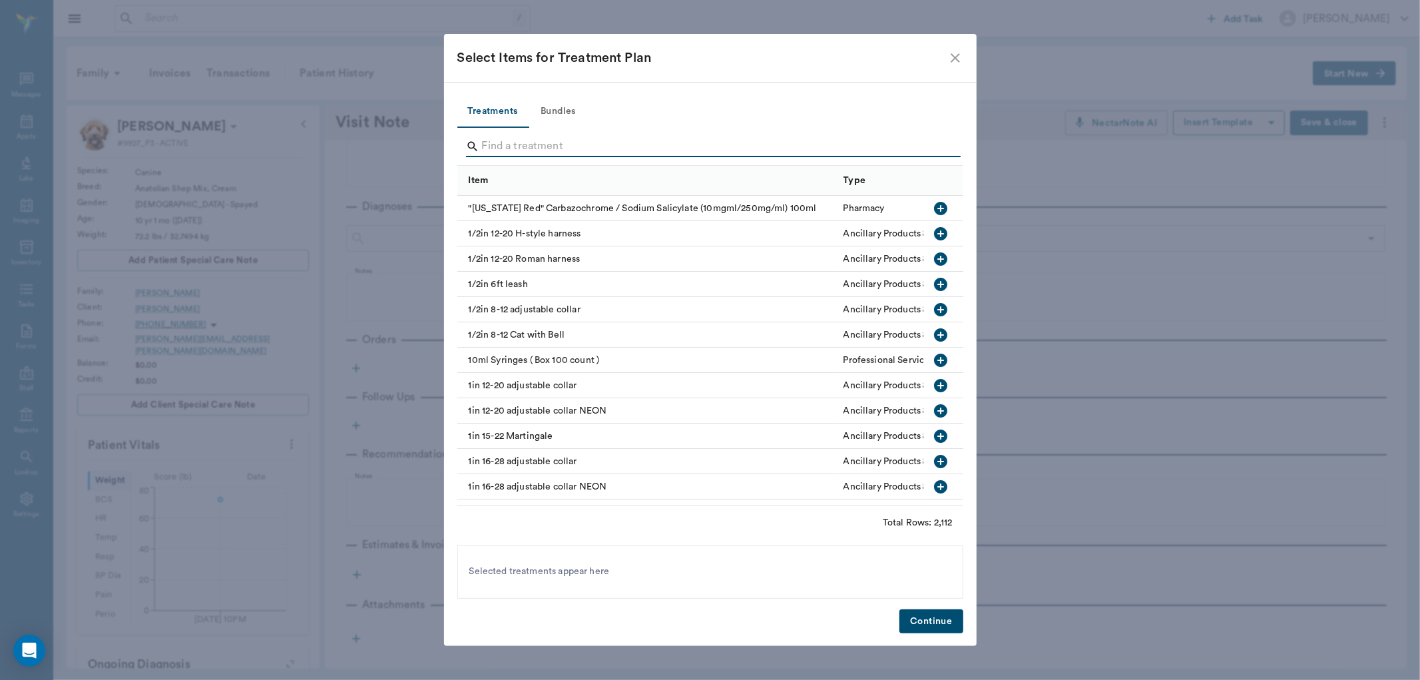
click at [570, 155] on input "Search" at bounding box center [711, 146] width 459 height 21
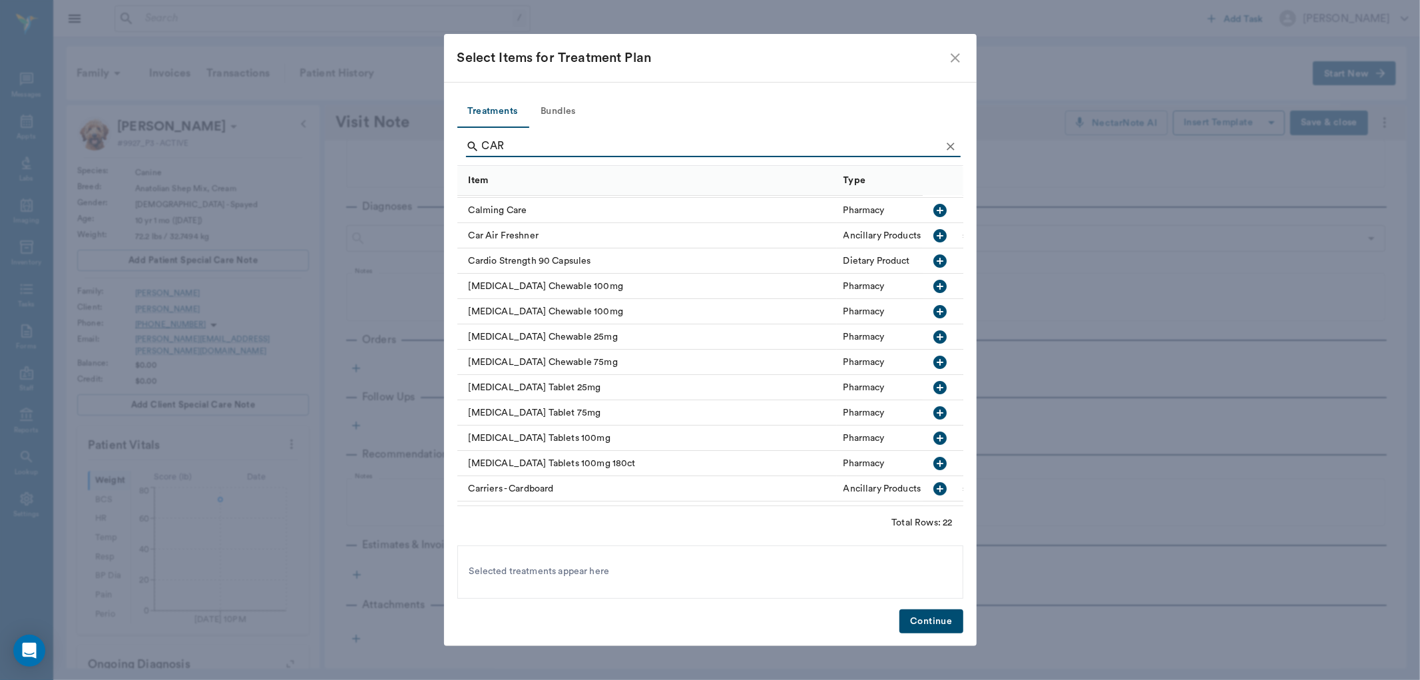
scroll to position [148, 0]
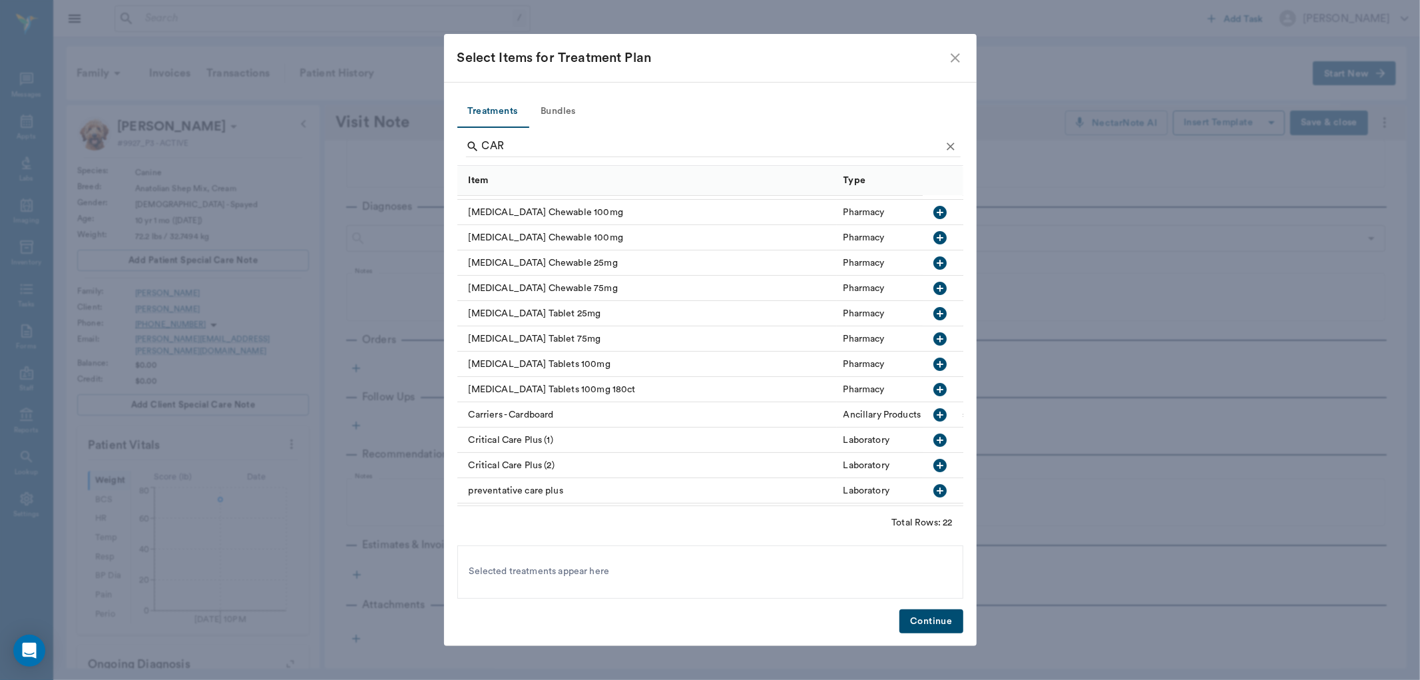
click at [933, 363] on icon "button" at bounding box center [941, 364] width 16 height 16
type input "C"
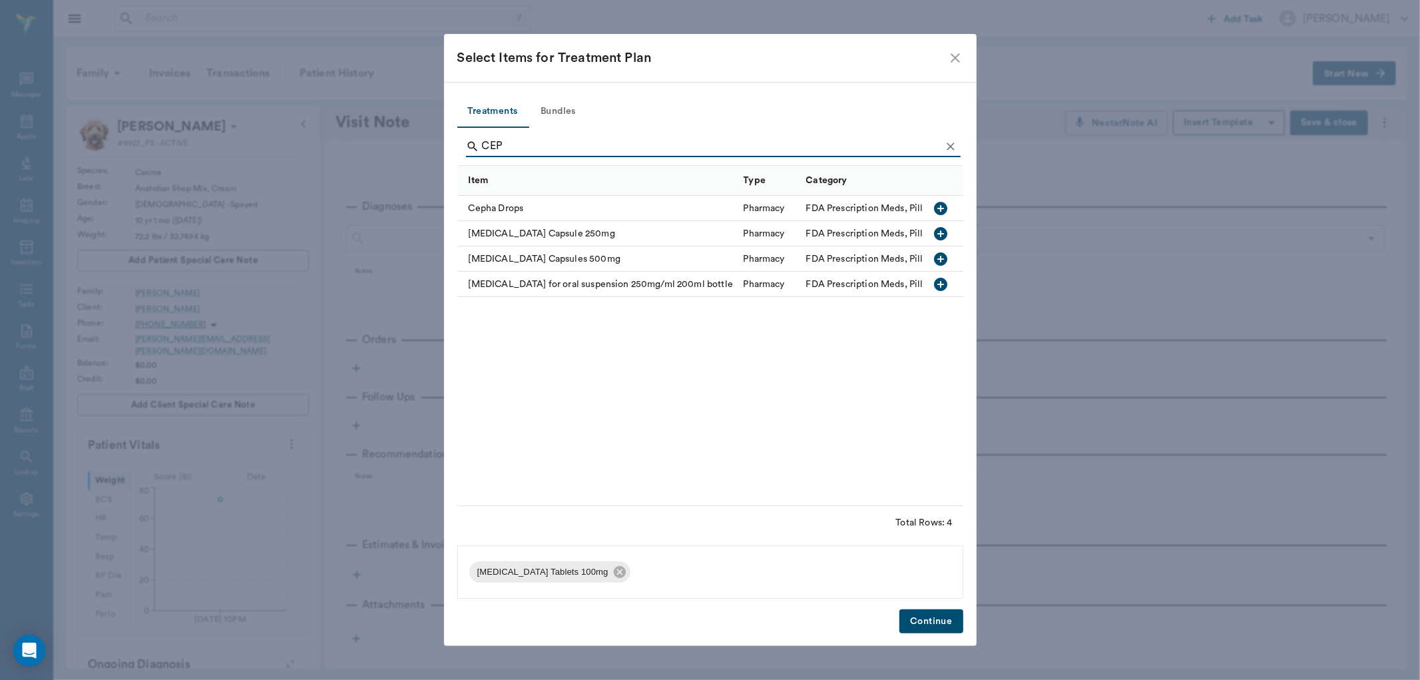
scroll to position [0, 0]
type input "CEPH"
click at [934, 260] on icon "button" at bounding box center [940, 258] width 13 height 13
click at [934, 627] on button "Continue" at bounding box center [931, 621] width 63 height 25
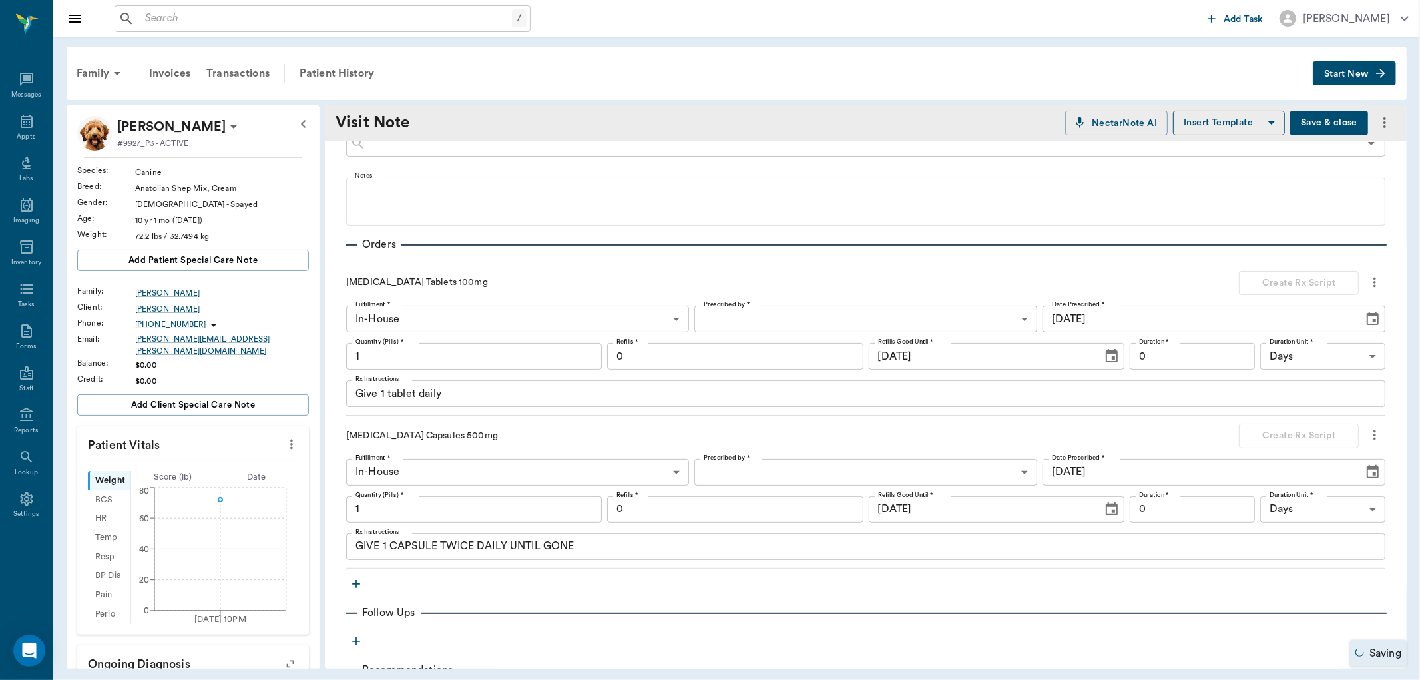
scroll to position [250, 0]
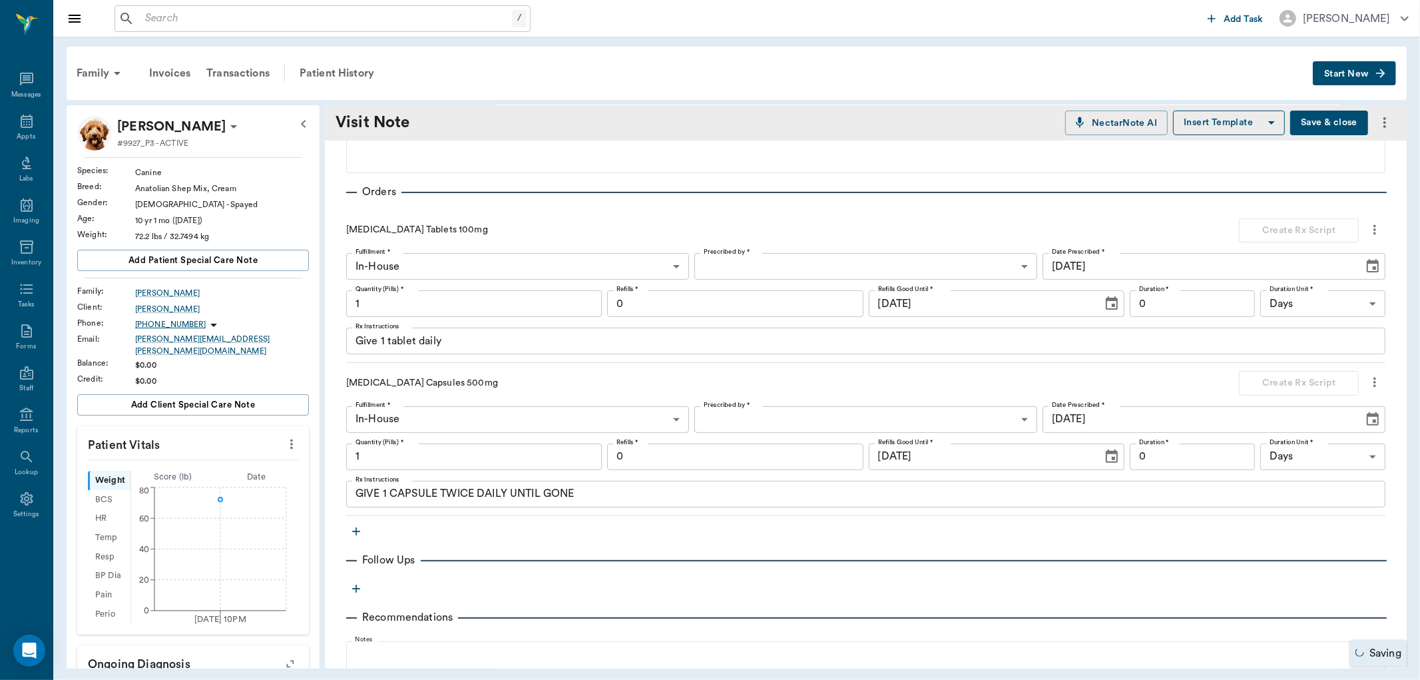
click at [795, 266] on body "/ ​ Add Task Dr. Bert Ellsworth Nectar Messages Appts Labs Imaging Inventory Ta…" at bounding box center [710, 340] width 1420 height 680
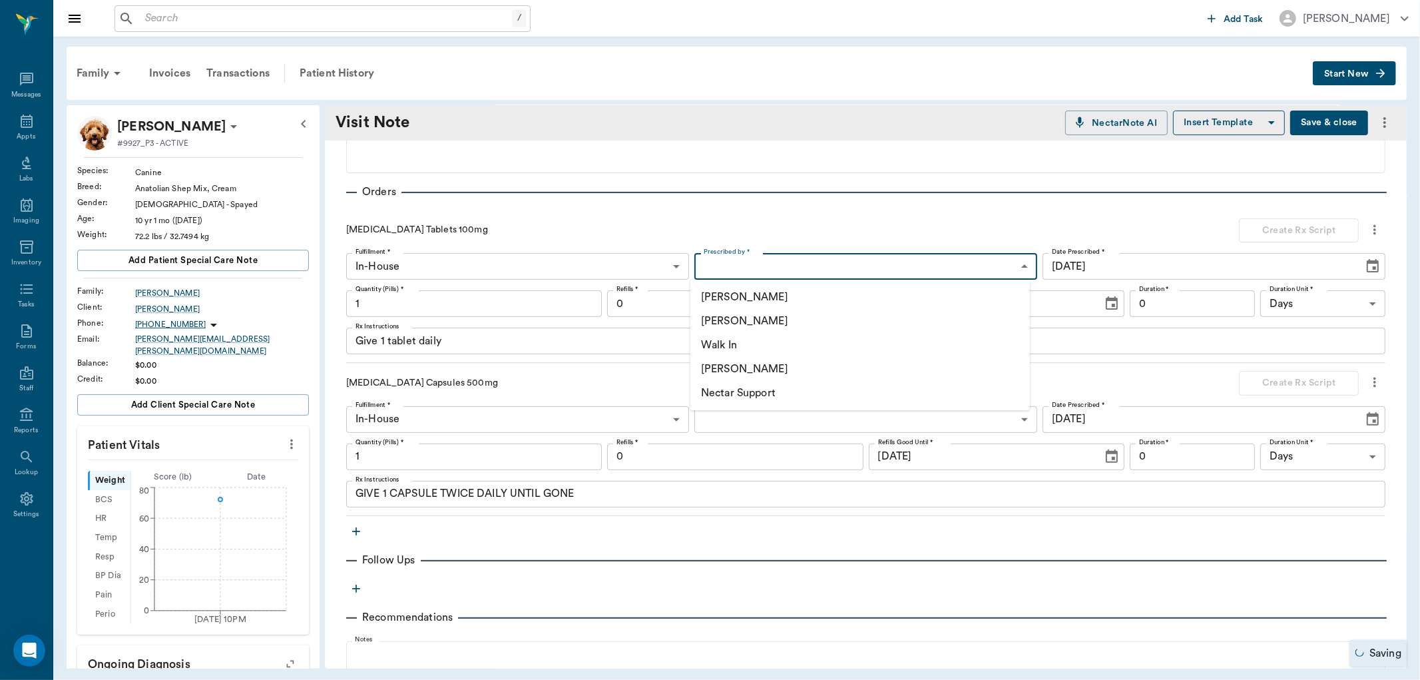
click at [736, 321] on li "[PERSON_NAME]" at bounding box center [860, 321] width 340 height 24
type input "63ec2f075fda476ae8351a4d"
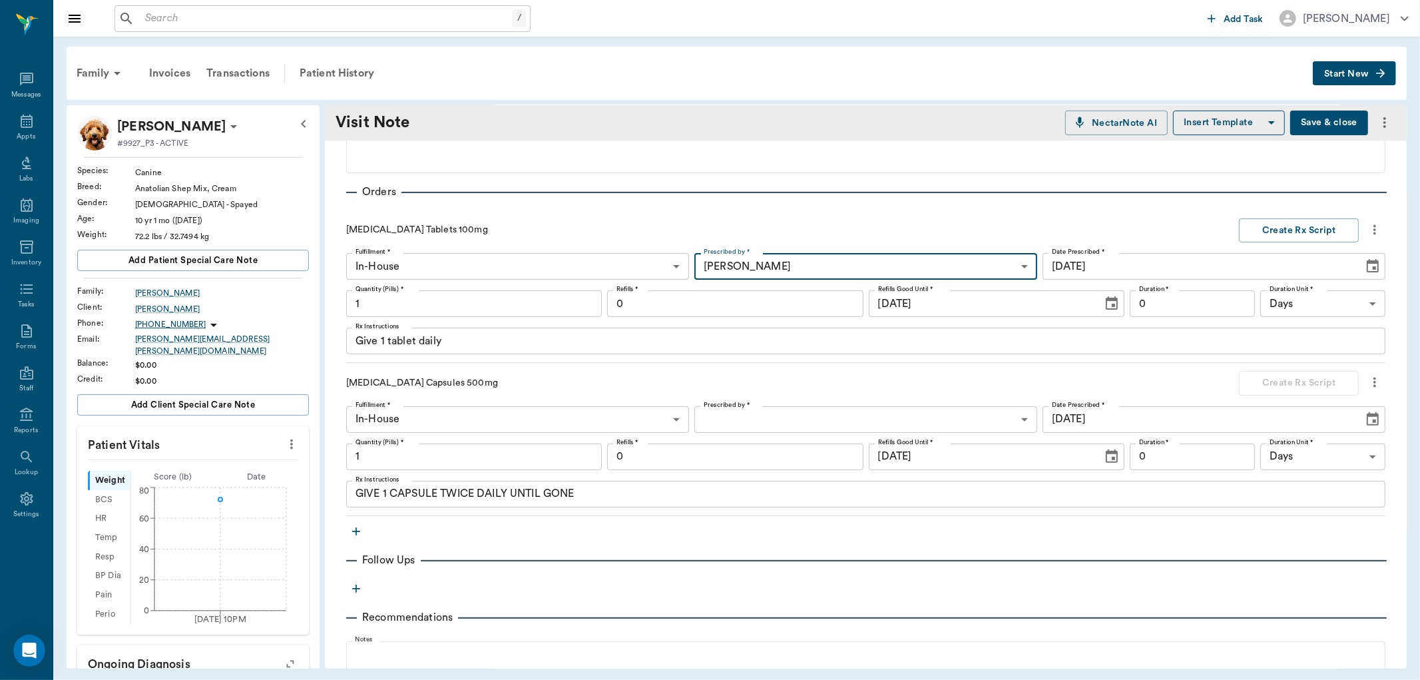
click at [540, 306] on input "1" at bounding box center [474, 303] width 256 height 27
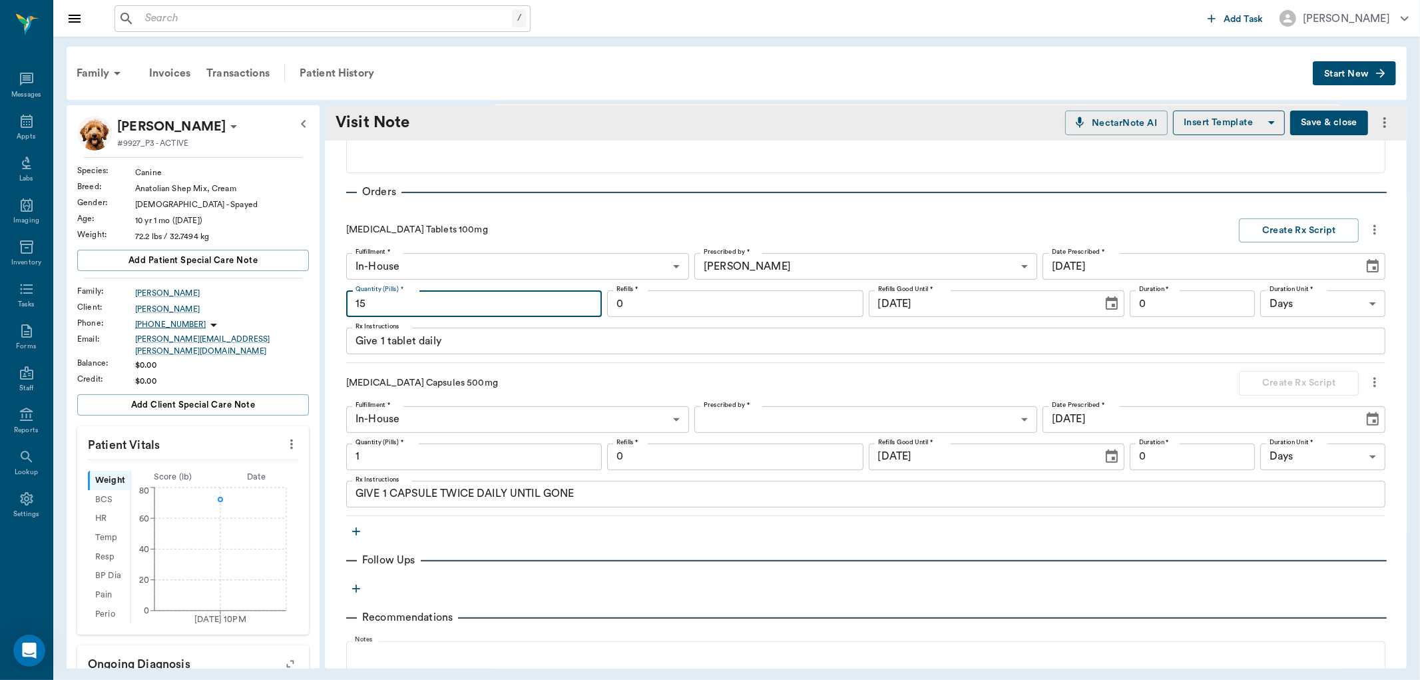
type input "15"
click at [1187, 313] on input "0" at bounding box center [1192, 303] width 125 height 27
type input "7"
click at [568, 344] on textarea "Give 1 tablet daily" at bounding box center [866, 341] width 1021 height 15
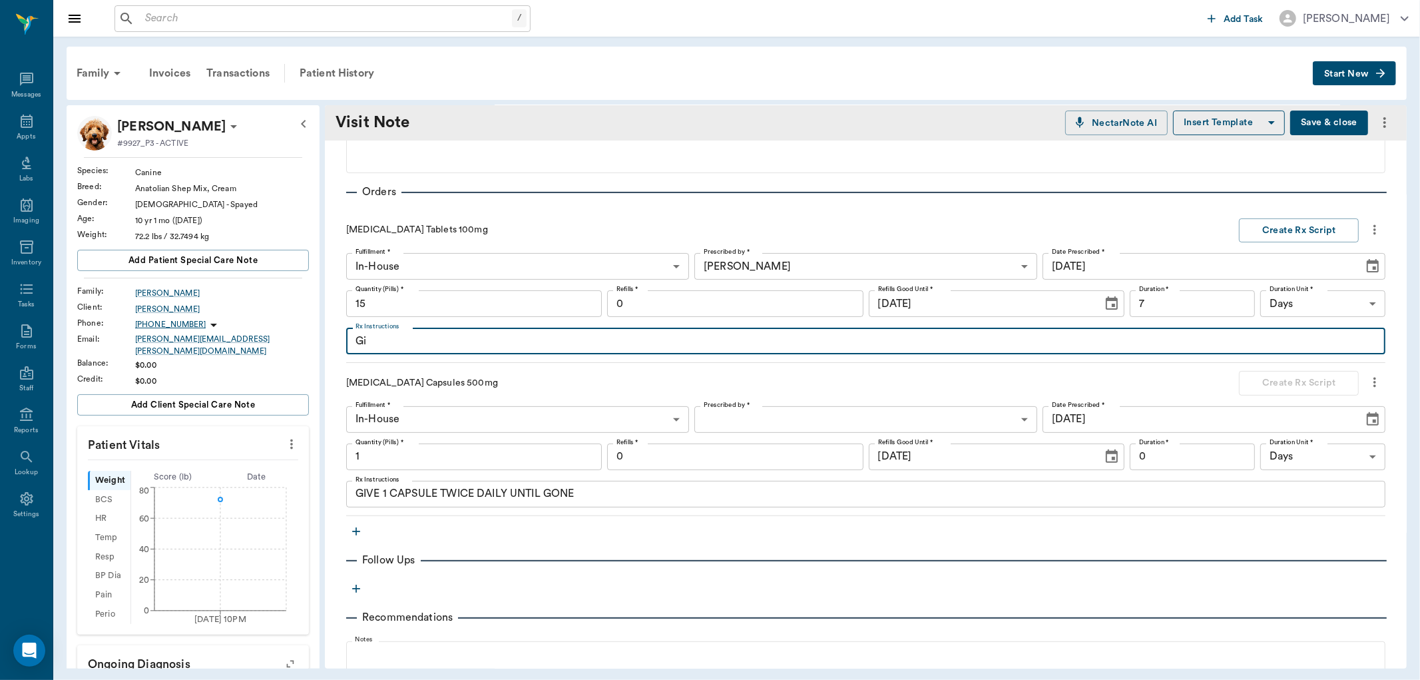
type textarea "G"
type textarea "GIVE 1 AND A 1/2 TABLET BY MOUTH DAILY"
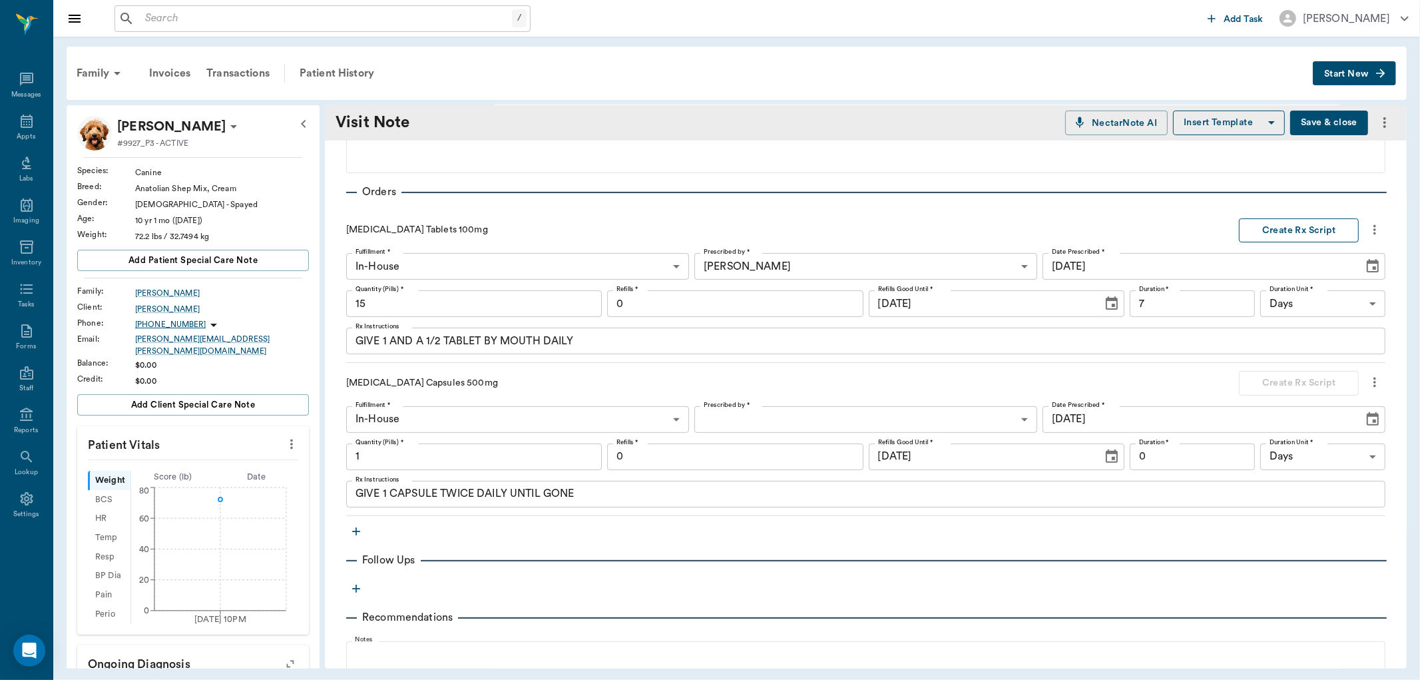
click at [1261, 238] on button "Create Rx Script" at bounding box center [1299, 230] width 120 height 25
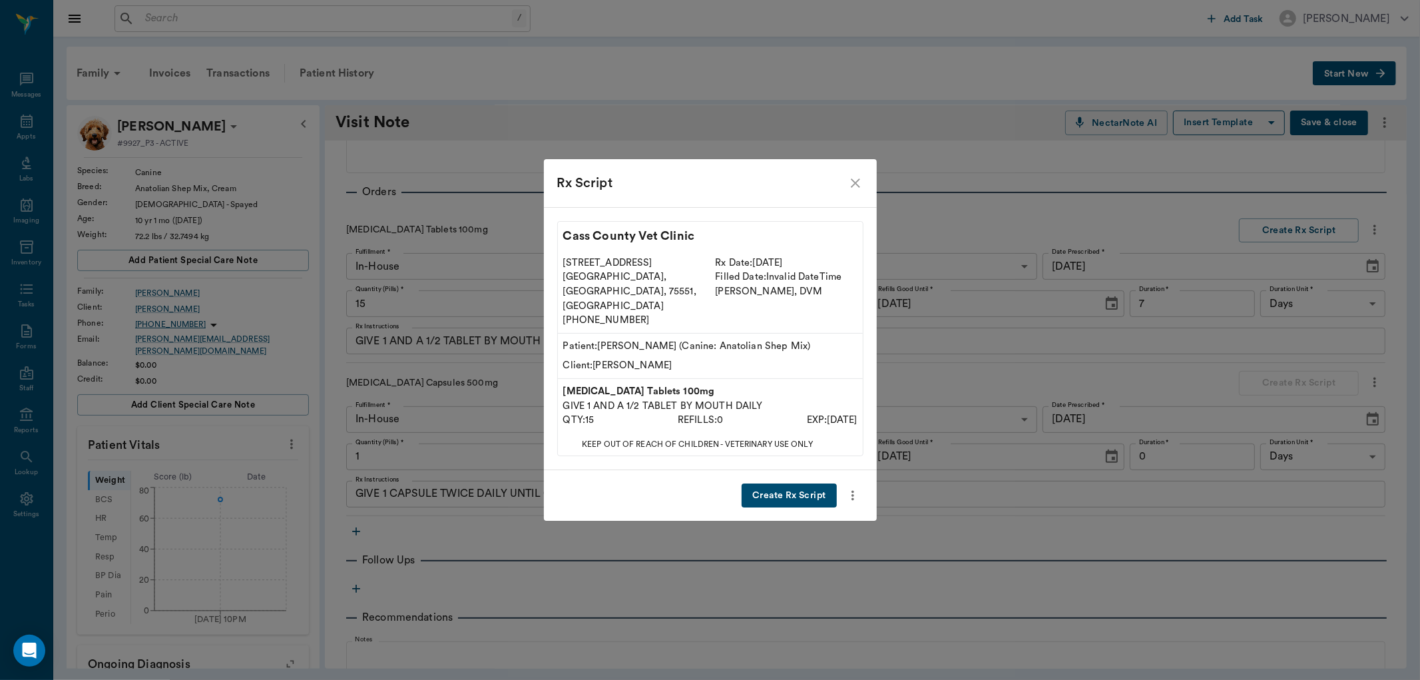
click at [791, 486] on button "Create Rx Script" at bounding box center [789, 495] width 95 height 25
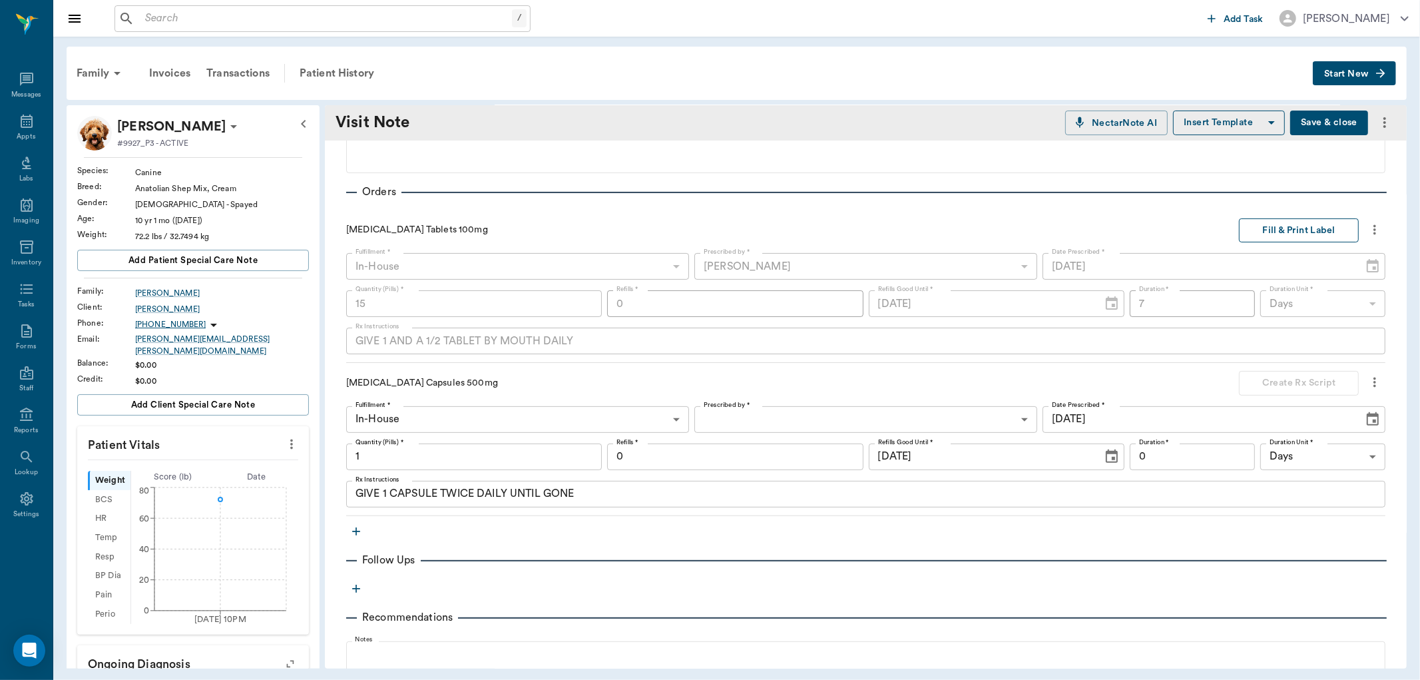
click at [1248, 228] on button "Fill & Print Label" at bounding box center [1299, 230] width 120 height 25
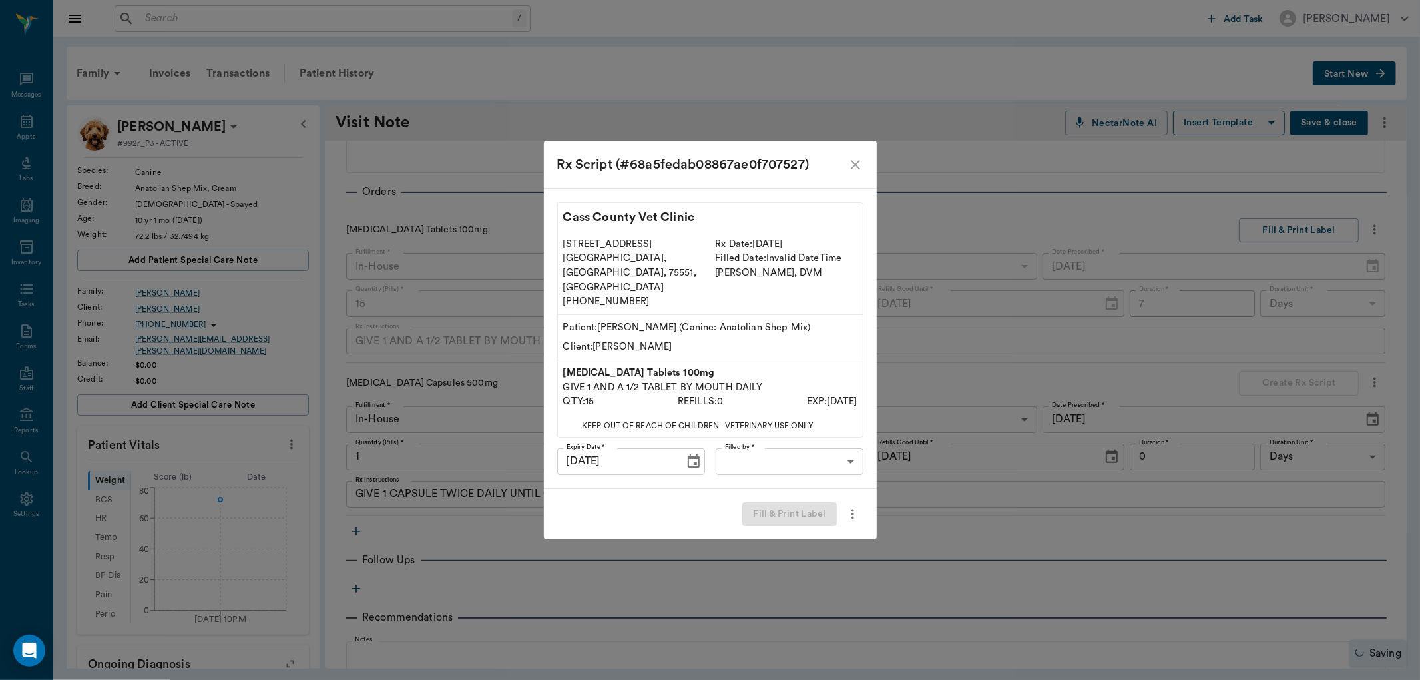
click at [748, 443] on body "/ ​ Add Task Dr. Bert Ellsworth Nectar Messages Appts Labs Imaging Inventory Ta…" at bounding box center [710, 340] width 1420 height 680
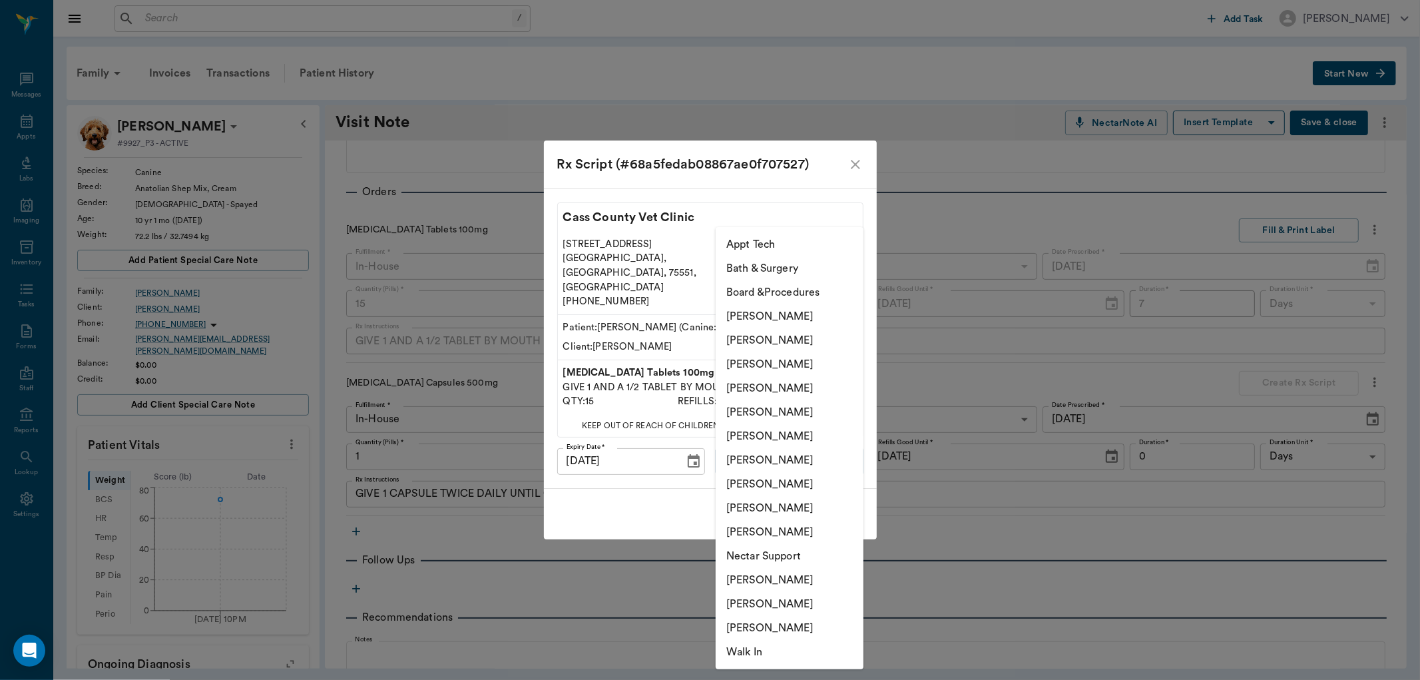
click at [742, 533] on li "[PERSON_NAME]" at bounding box center [790, 532] width 148 height 24
type input "63ec2ece52e12b0ba117cc90"
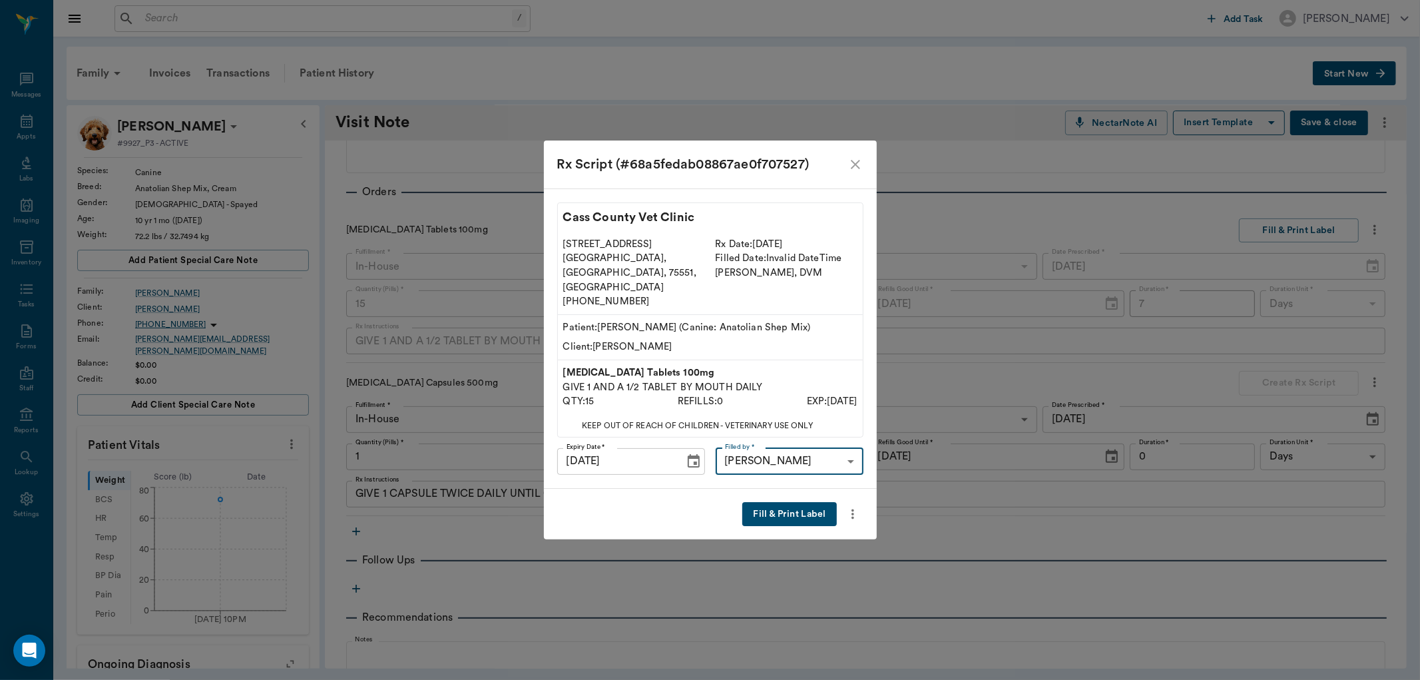
click at [789, 502] on button "Fill & Print Label" at bounding box center [789, 514] width 94 height 25
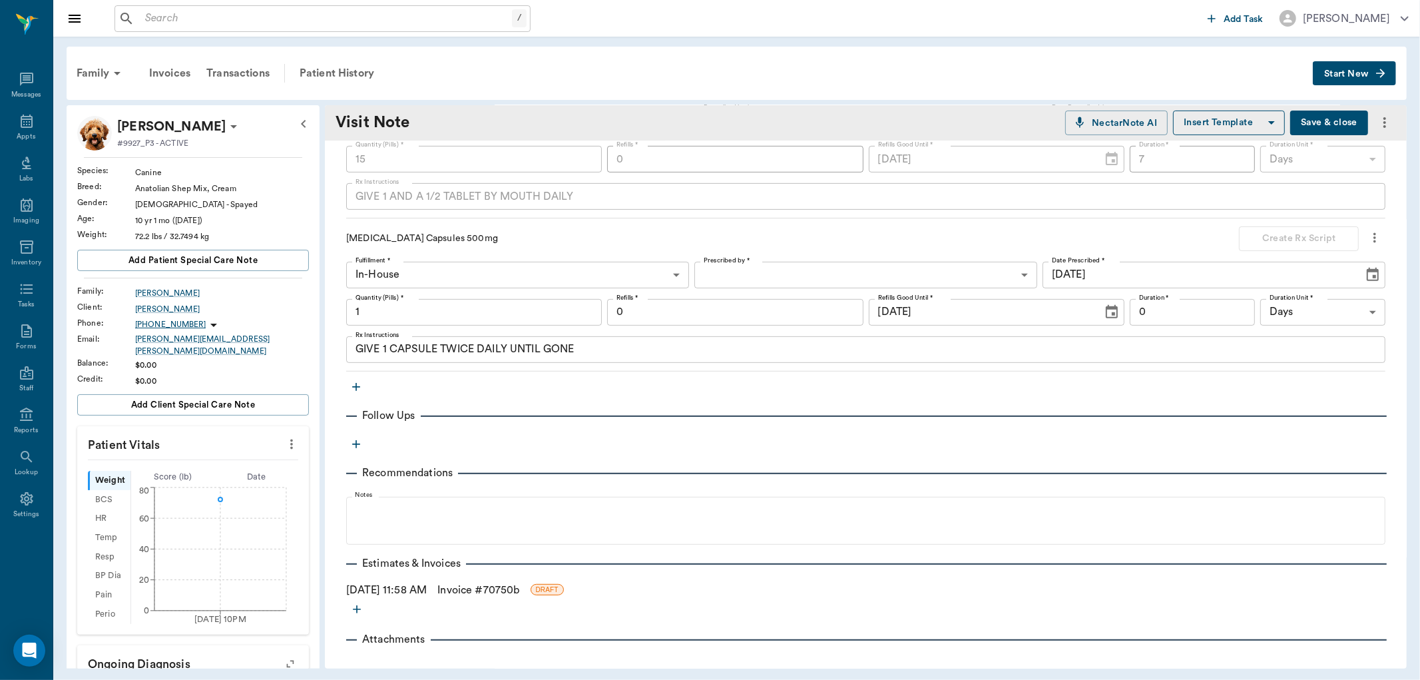
scroll to position [397, 0]
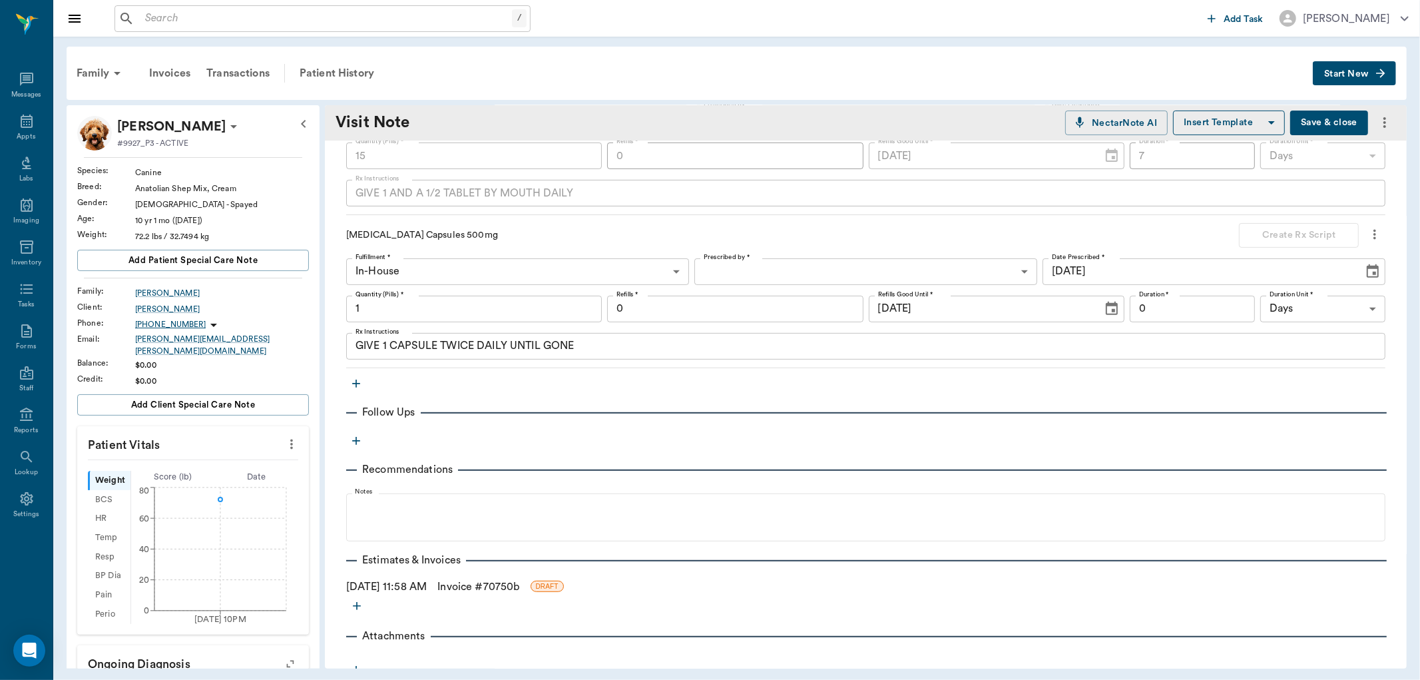
click at [746, 267] on body "/ ​ Add Task Dr. Bert Ellsworth Nectar Messages Appts Labs Imaging Inventory Ta…" at bounding box center [710, 340] width 1420 height 680
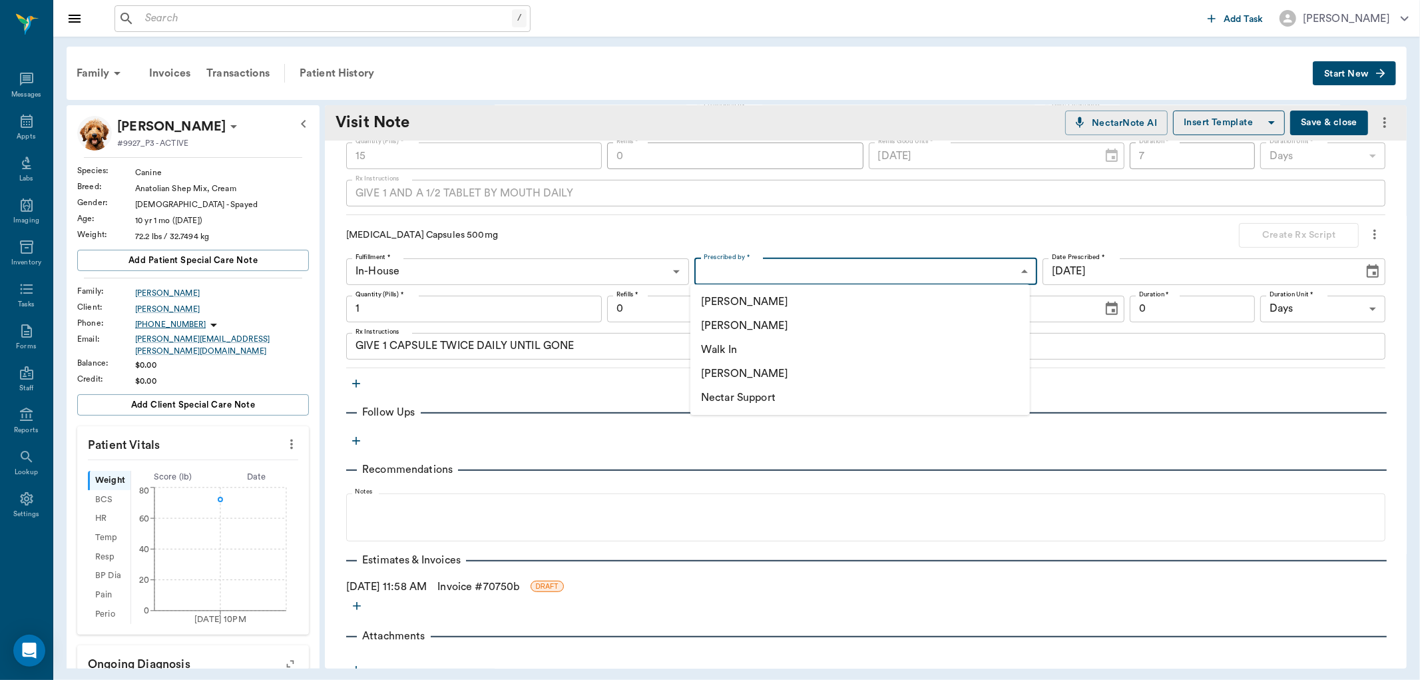
click at [720, 327] on li "[PERSON_NAME]" at bounding box center [860, 326] width 340 height 24
type input "63ec2f075fda476ae8351a4d"
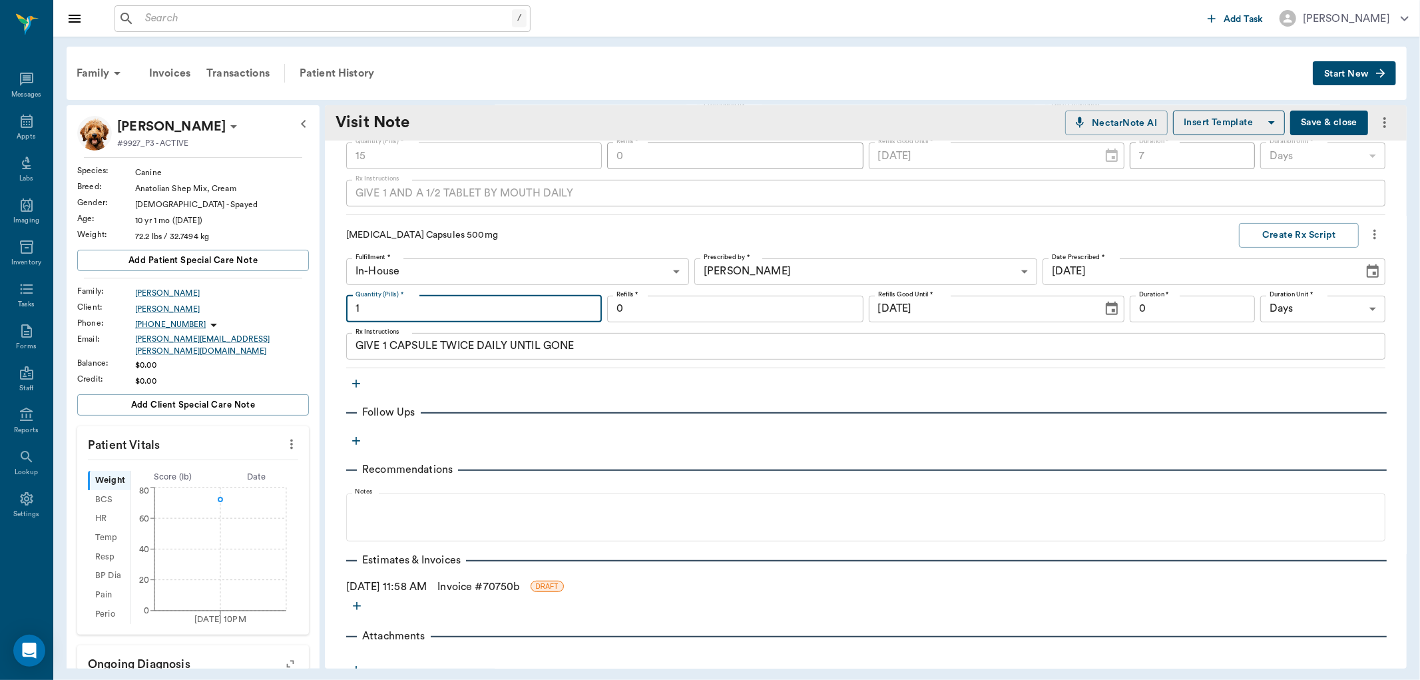
click at [441, 316] on input "1" at bounding box center [474, 309] width 256 height 27
type input "20"
click at [1169, 311] on input "0" at bounding box center [1192, 309] width 125 height 27
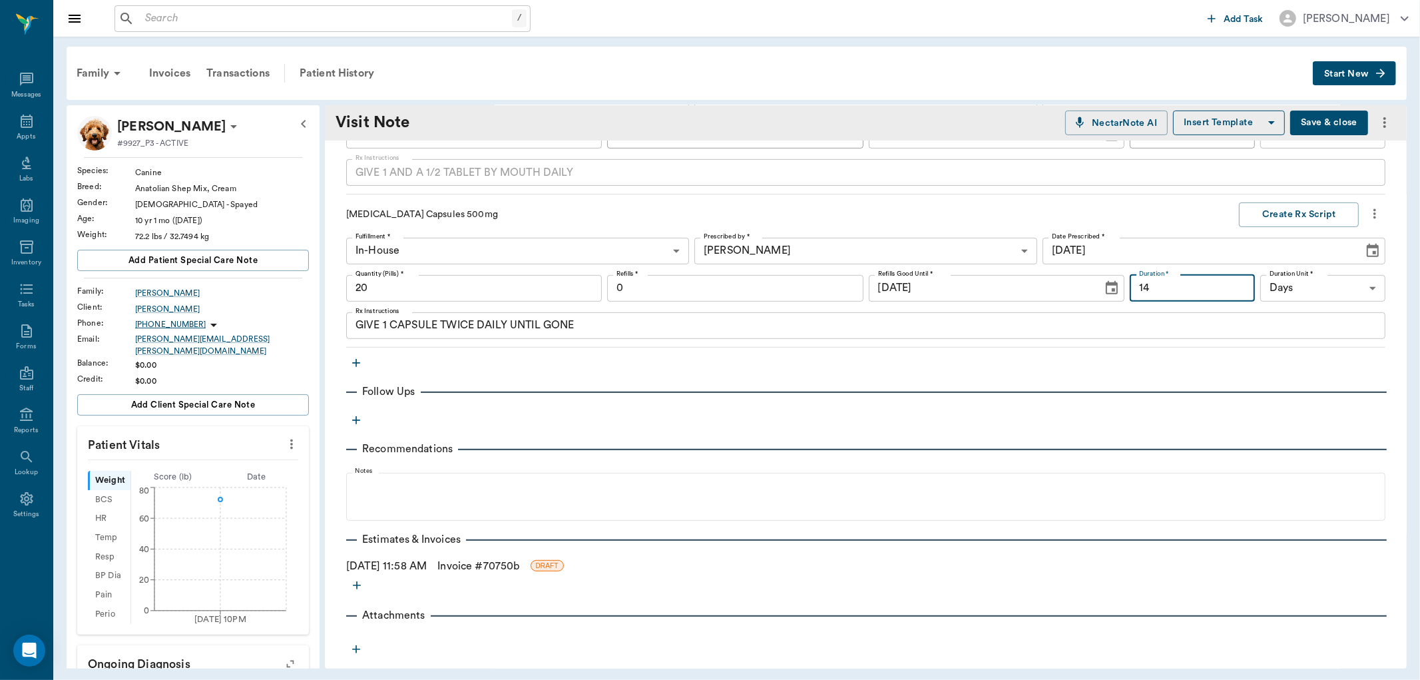
scroll to position [429, 0]
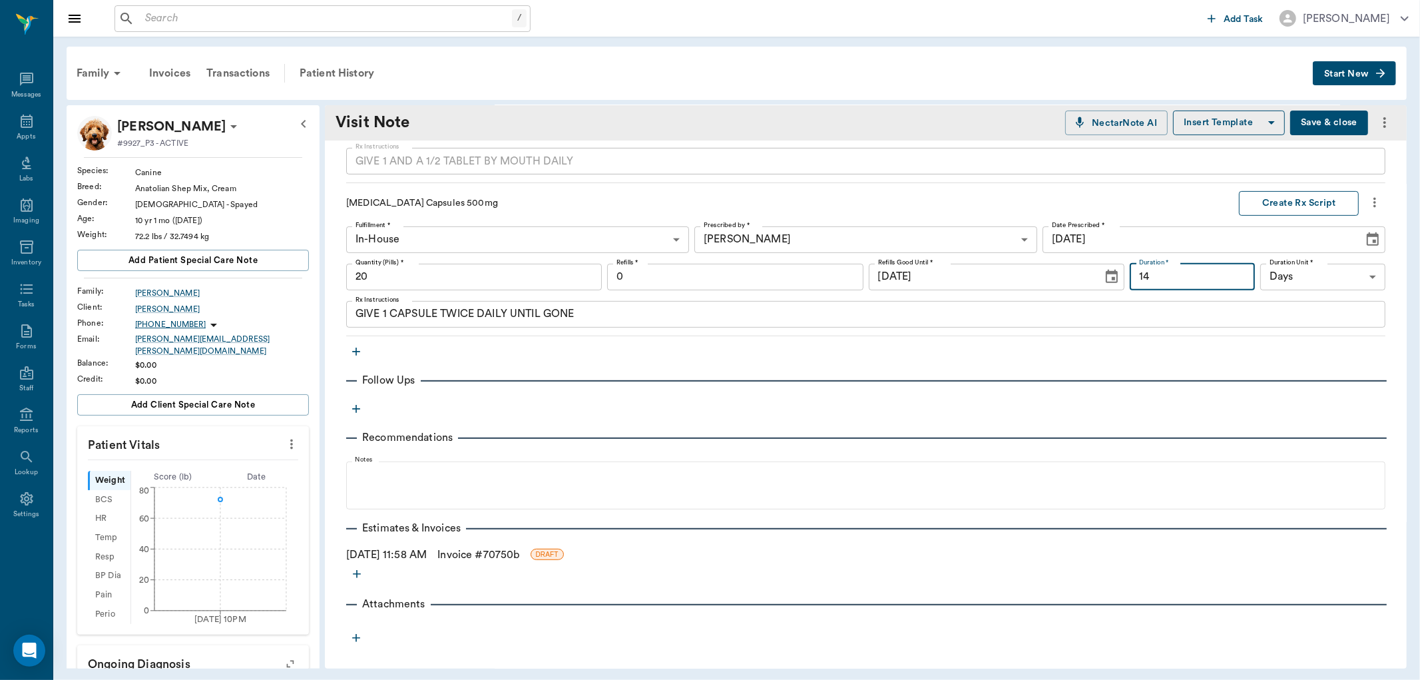
type input "14"
click at [1278, 193] on button "Create Rx Script" at bounding box center [1299, 203] width 120 height 25
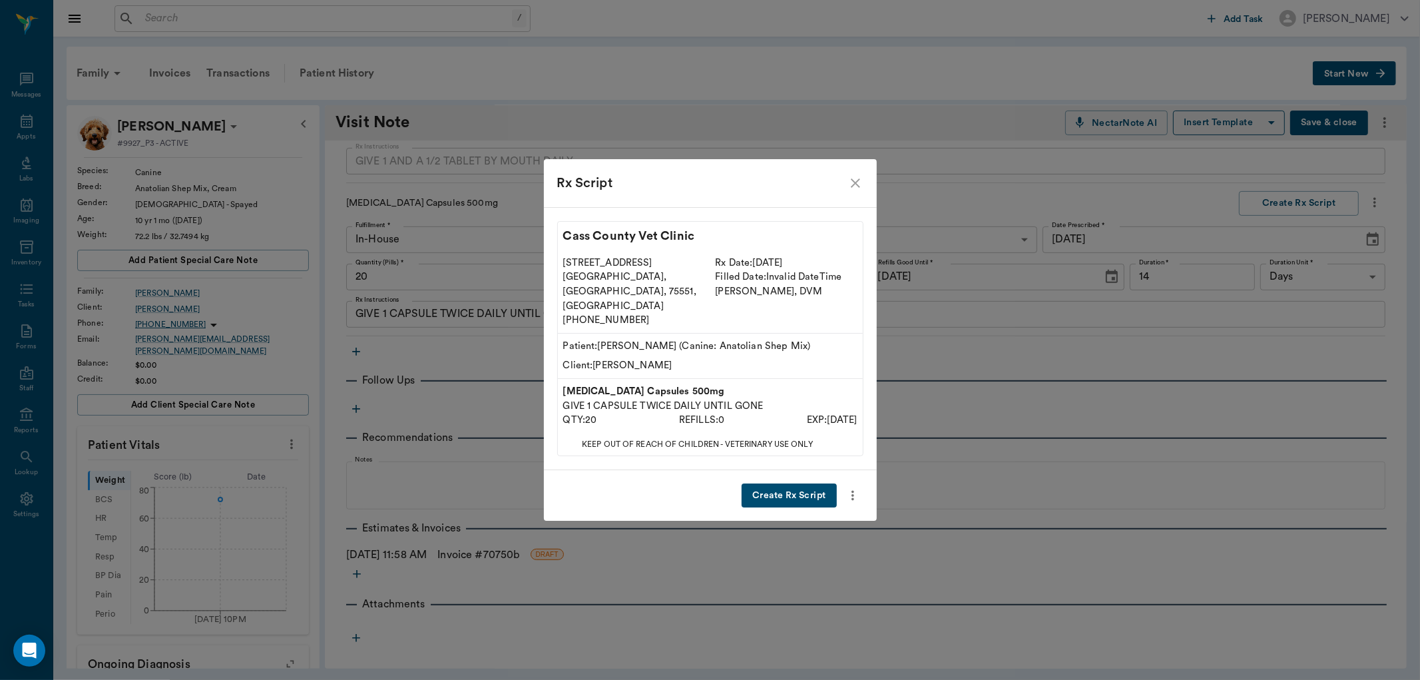
click at [804, 483] on button "Create Rx Script" at bounding box center [789, 495] width 95 height 25
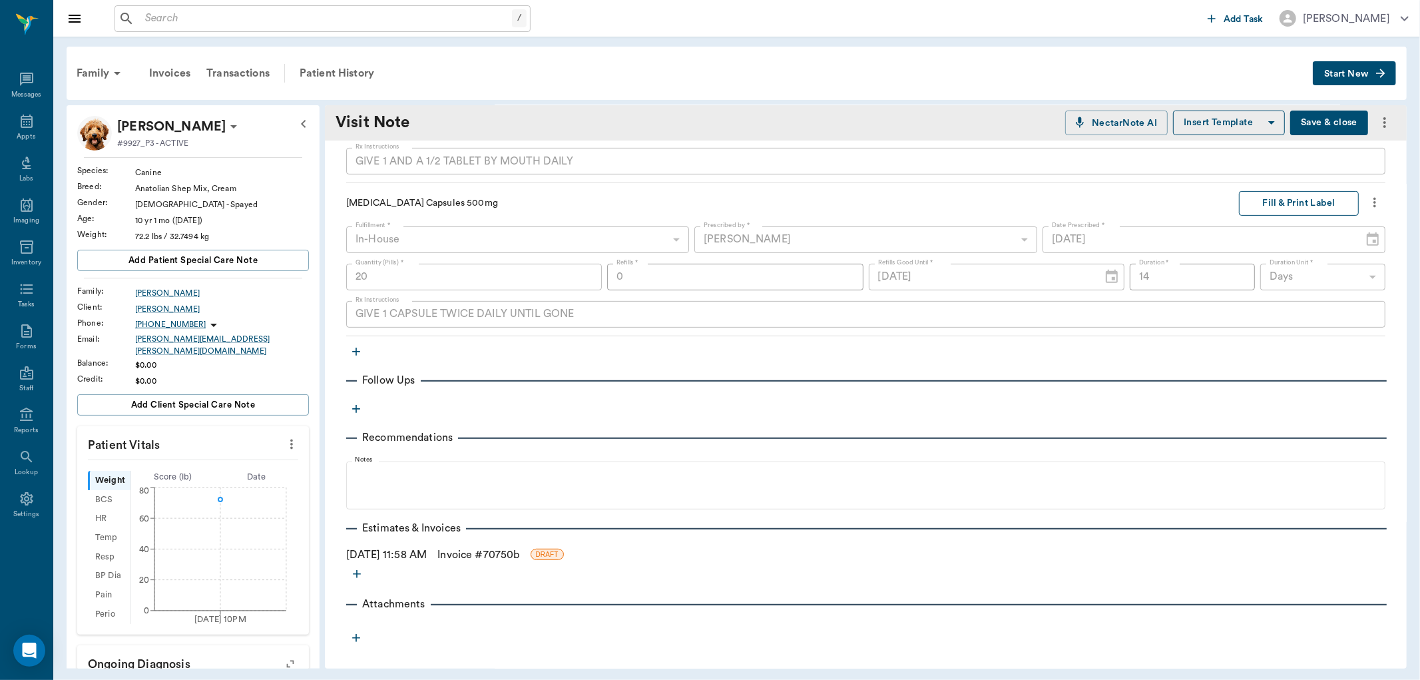
click at [1245, 202] on button "Fill & Print Label" at bounding box center [1299, 203] width 120 height 25
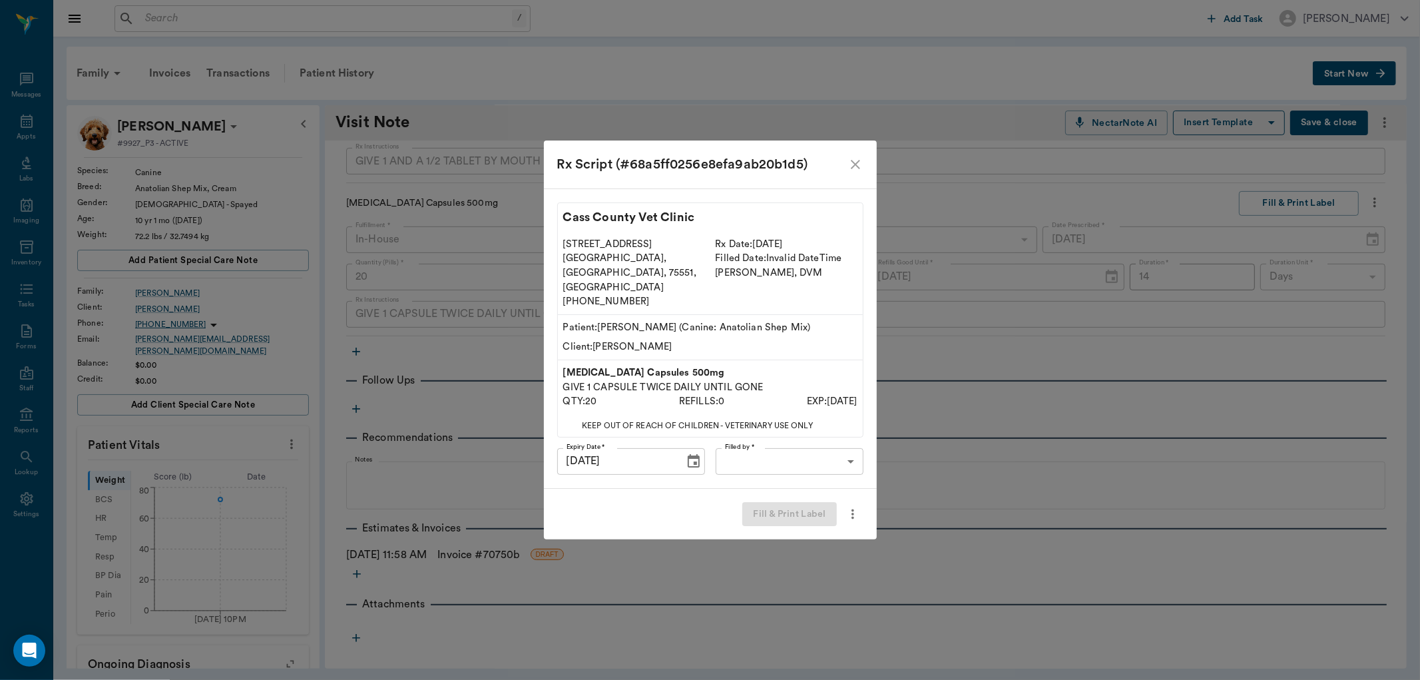
click at [806, 449] on body "/ ​ Add Task Dr. Bert Ellsworth Nectar Messages Appts Labs Imaging Inventory Ta…" at bounding box center [710, 340] width 1420 height 680
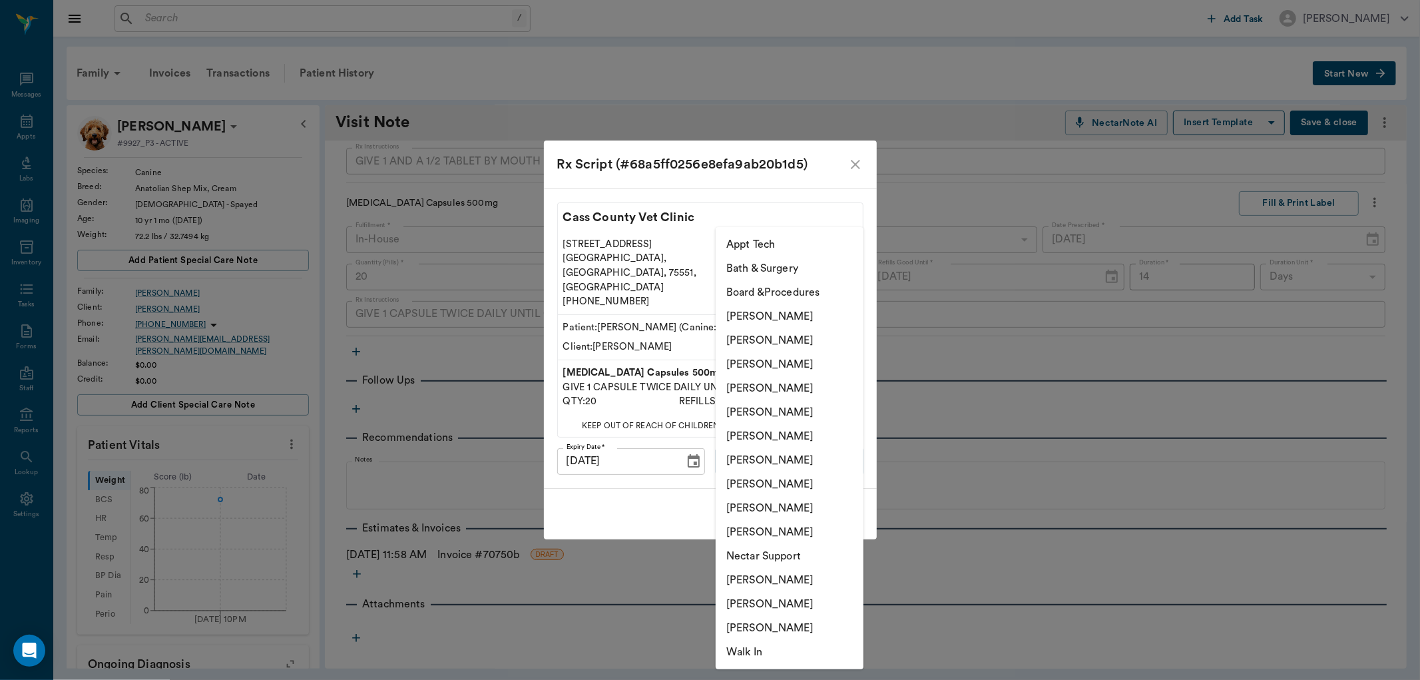
click at [758, 535] on li "[PERSON_NAME]" at bounding box center [790, 532] width 148 height 24
type input "63ec2ece52e12b0ba117cc90"
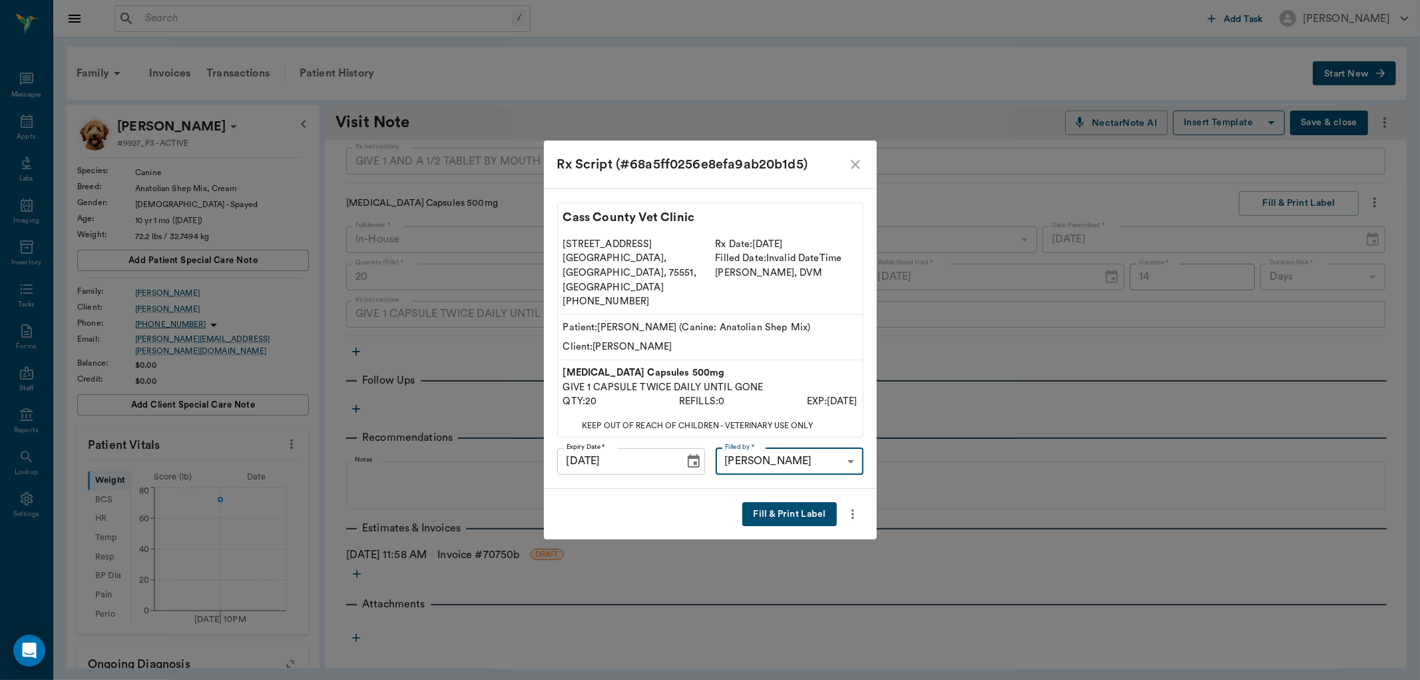
click at [815, 506] on button "Fill & Print Label" at bounding box center [789, 514] width 94 height 25
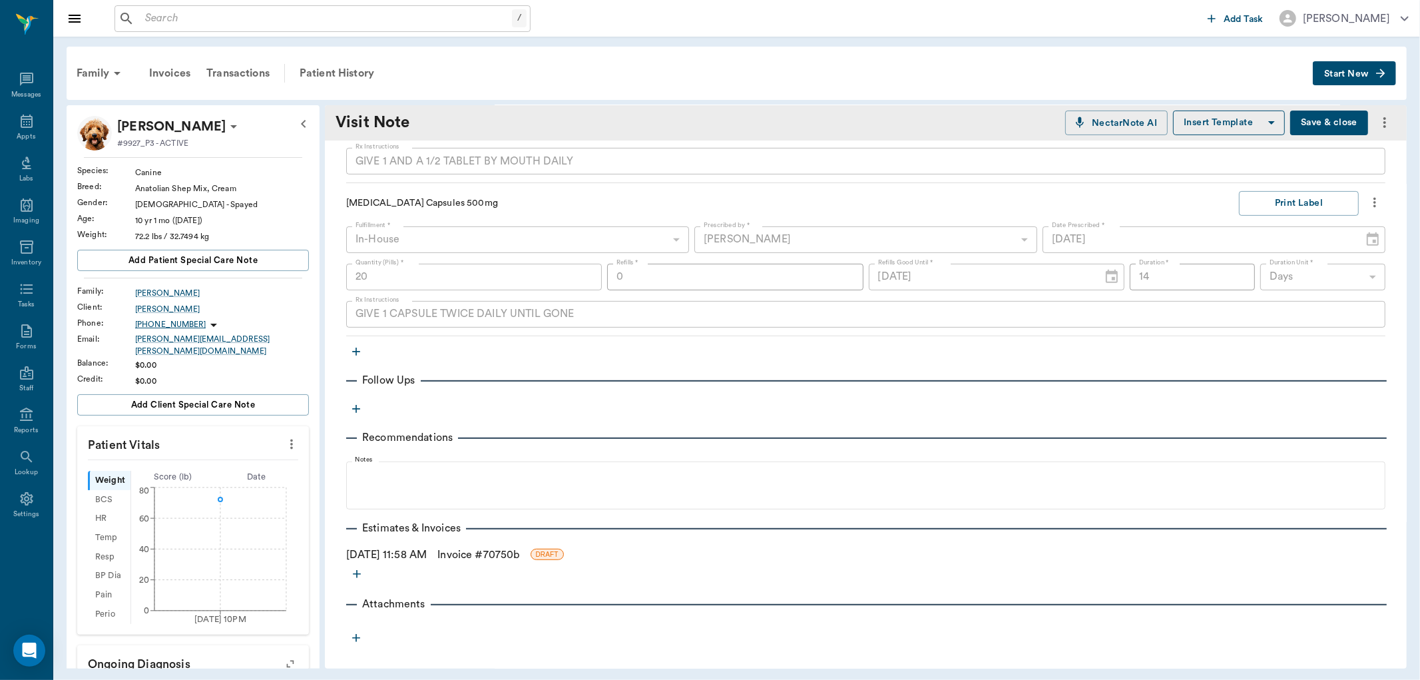
click at [519, 556] on link "Invoice # 70750b" at bounding box center [478, 555] width 82 height 16
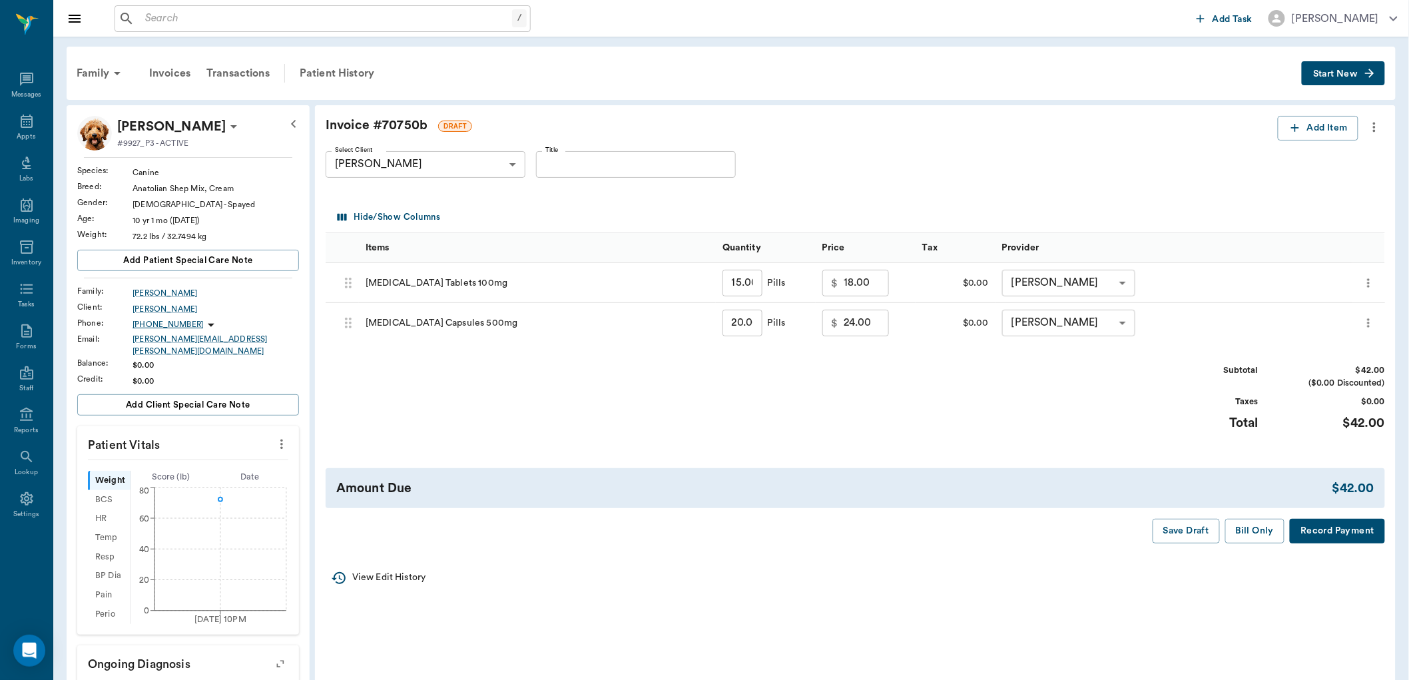
click at [1264, 535] on button "Bill Only" at bounding box center [1255, 531] width 60 height 25
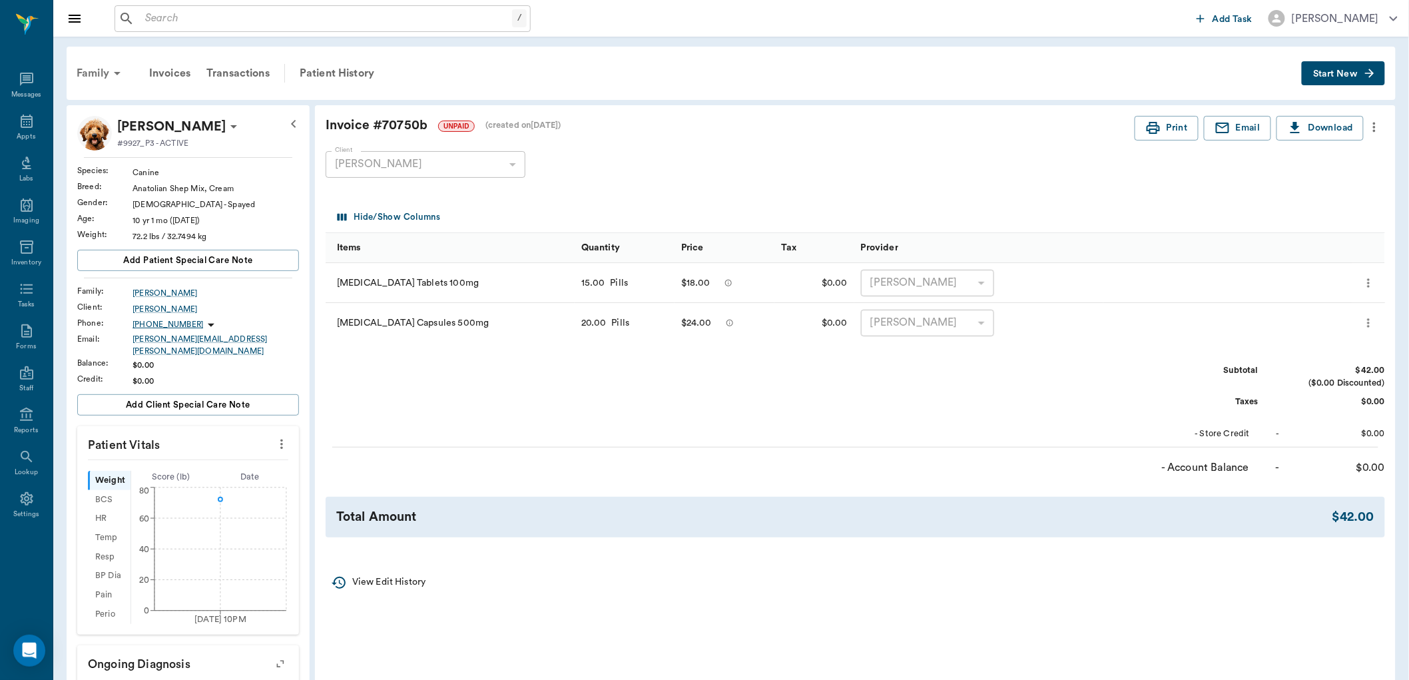
click at [98, 79] on div "Family" at bounding box center [101, 73] width 65 height 32
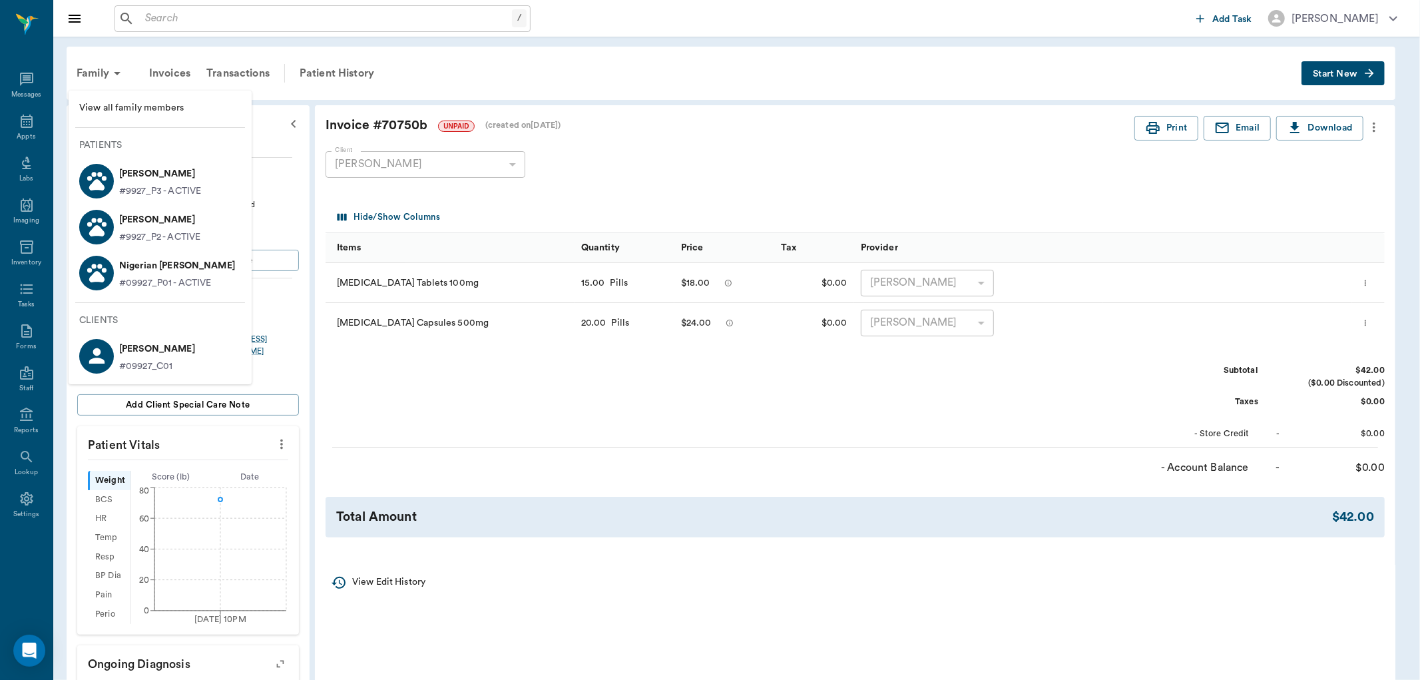
click at [130, 223] on p "Maggie Shelton" at bounding box center [159, 219] width 81 height 21
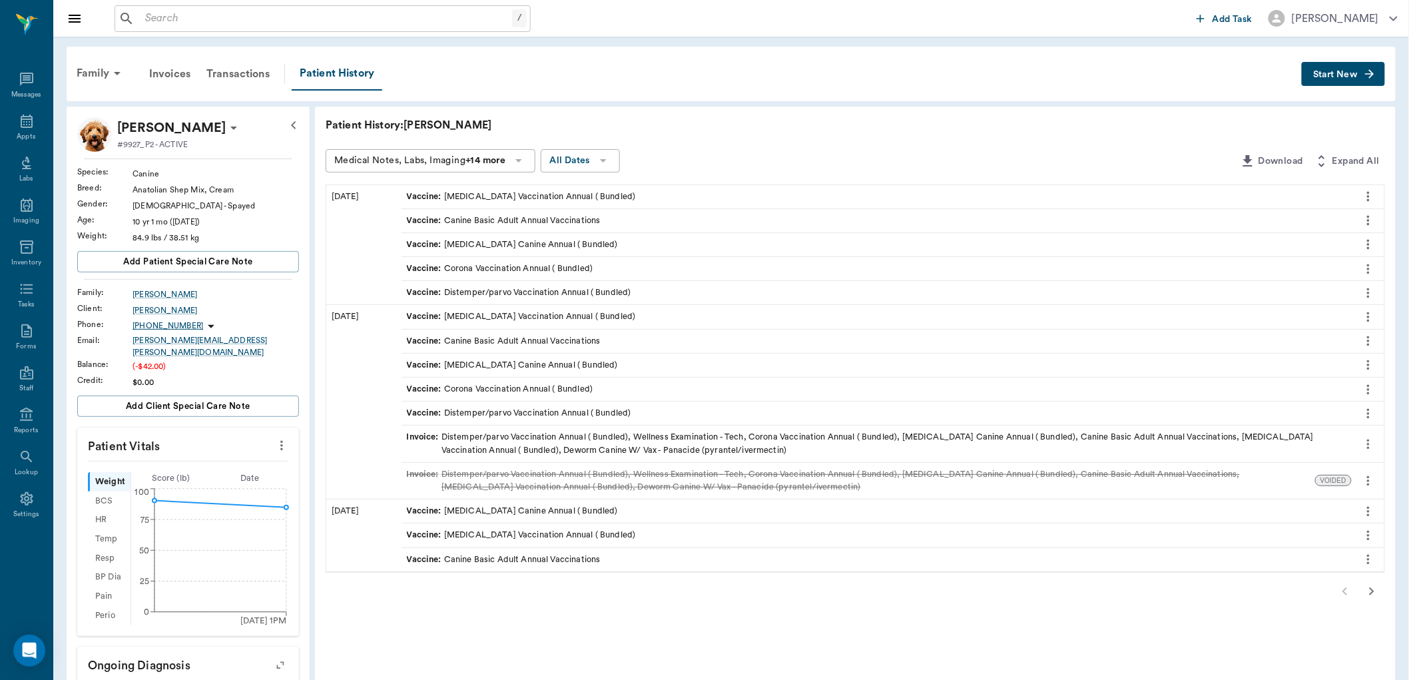
click at [1354, 75] on span "Start New" at bounding box center [1335, 75] width 45 height 0
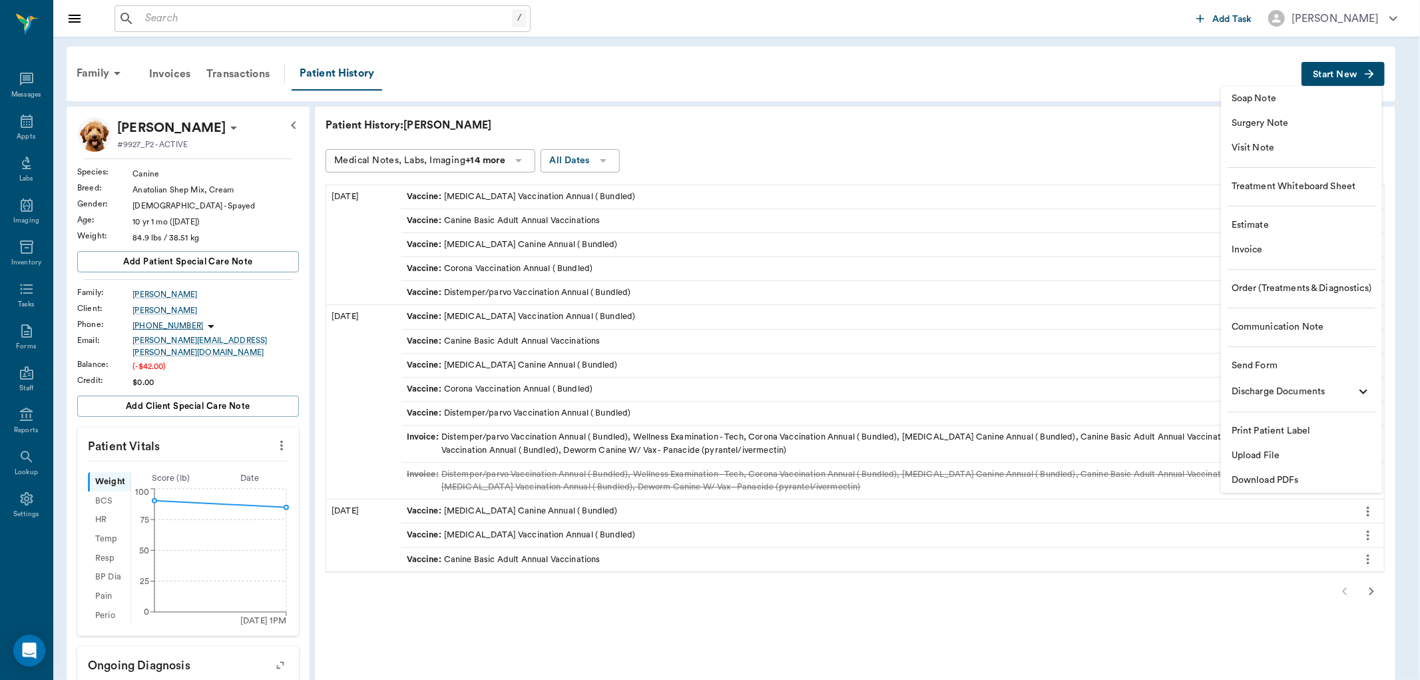
click at [1245, 249] on span "Invoice" at bounding box center [1302, 250] width 140 height 14
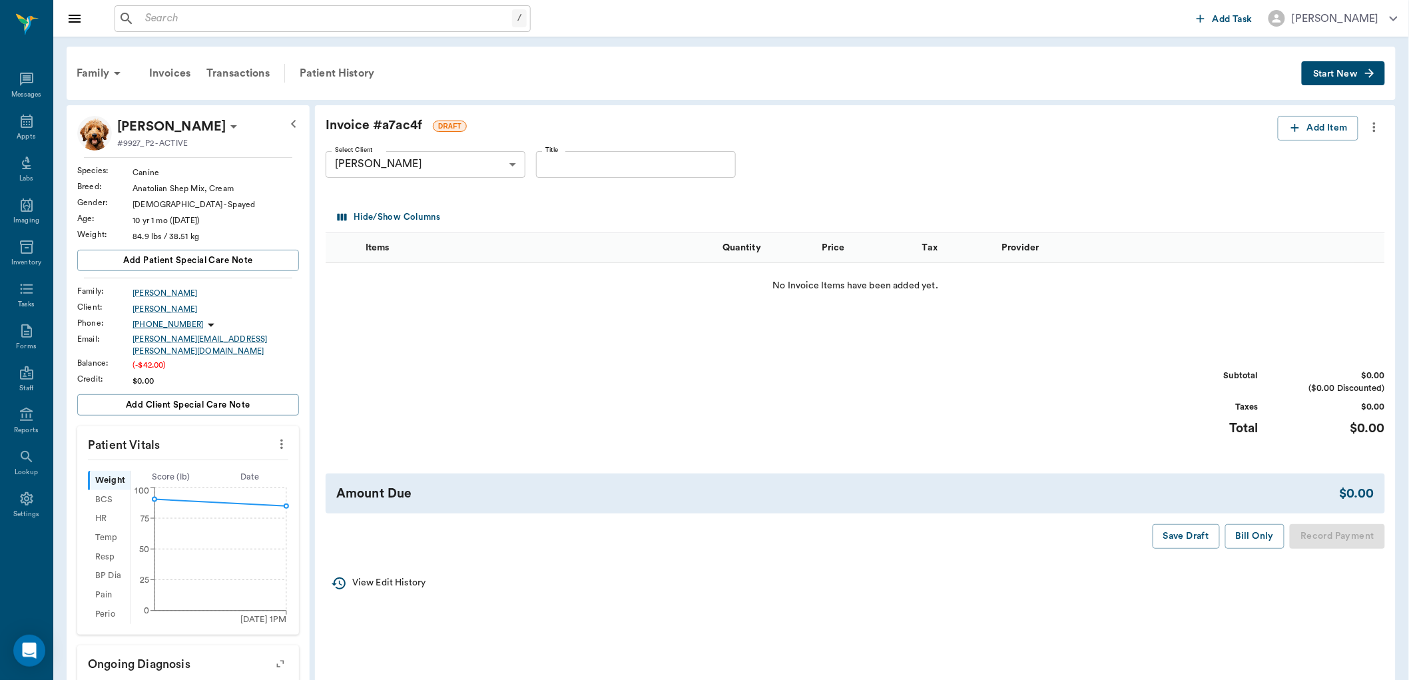
click at [1374, 123] on icon "more" at bounding box center [1374, 128] width 3 height 10
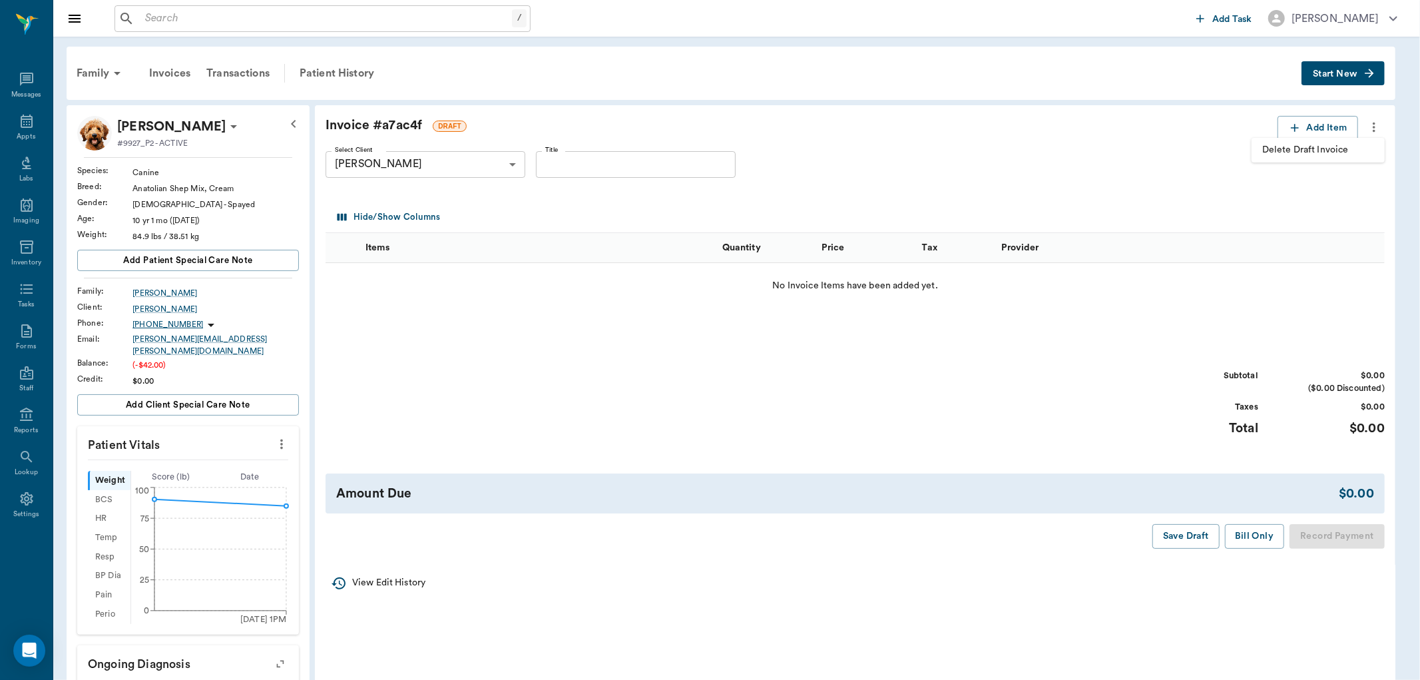
click at [1336, 154] on span "Delete Draft Invoice" at bounding box center [1318, 150] width 112 height 14
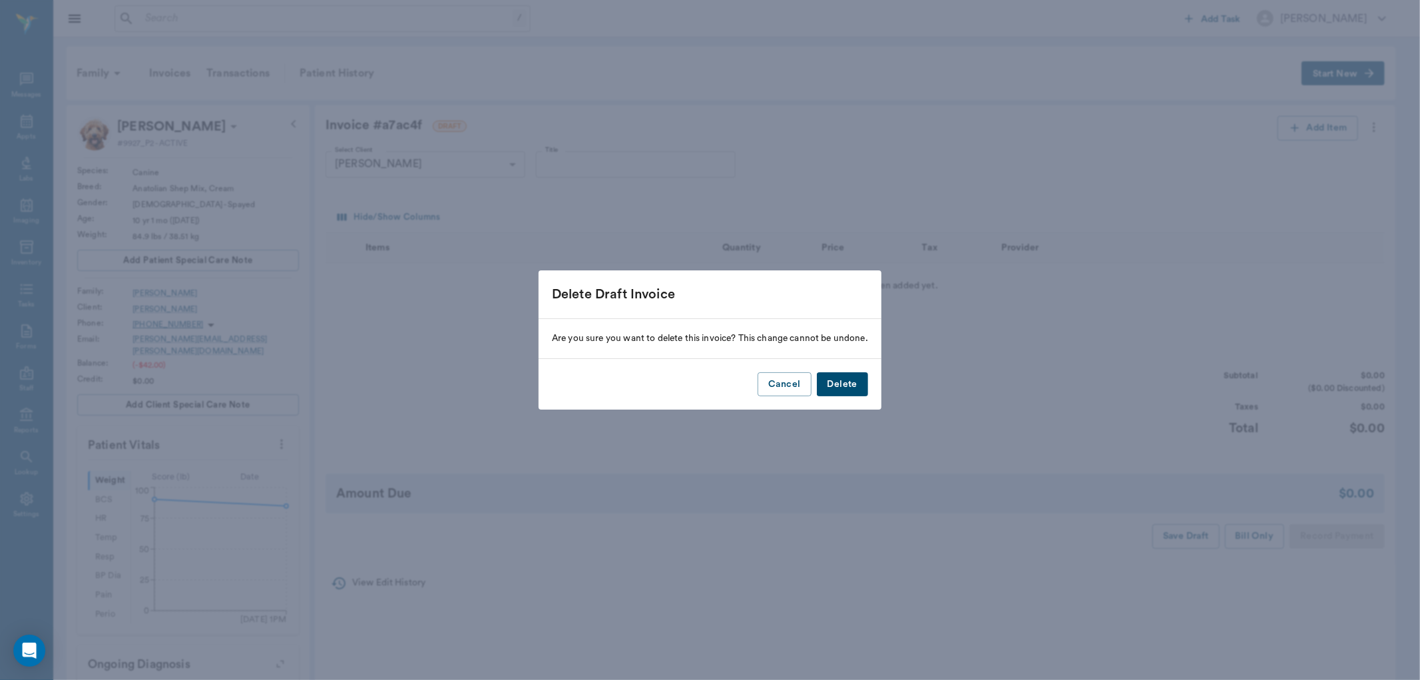
click at [854, 386] on button "Delete" at bounding box center [842, 384] width 51 height 25
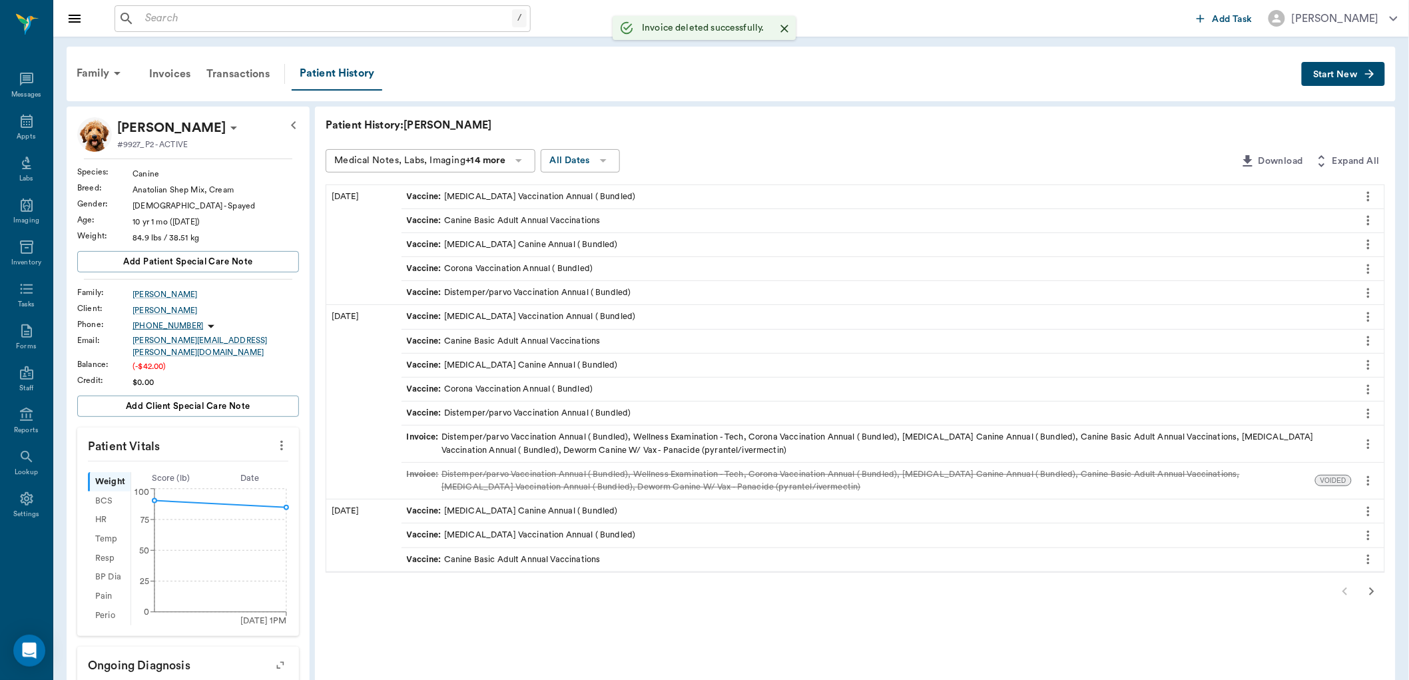
click at [1336, 75] on span "Start New" at bounding box center [1335, 75] width 45 height 0
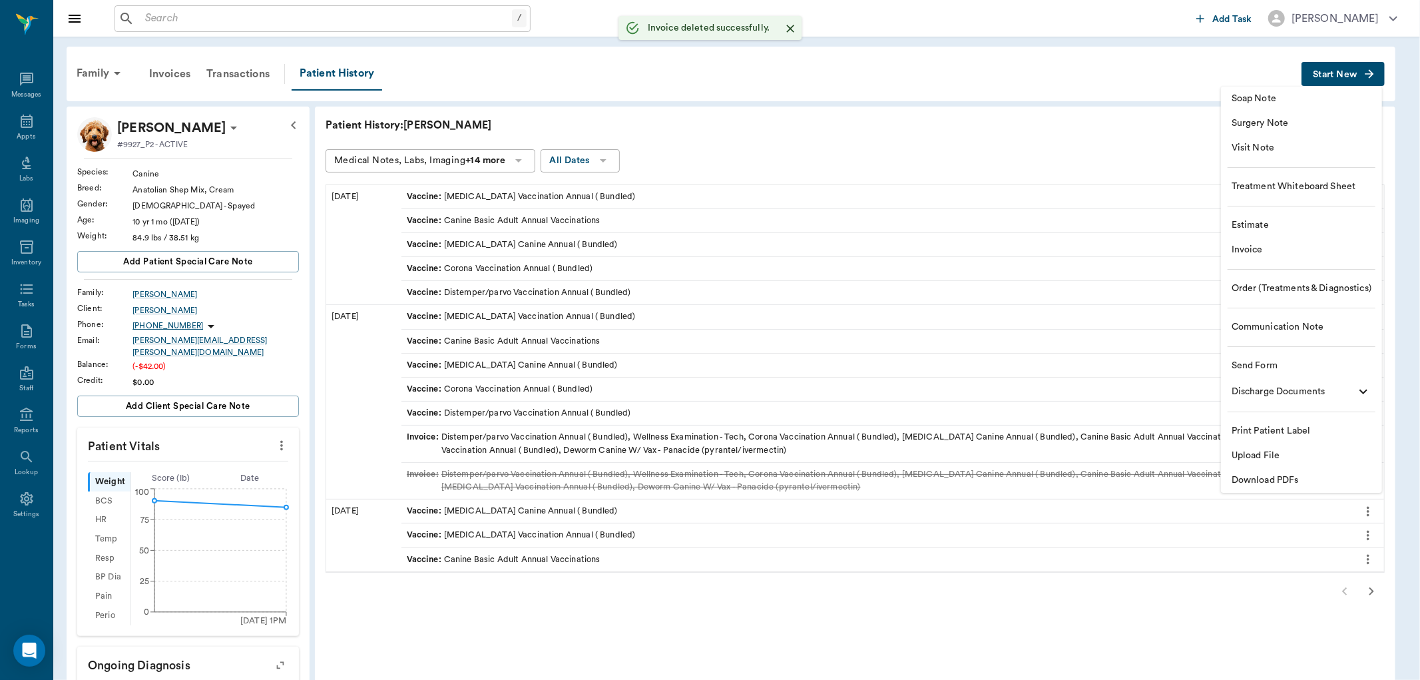
click at [1262, 144] on span "Visit Note" at bounding box center [1302, 148] width 140 height 14
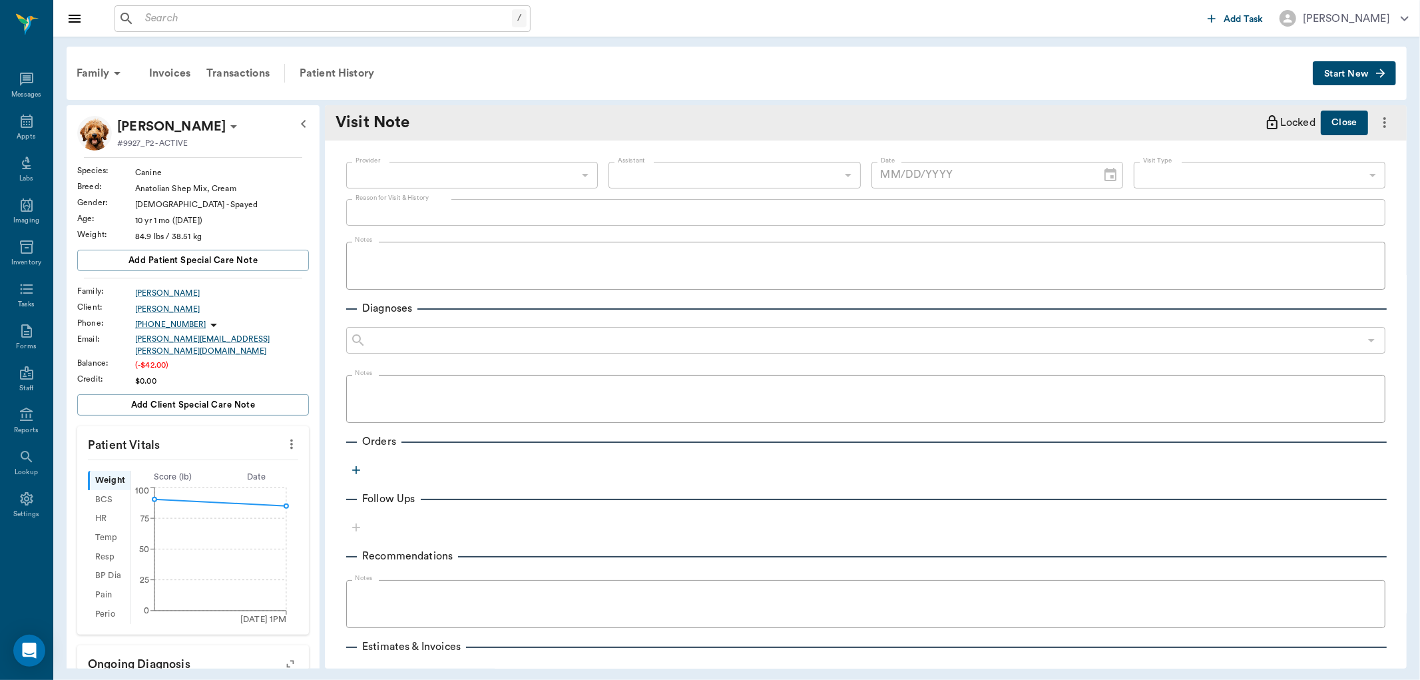
type input "08/20/2025"
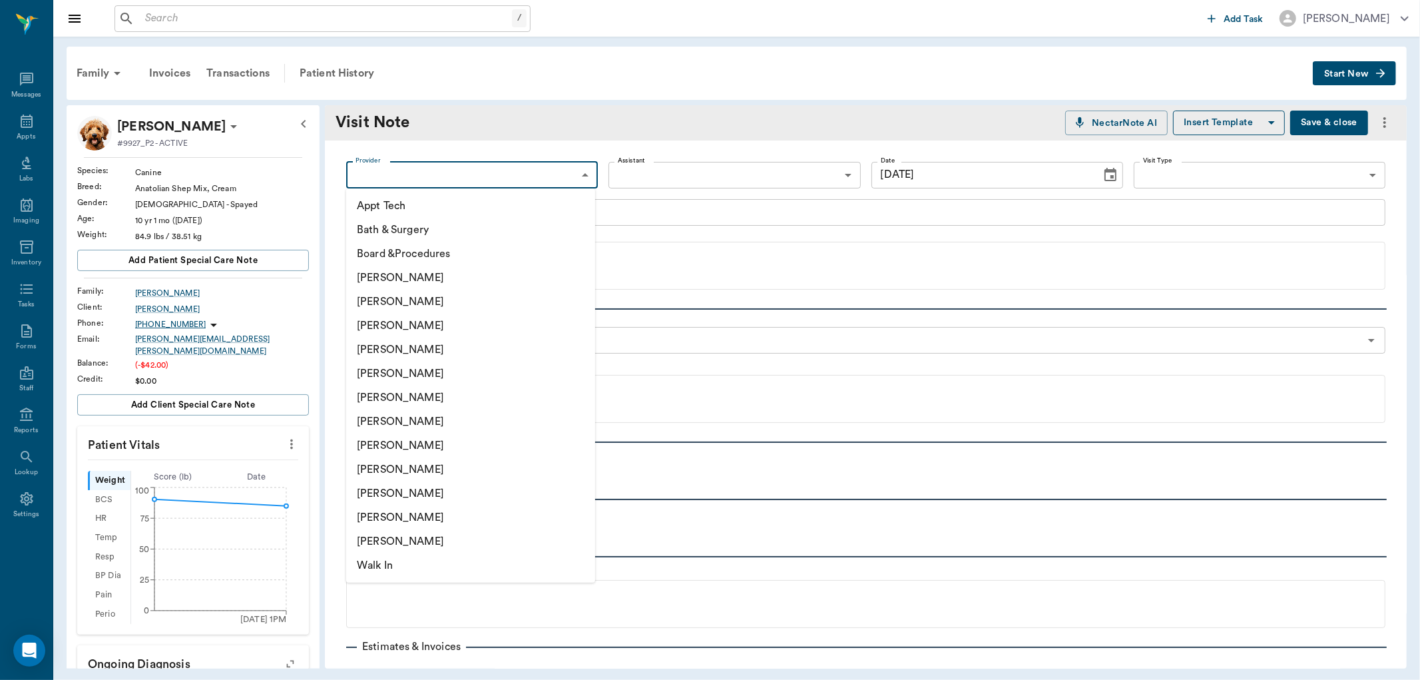
click at [551, 174] on body "/ ​ Add Task Dr. Bert Ellsworth Nectar Messages Appts Labs Imaging Inventory Ta…" at bounding box center [710, 340] width 1420 height 680
click at [400, 498] on li "[PERSON_NAME]" at bounding box center [470, 493] width 249 height 24
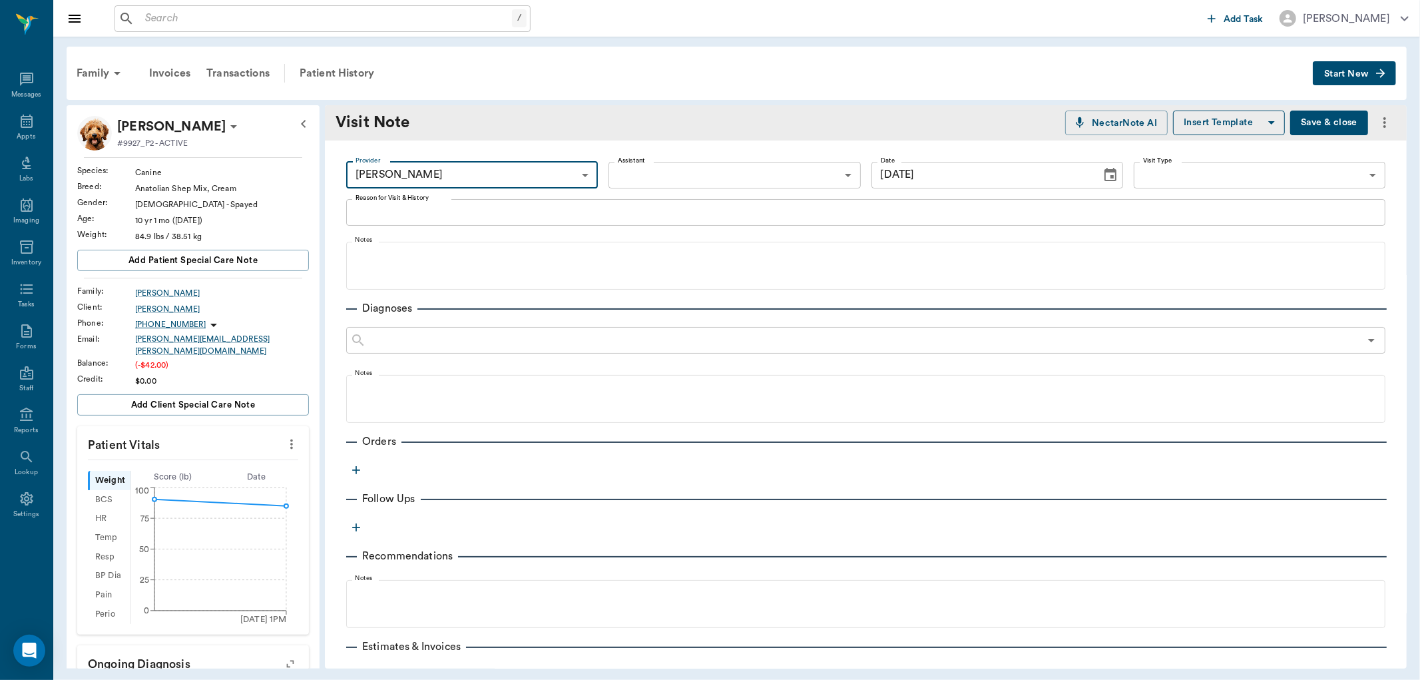
click at [576, 173] on body "/ ​ Add Task Dr. Bert Ellsworth Nectar Messages Appts Labs Imaging Inventory Ta…" at bounding box center [710, 340] width 1420 height 680
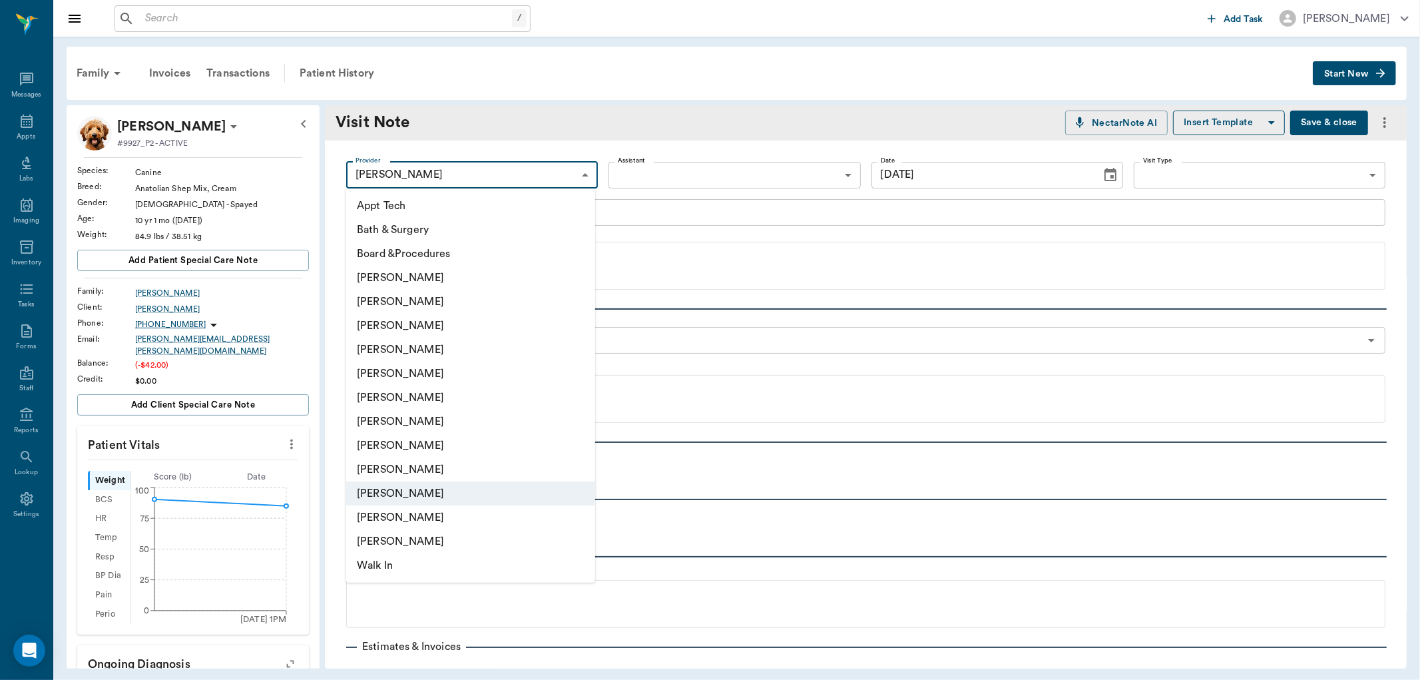
drag, startPoint x: 393, startPoint y: 324, endPoint x: 459, endPoint y: 282, distance: 78.1
click at [394, 324] on li "[PERSON_NAME]" at bounding box center [470, 326] width 249 height 24
type input "63ec2f075fda476ae8351a4d"
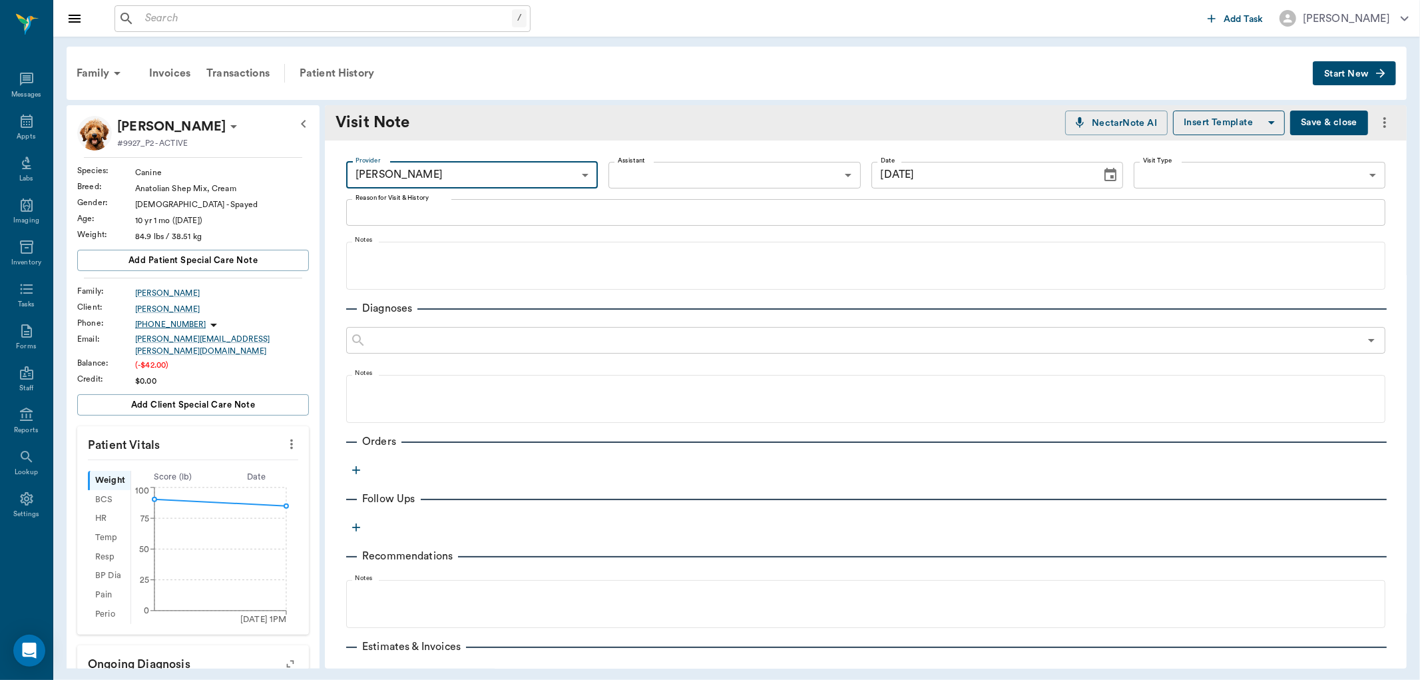
click at [663, 171] on body "/ ​ Add Task Dr. Bert Ellsworth Nectar Messages Appts Labs Imaging Inventory Ta…" at bounding box center [710, 340] width 1420 height 680
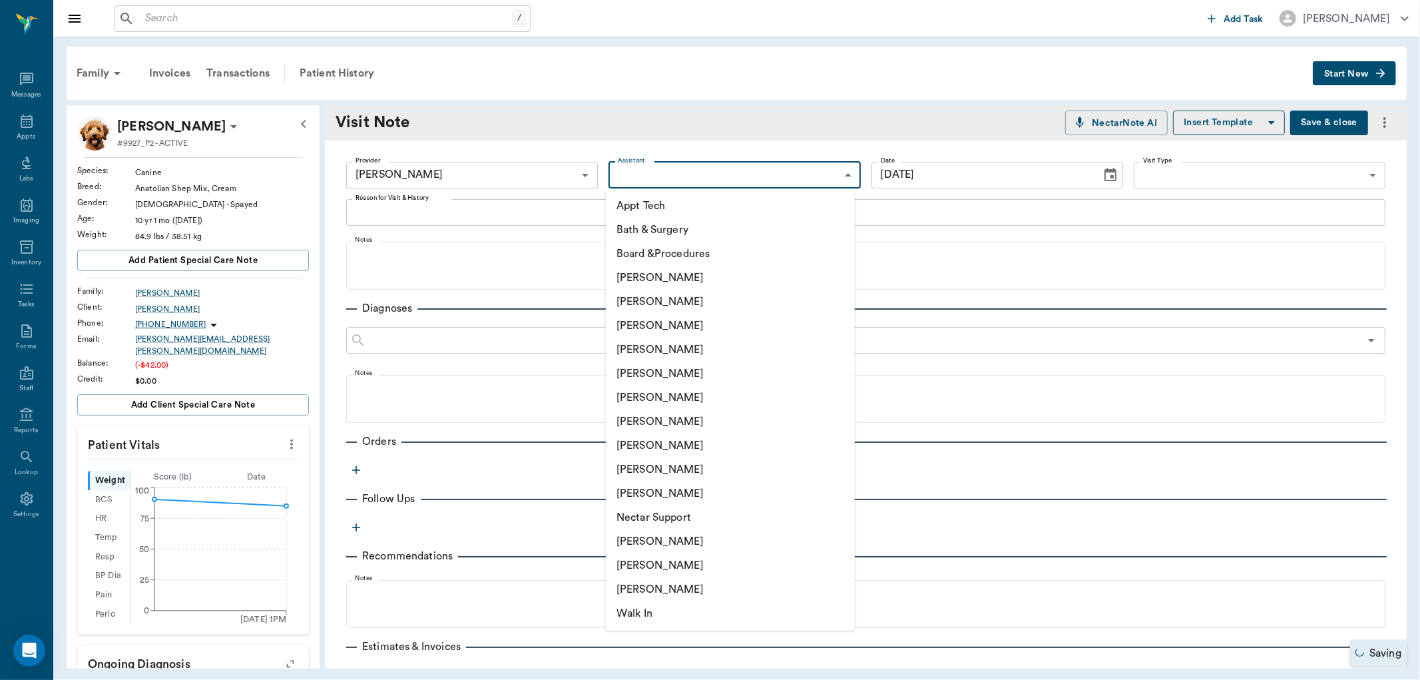
click at [641, 489] on li "[PERSON_NAME]" at bounding box center [730, 493] width 249 height 24
type input "63ec2ece52e12b0ba117cc90"
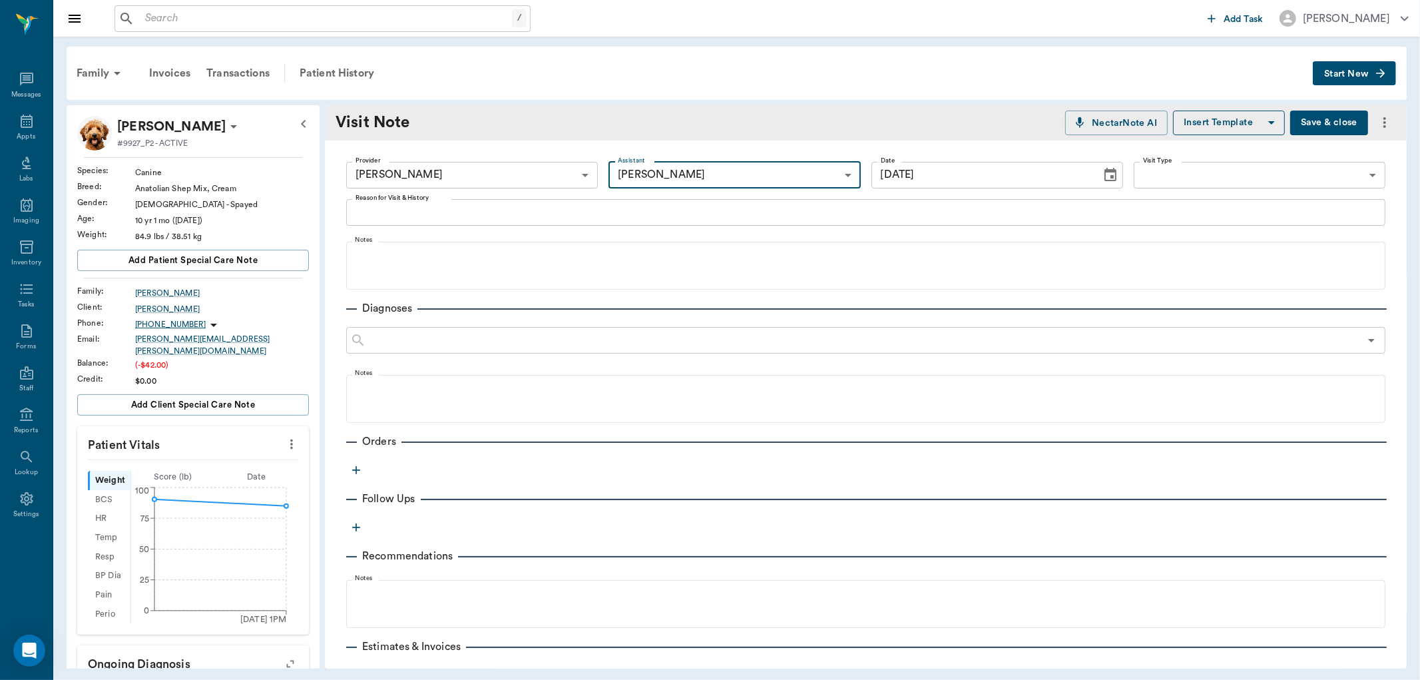
click at [527, 216] on textarea "Reason for Visit & History" at bounding box center [866, 211] width 1021 height 15
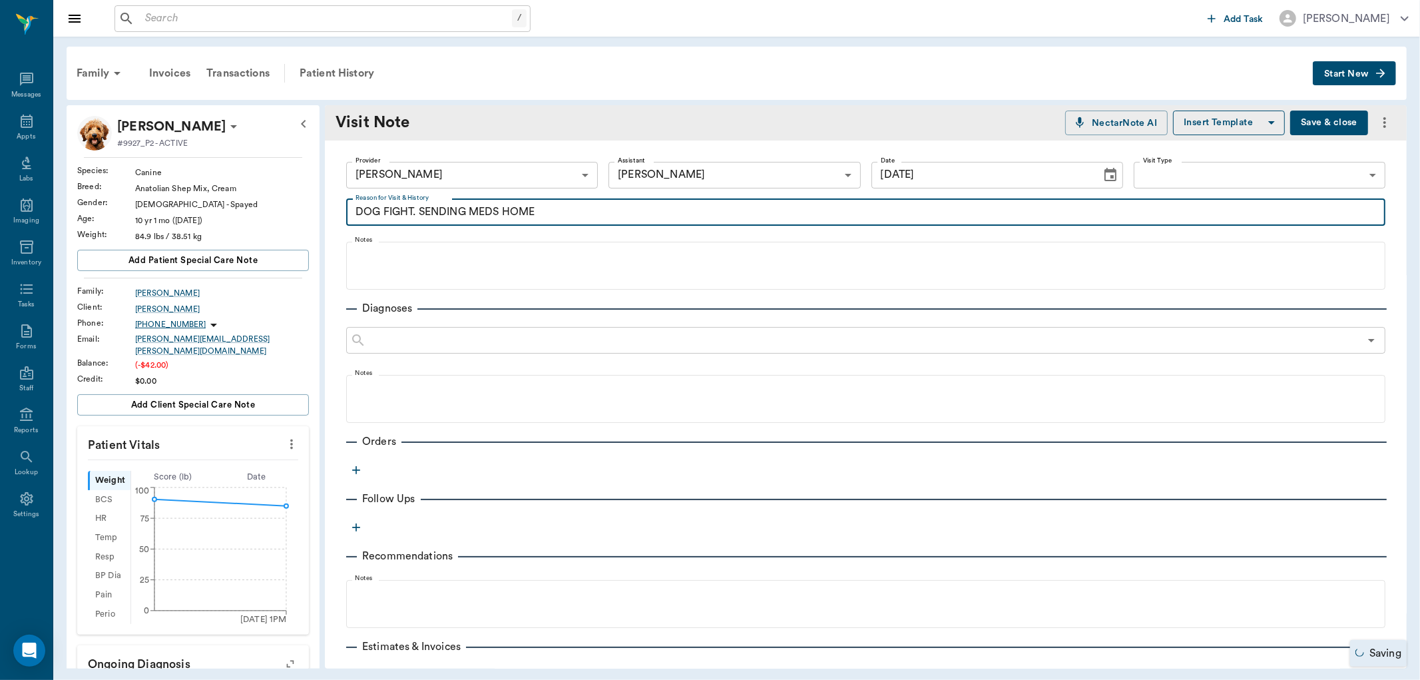
type textarea "DOG FIGHT. SENDING MEDS HOME"
click at [362, 465] on icon "button" at bounding box center [356, 469] width 13 height 13
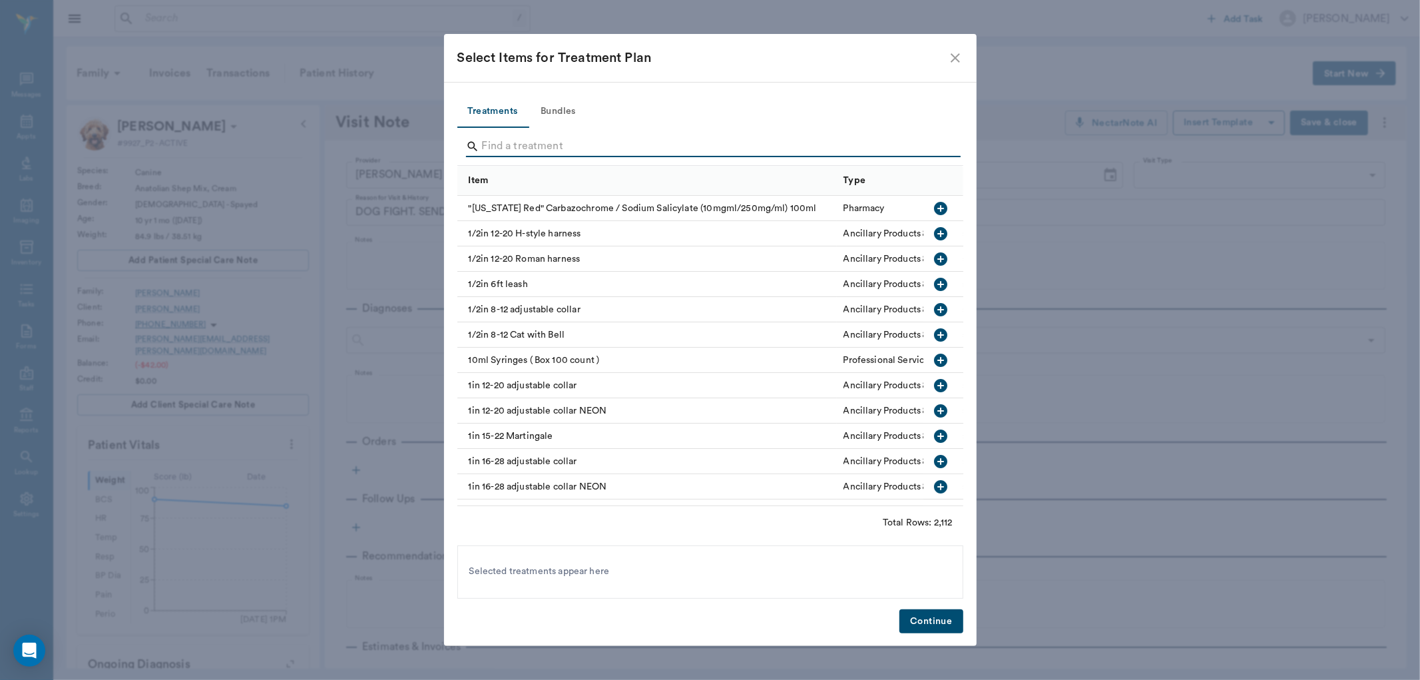
click at [637, 147] on input "Search" at bounding box center [711, 146] width 459 height 21
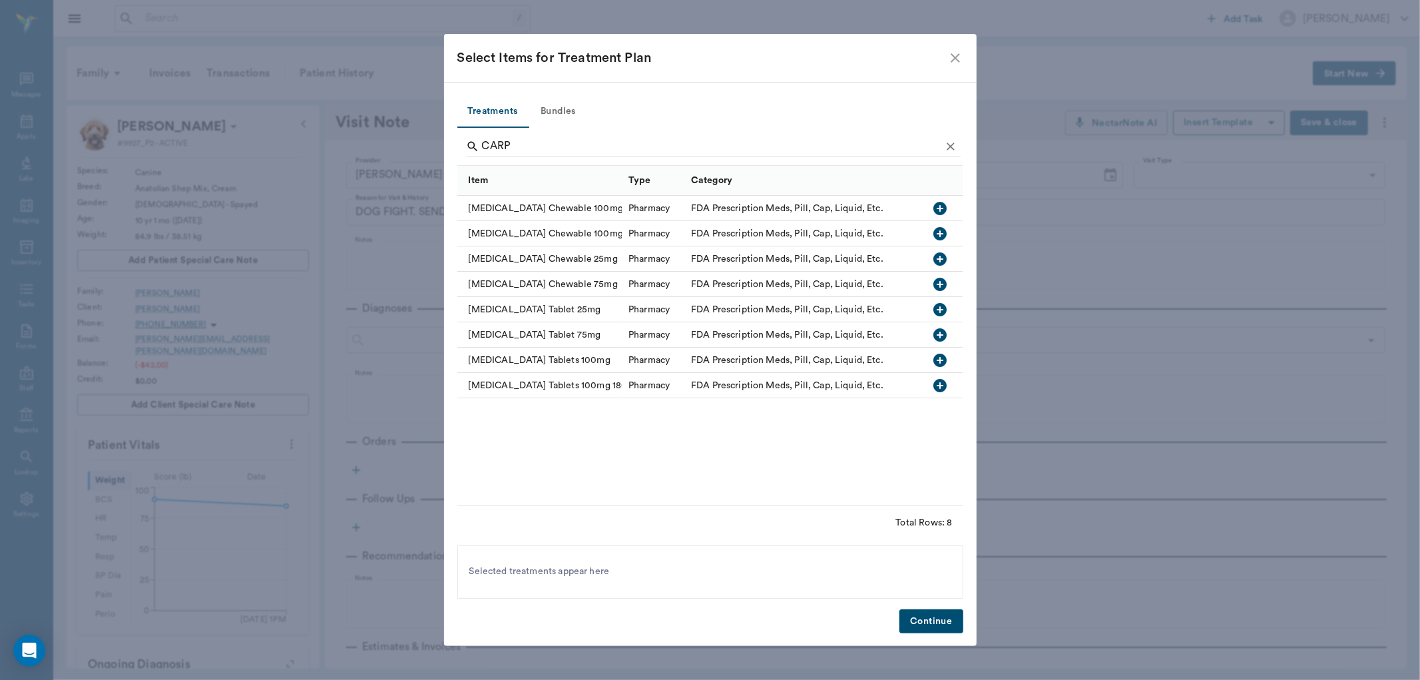
click at [942, 364] on icon "button" at bounding box center [940, 360] width 13 height 13
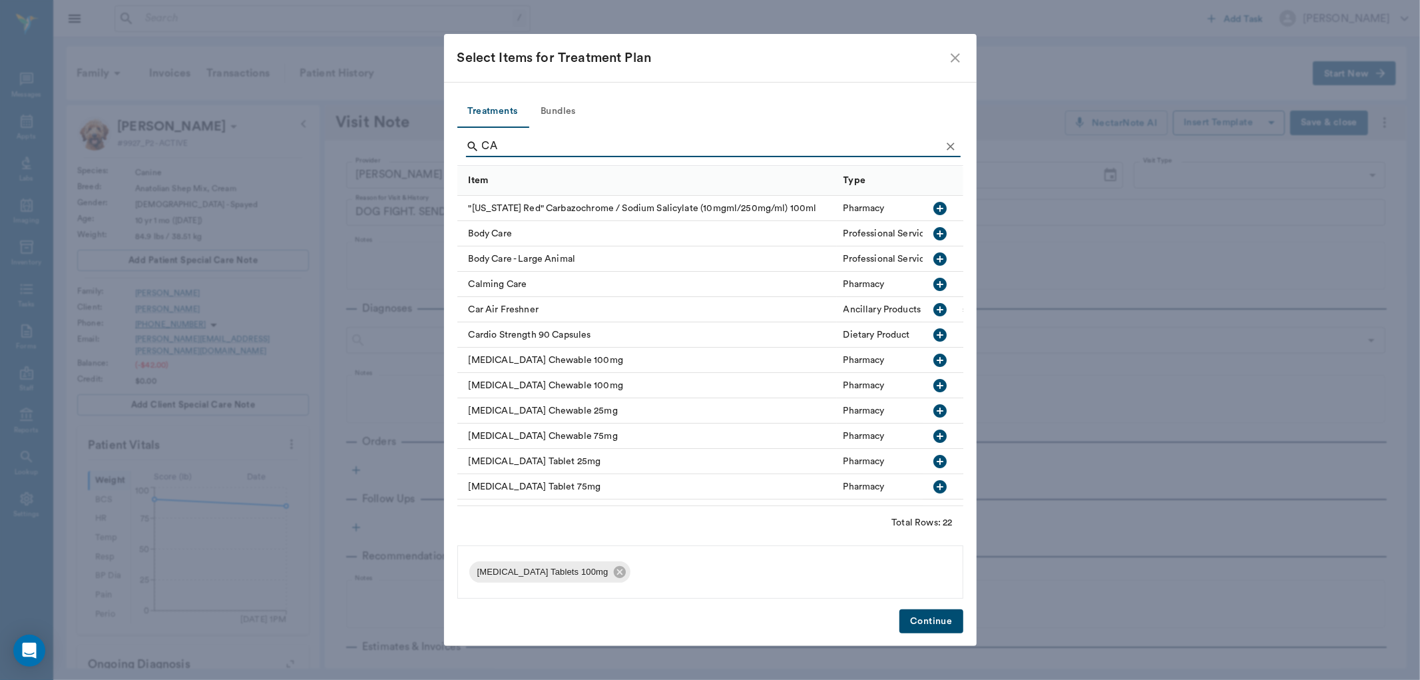
type input "C"
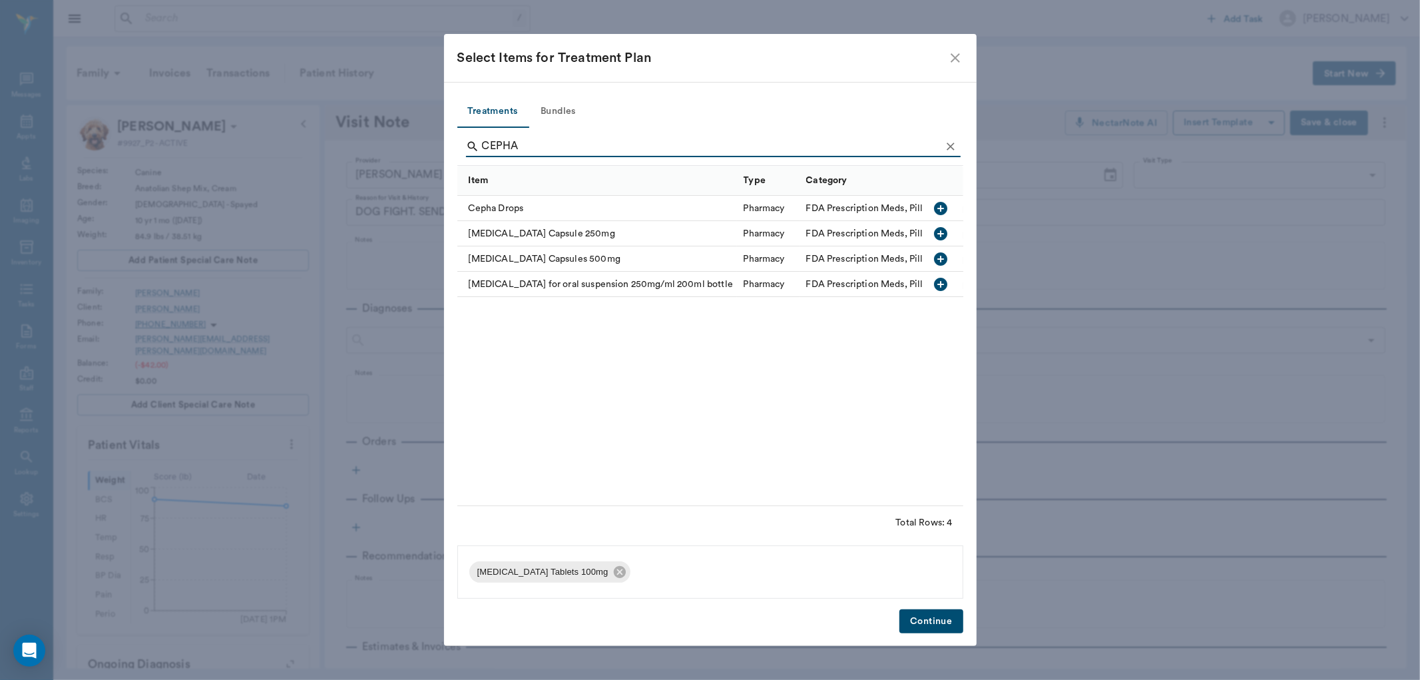
type input "CEPHA"
click at [943, 256] on icon "button" at bounding box center [940, 258] width 13 height 13
click at [940, 619] on button "Continue" at bounding box center [931, 621] width 63 height 25
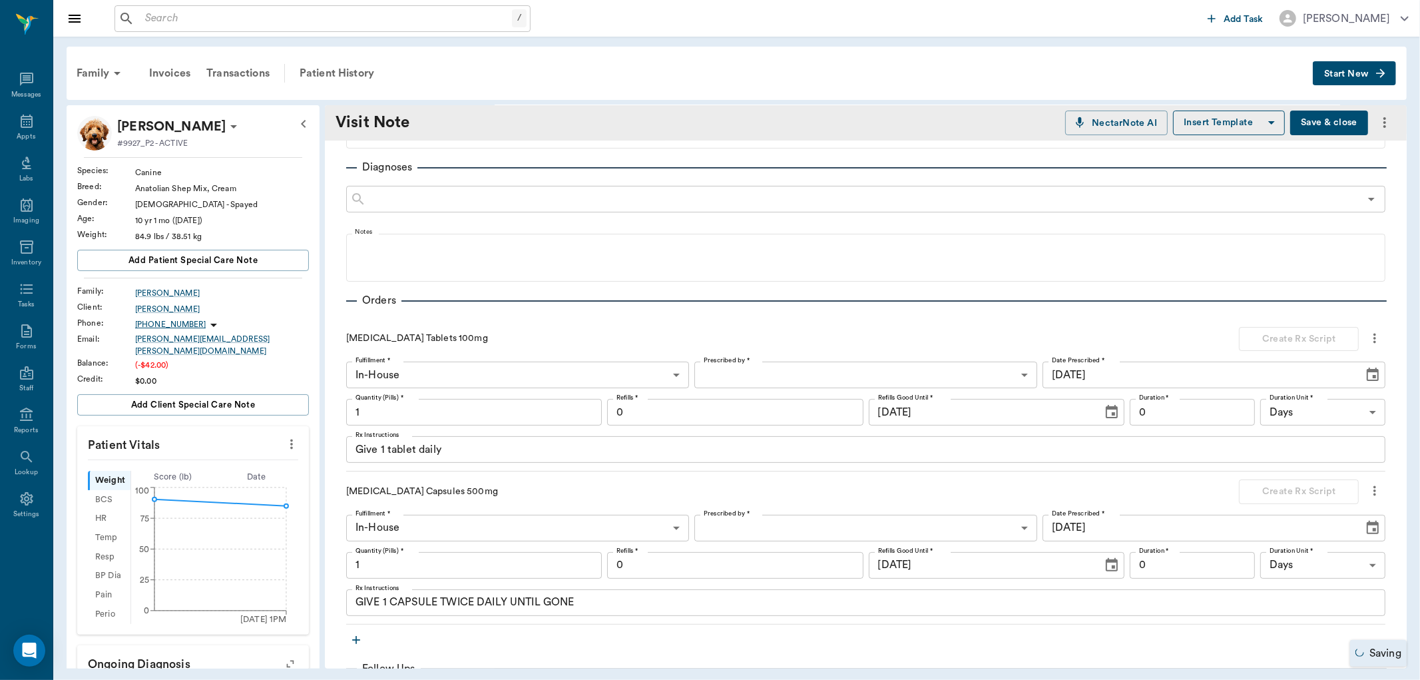
scroll to position [148, 0]
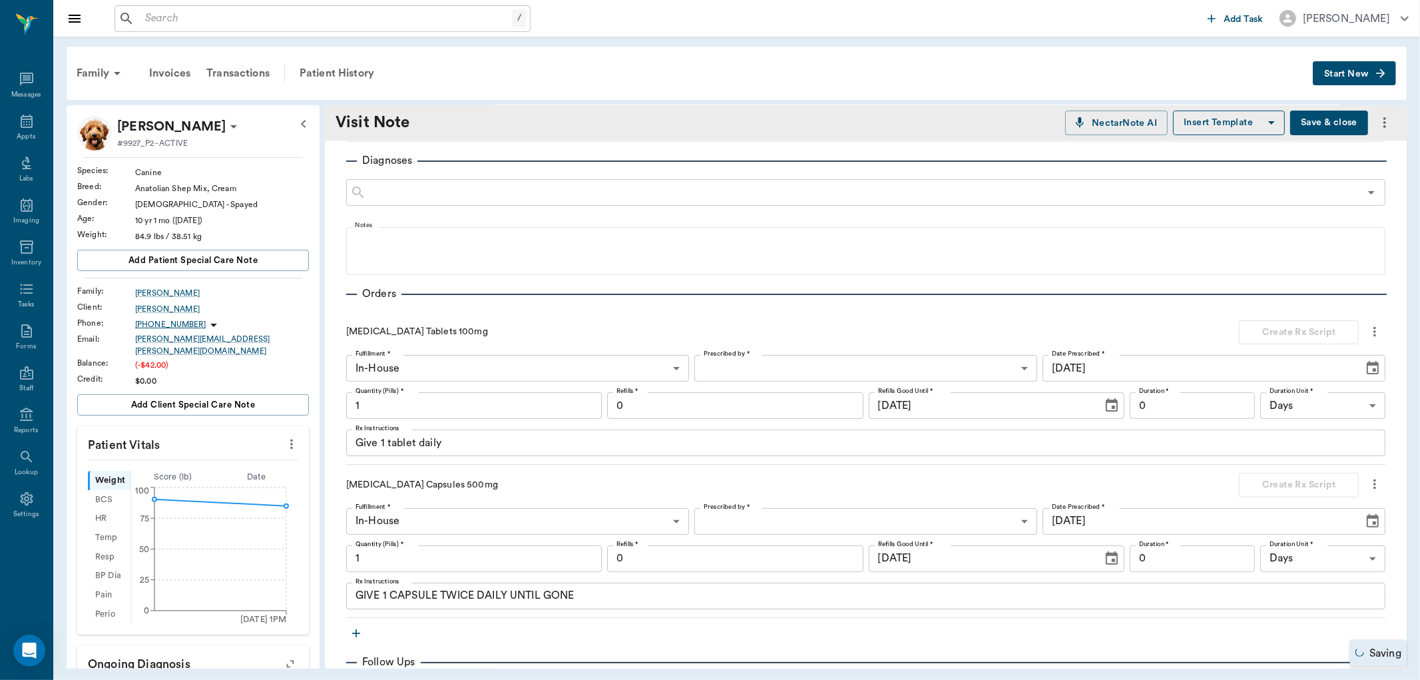
click at [727, 369] on body "/ ​ Add Task Dr. Bert Ellsworth Nectar Messages Appts Labs Imaging Inventory Ta…" at bounding box center [710, 340] width 1420 height 680
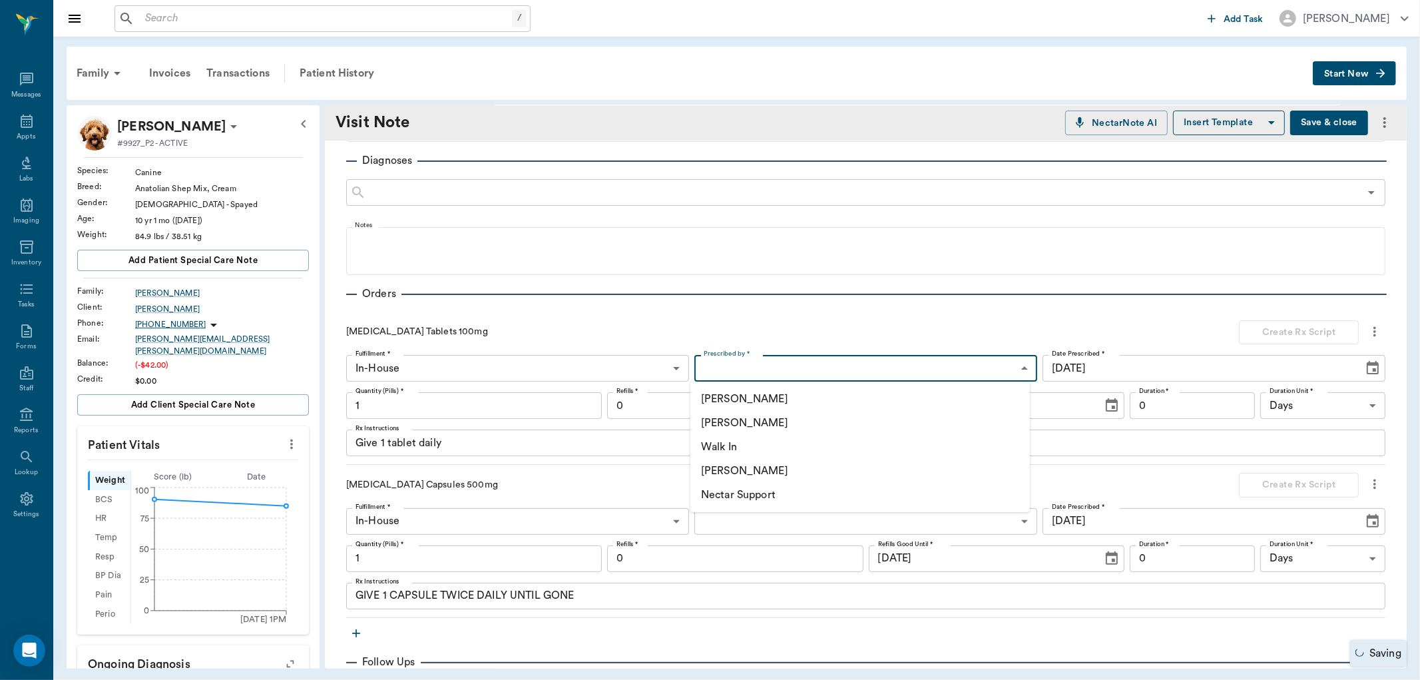
click at [709, 423] on li "[PERSON_NAME]" at bounding box center [860, 423] width 340 height 24
type input "63ec2f075fda476ae8351a4d"
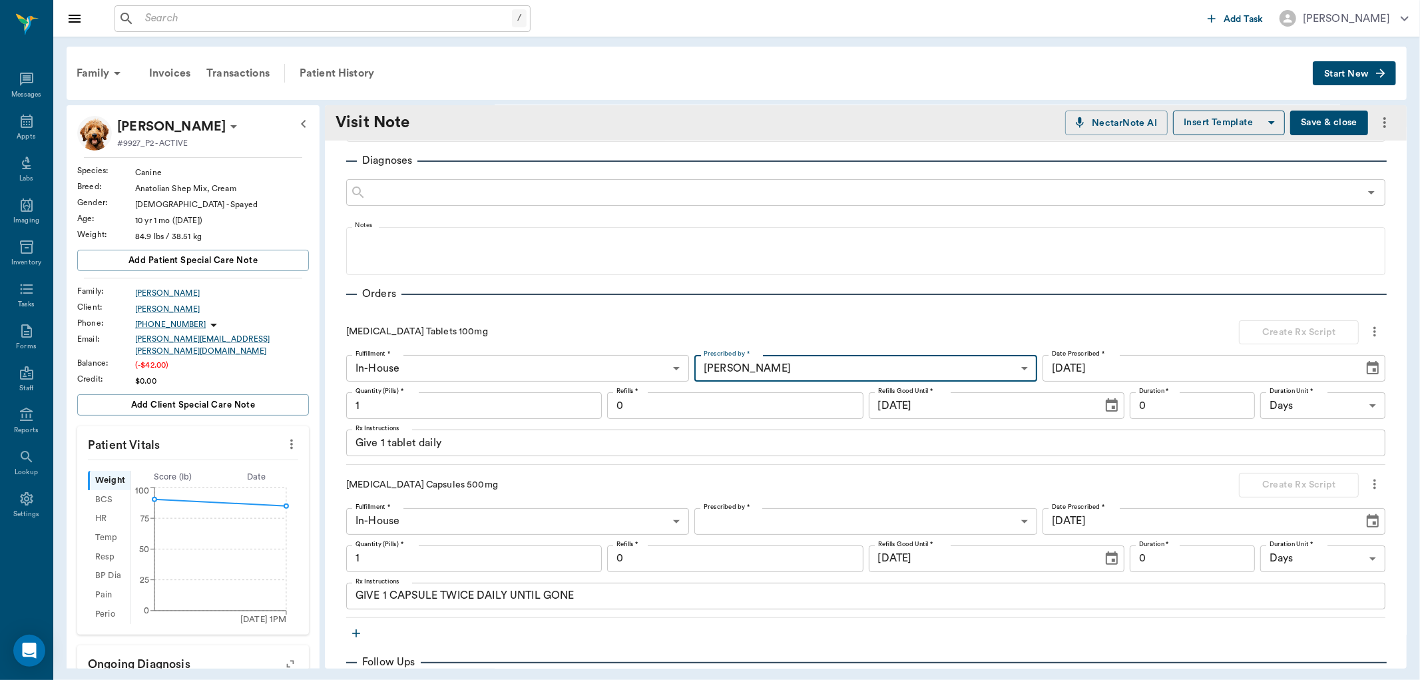
click at [416, 411] on input "1" at bounding box center [474, 405] width 256 height 27
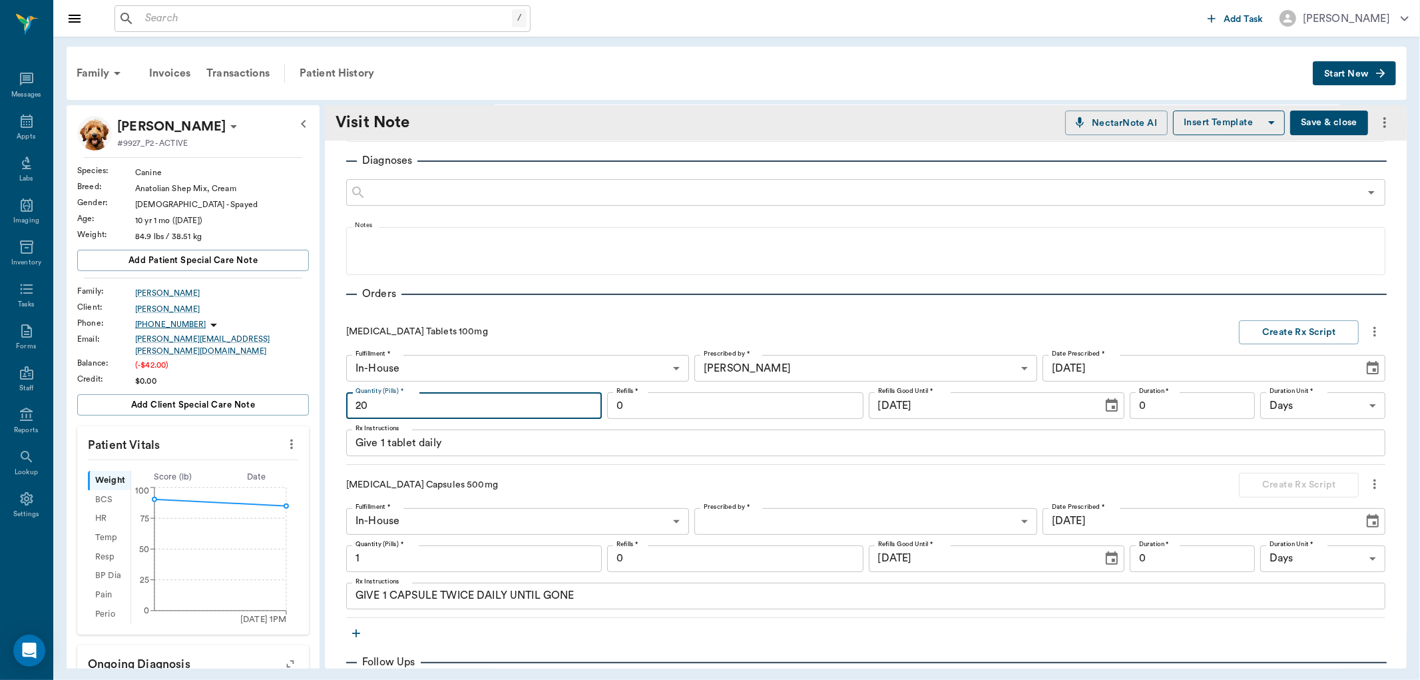
type input "20"
click at [1144, 408] on input "0" at bounding box center [1192, 405] width 125 height 27
type input "14"
click at [514, 427] on div "Fulfillment * In-House In-House Fulfillment * Prescribed by * Dr. Bert Ellswort…" at bounding box center [865, 405] width 1039 height 101
click at [509, 404] on input "20" at bounding box center [474, 405] width 256 height 27
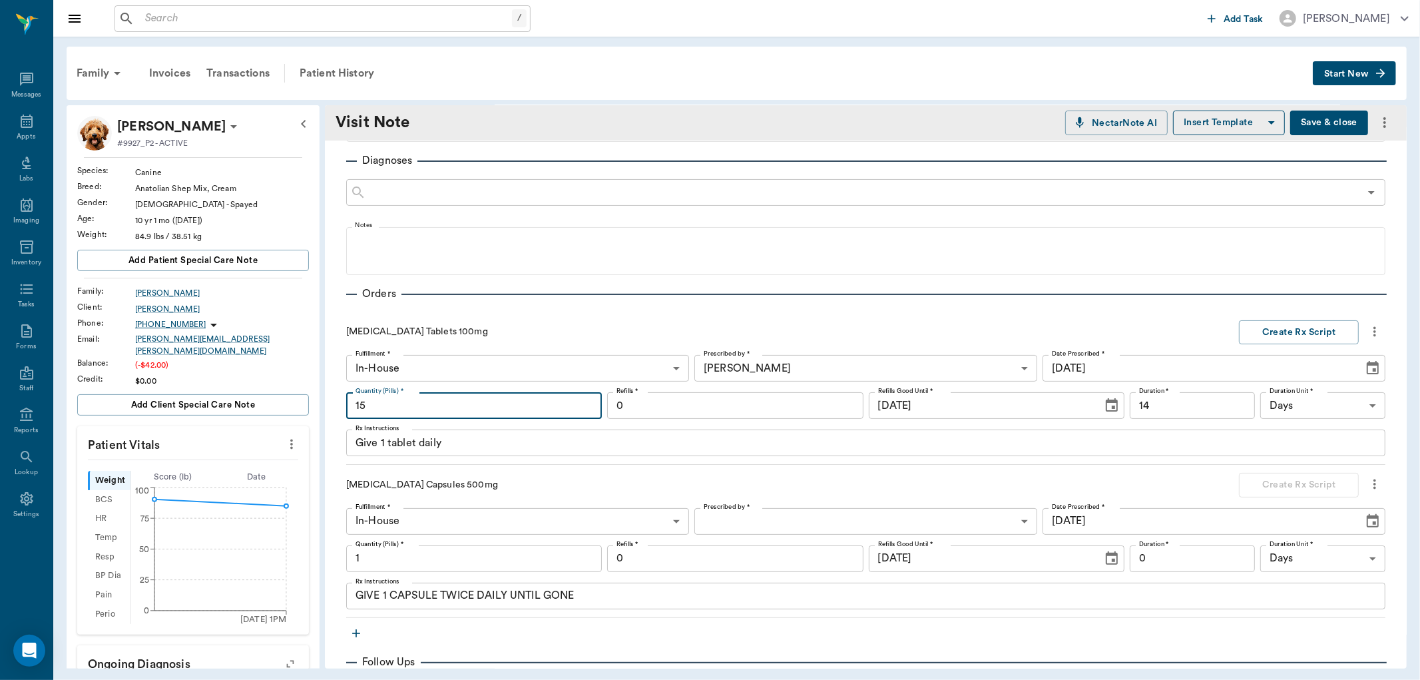
type input "15"
drag, startPoint x: 1155, startPoint y: 415, endPoint x: 1119, endPoint y: 423, distance: 37.5
click at [1155, 414] on input "14" at bounding box center [1192, 405] width 125 height 27
type input "7"
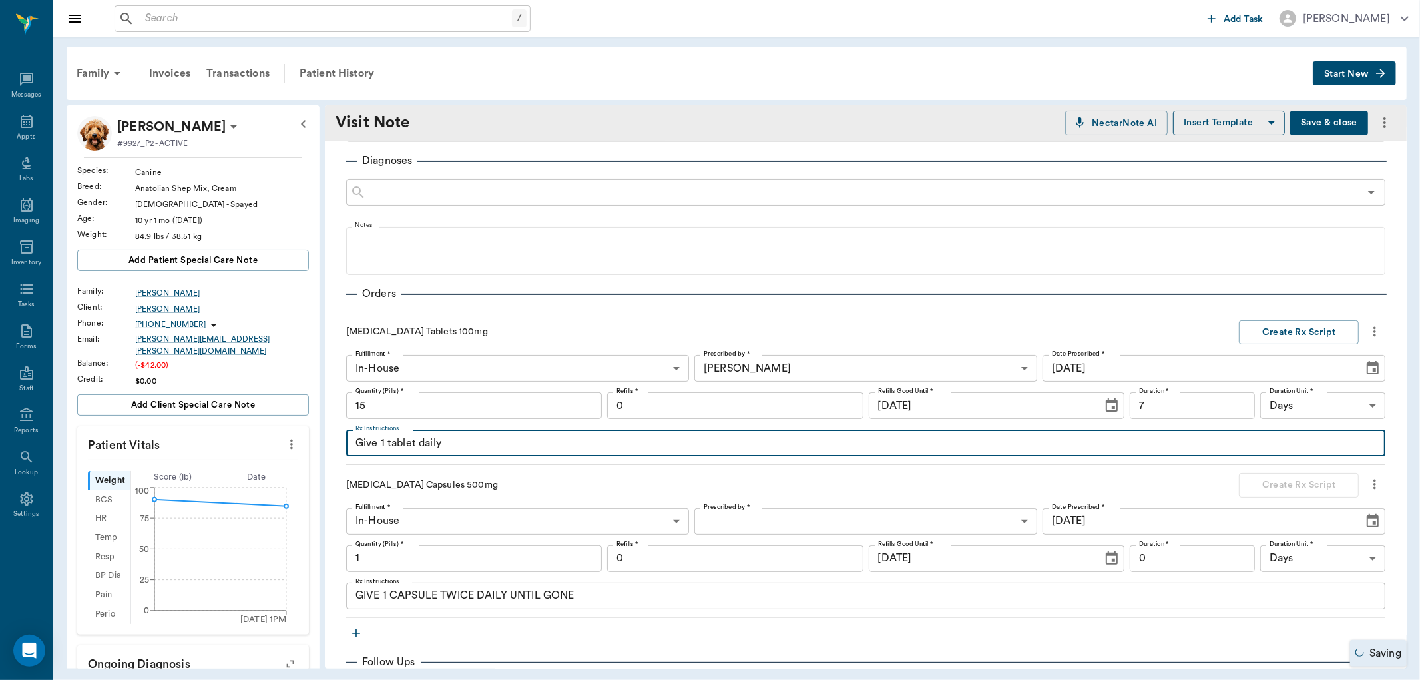
drag, startPoint x: 536, startPoint y: 441, endPoint x: 380, endPoint y: 437, distance: 155.9
click at [320, 448] on div "Maggie Shelton #9927_P2 - ACTIVE Species : Canine Breed : Anatolian Shep Mix, C…" at bounding box center [737, 386] width 1340 height 563
type textarea "GIVE 1 AND A 1/2 TABLET BY MOUTH ONCE DAILY"
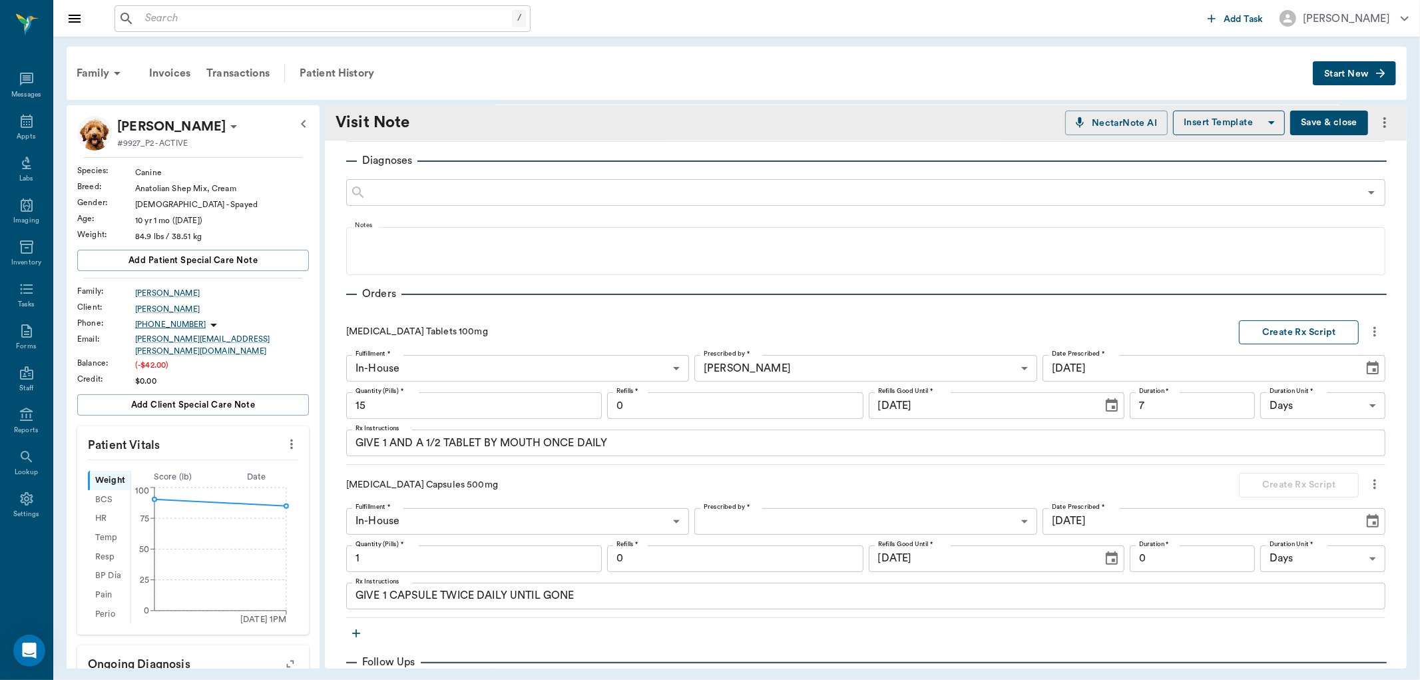
click at [1268, 322] on button "Create Rx Script" at bounding box center [1299, 332] width 120 height 25
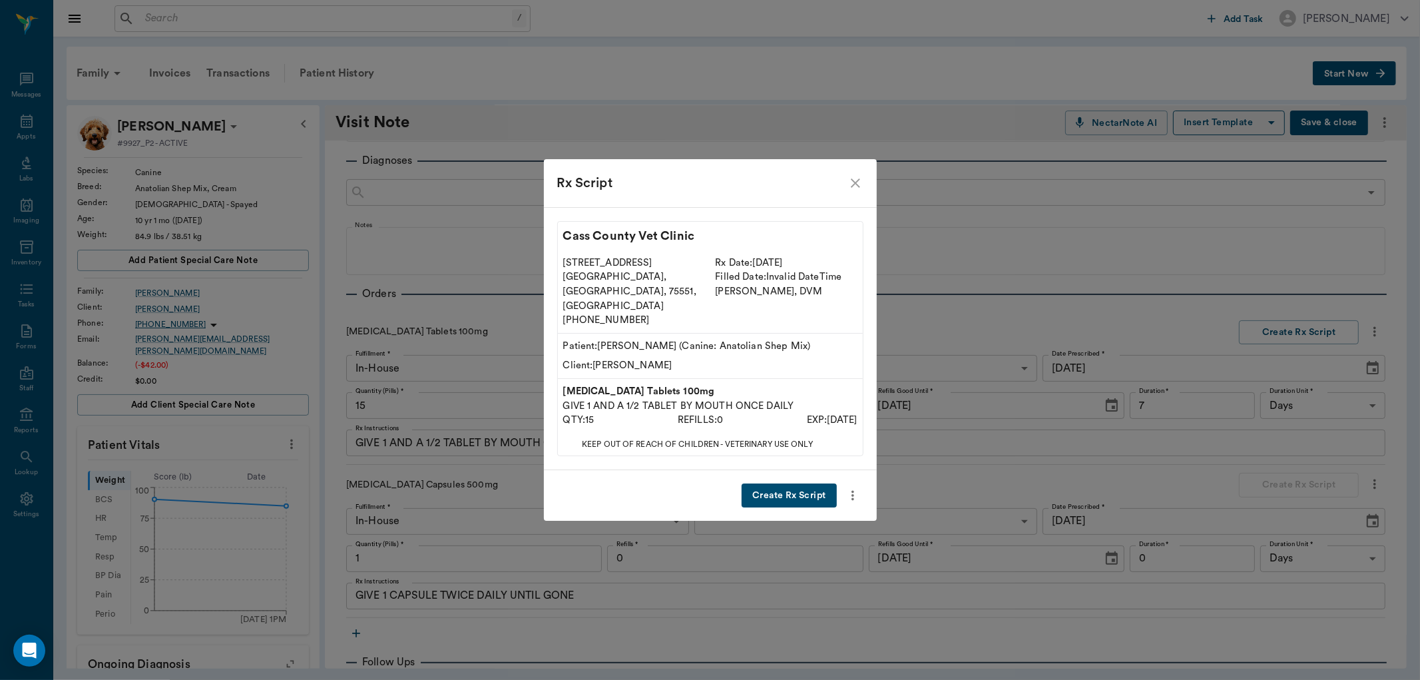
click at [768, 483] on button "Create Rx Script" at bounding box center [789, 495] width 95 height 25
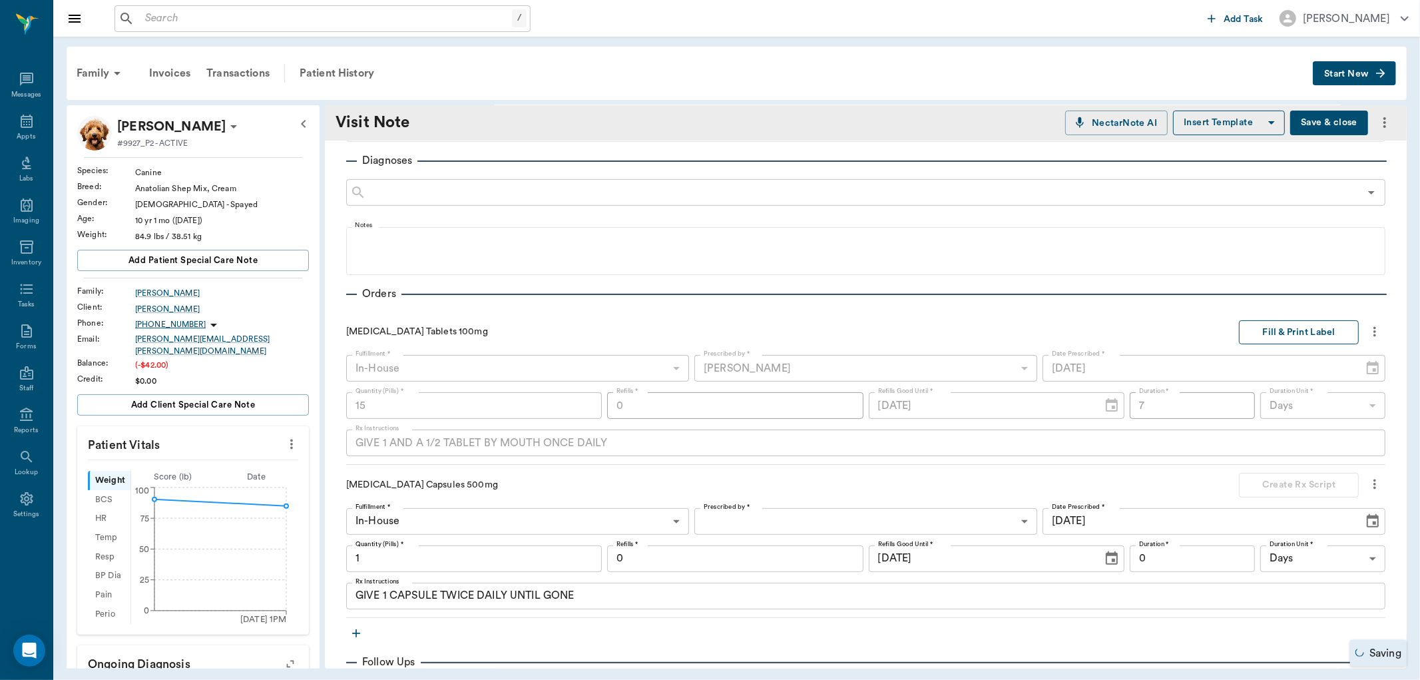
click at [1272, 337] on button "Fill & Print Label" at bounding box center [1299, 332] width 120 height 25
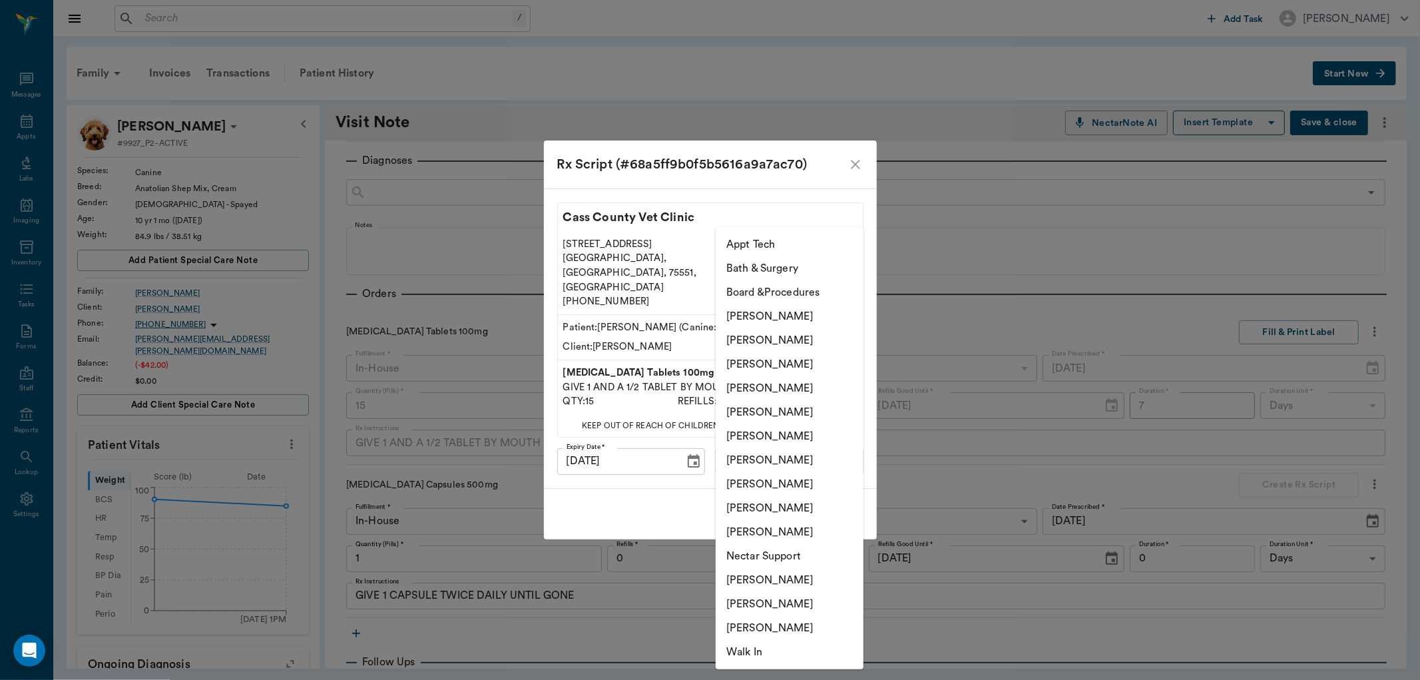
click at [740, 442] on body "/ ​ Add Task Dr. Bert Ellsworth Nectar Messages Appts Labs Imaging Inventory Ta…" at bounding box center [710, 340] width 1420 height 680
click at [743, 527] on li "[PERSON_NAME]" at bounding box center [790, 532] width 148 height 24
type input "63ec2ece52e12b0ba117cc90"
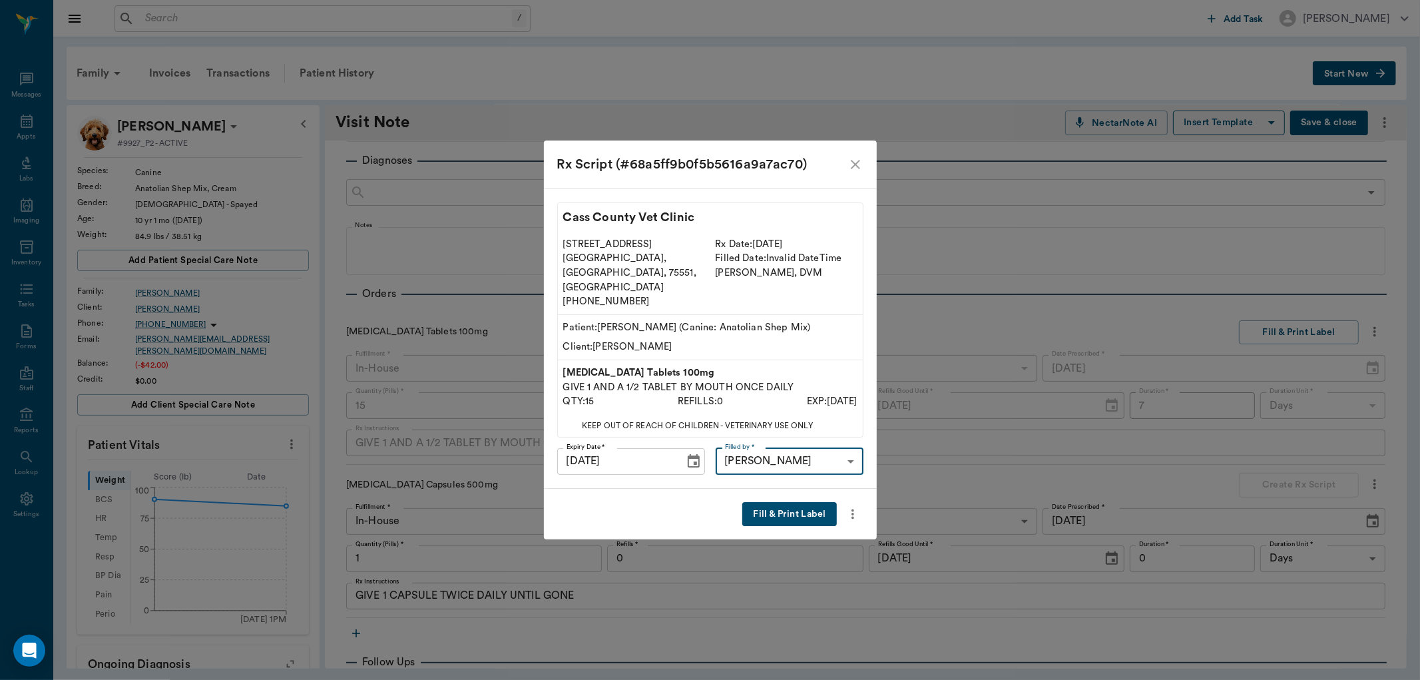
click at [773, 502] on button "Fill & Print Label" at bounding box center [789, 514] width 94 height 25
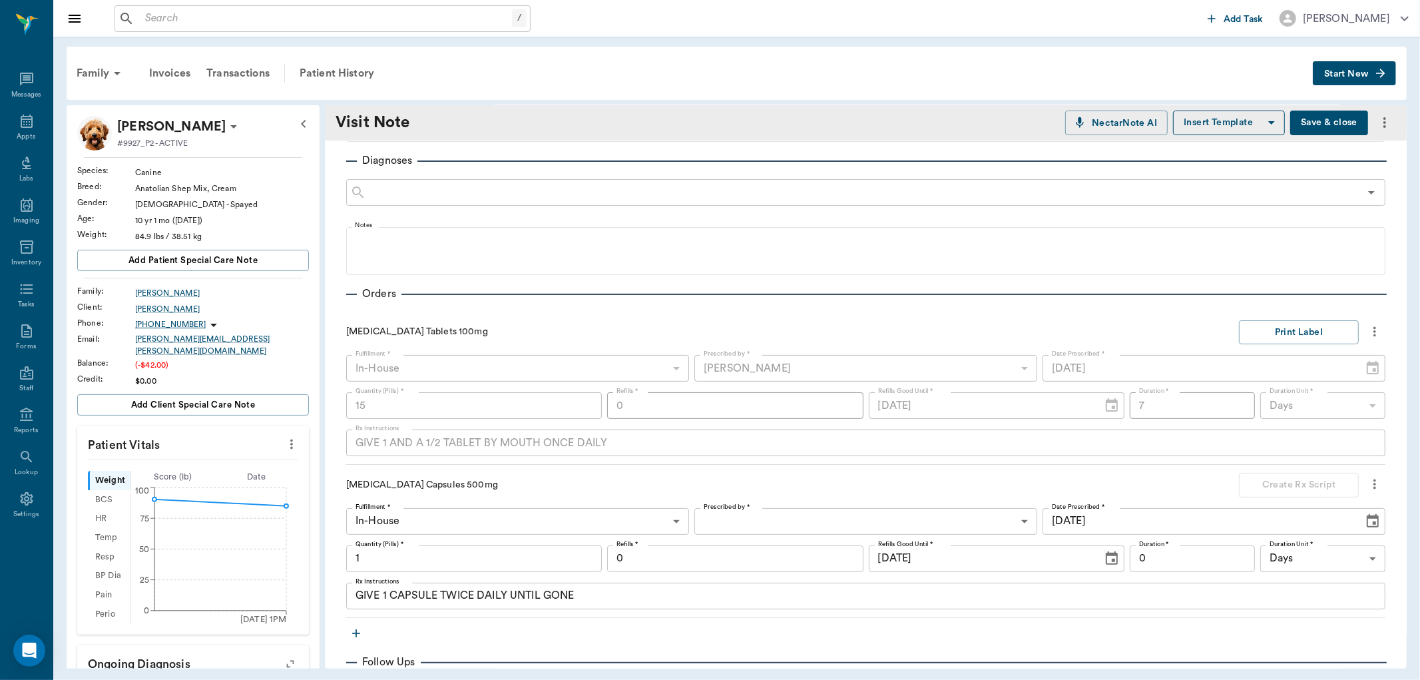
scroll to position [296, 0]
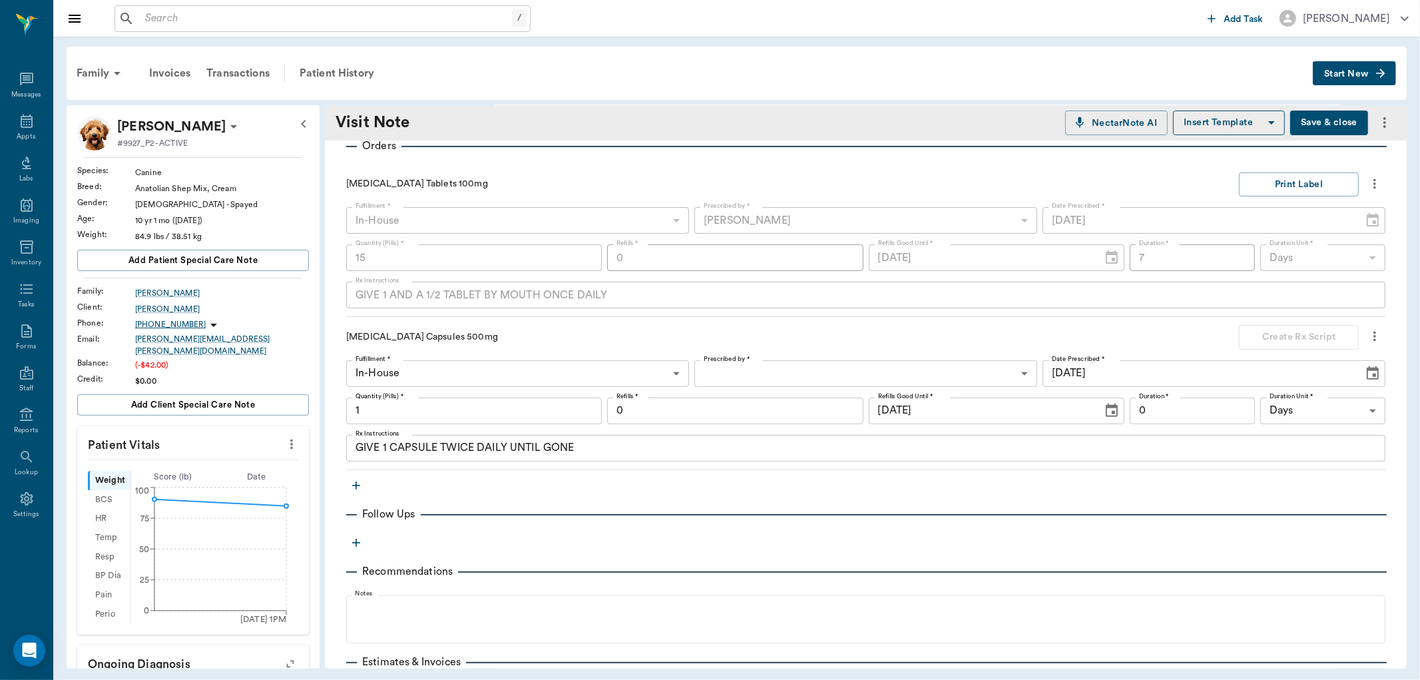
click at [762, 376] on body "/ ​ Add Task Dr. Bert Ellsworth Nectar Messages Appts Labs Imaging Inventory Ta…" at bounding box center [710, 340] width 1420 height 680
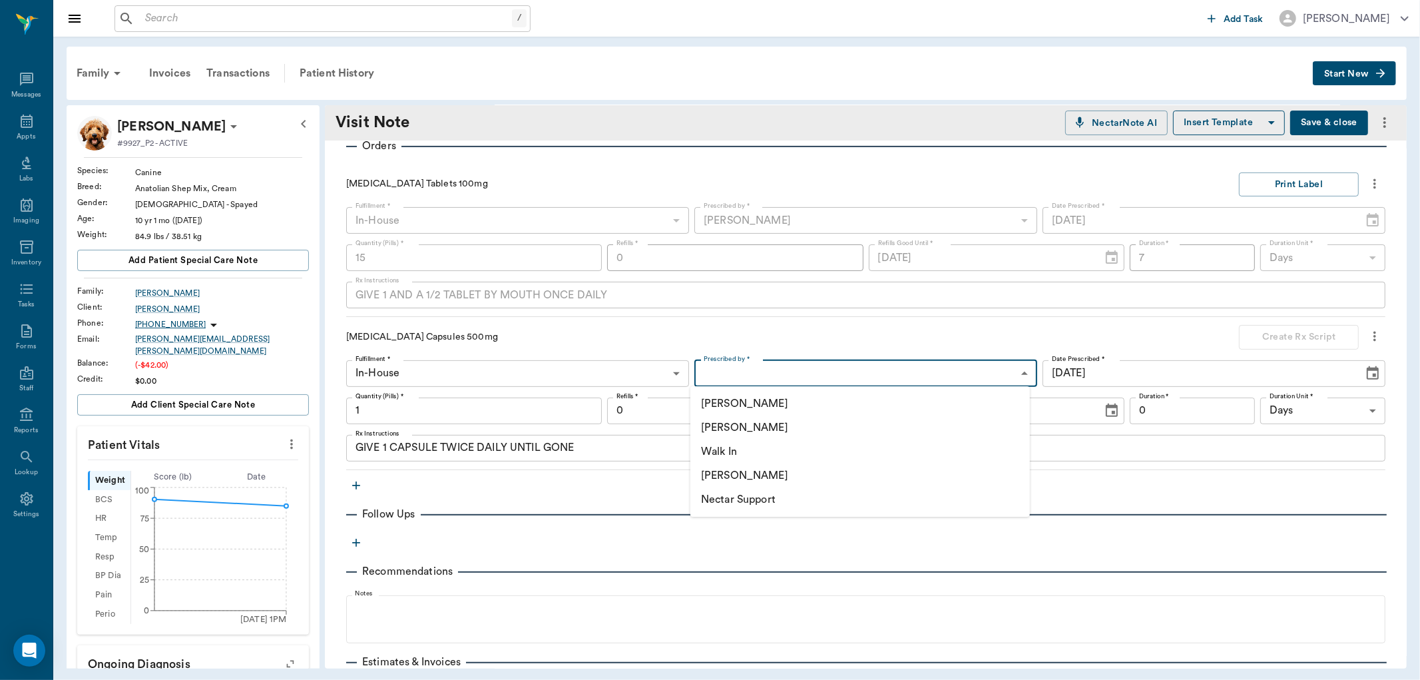
click at [737, 427] on li "[PERSON_NAME]" at bounding box center [860, 427] width 340 height 24
type input "63ec2f075fda476ae8351a4d"
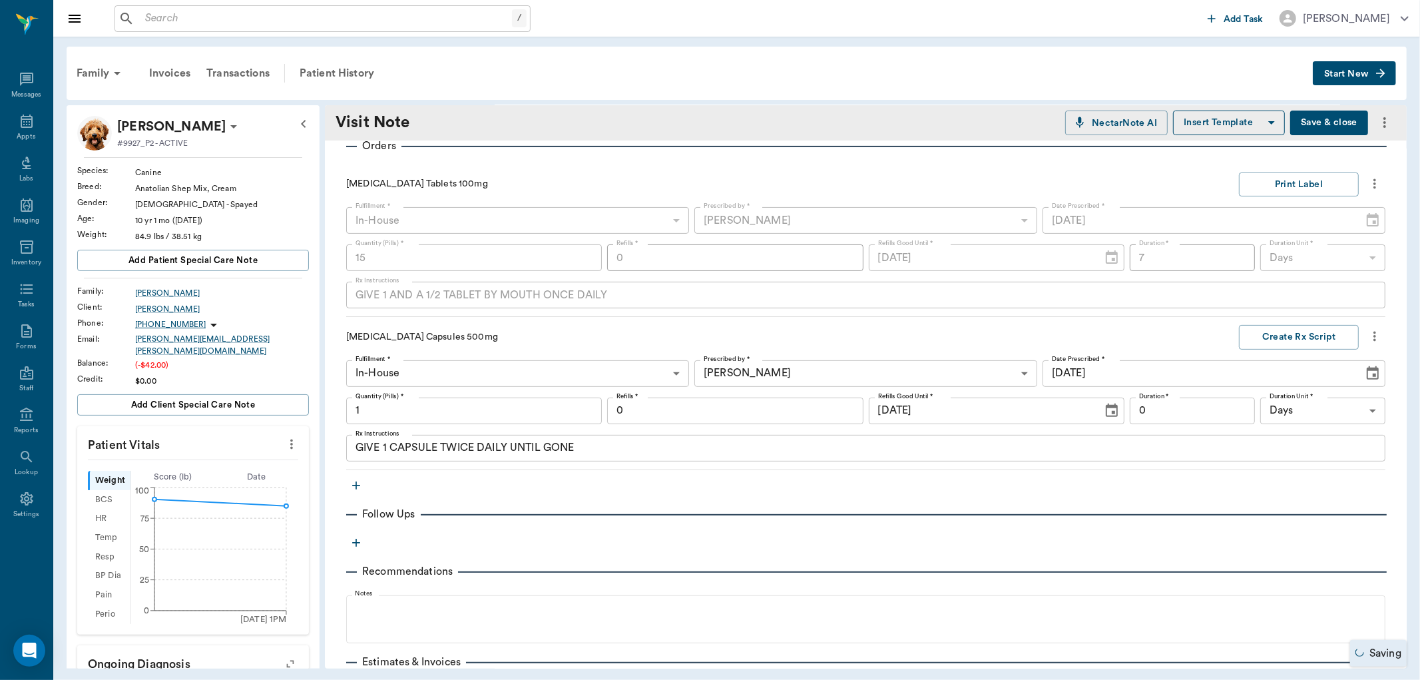
click at [451, 424] on div "Fulfillment * In-House In-House Fulfillment * Prescribed by * Dr. Bert Ellswort…" at bounding box center [865, 410] width 1039 height 101
click at [513, 409] on input "1" at bounding box center [474, 410] width 256 height 27
type input "20"
click at [1142, 408] on input "0" at bounding box center [1192, 410] width 125 height 27
type input "14"
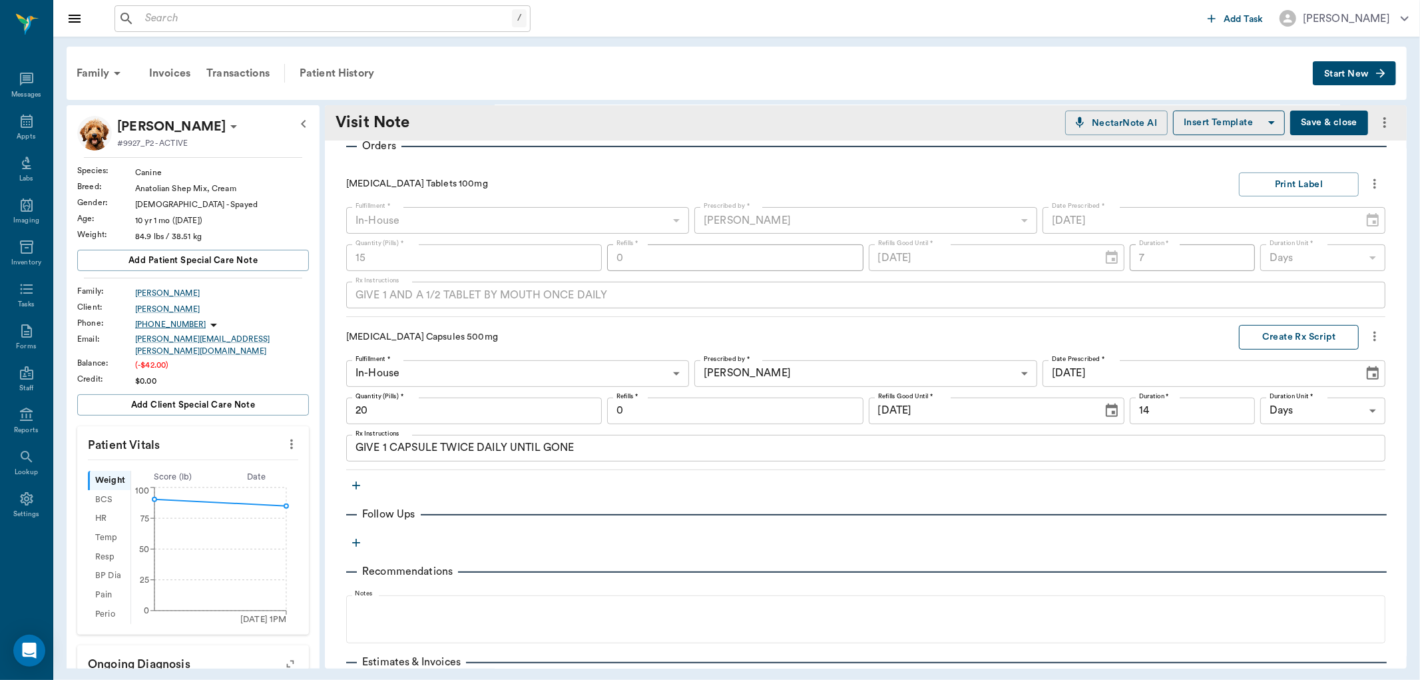
click at [1258, 342] on button "Create Rx Script" at bounding box center [1299, 337] width 120 height 25
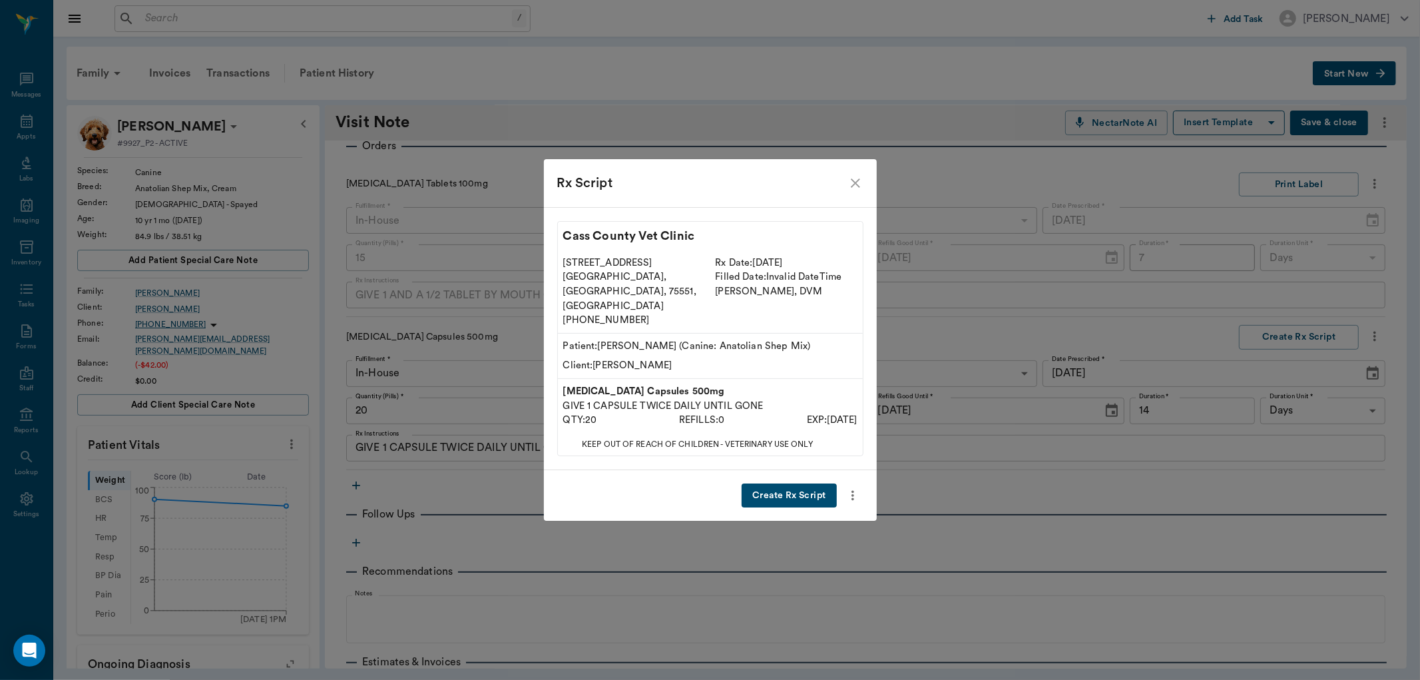
click at [766, 488] on button "Create Rx Script" at bounding box center [789, 495] width 95 height 25
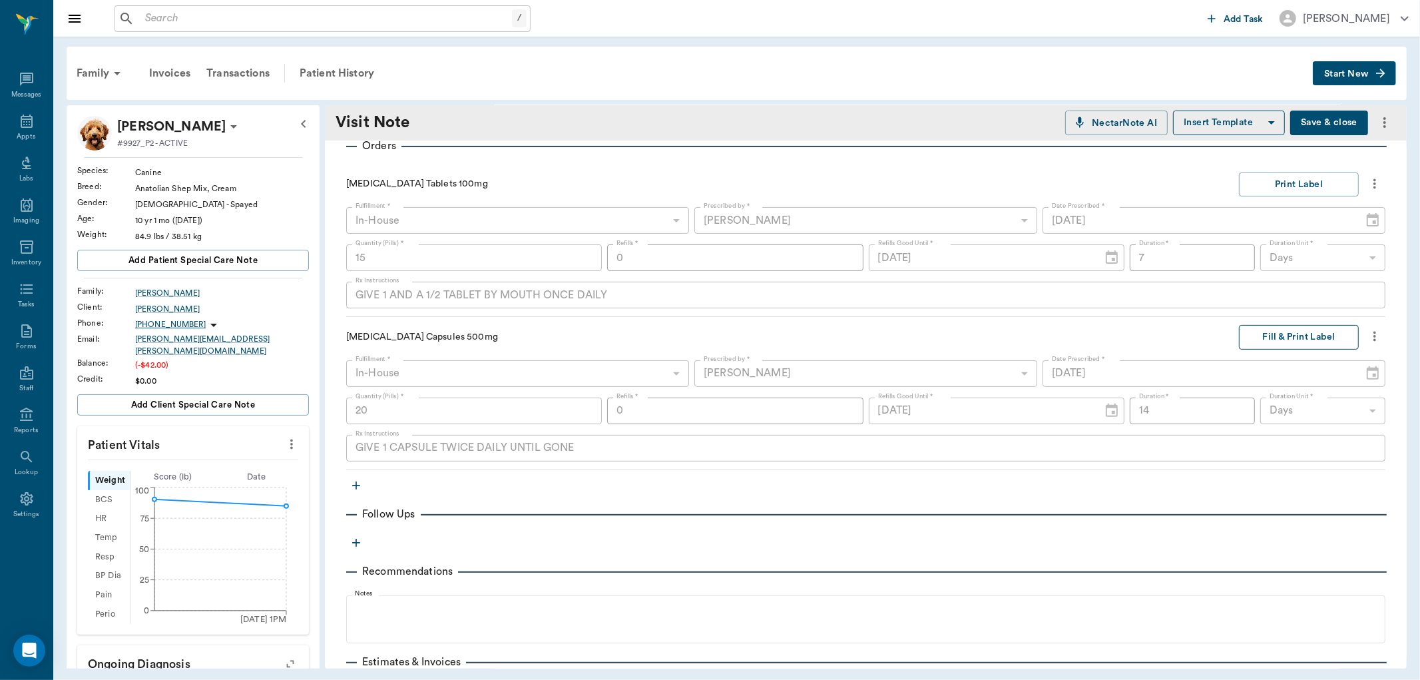
click at [1308, 338] on button "Fill & Print Label" at bounding box center [1299, 337] width 120 height 25
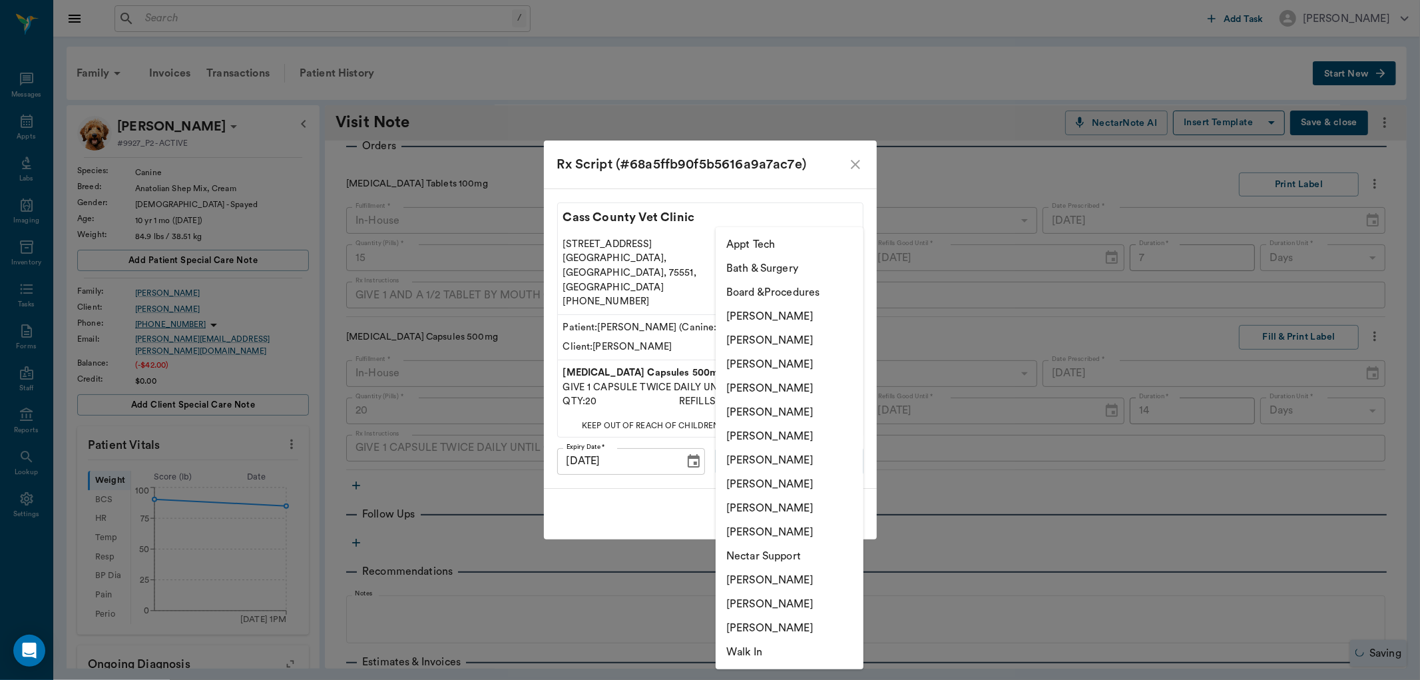
click at [750, 450] on body "/ ​ Add Task Dr. Bert Ellsworth Nectar Messages Appts Labs Imaging Inventory Ta…" at bounding box center [710, 340] width 1420 height 680
click at [774, 529] on li "[PERSON_NAME]" at bounding box center [790, 532] width 148 height 24
type input "63ec2ece52e12b0ba117cc90"
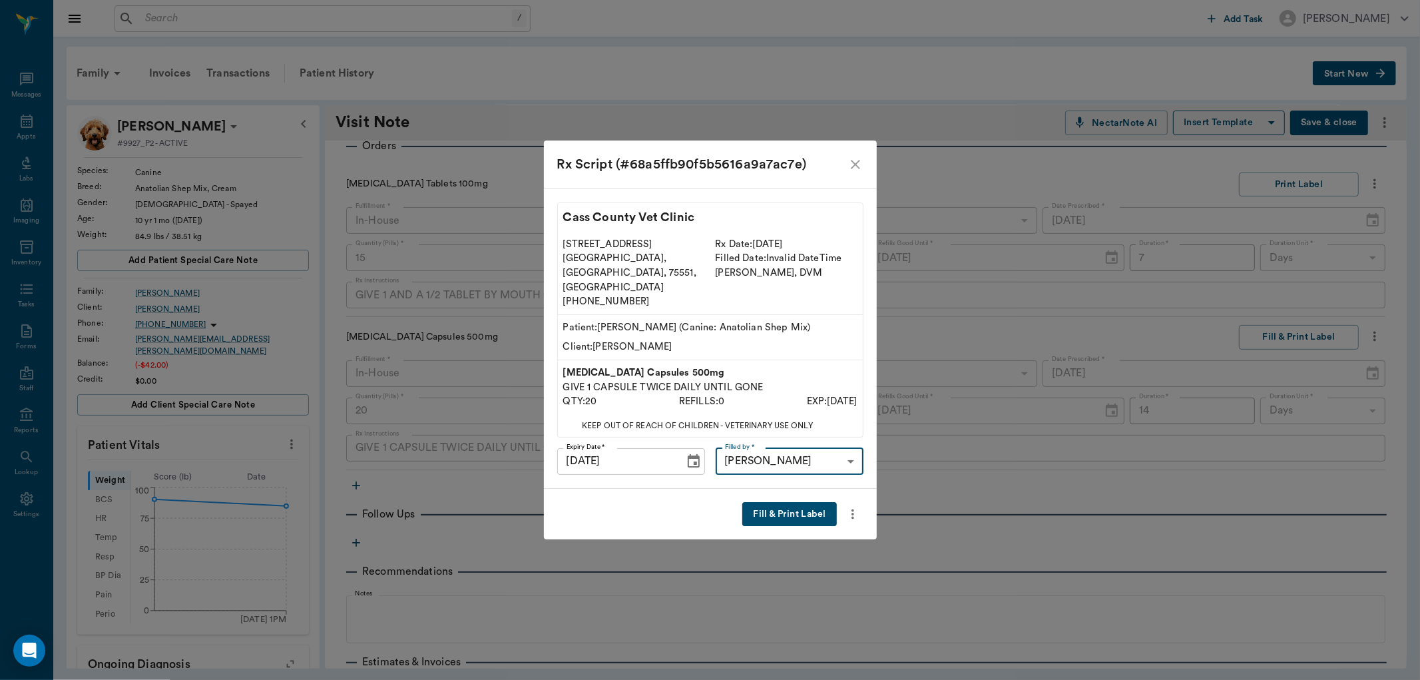
click at [789, 503] on button "Fill & Print Label" at bounding box center [789, 514] width 94 height 25
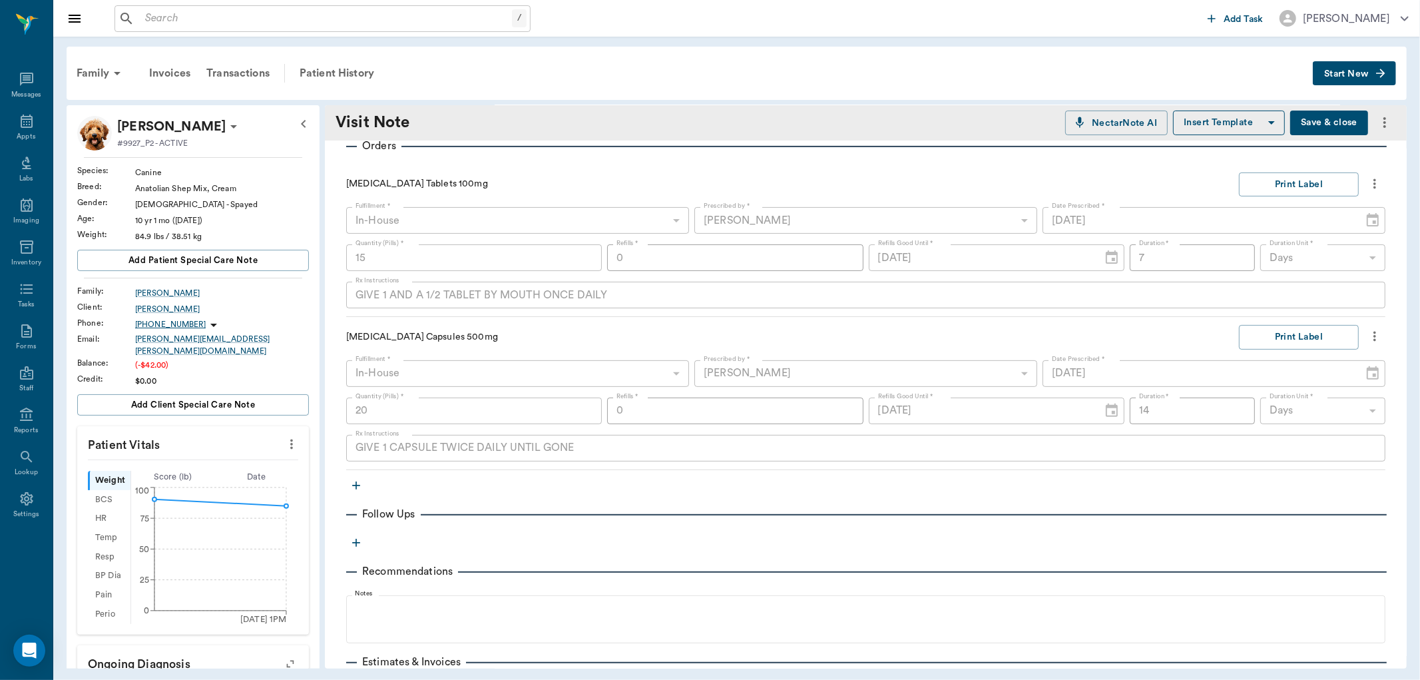
scroll to position [429, 0]
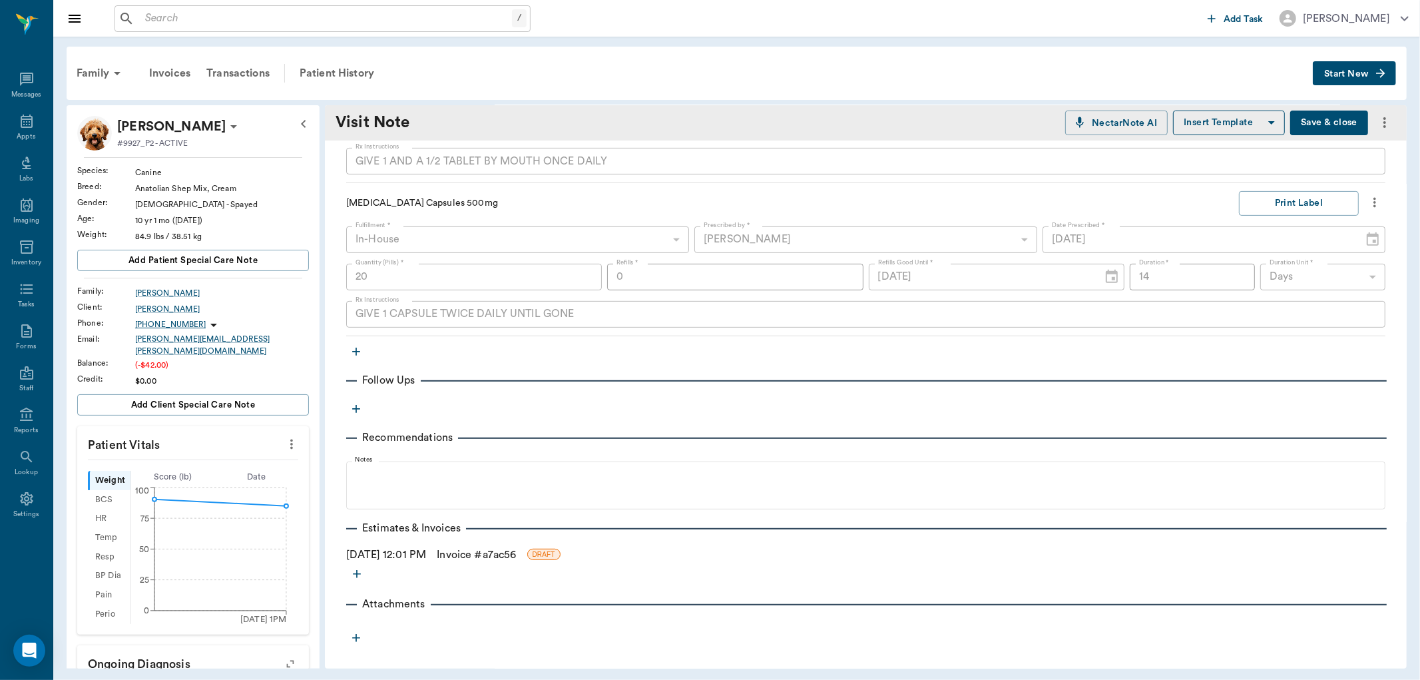
click at [511, 556] on link "Invoice # a7ac56" at bounding box center [476, 555] width 79 height 16
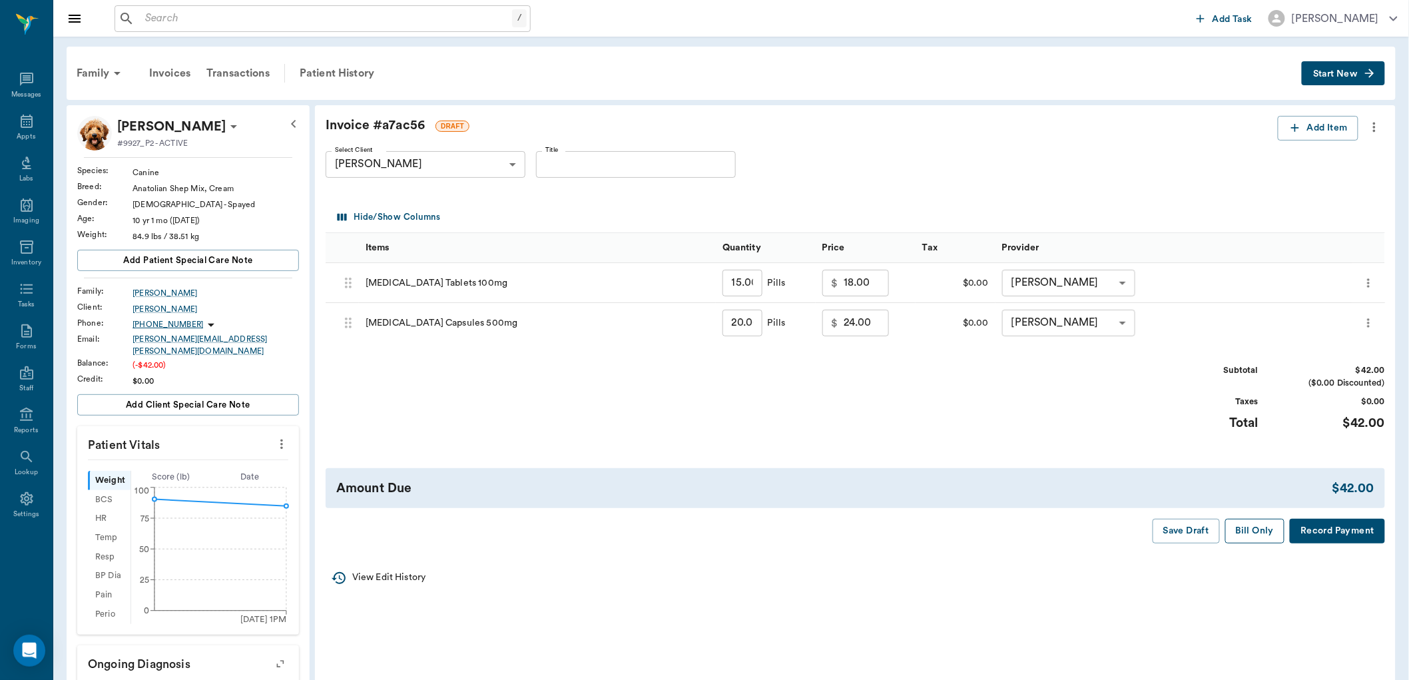
click at [1250, 527] on button "Bill Only" at bounding box center [1255, 531] width 60 height 25
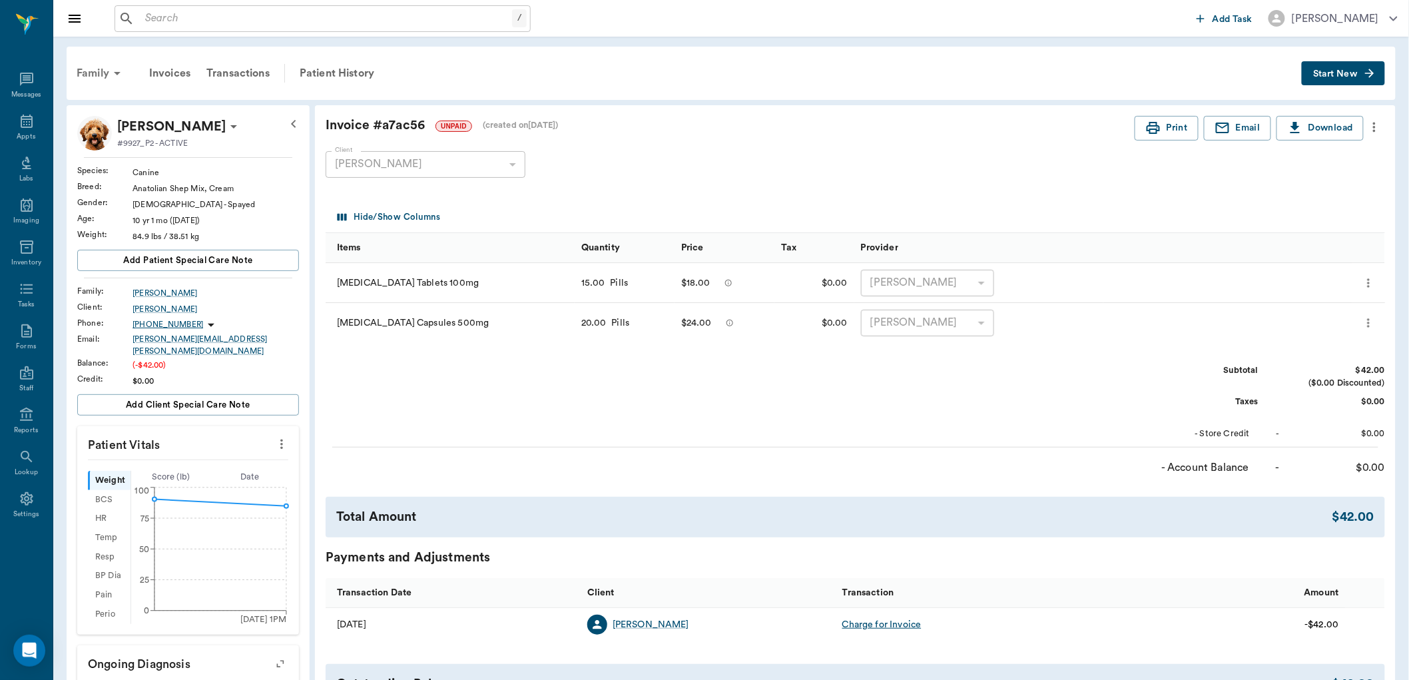
click at [94, 71] on div "Family" at bounding box center [101, 73] width 65 height 32
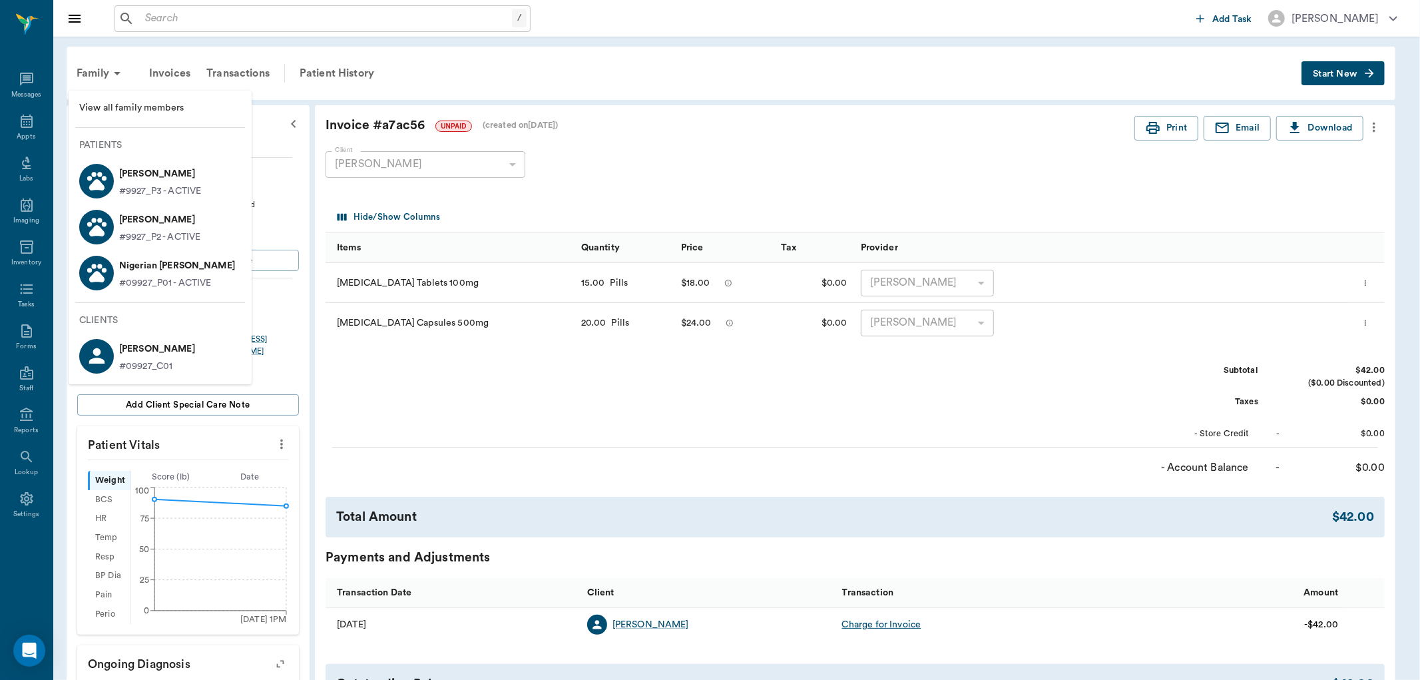
click at [110, 173] on div at bounding box center [96, 181] width 35 height 35
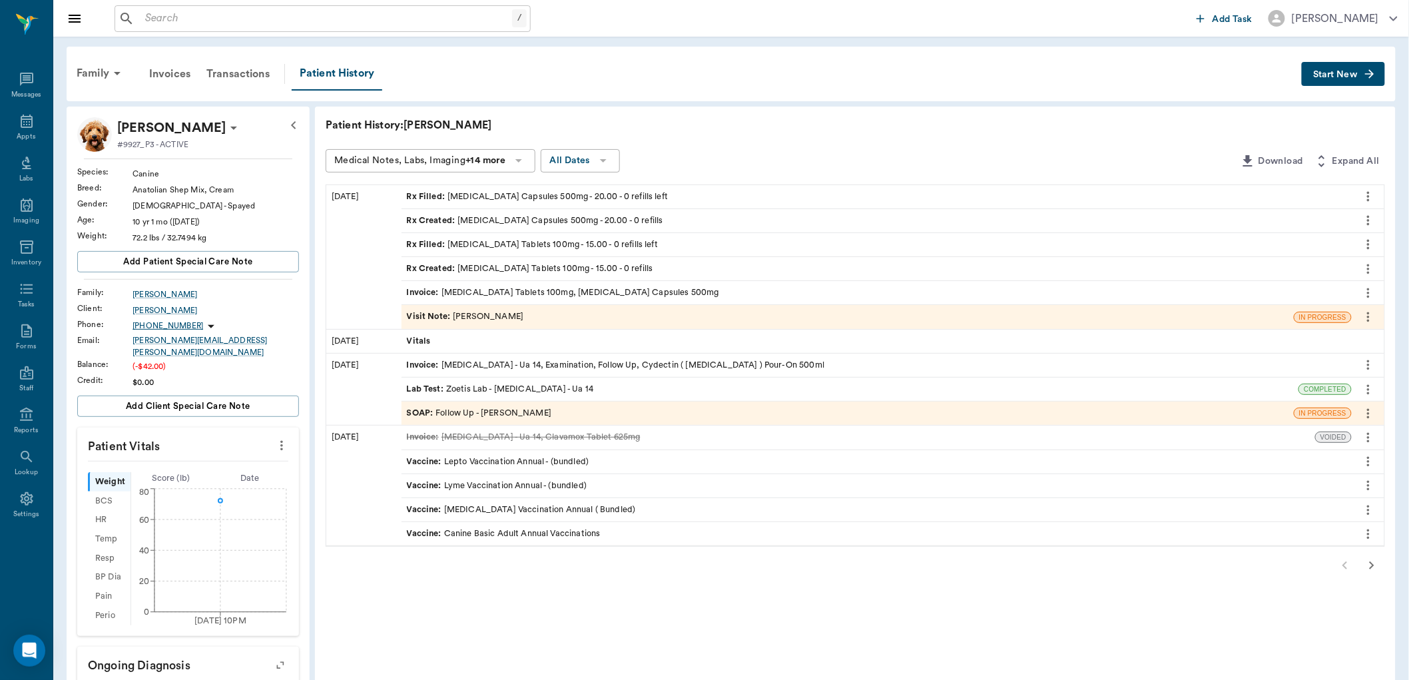
click at [1366, 262] on icon "more" at bounding box center [1368, 269] width 15 height 16
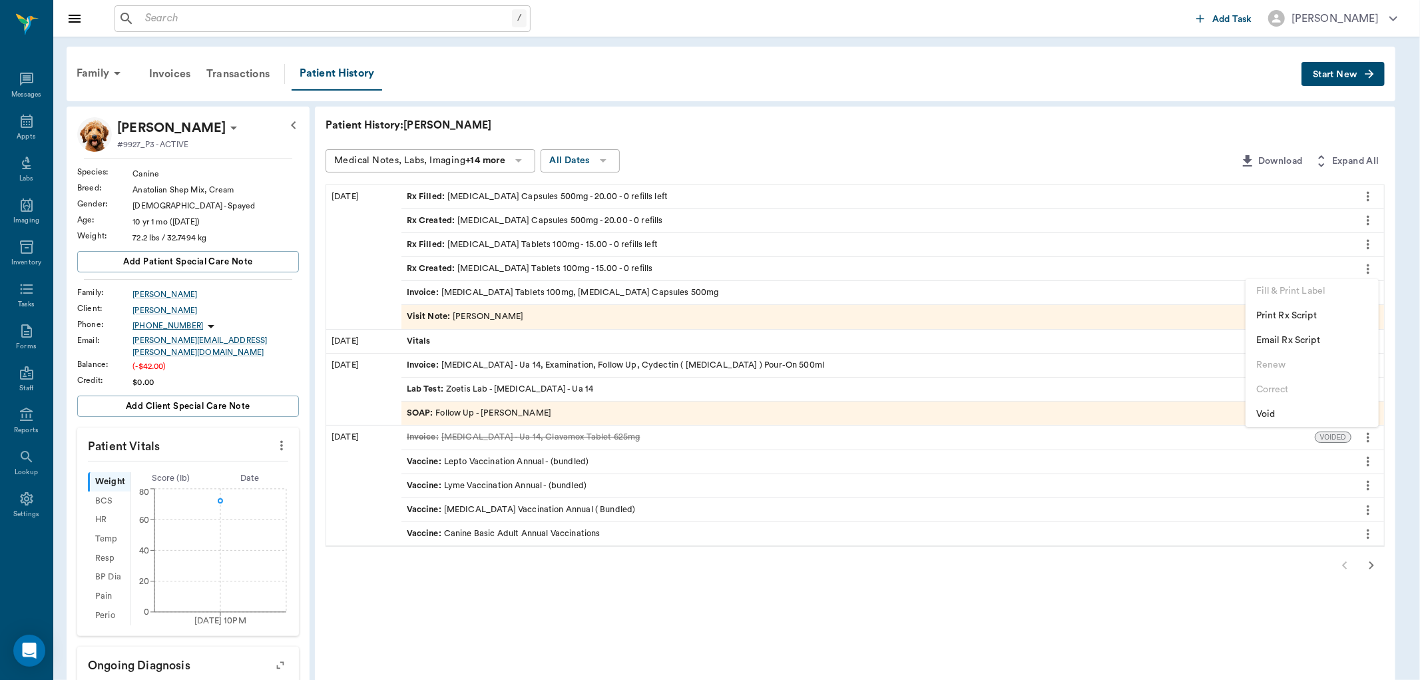
click at [790, 130] on div at bounding box center [710, 340] width 1420 height 680
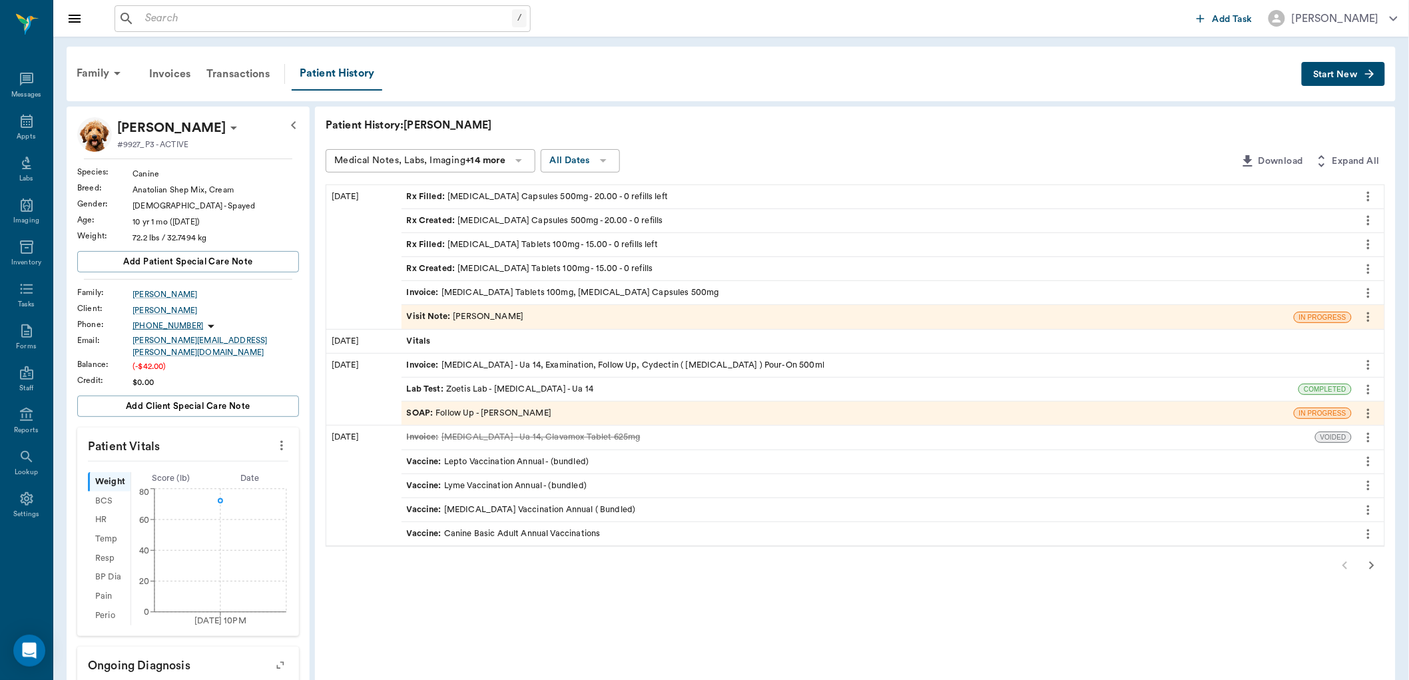
click at [1374, 268] on icon "more" at bounding box center [1368, 269] width 15 height 16
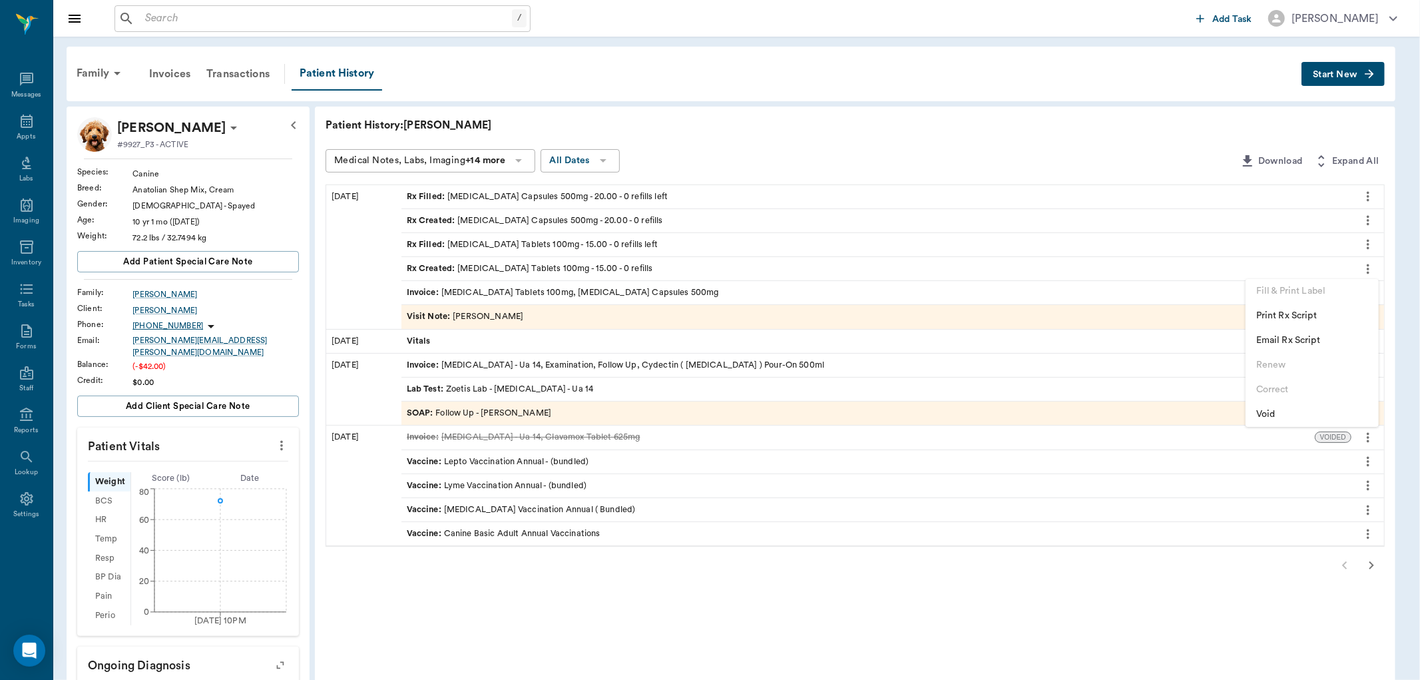
click at [1369, 245] on div at bounding box center [710, 340] width 1420 height 680
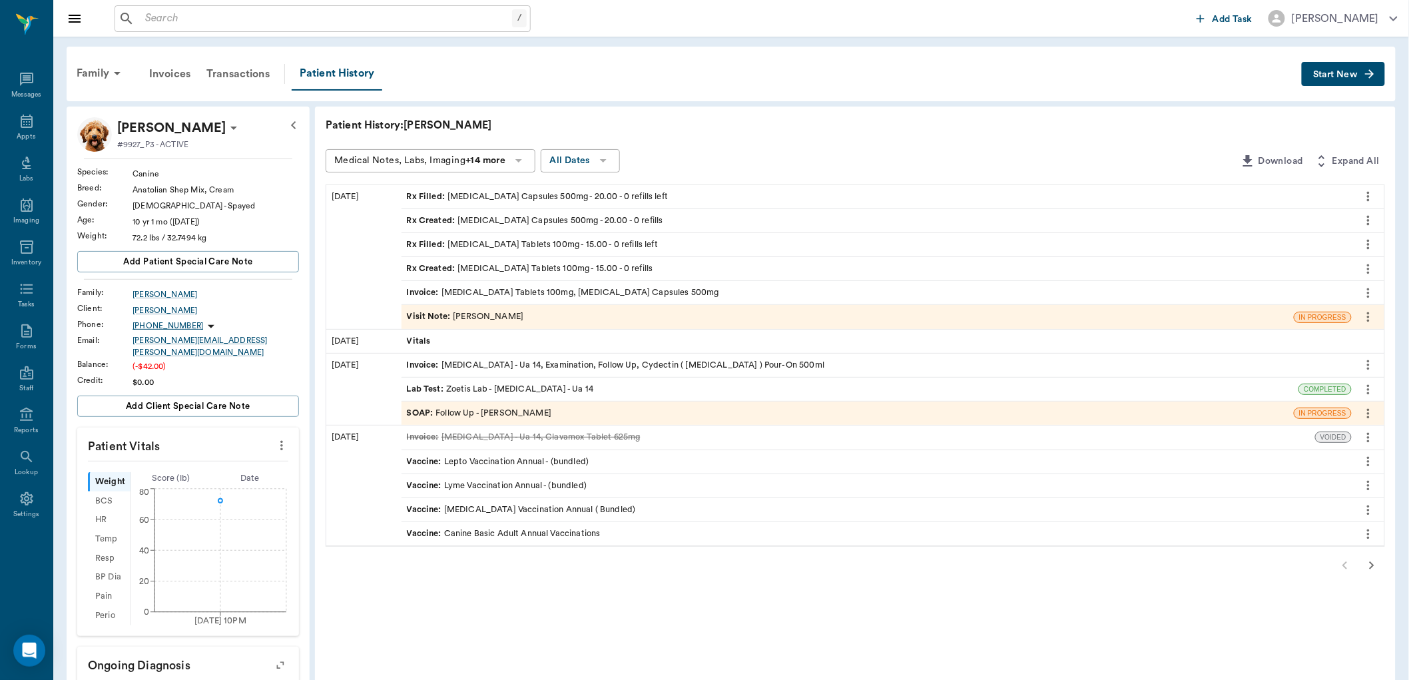
click at [1369, 245] on icon "more" at bounding box center [1368, 244] width 15 height 16
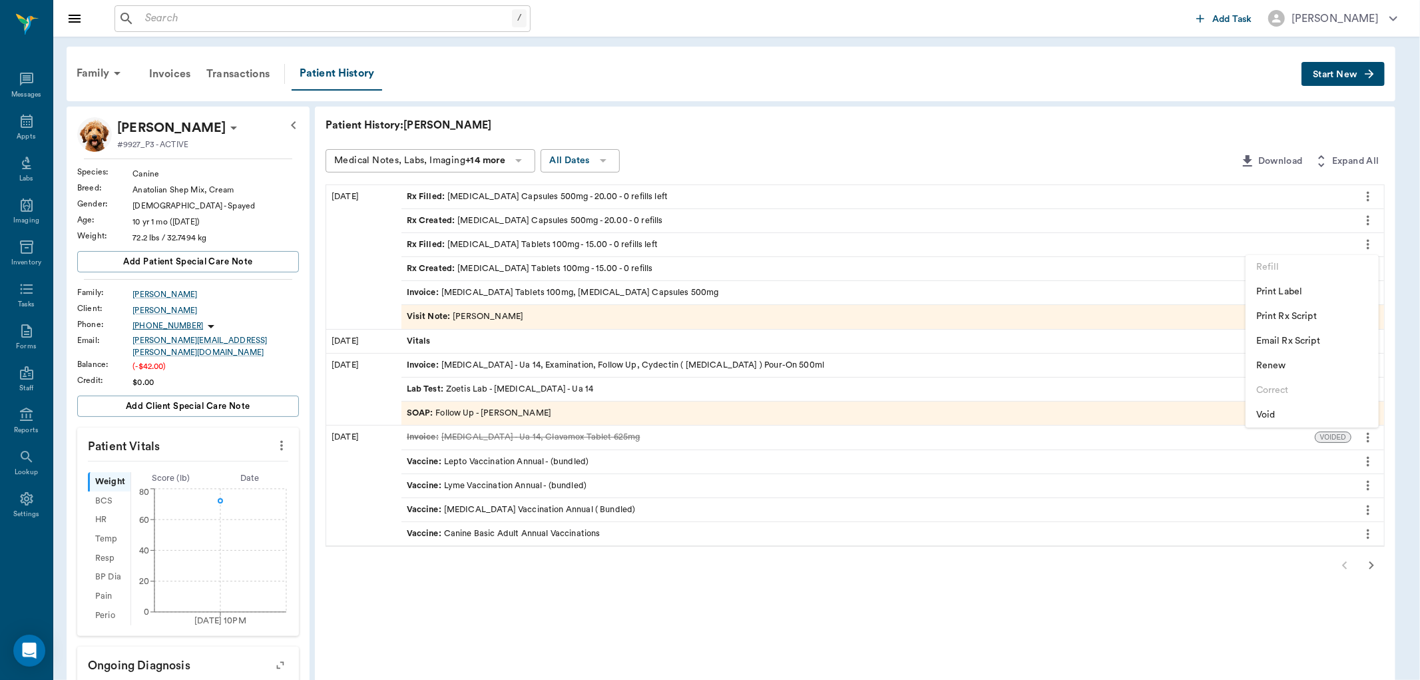
click at [1366, 223] on div at bounding box center [710, 340] width 1420 height 680
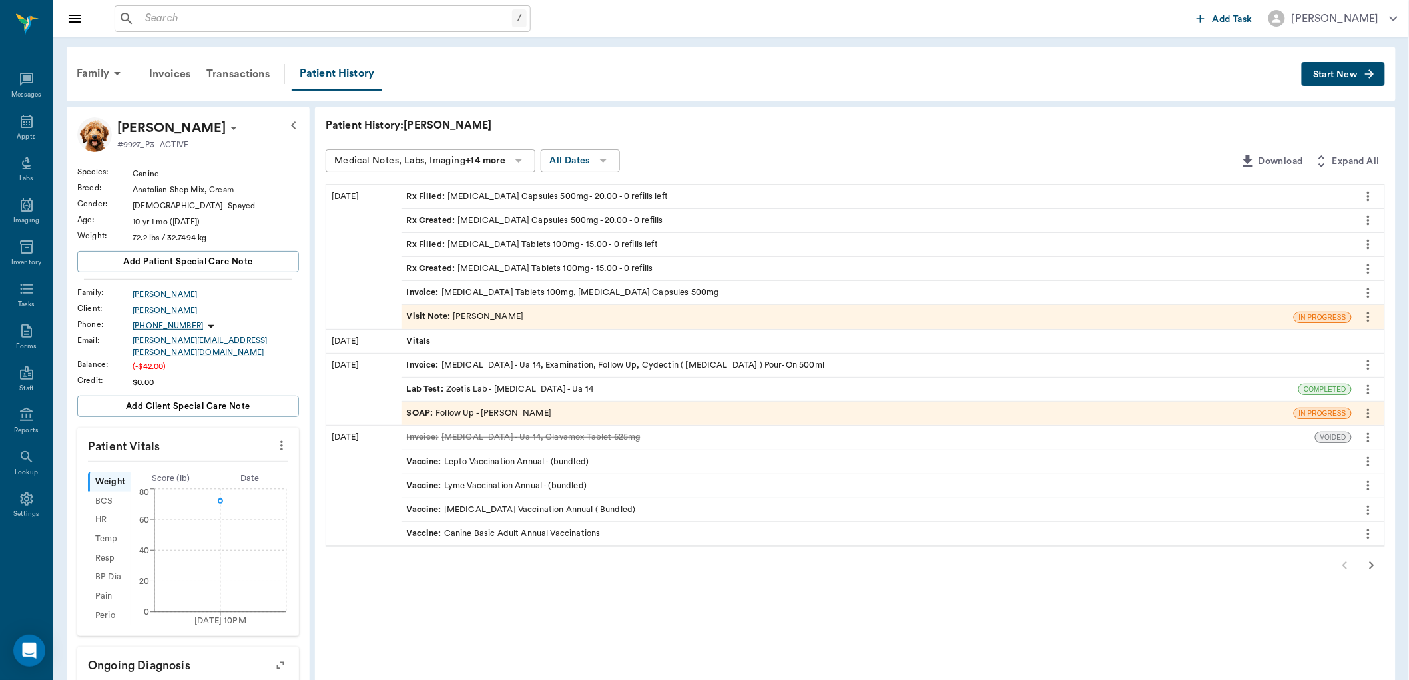
click at [1366, 222] on icon "more" at bounding box center [1368, 220] width 15 height 16
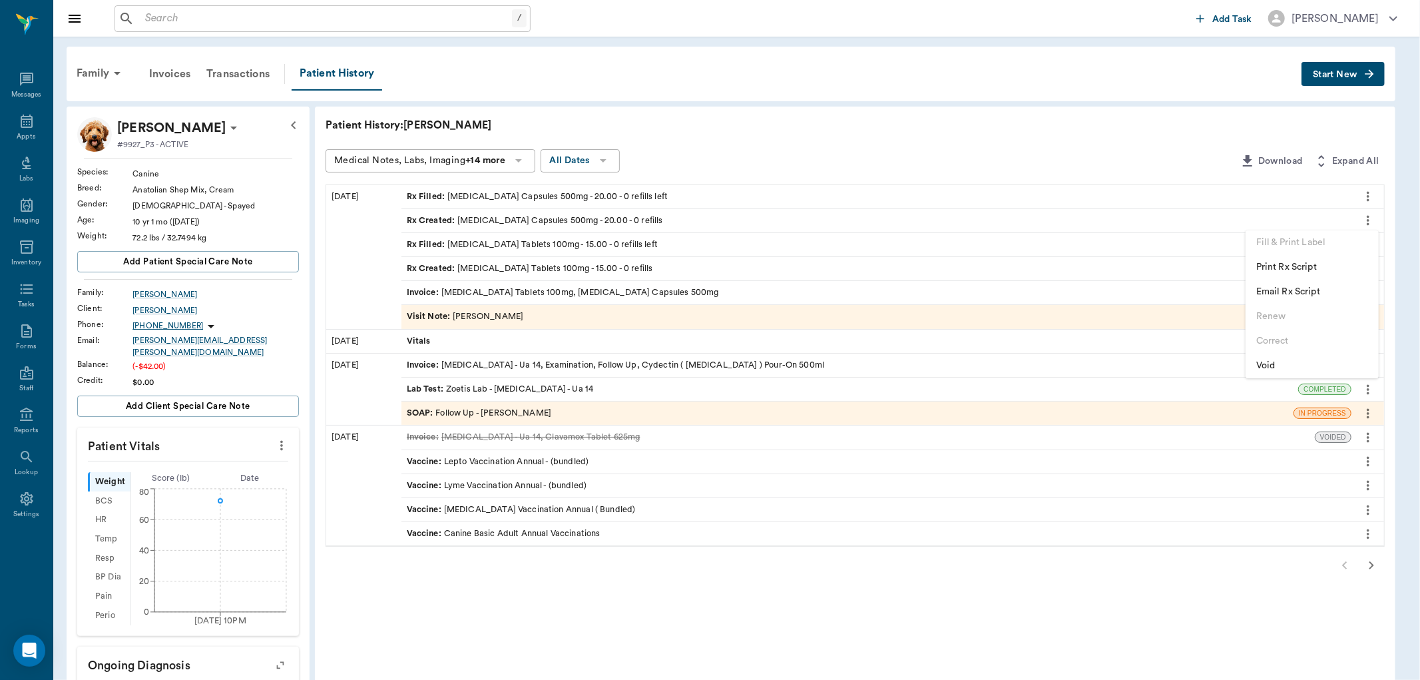
click at [986, 134] on div at bounding box center [710, 340] width 1420 height 680
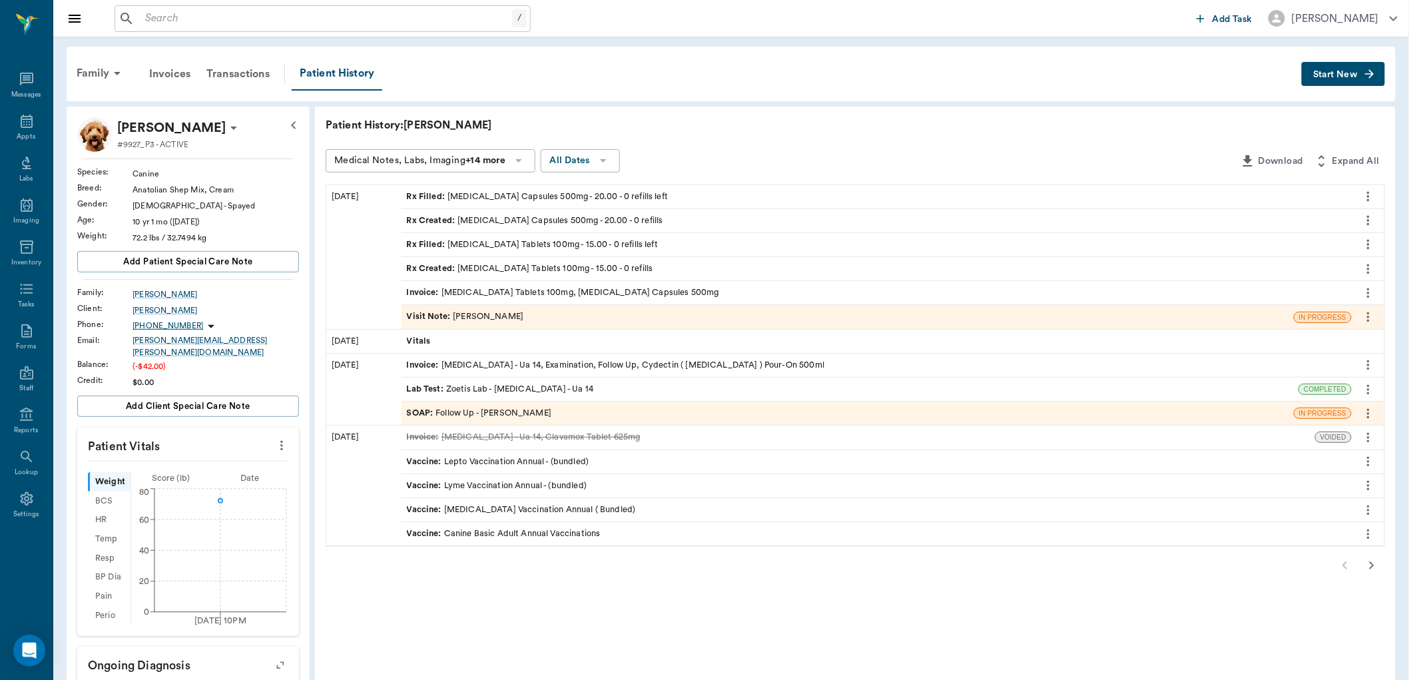
click at [479, 316] on div "Visit Note : Dr. Bert Ellsworth" at bounding box center [465, 316] width 117 height 13
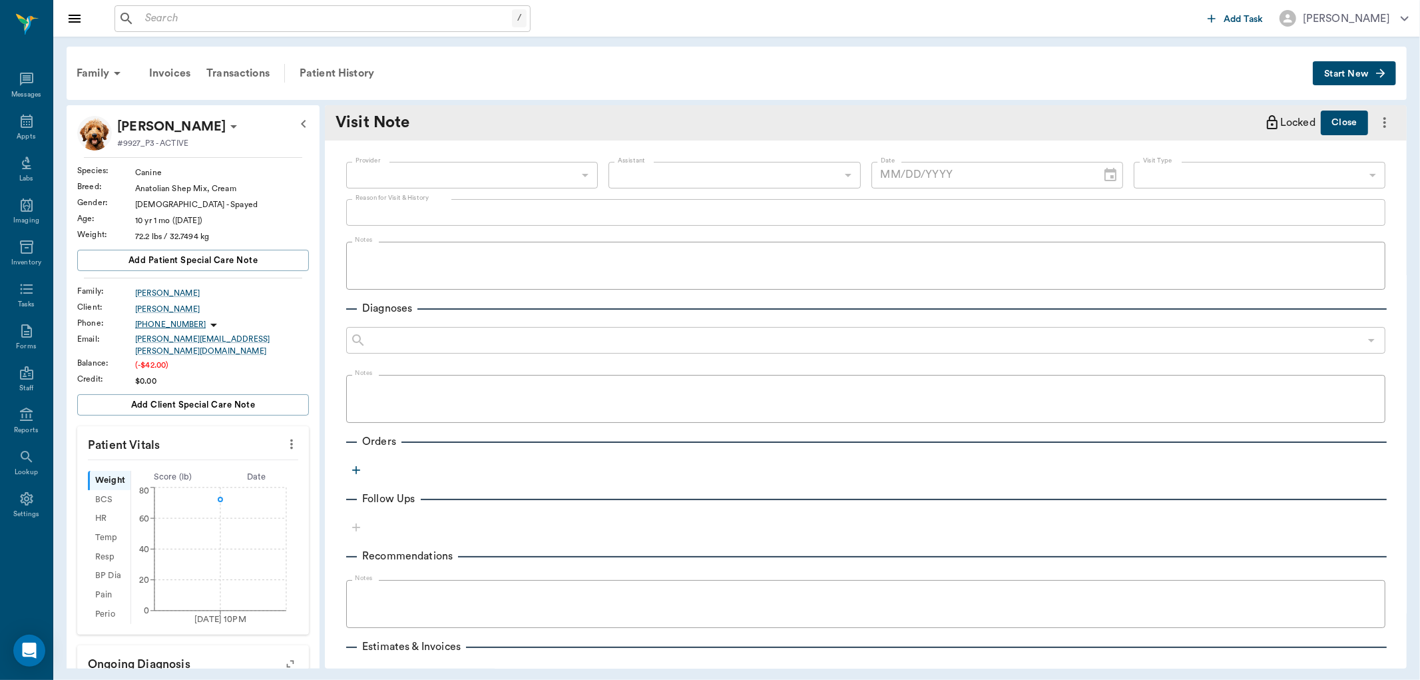
type input "63ec2f075fda476ae8351a4d"
type input "63ec2ece52e12b0ba117cc90"
type textarea "DOG FIGHT SENDING MEDS HOME"
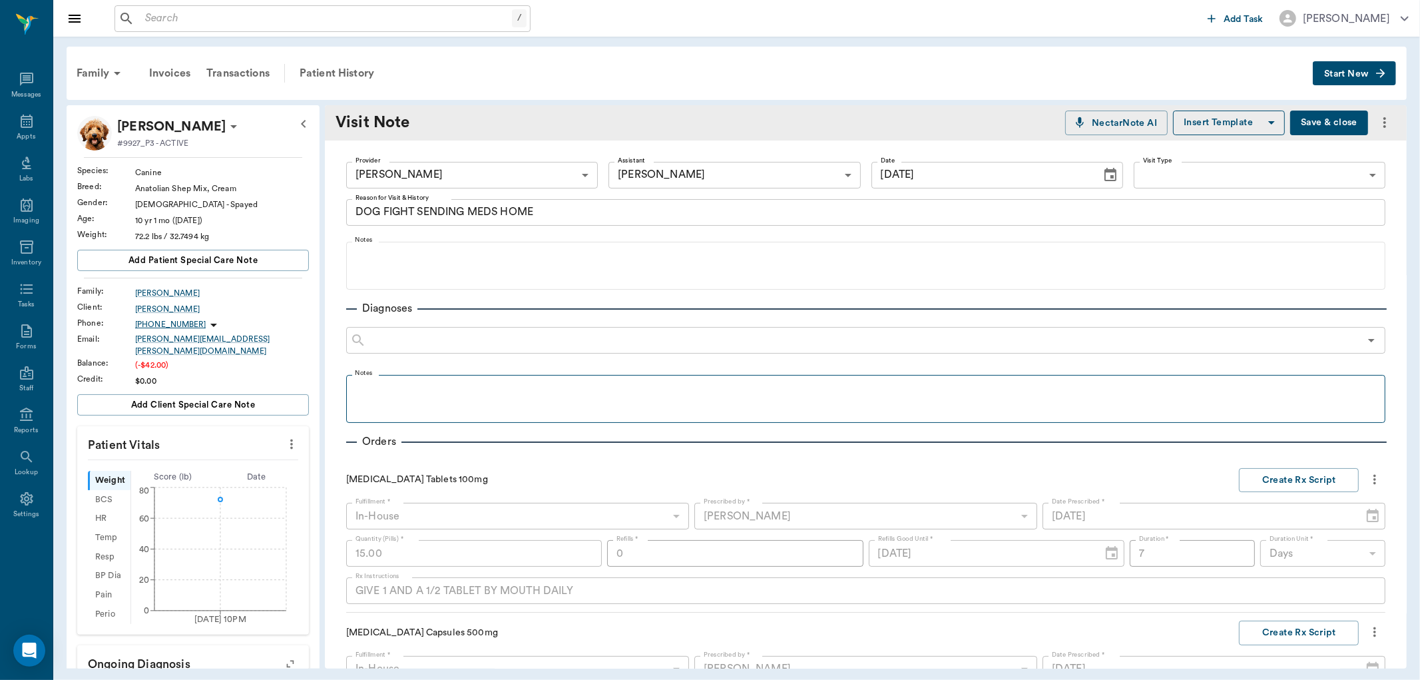
type input "08/20/2025"
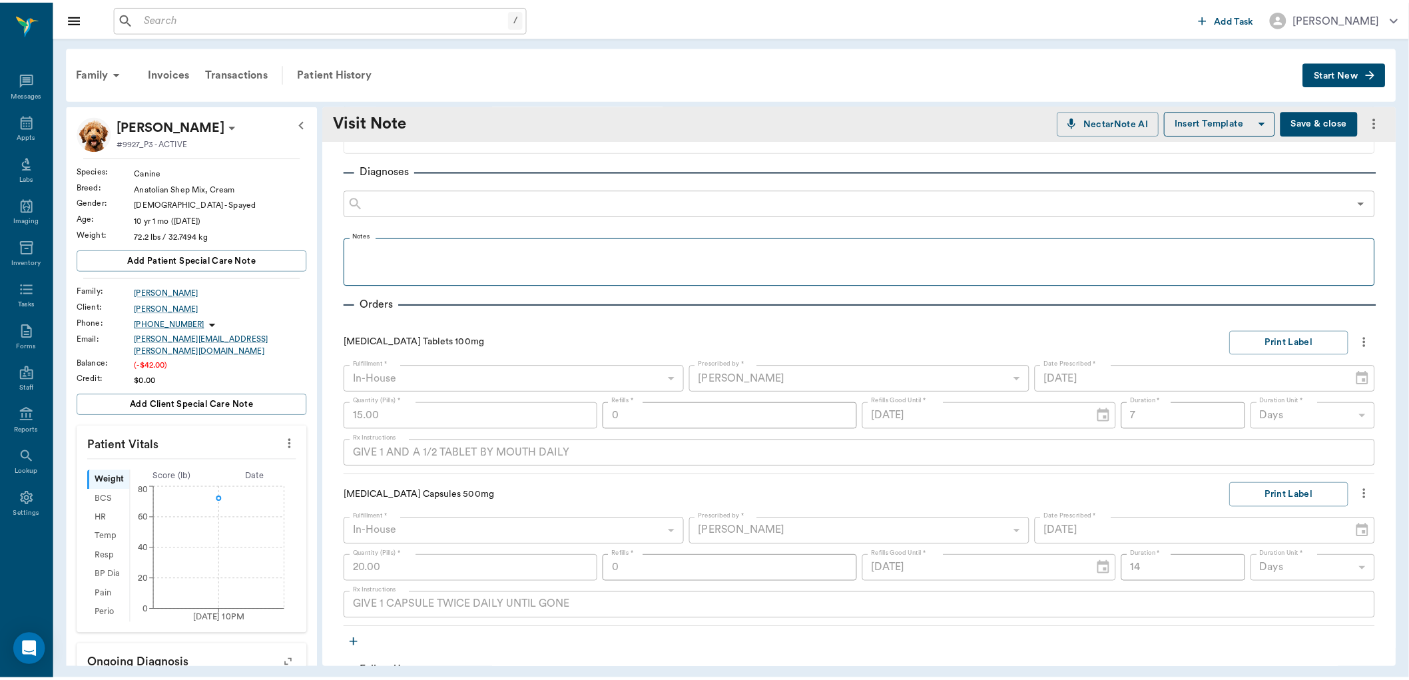
scroll to position [148, 0]
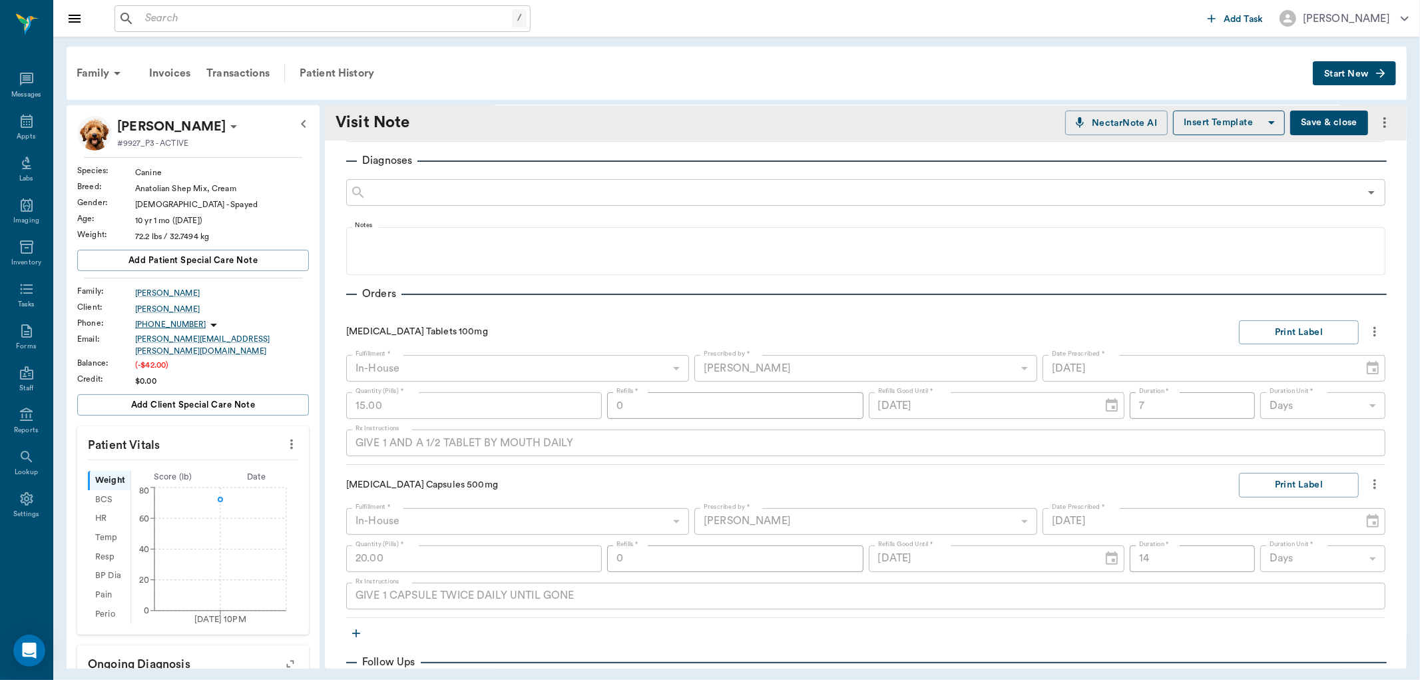
click at [1368, 333] on icon "more" at bounding box center [1375, 332] width 15 height 16
click at [1366, 333] on div at bounding box center [710, 340] width 1420 height 680
click at [1368, 334] on icon "more" at bounding box center [1375, 332] width 15 height 16
click at [1320, 349] on span "View Rx Label" at bounding box center [1308, 354] width 112 height 14
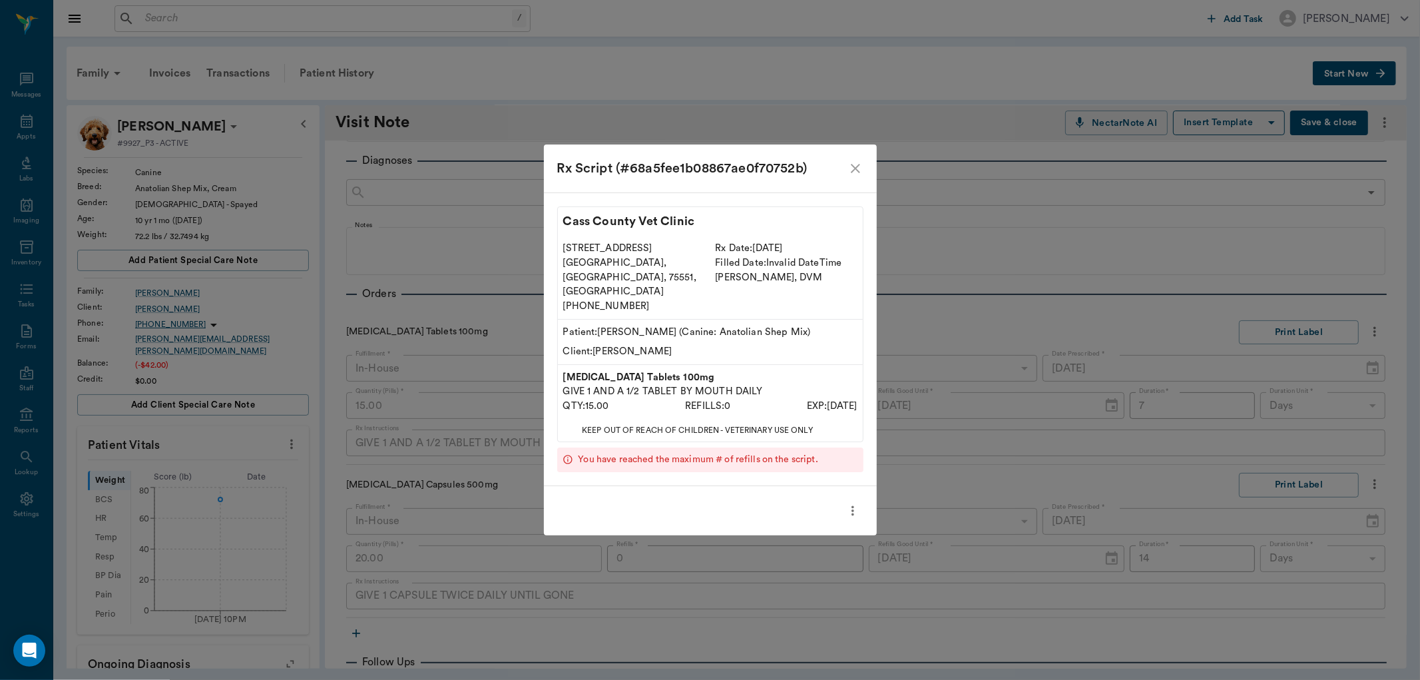
click at [859, 503] on icon "more" at bounding box center [853, 511] width 15 height 16
click at [844, 473] on div at bounding box center [710, 340] width 1420 height 680
click at [854, 176] on icon "close" at bounding box center [856, 168] width 16 height 16
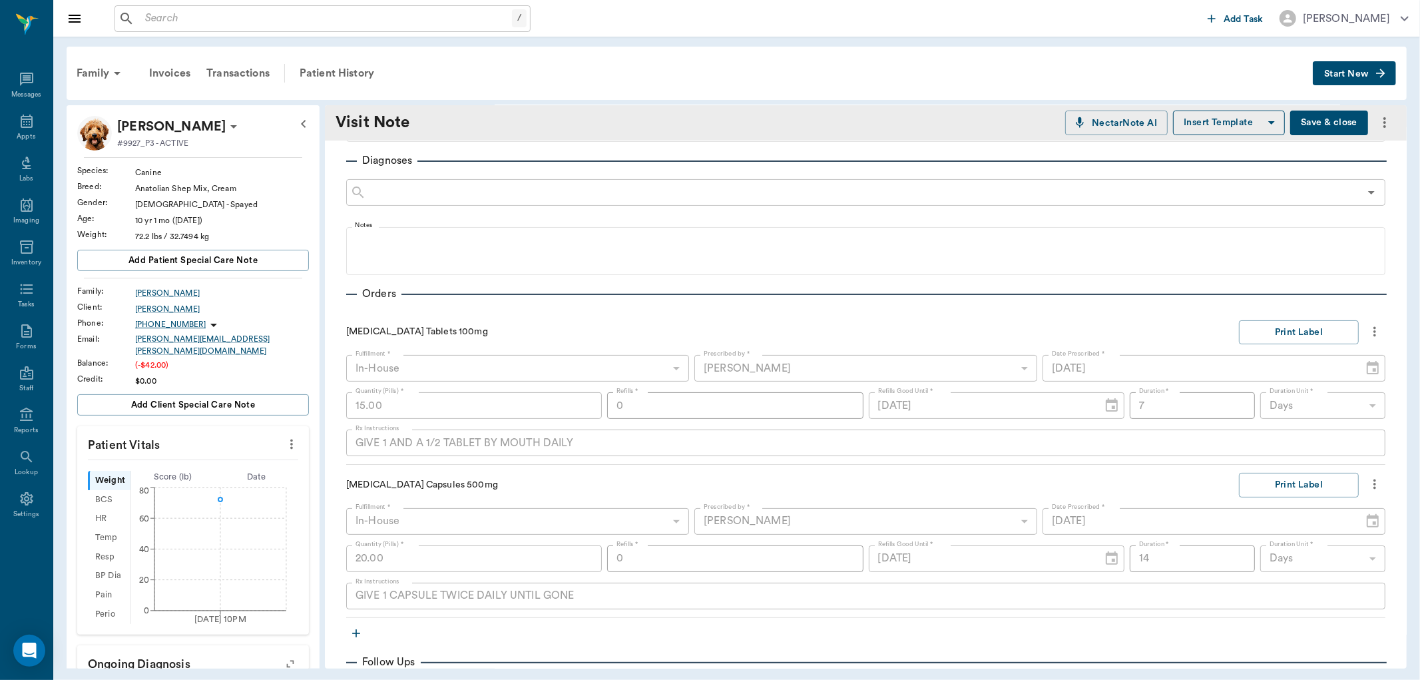
click at [1368, 329] on icon "more" at bounding box center [1375, 332] width 15 height 16
click at [851, 117] on div at bounding box center [710, 340] width 1420 height 680
click at [350, 75] on div "Patient History" at bounding box center [337, 73] width 91 height 32
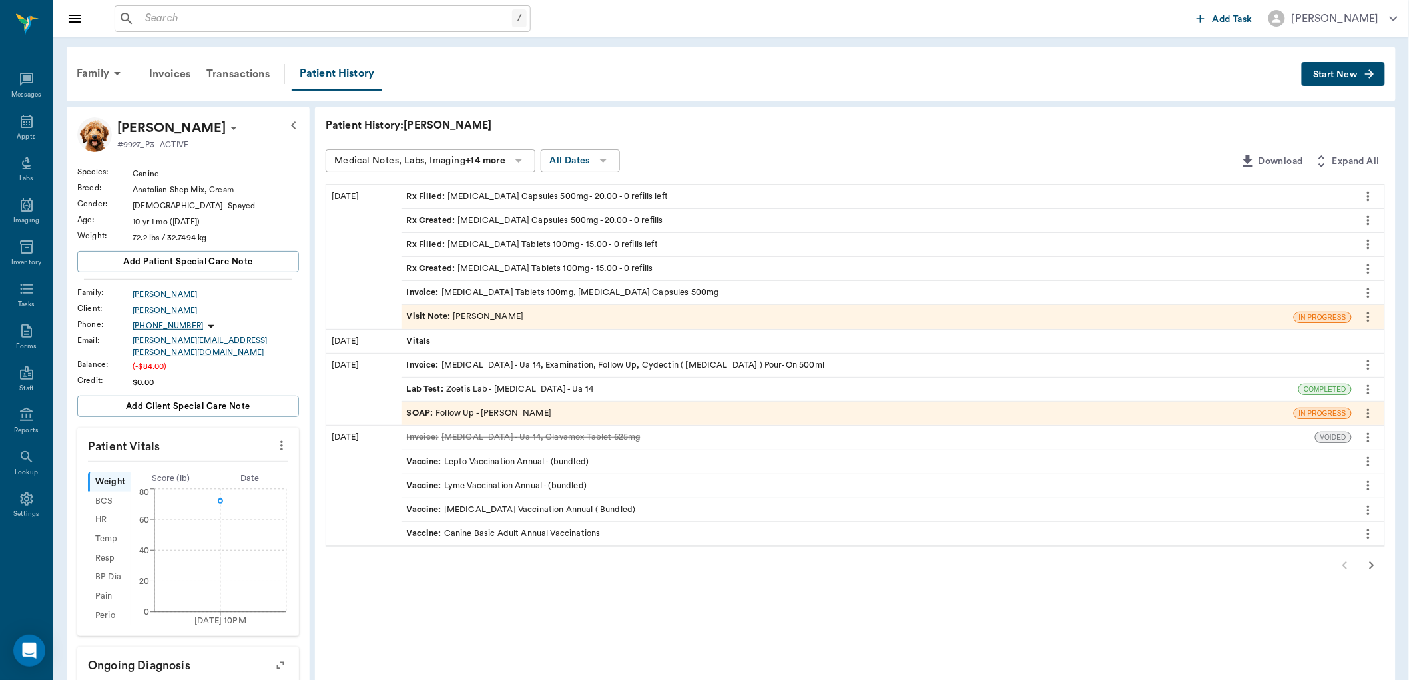
click at [1368, 271] on icon "more" at bounding box center [1368, 269] width 3 height 10
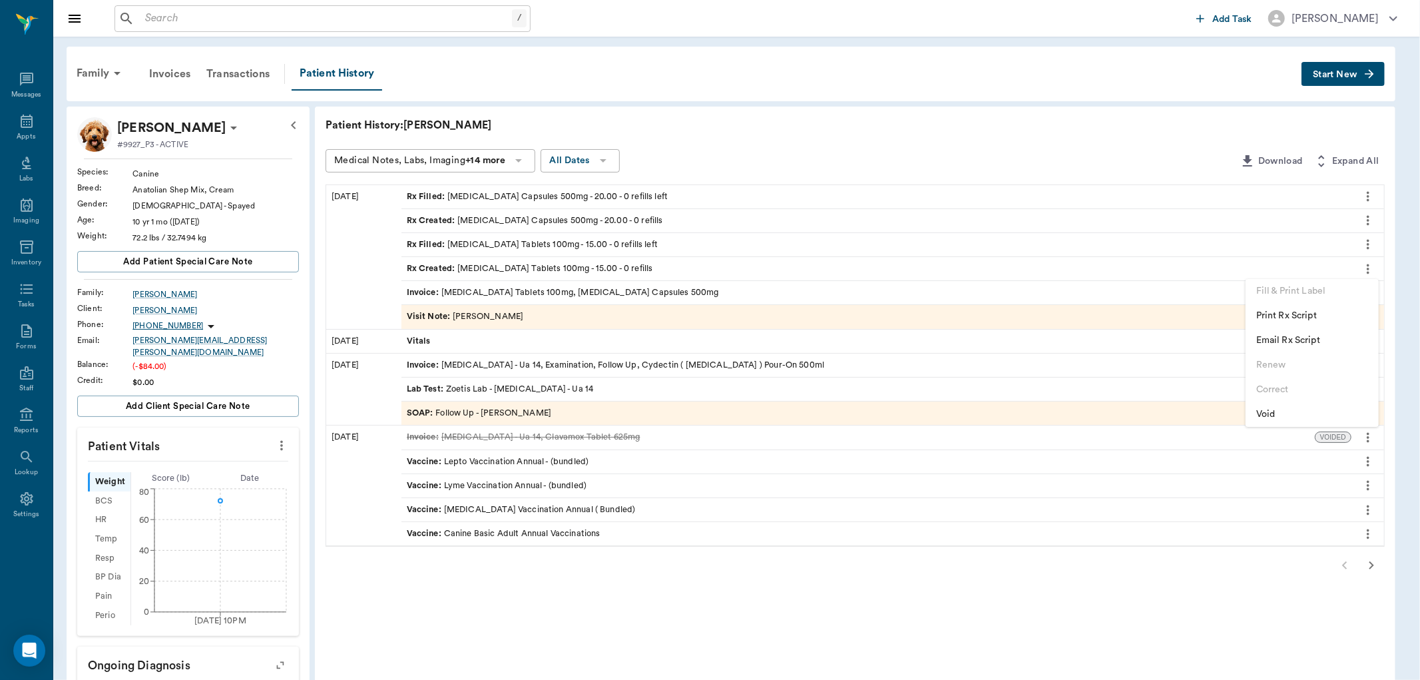
click at [1256, 406] on li "Void" at bounding box center [1312, 414] width 133 height 25
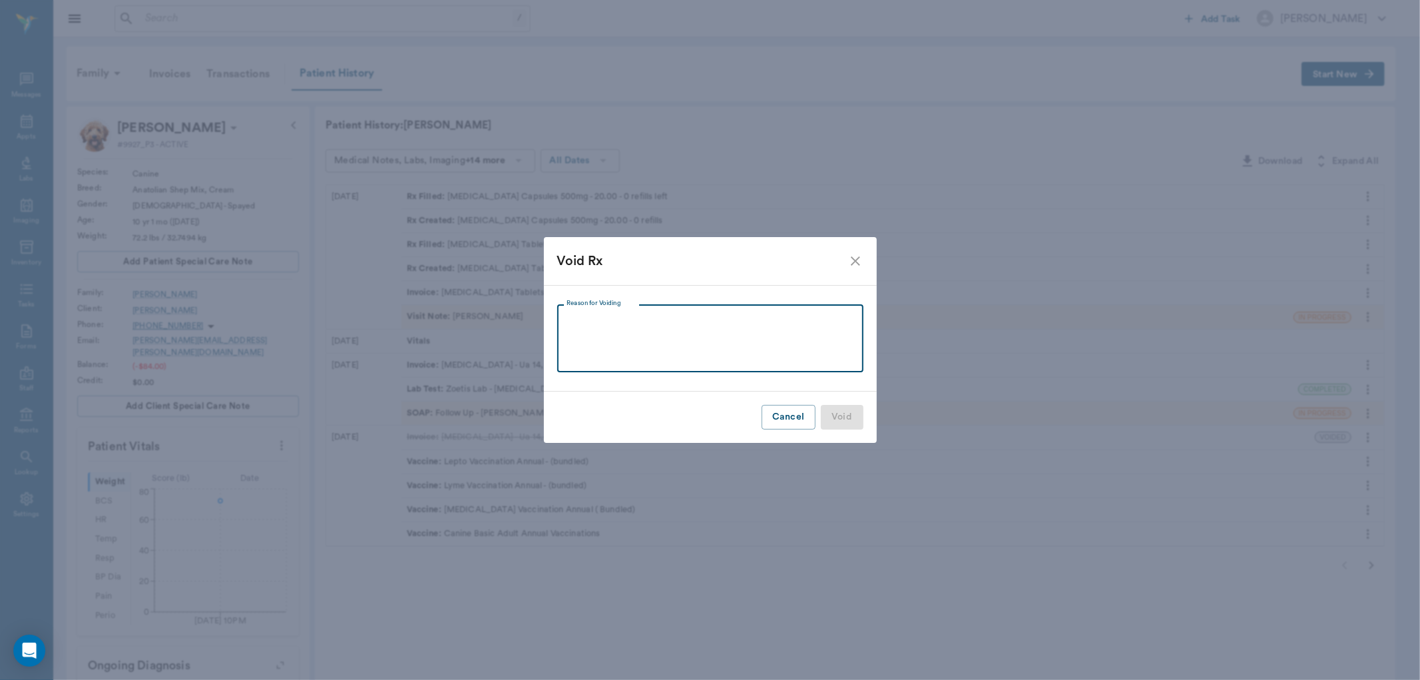
click at [714, 342] on textarea "Reason for Voiding" at bounding box center [711, 339] width 288 height 46
type textarea "WROTE WRONG"
click at [840, 421] on button "Void" at bounding box center [842, 417] width 43 height 25
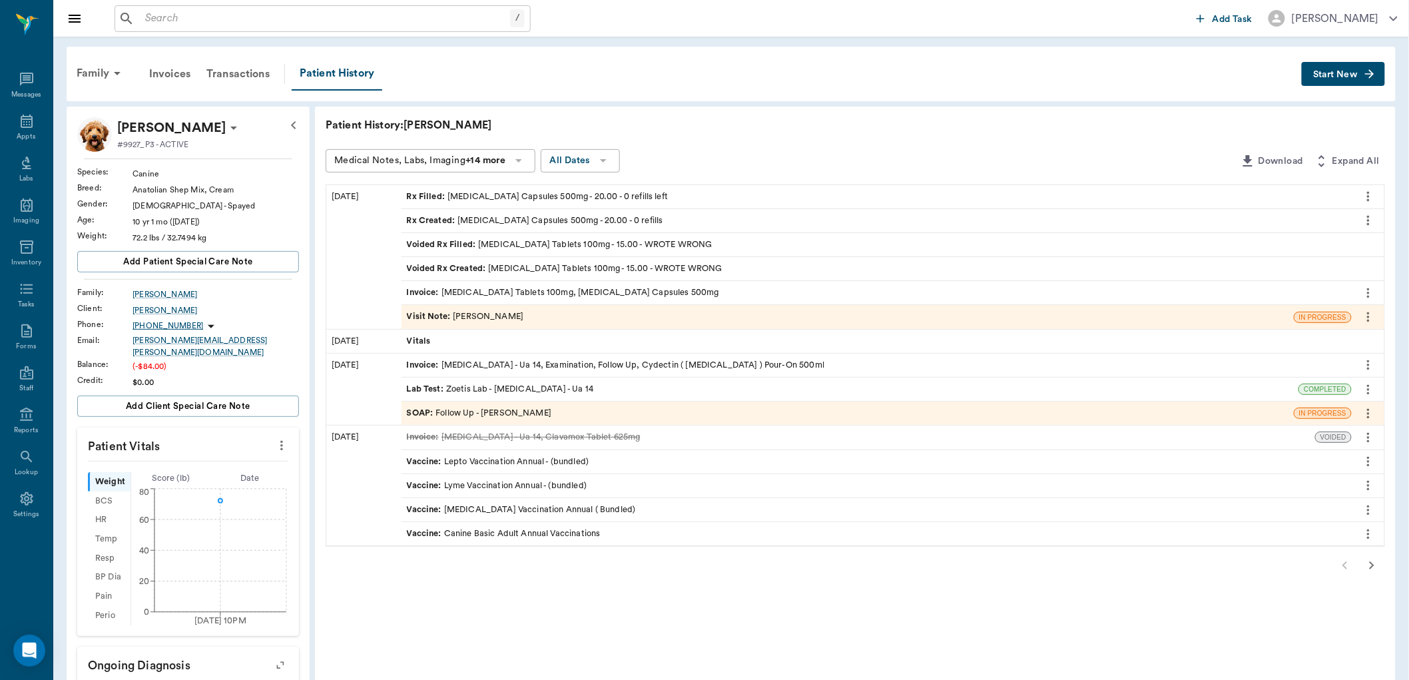
click at [523, 312] on div "Visit Note : [PERSON_NAME]" at bounding box center [847, 316] width 892 height 23
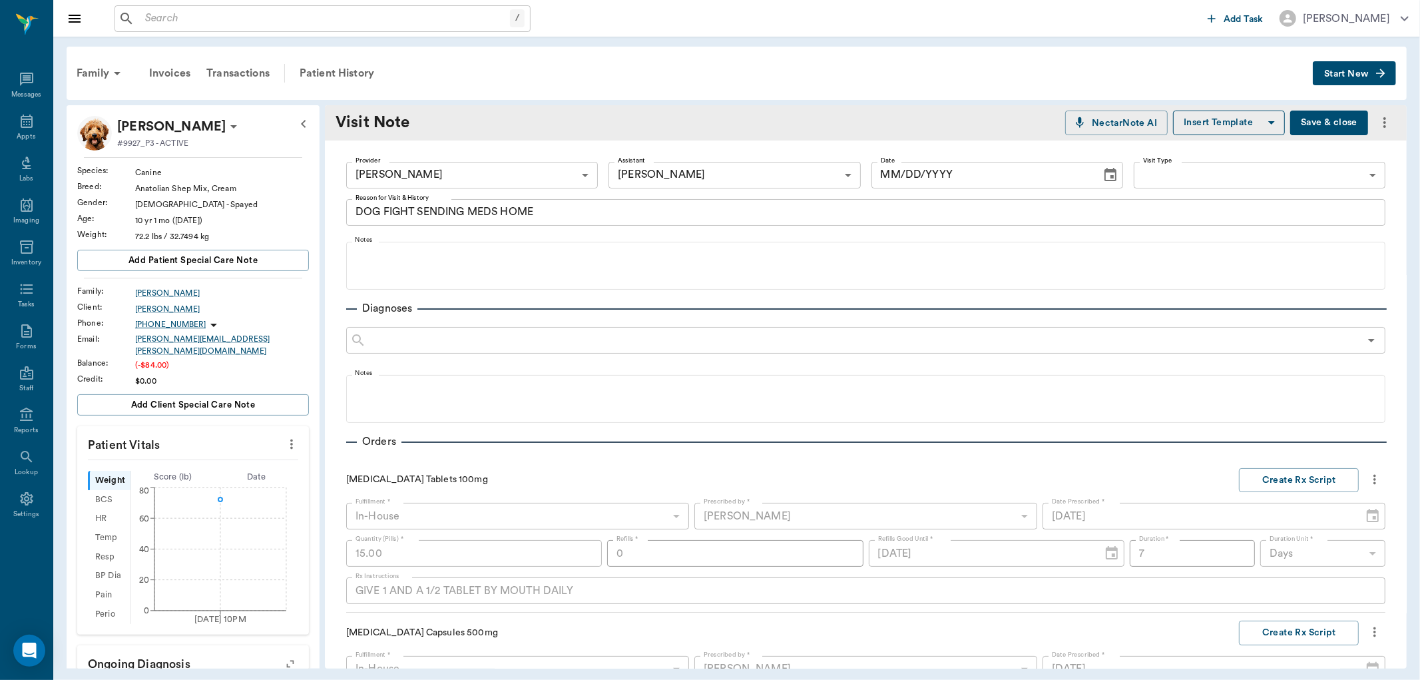
type textarea "DOG FIGHT SENDING MEDS HOME"
type input "[DATE]"
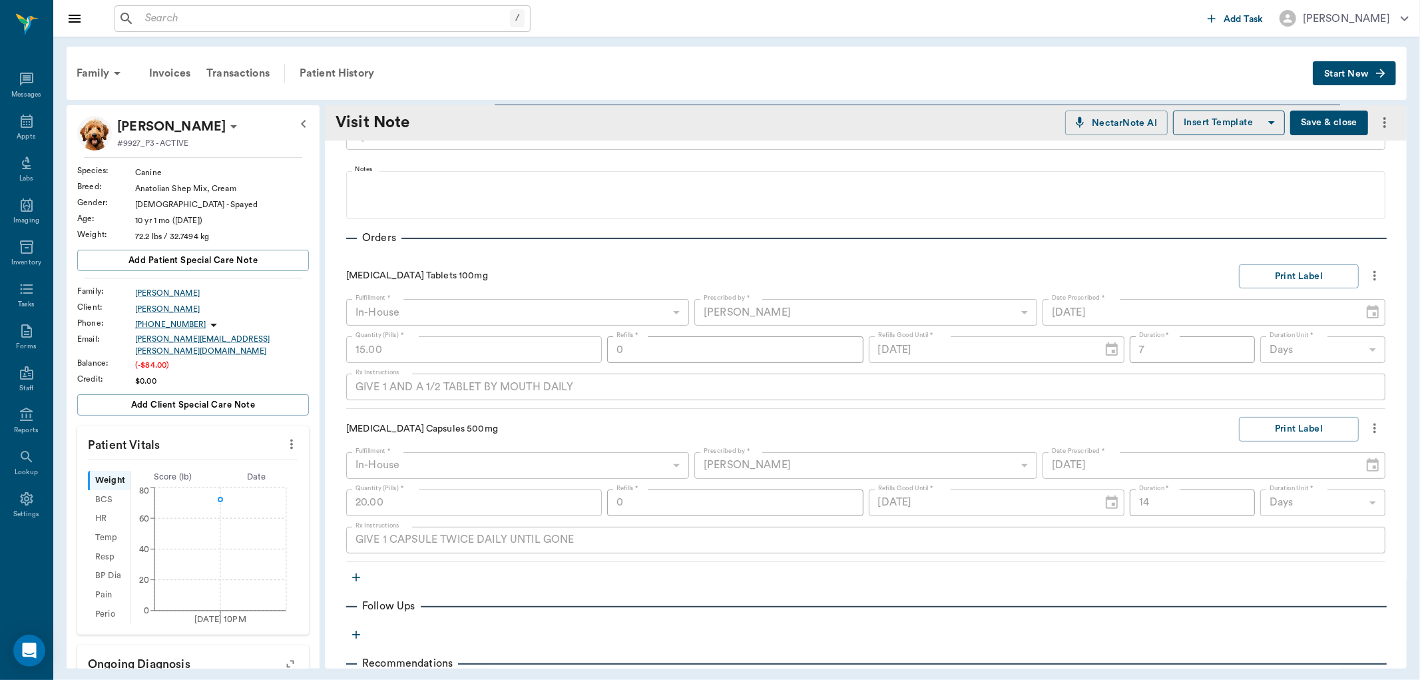
scroll to position [222, 0]
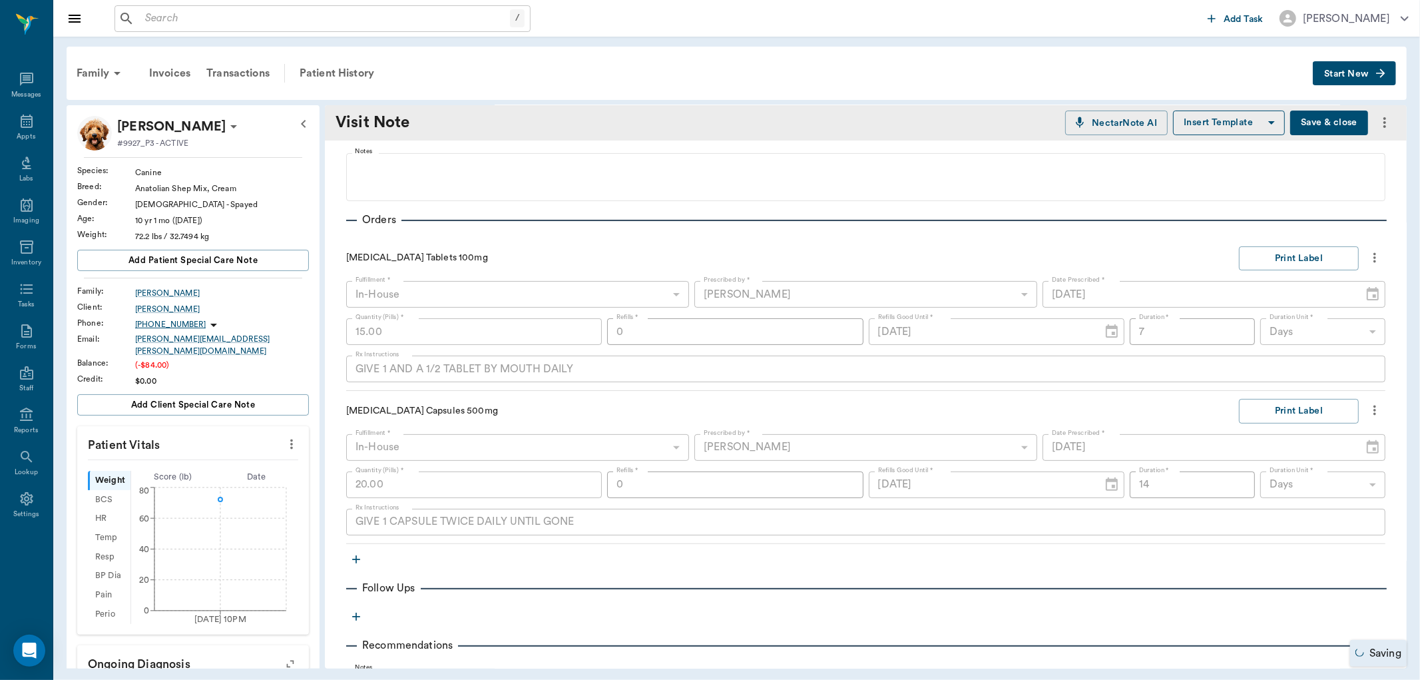
click at [353, 555] on icon "button" at bounding box center [356, 559] width 13 height 13
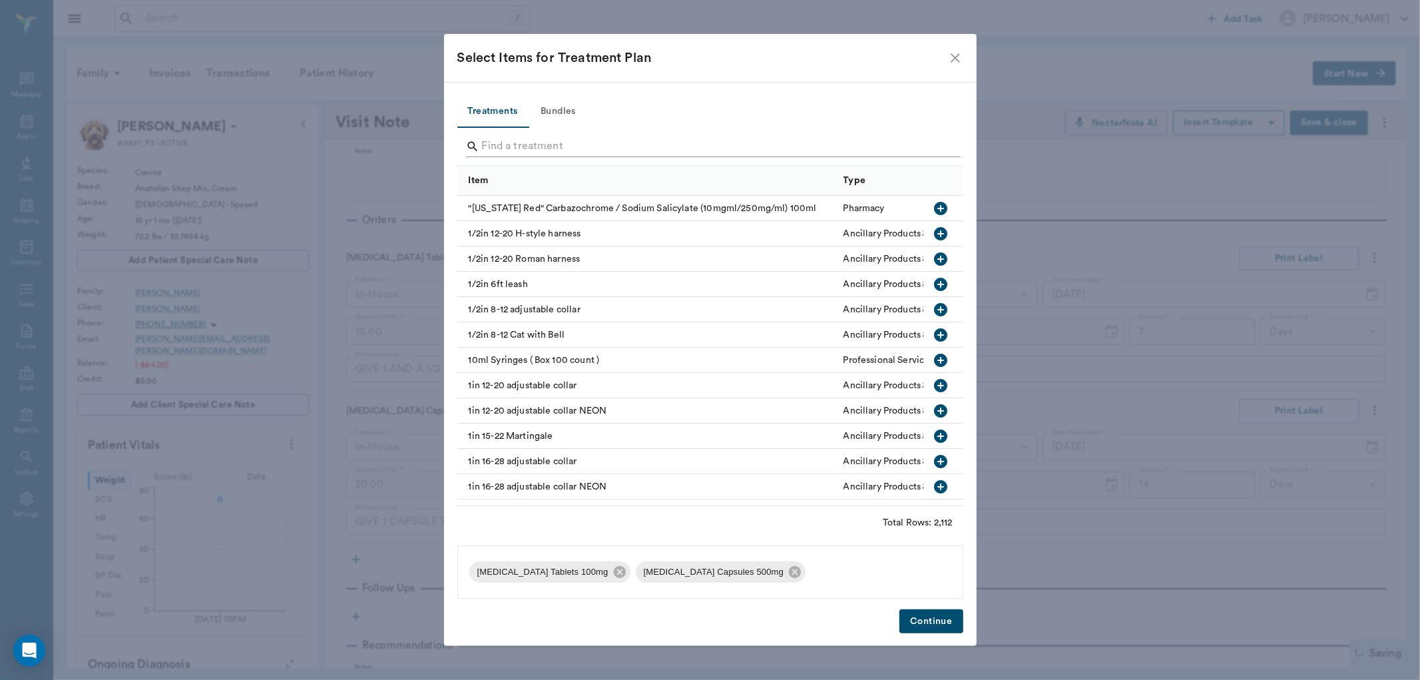
click at [569, 148] on input "Search" at bounding box center [711, 146] width 459 height 21
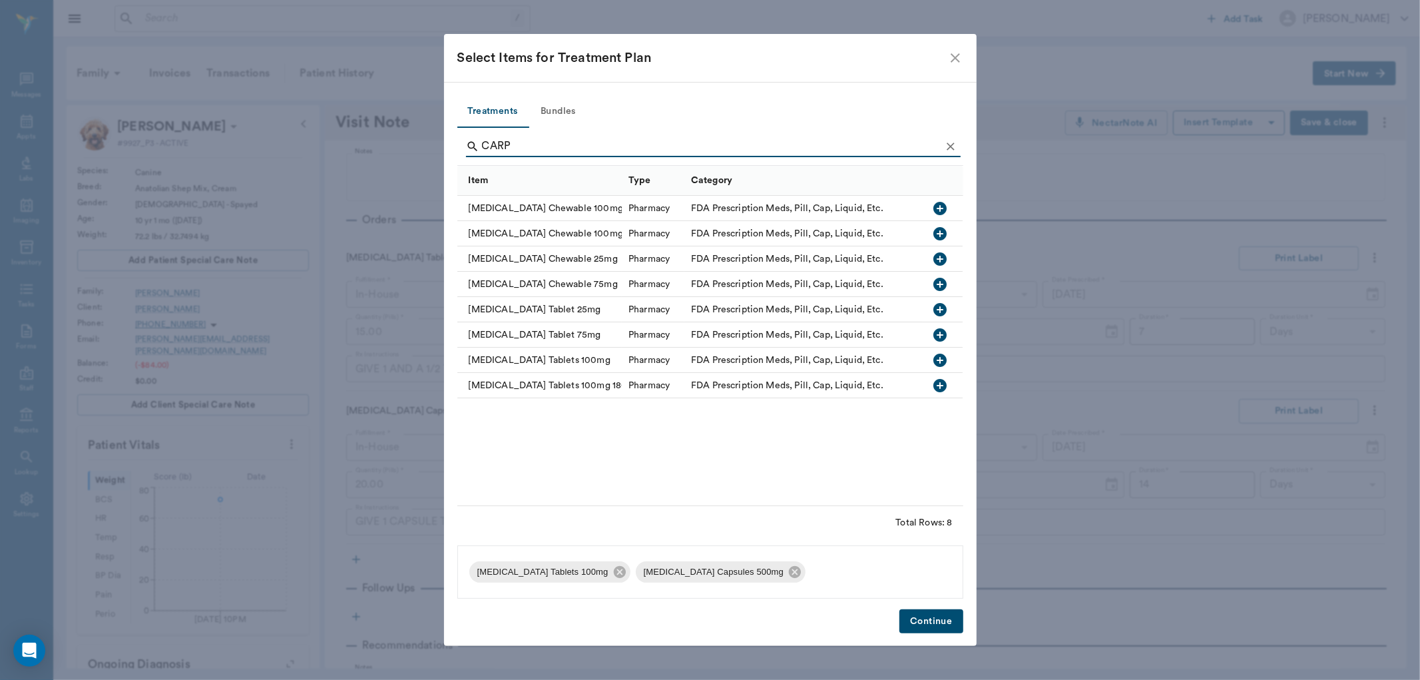
type input "CARP"
click at [940, 362] on icon "button" at bounding box center [941, 360] width 16 height 16
click at [924, 614] on button "Continue" at bounding box center [931, 621] width 63 height 25
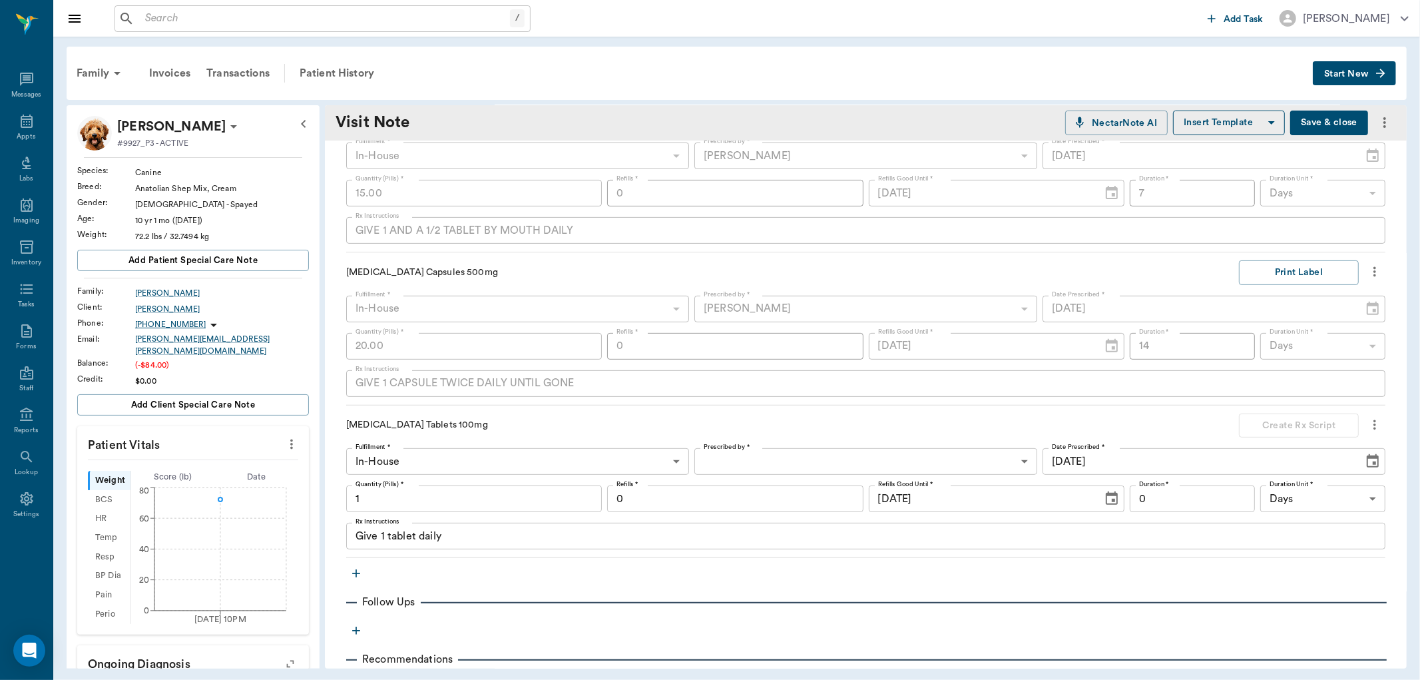
scroll to position [370, 0]
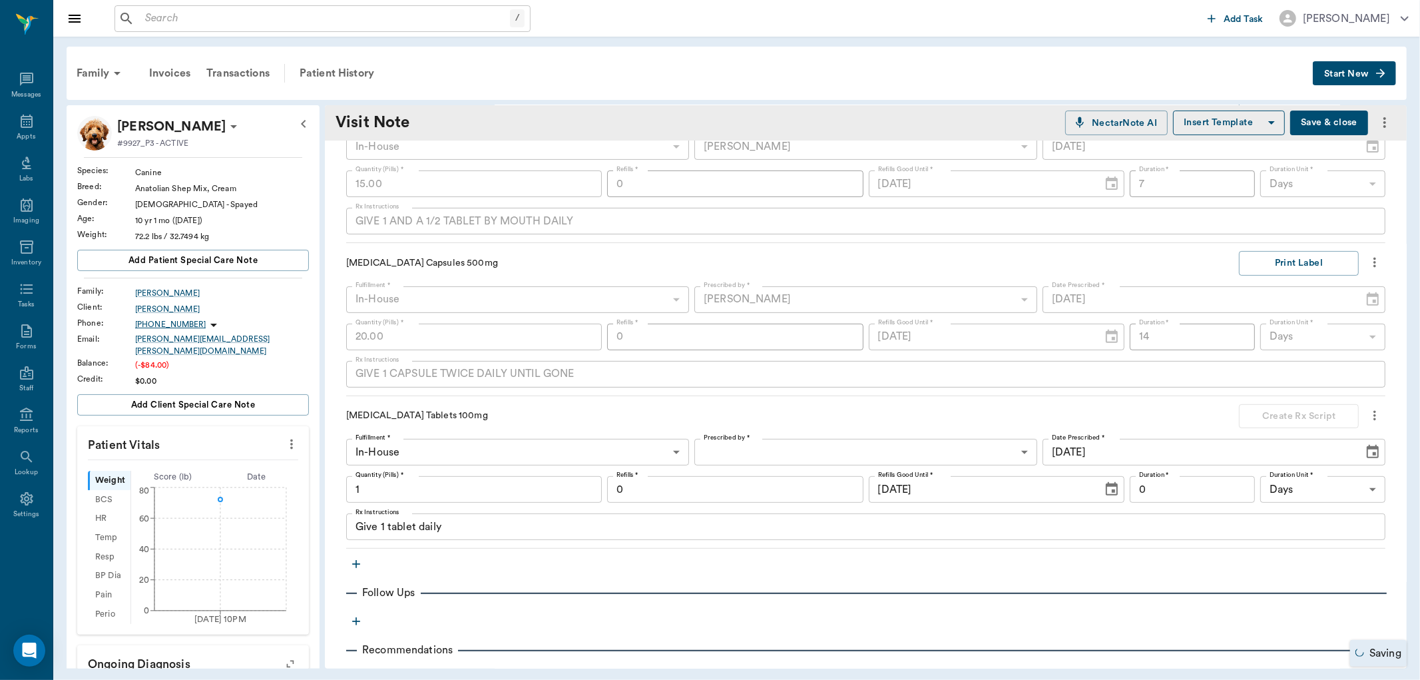
click at [783, 451] on body "/ ​ Add Task [PERSON_NAME] Nectar Messages Appts Labs Imaging Inventory Tasks F…" at bounding box center [710, 340] width 1420 height 680
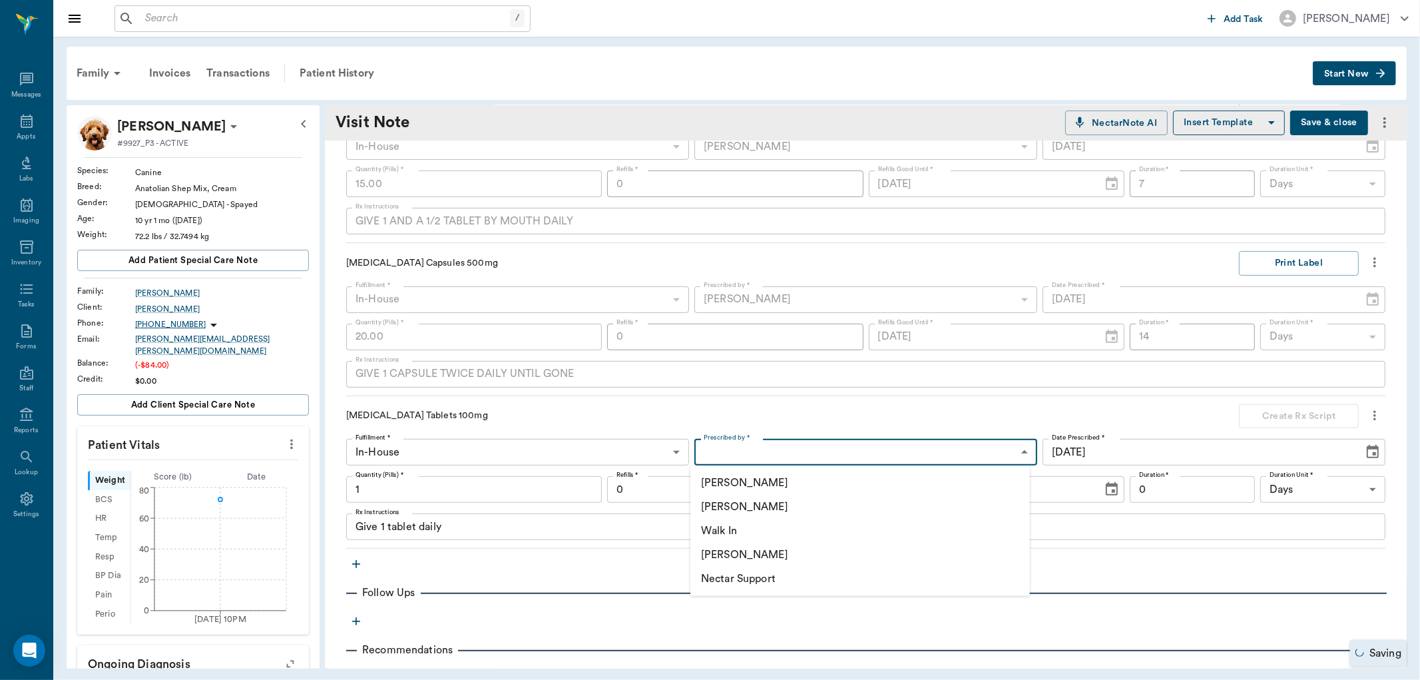
click at [744, 497] on li "[PERSON_NAME]" at bounding box center [860, 507] width 340 height 24
type input "63ec2f075fda476ae8351a4d"
click at [567, 489] on input "1" at bounding box center [474, 489] width 256 height 27
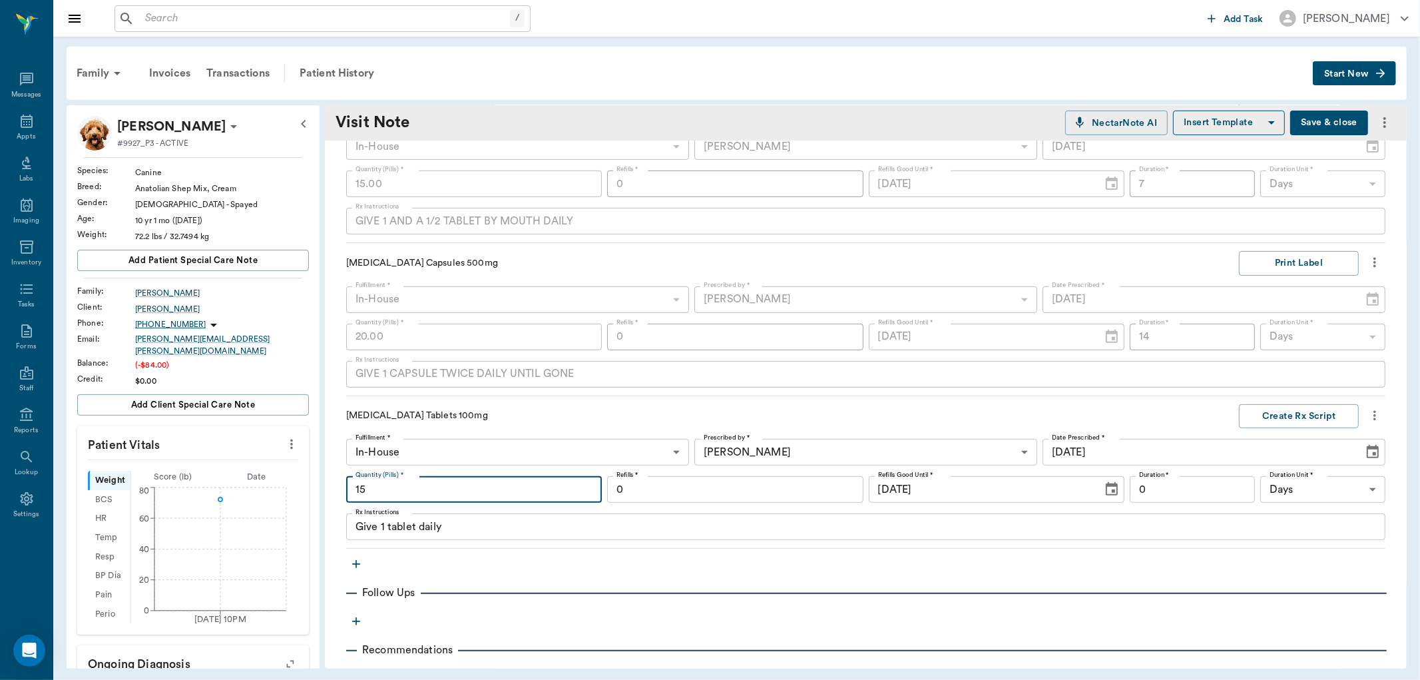
type input "15"
click at [1151, 491] on input "0" at bounding box center [1192, 489] width 125 height 27
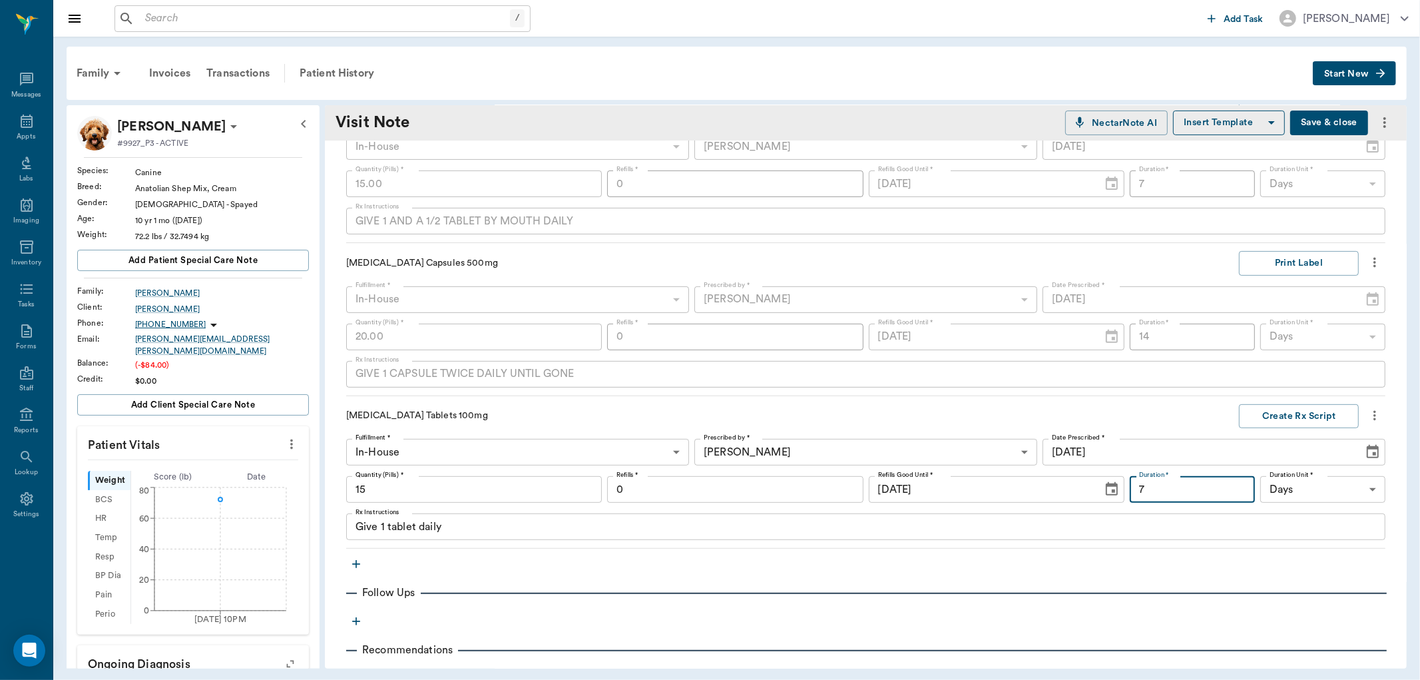
type input "7"
drag, startPoint x: 593, startPoint y: 511, endPoint x: 446, endPoint y: 526, distance: 147.2
click at [429, 526] on div "Fulfillment * In-House In-House Fulfillment * Prescribed by * [PERSON_NAME] 63e…" at bounding box center [865, 489] width 1039 height 101
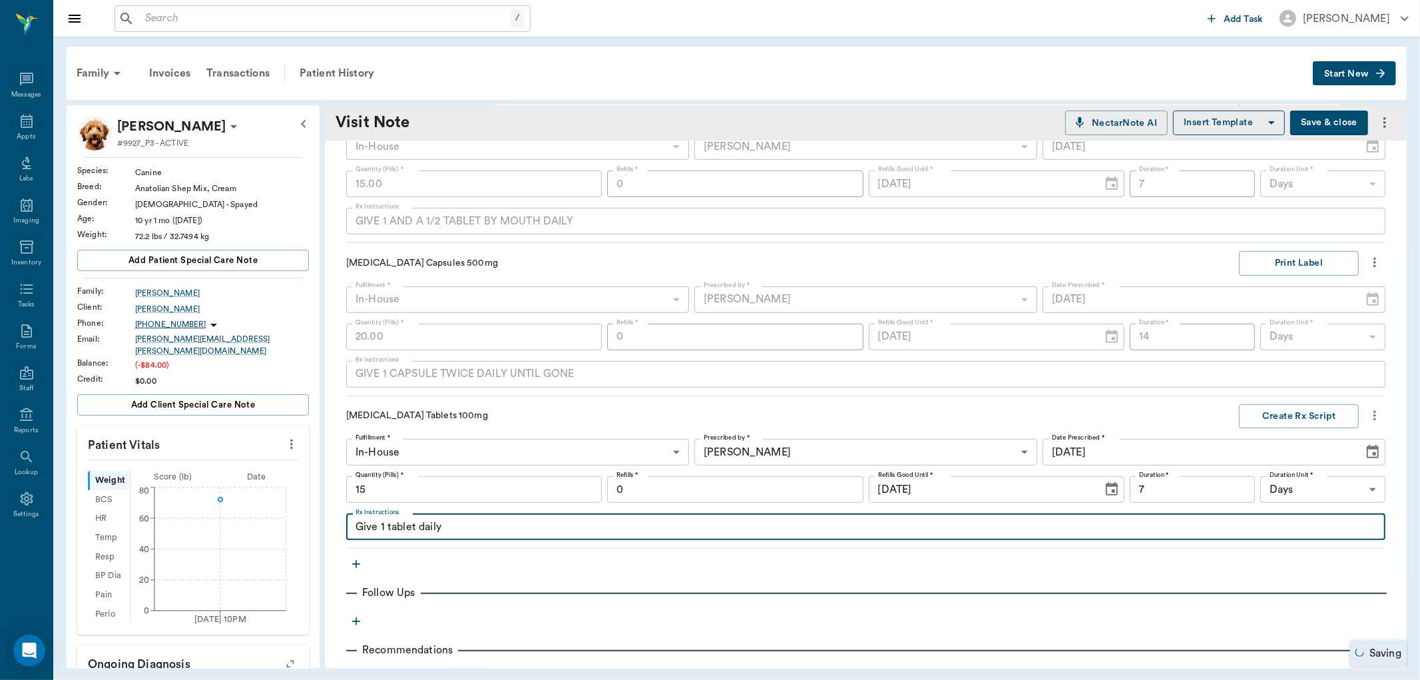
drag, startPoint x: 467, startPoint y: 529, endPoint x: 320, endPoint y: 522, distance: 146.7
click at [320, 522] on div "[PERSON_NAME] #9927_P3 - ACTIVE Species : Canine Breed : Anatolian Shep Mix, Cr…" at bounding box center [737, 386] width 1340 height 563
type textarea "GIVE 1 AND A 1/2 TABLET BY MOUTH ONCE DAILY"
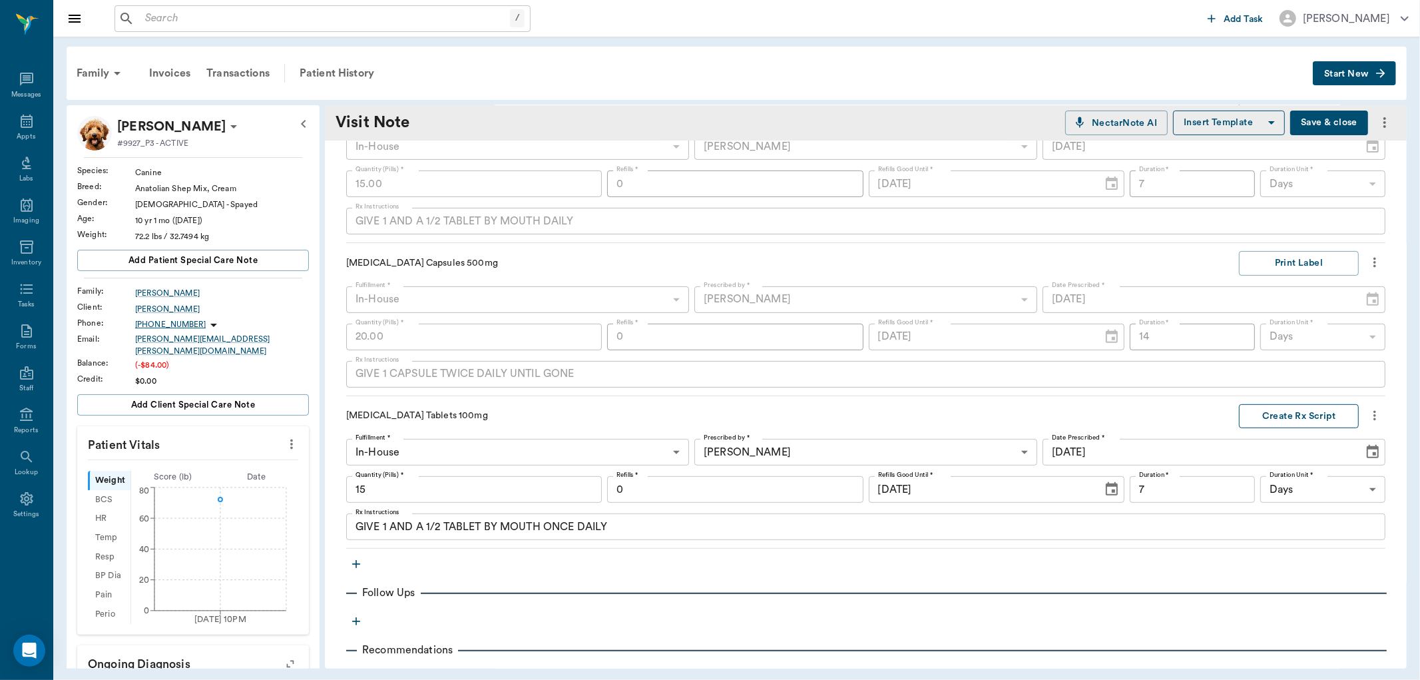
click at [1266, 413] on button "Create Rx Script" at bounding box center [1299, 416] width 120 height 25
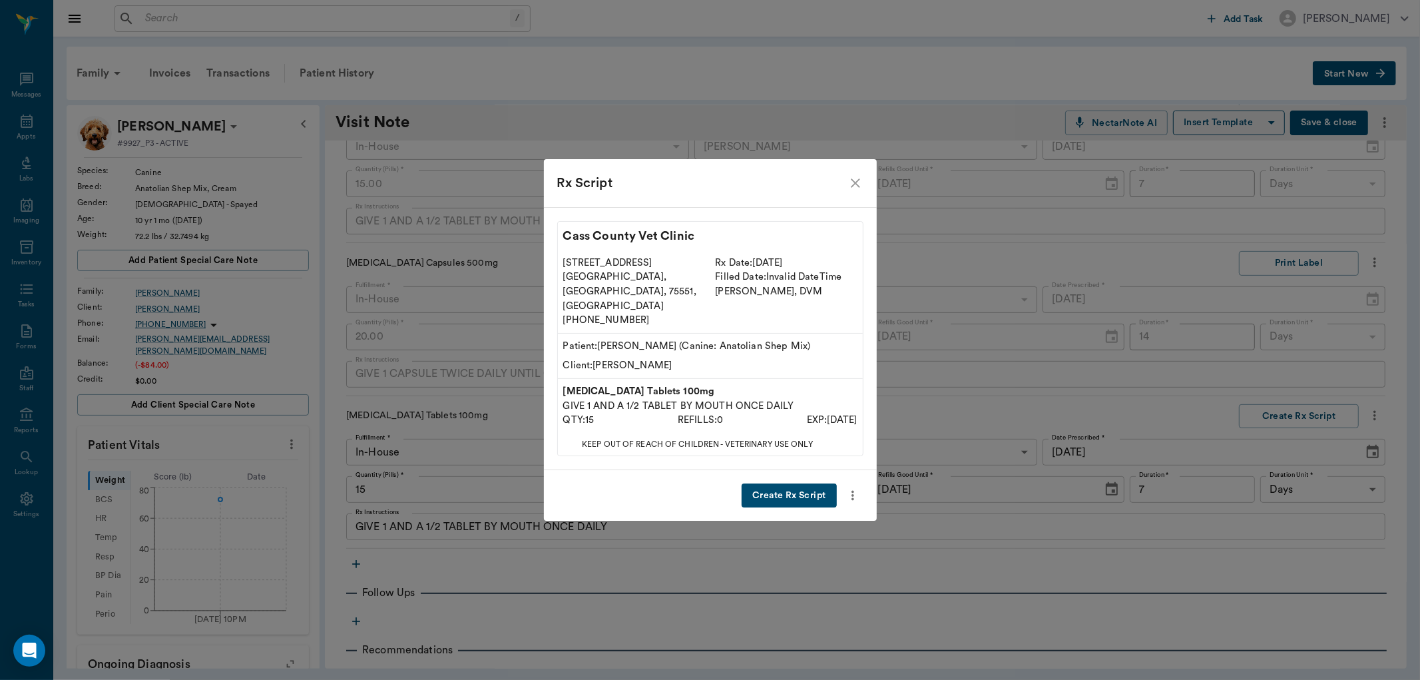
click at [820, 483] on button "Create Rx Script" at bounding box center [789, 495] width 95 height 25
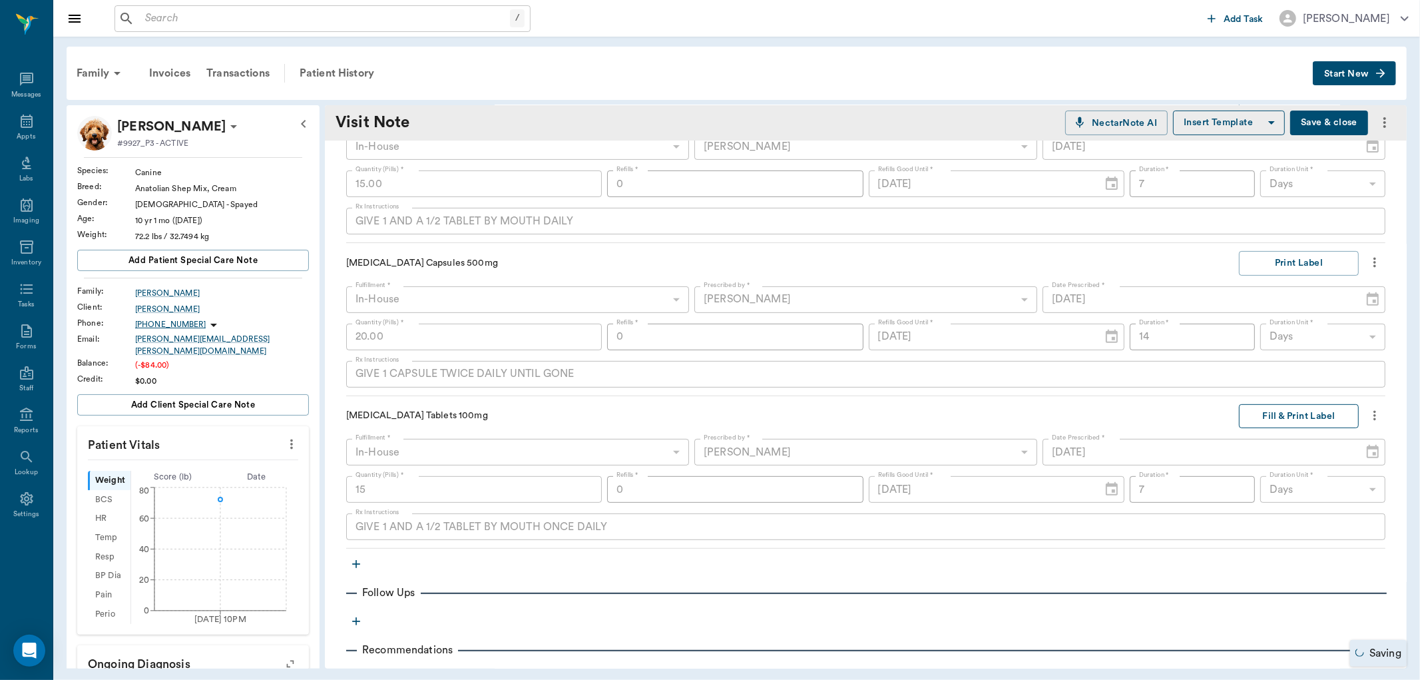
click at [1246, 415] on button "Fill & Print Label" at bounding box center [1299, 416] width 120 height 25
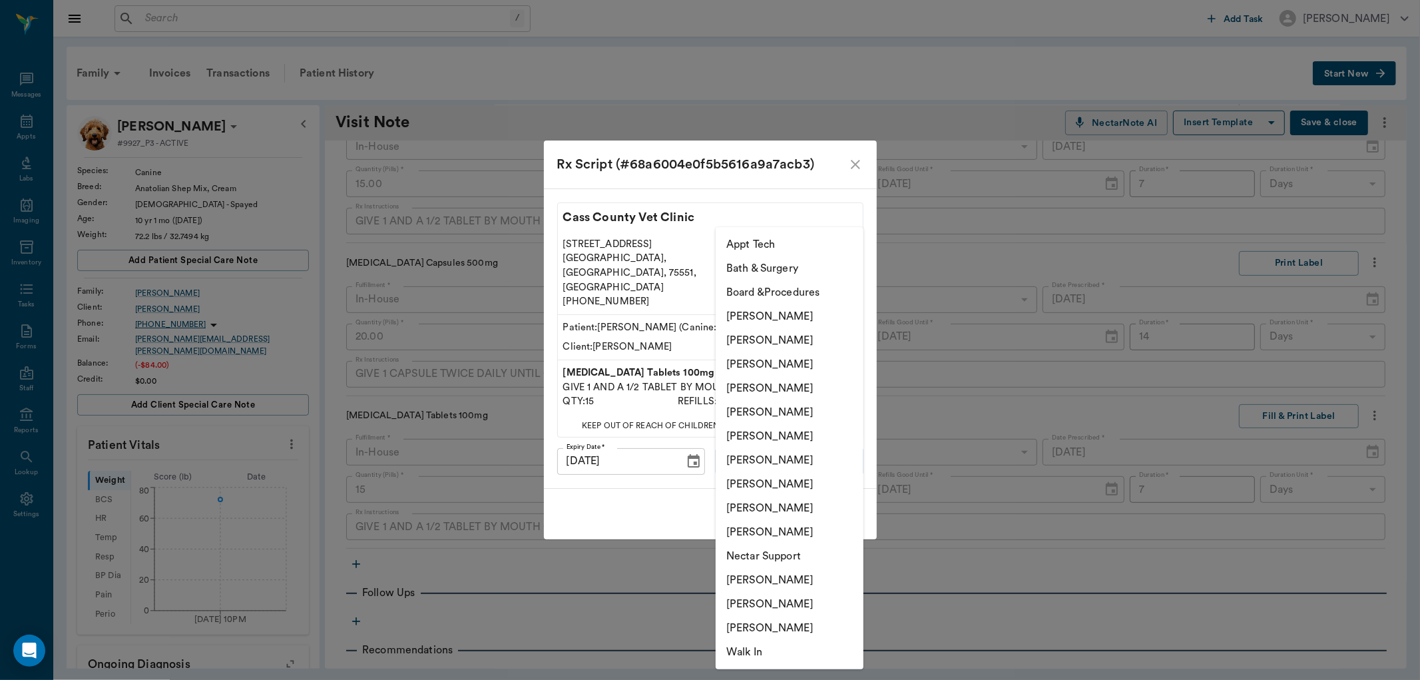
click at [830, 451] on body "/ ​ Add Task [PERSON_NAME] Nectar Messages Appts Labs Imaging Inventory Tasks F…" at bounding box center [710, 340] width 1420 height 680
click at [750, 529] on li "[PERSON_NAME]" at bounding box center [790, 532] width 148 height 24
type input "63ec2ece52e12b0ba117cc90"
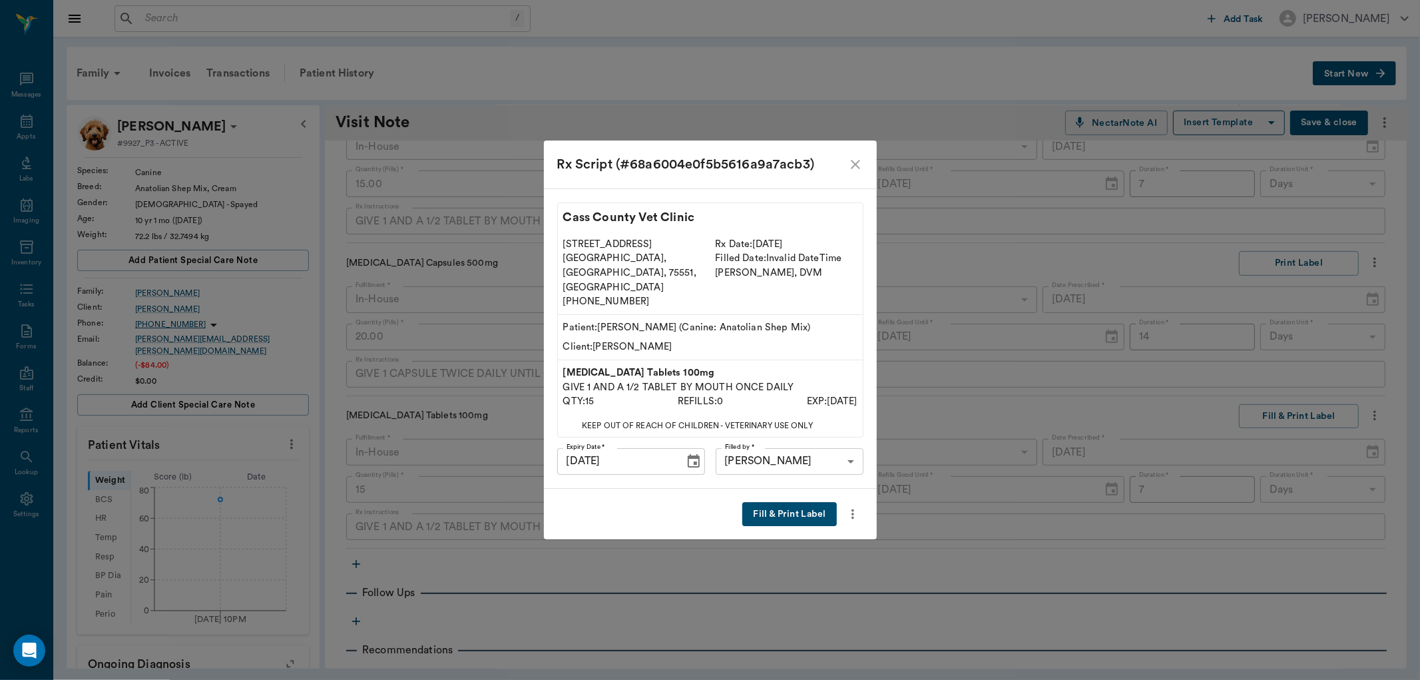
click at [797, 502] on button "Fill & Print Label" at bounding box center [789, 514] width 94 height 25
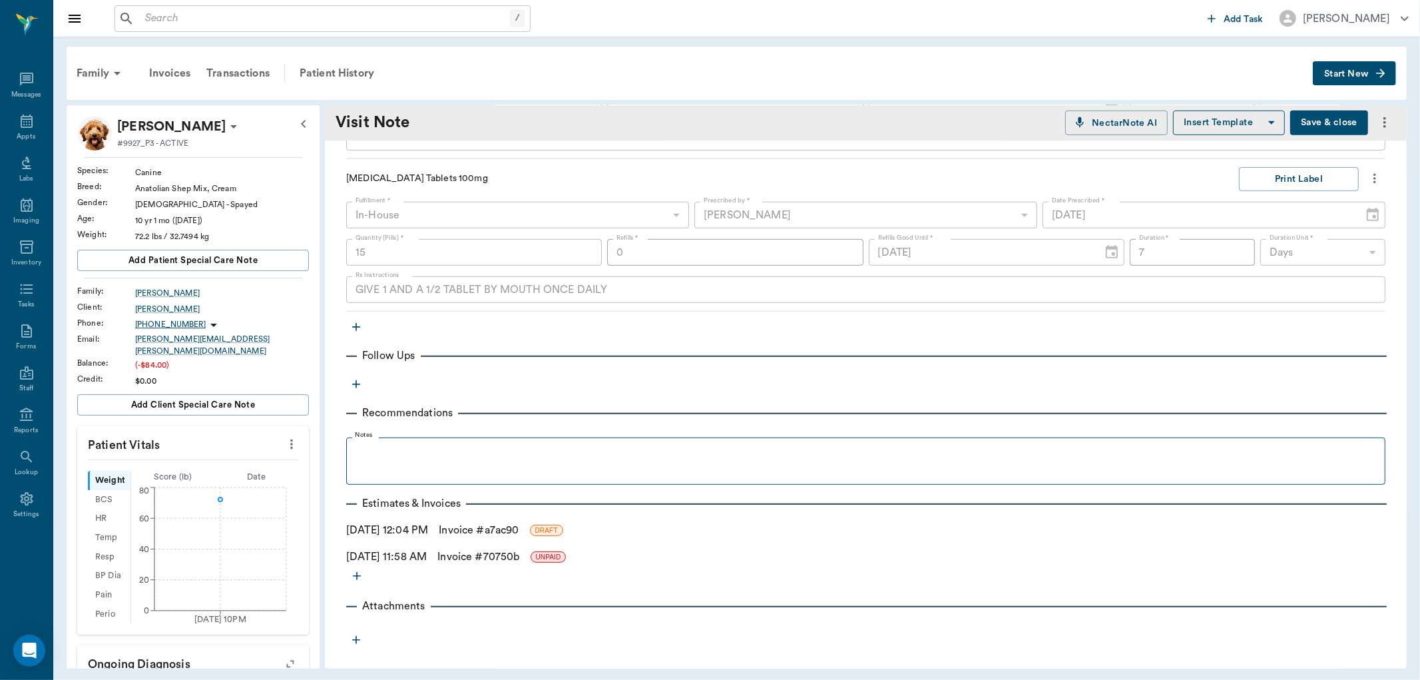
scroll to position [609, 0]
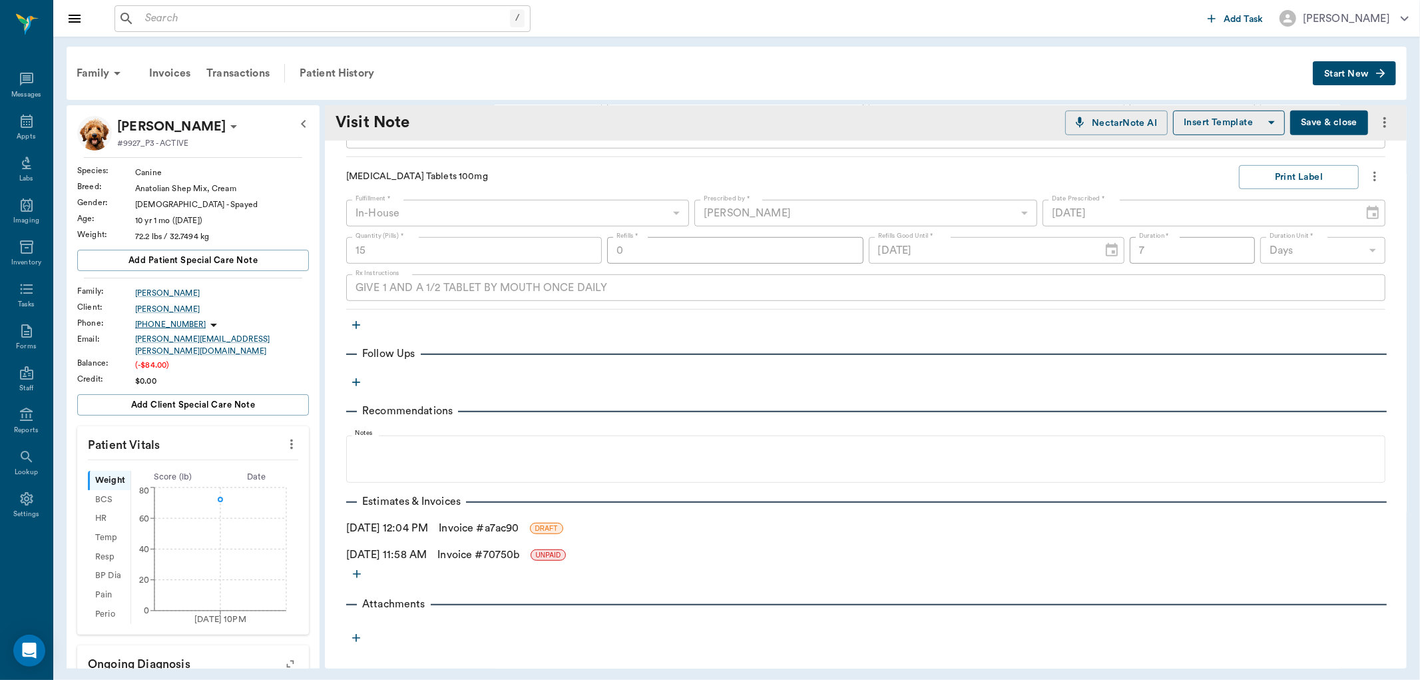
click at [516, 526] on link "Invoice # a7ac90" at bounding box center [479, 528] width 80 height 16
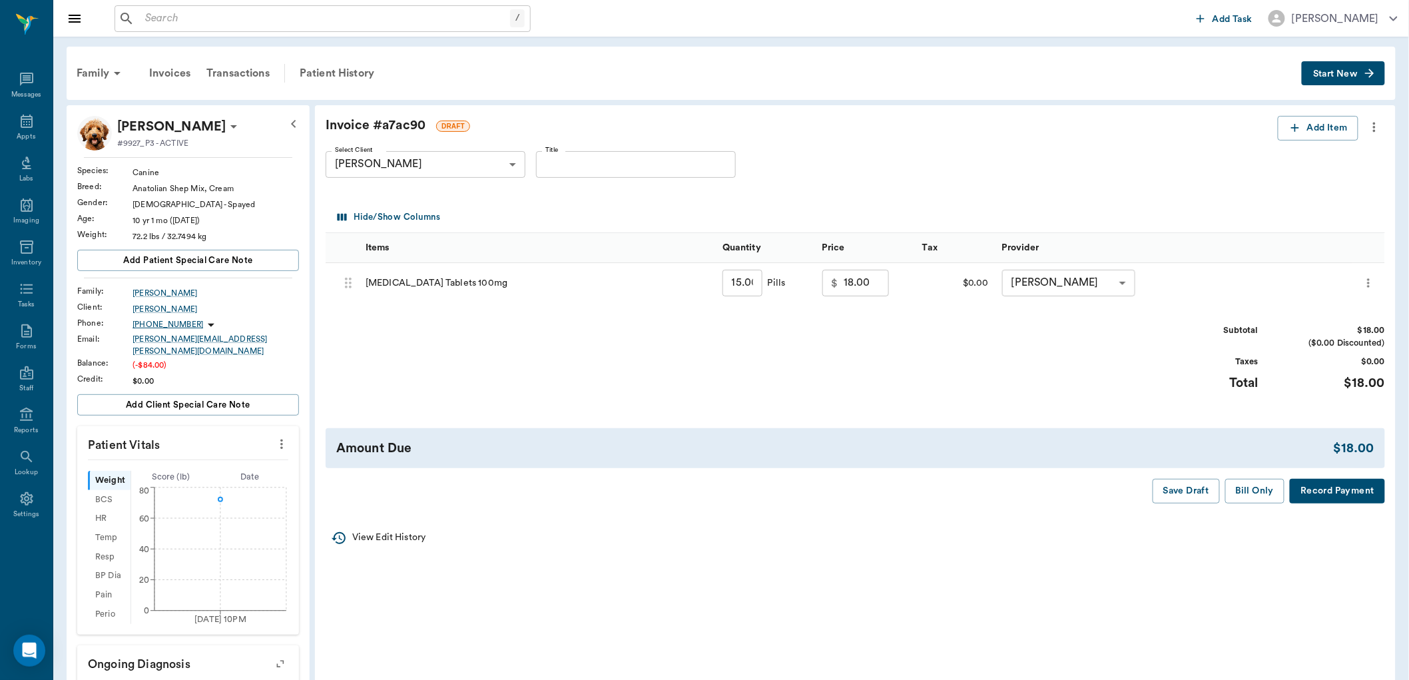
click at [1368, 129] on icon "more" at bounding box center [1374, 127] width 15 height 16
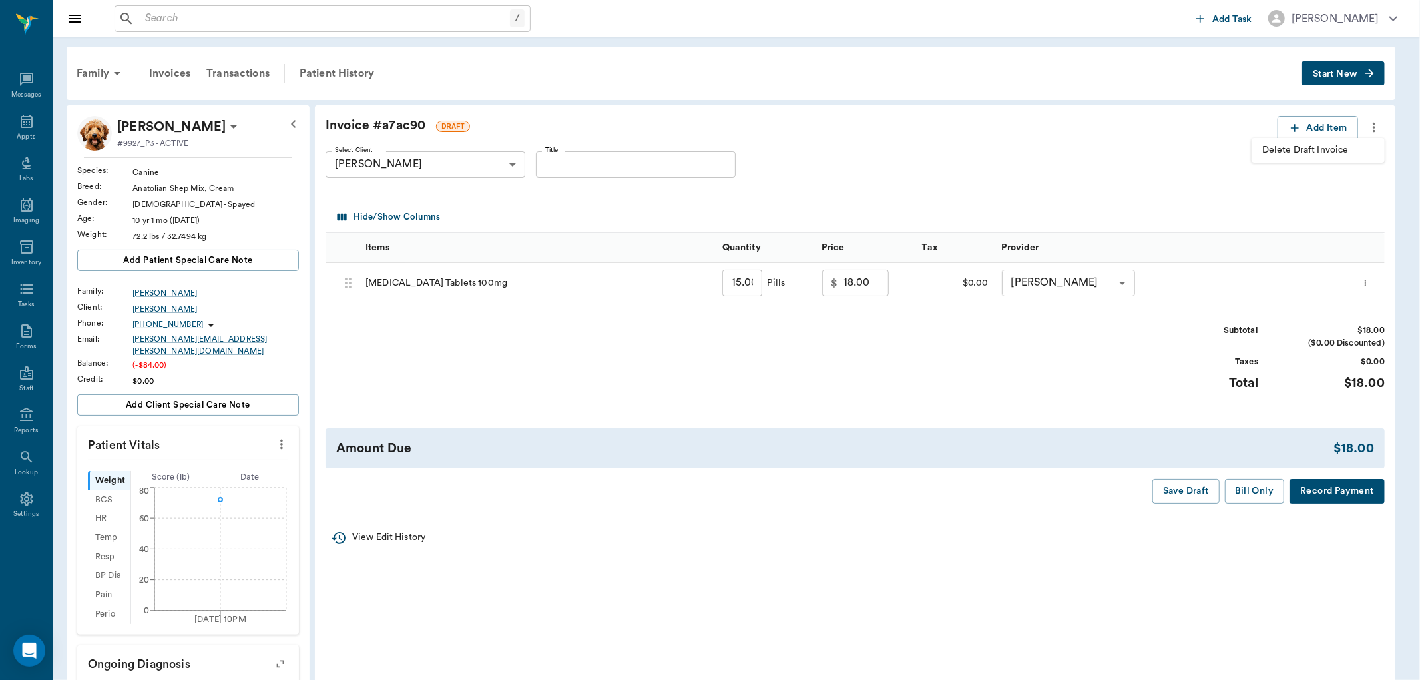
click at [1314, 151] on span "Delete Draft Invoice" at bounding box center [1318, 150] width 112 height 14
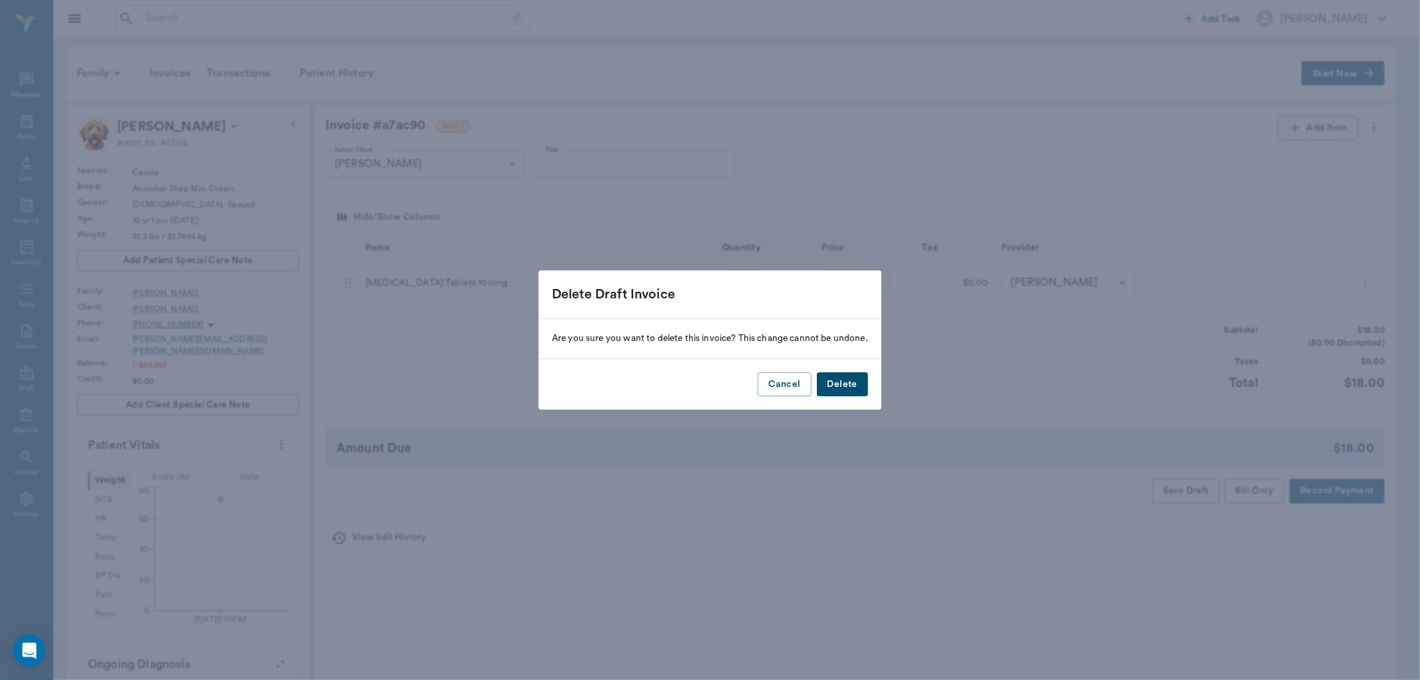
click at [839, 383] on button "Delete" at bounding box center [842, 384] width 51 height 25
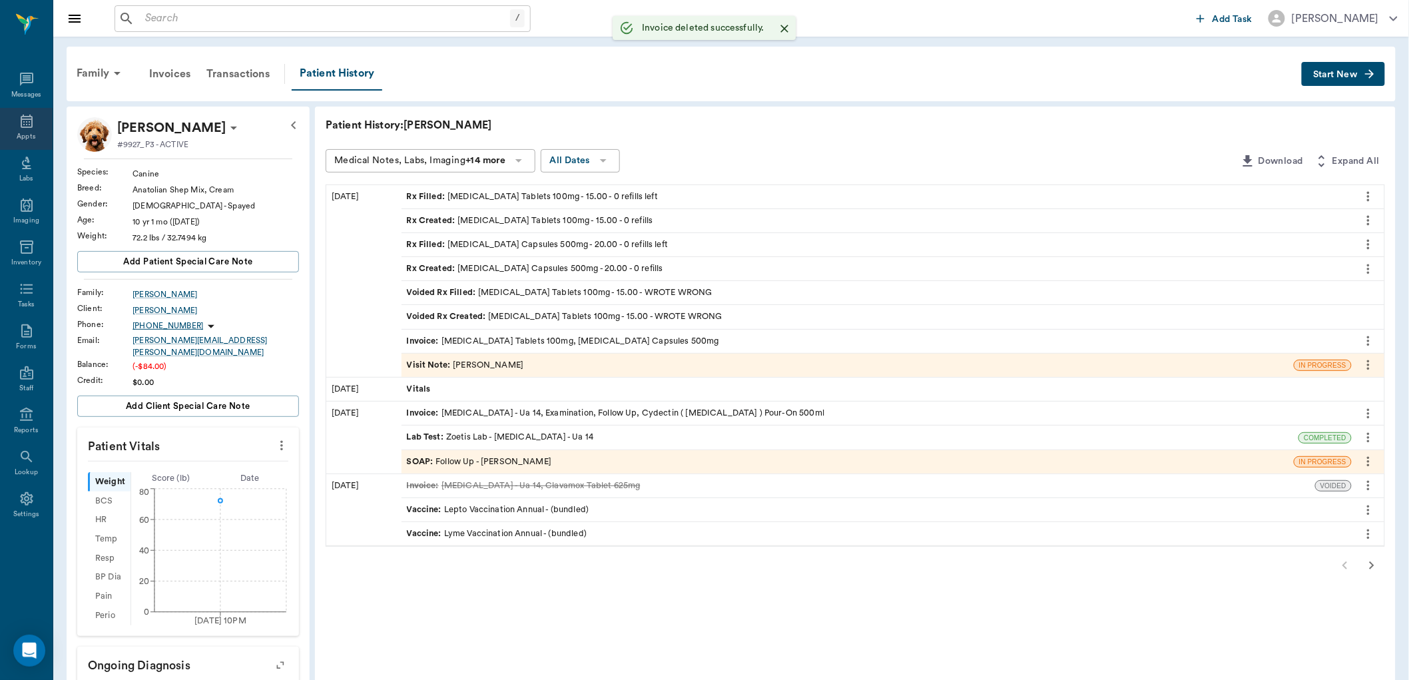
click at [27, 123] on icon at bounding box center [27, 121] width 16 height 16
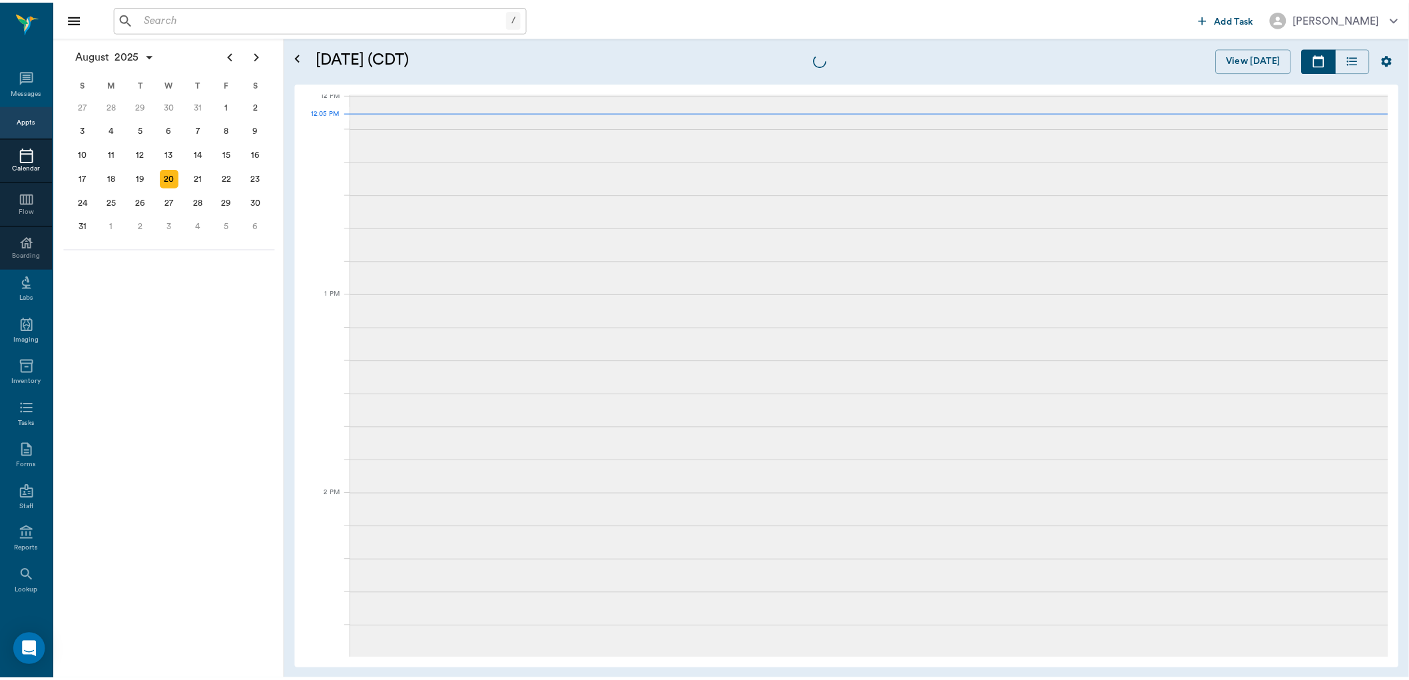
scroll to position [802, 0]
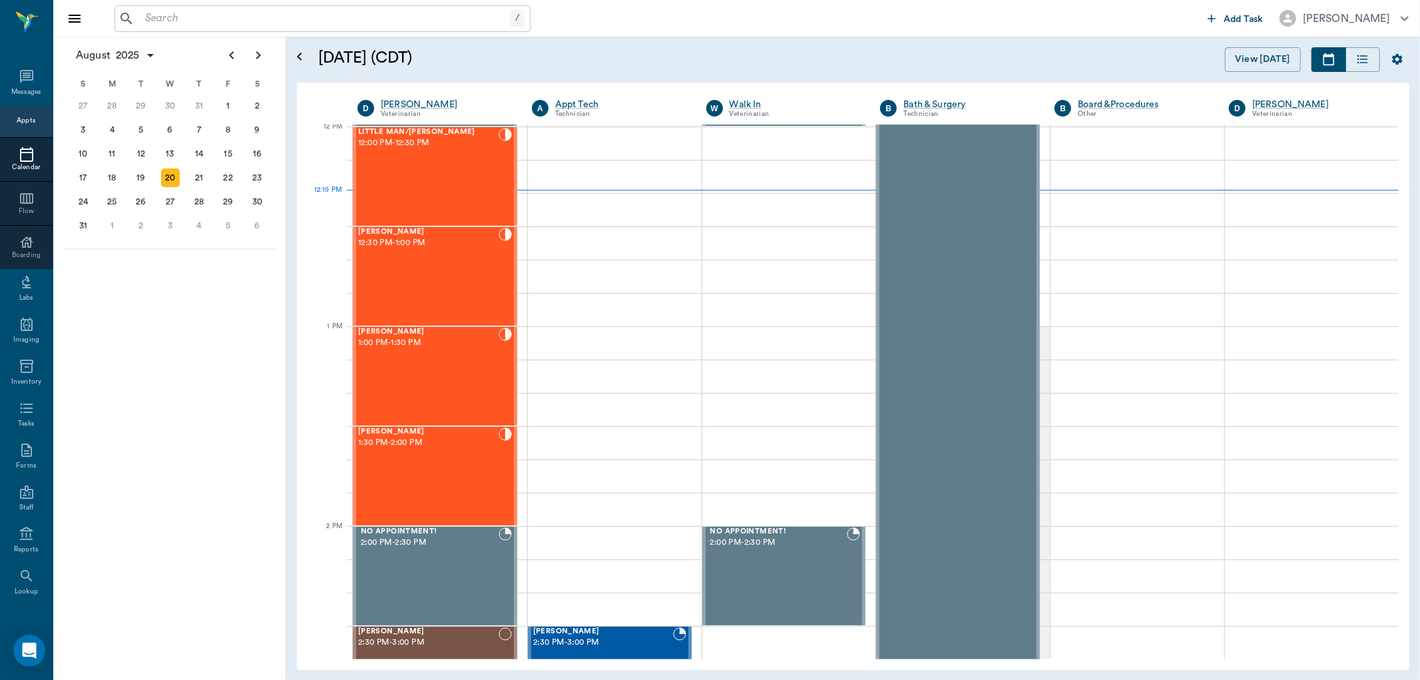
click at [360, 13] on input "text" at bounding box center [325, 18] width 370 height 19
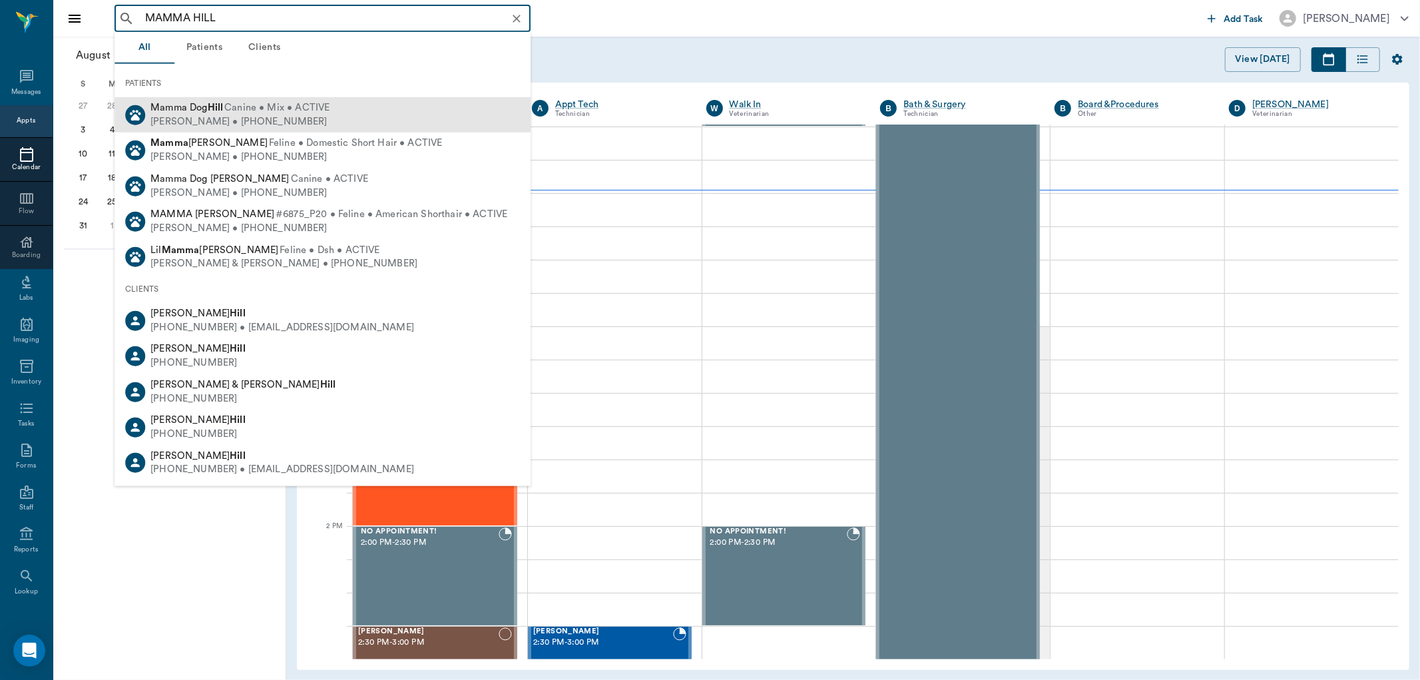
click at [283, 120] on div "Jerry Hill • (479) 806-1825" at bounding box center [239, 122] width 179 height 14
type input "MAMMA HILL"
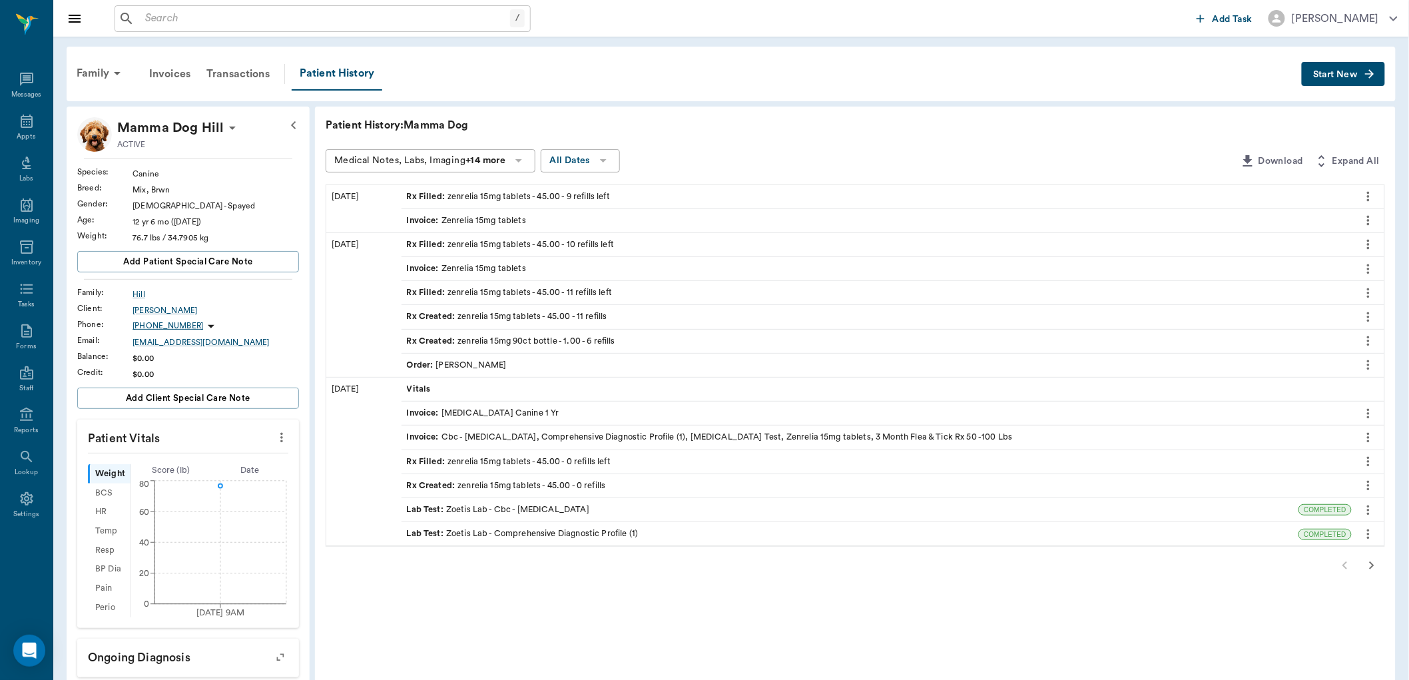
click at [483, 197] on div "Rx Filled : zenrelia 15mg tablets - 45.00 - 9 refills left" at bounding box center [508, 196] width 203 height 13
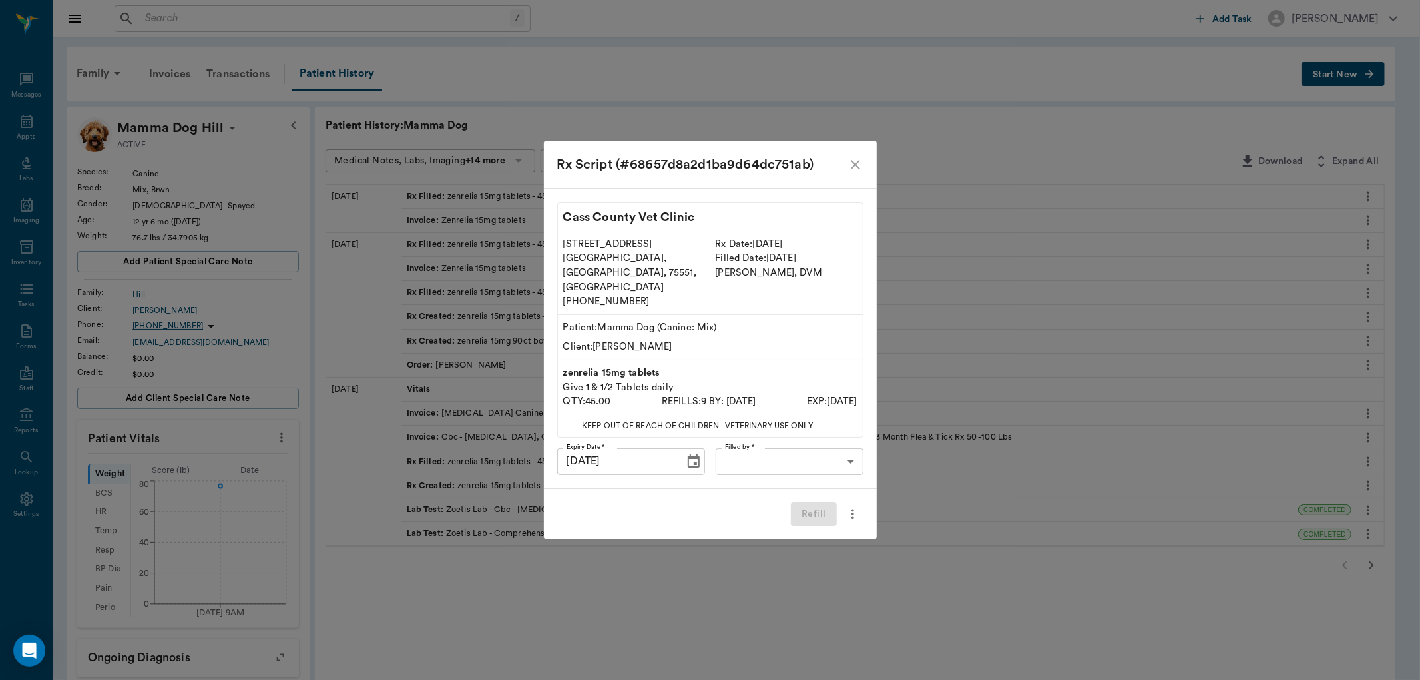
click at [834, 438] on body "/ ​ Add Task Dr. Bert Ellsworth Nectar Messages Appts Labs Imaging Inventory Ta…" at bounding box center [710, 497] width 1420 height 994
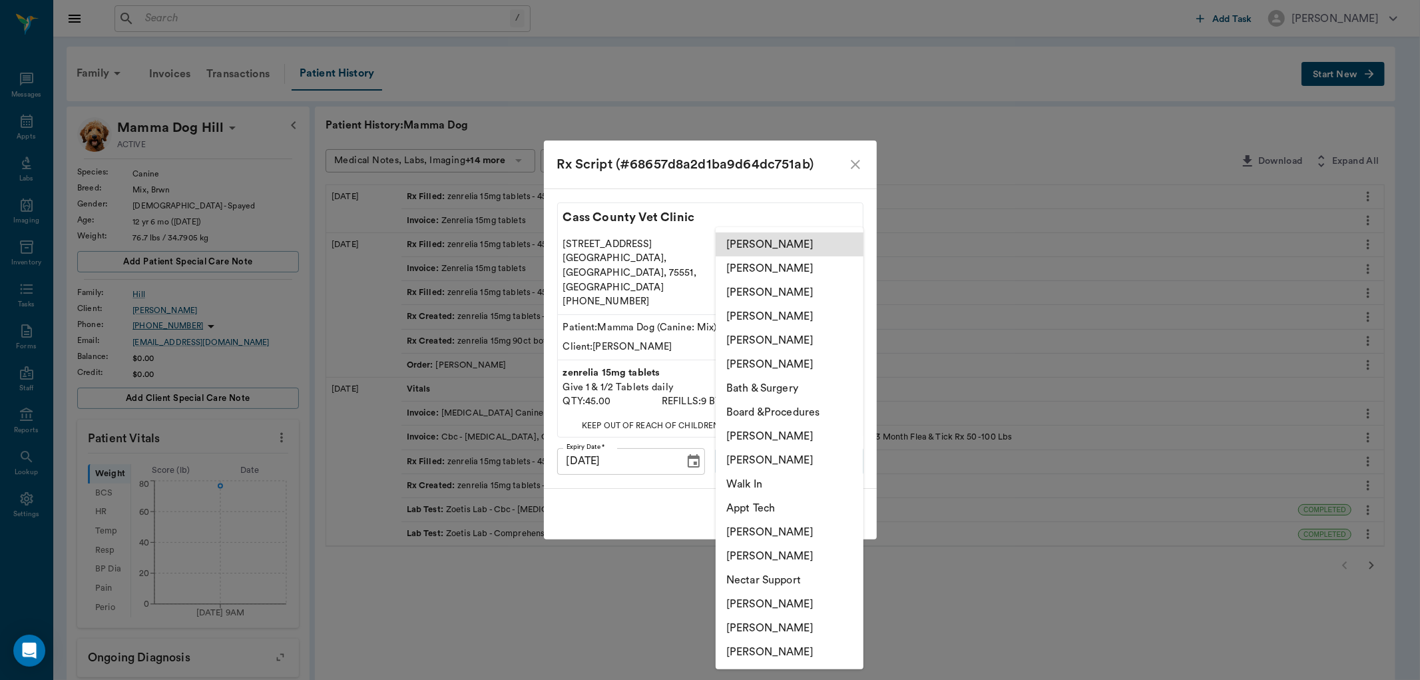
click at [786, 460] on li "[PERSON_NAME]" at bounding box center [790, 460] width 148 height 24
type input "642ef10e332a41444de2bad1"
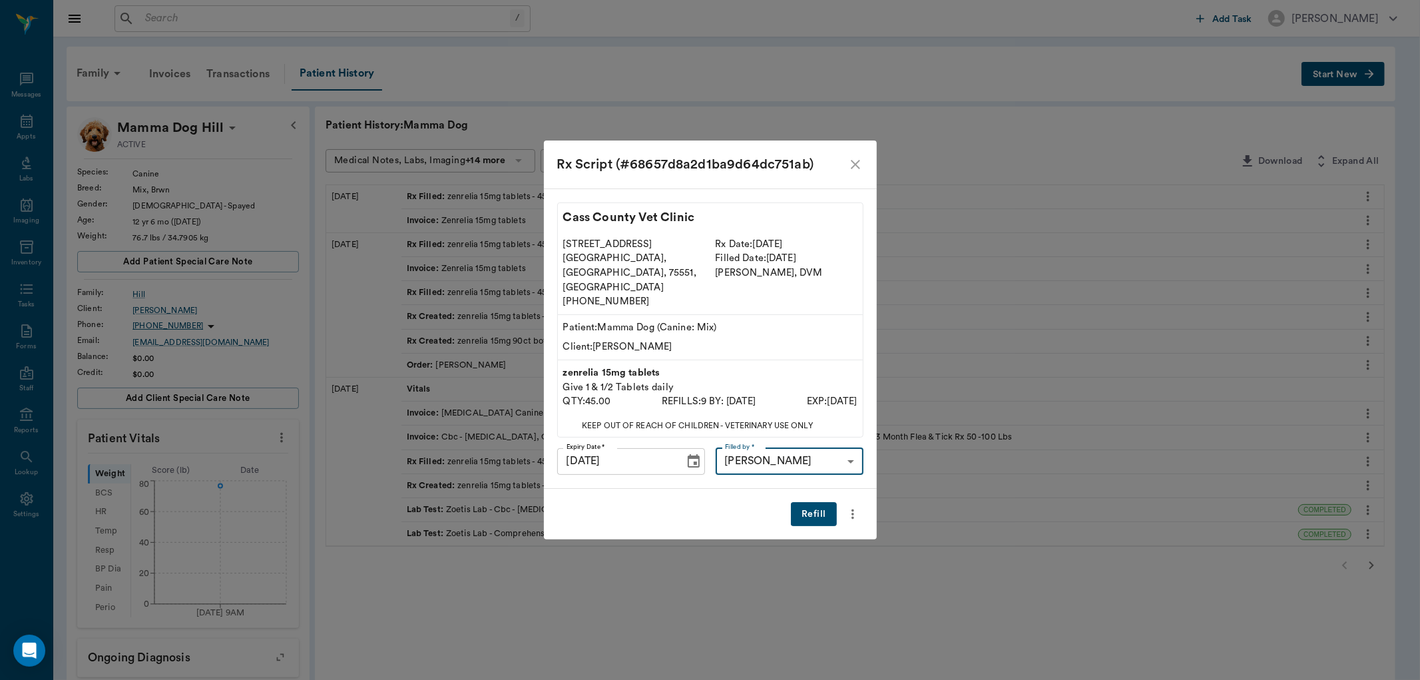
click at [808, 502] on button "Refill" at bounding box center [813, 514] width 45 height 25
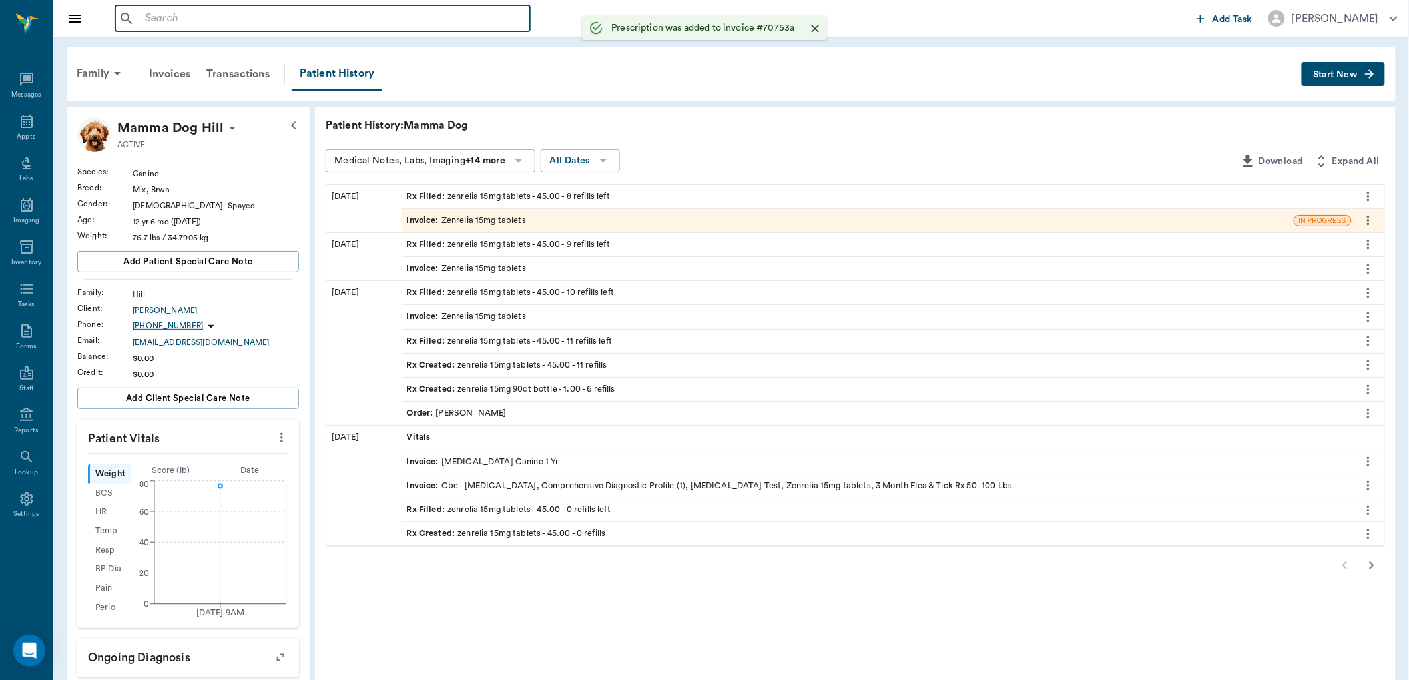
click at [283, 24] on input "text" at bounding box center [332, 18] width 385 height 19
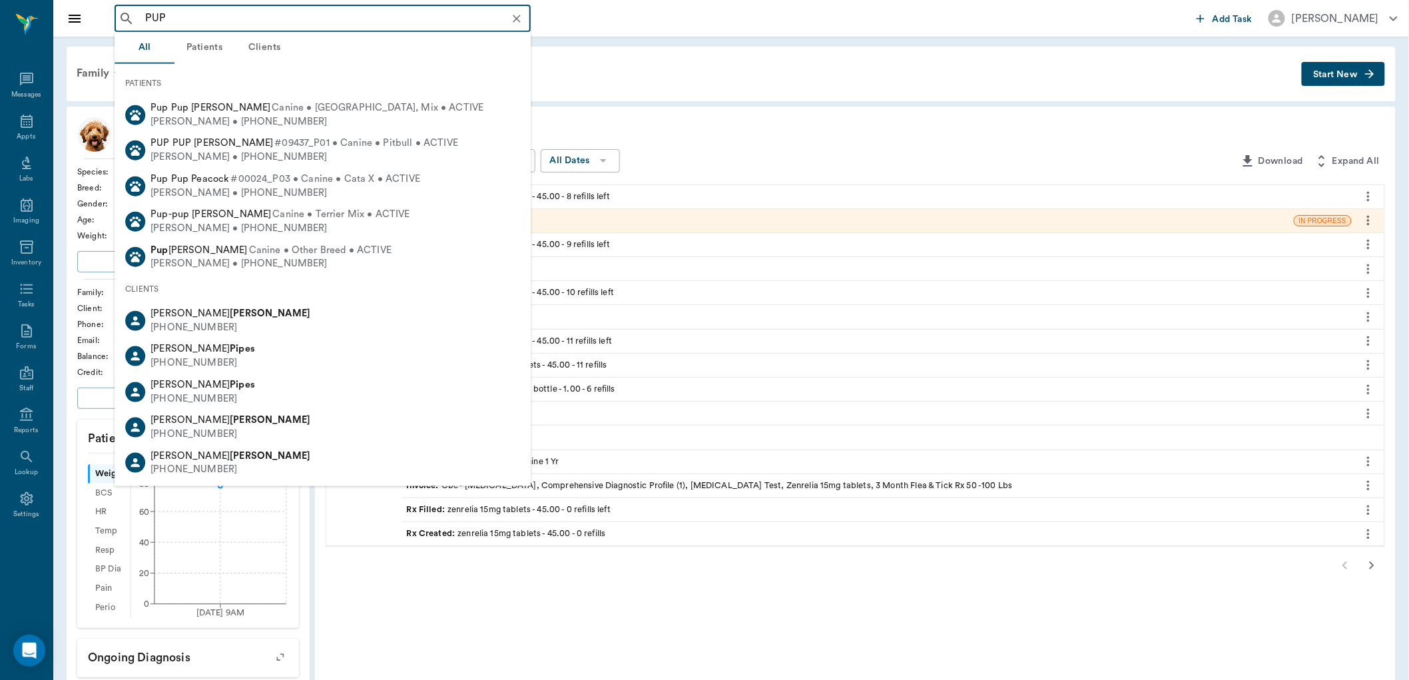
type input "PUP"
click at [638, 71] on div "Family Invoices Transactions Patient History" at bounding box center [685, 73] width 1233 height 33
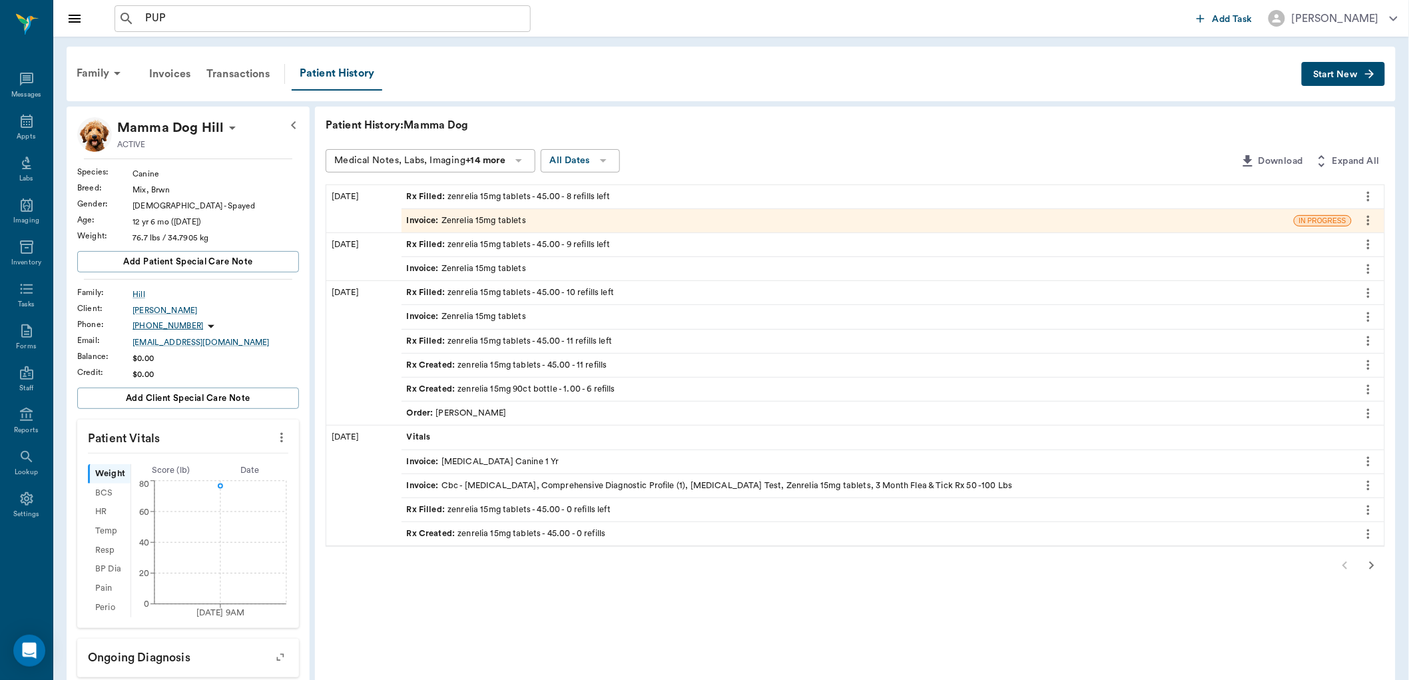
click at [500, 216] on div "Invoice : Zenrelia 15mg tablets" at bounding box center [466, 220] width 119 height 13
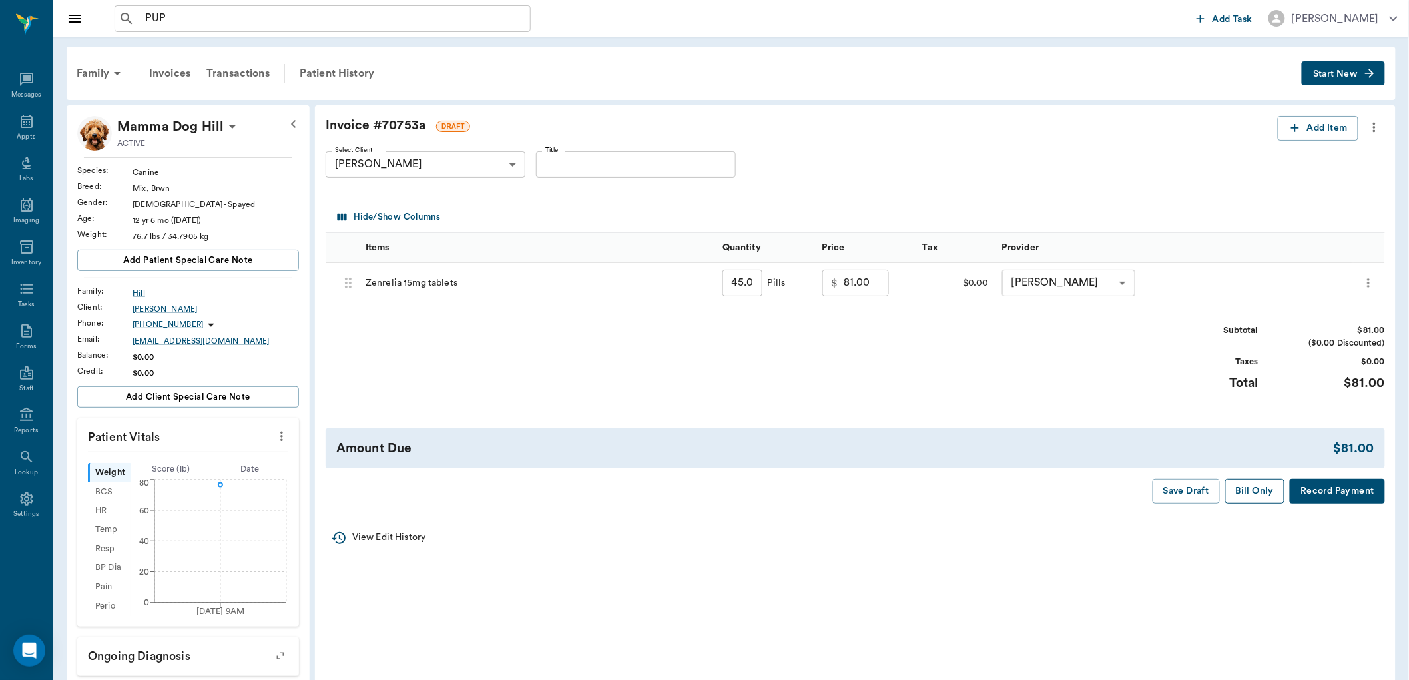
click at [1262, 490] on button "Bill Only" at bounding box center [1255, 491] width 60 height 25
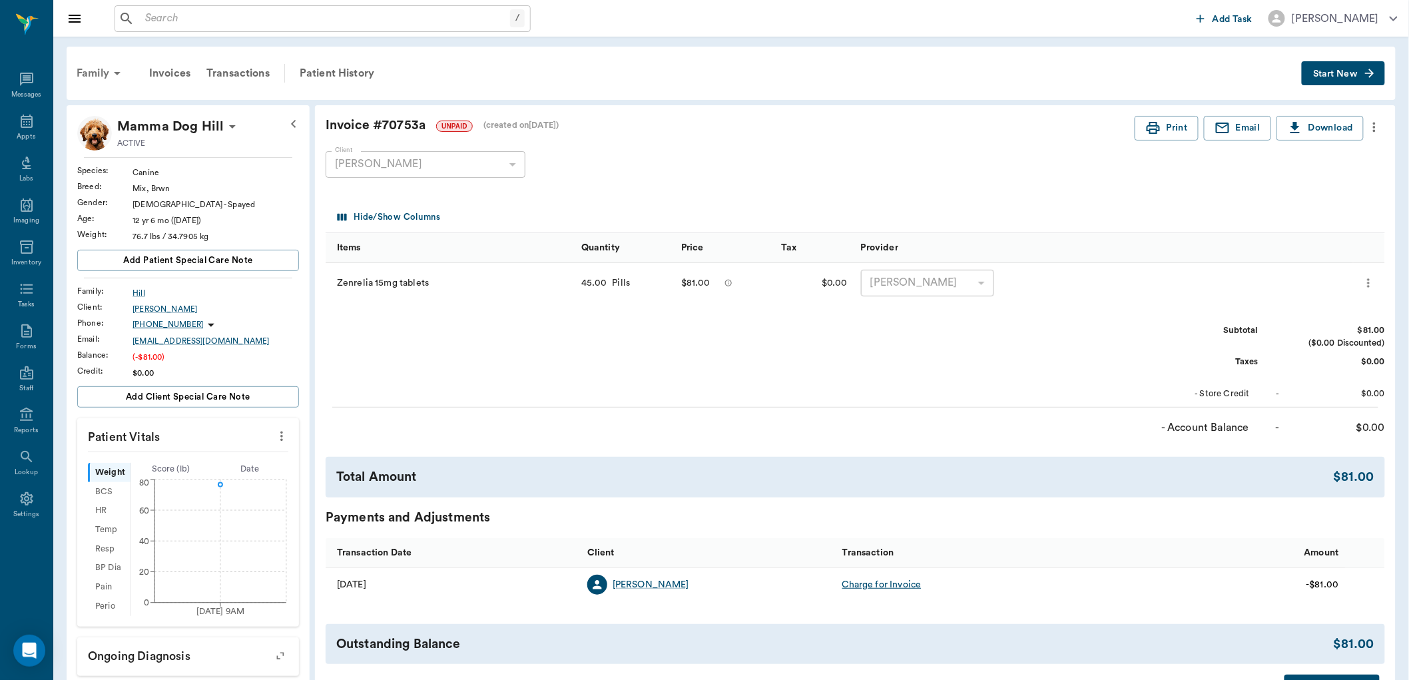
click at [93, 68] on div "Family" at bounding box center [101, 73] width 65 height 32
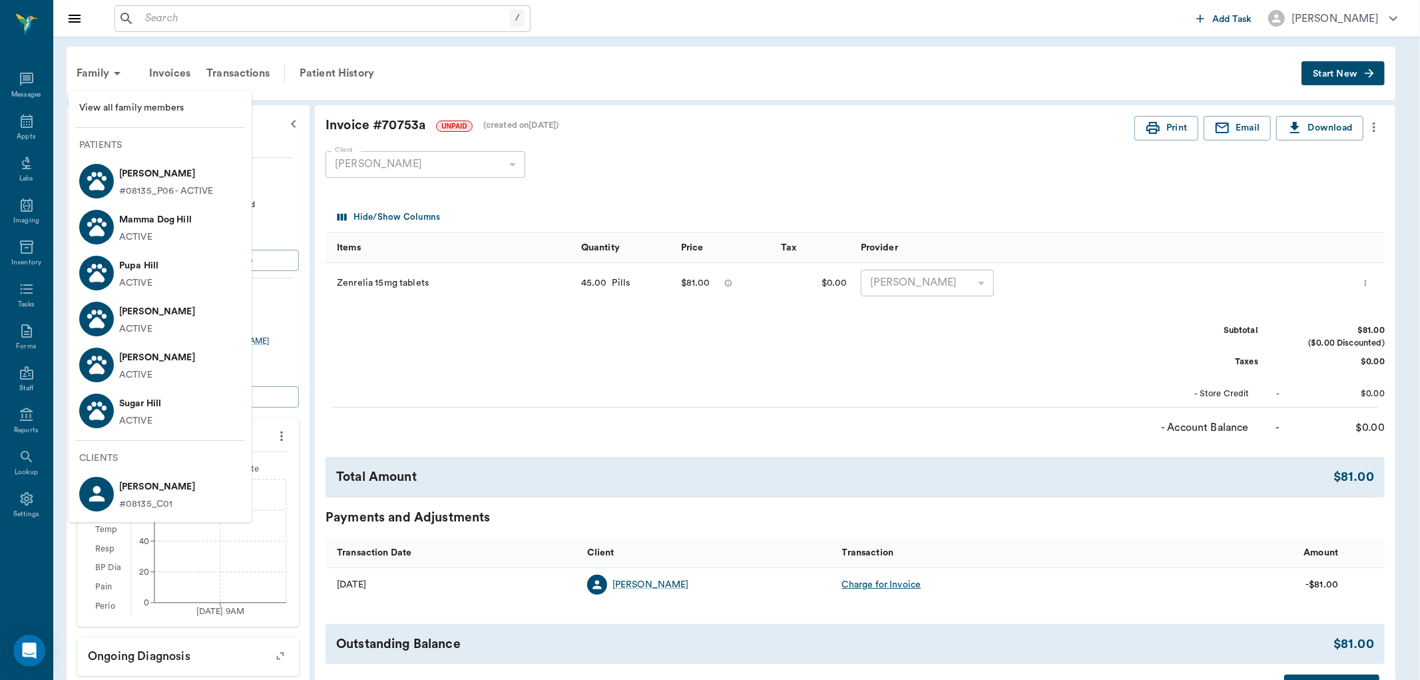
click at [136, 268] on p "Pupa Hill" at bounding box center [138, 265] width 39 height 21
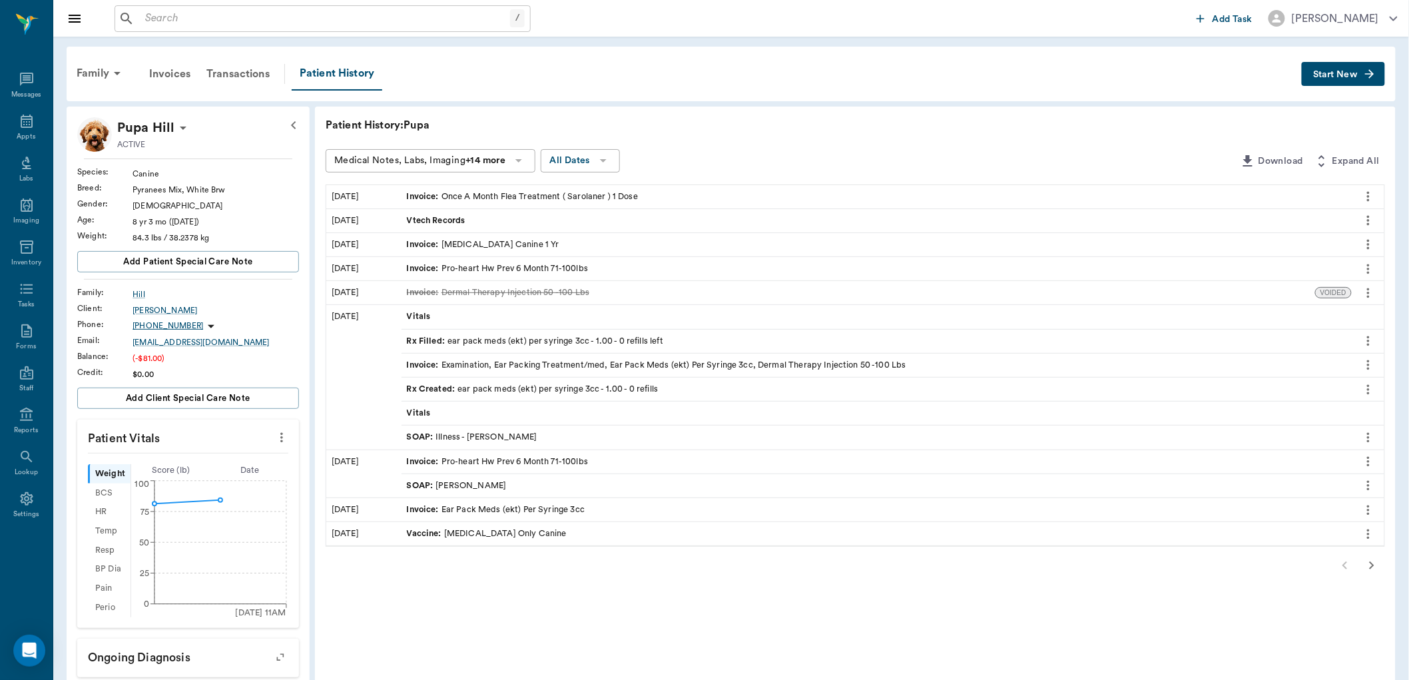
click at [1336, 75] on span "Start New" at bounding box center [1335, 75] width 45 height 0
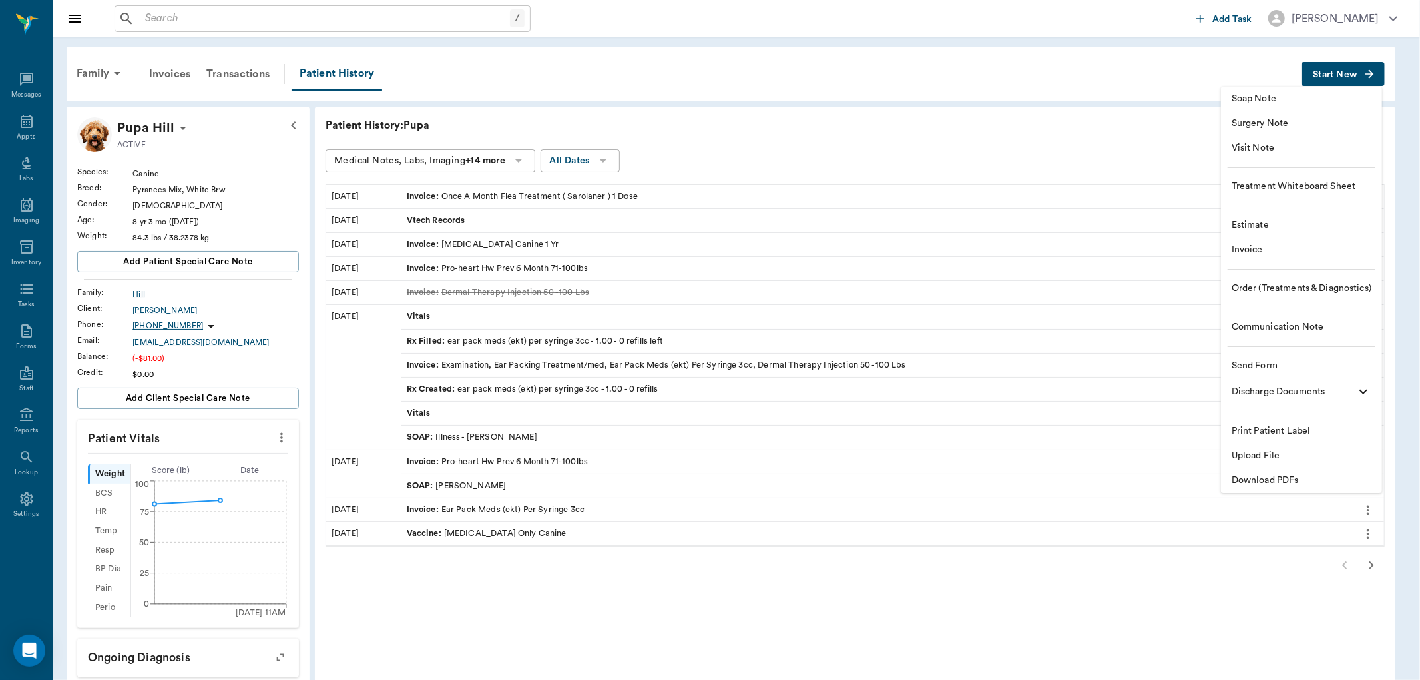
click at [1234, 249] on span "Invoice" at bounding box center [1302, 250] width 140 height 14
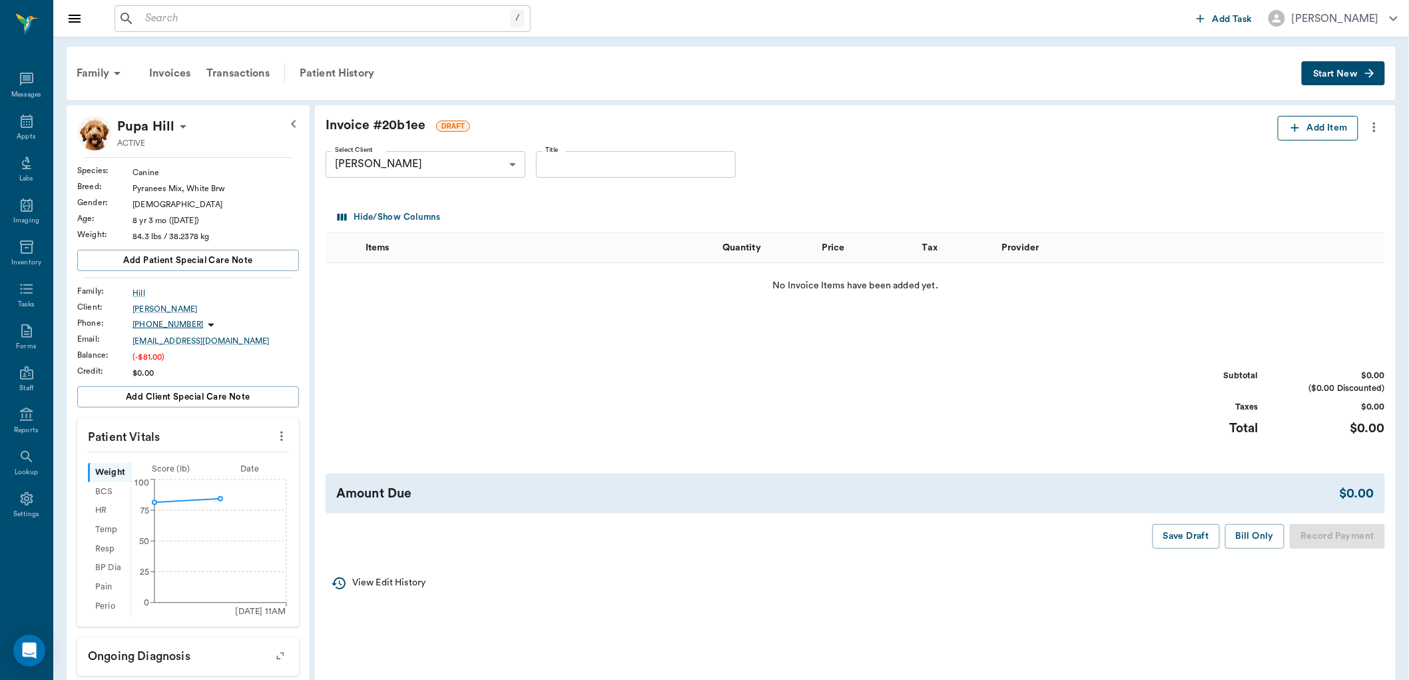
click at [1296, 131] on icon "button" at bounding box center [1294, 127] width 13 height 13
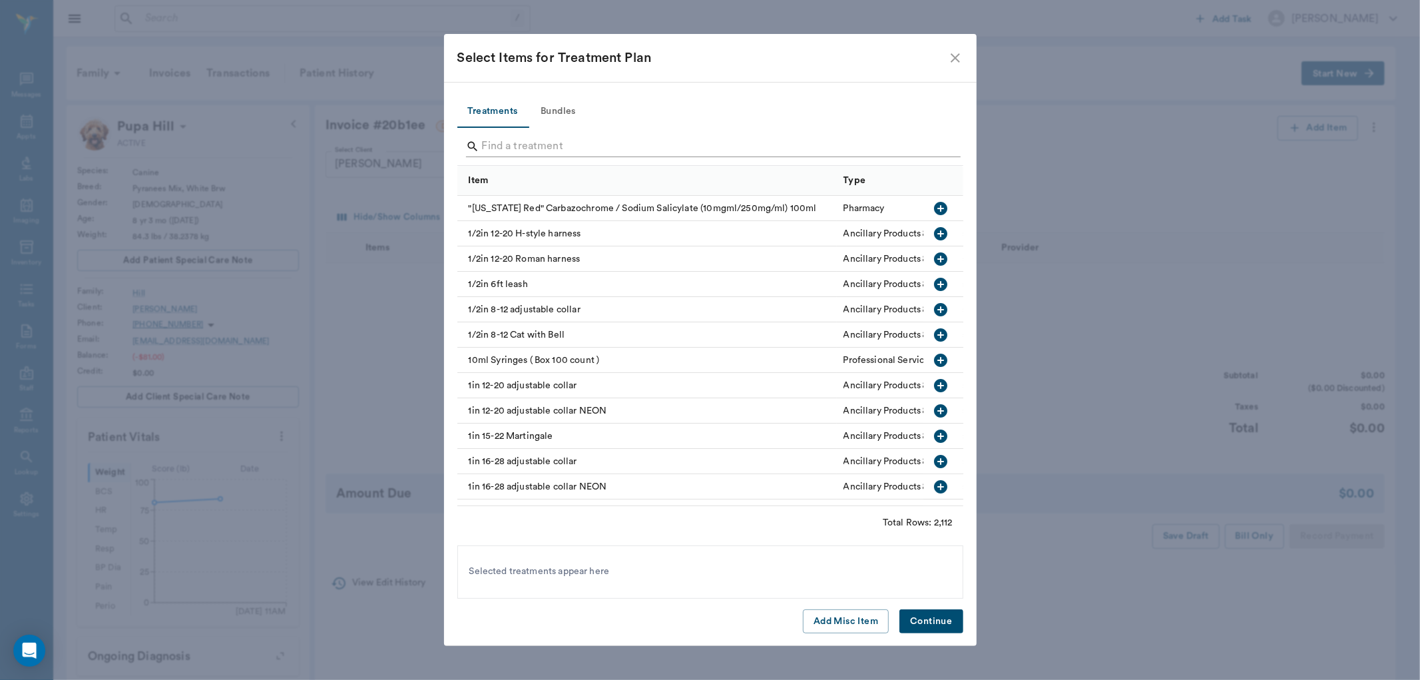
click at [573, 154] on input "Search" at bounding box center [711, 146] width 459 height 21
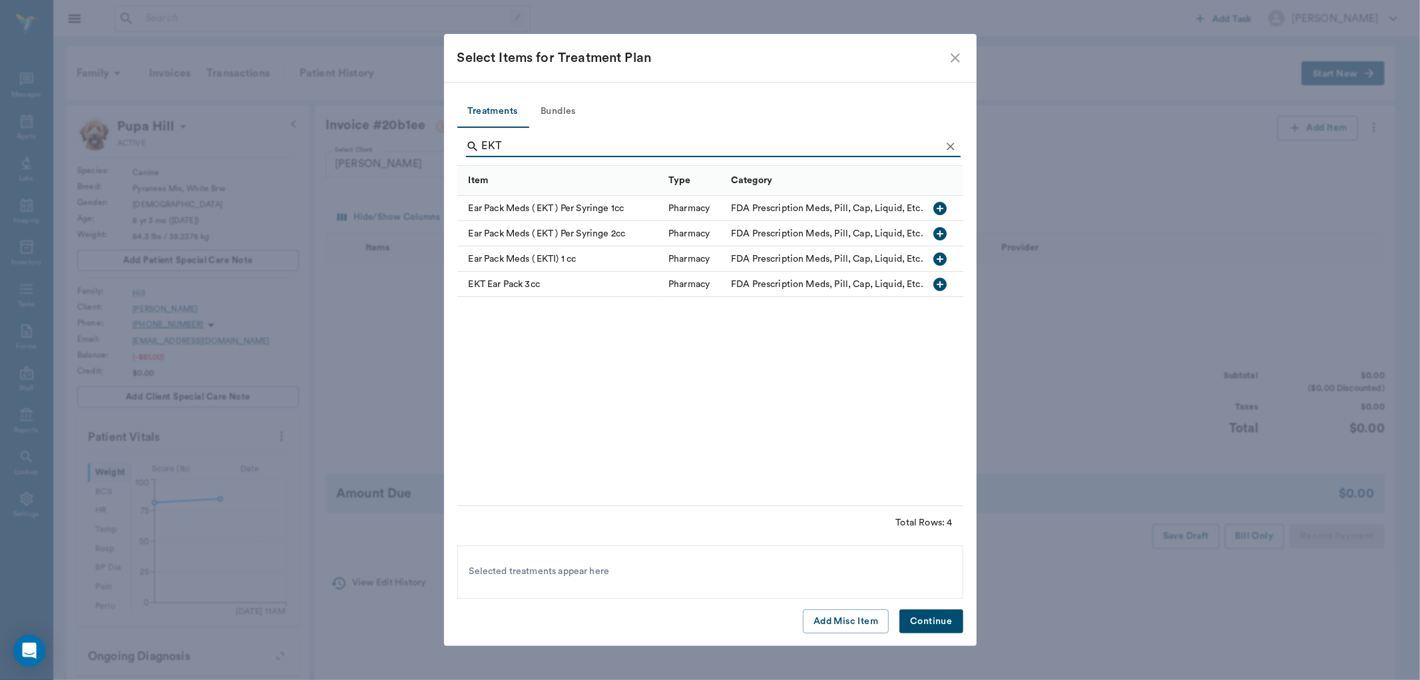
type input "EKT"
click at [946, 234] on icon "button" at bounding box center [940, 233] width 13 height 13
click at [947, 627] on button "Continue" at bounding box center [931, 621] width 63 height 25
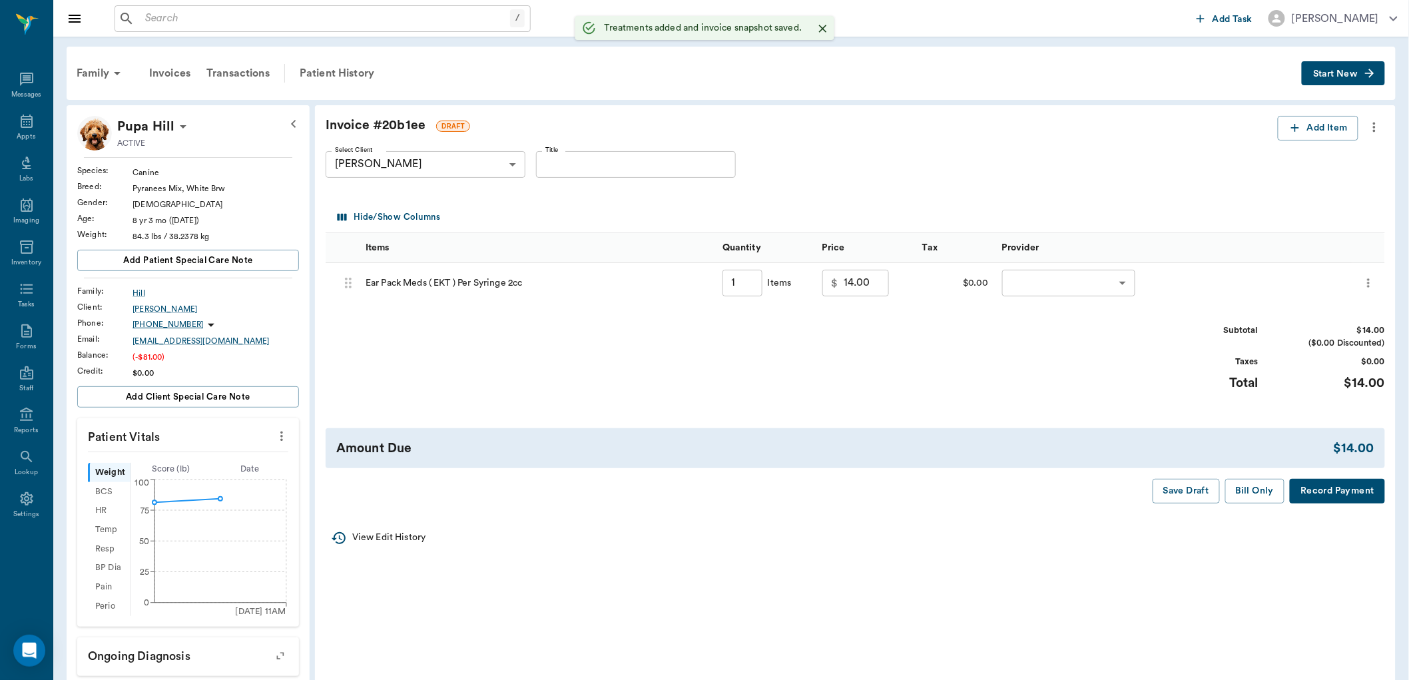
type input "1.00"
click at [1035, 296] on div "​ ​" at bounding box center [1068, 283] width 133 height 27
click at [1073, 283] on body "/ ​ Add Task [PERSON_NAME] Nectar Messages Appts Labs Imaging Inventory Tasks F…" at bounding box center [710, 496] width 1420 height 993
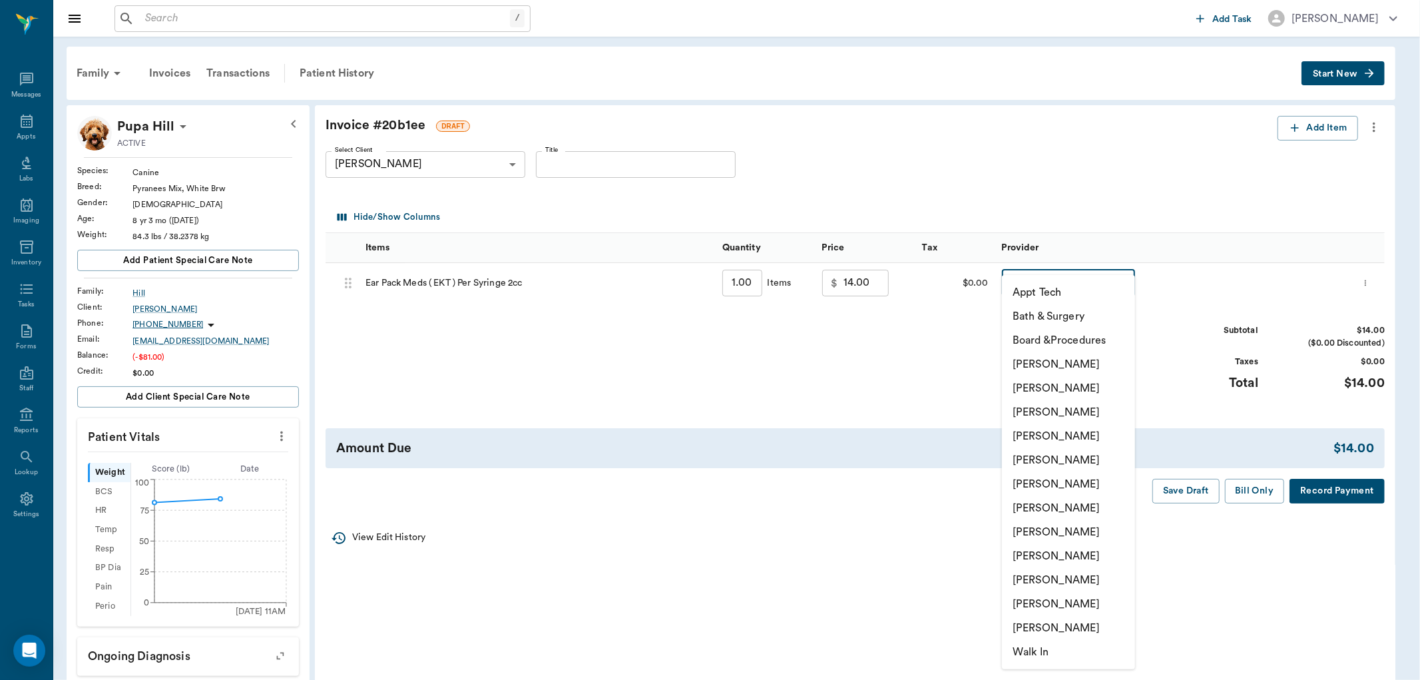
click at [1035, 575] on li "[PERSON_NAME]" at bounding box center [1068, 580] width 133 height 24
type input "none-63ec2ece52e12b0ba117cc90"
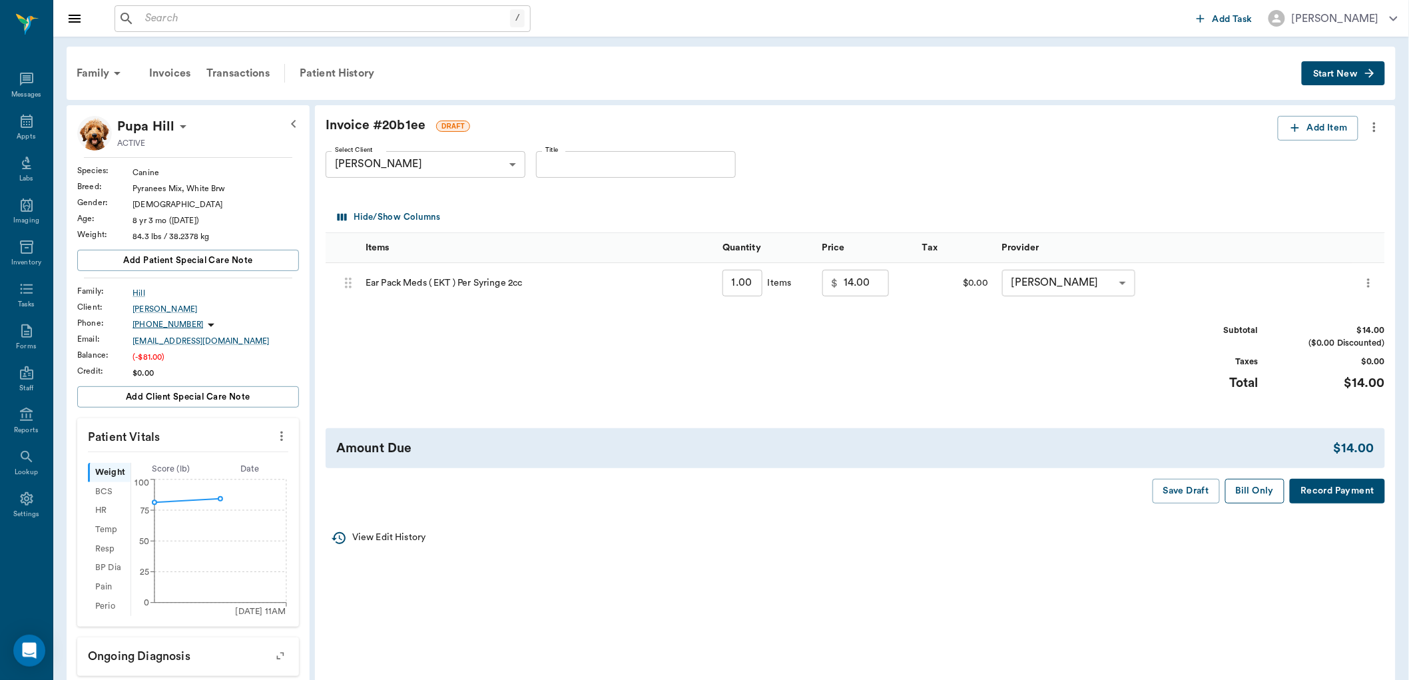
click at [1262, 487] on button "Bill Only" at bounding box center [1255, 491] width 60 height 25
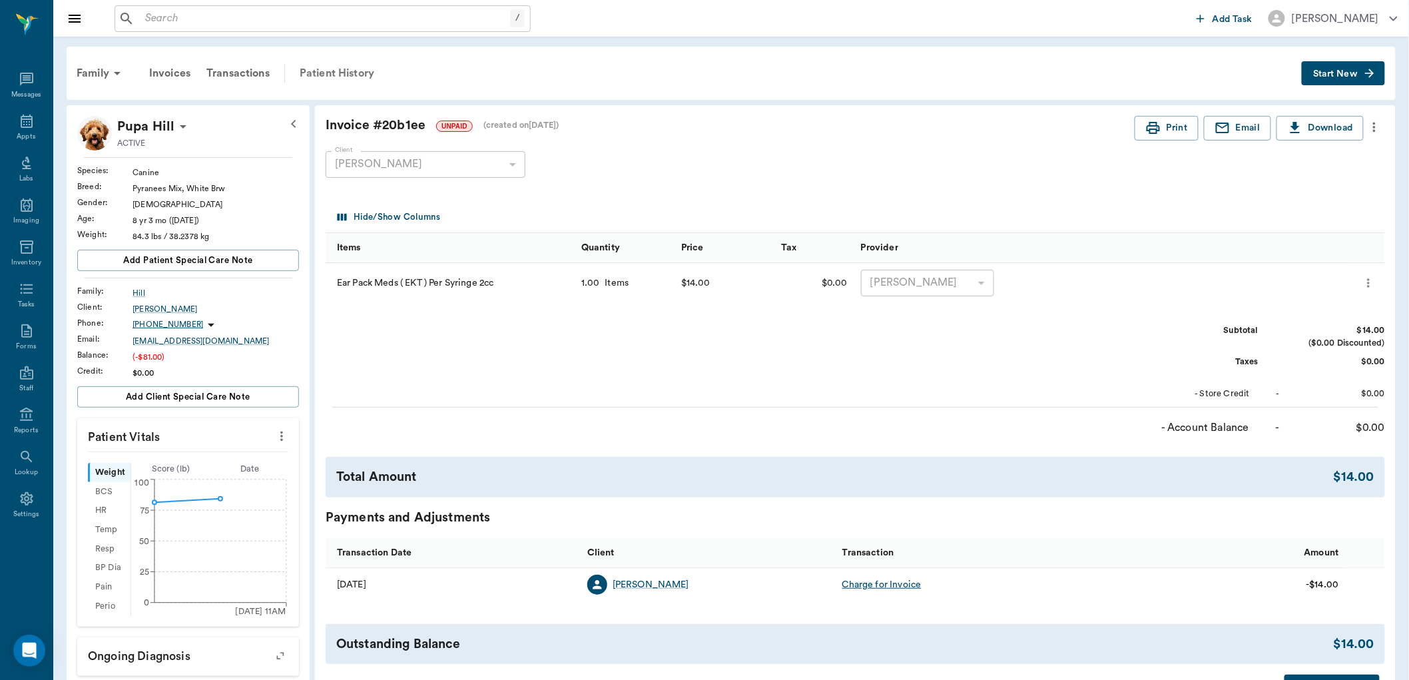
click at [342, 74] on div "Patient History" at bounding box center [337, 73] width 91 height 32
